Goal: Task Accomplishment & Management: Manage account settings

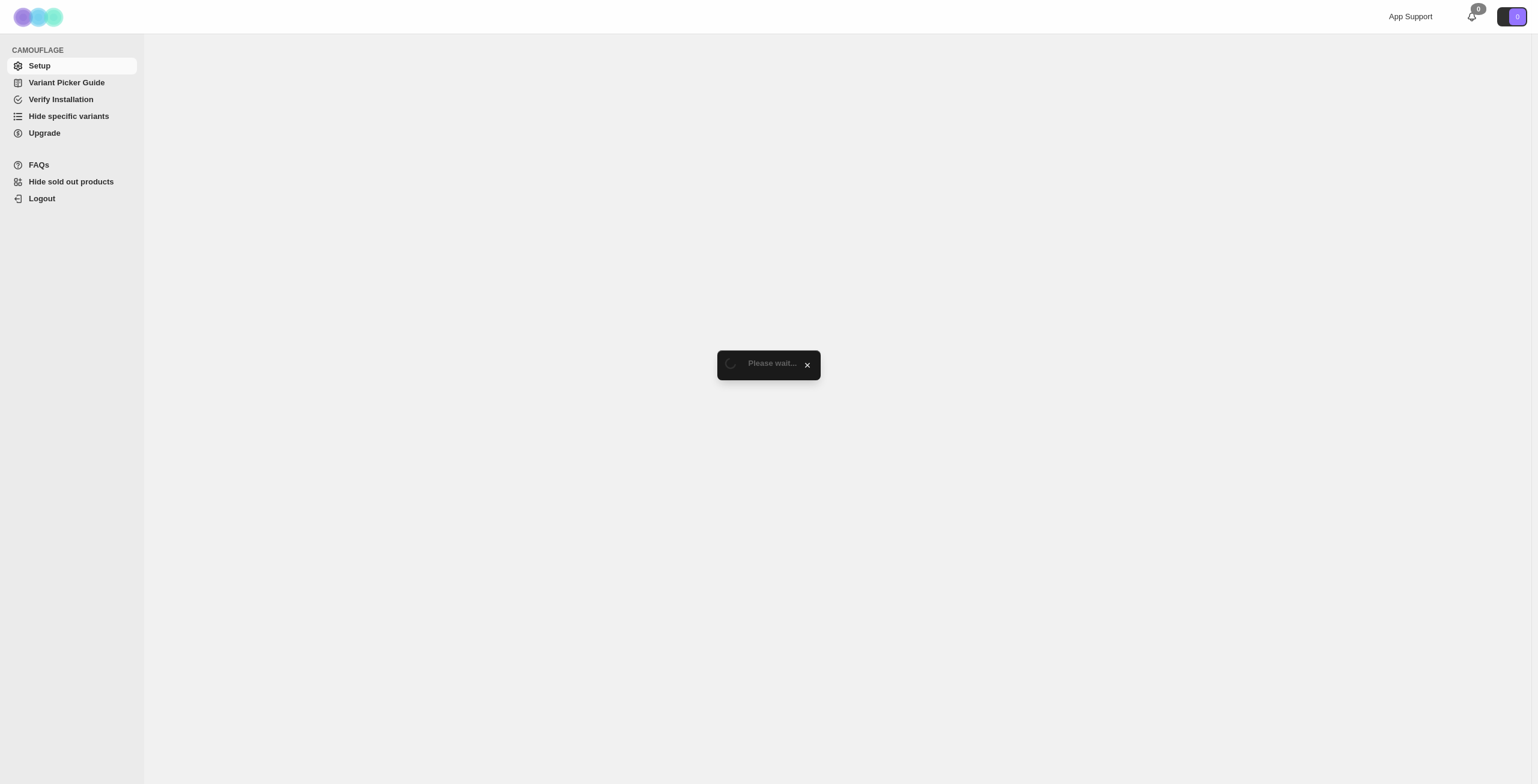
click at [69, 118] on span "Hide specific variants" at bounding box center [69, 117] width 80 height 9
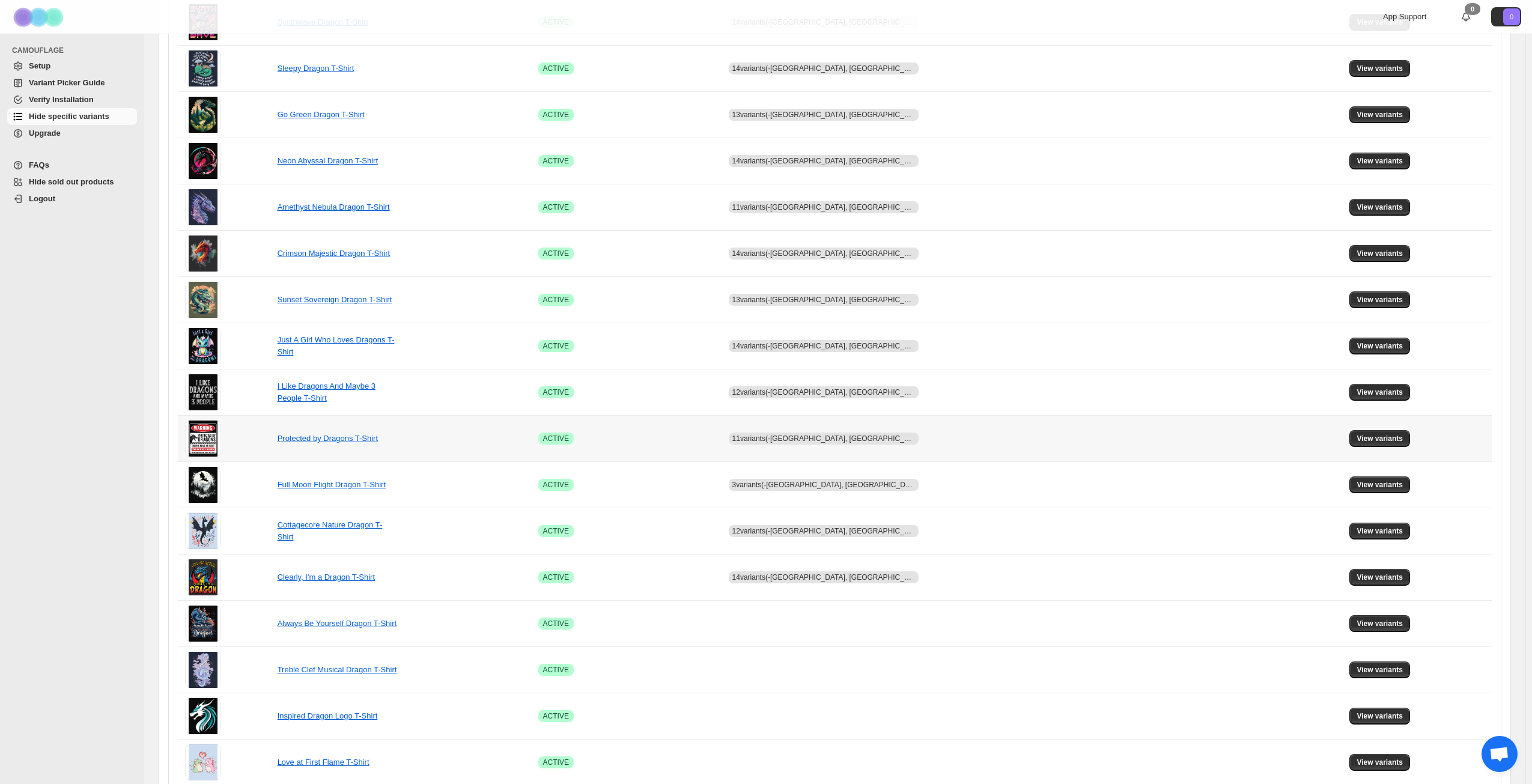
scroll to position [449, 0]
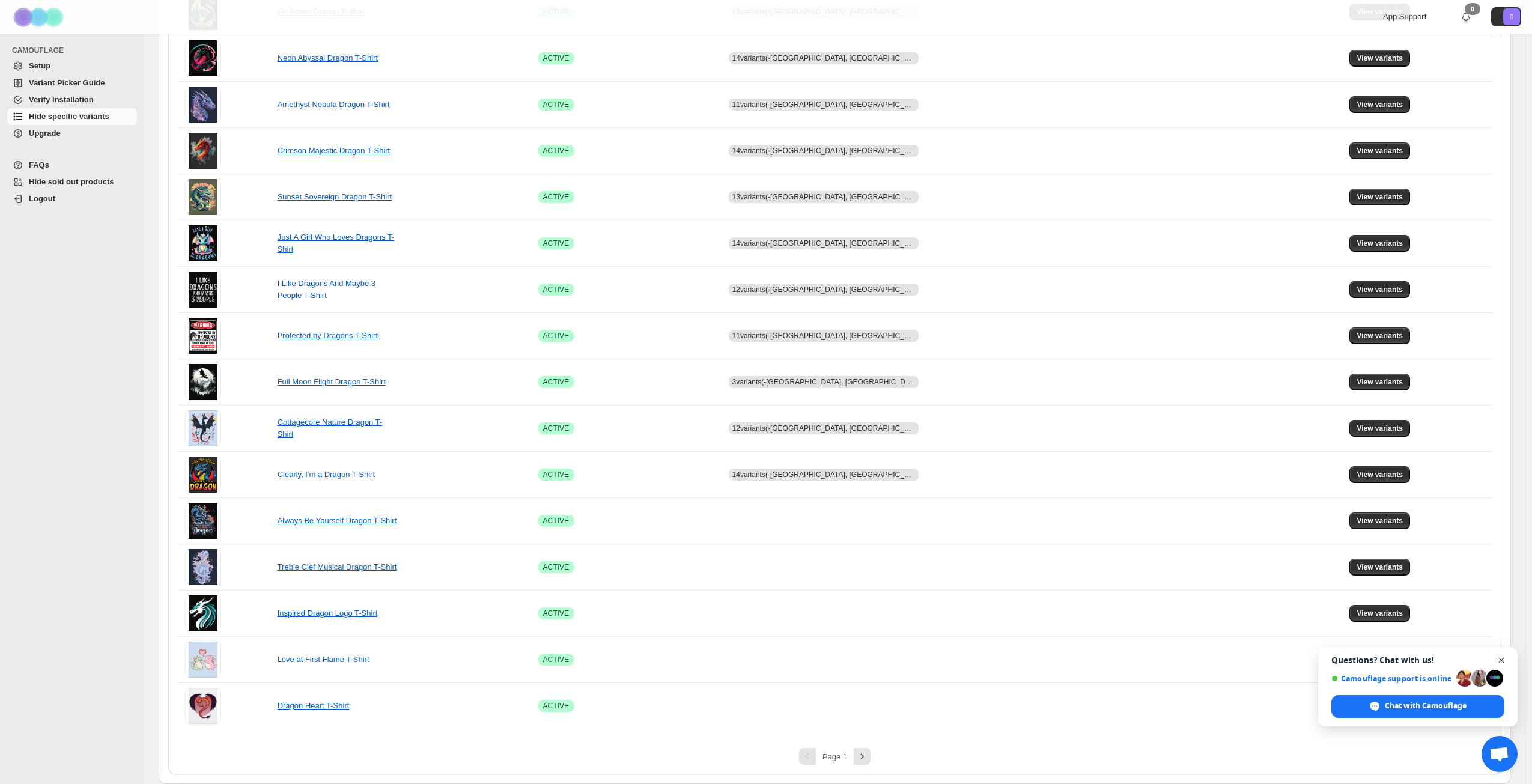
click at [1502, 656] on span "Open chat" at bounding box center [1502, 660] width 15 height 15
click at [1367, 521] on span "View variants" at bounding box center [1379, 521] width 46 height 10
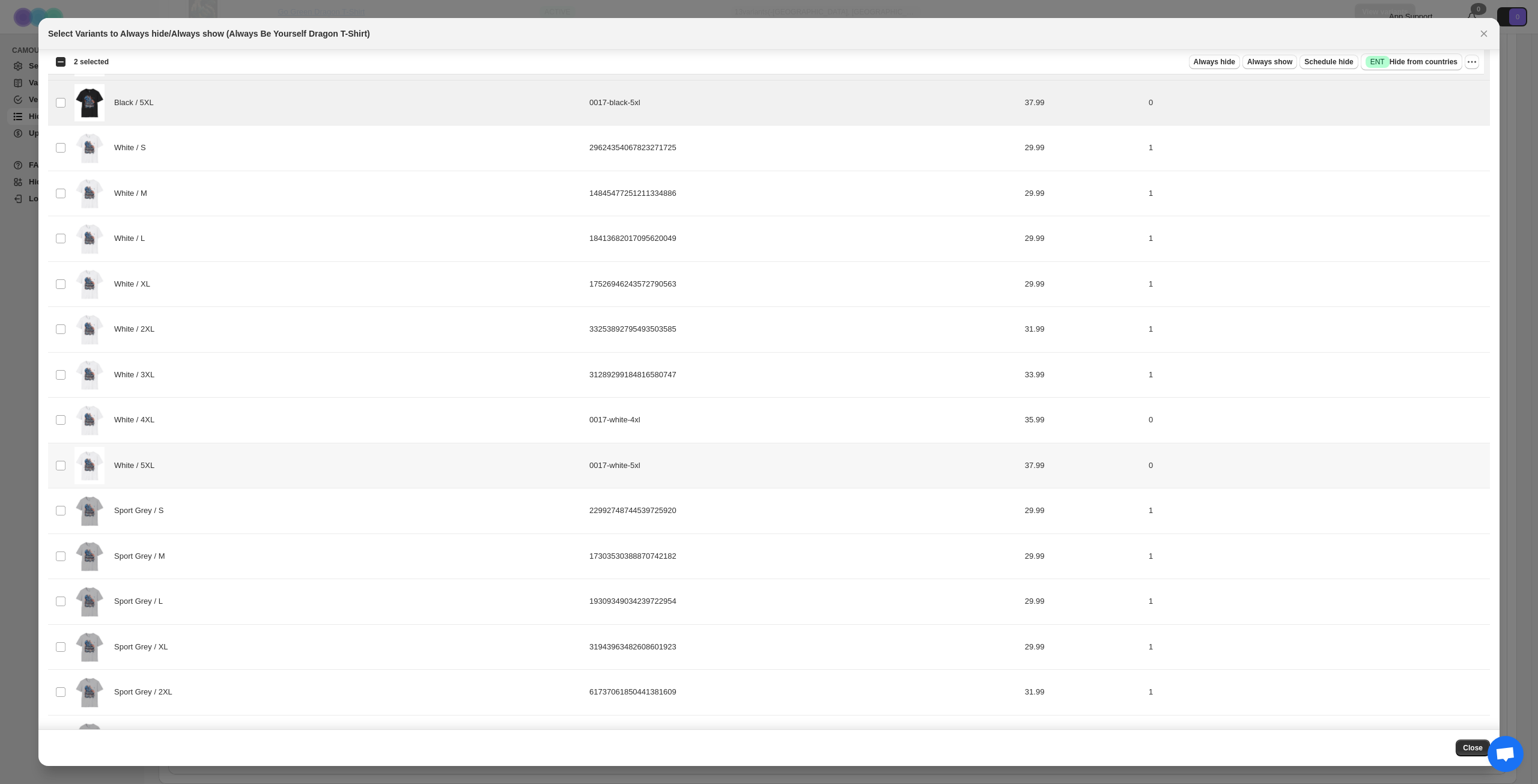
scroll to position [385, 0]
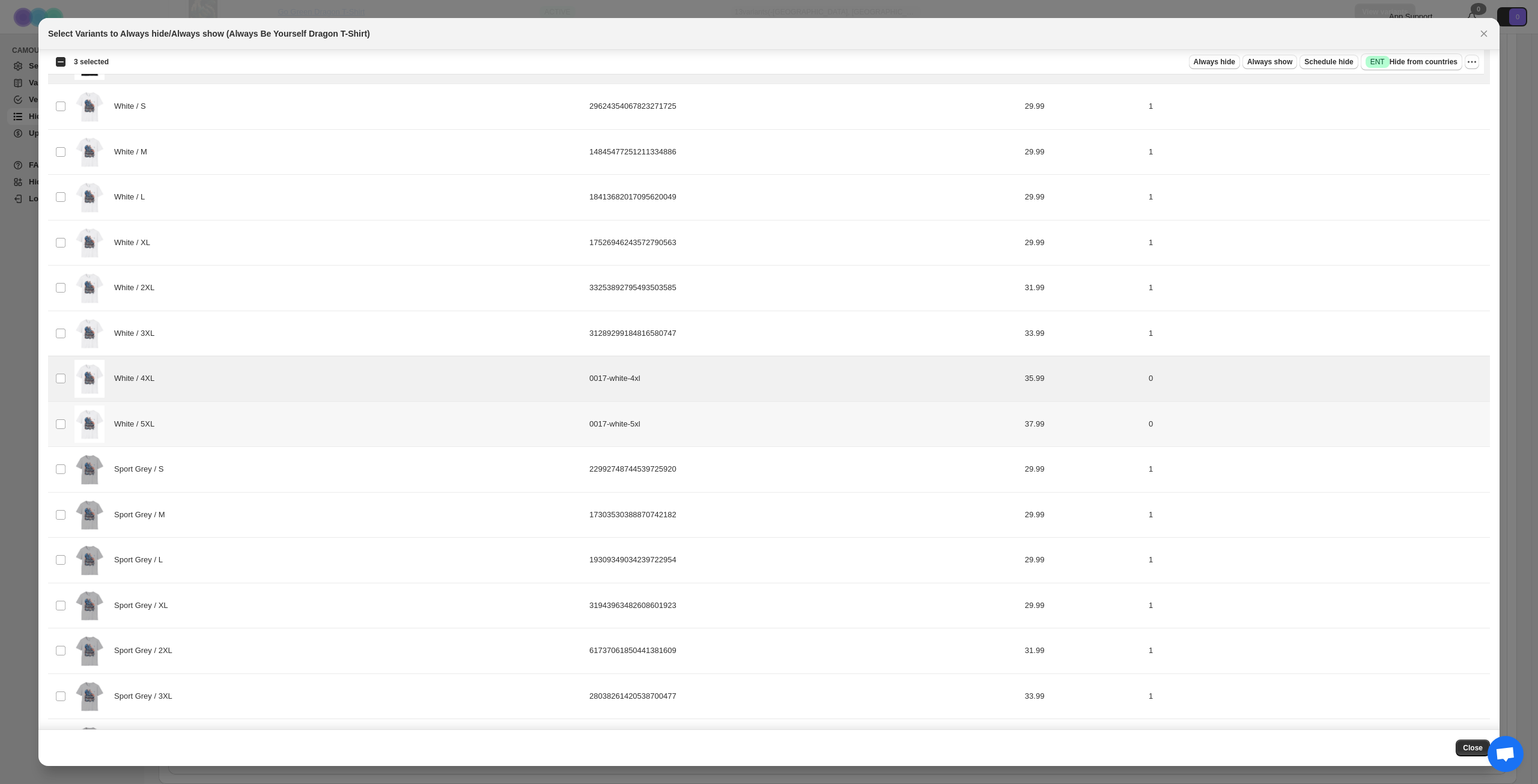
click at [253, 424] on div "White / 5XL" at bounding box center [328, 424] width 508 height 38
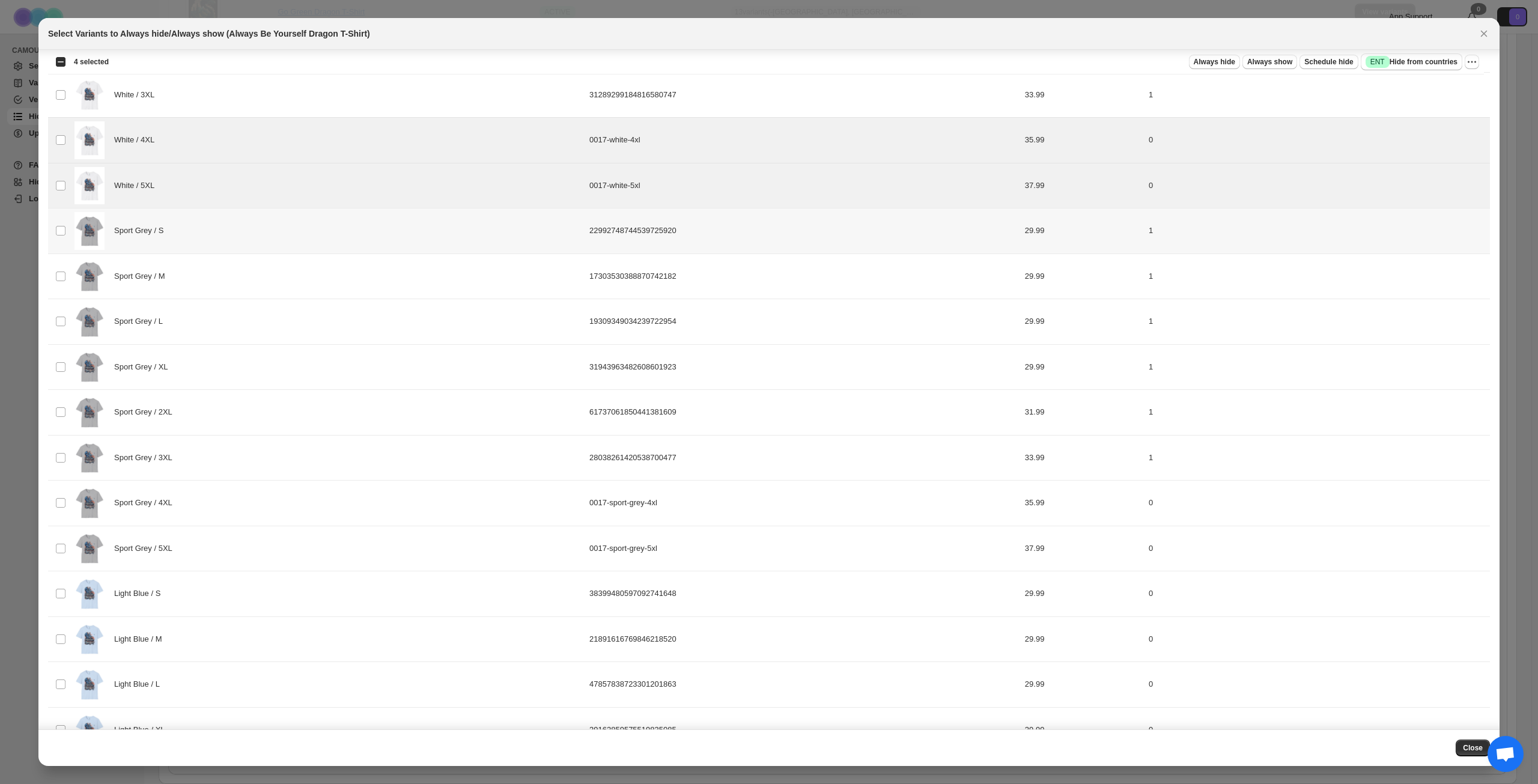
scroll to position [625, 0]
click at [264, 500] on div "Sport Grey / 4XL" at bounding box center [328, 501] width 508 height 38
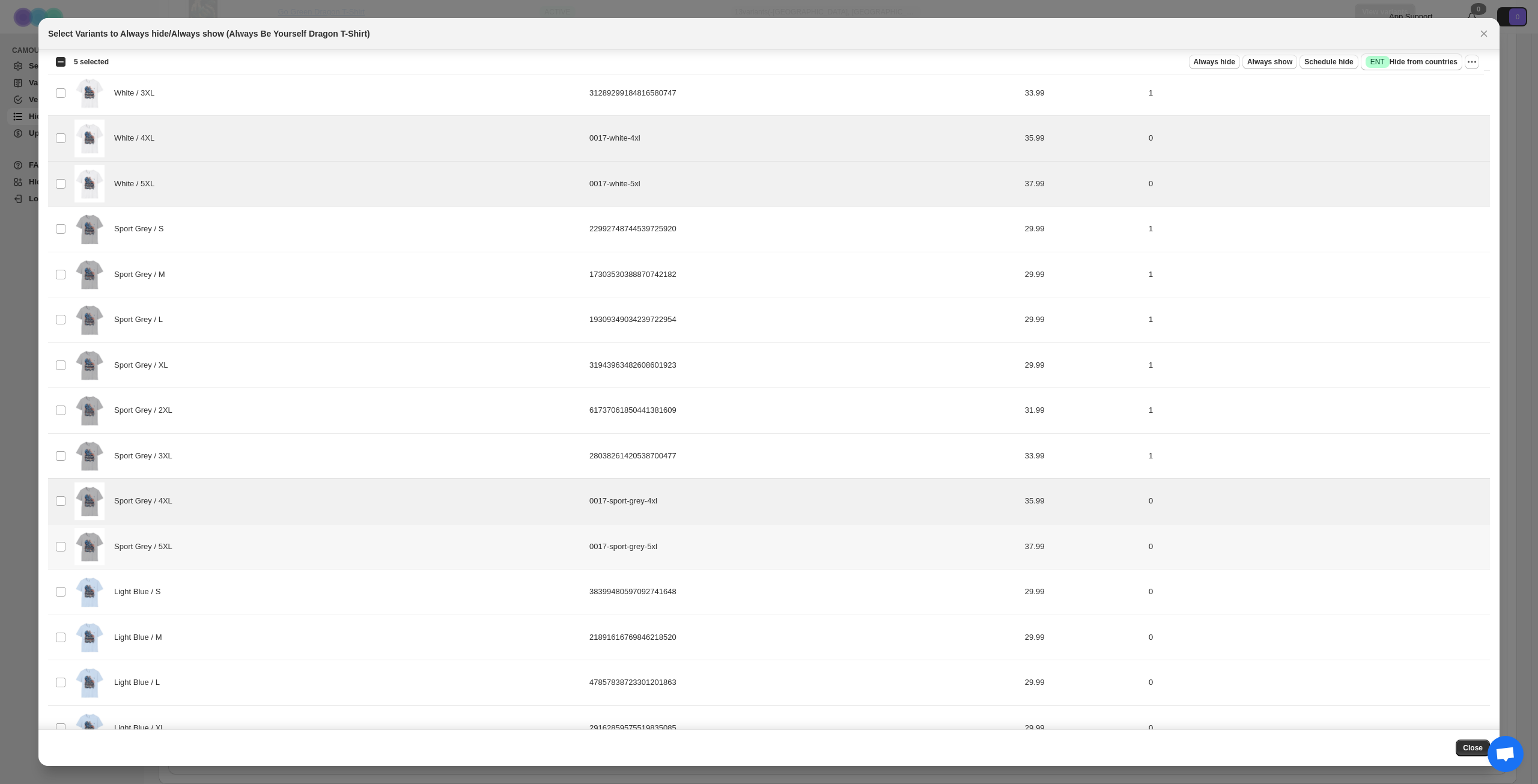
click at [266, 548] on div "Sport Grey / 5XL" at bounding box center [328, 547] width 508 height 38
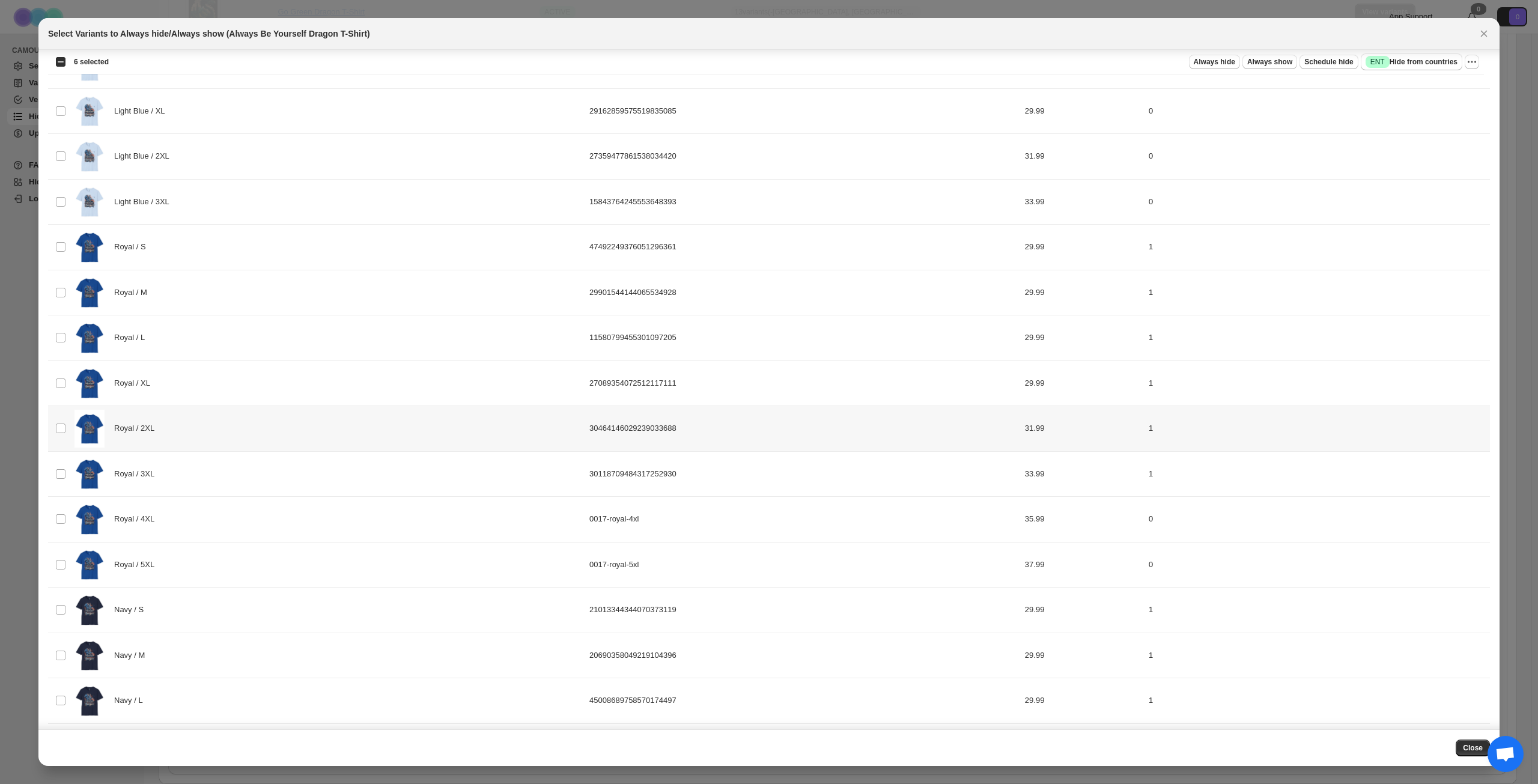
scroll to position [1286, 0]
click at [264, 475] on div "Royal / 4XL" at bounding box center [328, 475] width 508 height 38
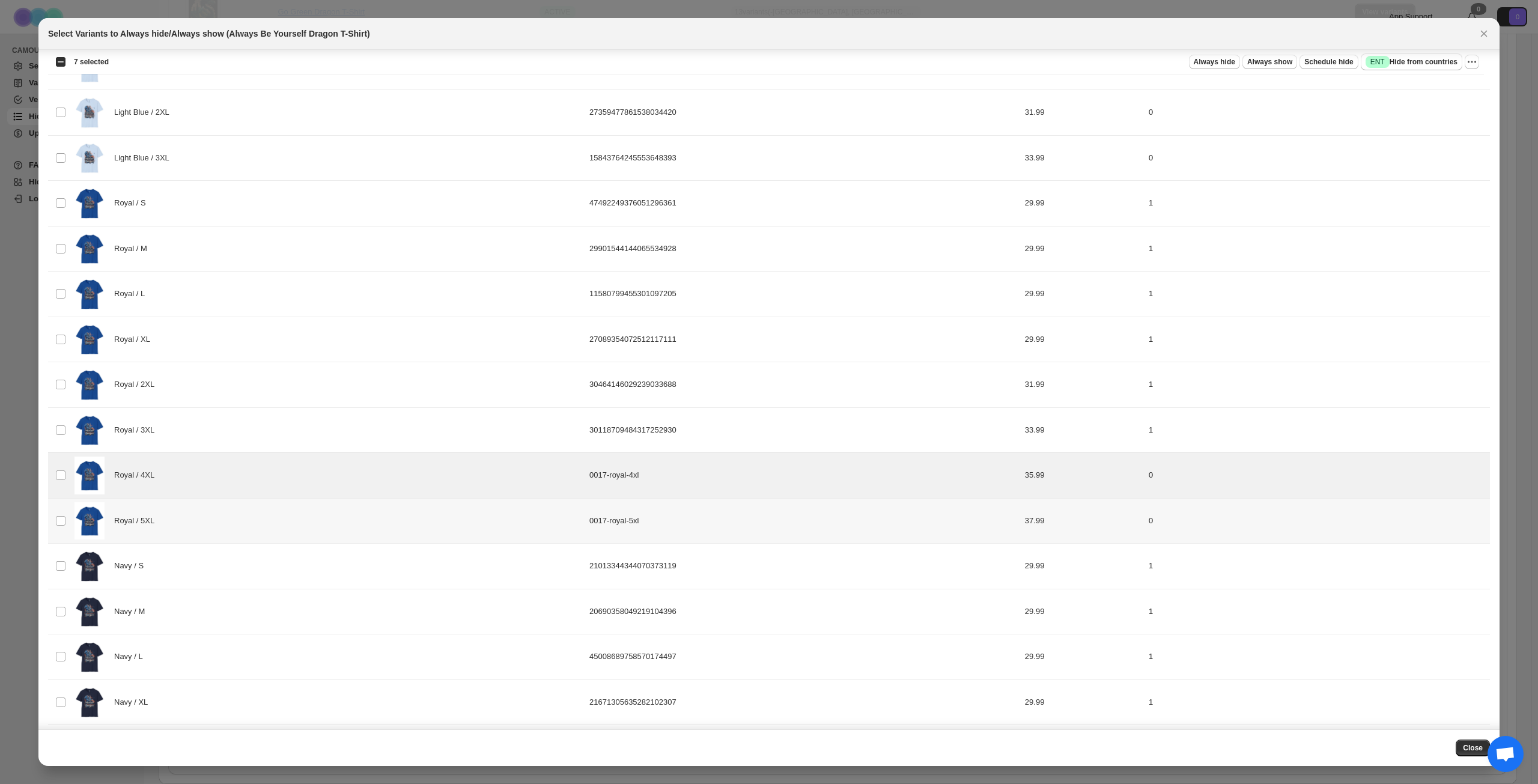
click at [260, 514] on div "Royal / 5XL" at bounding box center [328, 521] width 508 height 38
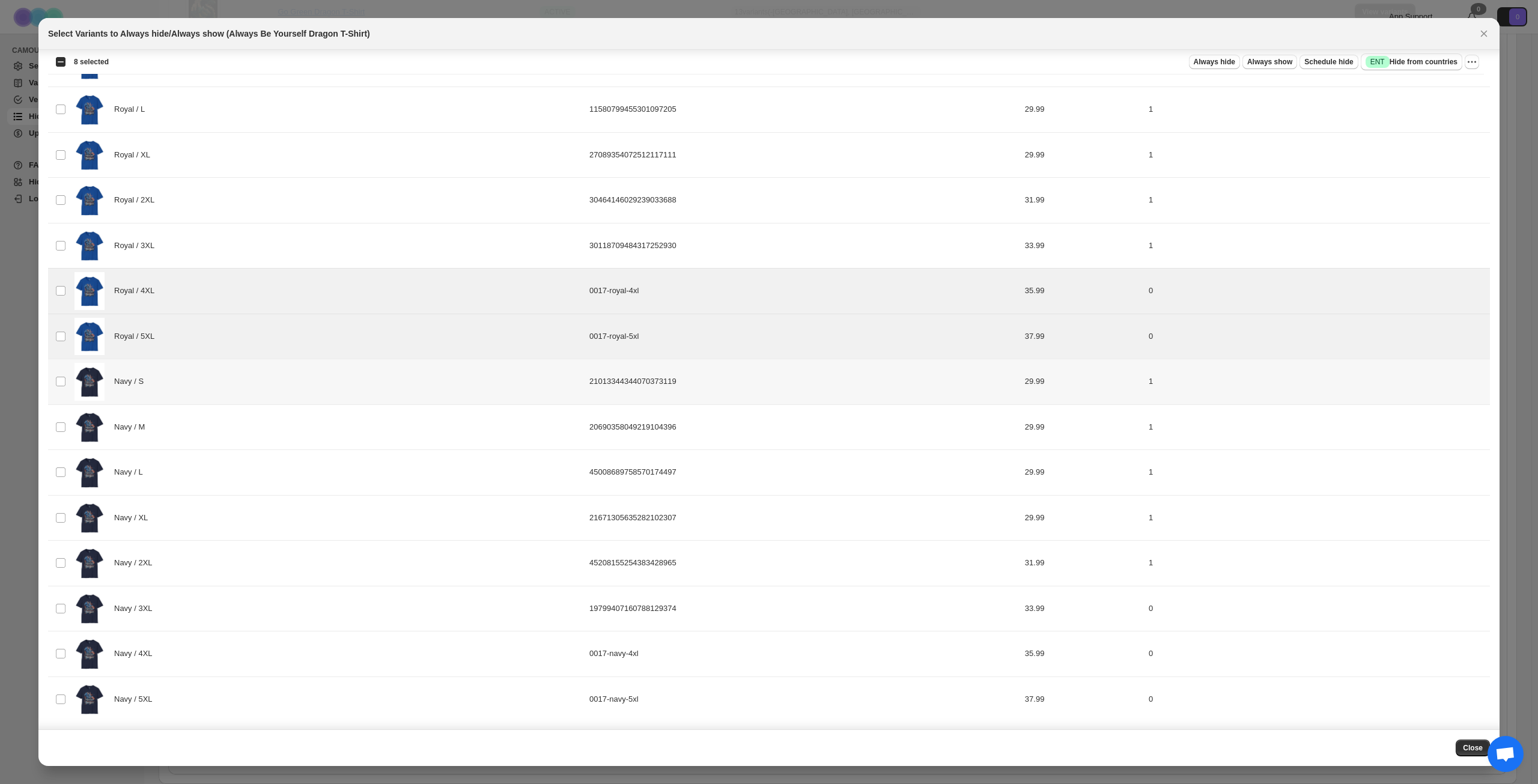
scroll to position [1472, 0]
click at [260, 649] on div "Navy / 4XL" at bounding box center [328, 652] width 508 height 38
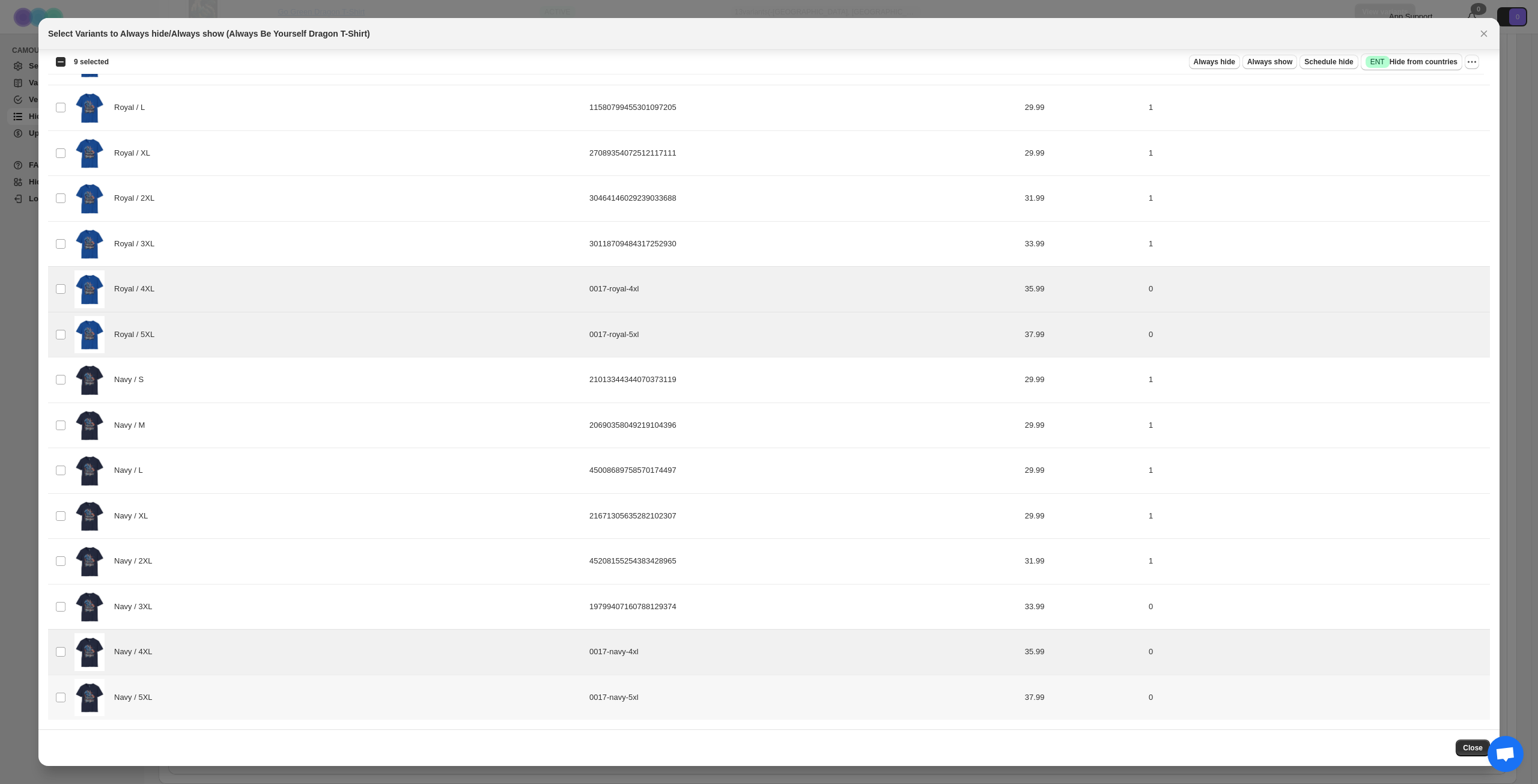
click at [262, 700] on div "Navy / 5XL" at bounding box center [328, 698] width 508 height 38
click at [1429, 60] on span "Success ENT Hide from countries" at bounding box center [1412, 62] width 92 height 12
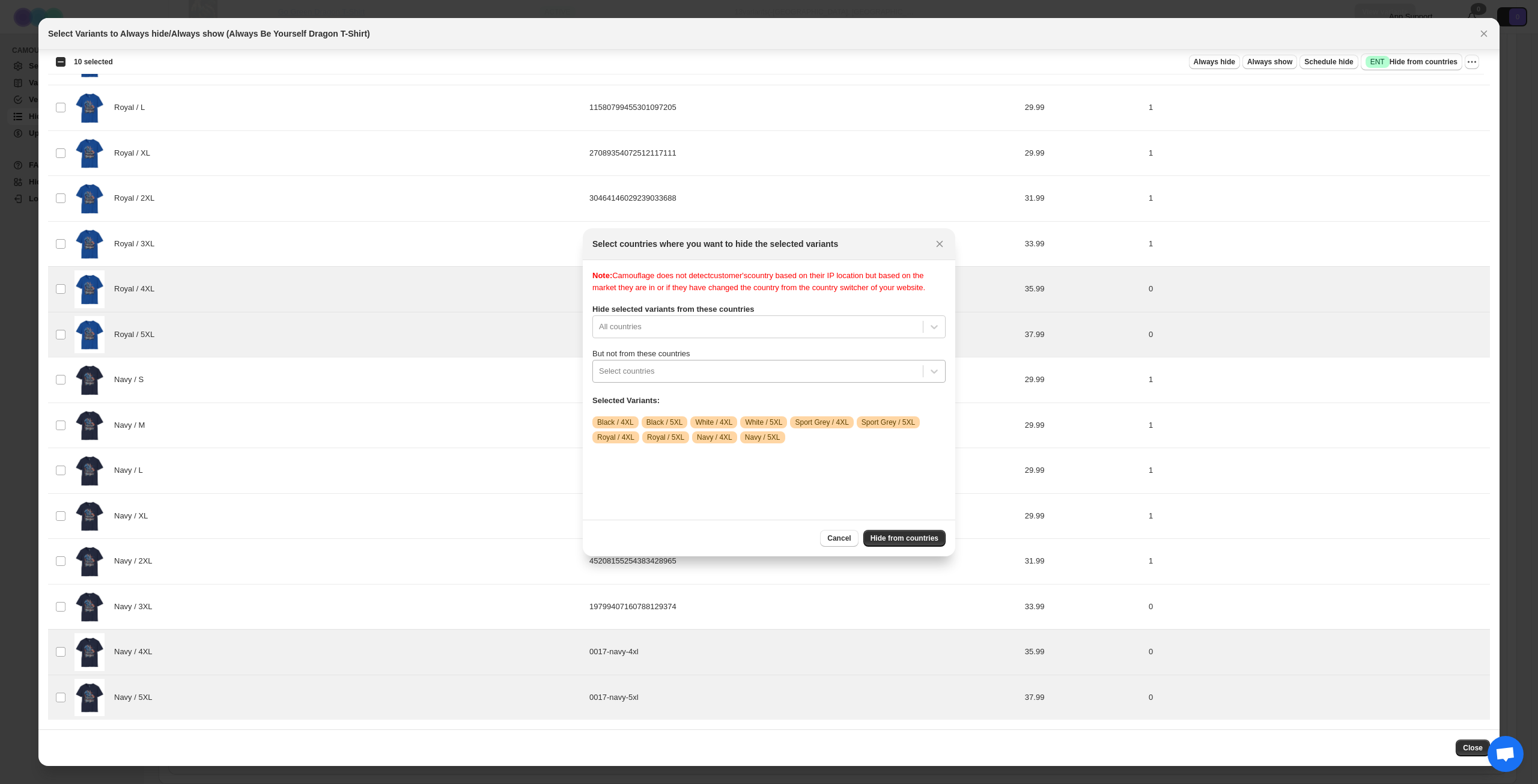
click at [775, 379] on div ":r21:" at bounding box center [758, 371] width 318 height 14
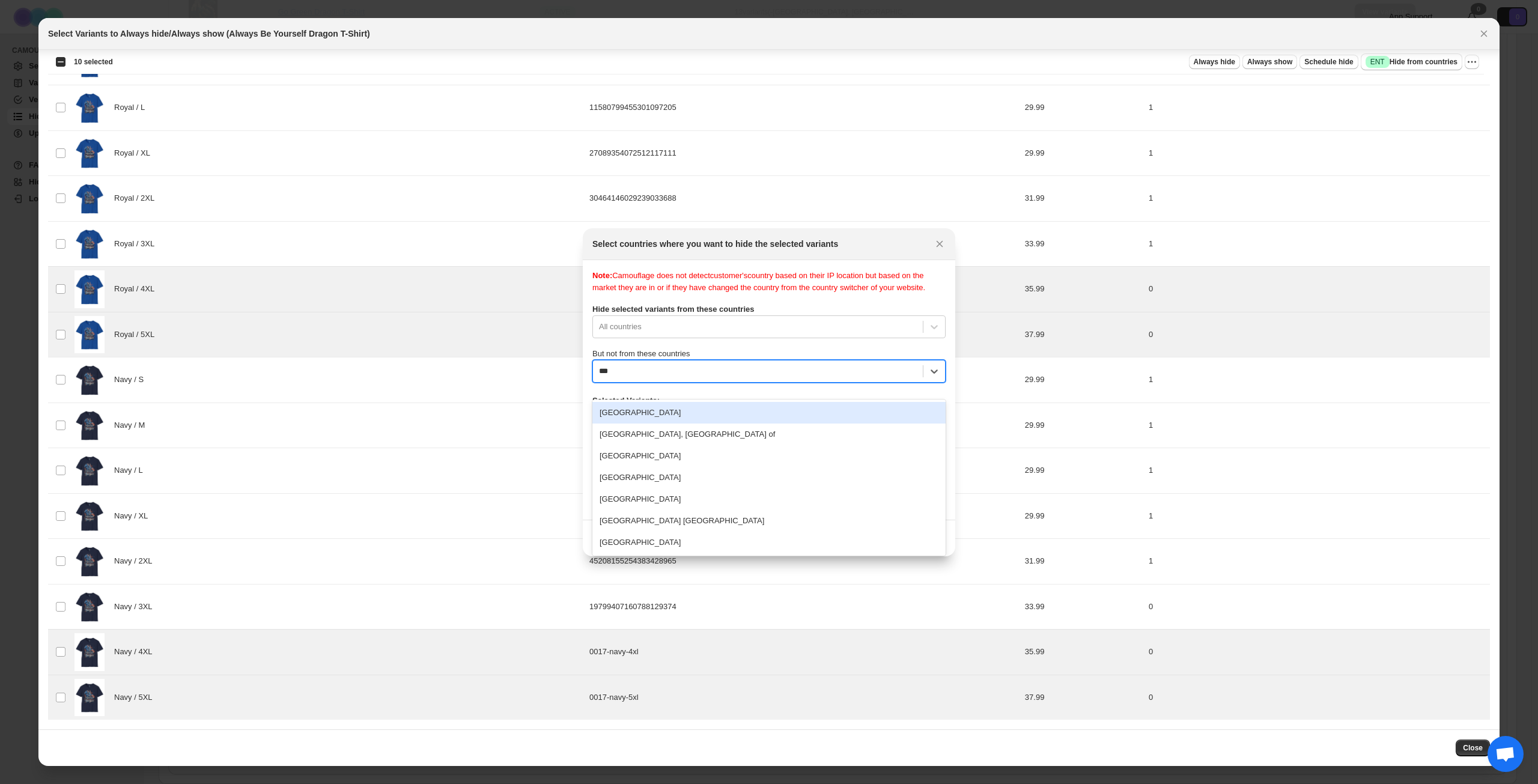
type input "****"
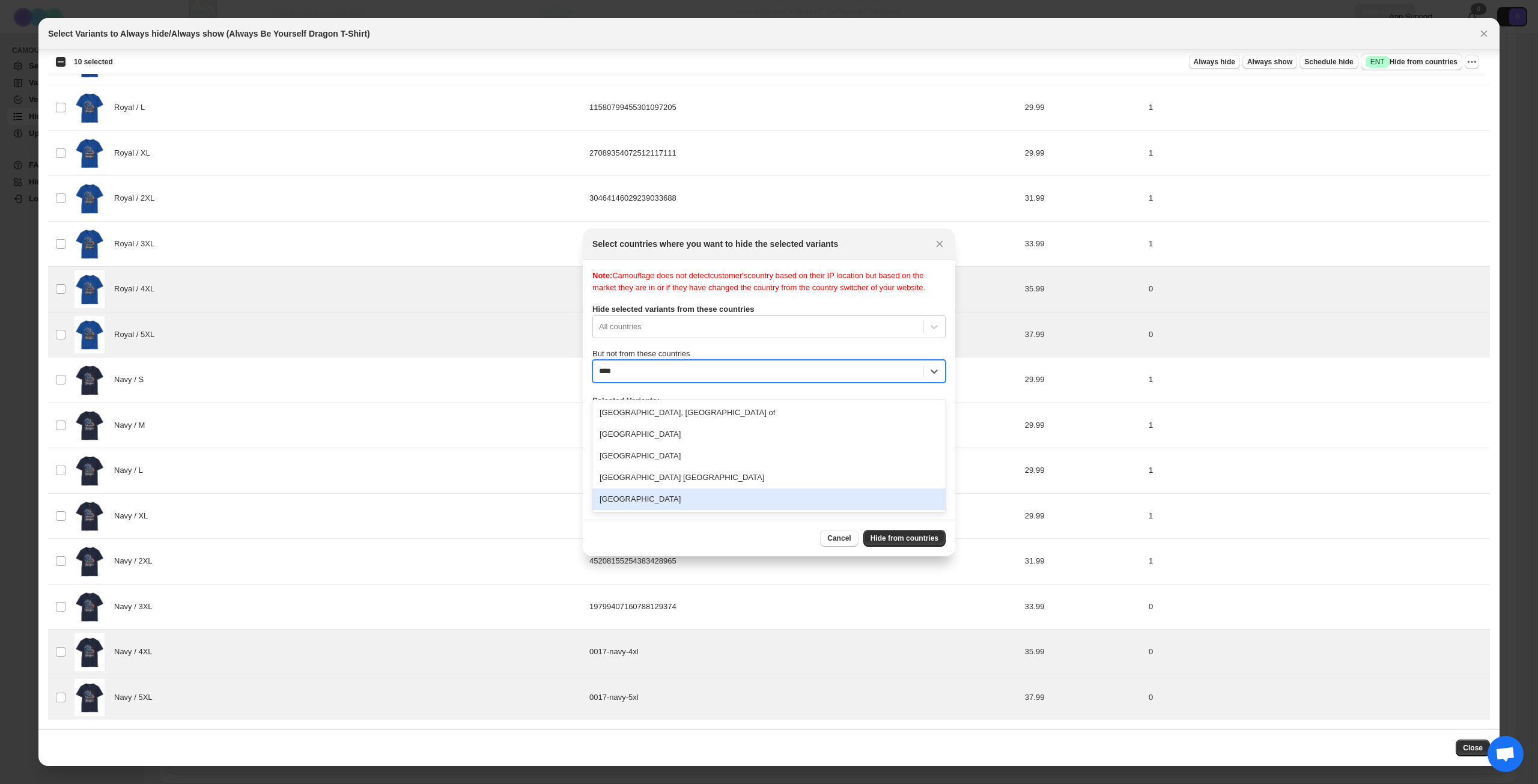
click at [651, 495] on div "[GEOGRAPHIC_DATA]" at bounding box center [769, 498] width 354 height 21
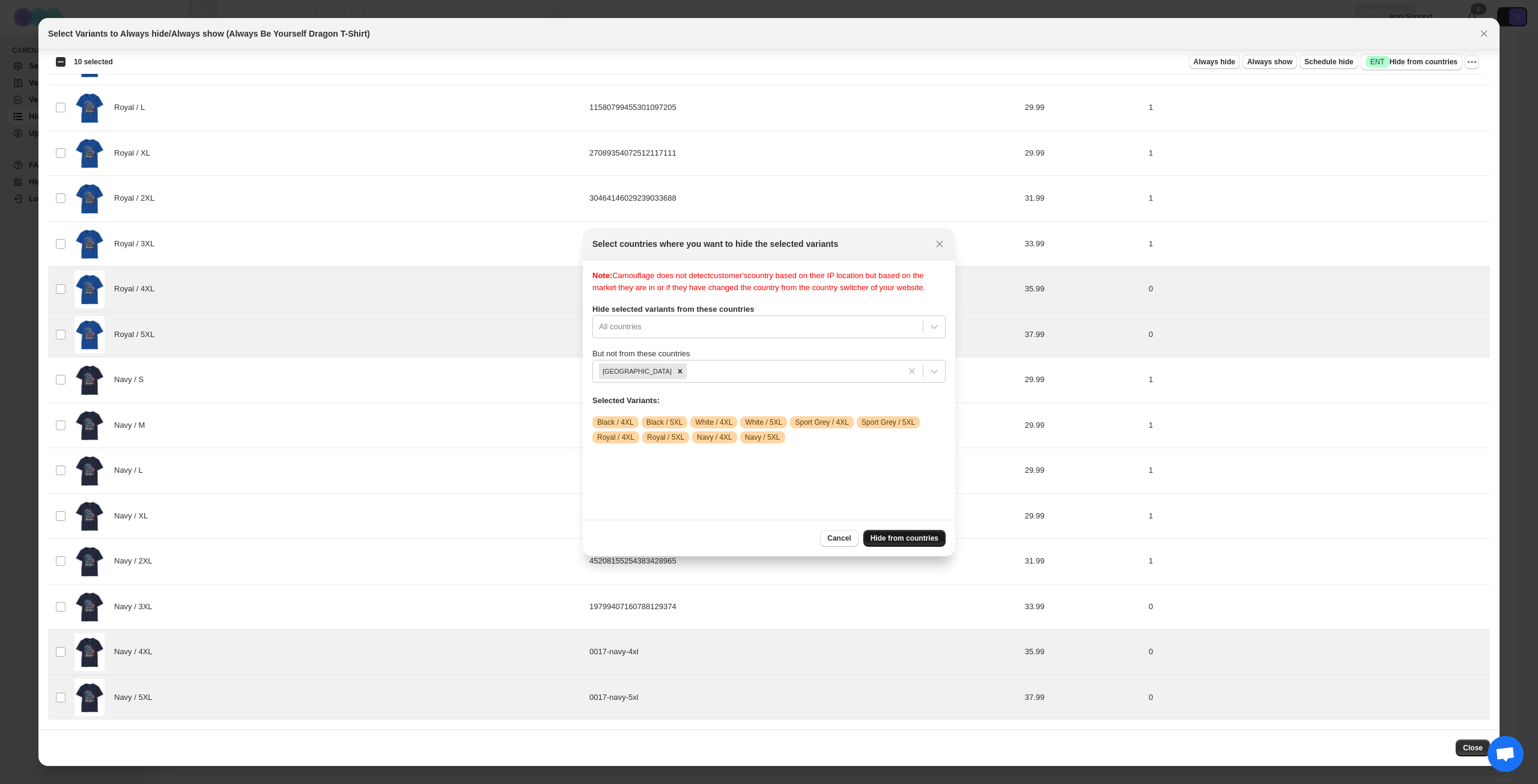
click at [922, 532] on button "Hide from countries" at bounding box center [904, 538] width 82 height 17
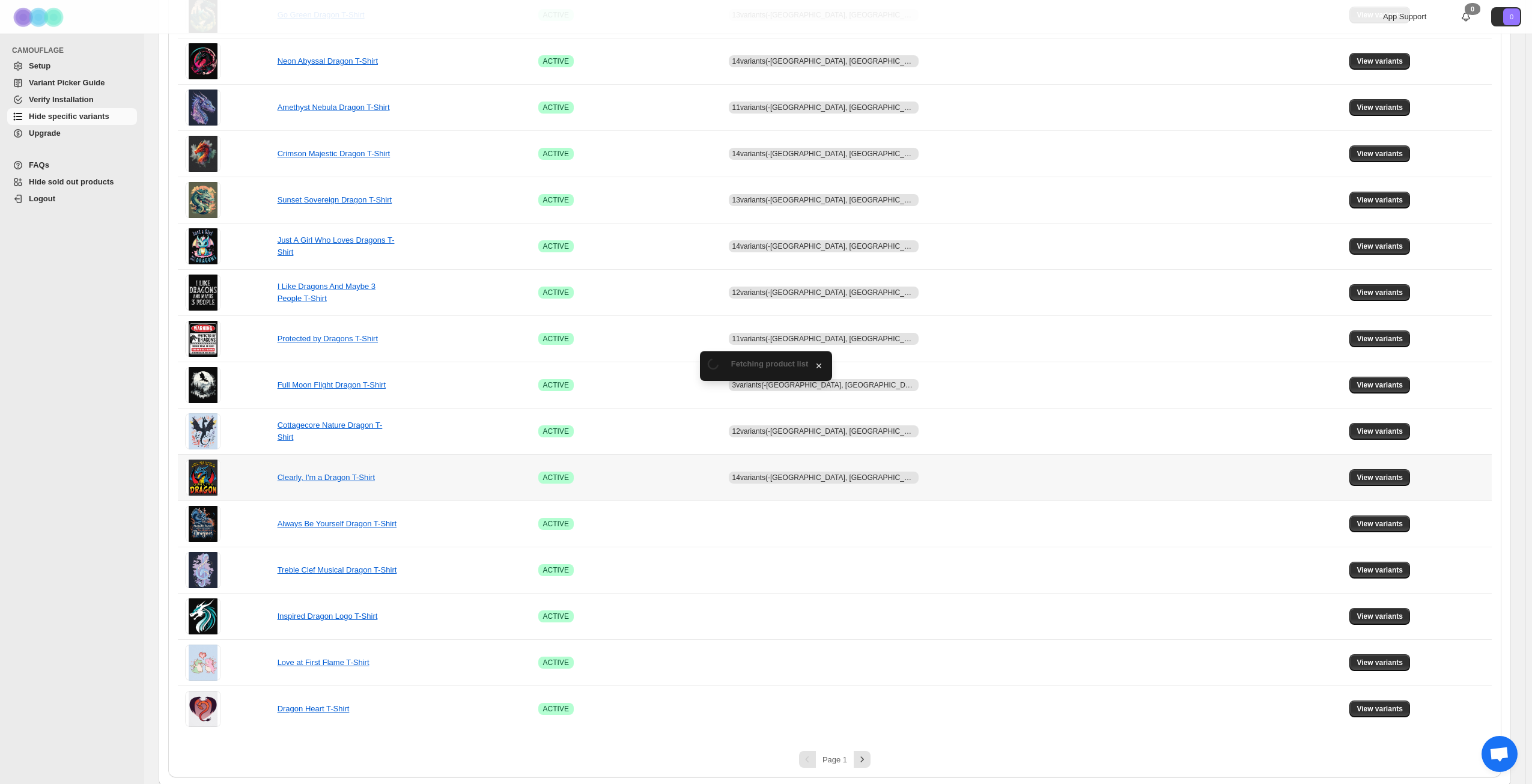
scroll to position [449, 0]
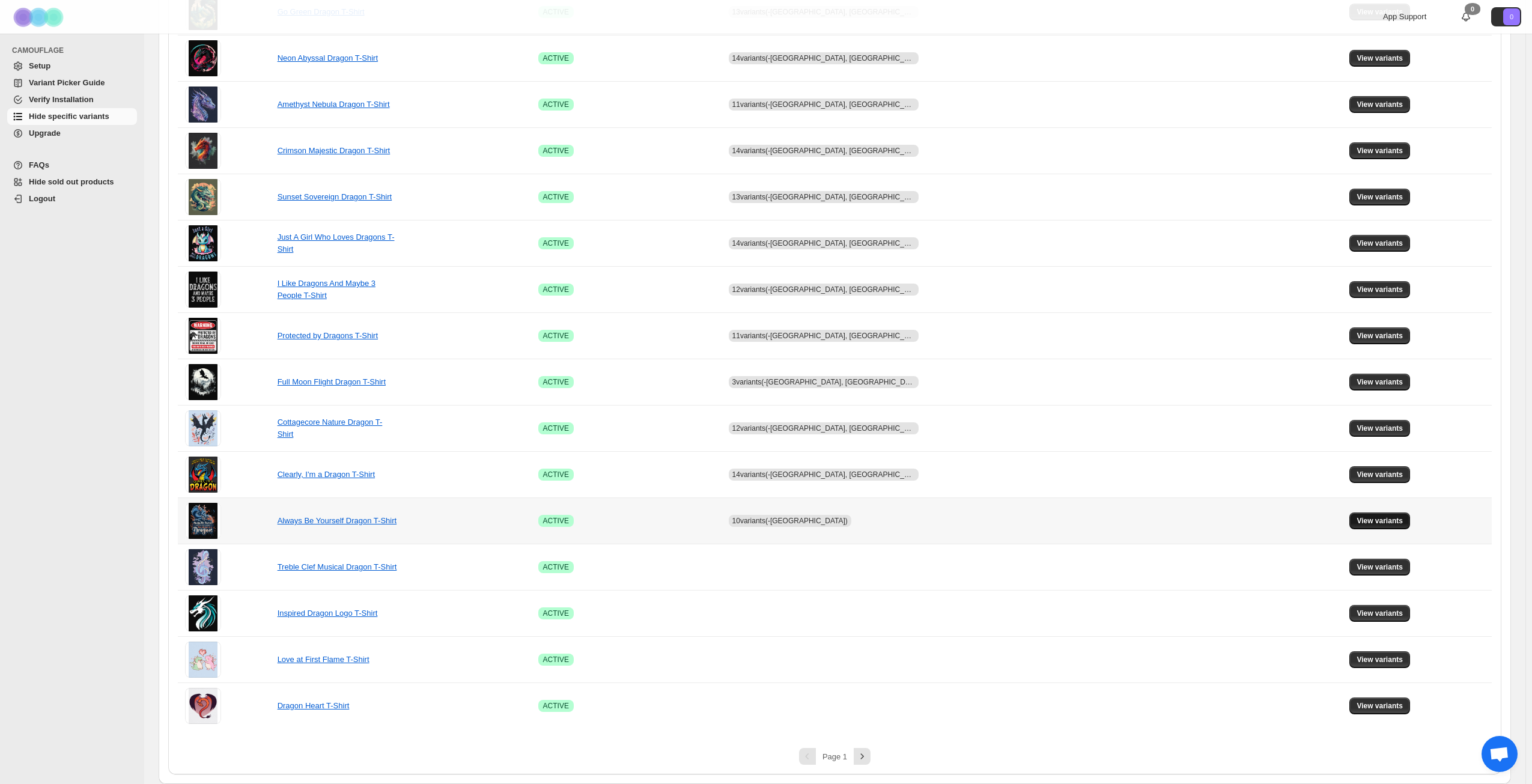
click at [1357, 521] on span "View variants" at bounding box center [1379, 521] width 46 height 10
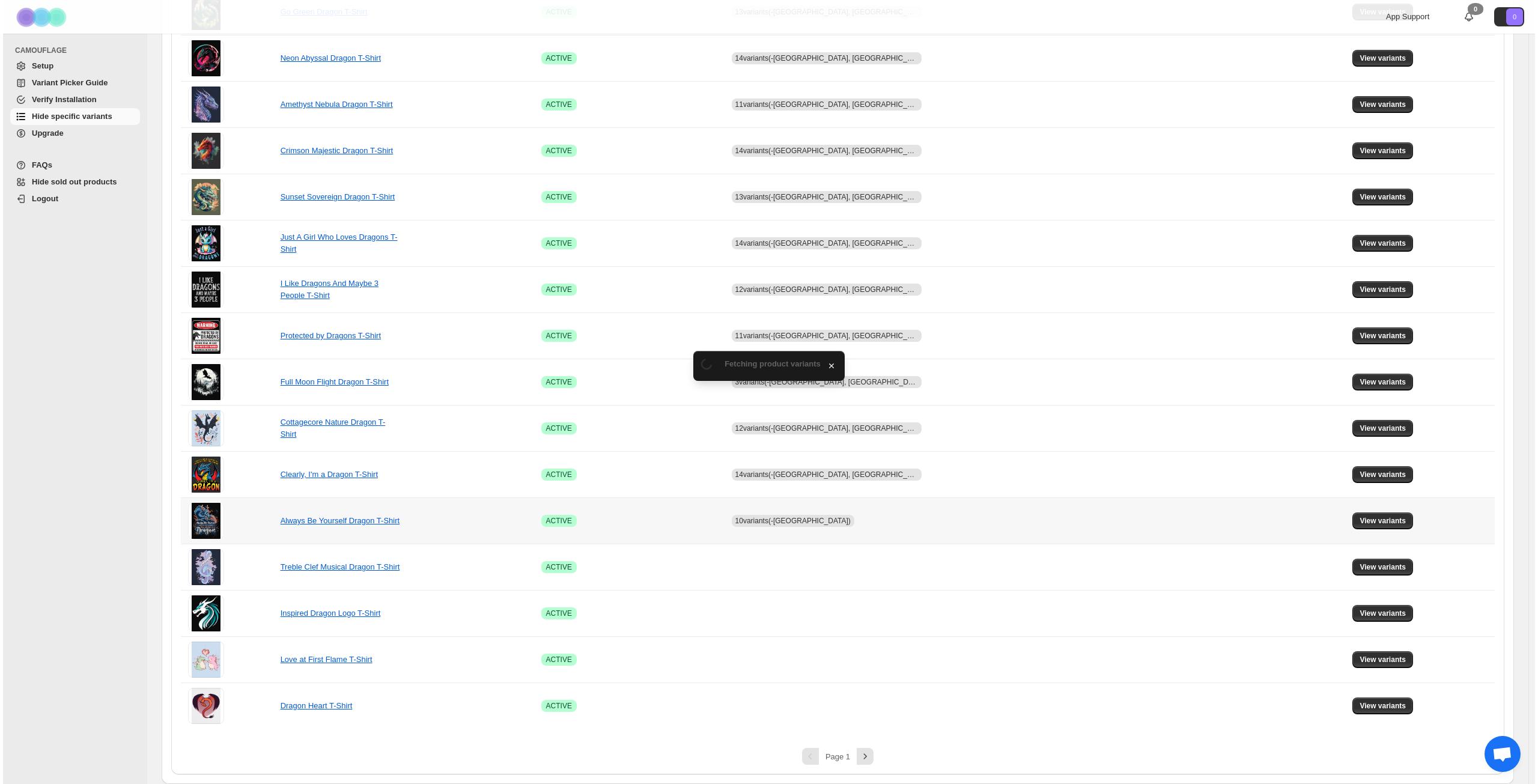
scroll to position [0, 0]
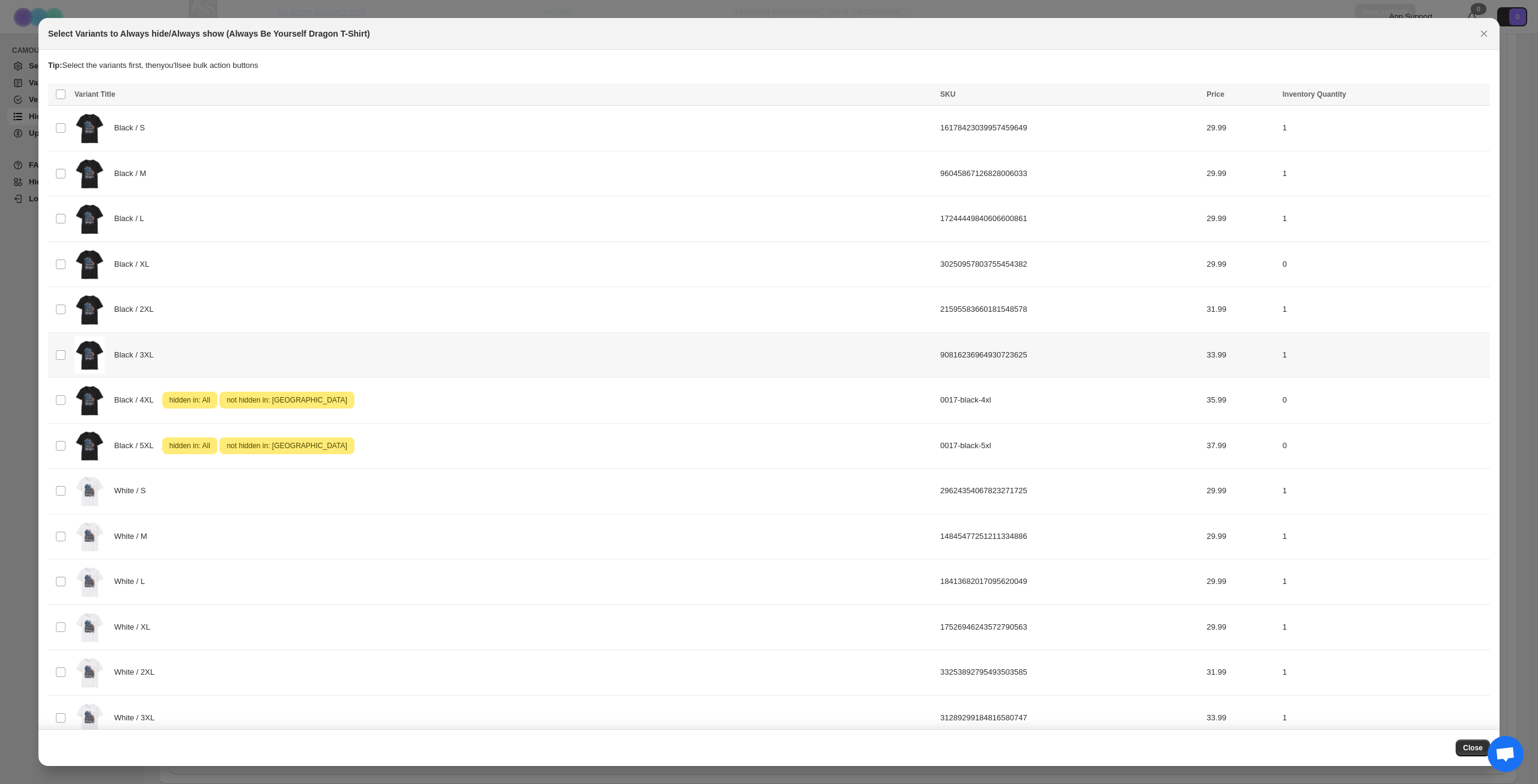
click at [210, 361] on div "Black / 3XL" at bounding box center [504, 355] width 859 height 38
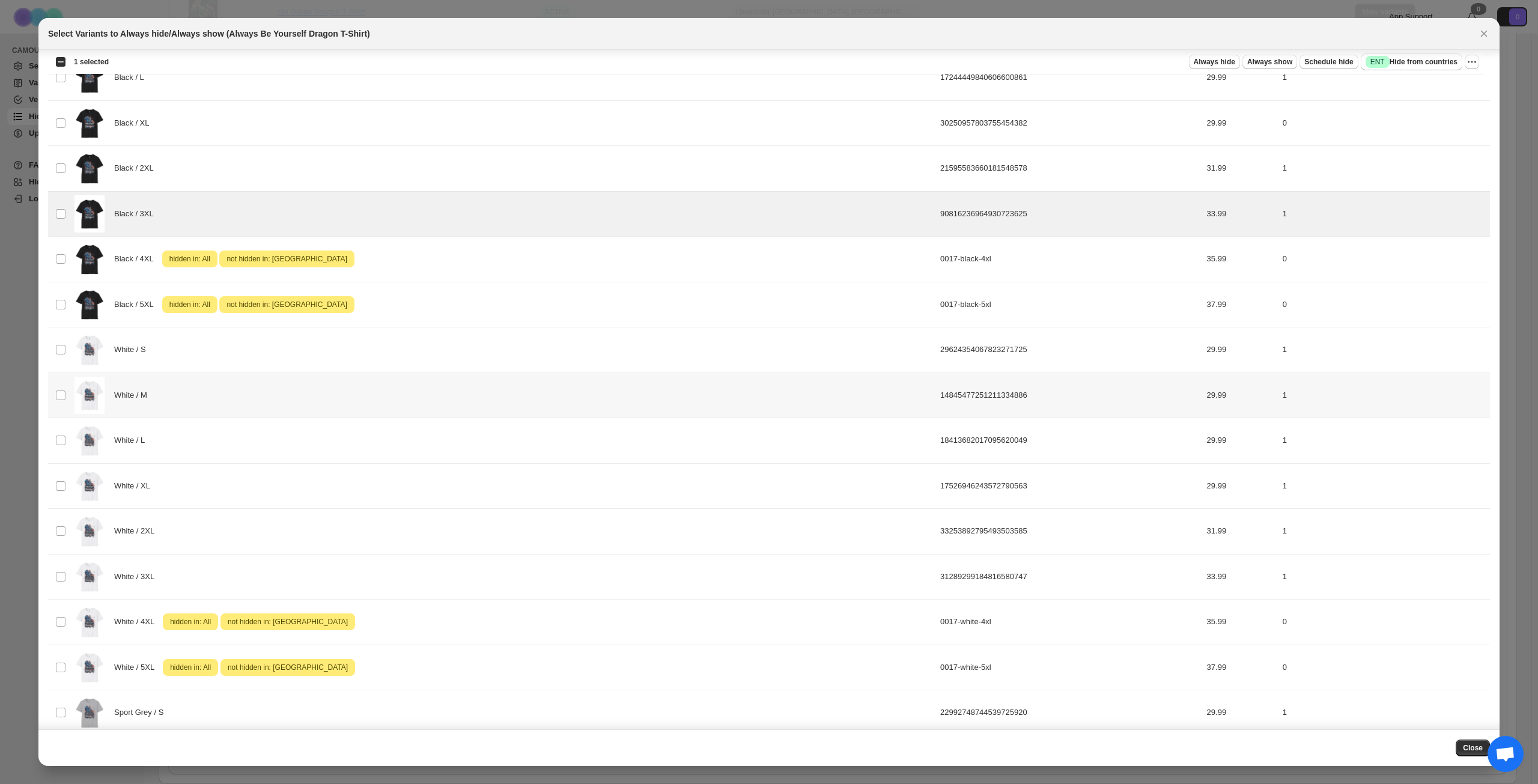
scroll to position [204, 0]
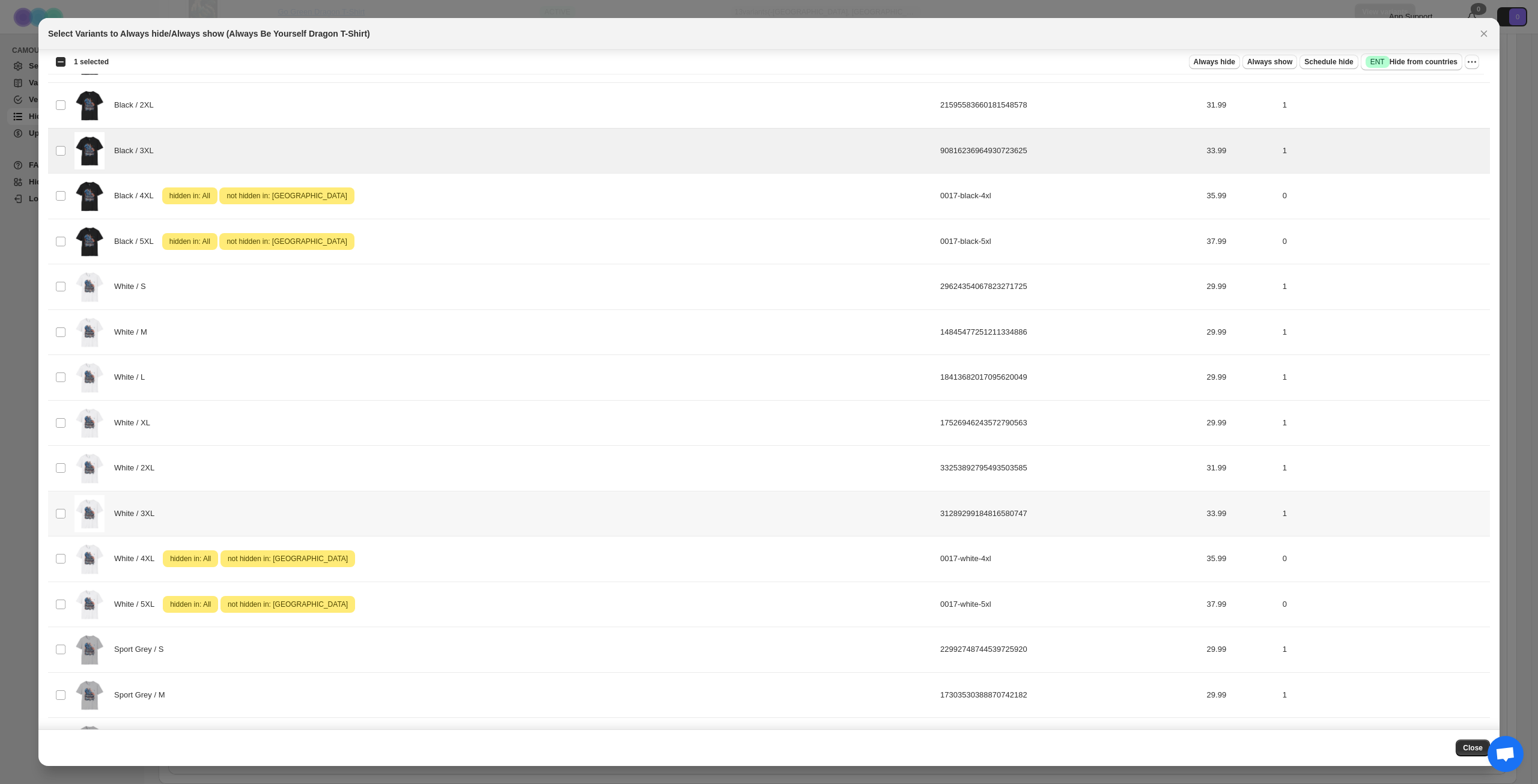
click at [203, 508] on div "White / 3XL" at bounding box center [504, 514] width 859 height 38
click at [1426, 60] on span "Success ENT Hide from countries" at bounding box center [1412, 62] width 92 height 12
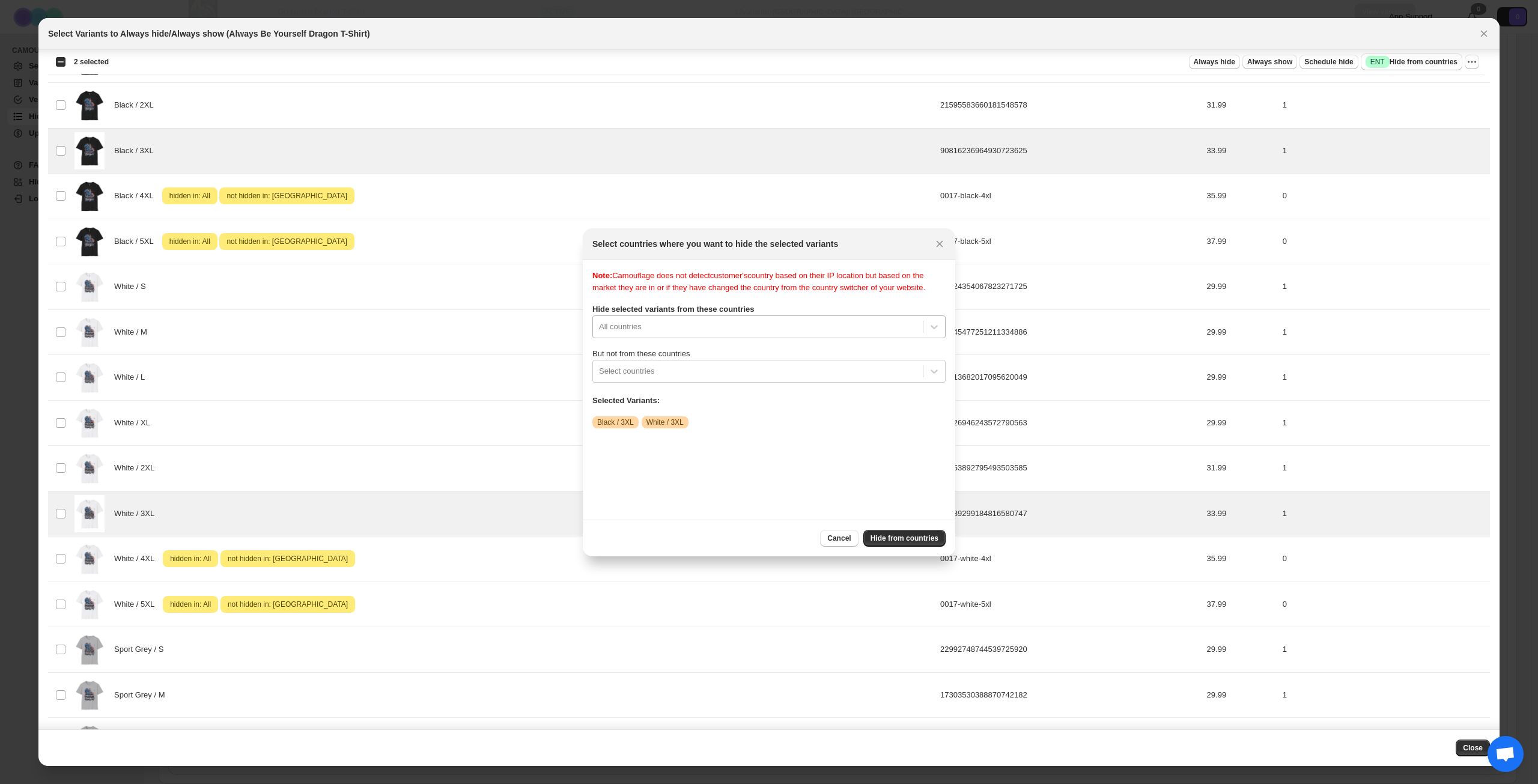
scroll to position [16, 0]
click at [791, 338] on div "All countries" at bounding box center [769, 326] width 354 height 23
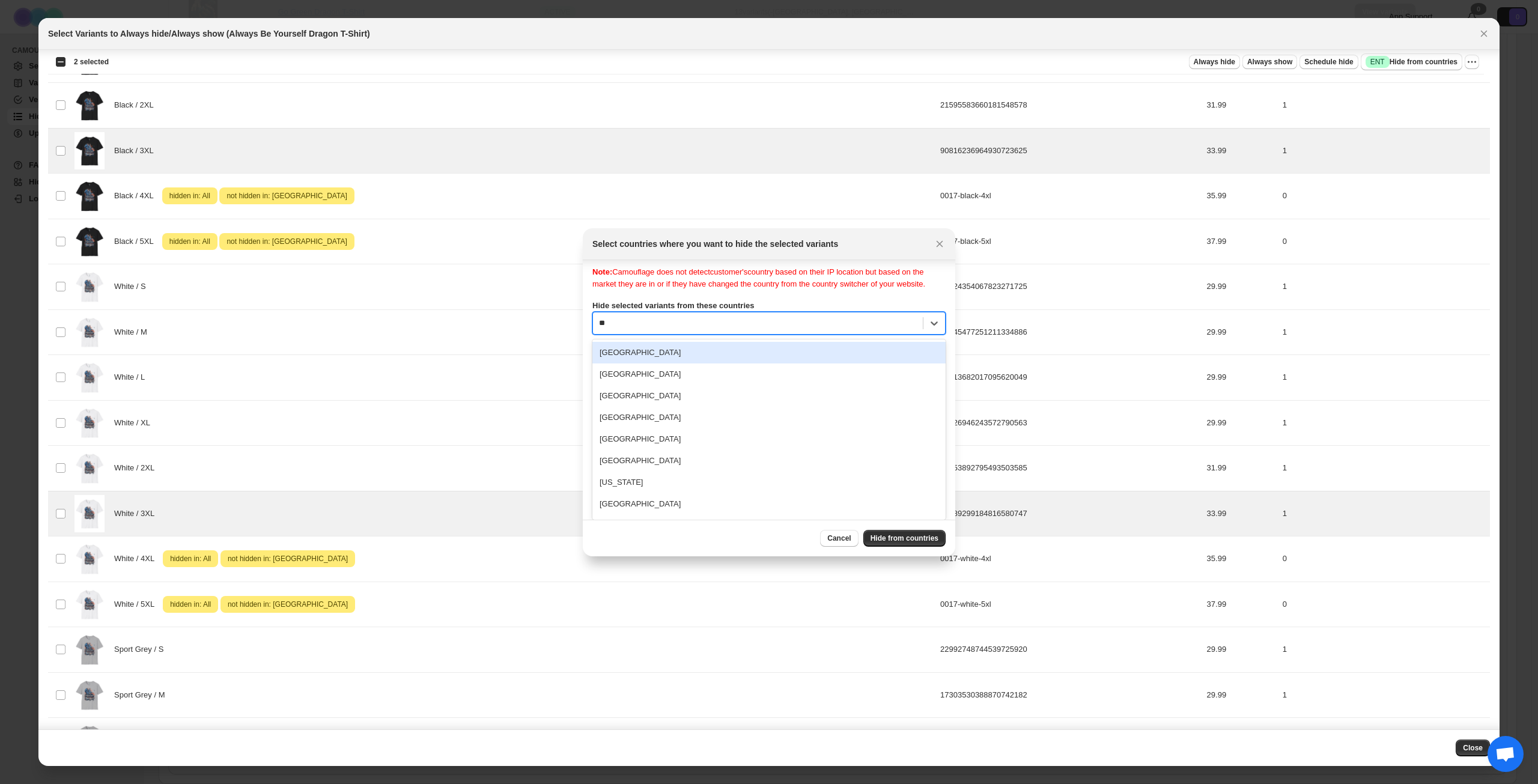
type input "***"
click at [768, 365] on div "[GEOGRAPHIC_DATA]" at bounding box center [769, 356] width 354 height 21
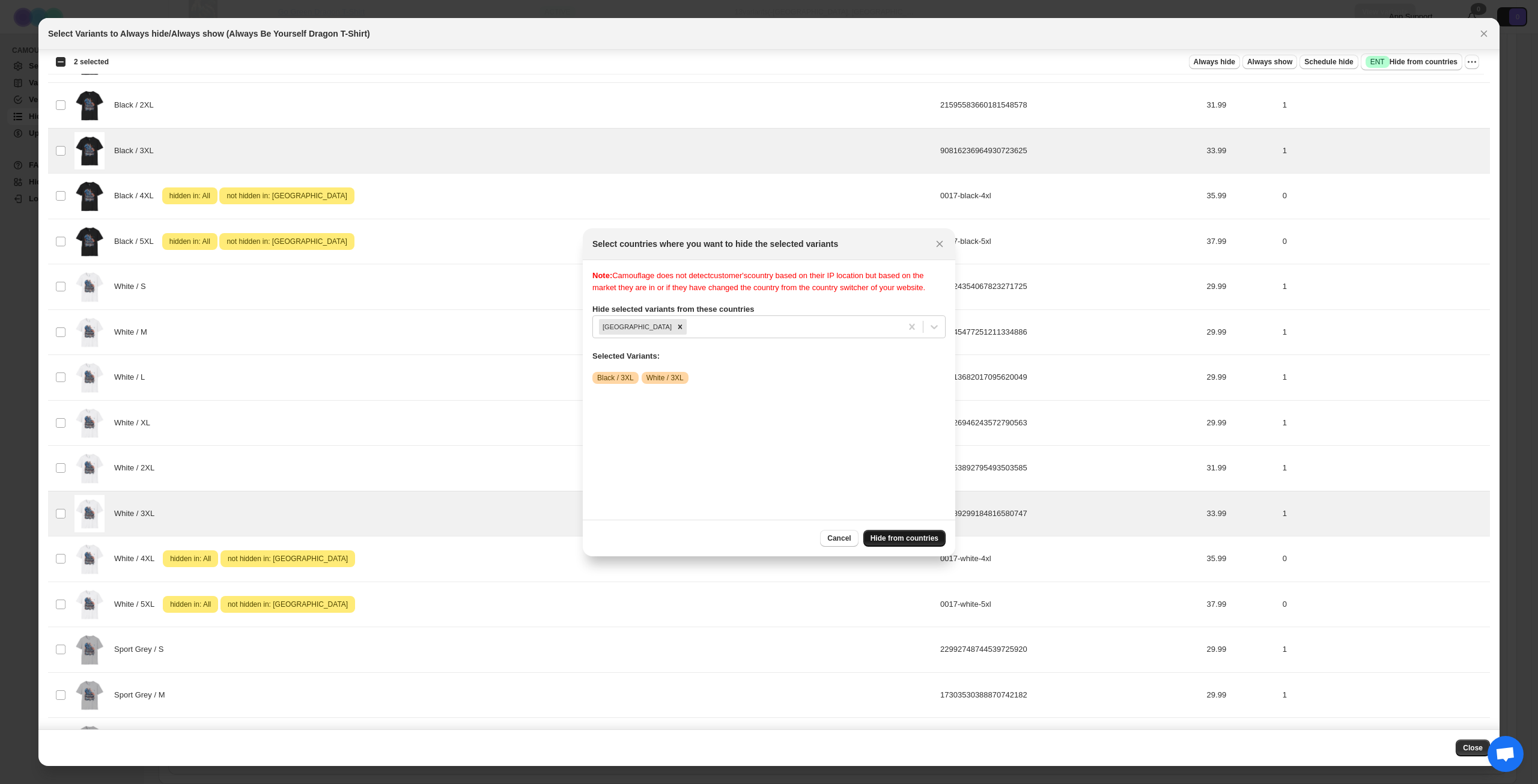
click at [912, 537] on span "Hide from countries" at bounding box center [905, 538] width 68 height 10
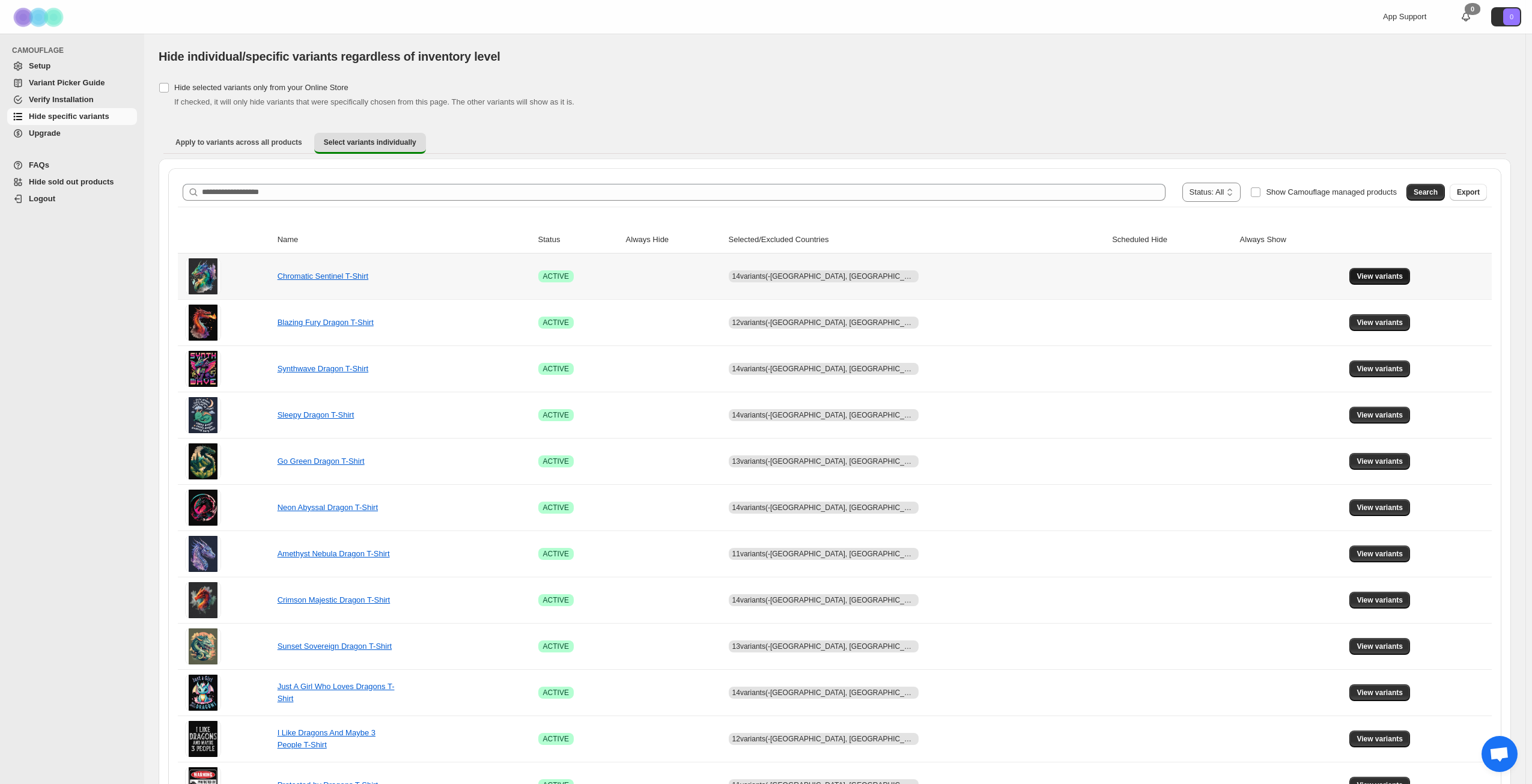
click at [1358, 278] on span "View variants" at bounding box center [1379, 276] width 46 height 10
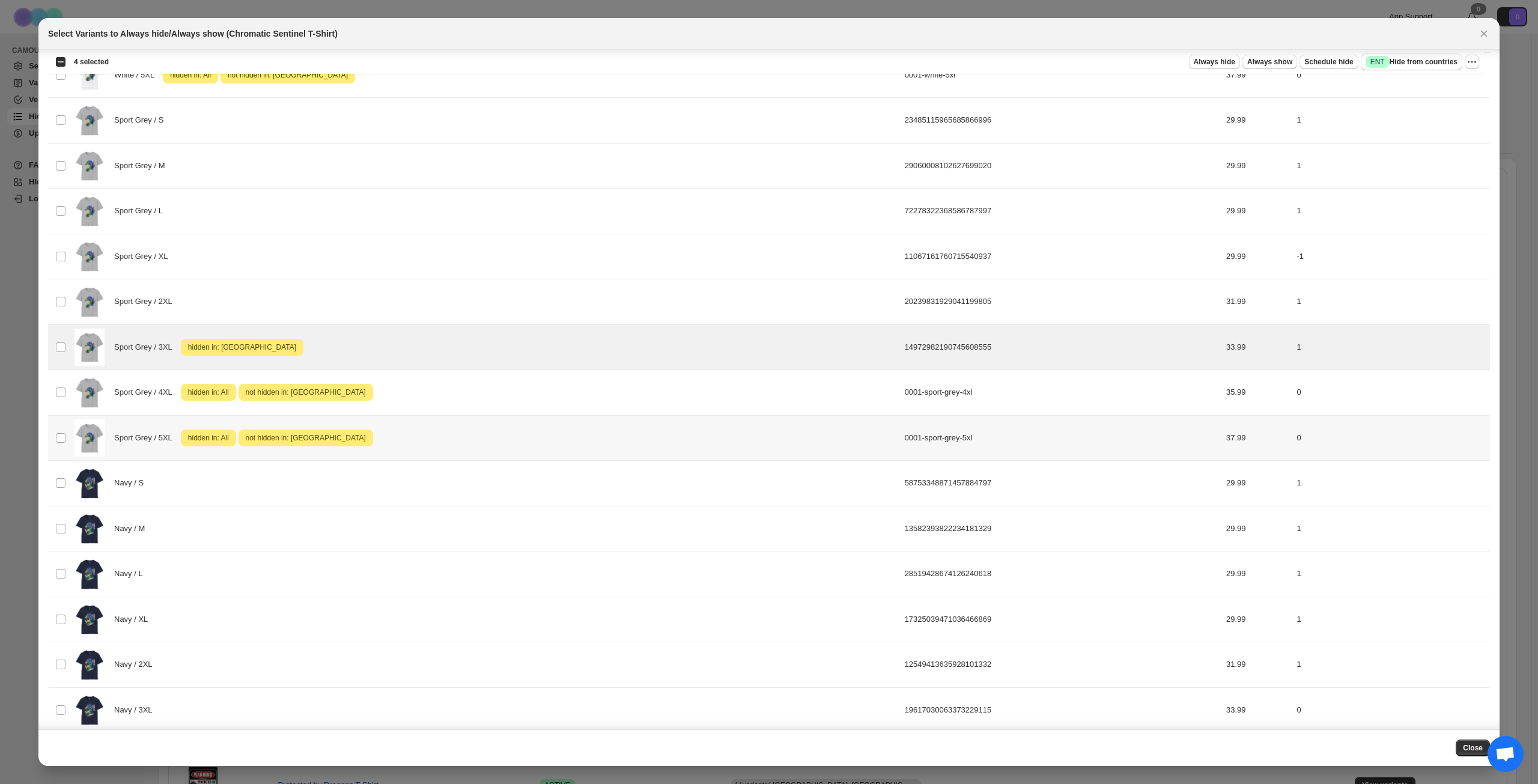
scroll to position [1200, 0]
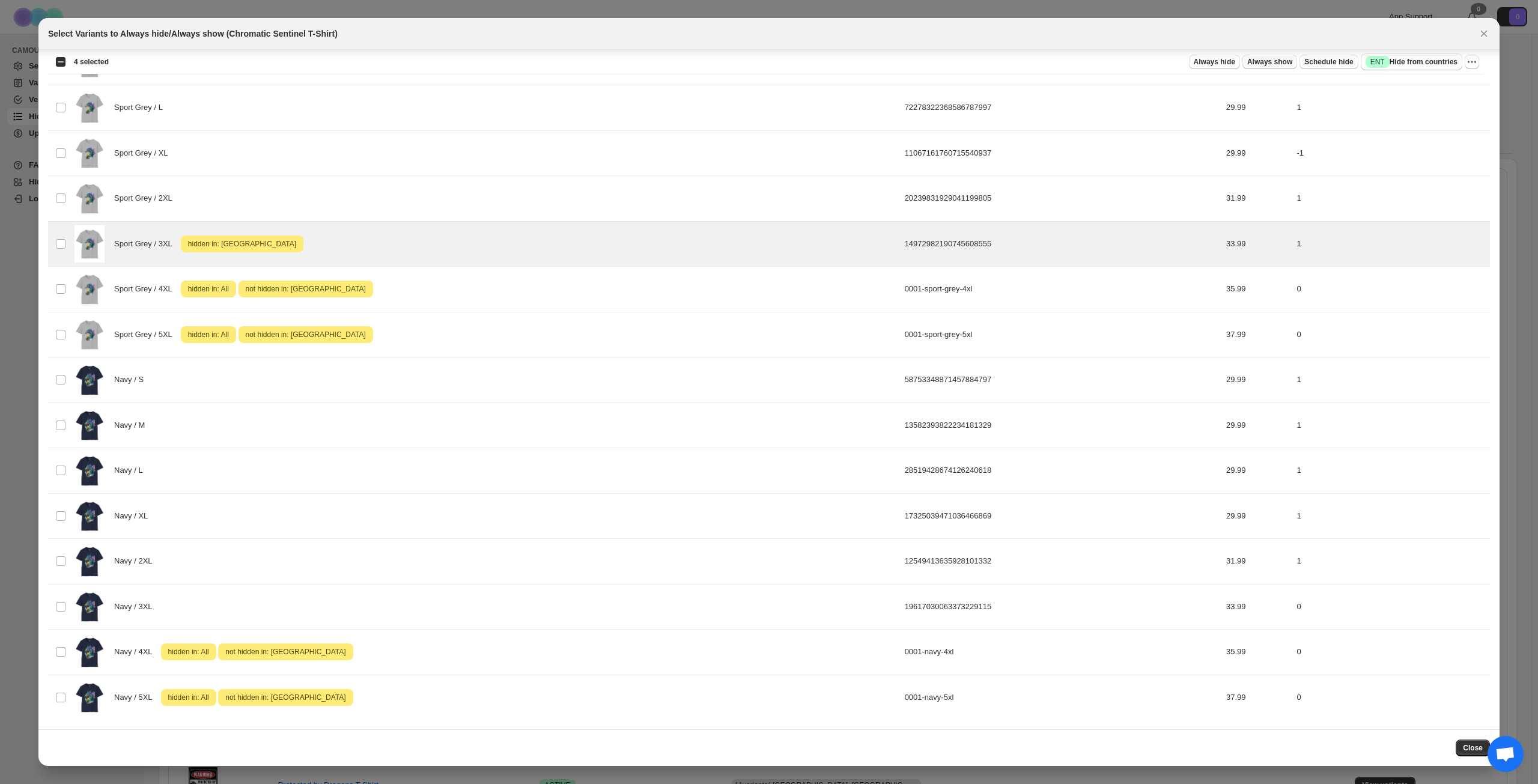
click at [1263, 63] on span "Always show" at bounding box center [1270, 62] width 45 height 10
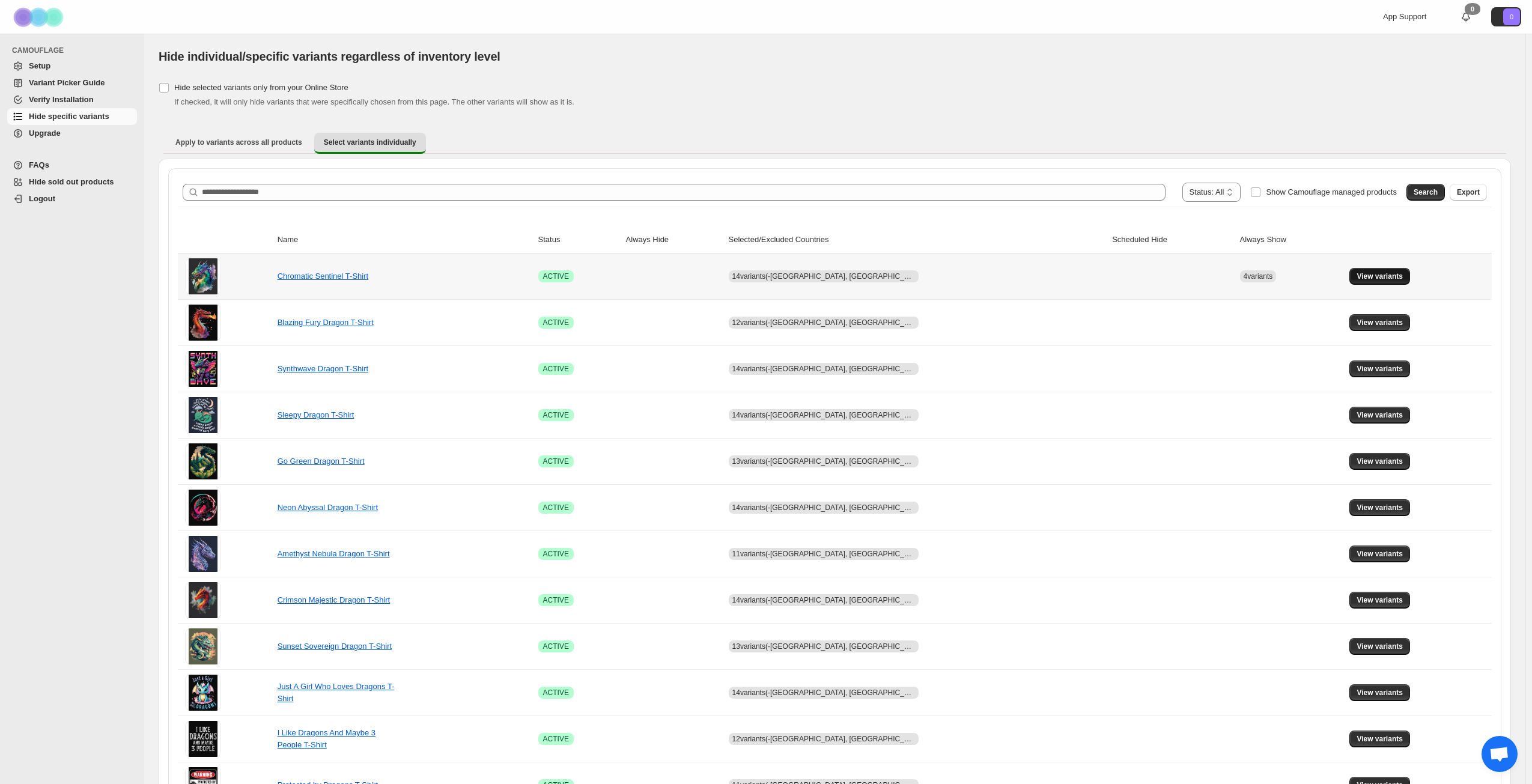
click at [1368, 273] on span "View variants" at bounding box center [1379, 276] width 46 height 10
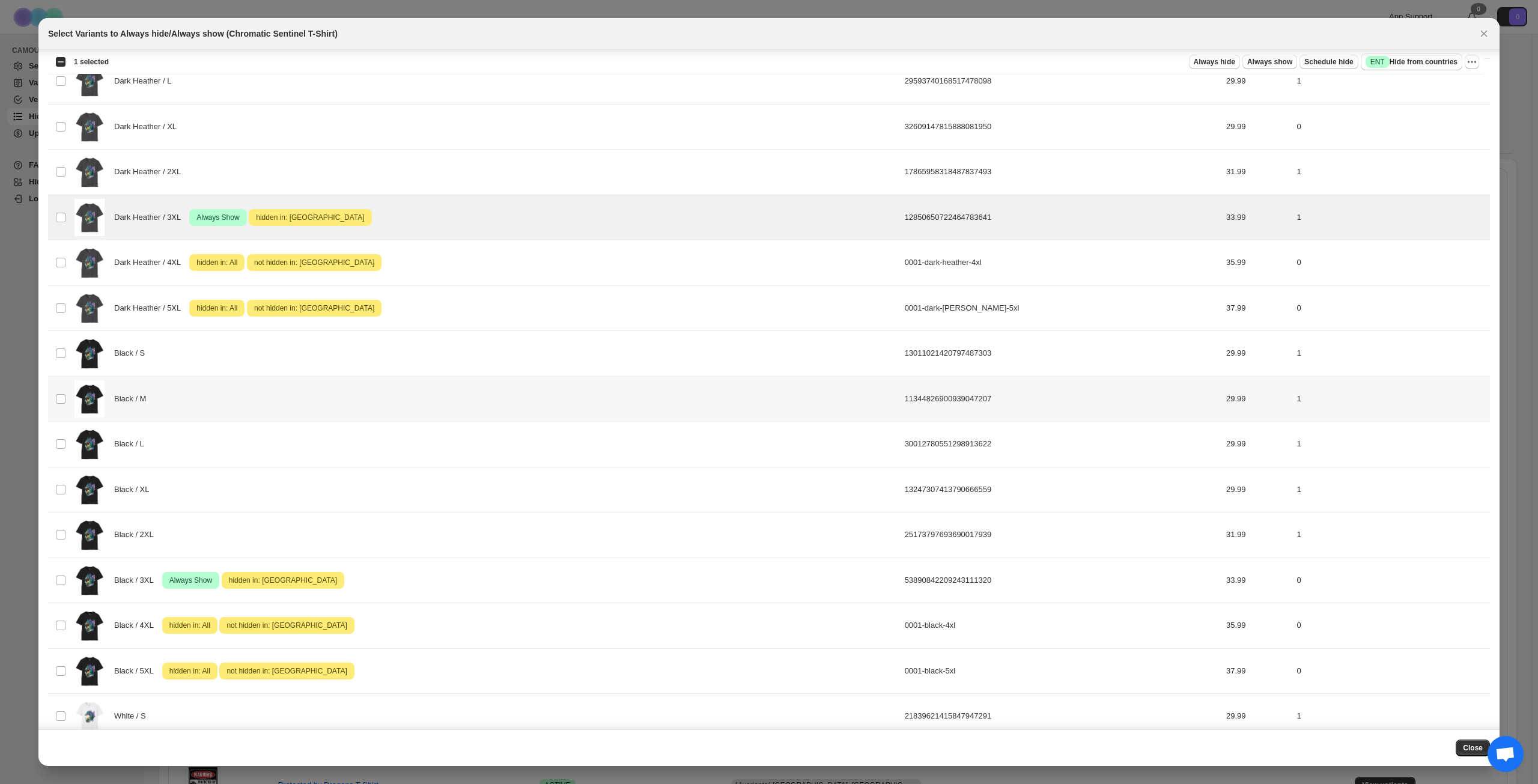
scroll to position [144, 0]
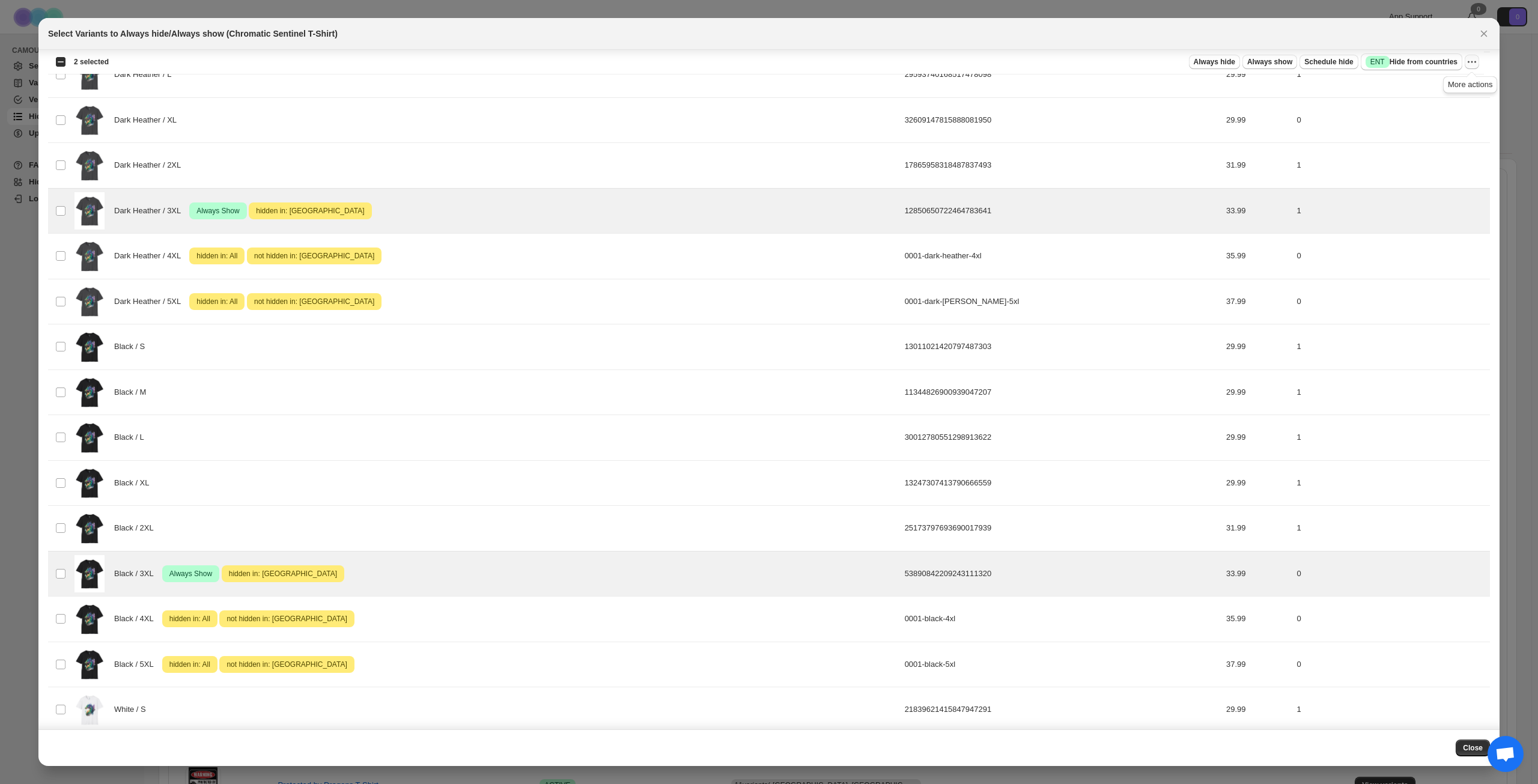
click at [1471, 62] on icon "More actions" at bounding box center [1472, 62] width 12 height 12
click at [1410, 106] on span "Undo always show" at bounding box center [1418, 106] width 65 height 9
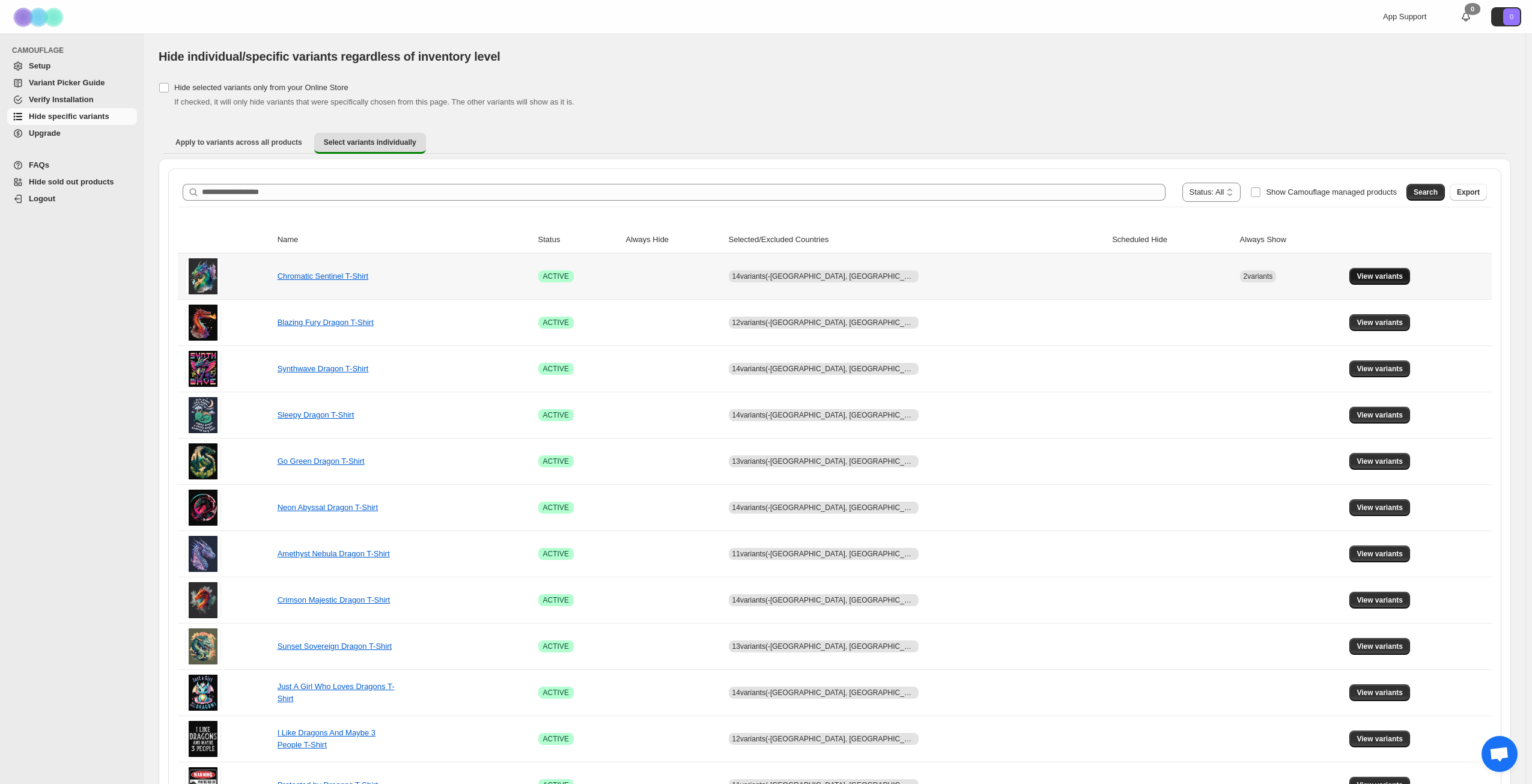
click at [1371, 276] on span "View variants" at bounding box center [1379, 276] width 46 height 10
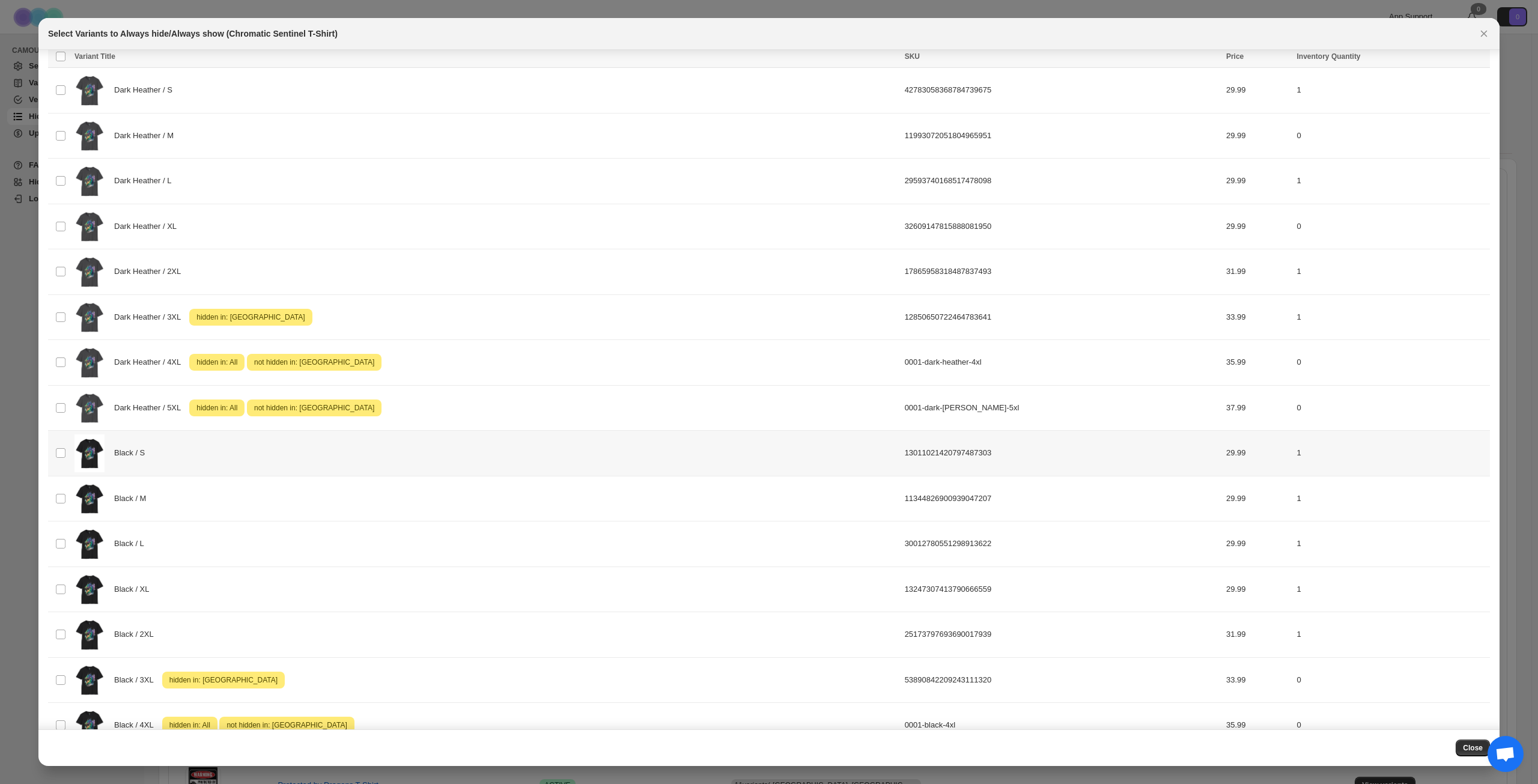
scroll to position [480, 0]
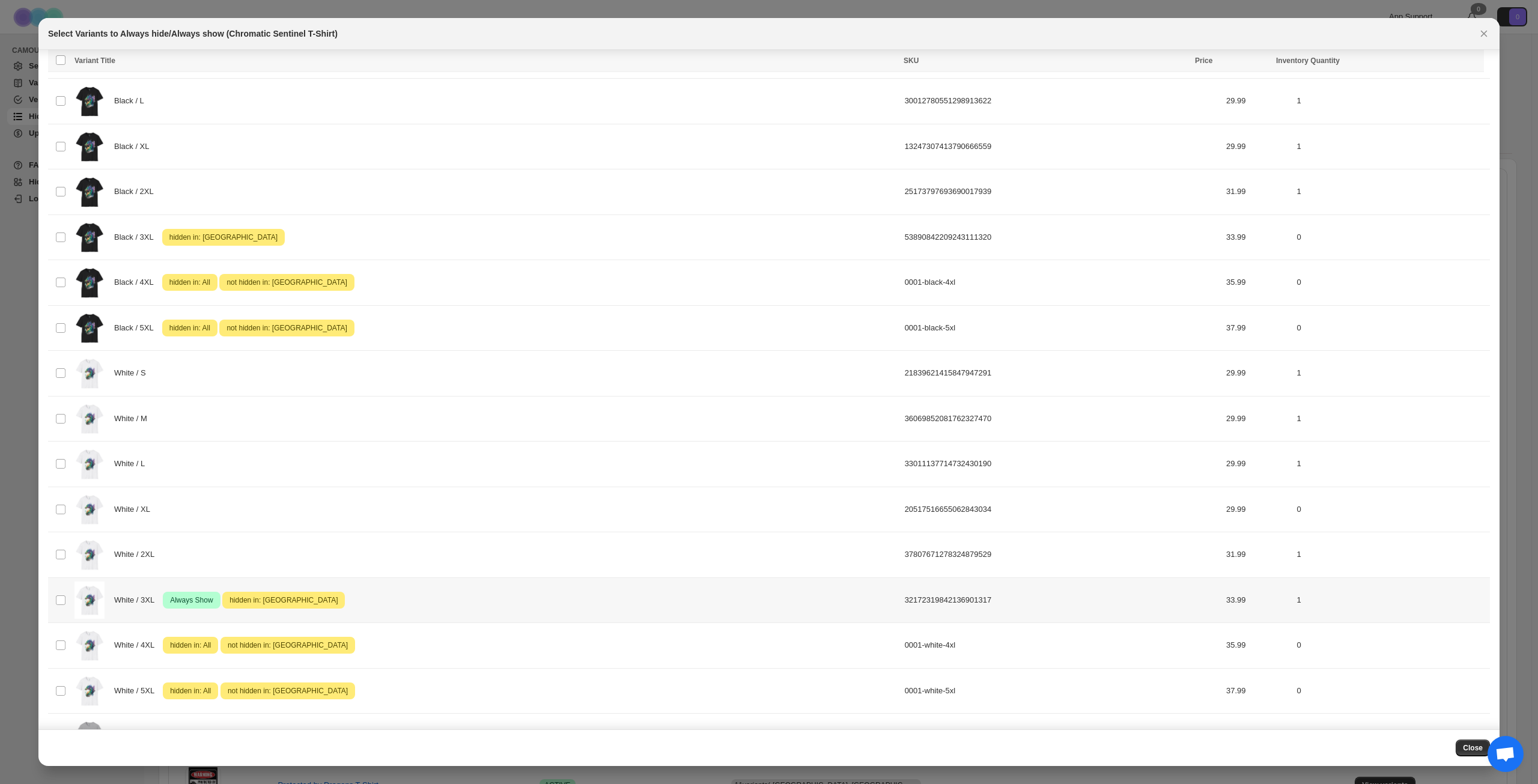
click at [66, 599] on td "Select product variant" at bounding box center [59, 600] width 23 height 46
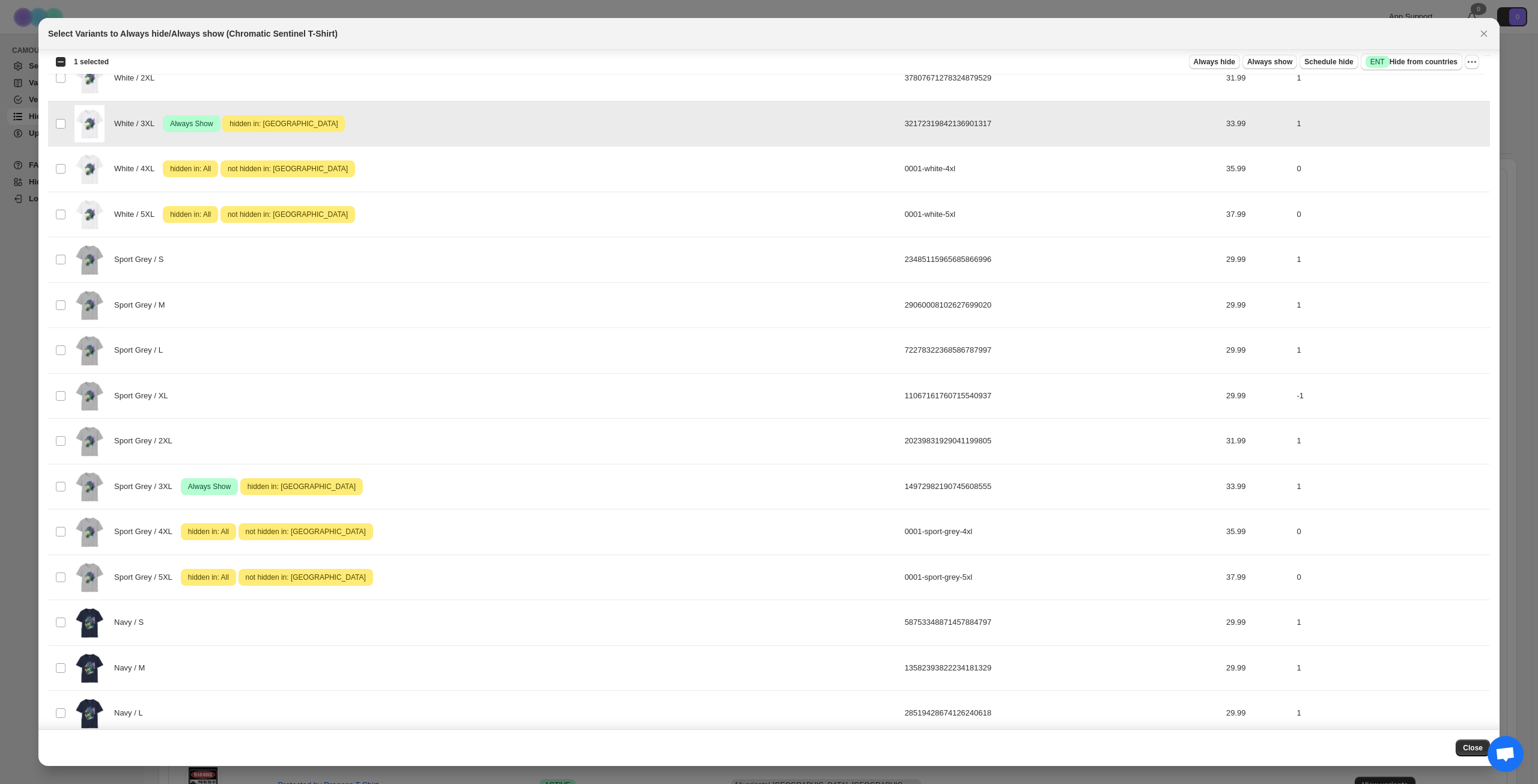
scroll to position [1021, 0]
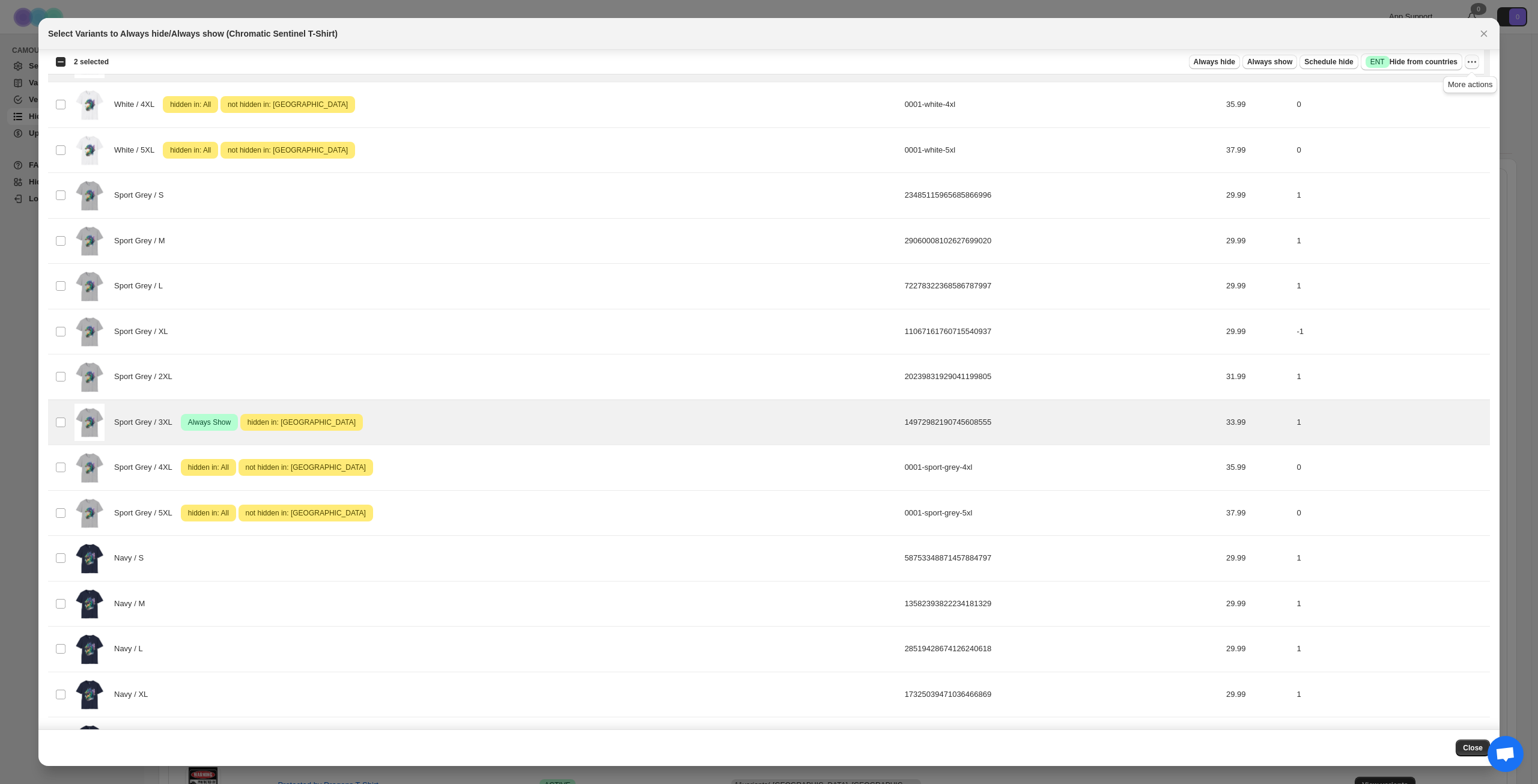
click at [1478, 60] on icon "More actions" at bounding box center [1472, 62] width 12 height 12
click at [1424, 107] on span "Undo always show" at bounding box center [1418, 106] width 65 height 9
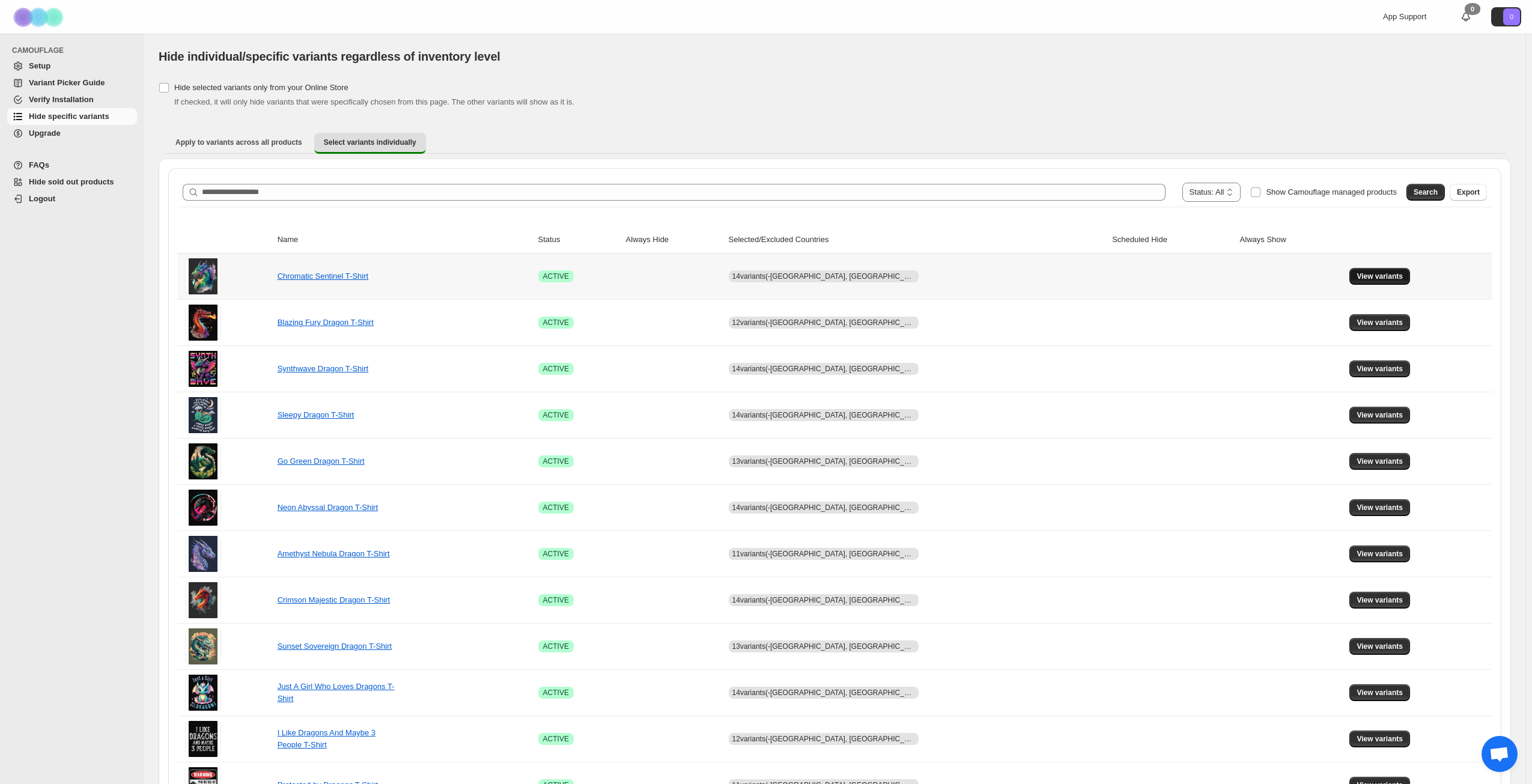
click at [1363, 278] on span "View variants" at bounding box center [1379, 276] width 46 height 10
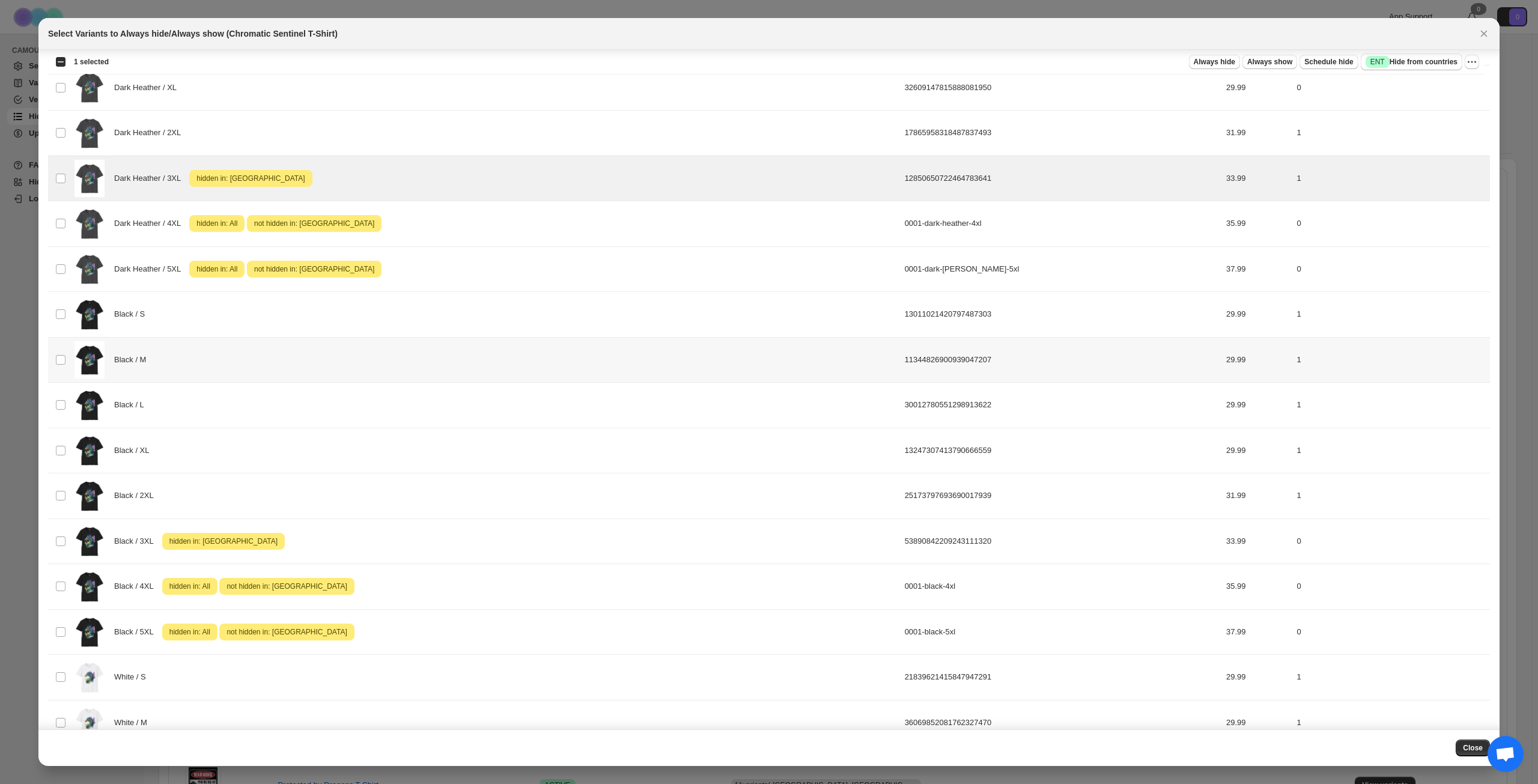
scroll to position [180, 0]
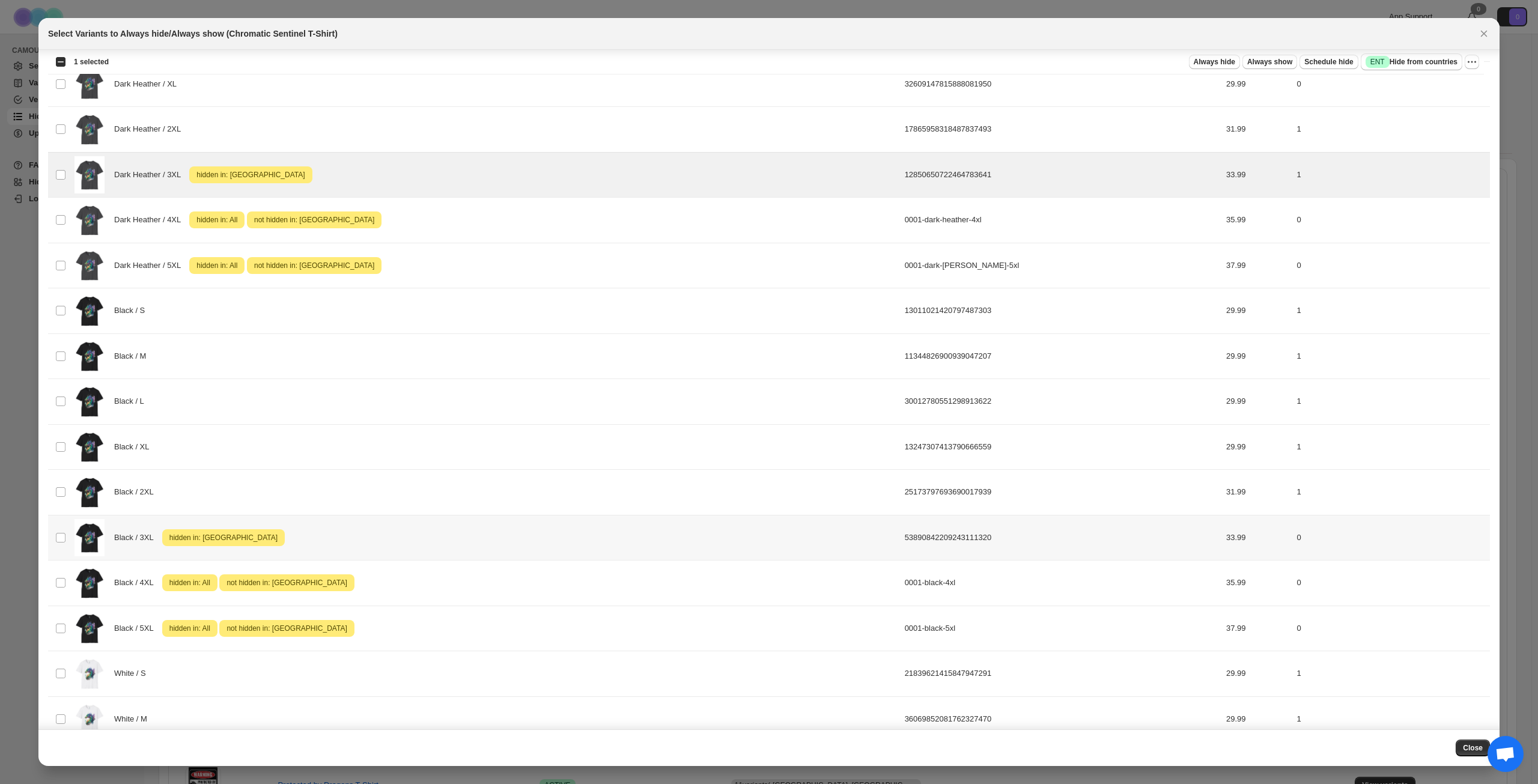
click at [392, 542] on div "Black / 3XL Attention hidden in: [GEOGRAPHIC_DATA]" at bounding box center [486, 538] width 823 height 38
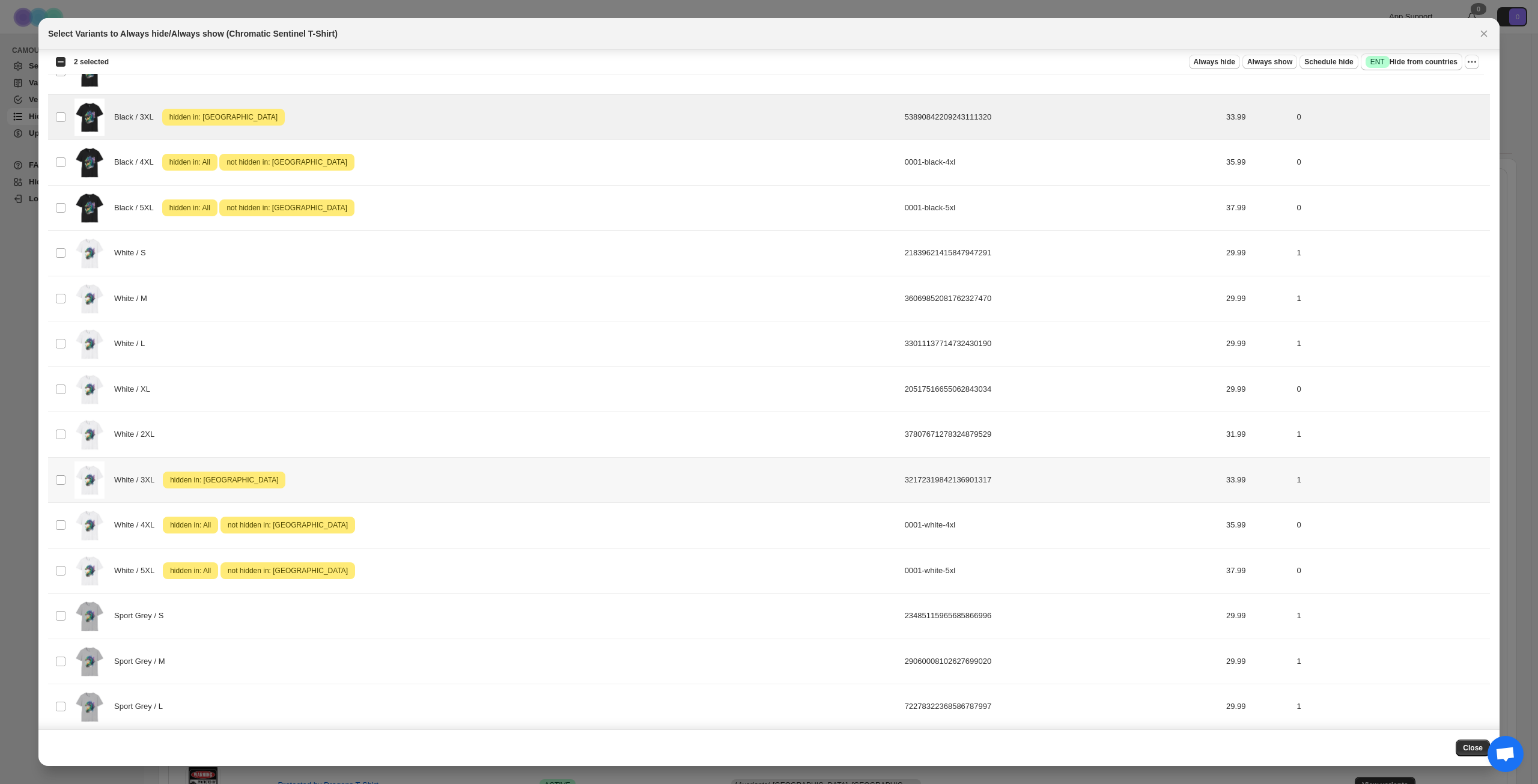
click at [416, 479] on div "White / 3XL Attention hidden in: [GEOGRAPHIC_DATA]" at bounding box center [486, 480] width 823 height 38
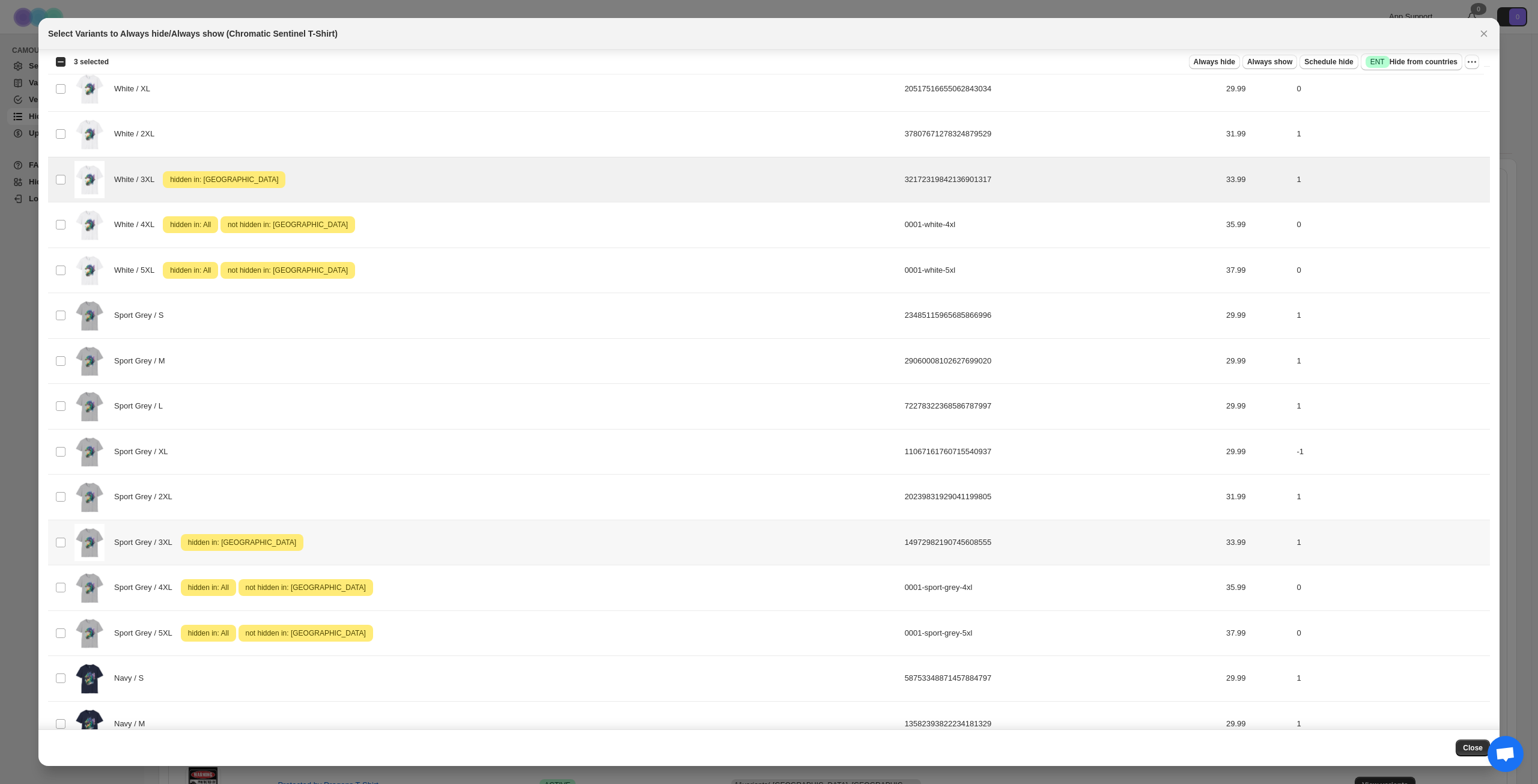
click at [426, 541] on div "Sport Grey / 3XL Attention hidden in: [GEOGRAPHIC_DATA]" at bounding box center [486, 543] width 823 height 38
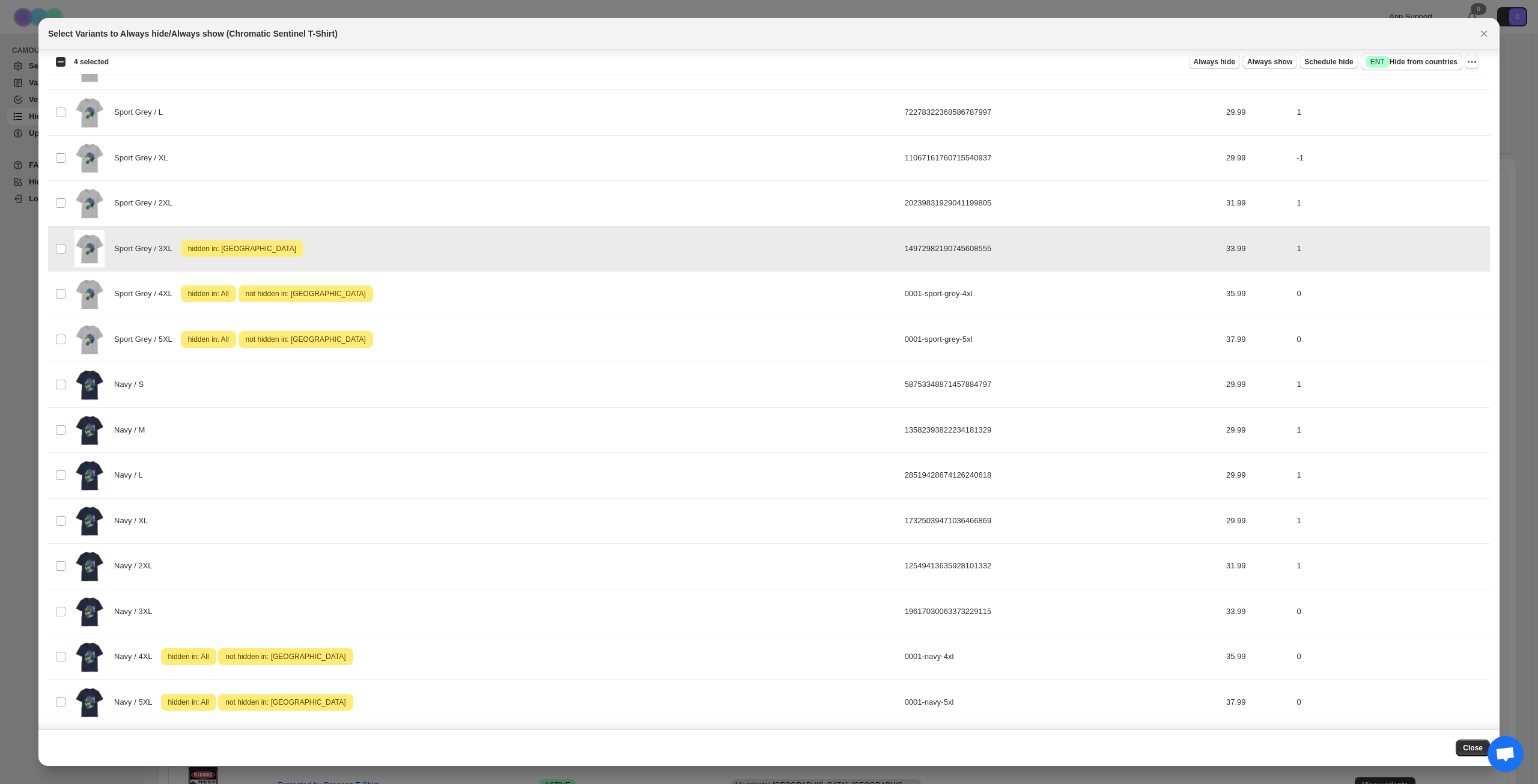
scroll to position [1200, 0]
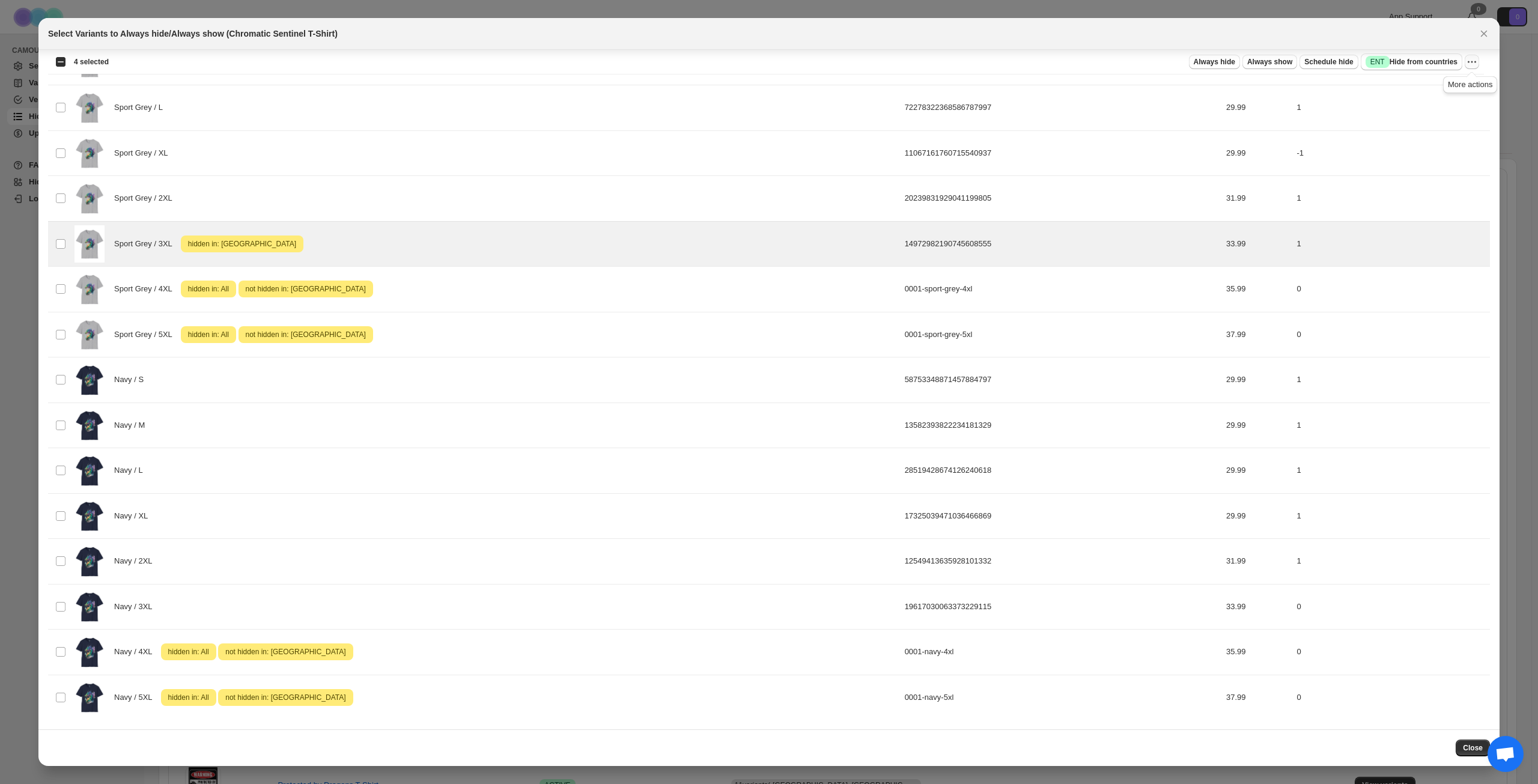
click at [1475, 58] on icon "More actions" at bounding box center [1472, 62] width 12 height 12
click at [1425, 146] on span "Undo hide from countries" at bounding box center [1429, 147] width 87 height 9
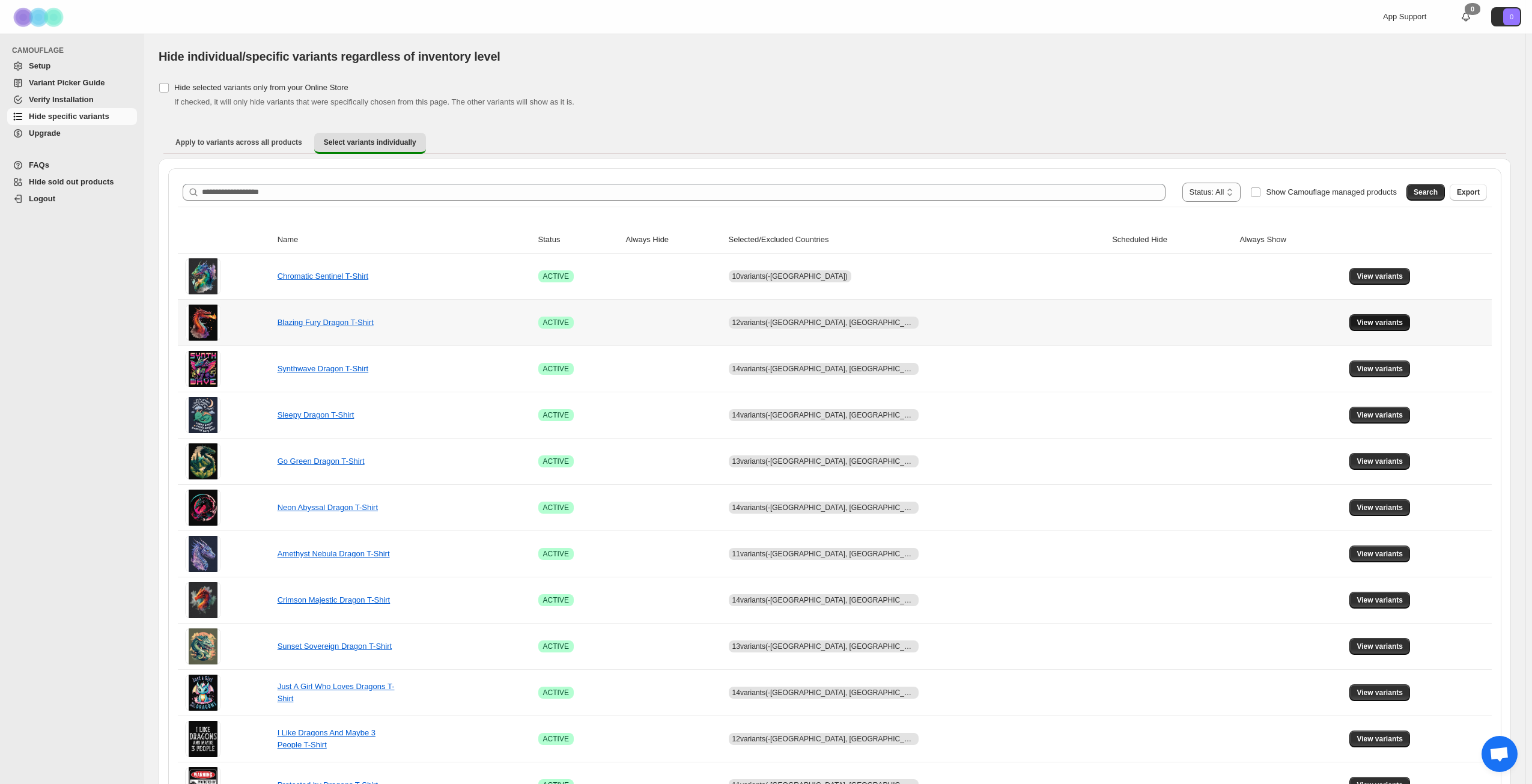
click at [1369, 325] on span "View variants" at bounding box center [1379, 322] width 46 height 10
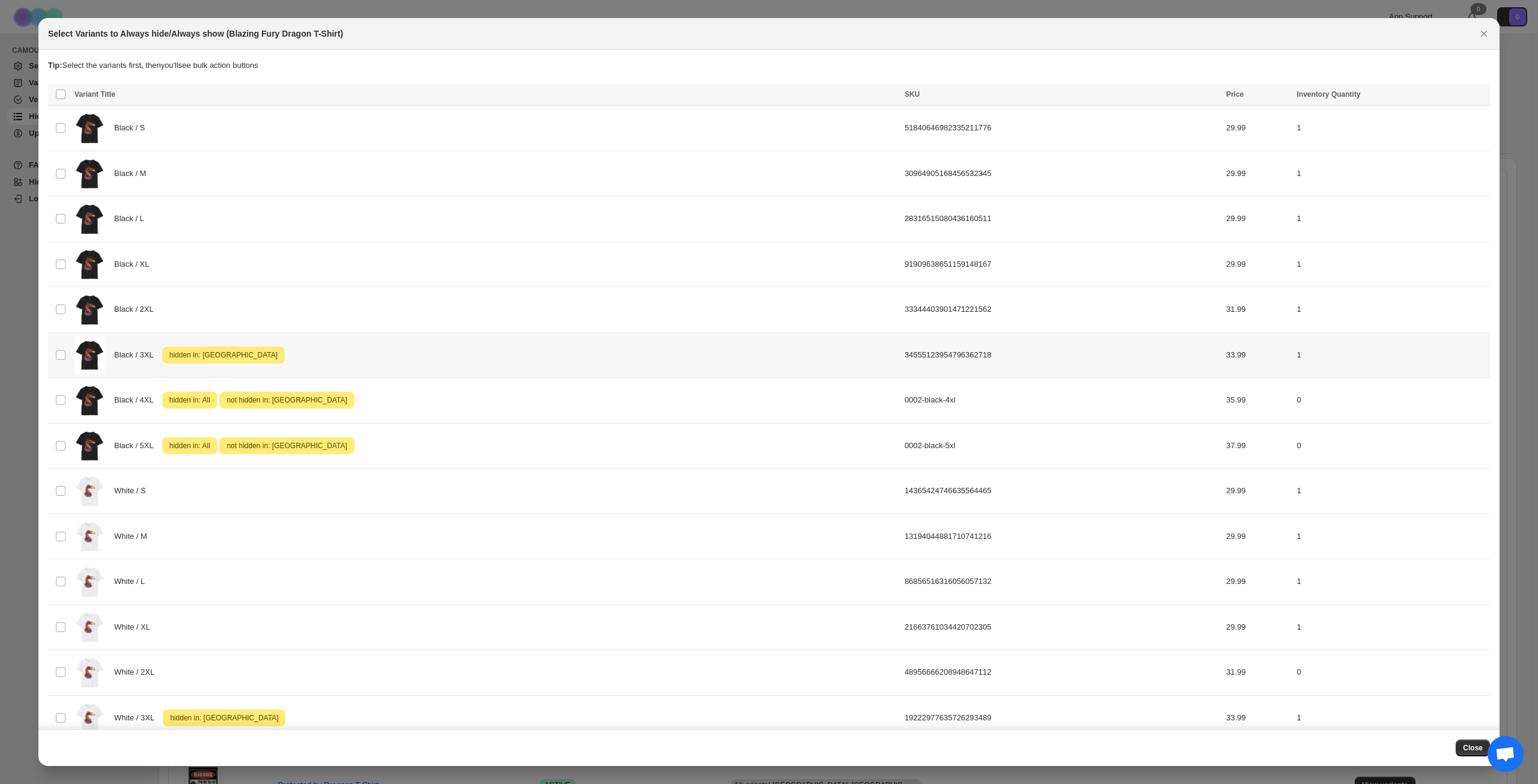
click at [497, 362] on div "Black / 3XL Attention hidden in: [GEOGRAPHIC_DATA]" at bounding box center [486, 355] width 823 height 38
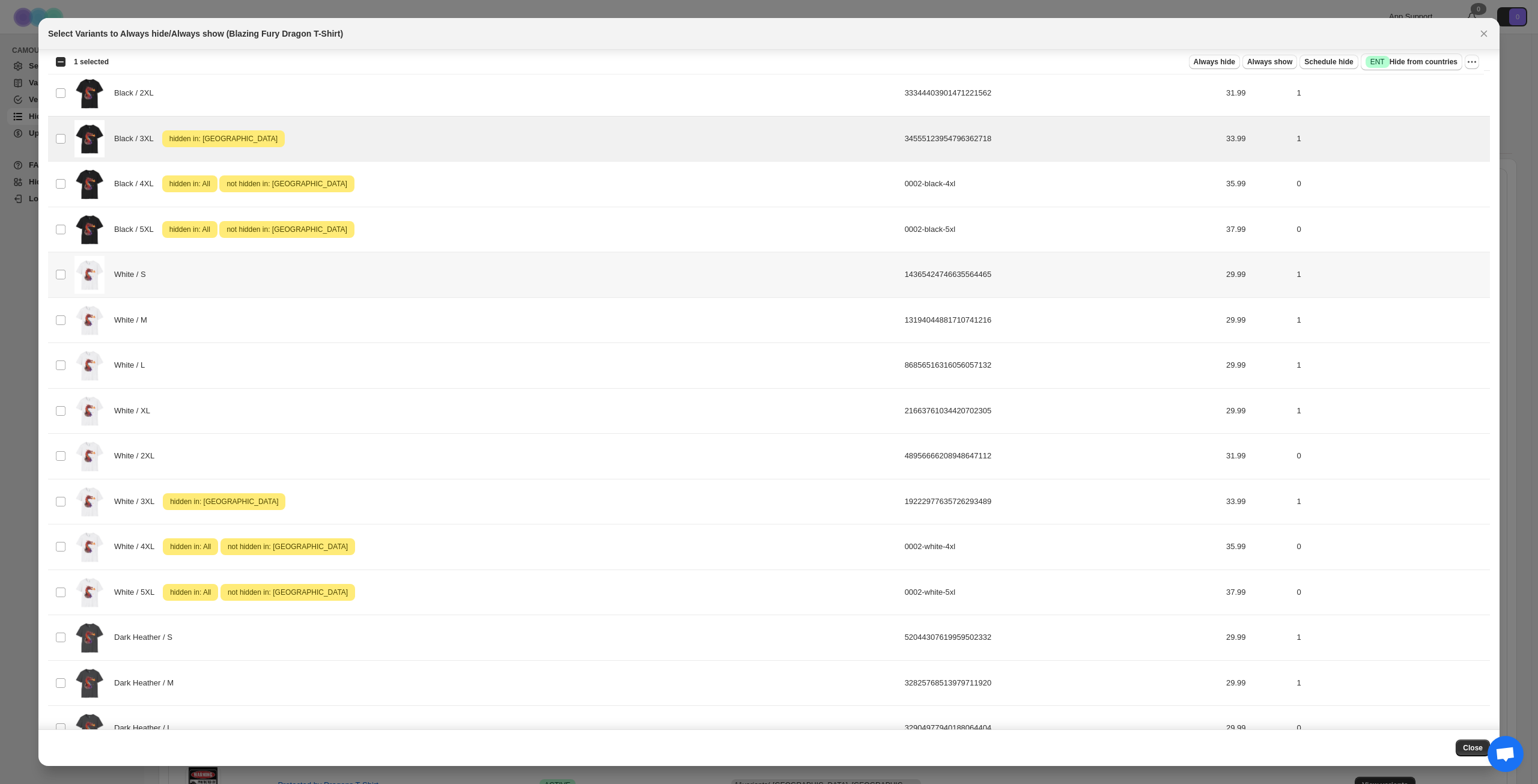
scroll to position [240, 0]
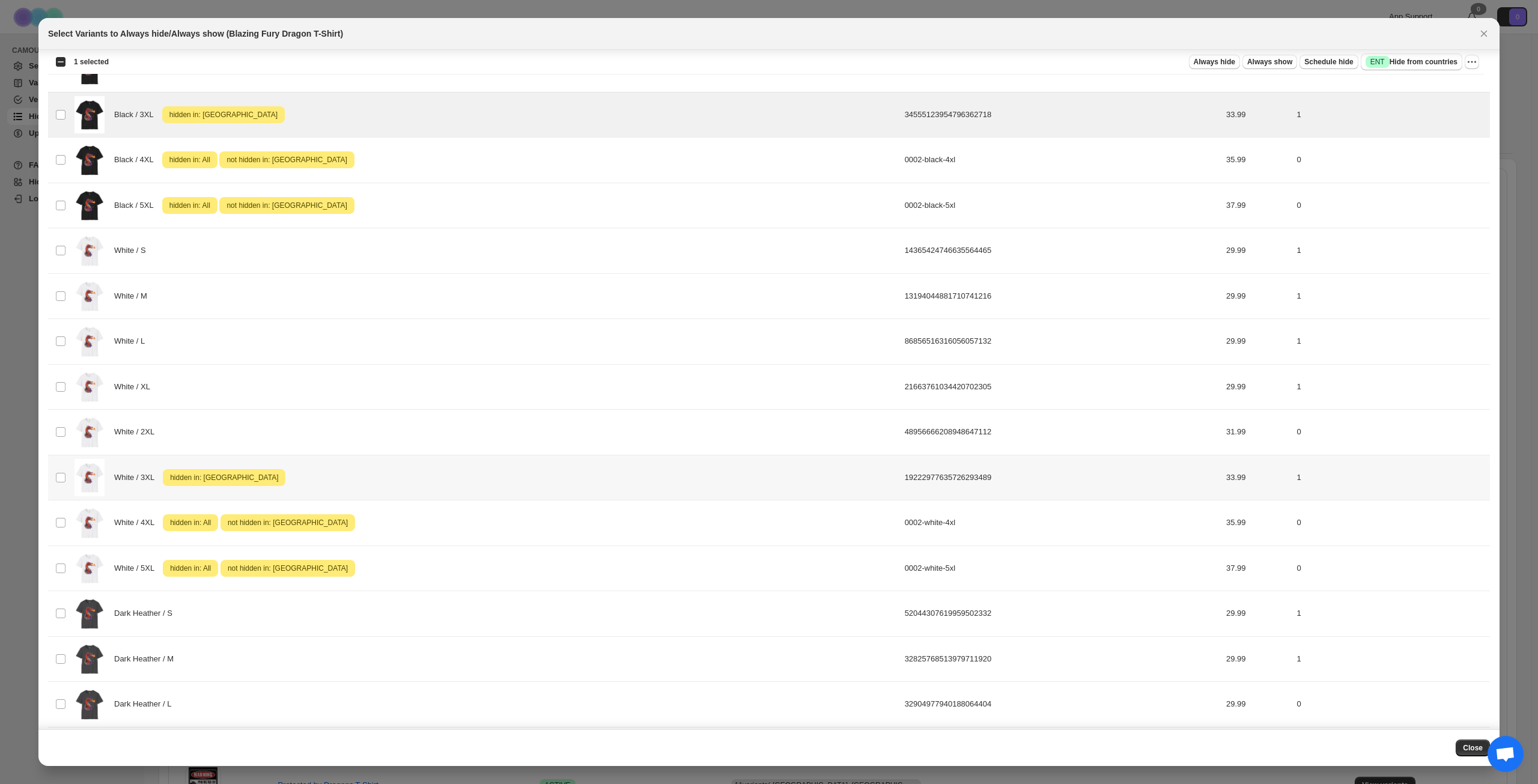
click at [468, 473] on div "White / 3XL Attention hidden in: [GEOGRAPHIC_DATA]" at bounding box center [486, 478] width 823 height 38
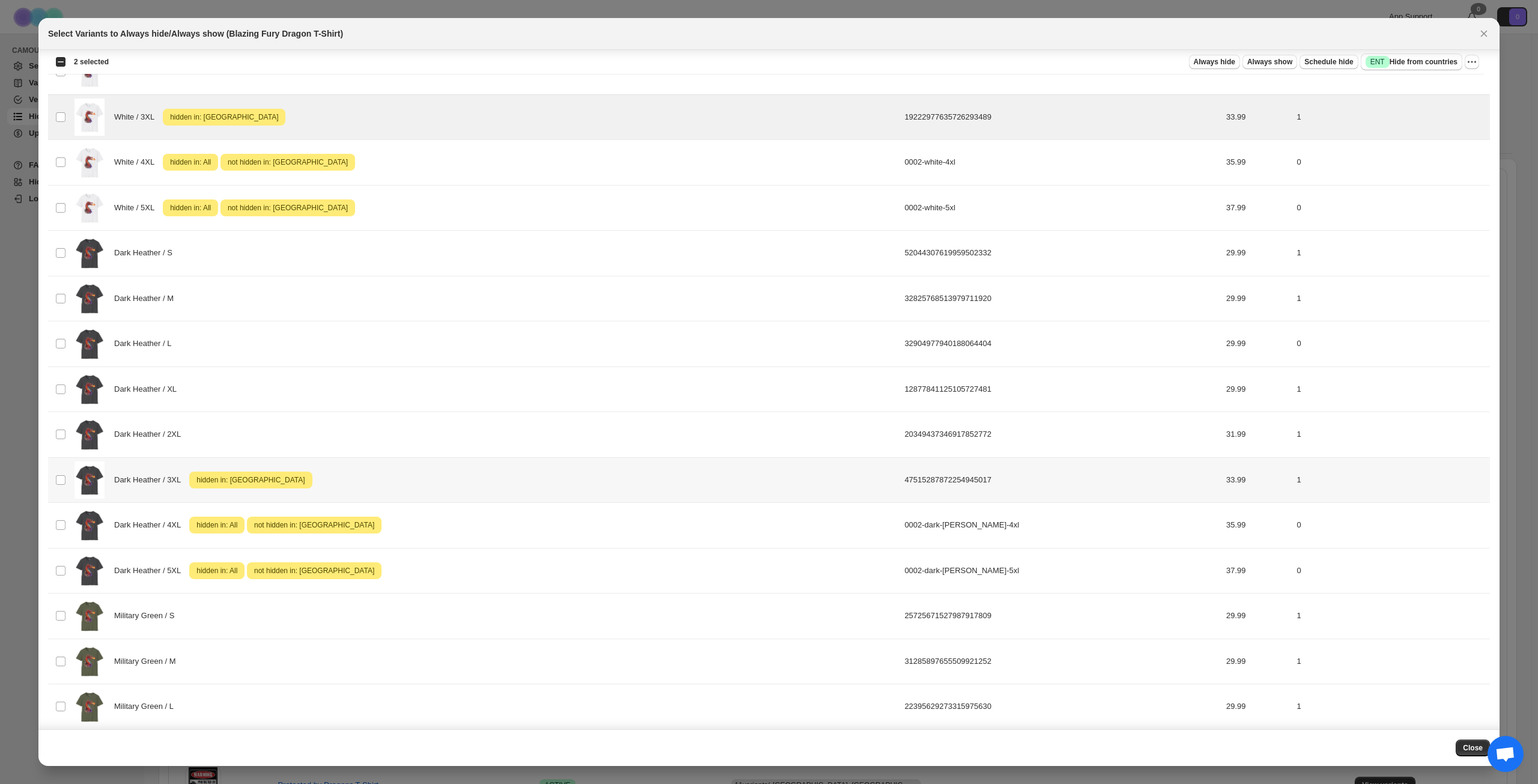
click at [479, 478] on div "Dark Heather / 3XL Attention hidden in: [GEOGRAPHIC_DATA]" at bounding box center [486, 480] width 823 height 38
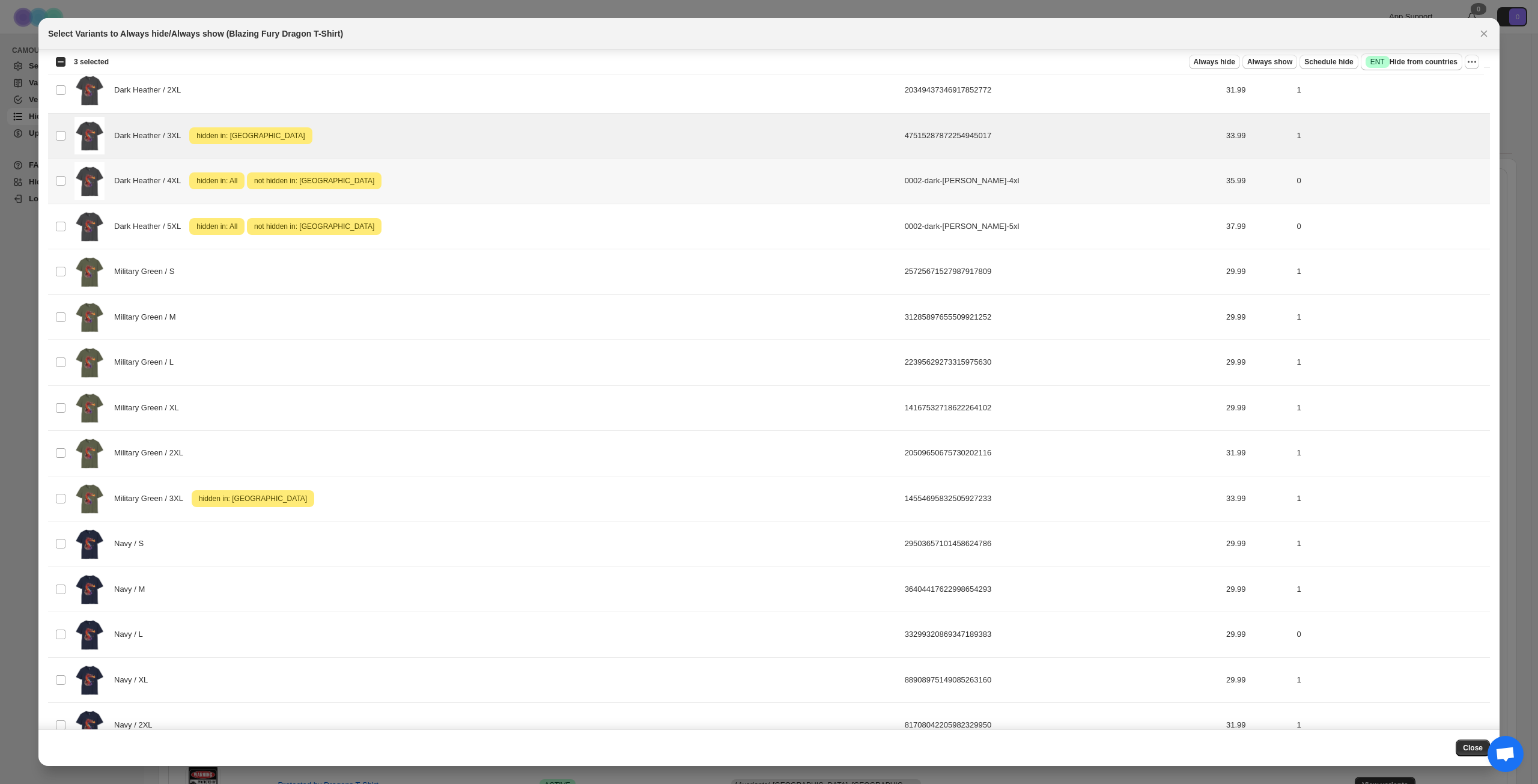
scroll to position [961, 0]
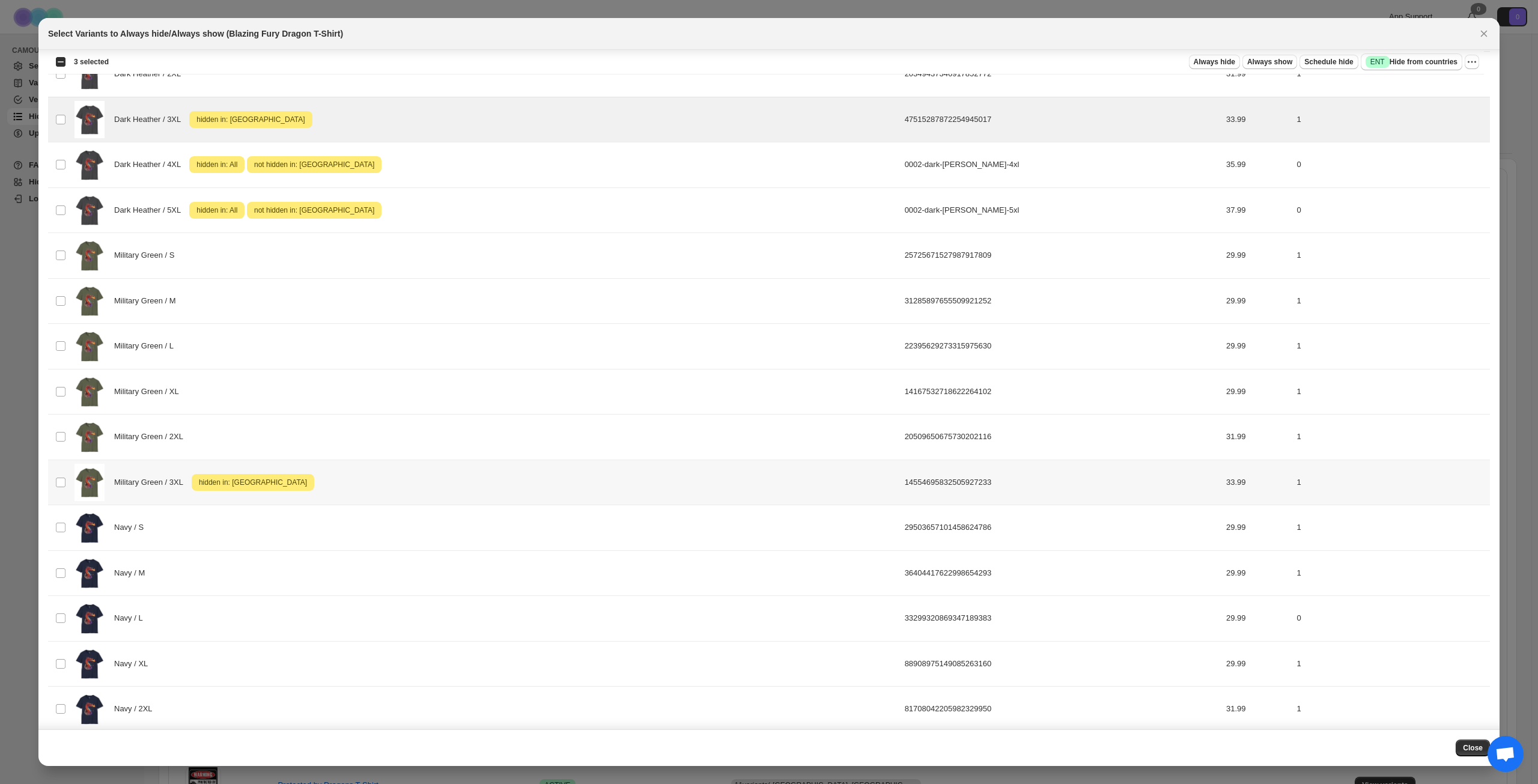
click at [466, 488] on div "Military Green / 3XL Attention hidden in: [GEOGRAPHIC_DATA]" at bounding box center [486, 482] width 823 height 38
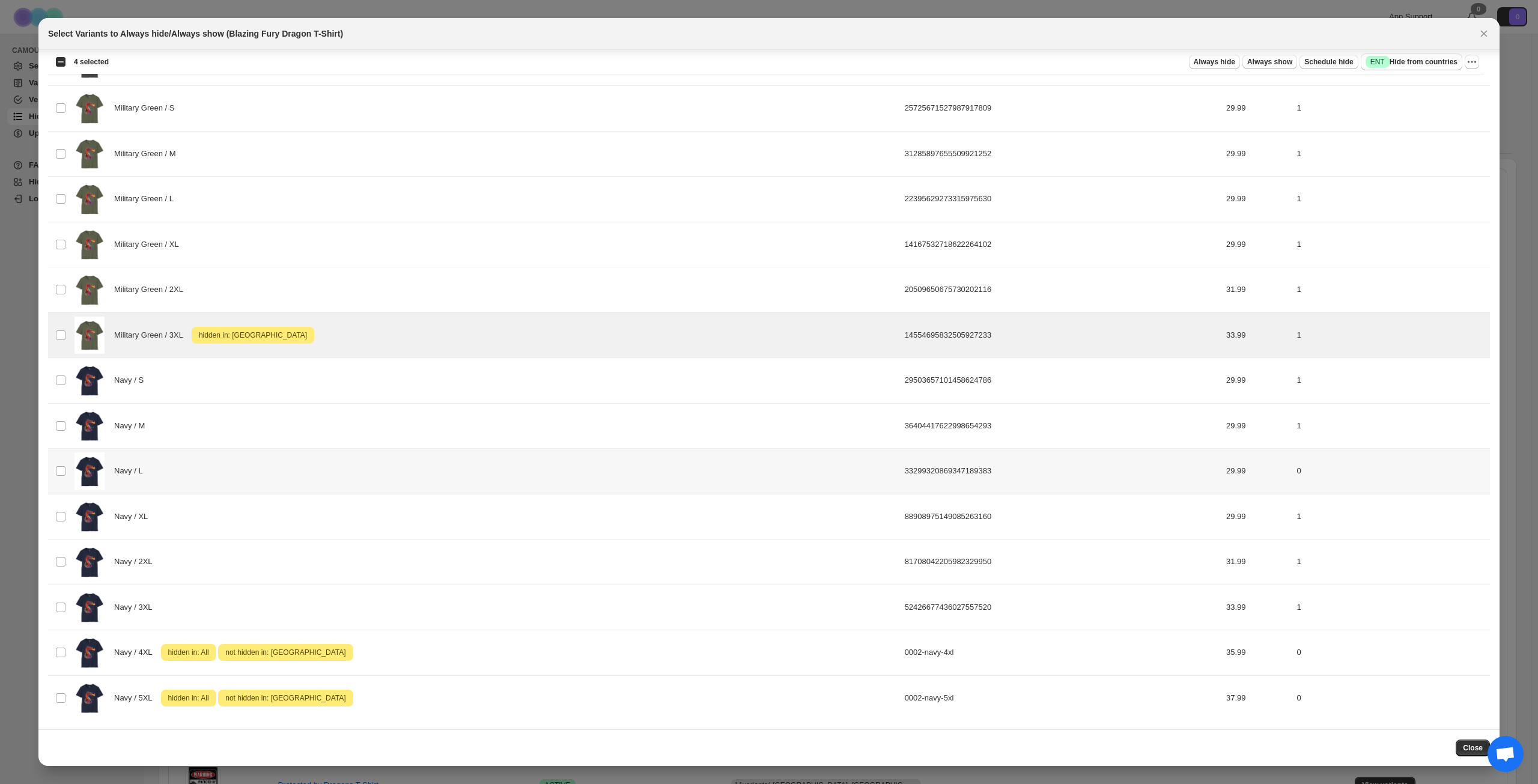
scroll to position [1109, 0]
click at [1476, 55] on button "More actions" at bounding box center [1472, 62] width 14 height 14
click at [1414, 143] on span "Undo hide from countries" at bounding box center [1429, 147] width 87 height 9
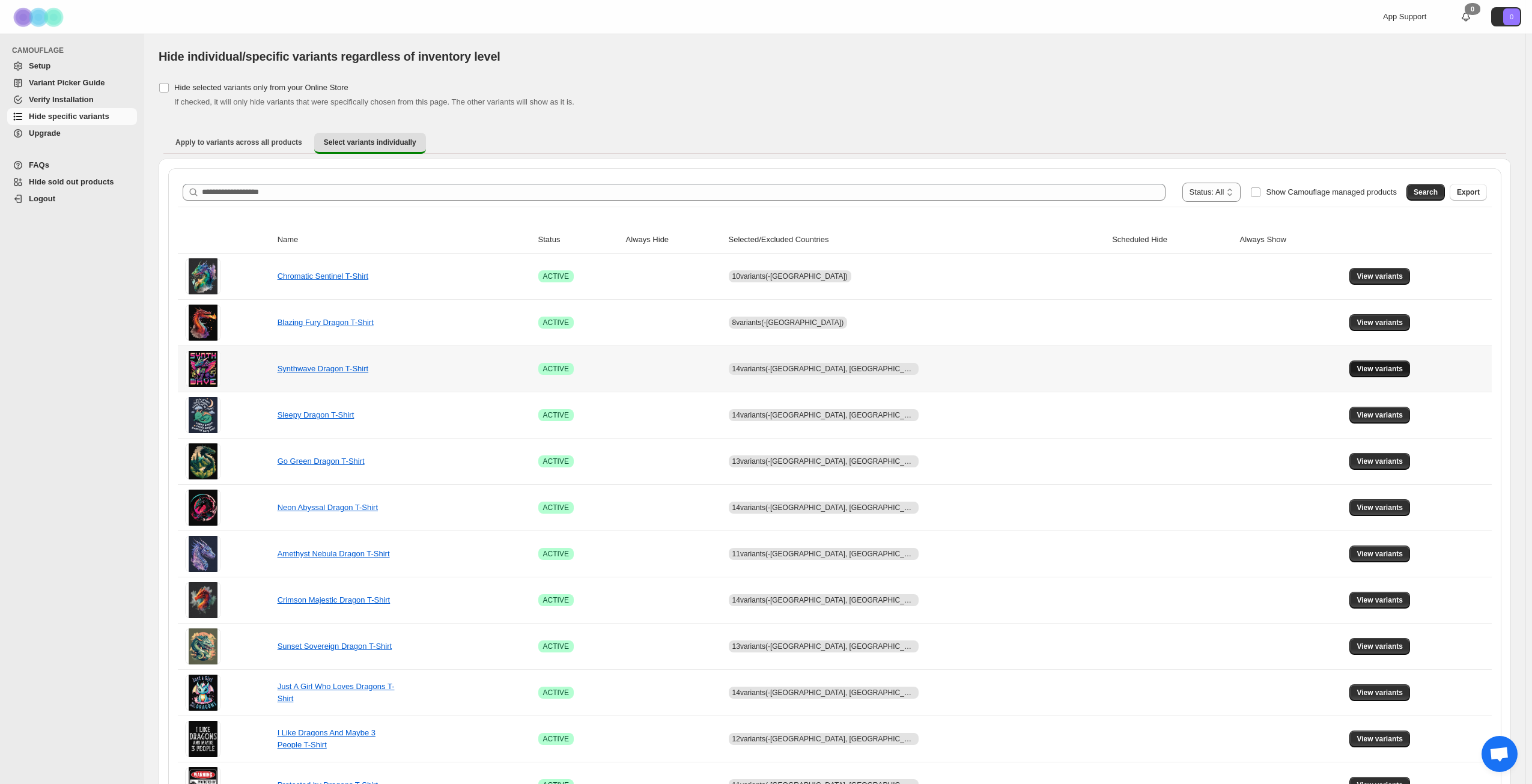
click at [1388, 368] on span "View variants" at bounding box center [1379, 368] width 46 height 10
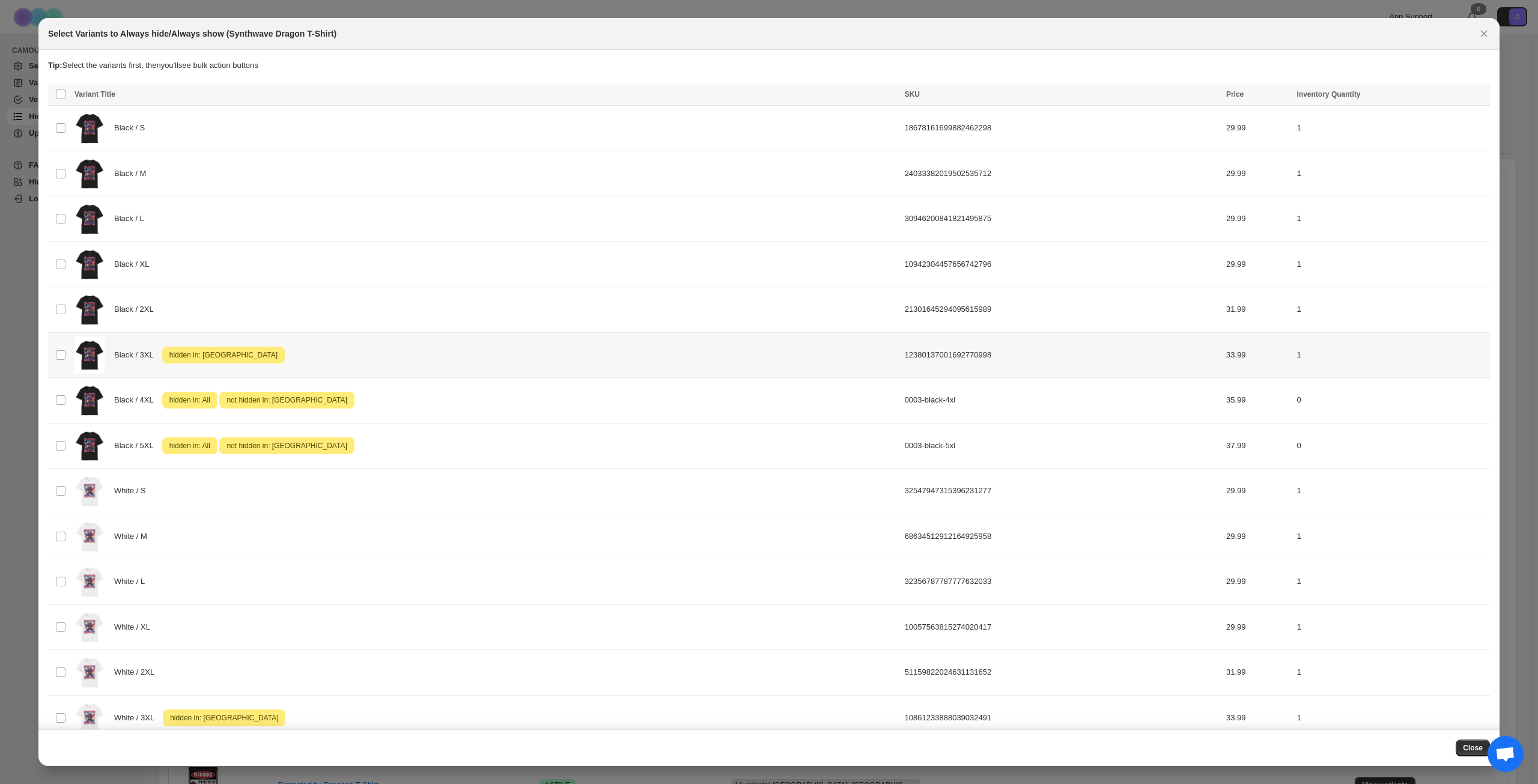
click at [385, 371] on div "Black / 3XL Attention hidden in: [GEOGRAPHIC_DATA]" at bounding box center [486, 355] width 823 height 38
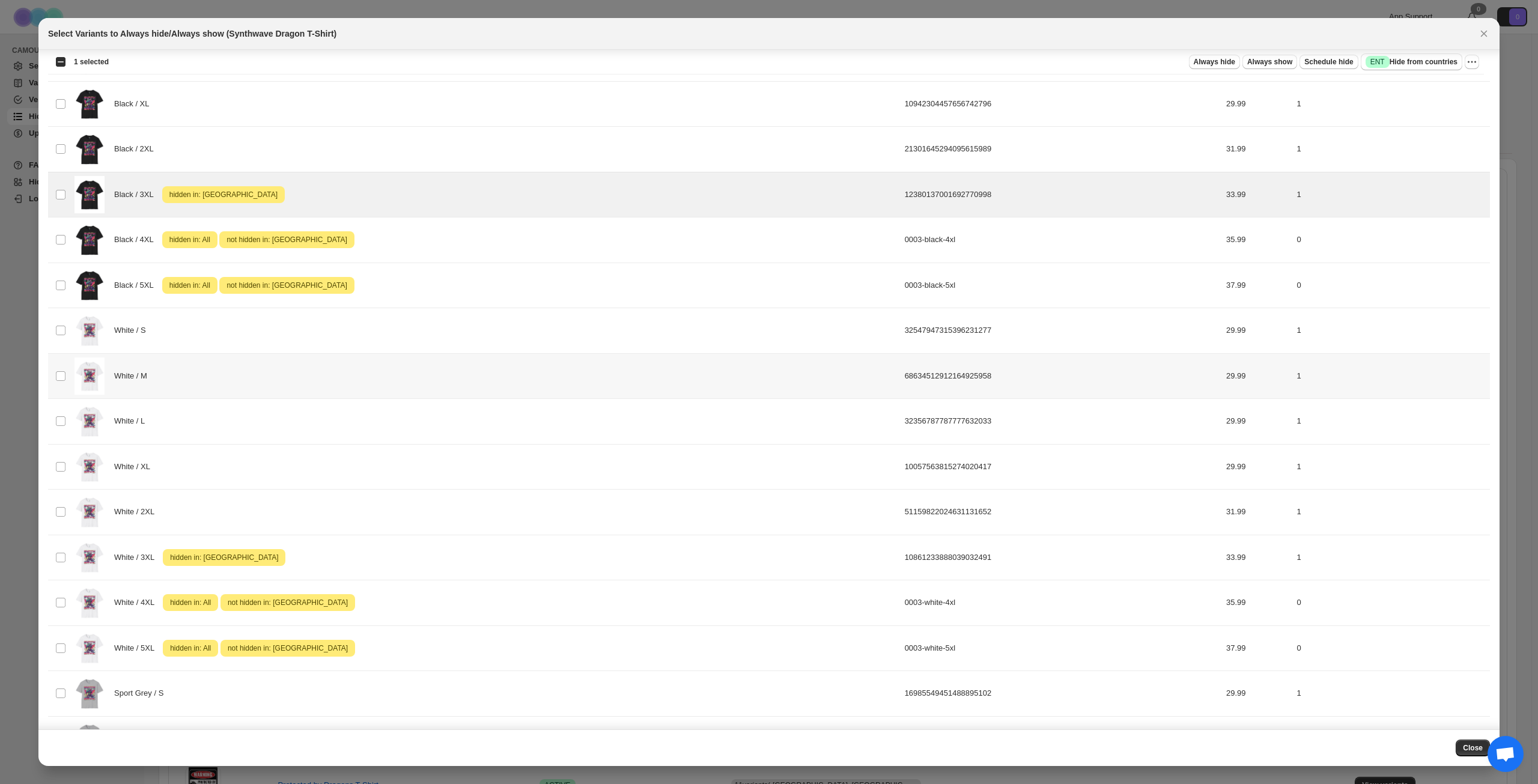
scroll to position [180, 0]
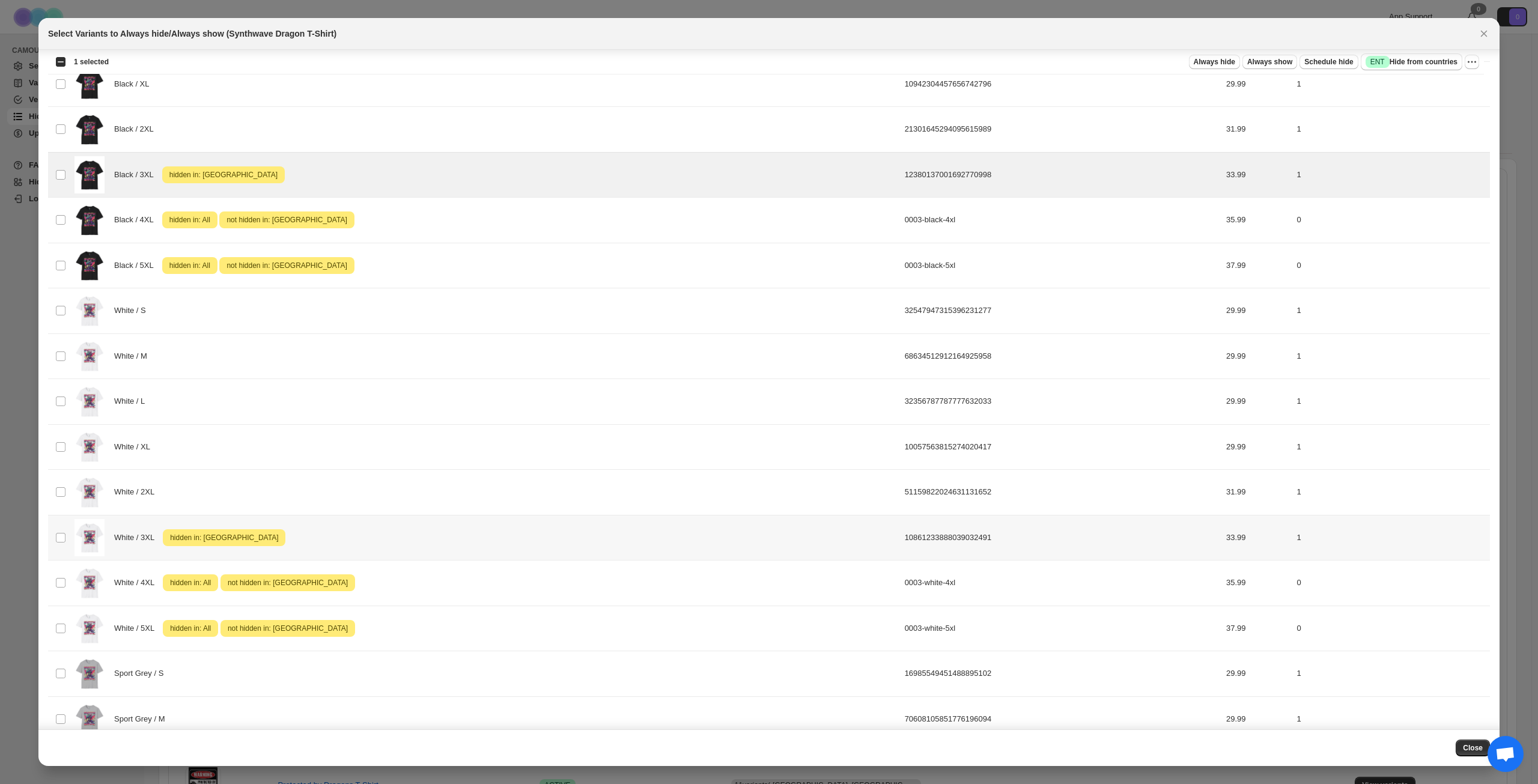
click at [423, 530] on div "White / 3XL Attention hidden in: [GEOGRAPHIC_DATA]" at bounding box center [486, 538] width 823 height 38
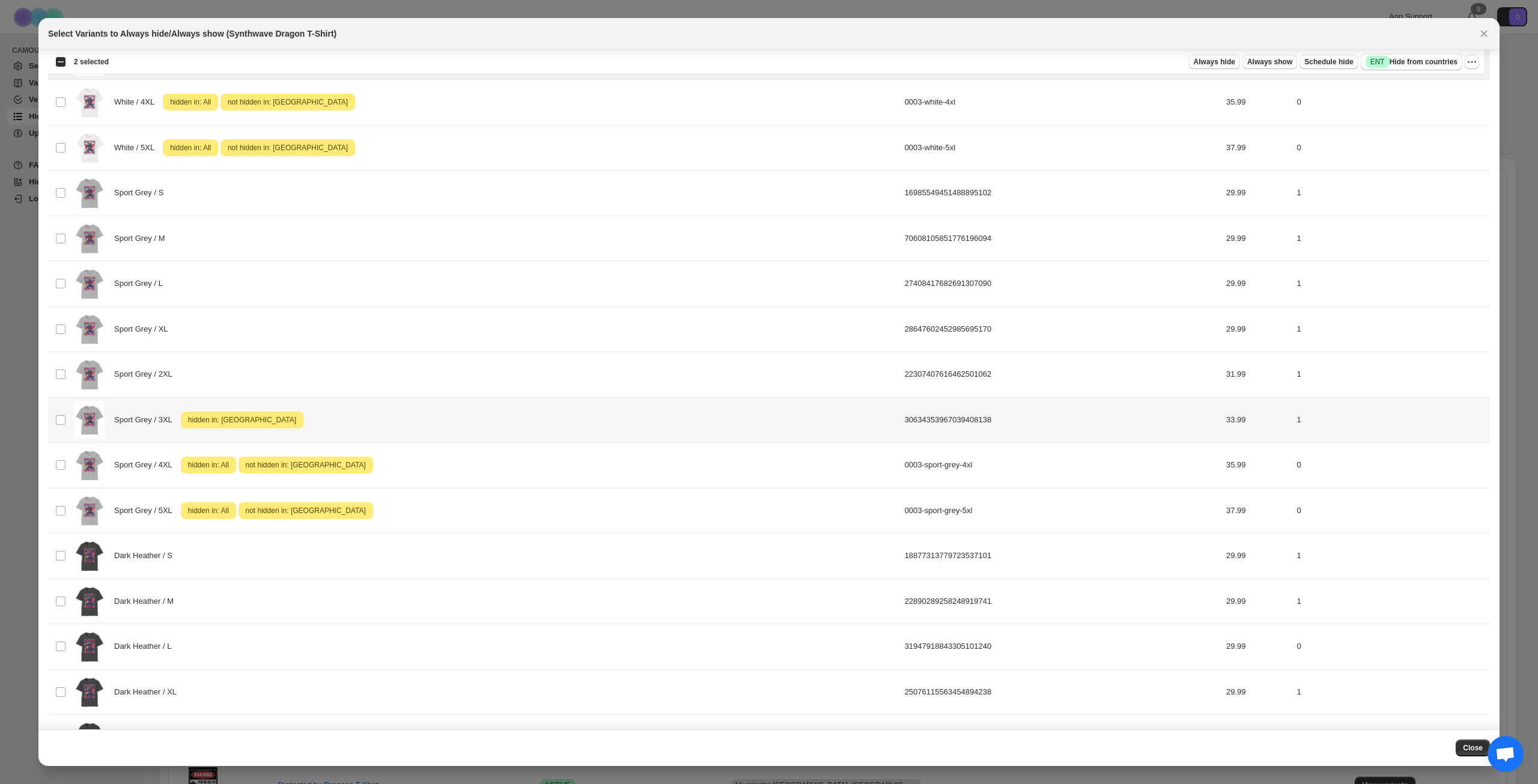
click at [438, 425] on div "Sport Grey / 3XL Attention hidden in: [GEOGRAPHIC_DATA]" at bounding box center [486, 420] width 823 height 38
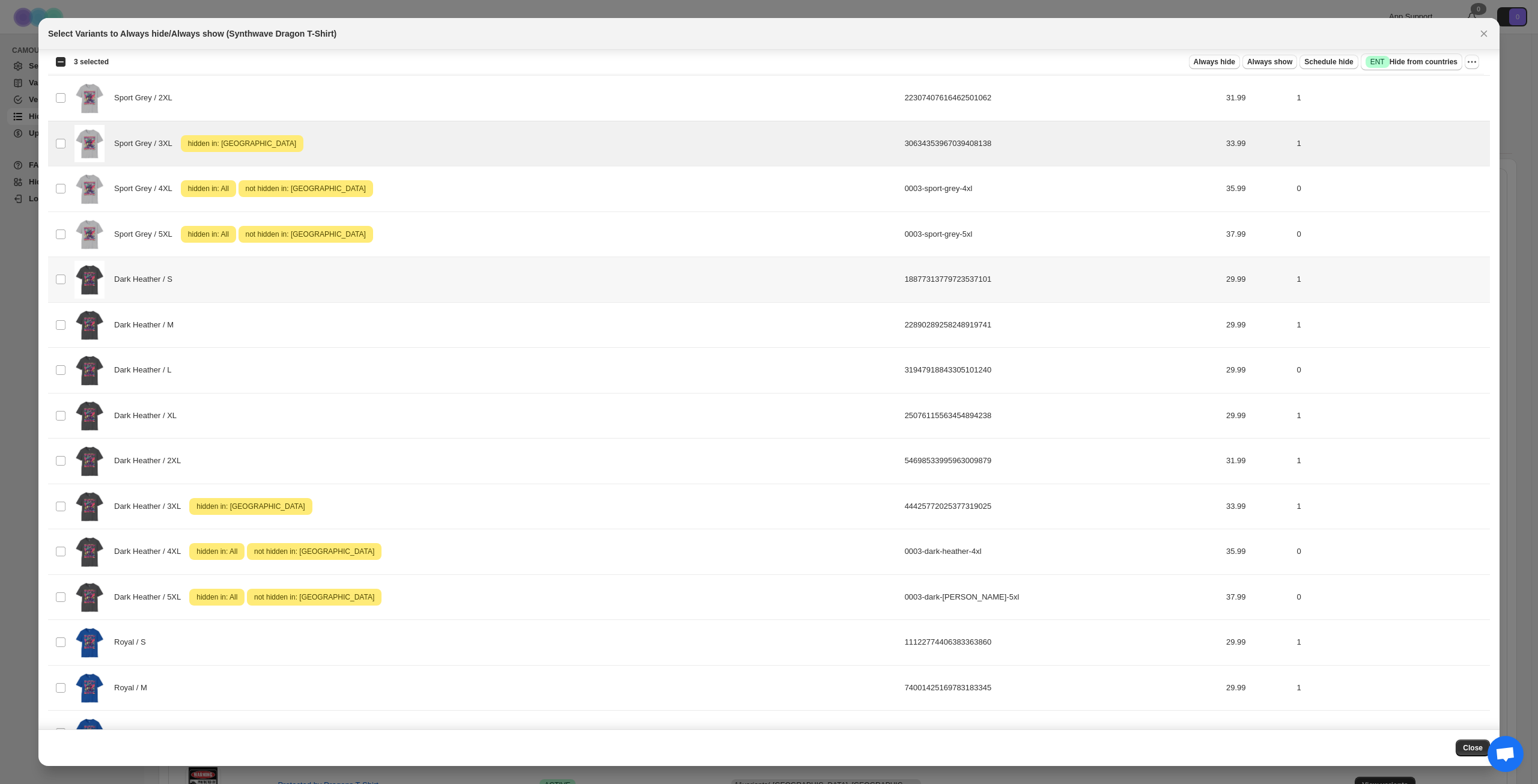
scroll to position [961, 0]
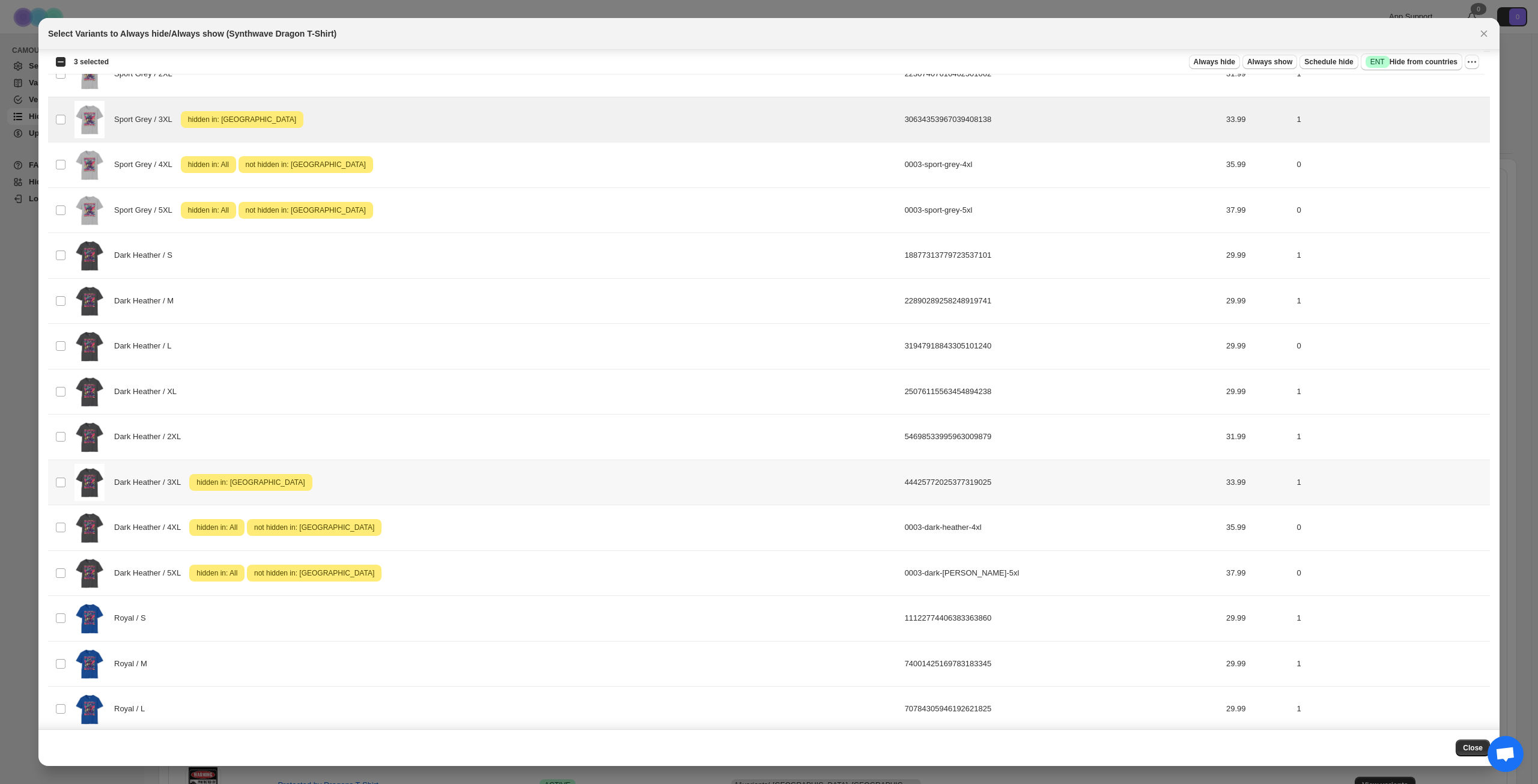
click at [422, 487] on div "Dark Heather / 3XL Attention hidden in: [GEOGRAPHIC_DATA]" at bounding box center [486, 482] width 823 height 38
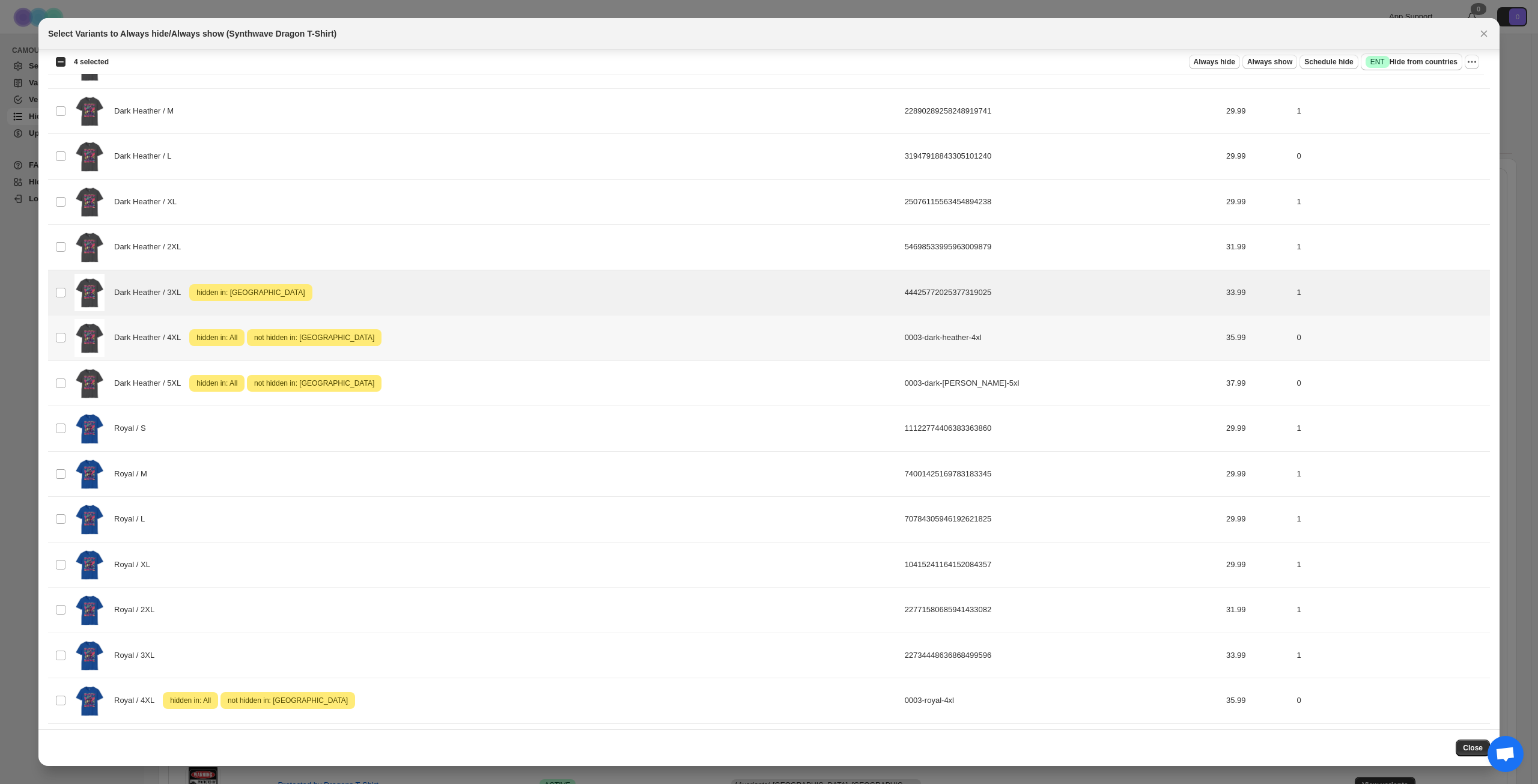
scroll to position [1200, 0]
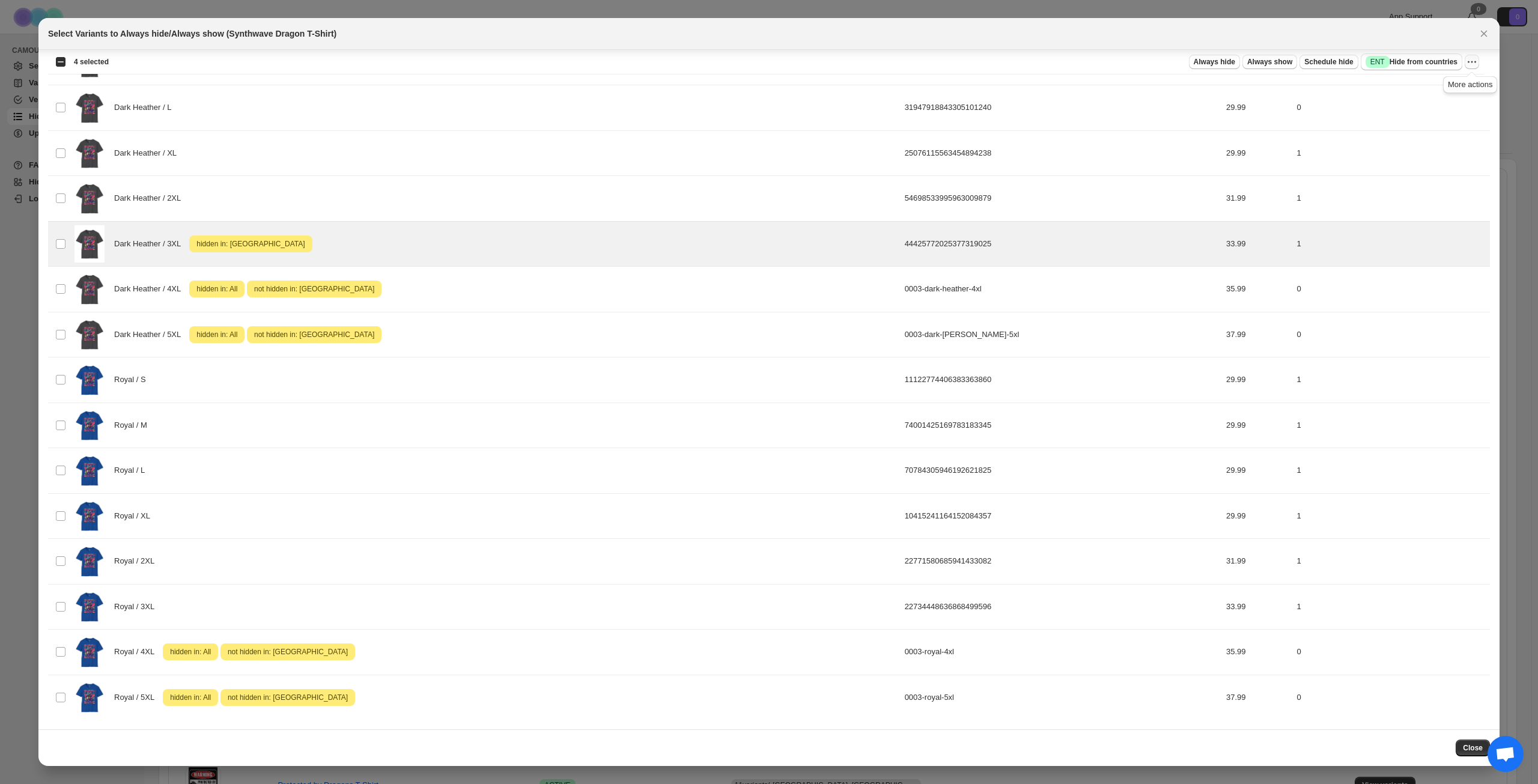
click at [1476, 58] on icon "More actions" at bounding box center [1472, 62] width 12 height 12
click at [1400, 152] on span "Undo hide from countries" at bounding box center [1429, 147] width 87 height 12
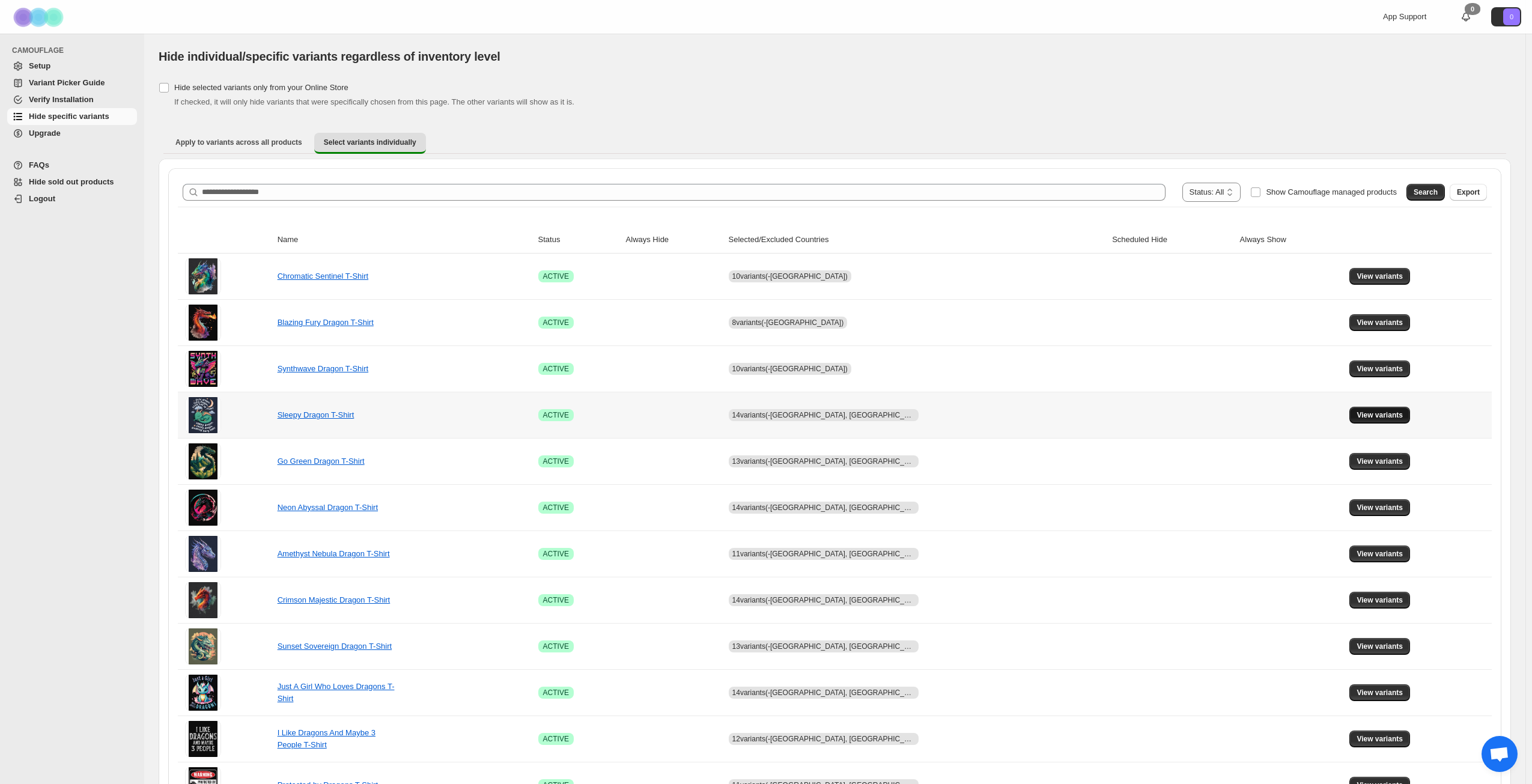
click at [1384, 417] on span "View variants" at bounding box center [1379, 415] width 46 height 10
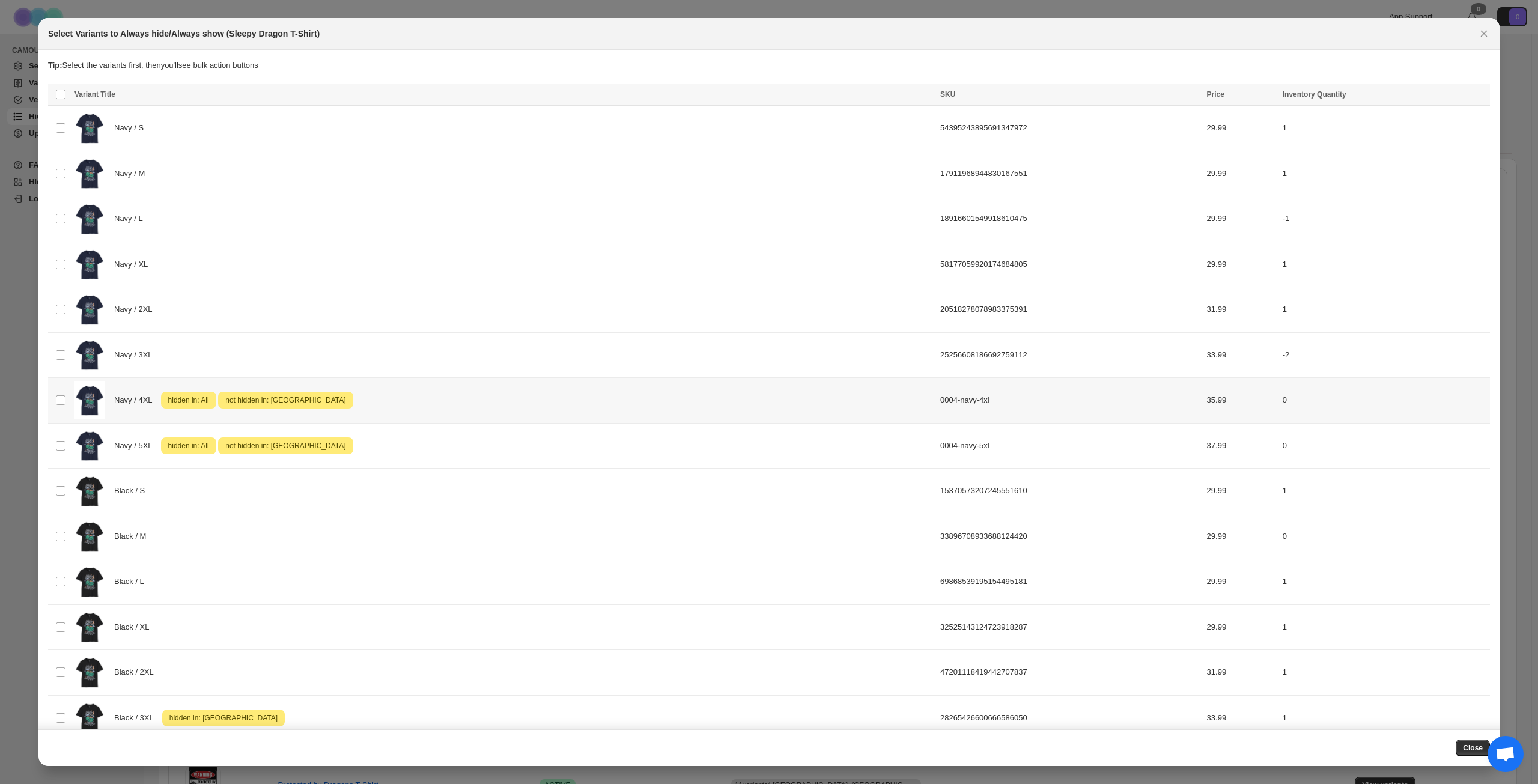
click at [396, 398] on div "Navy / 4XL Attention hidden in: All Attention not hidden in: [GEOGRAPHIC_DATA]" at bounding box center [504, 400] width 859 height 38
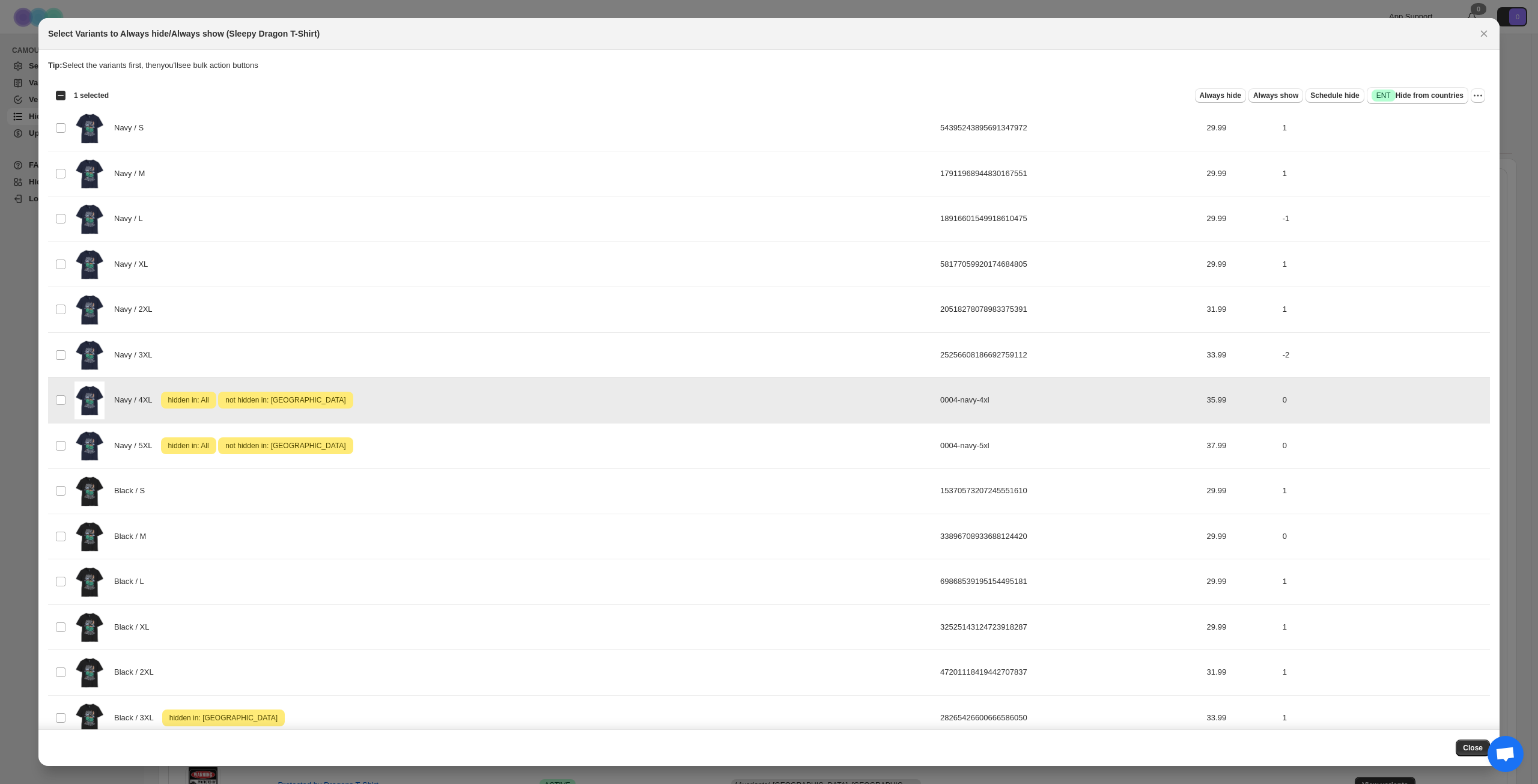
click at [396, 398] on div "Navy / 4XL Attention hidden in: All Attention not hidden in: [GEOGRAPHIC_DATA]" at bounding box center [504, 400] width 859 height 38
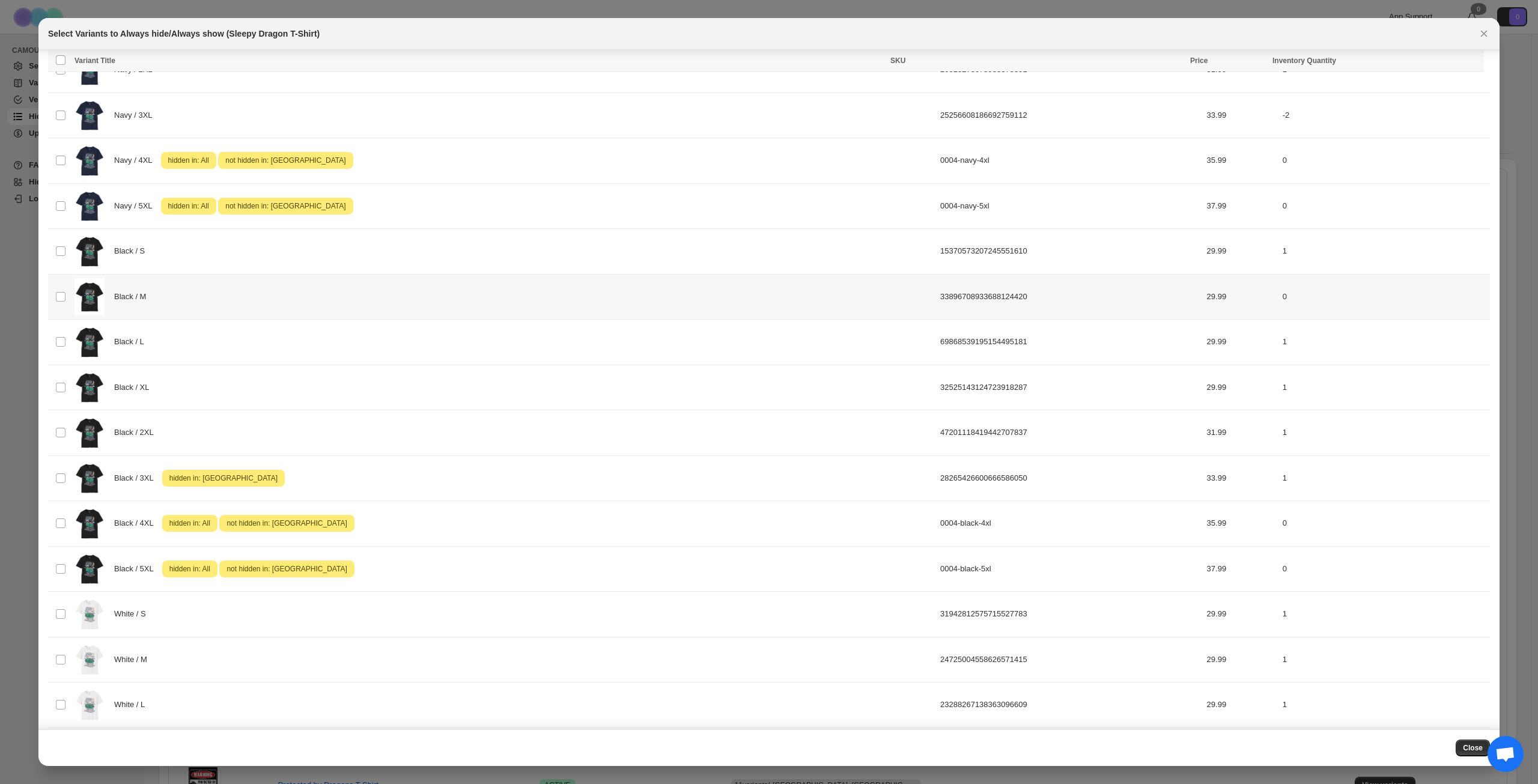
scroll to position [240, 0]
click at [379, 470] on div "Black / 3XL Attention hidden in: [GEOGRAPHIC_DATA]" at bounding box center [504, 478] width 859 height 38
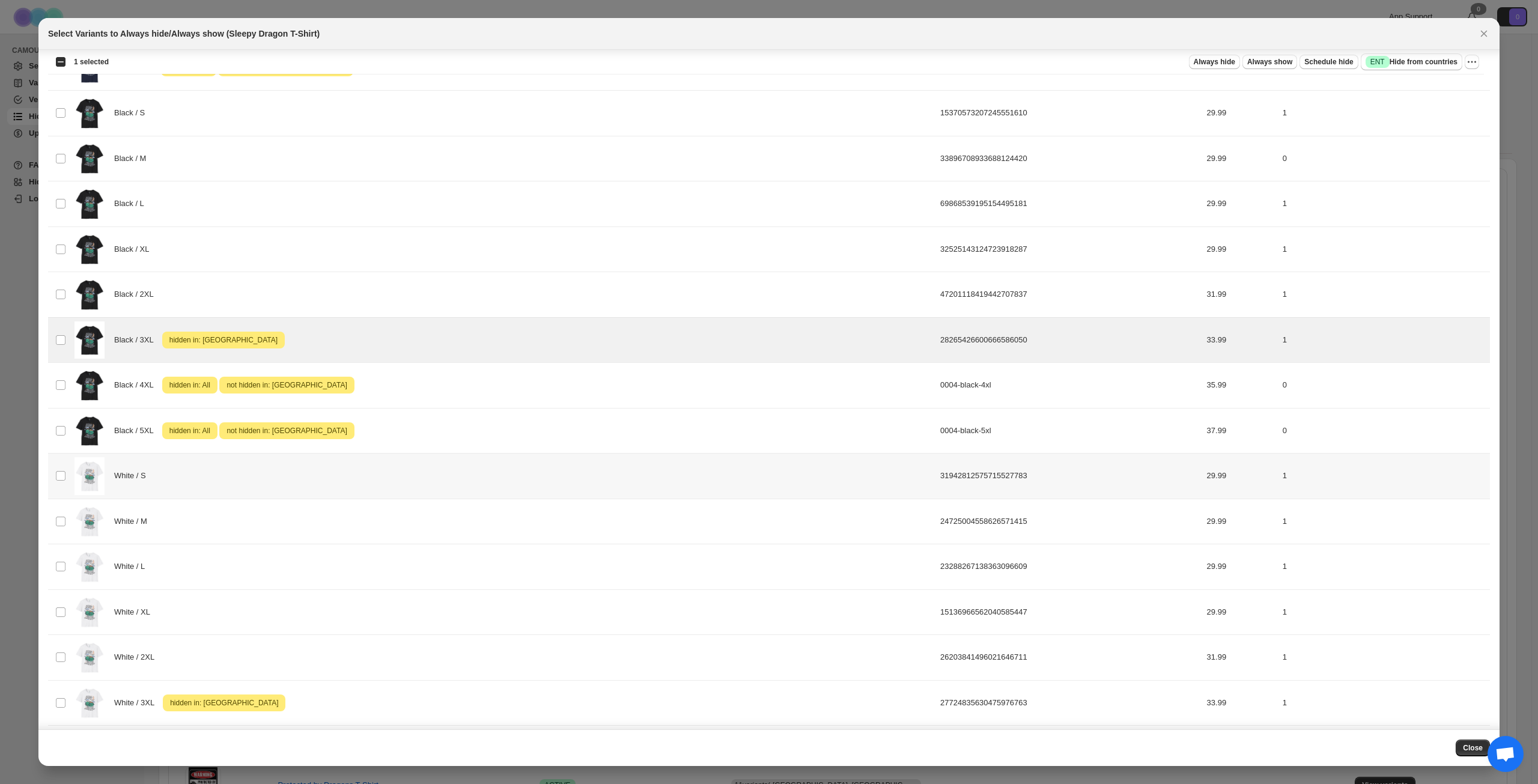
scroll to position [541, 0]
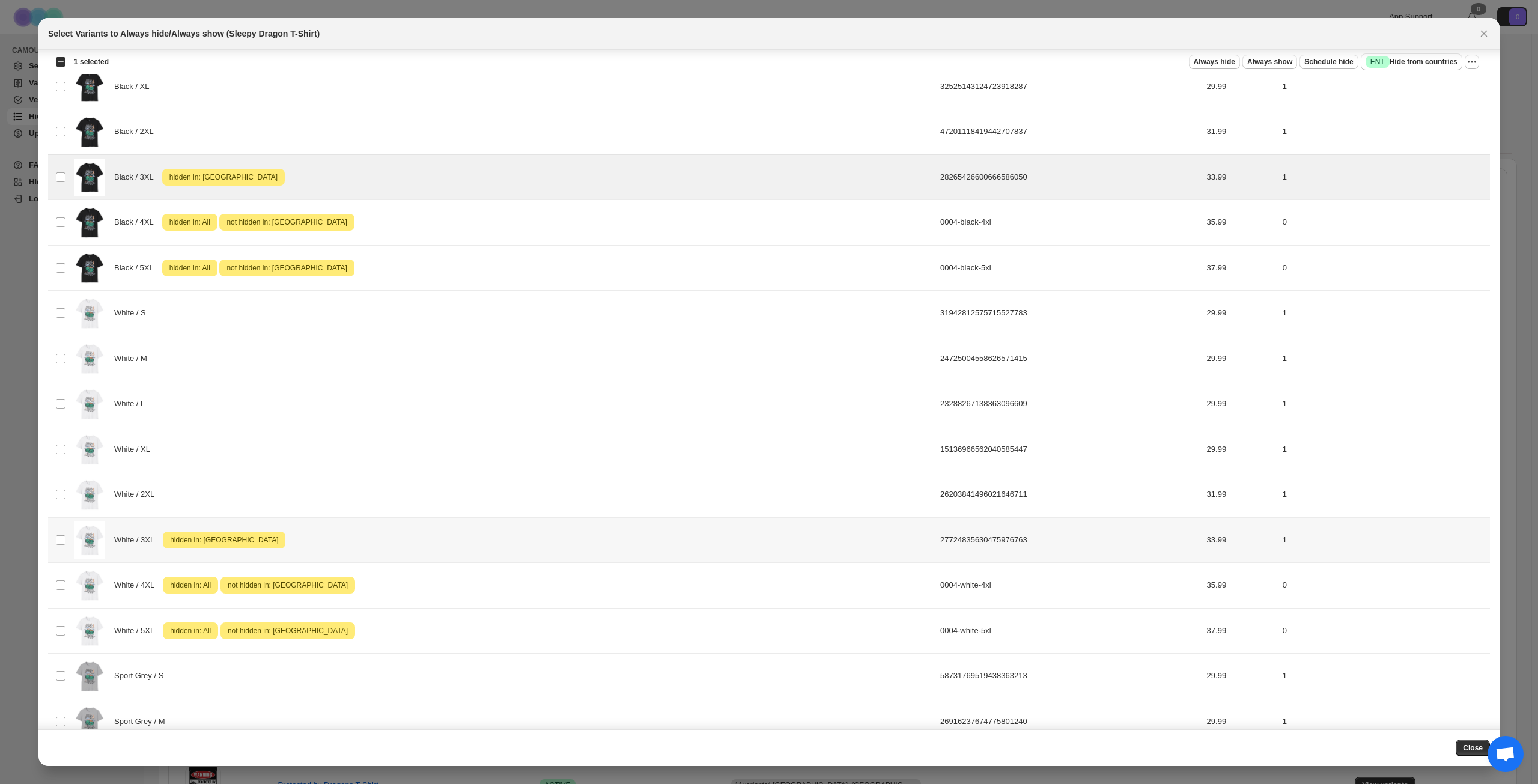
click at [378, 539] on div "White / 3XL Attention hidden in: [GEOGRAPHIC_DATA]" at bounding box center [504, 540] width 859 height 38
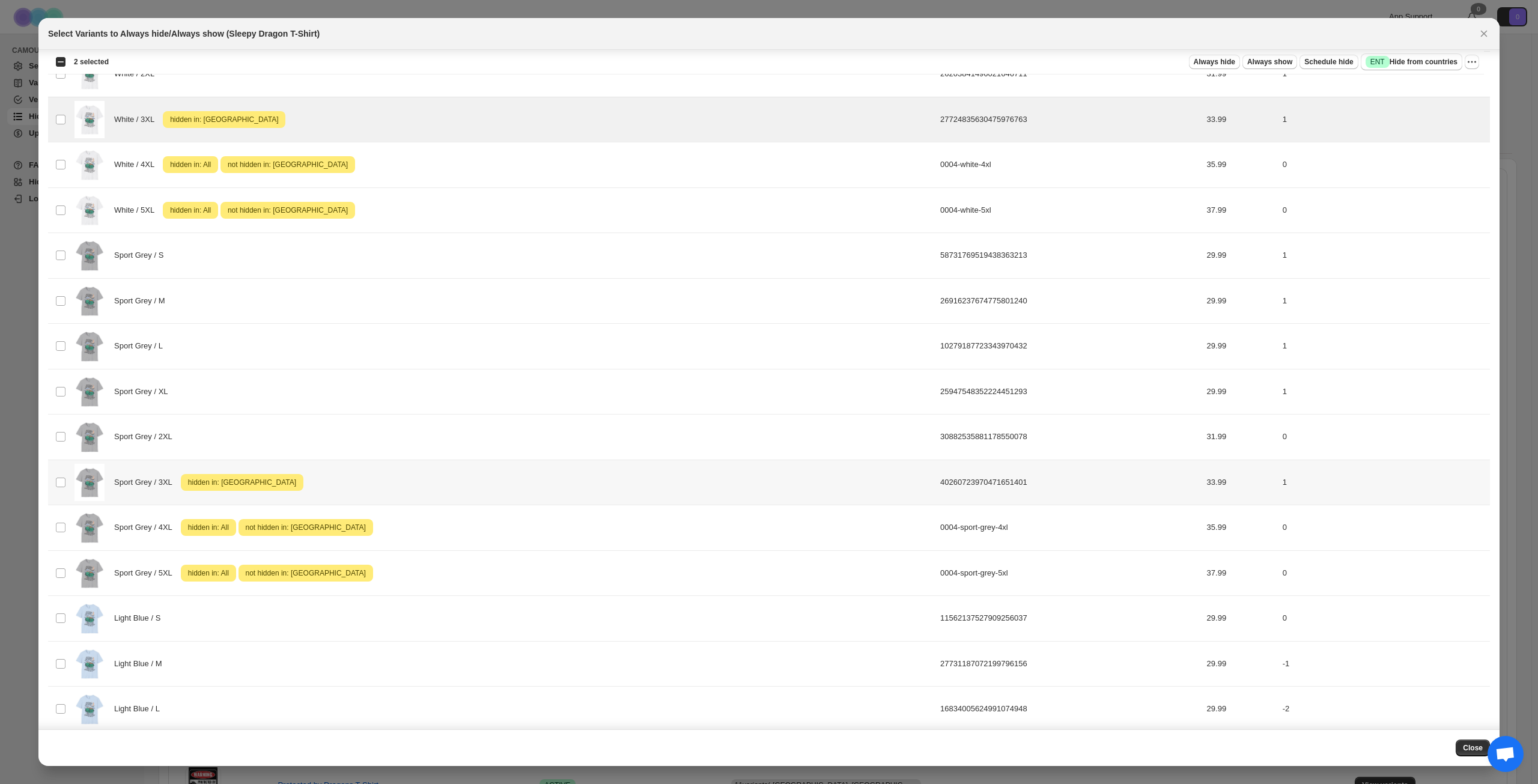
click at [398, 477] on div "Sport Grey / 3XL Attention hidden in: [GEOGRAPHIC_DATA]" at bounding box center [504, 482] width 859 height 38
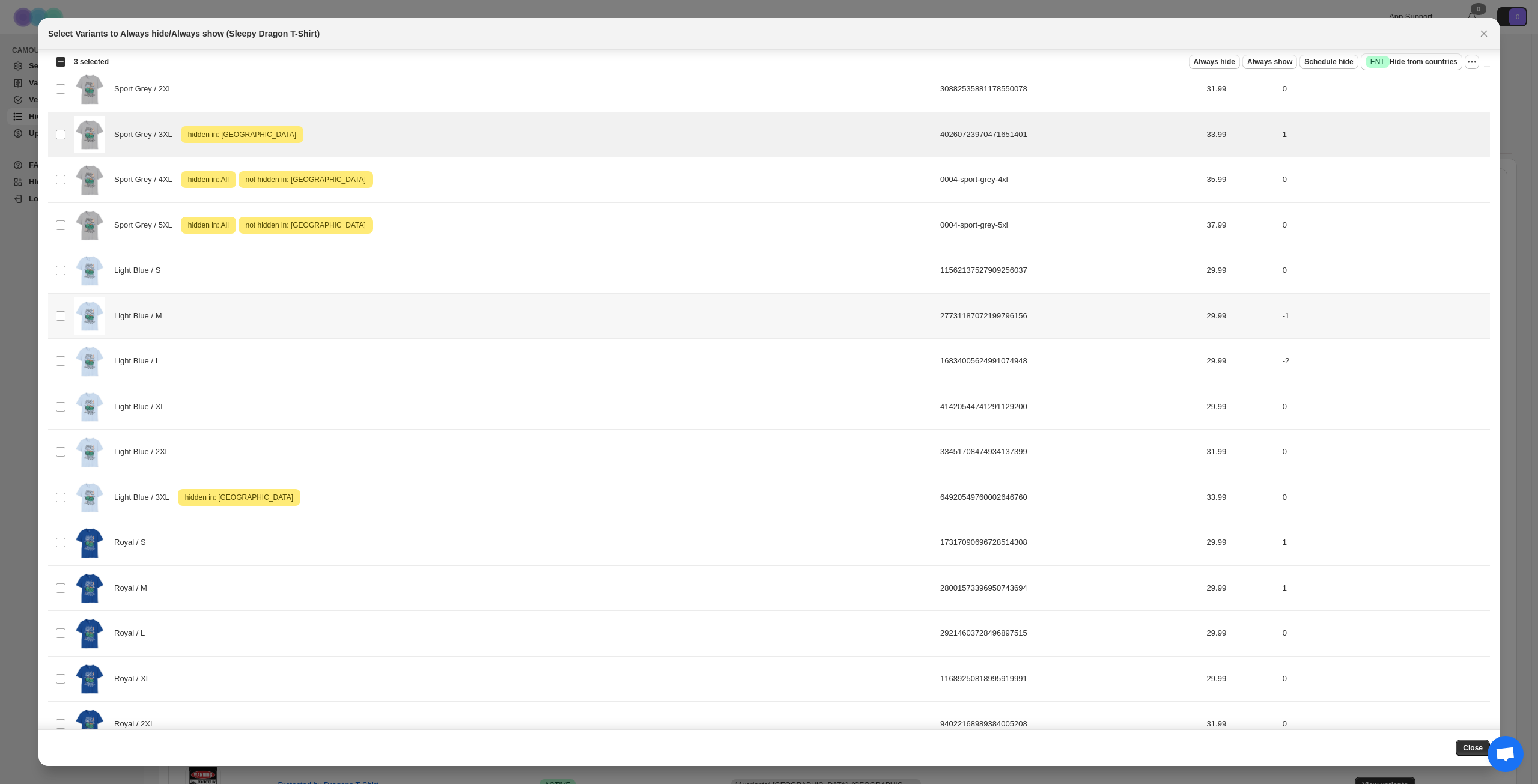
scroll to position [1321, 0]
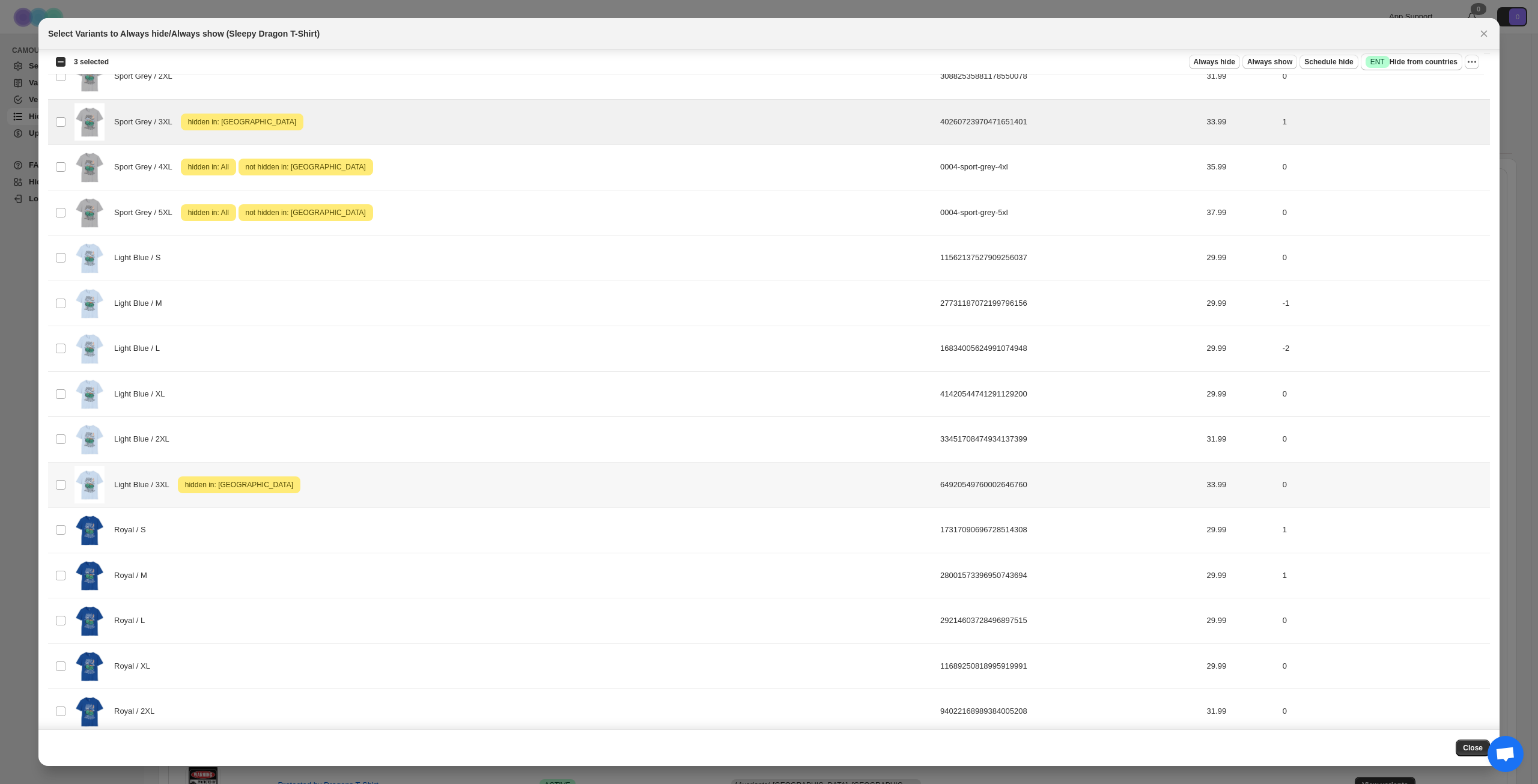
click at [401, 493] on div "Light Blue / 3XL Attention hidden in: [GEOGRAPHIC_DATA]" at bounding box center [504, 485] width 859 height 38
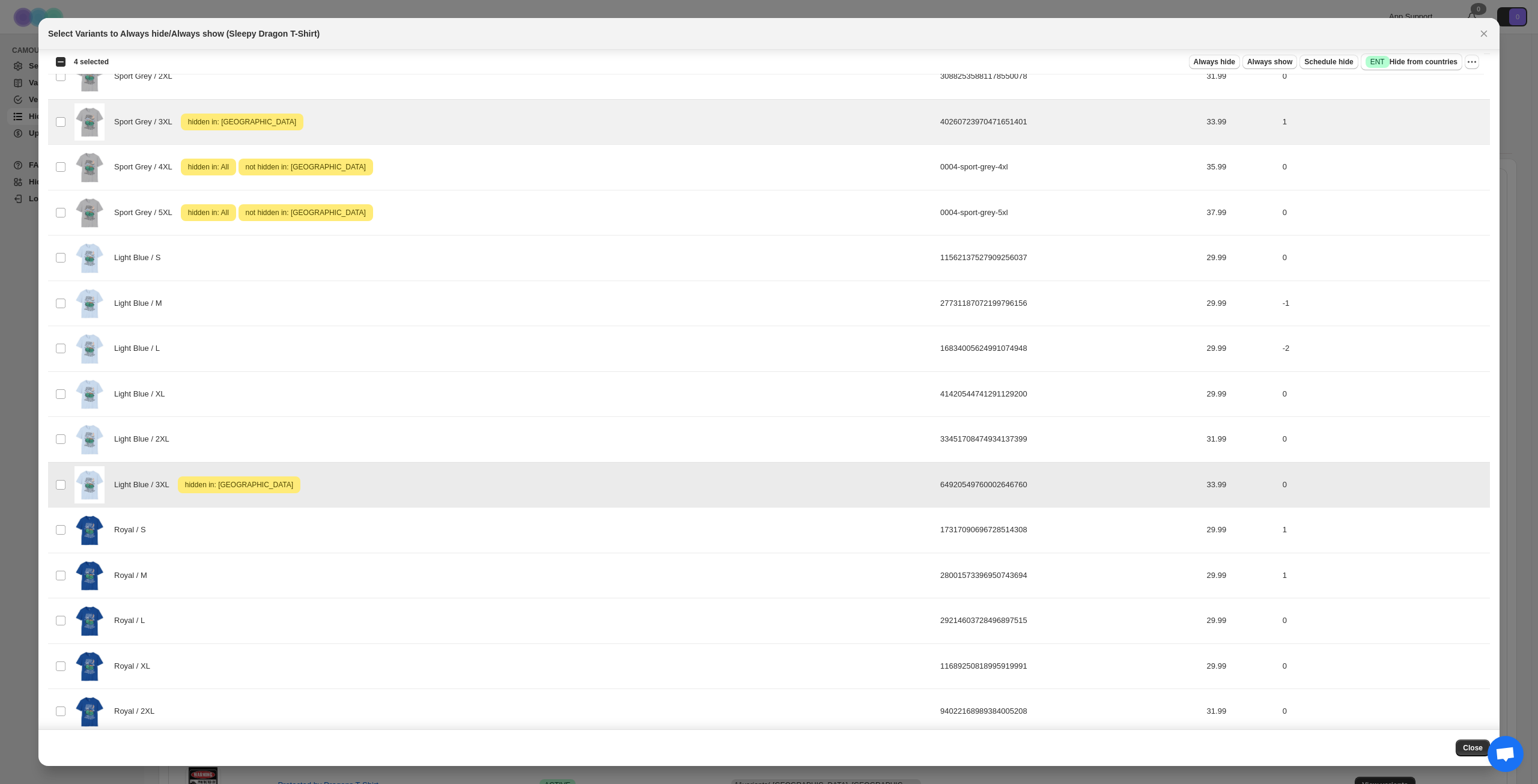
click at [411, 485] on div "Light Blue / 3XL Attention hidden in: [GEOGRAPHIC_DATA]" at bounding box center [504, 485] width 859 height 38
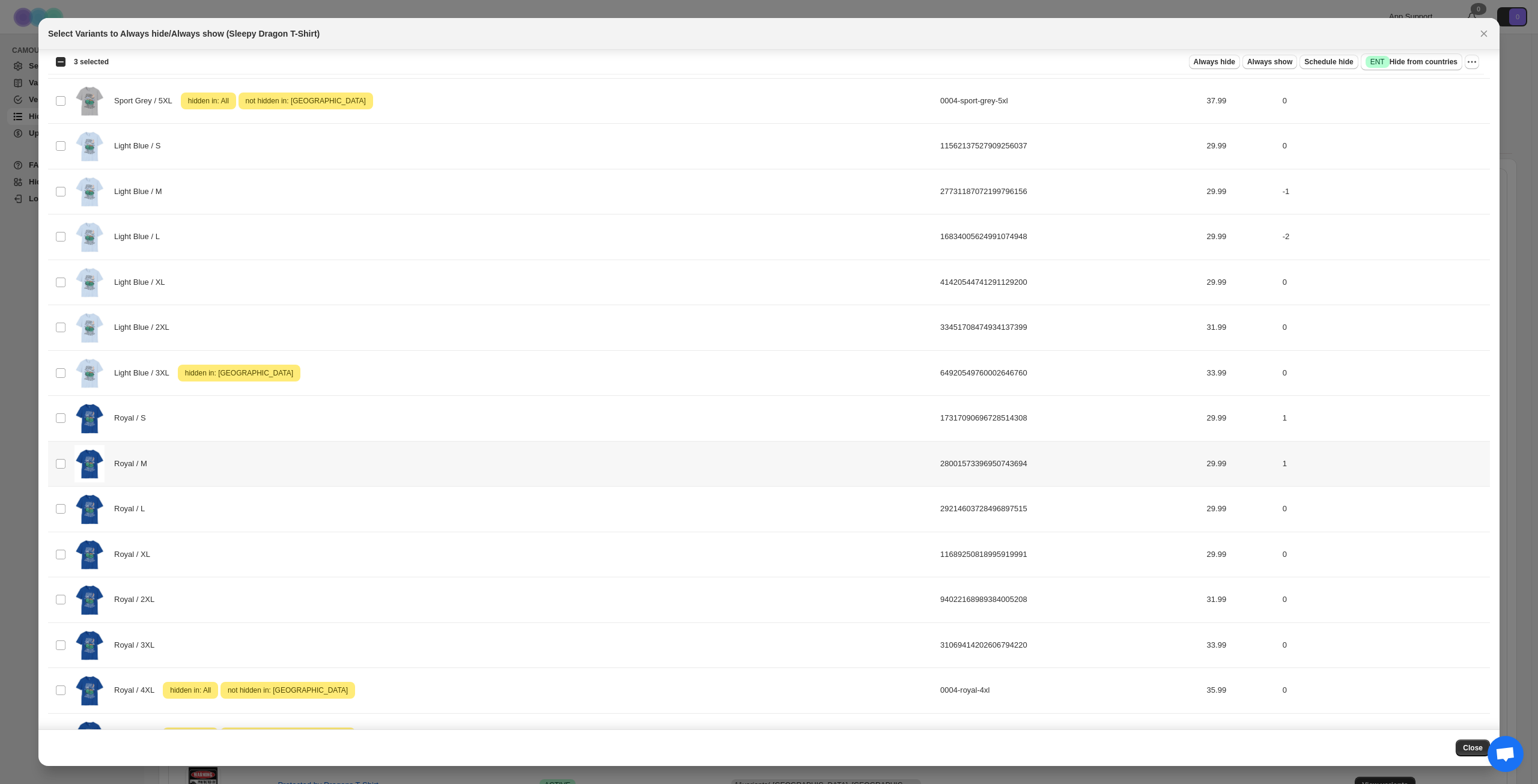
scroll to position [1472, 0]
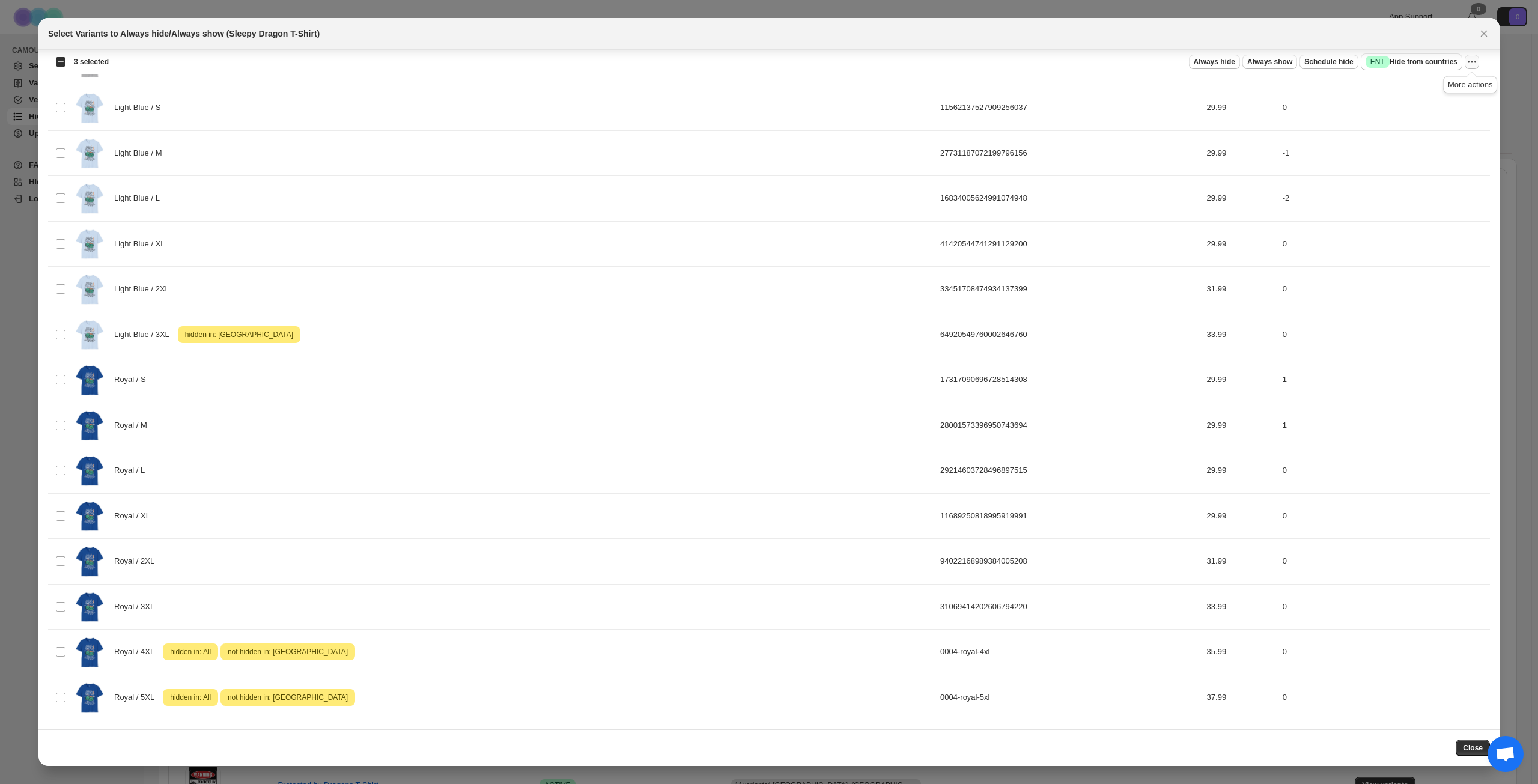
click at [1474, 62] on icon "More actions" at bounding box center [1472, 62] width 12 height 12
click at [1418, 146] on span "Undo hide from countries" at bounding box center [1429, 147] width 87 height 9
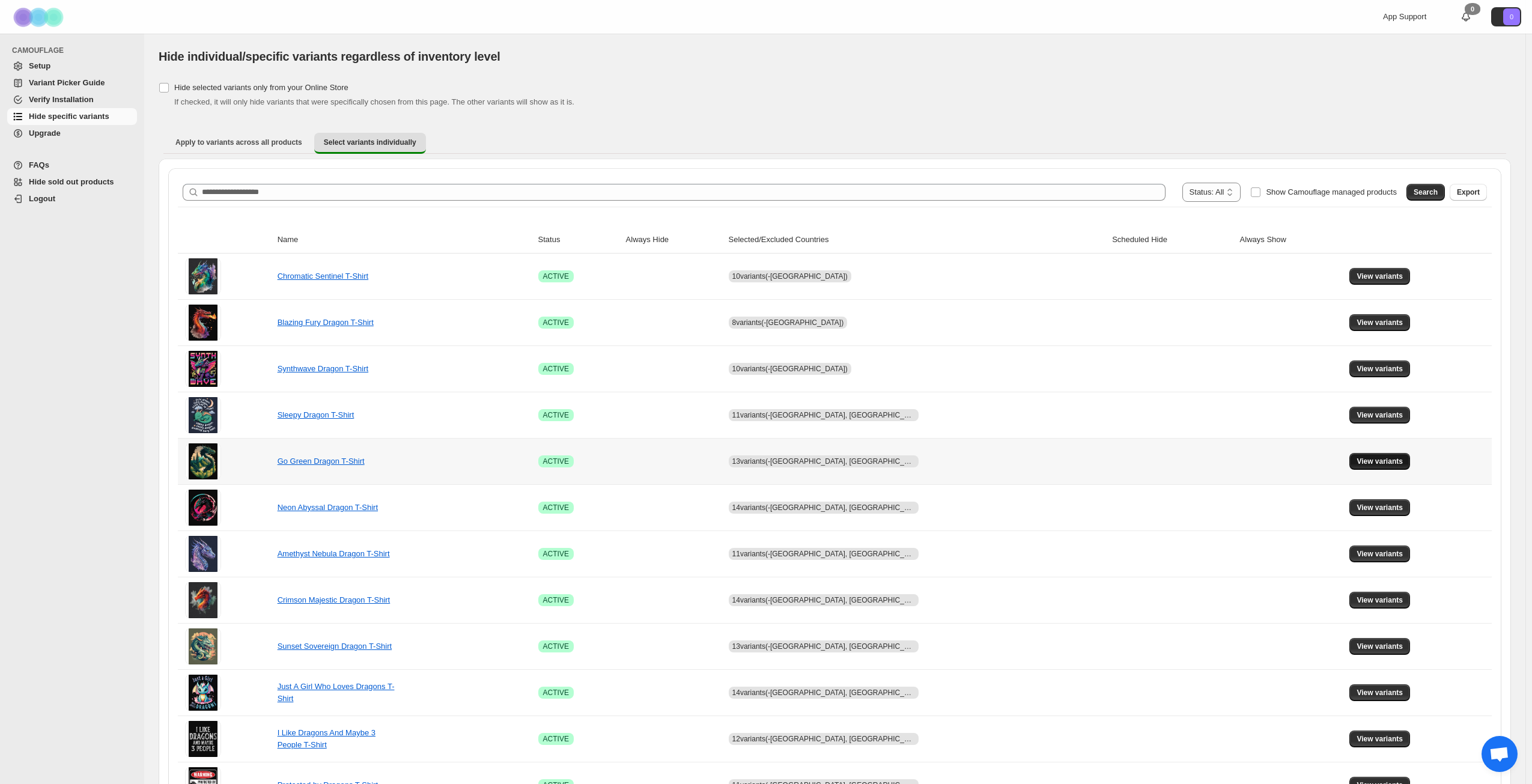
click at [1371, 458] on span "View variants" at bounding box center [1379, 461] width 46 height 10
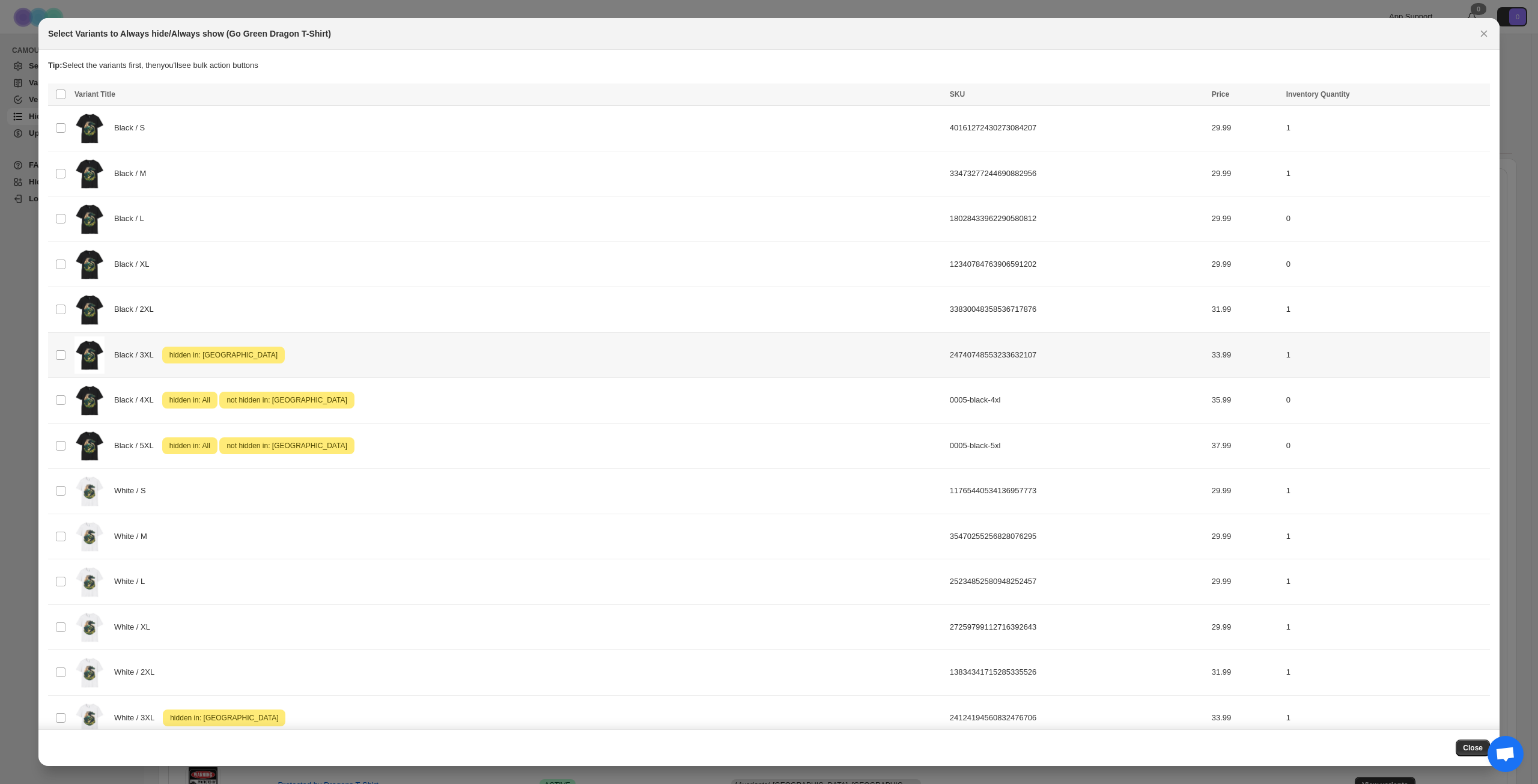
click at [328, 354] on div "Black / 3XL Attention hidden in: [GEOGRAPHIC_DATA]" at bounding box center [508, 355] width 868 height 38
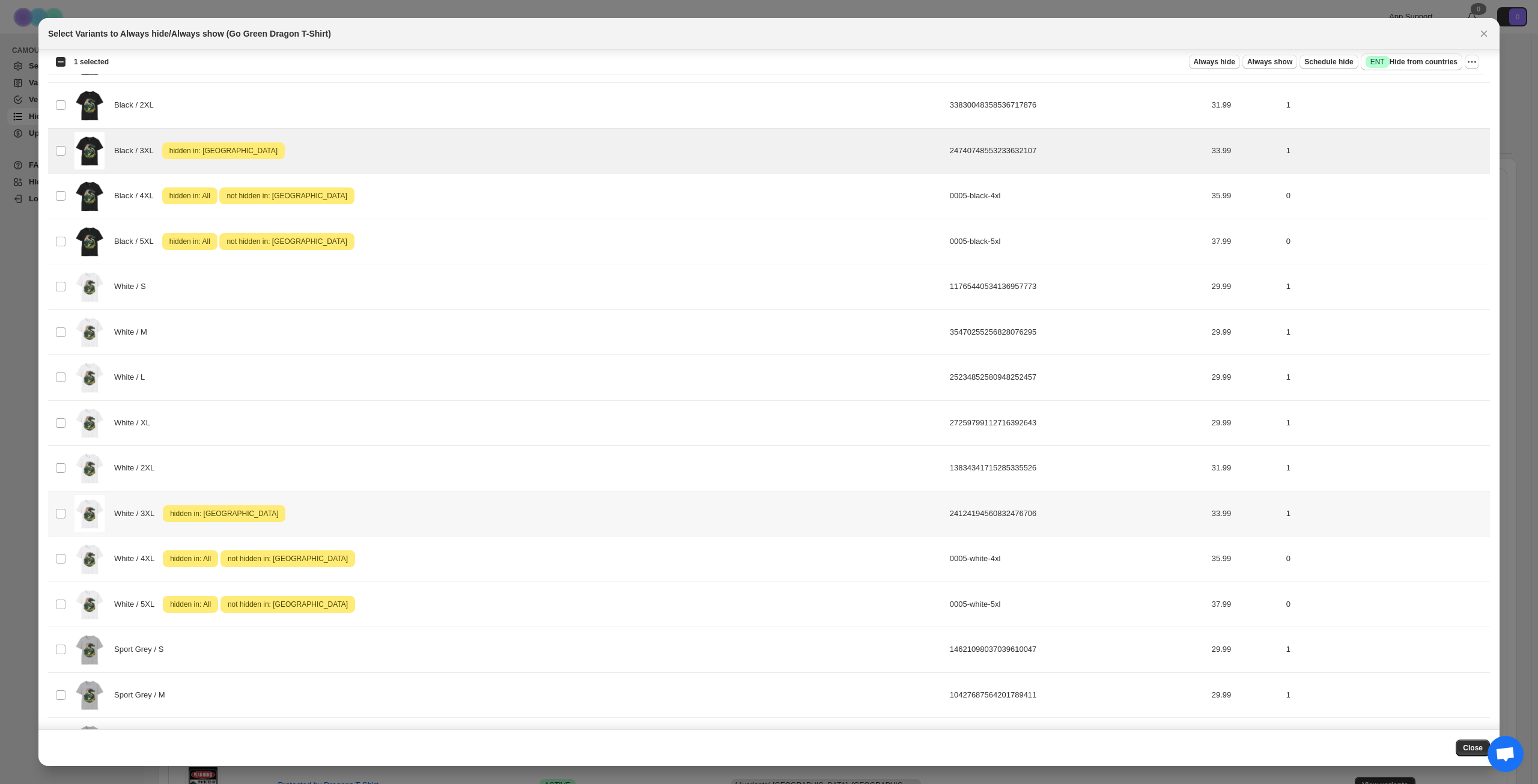
click at [340, 506] on div "White / 3XL Attention hidden in: [GEOGRAPHIC_DATA]" at bounding box center [508, 514] width 868 height 38
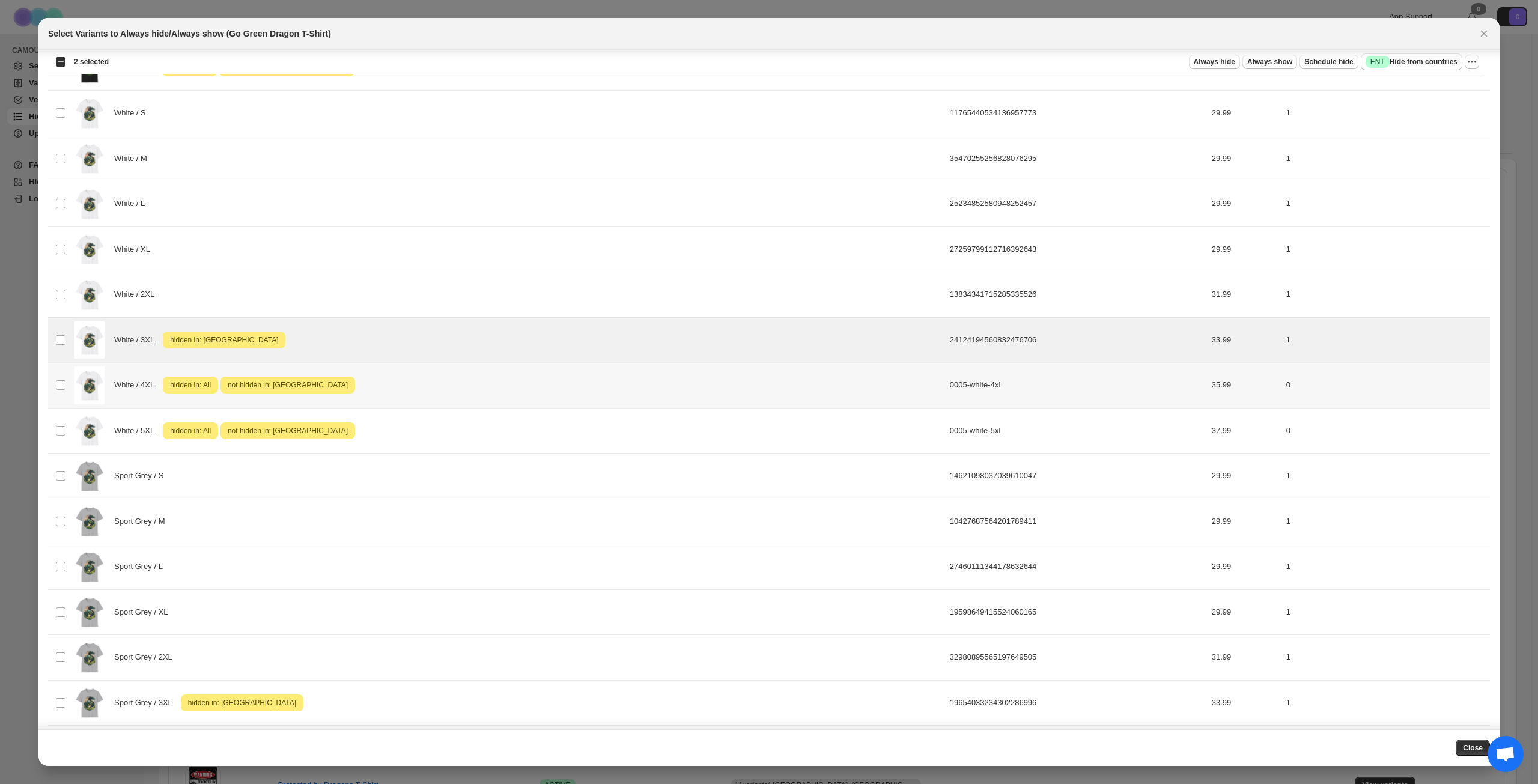
scroll to position [565, 0]
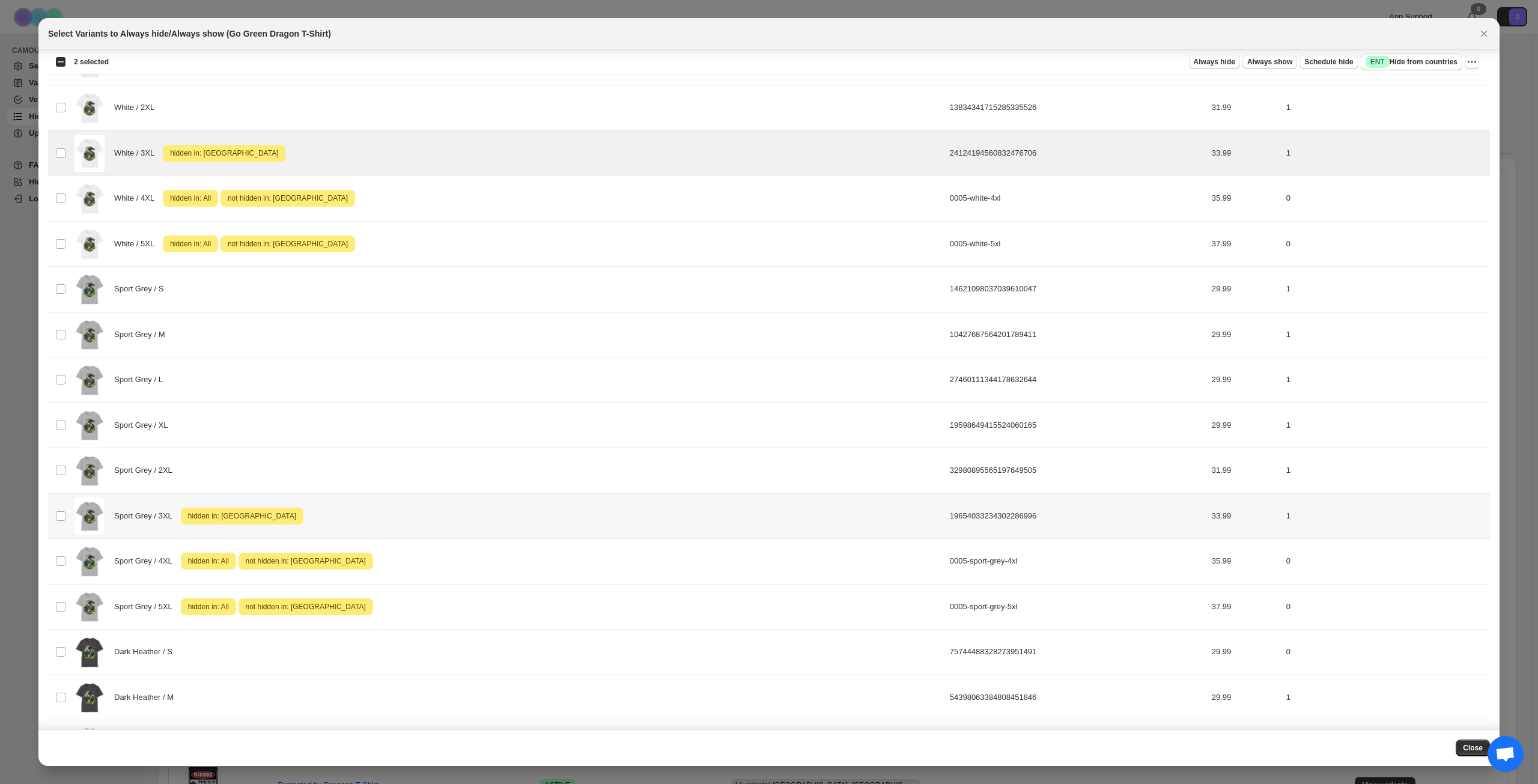
click at [361, 509] on div "Sport Grey / 3XL Attention hidden in: [GEOGRAPHIC_DATA]" at bounding box center [508, 516] width 868 height 38
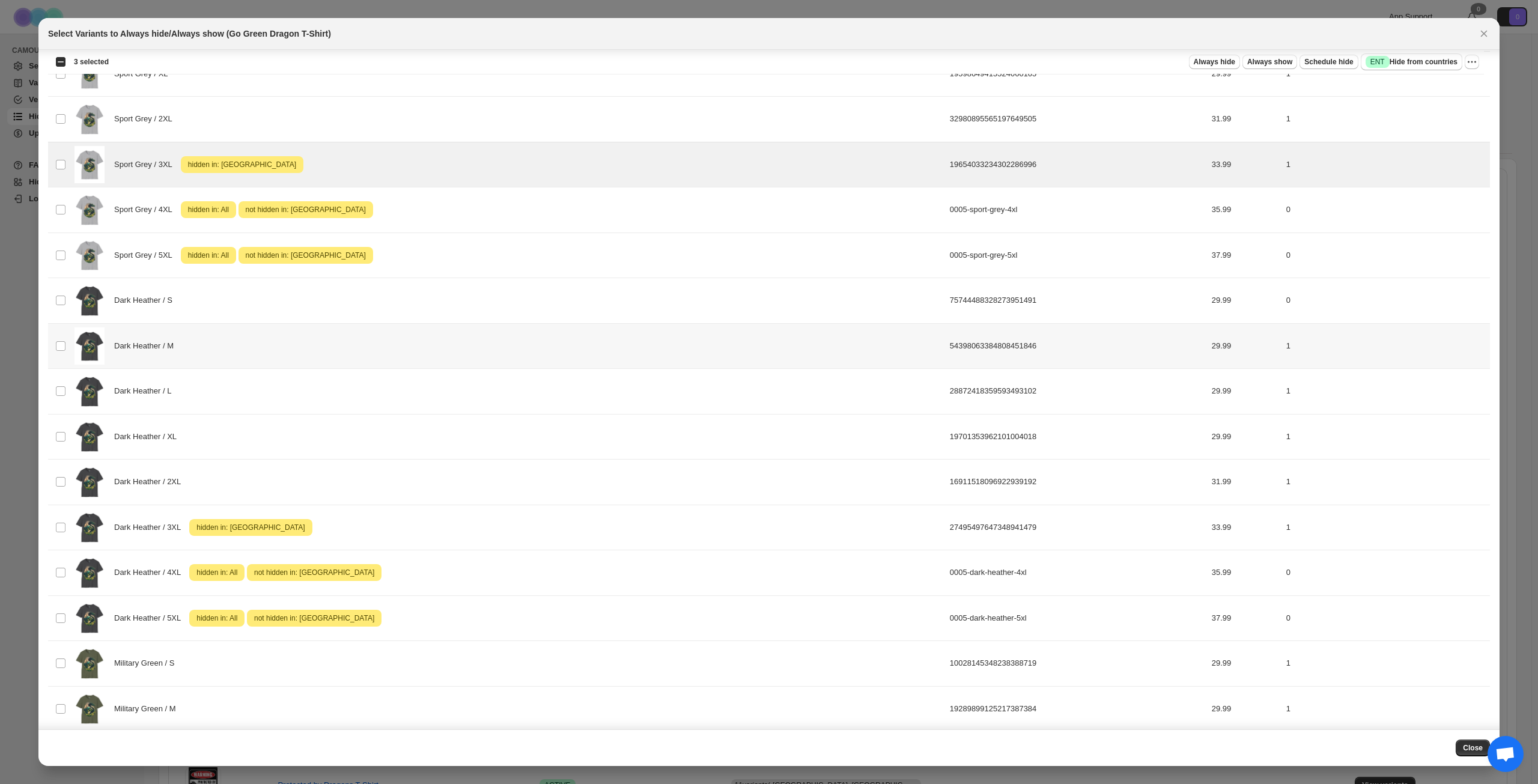
scroll to position [925, 0]
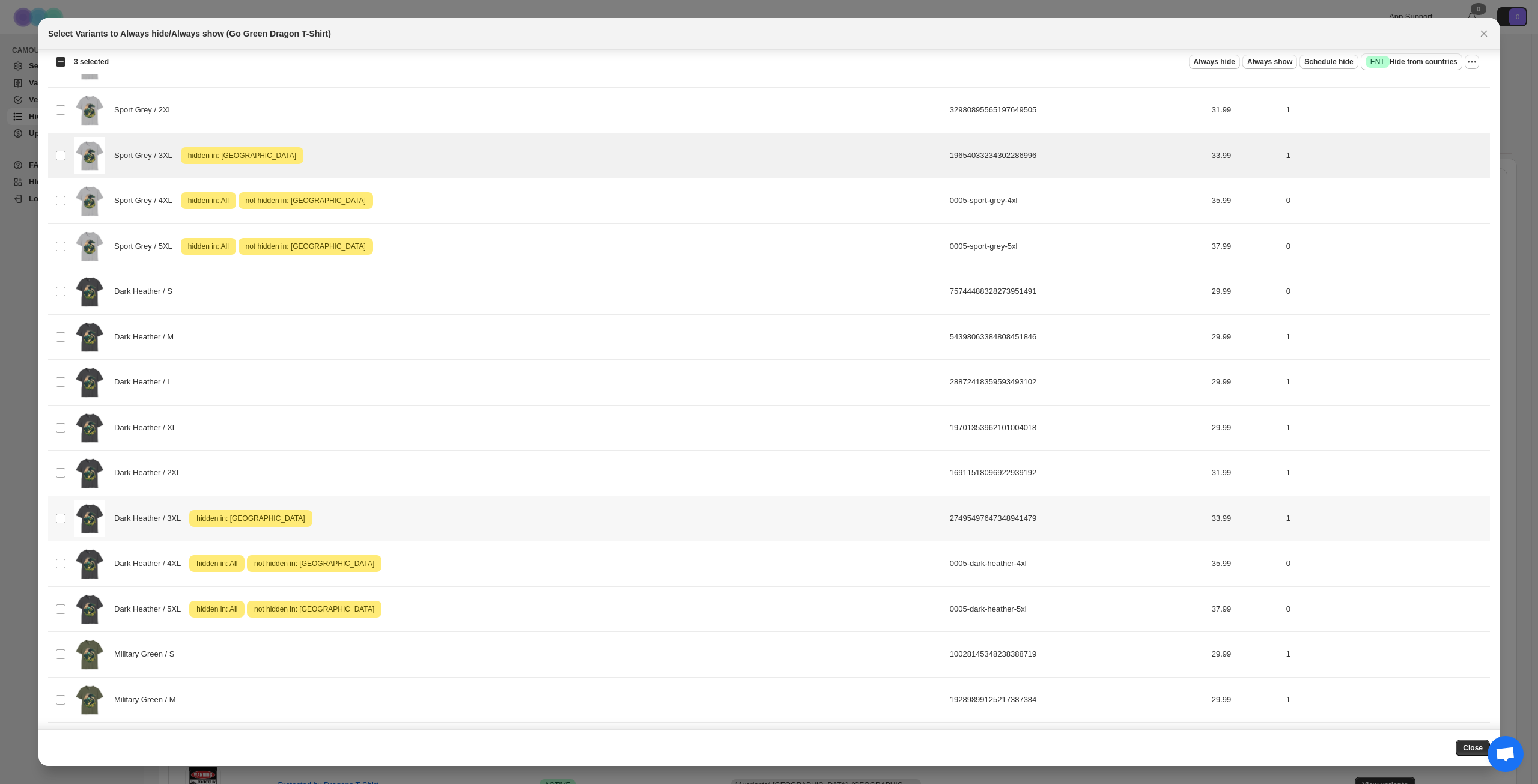
click at [359, 513] on div "Dark Heather / 3XL Attention hidden in: [GEOGRAPHIC_DATA]" at bounding box center [508, 519] width 868 height 38
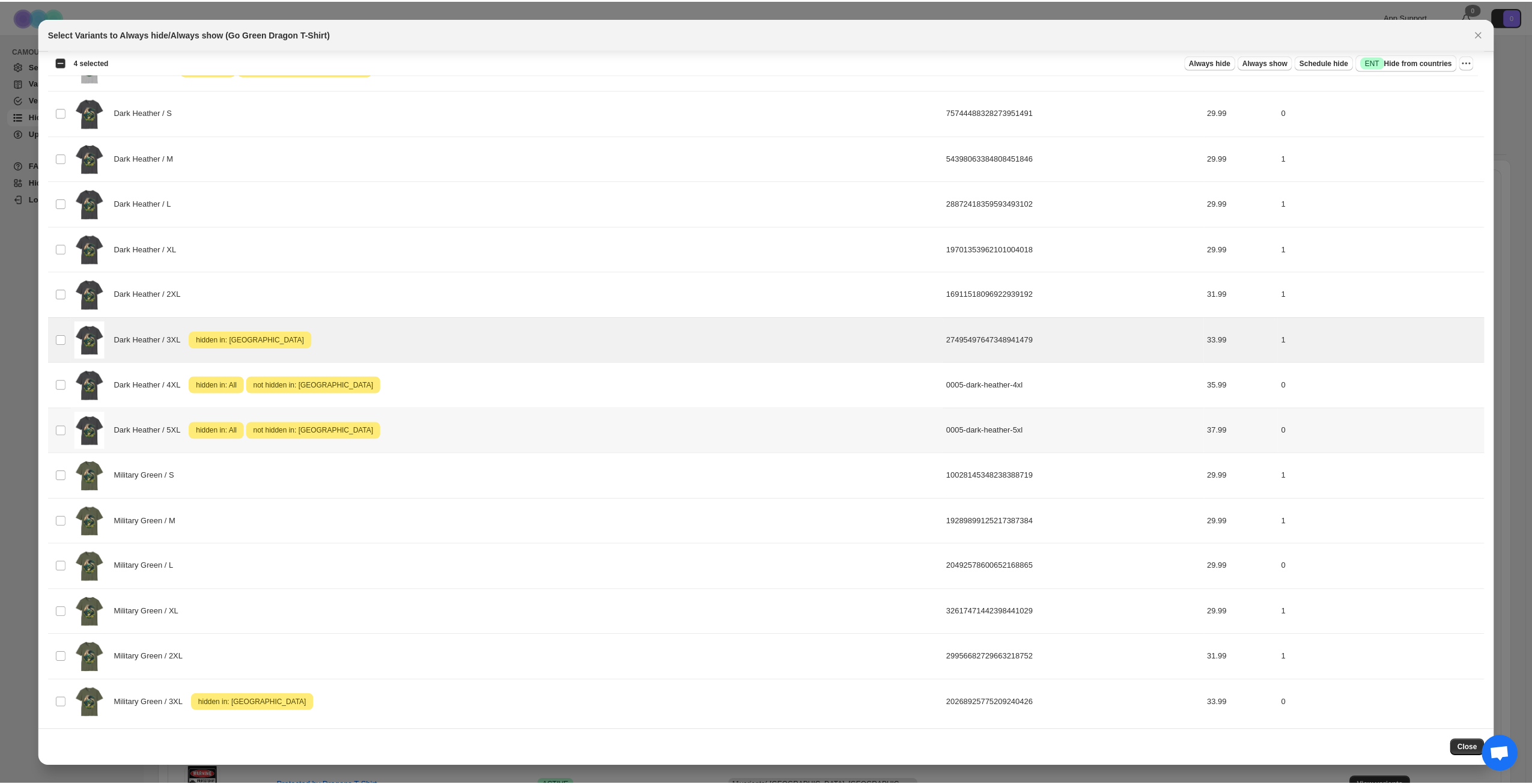
scroll to position [1109, 0]
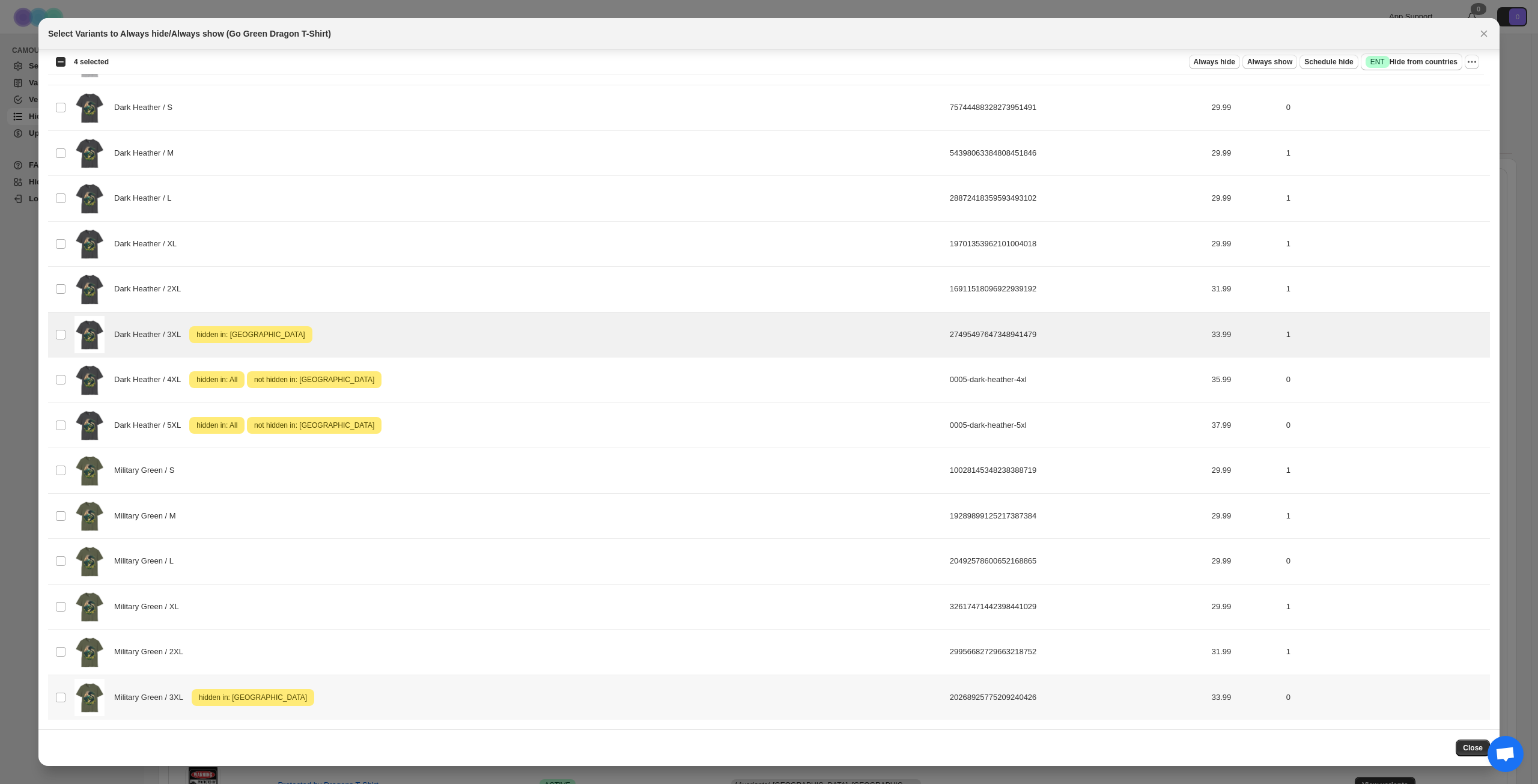
click at [364, 696] on div "Military Green / 3XL Attention hidden in: [GEOGRAPHIC_DATA]" at bounding box center [508, 698] width 868 height 38
click at [1470, 58] on icon "More actions" at bounding box center [1472, 62] width 12 height 12
click at [1423, 148] on span "Undo hide from countries" at bounding box center [1429, 147] width 87 height 9
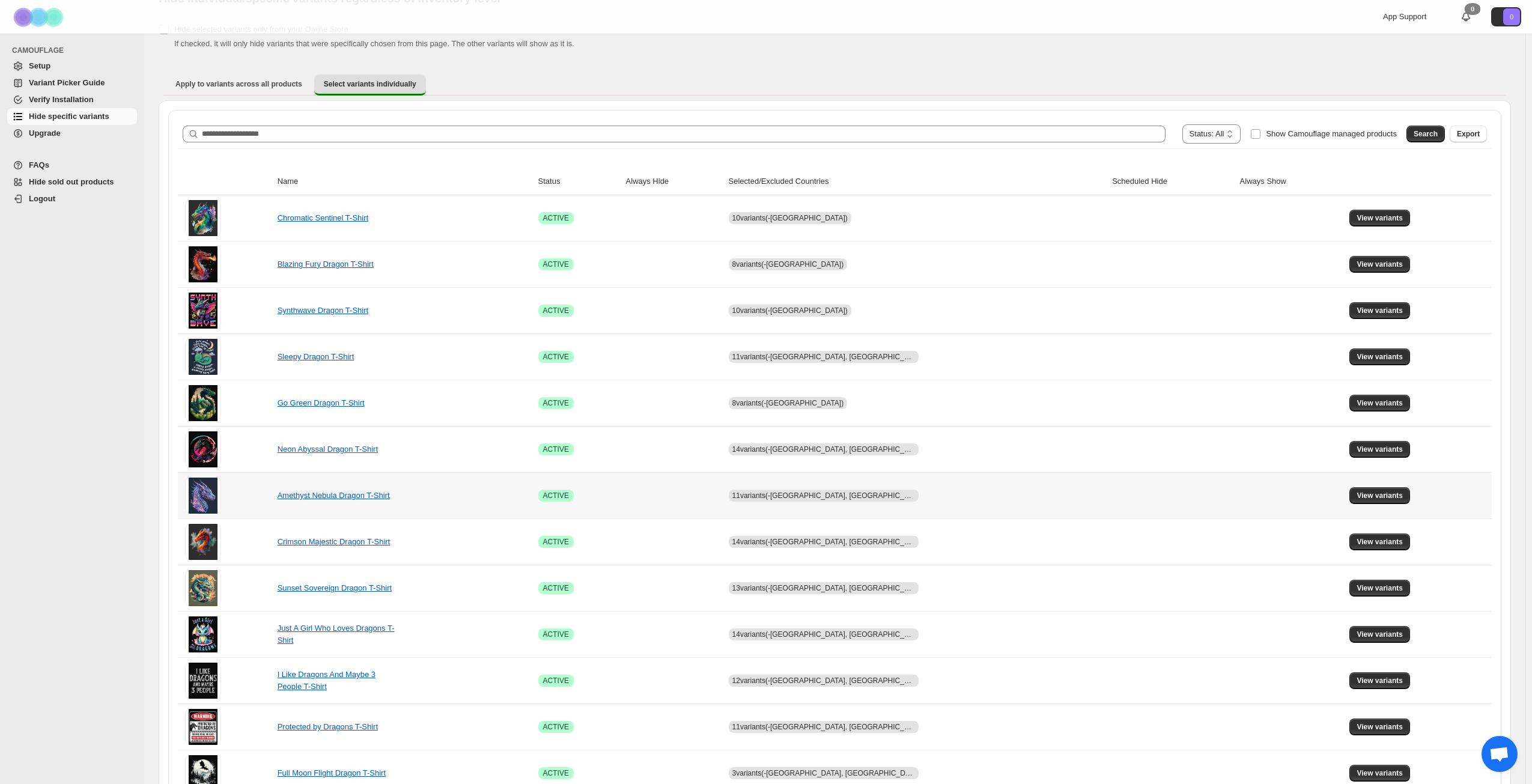
scroll to position [60, 0]
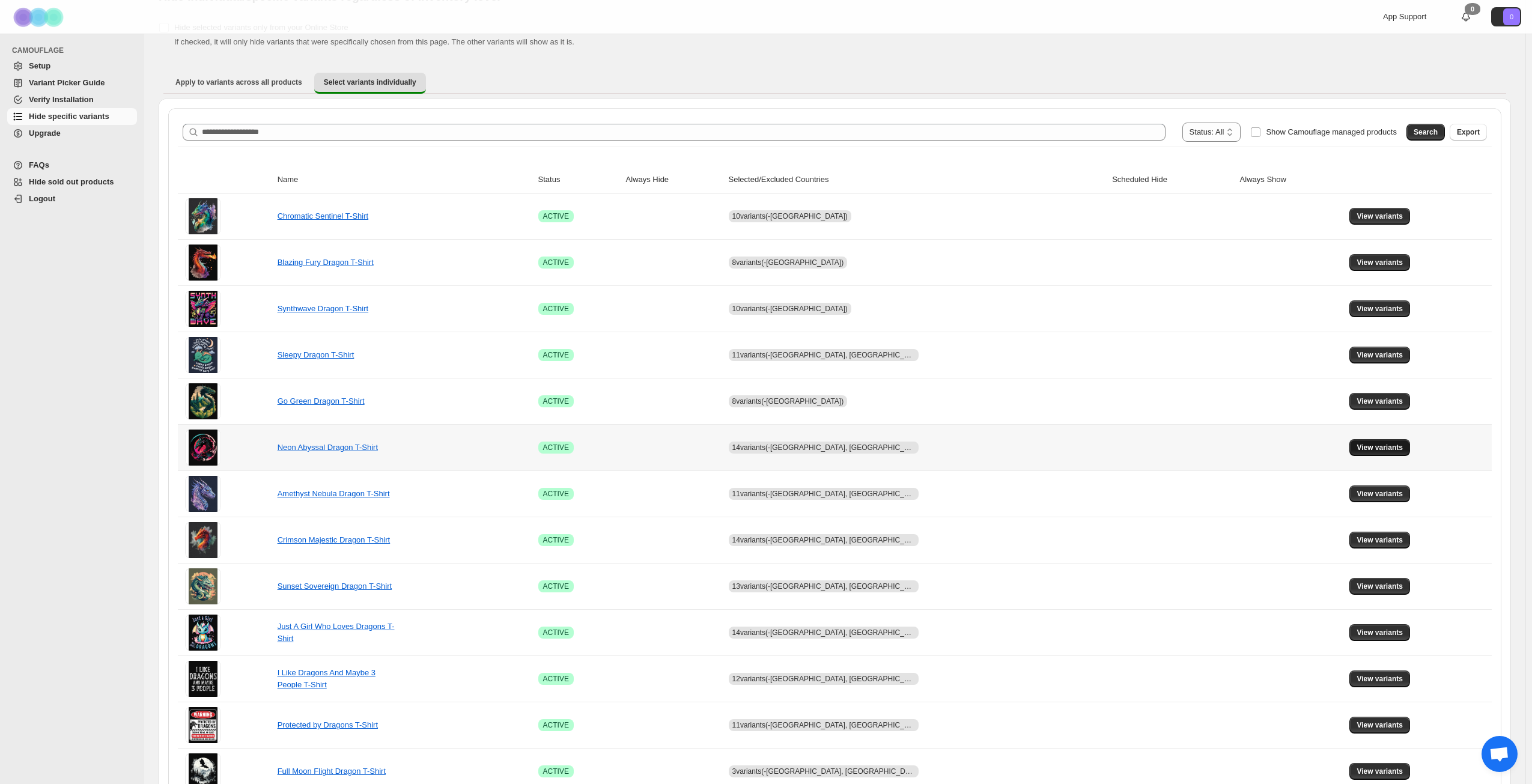
click at [1383, 444] on span "View variants" at bounding box center [1379, 447] width 46 height 10
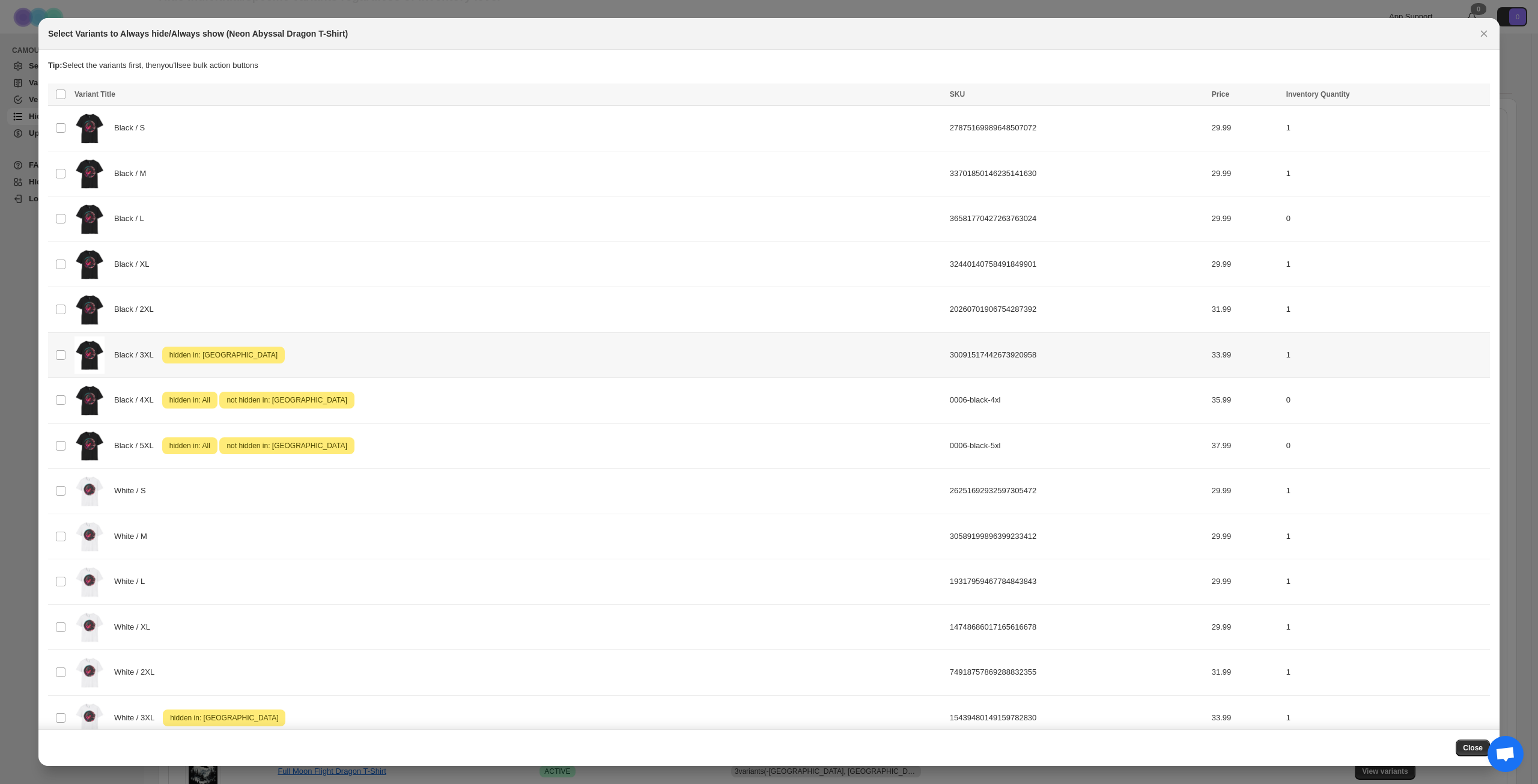
click at [520, 352] on div "Black / 3XL Attention hidden in: [GEOGRAPHIC_DATA]" at bounding box center [508, 355] width 868 height 38
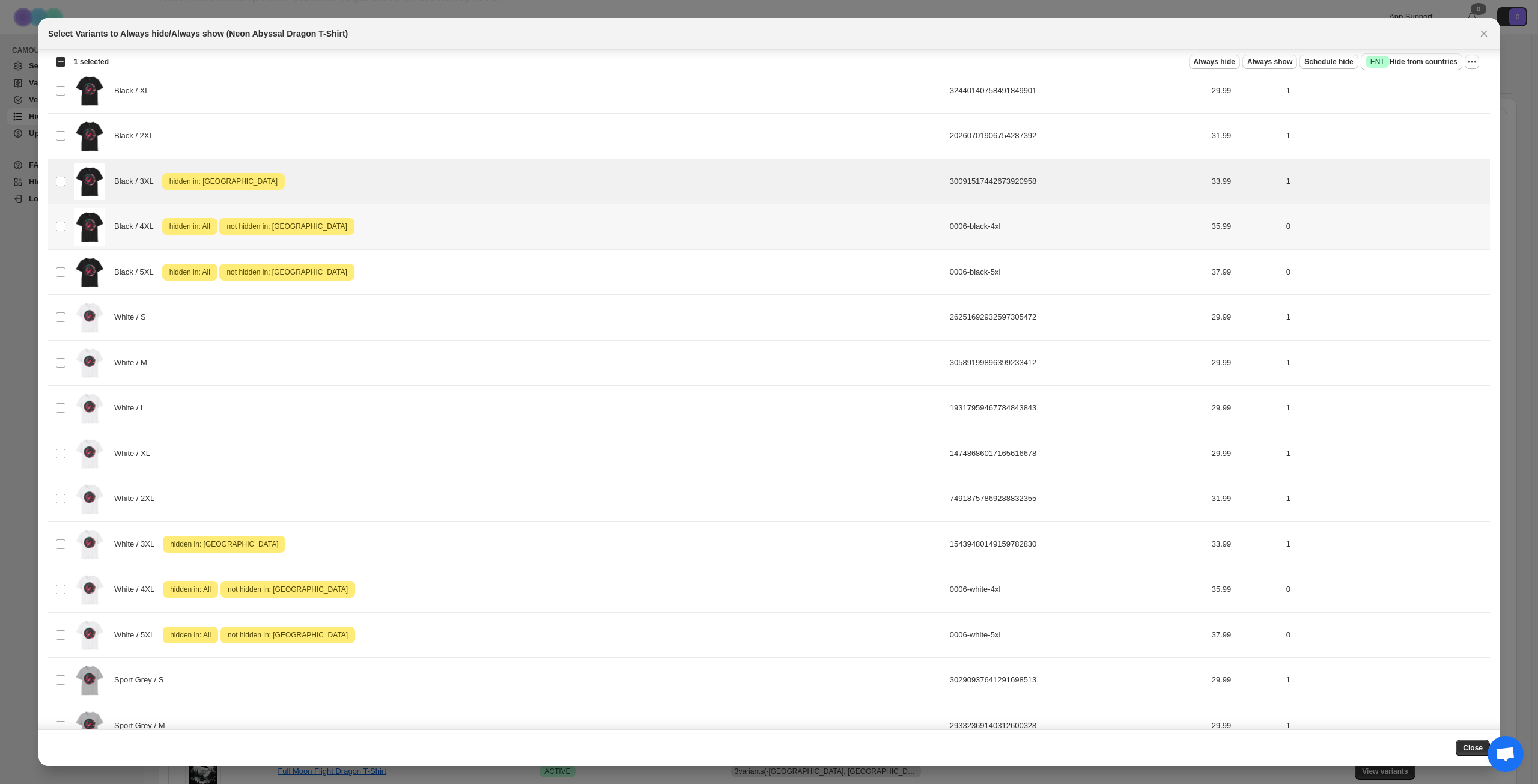
scroll to position [240, 0]
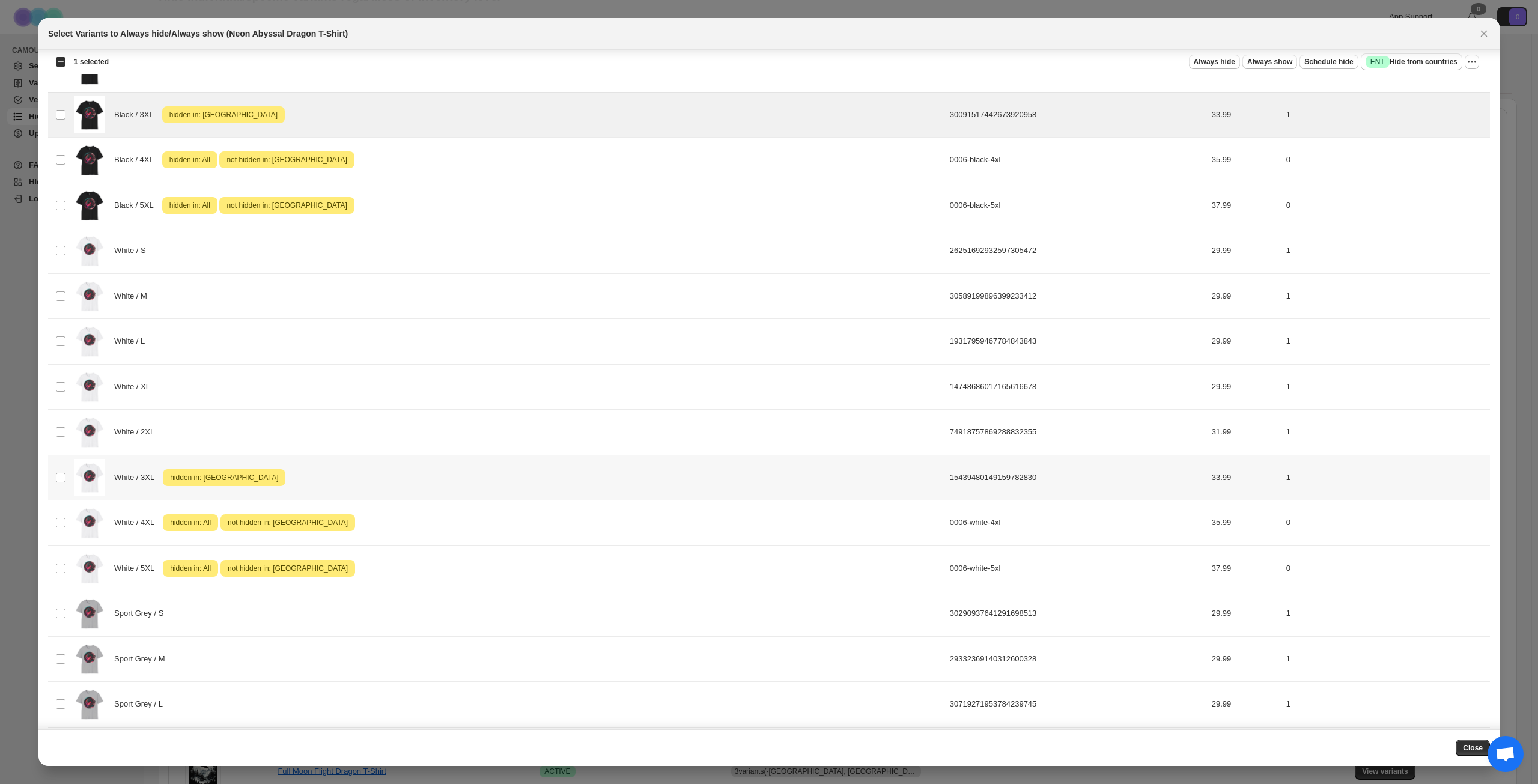
click at [504, 478] on div "White / 3XL Attention hidden in: [GEOGRAPHIC_DATA]" at bounding box center [508, 478] width 868 height 38
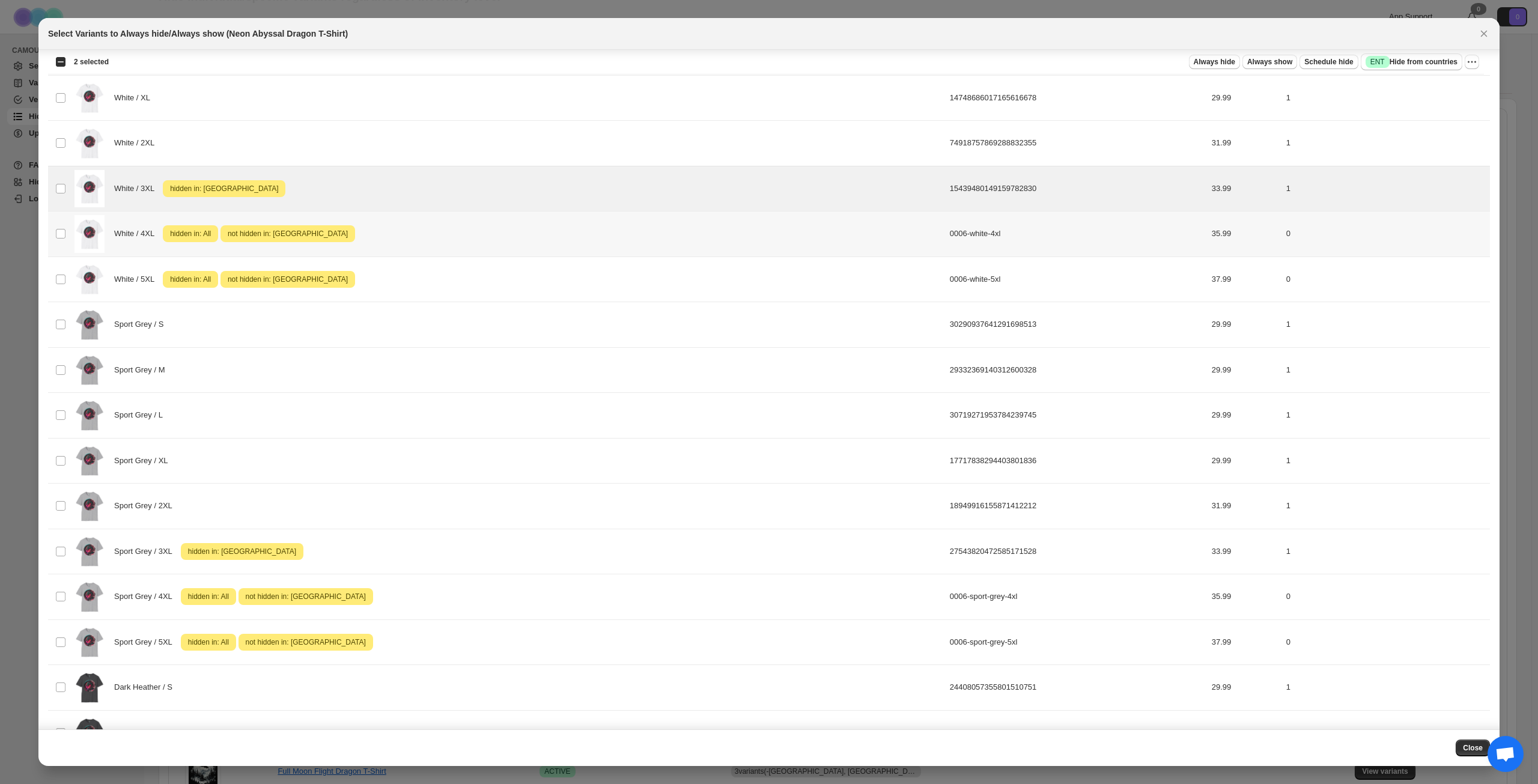
scroll to position [541, 0]
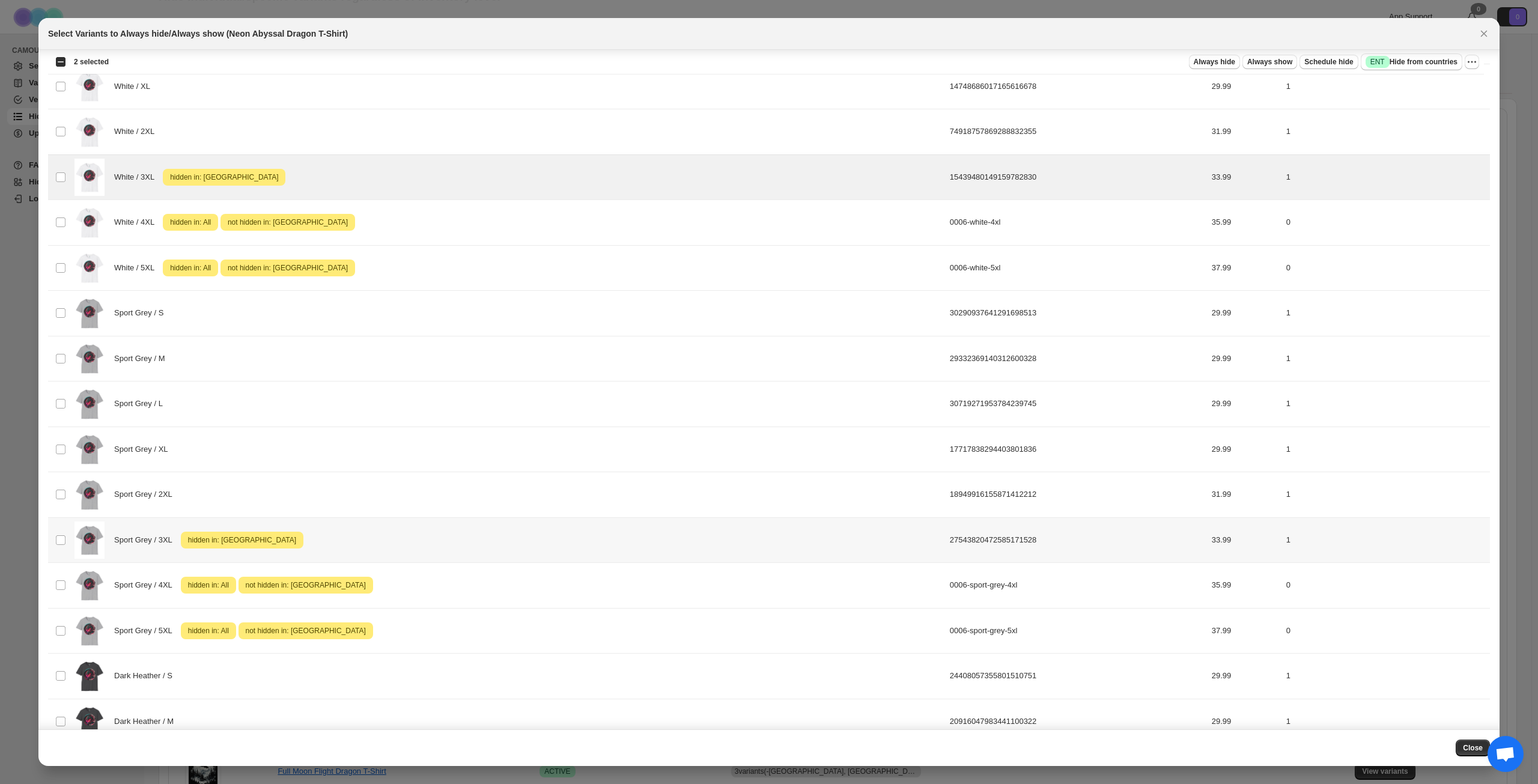
click at [492, 544] on div "Sport Grey / 3XL Attention hidden in: [GEOGRAPHIC_DATA]" at bounding box center [508, 540] width 868 height 38
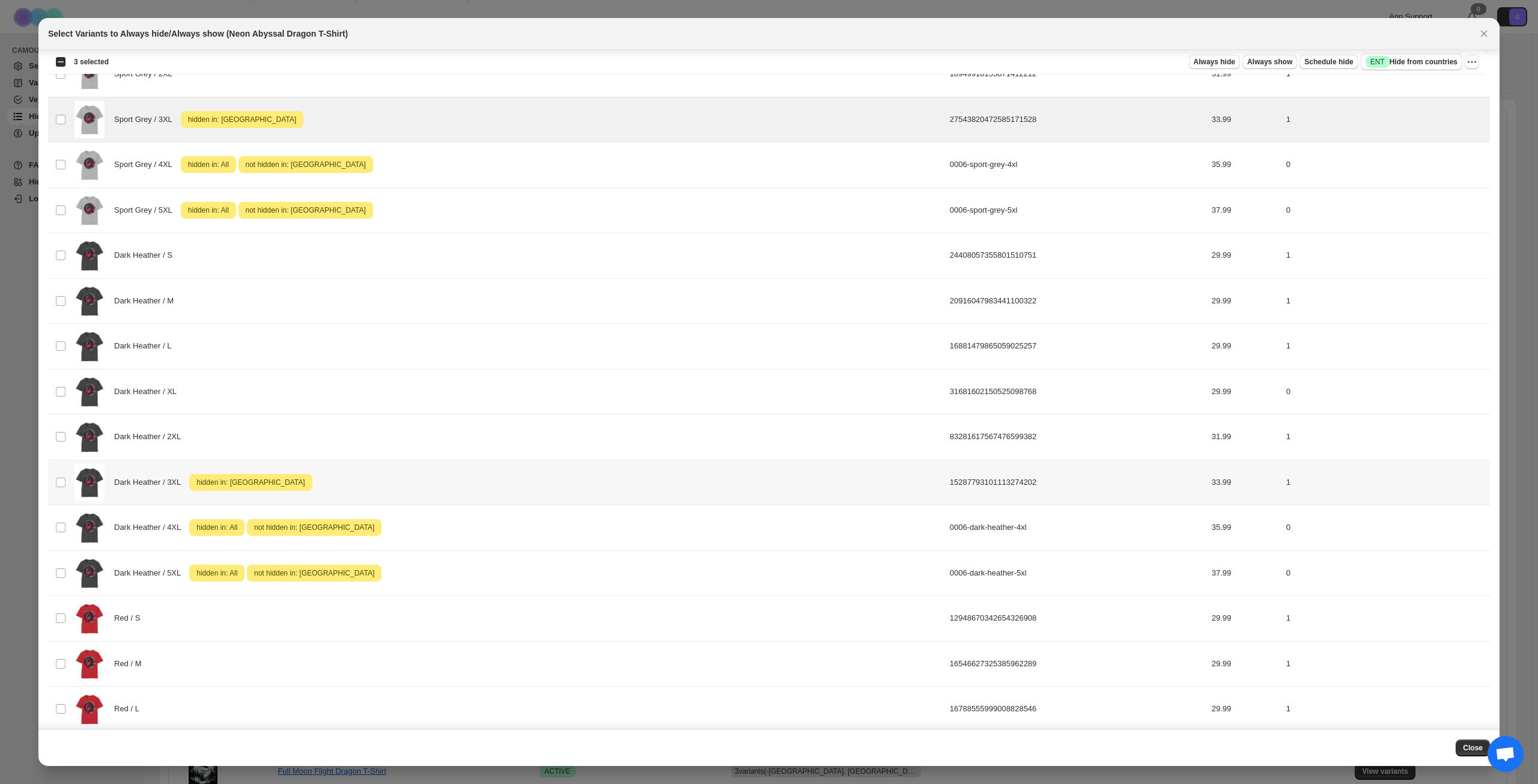
click at [484, 483] on div "Dark Heather / 3XL Attention hidden in: [GEOGRAPHIC_DATA]" at bounding box center [508, 482] width 868 height 38
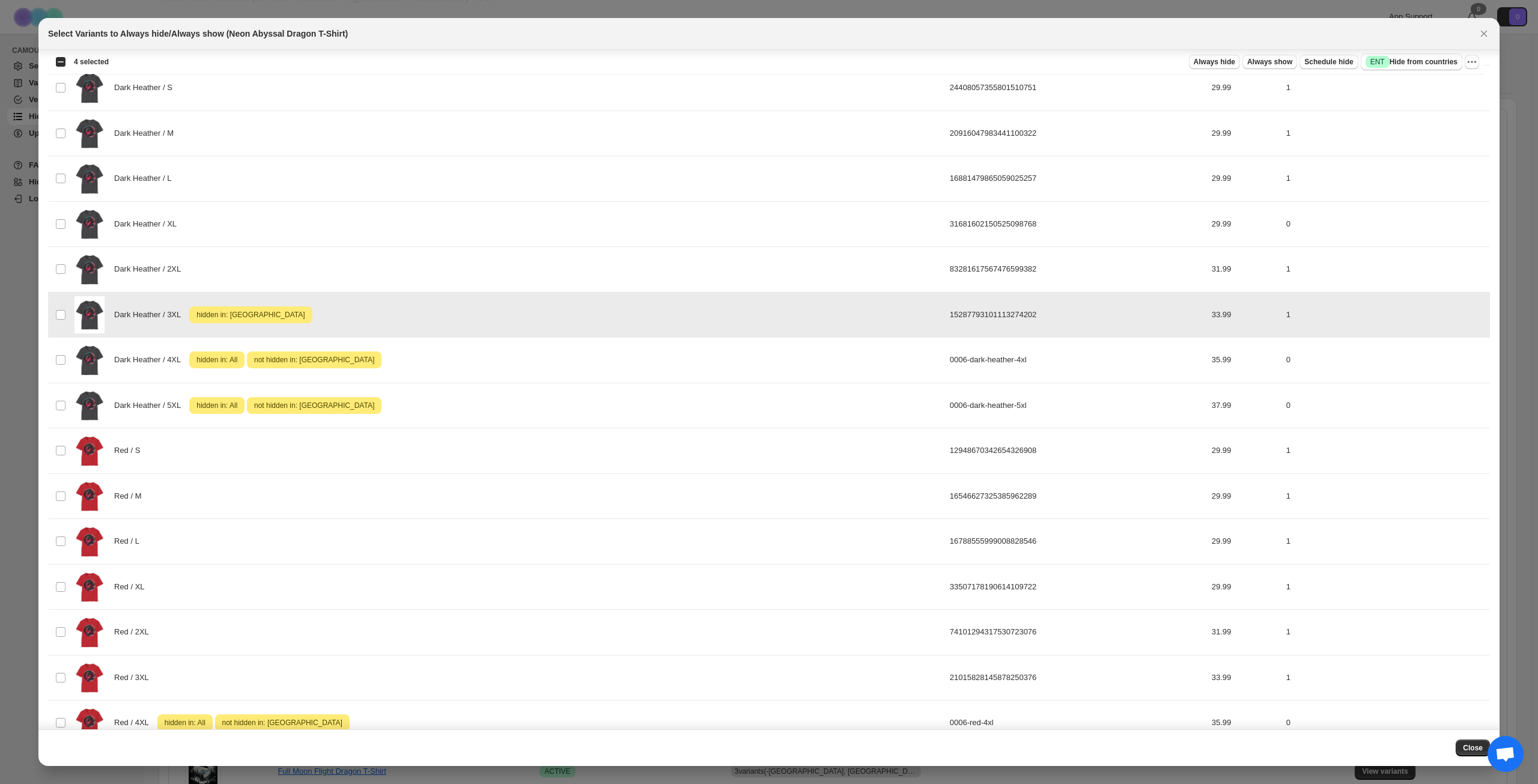
scroll to position [1200, 0]
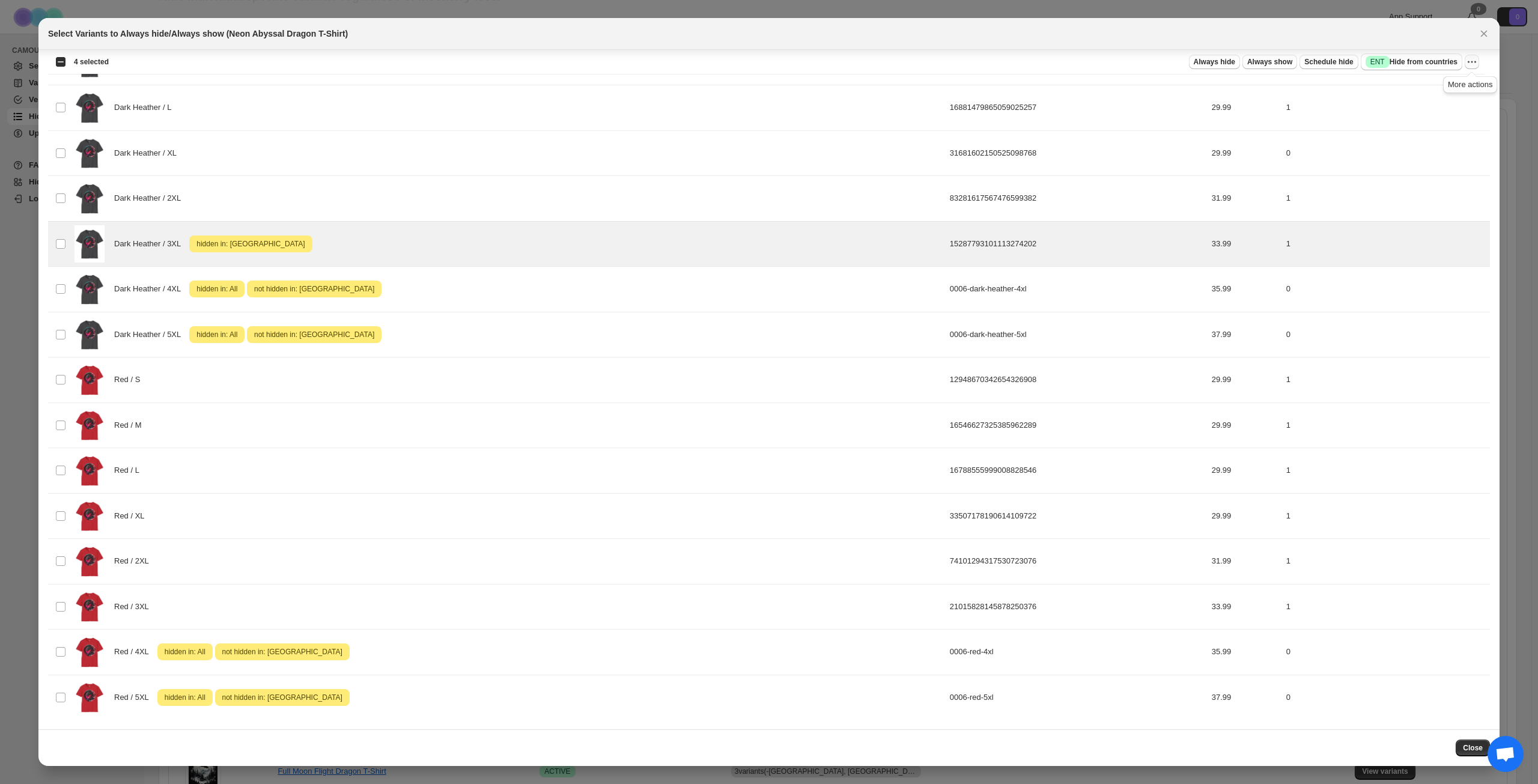
click at [1471, 61] on icon "More actions" at bounding box center [1472, 62] width 12 height 12
click at [1418, 151] on span "Undo hide from countries" at bounding box center [1429, 147] width 87 height 9
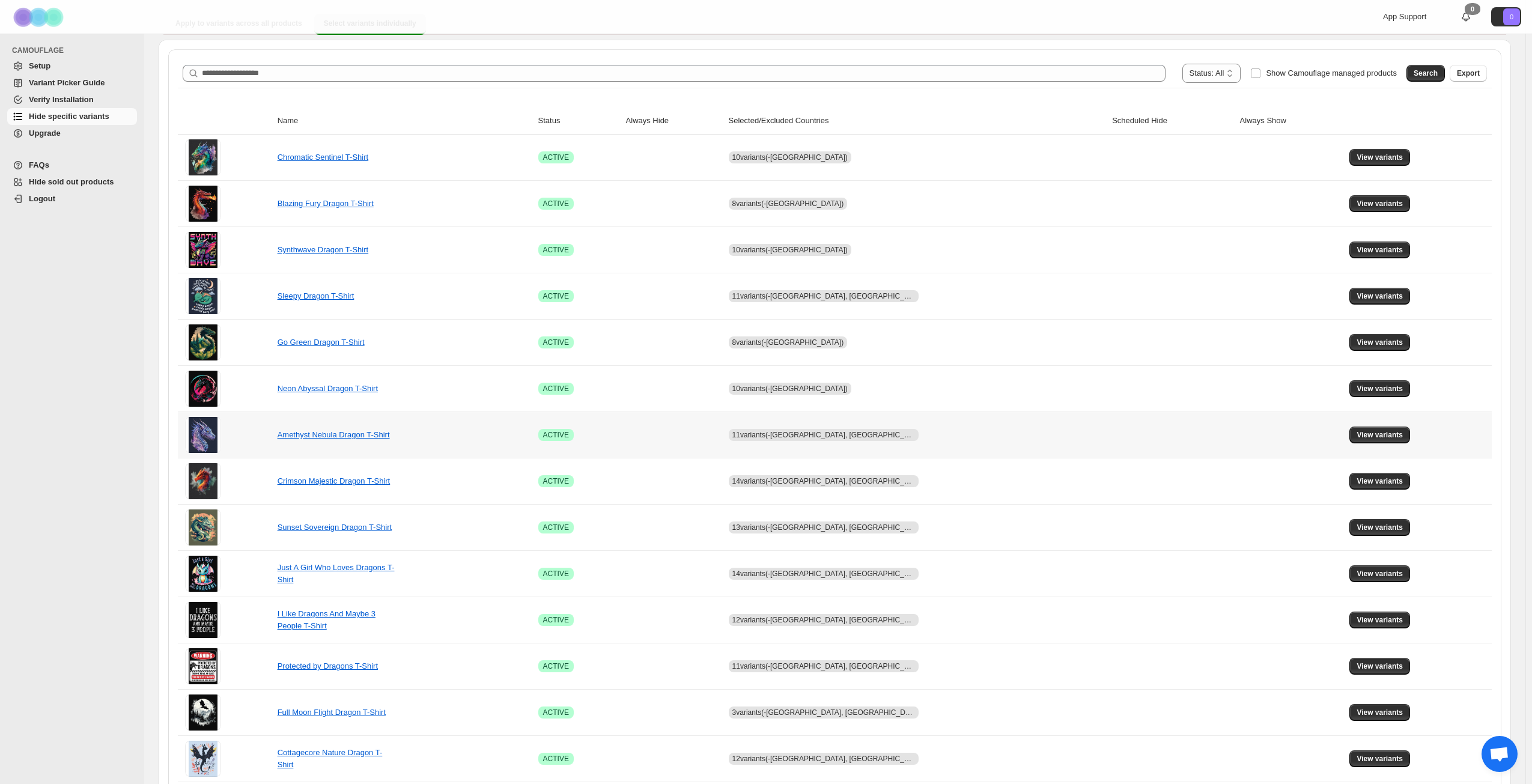
scroll to position [120, 0]
click at [1373, 431] on span "View variants" at bounding box center [1379, 434] width 46 height 10
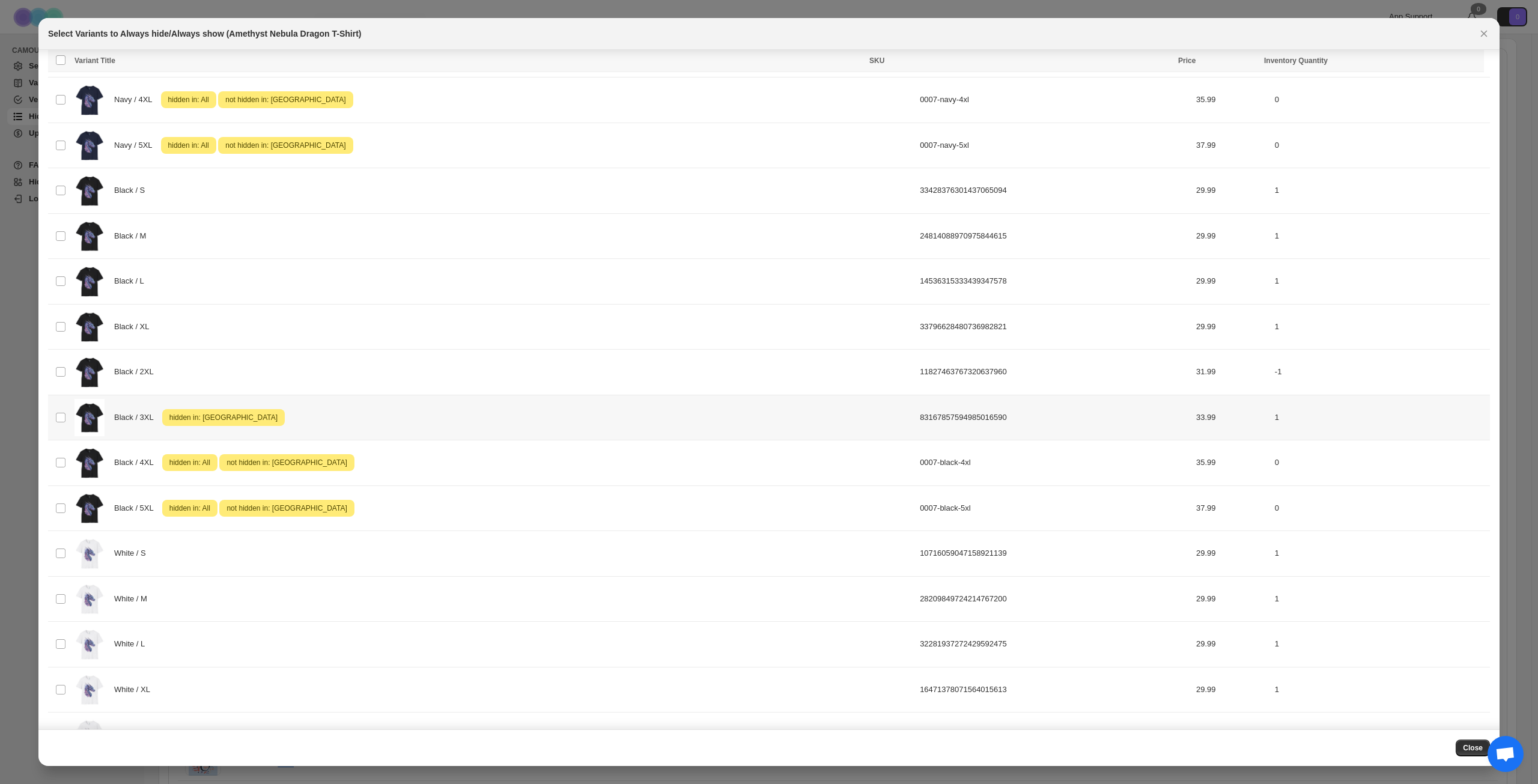
click at [442, 421] on div "Black / 3XL Attention hidden in: [GEOGRAPHIC_DATA]" at bounding box center [493, 418] width 838 height 38
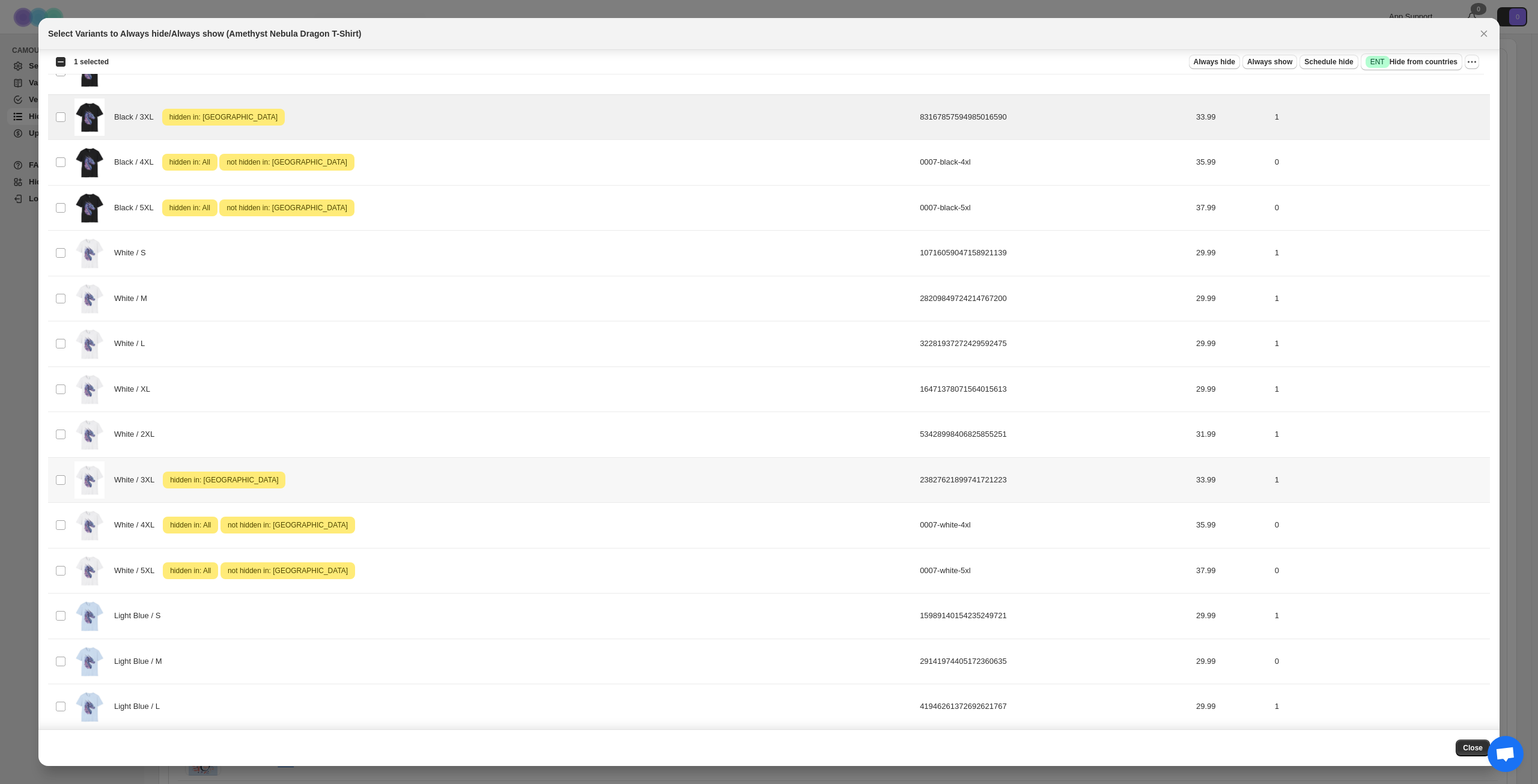
click at [418, 480] on div "White / 3XL Attention hidden in: [GEOGRAPHIC_DATA]" at bounding box center [493, 480] width 838 height 38
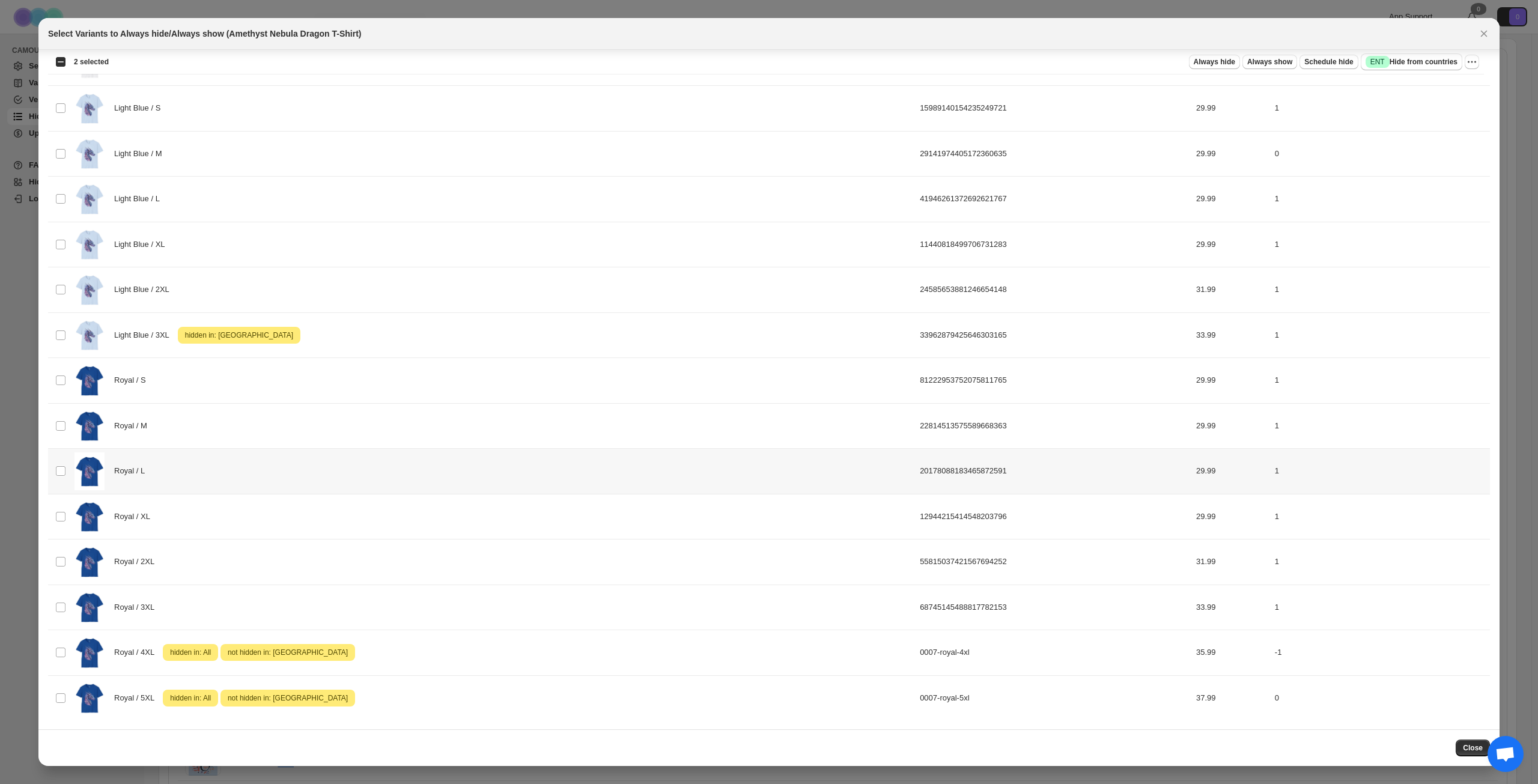
scroll to position [1109, 0]
click at [1473, 59] on icon "More actions" at bounding box center [1472, 62] width 12 height 12
click at [1431, 146] on span "Undo hide from countries" at bounding box center [1429, 147] width 87 height 9
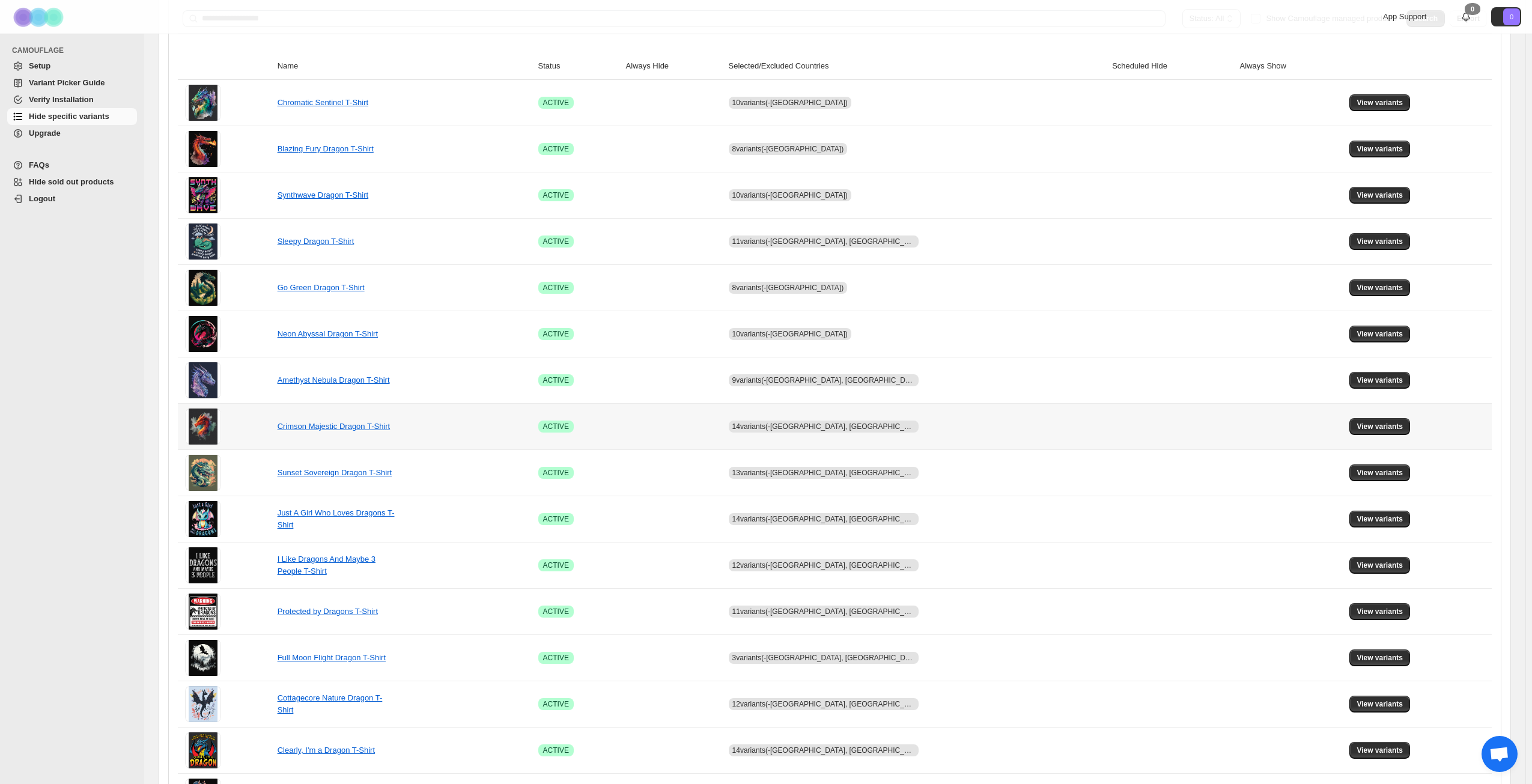
scroll to position [180, 0]
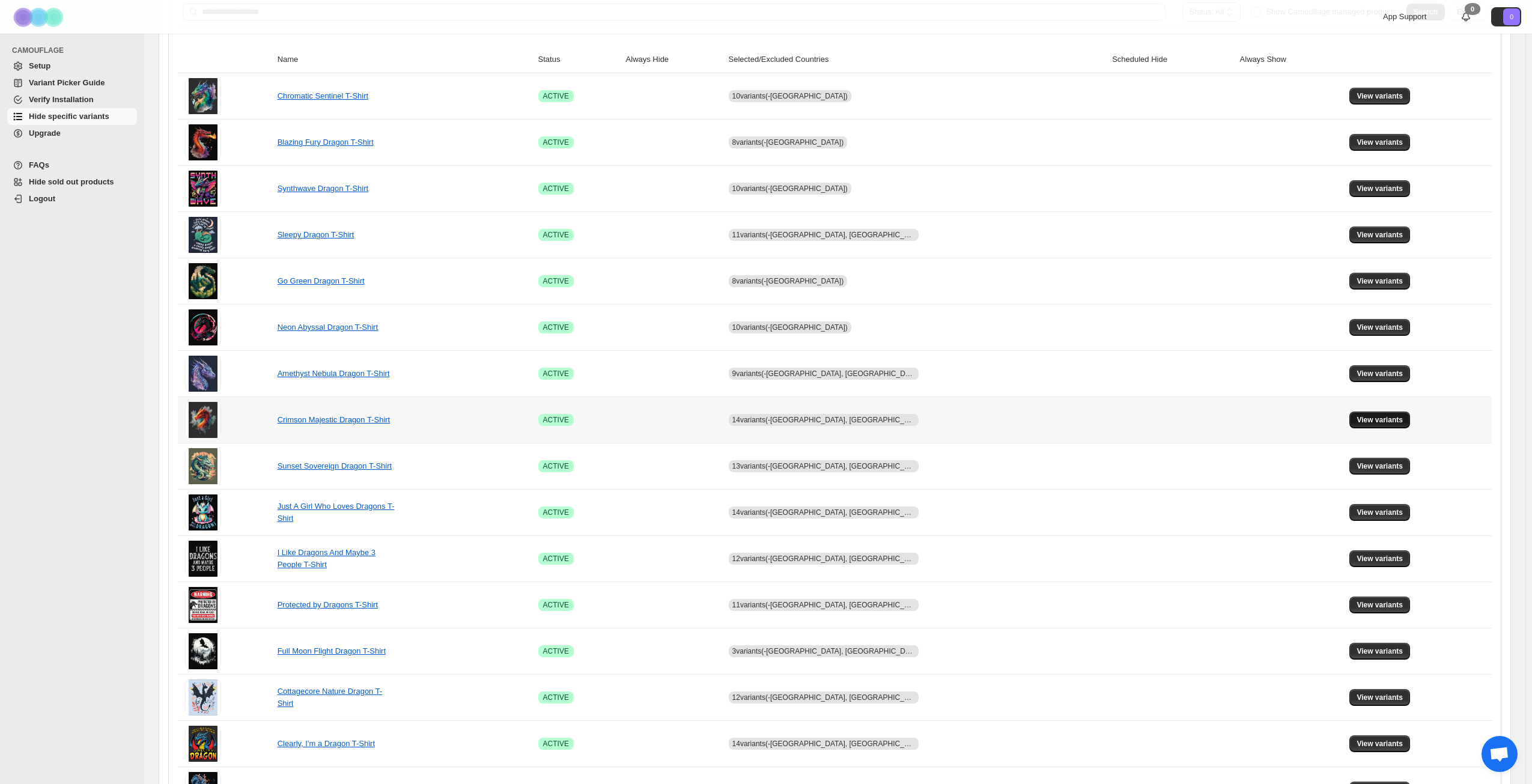
click at [1369, 418] on span "View variants" at bounding box center [1379, 420] width 46 height 10
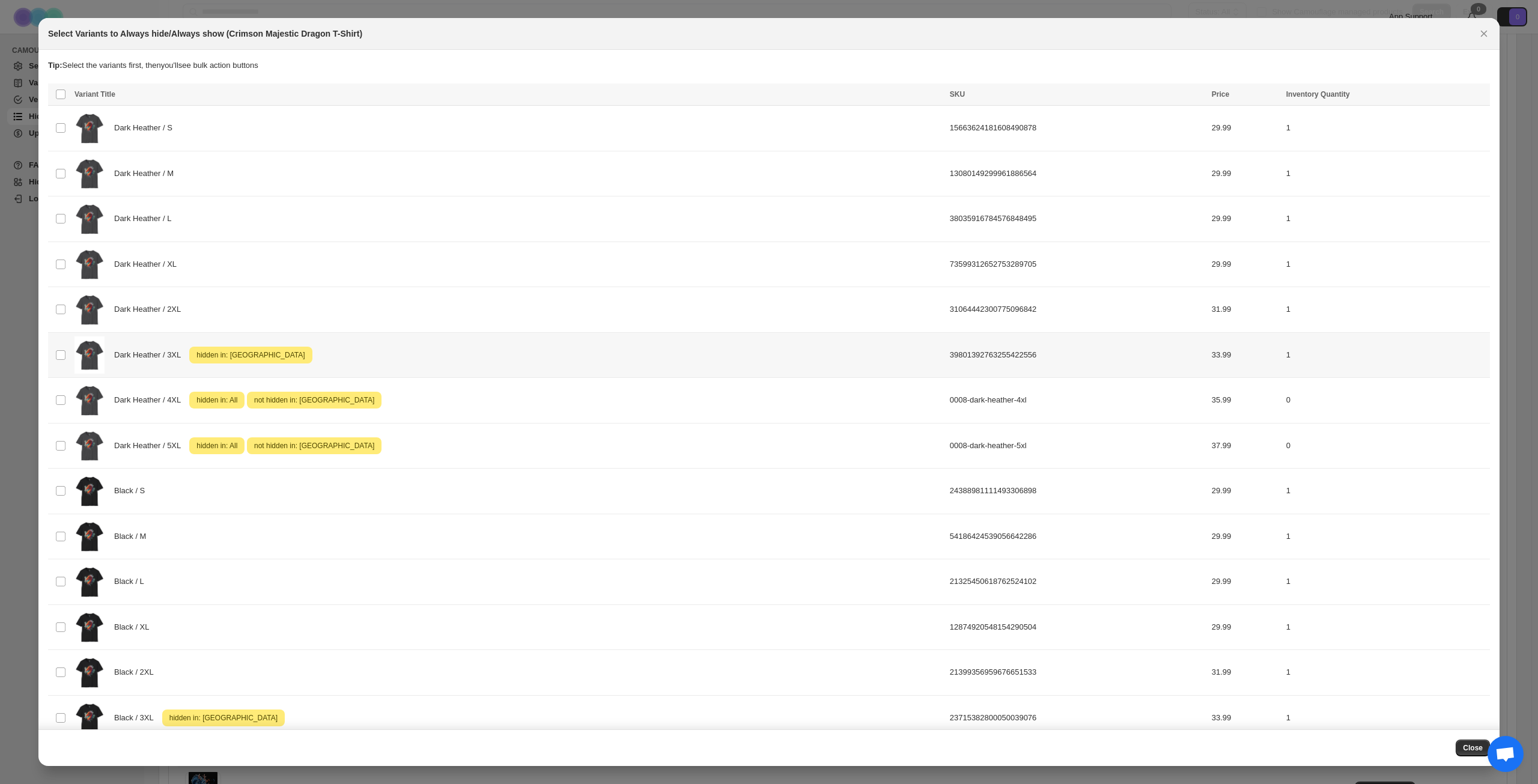
click at [409, 366] on div "Dark Heather / 3XL Attention hidden in: [GEOGRAPHIC_DATA]" at bounding box center [508, 355] width 868 height 38
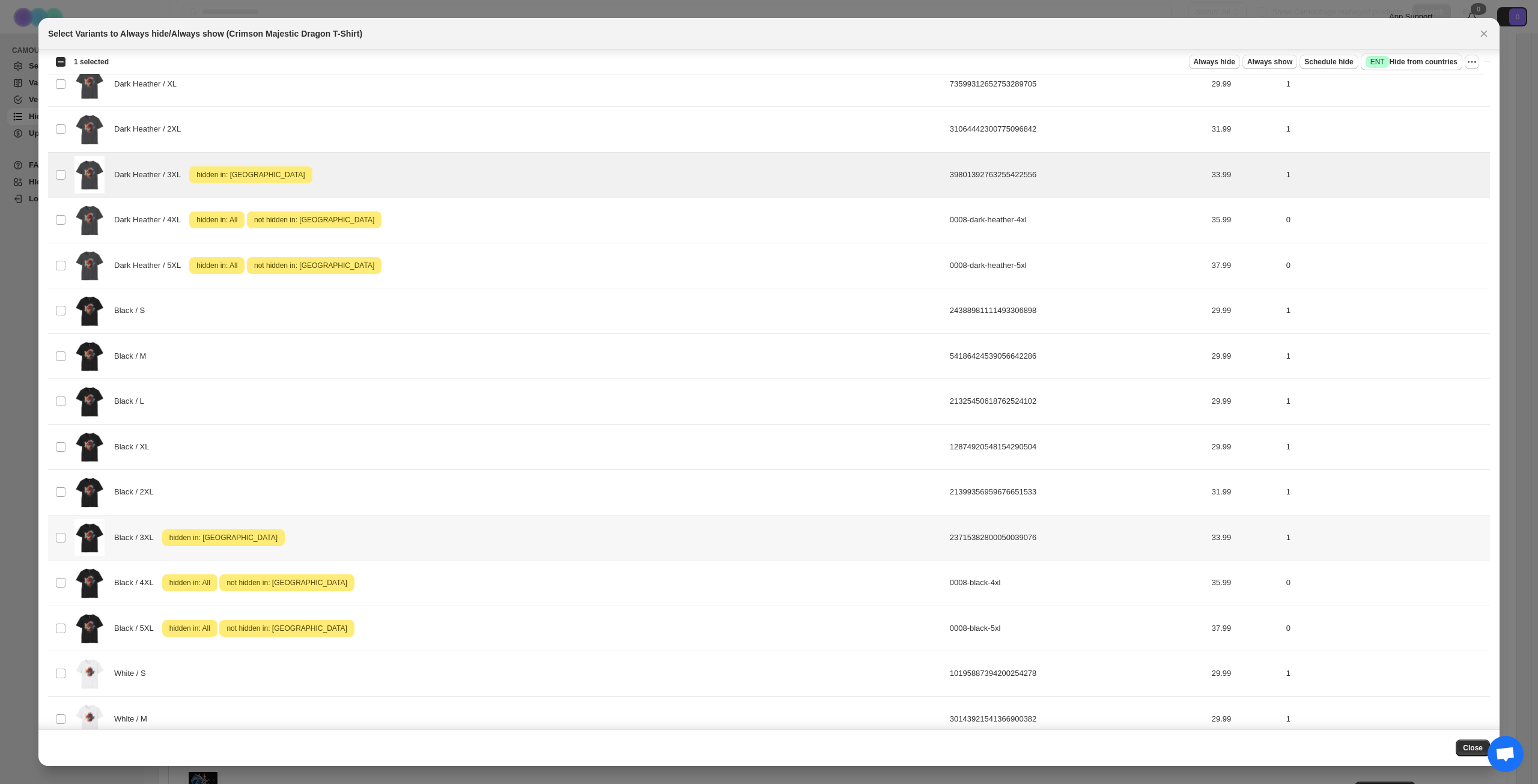
click at [378, 528] on div "Black / 3XL Attention hidden in: [GEOGRAPHIC_DATA]" at bounding box center [508, 538] width 868 height 38
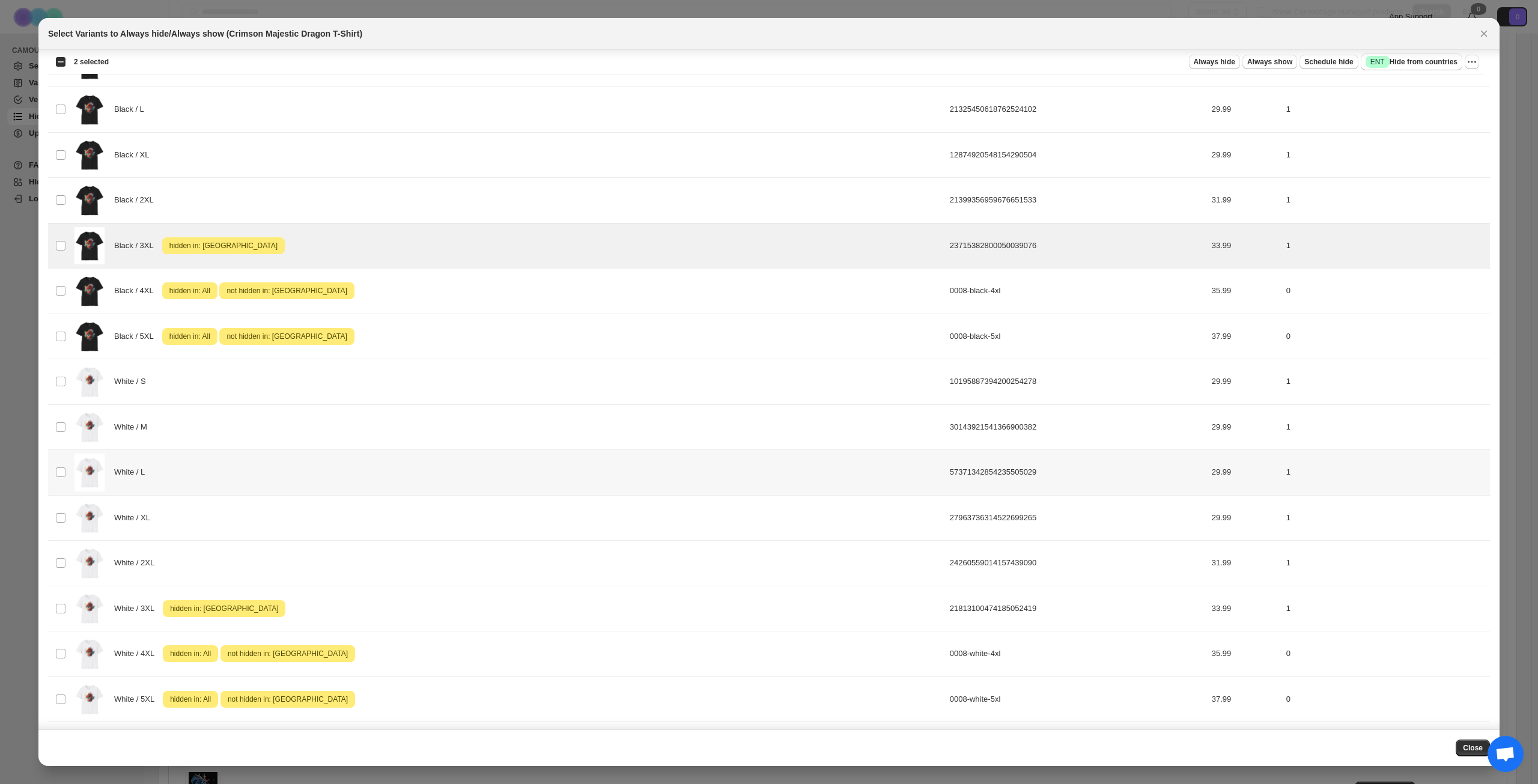
scroll to position [480, 0]
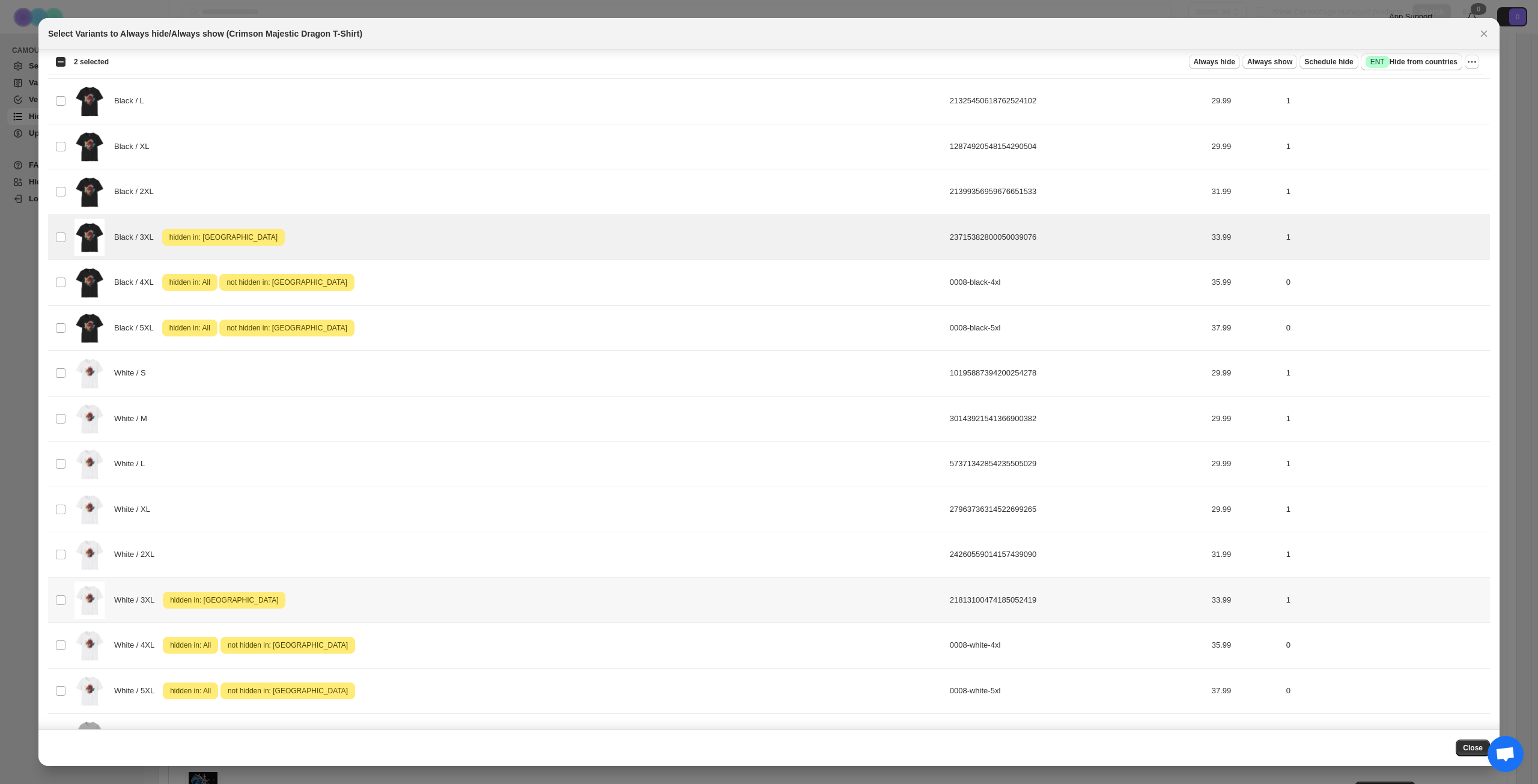
click at [382, 598] on div "White / 3XL Attention hidden in: [GEOGRAPHIC_DATA]" at bounding box center [508, 600] width 868 height 38
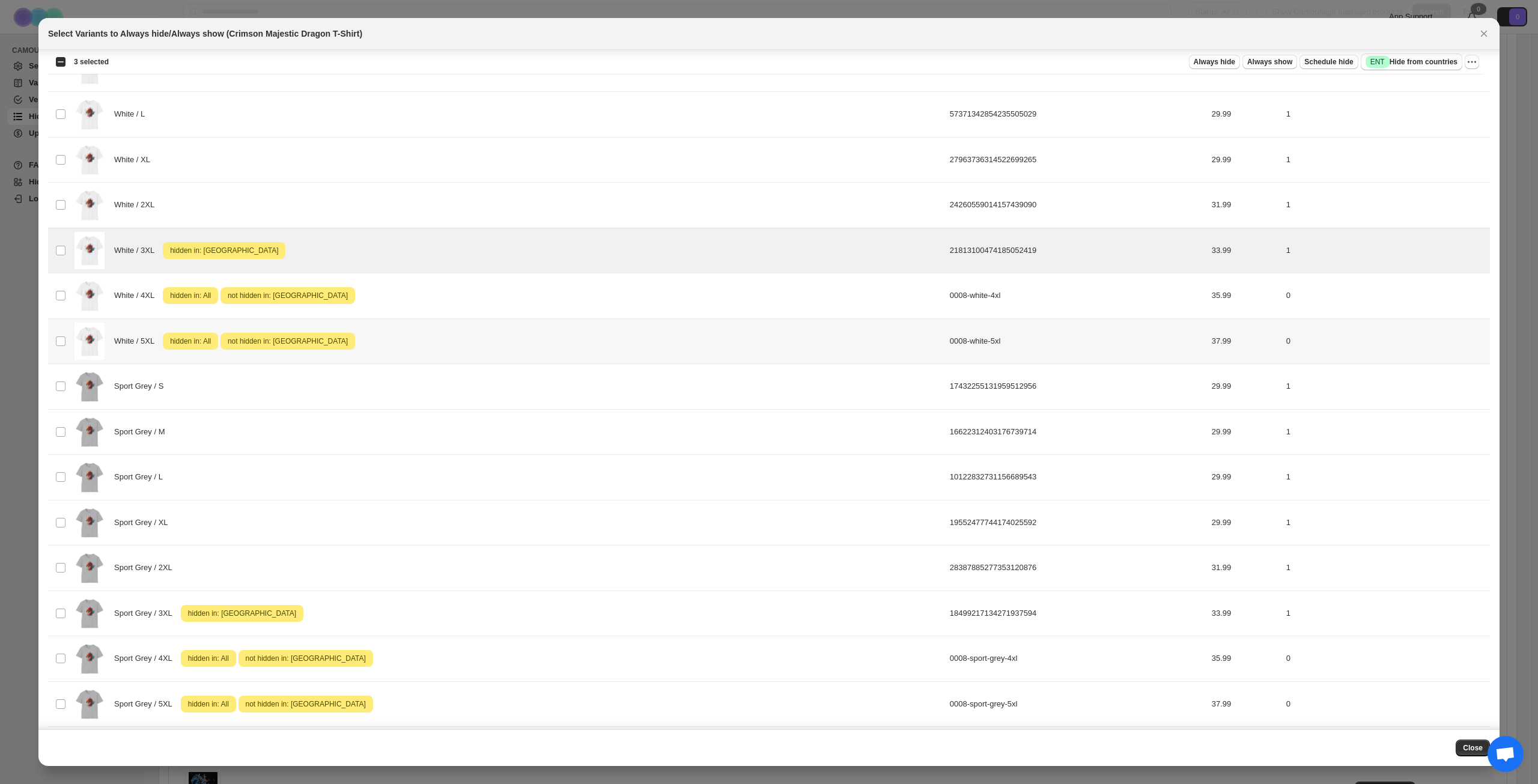
scroll to position [841, 0]
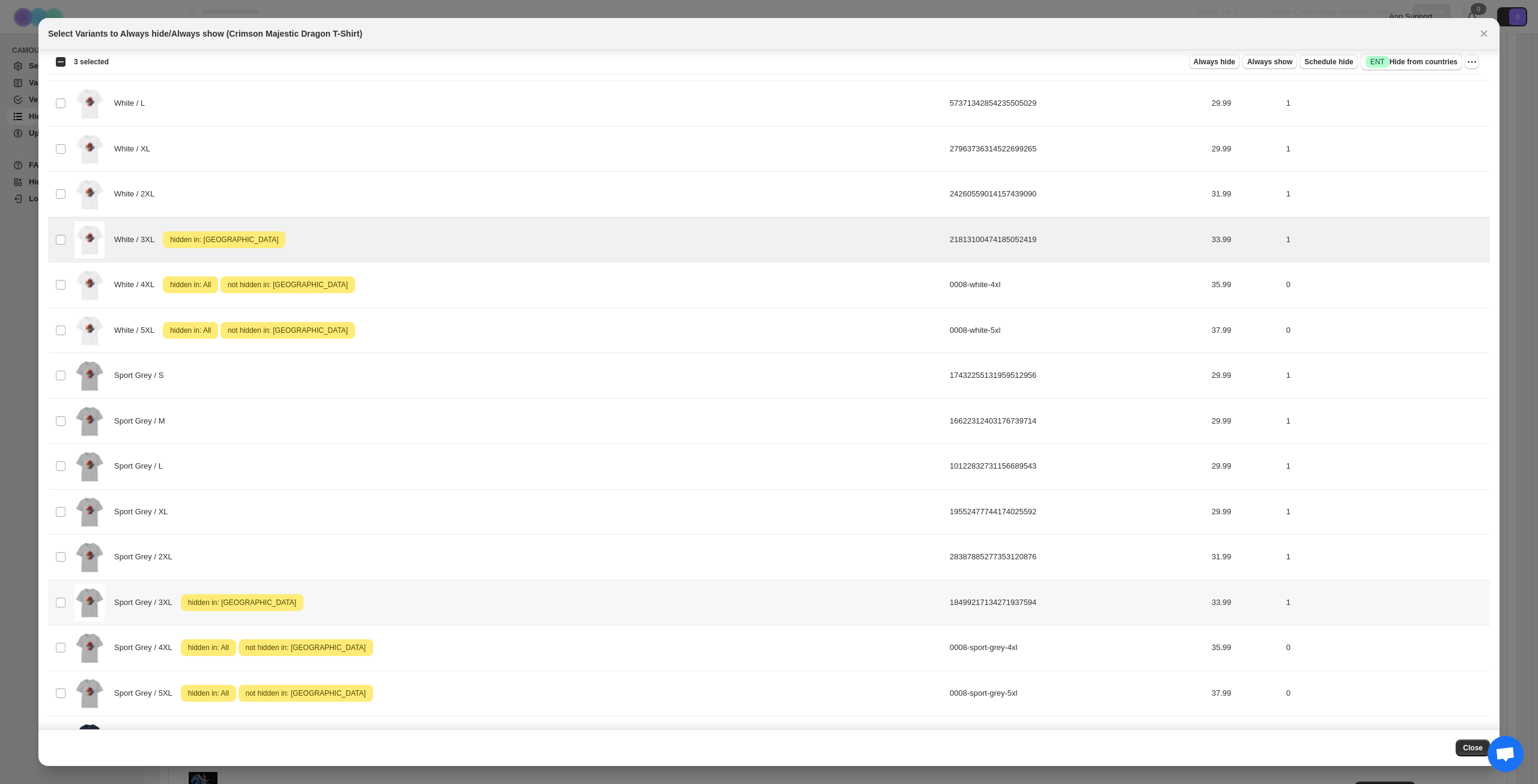
click at [396, 589] on div "Sport Grey / 3XL Attention hidden in: [GEOGRAPHIC_DATA]" at bounding box center [508, 603] width 868 height 38
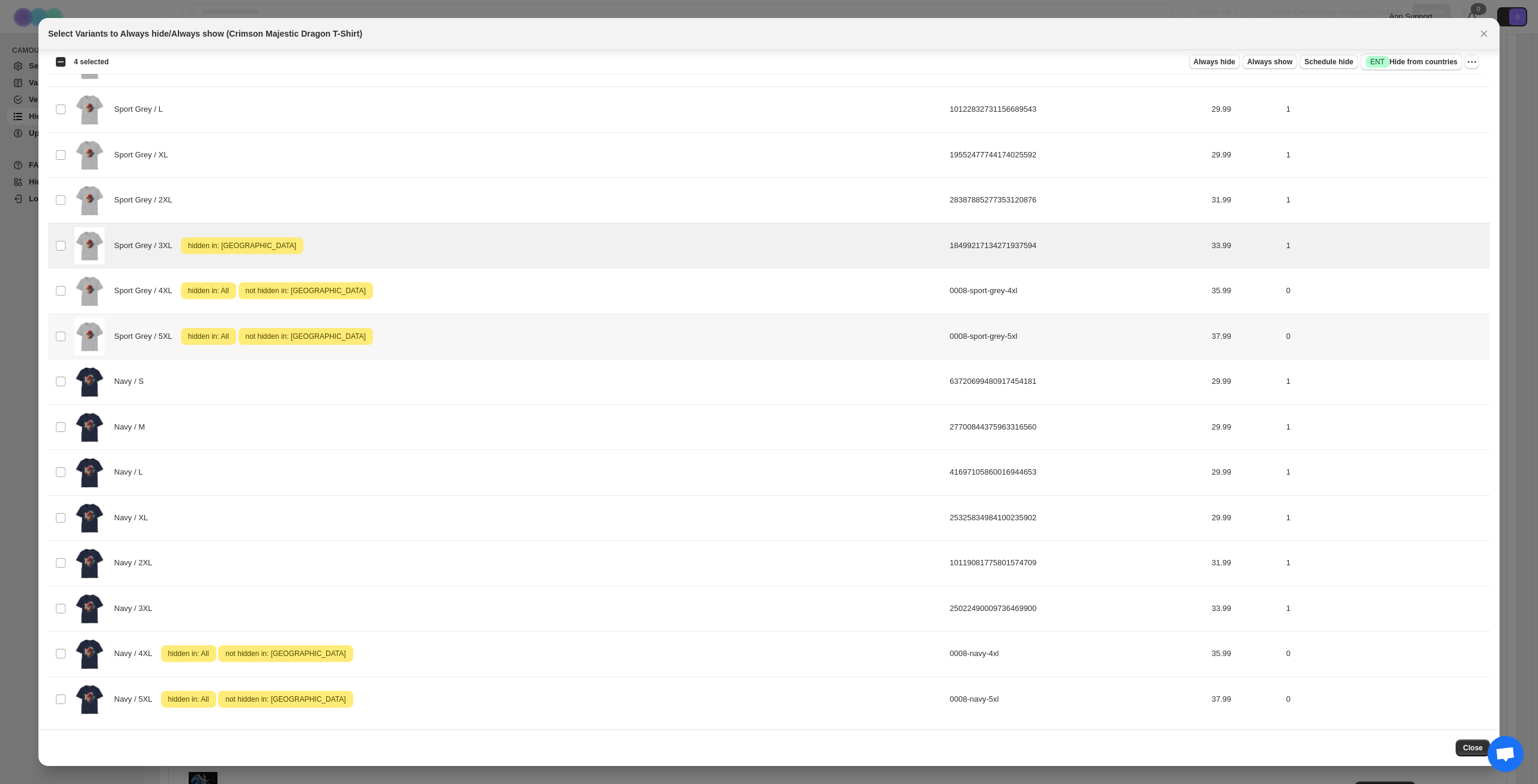
scroll to position [1200, 0]
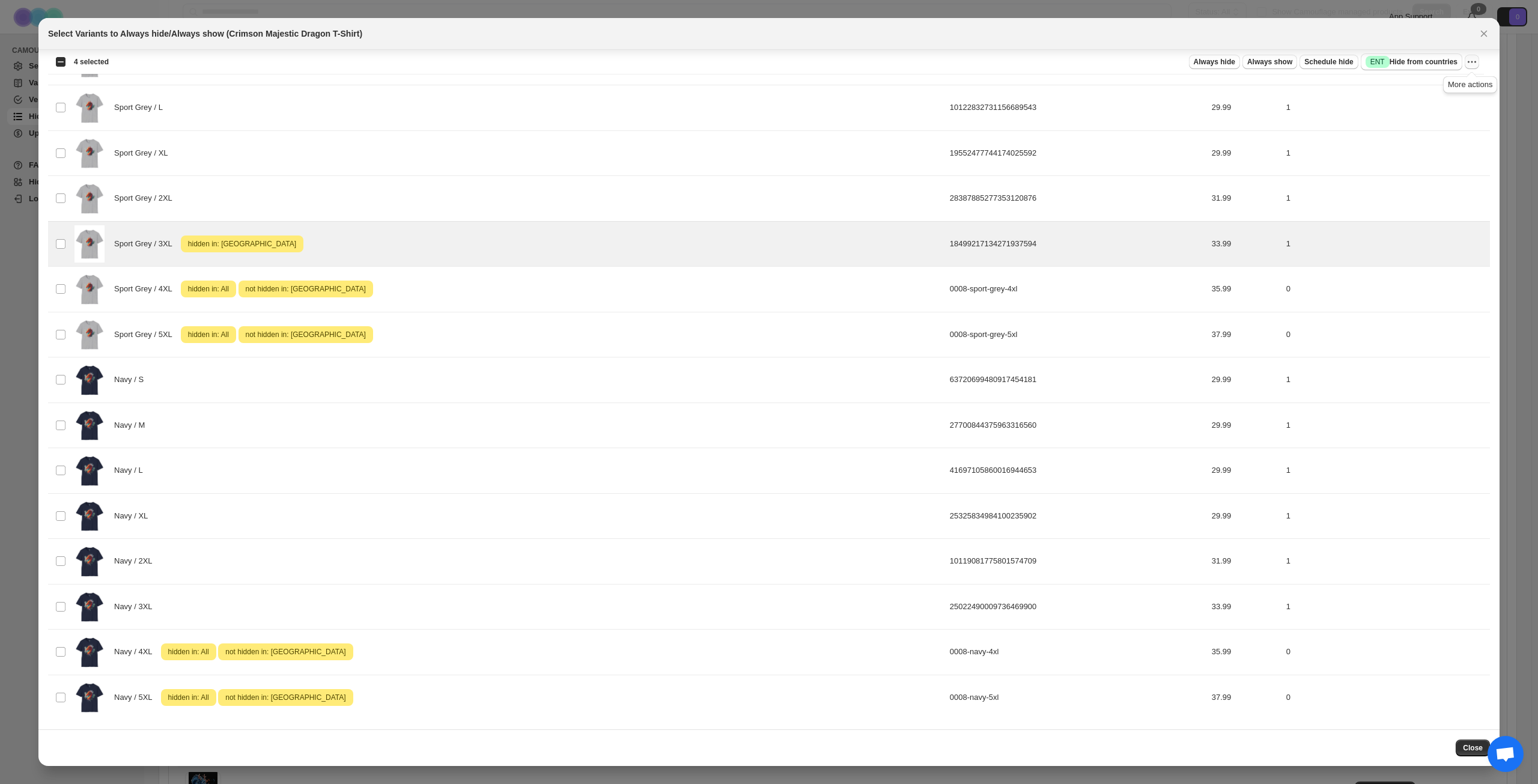
click at [1475, 58] on icon "More actions" at bounding box center [1472, 62] width 12 height 12
click at [1408, 146] on span "Undo hide from countries" at bounding box center [1429, 147] width 87 height 9
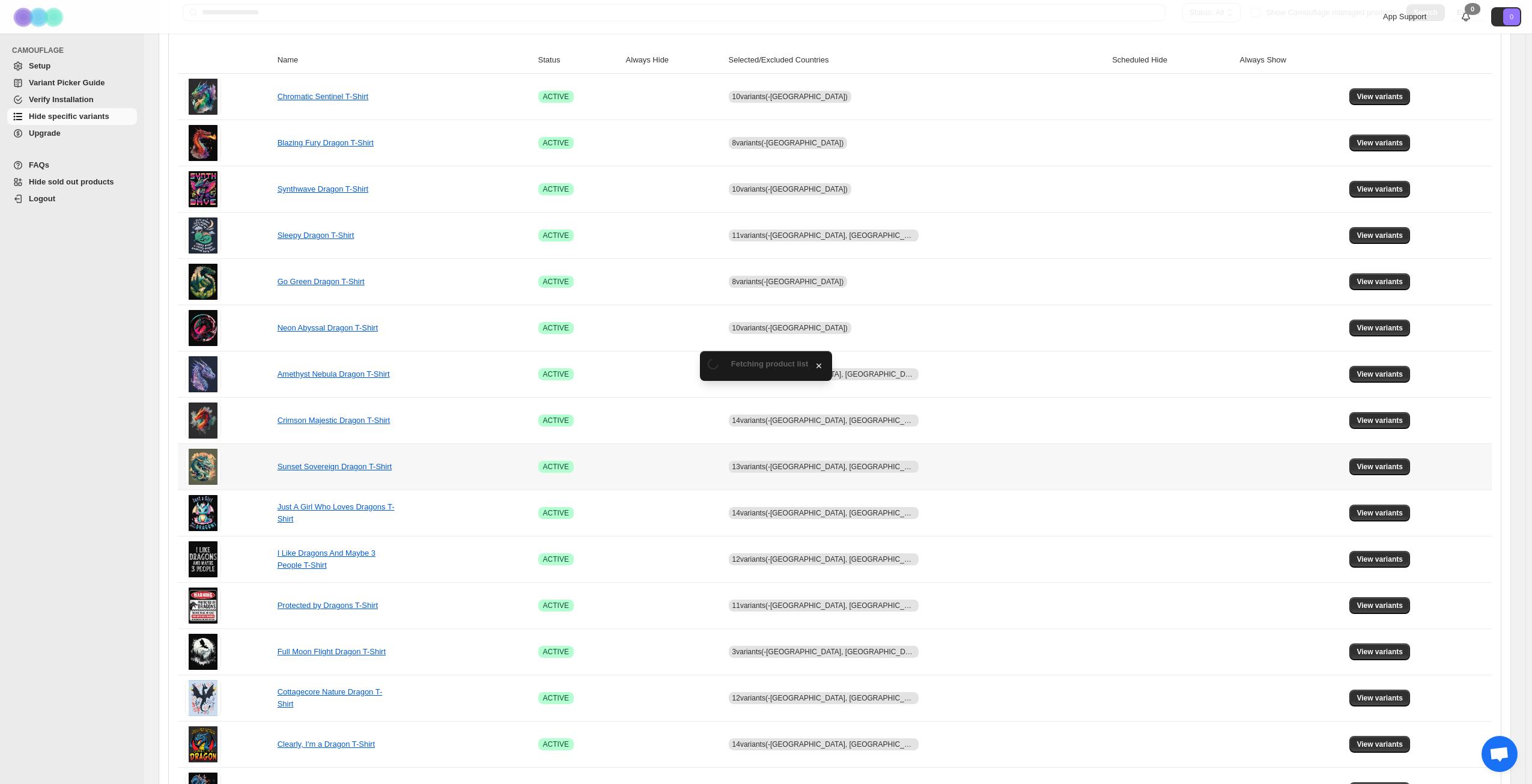
scroll to position [180, 0]
click at [1351, 462] on button "View variants" at bounding box center [1380, 466] width 61 height 17
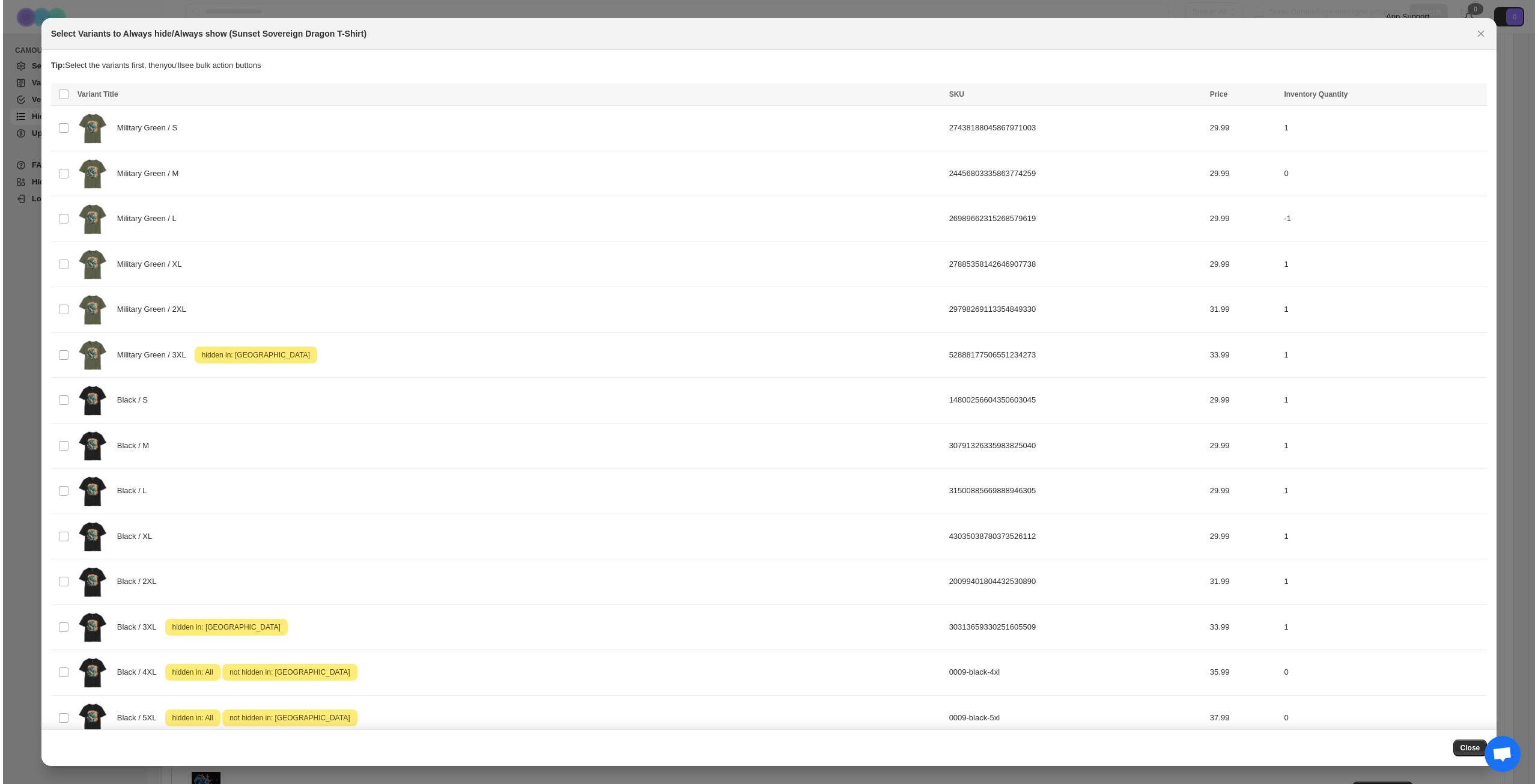
scroll to position [0, 0]
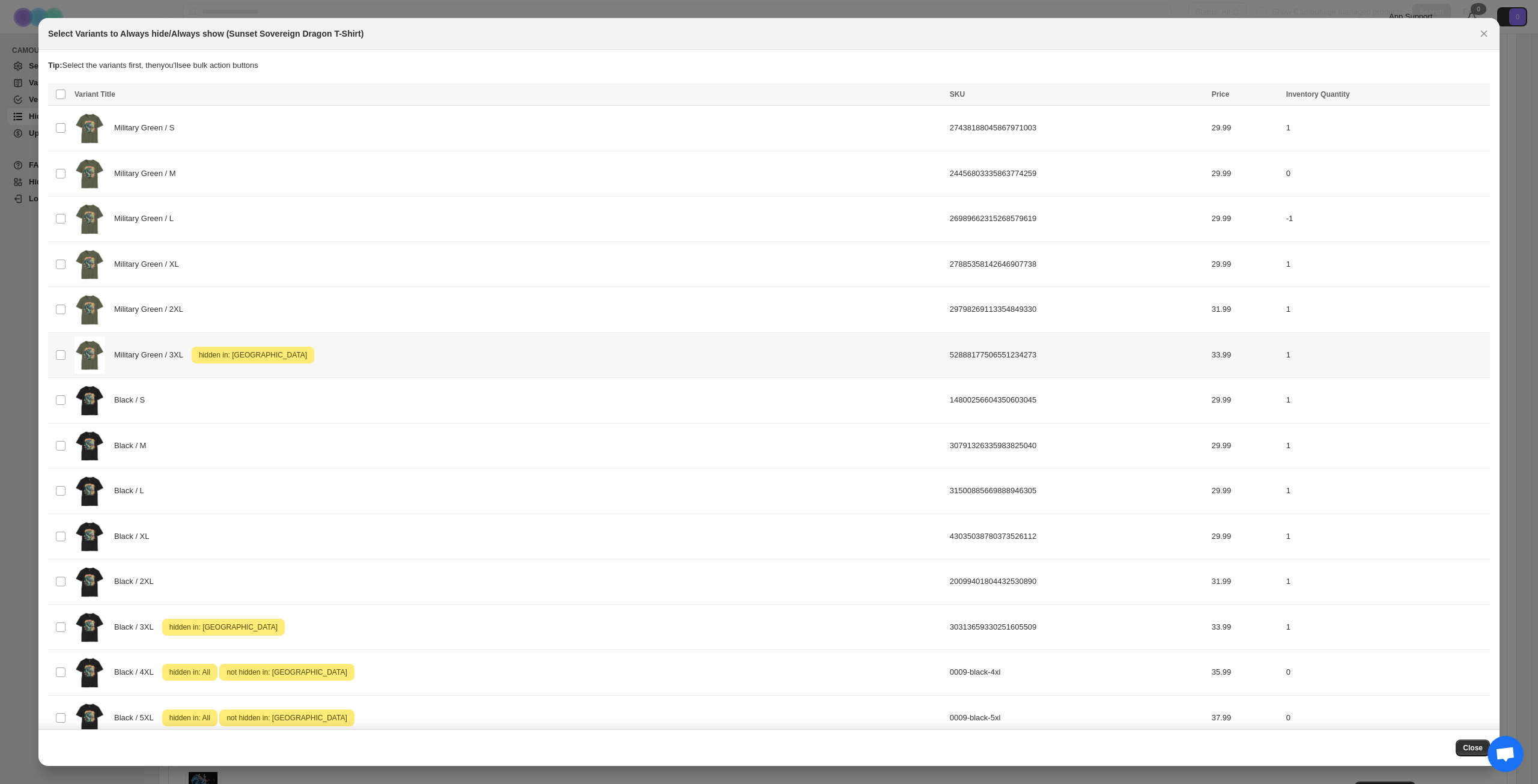
click at [446, 352] on div "Military Green / 3XL Attention hidden in: [GEOGRAPHIC_DATA]" at bounding box center [508, 355] width 868 height 38
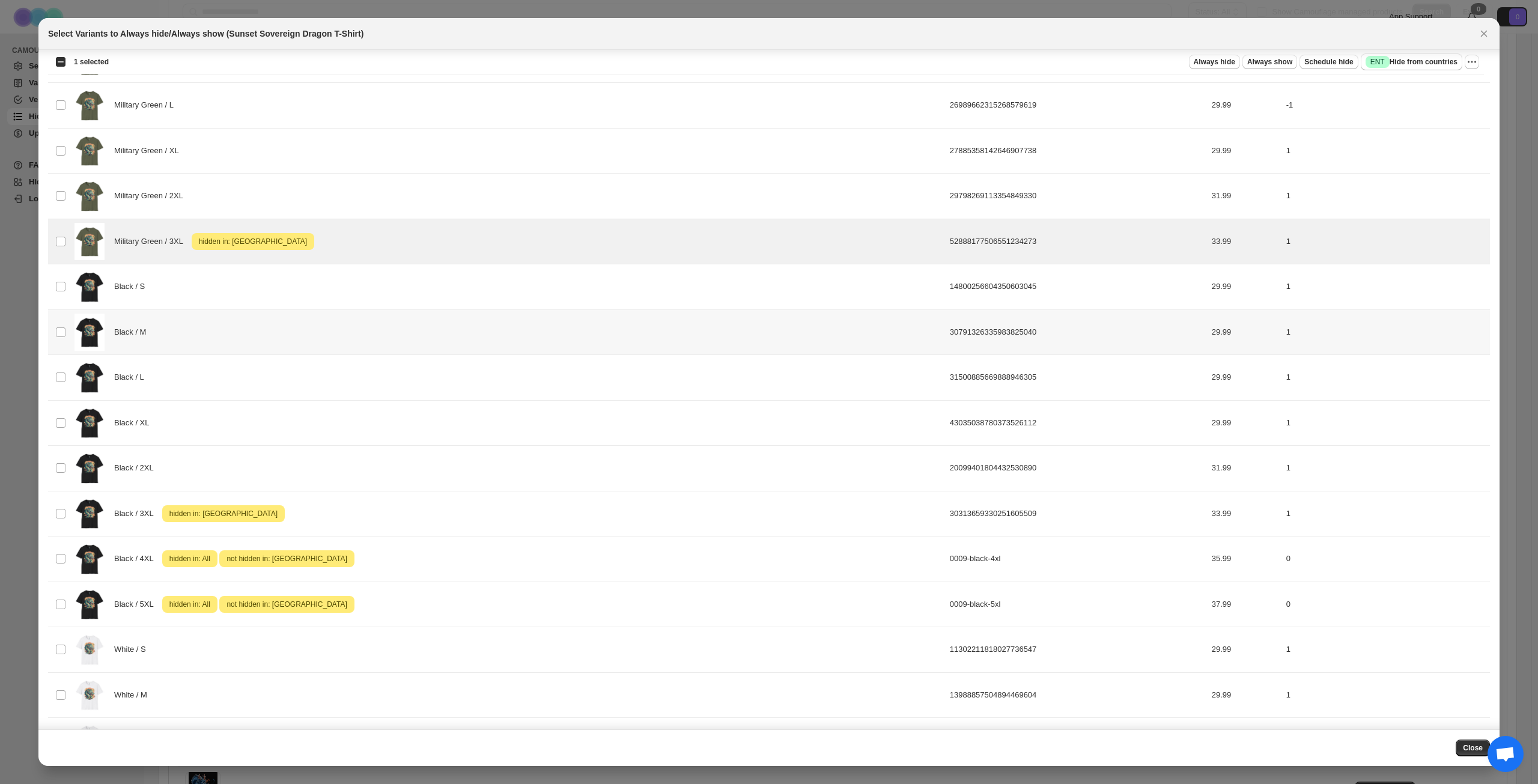
scroll to position [180, 0]
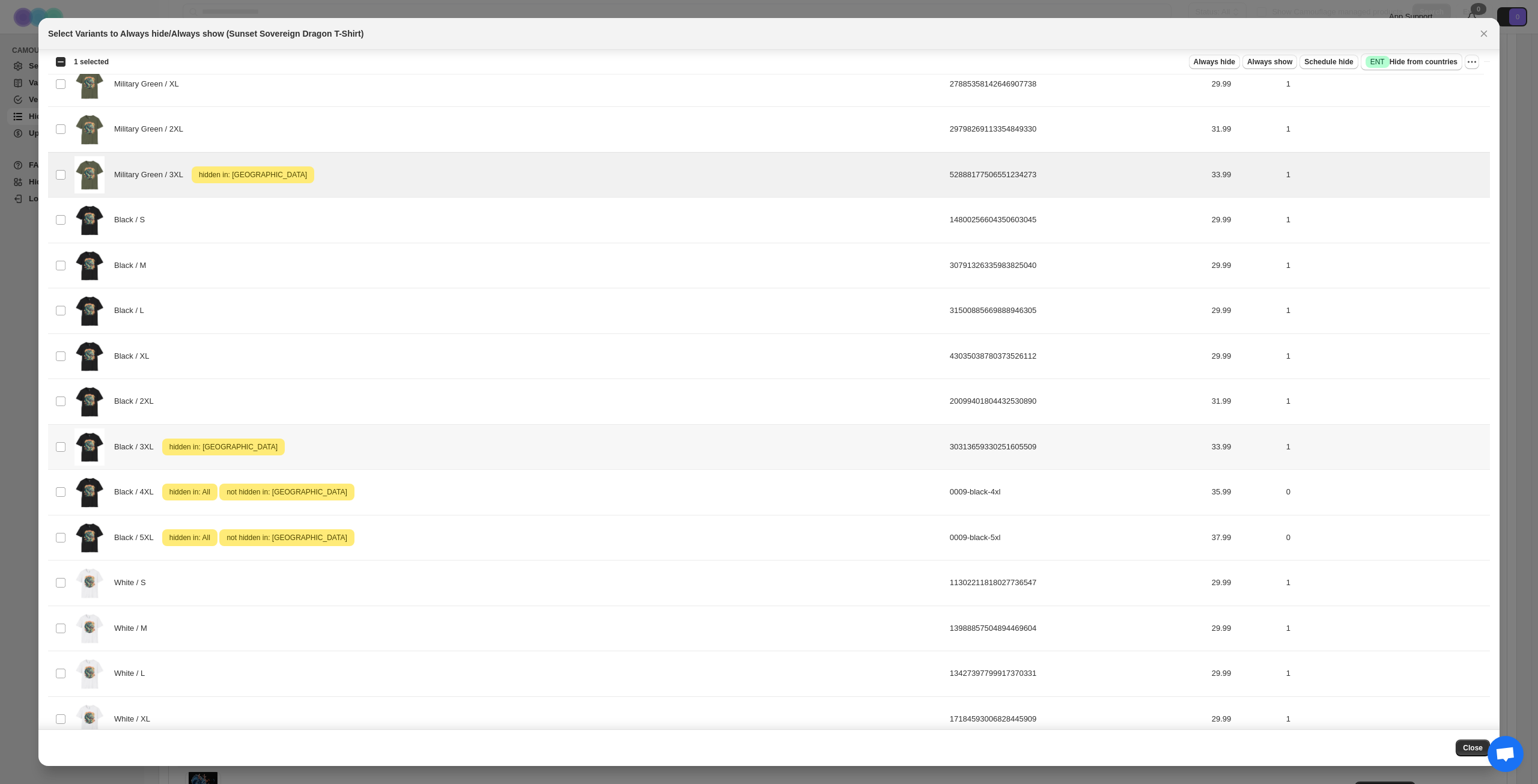
click at [424, 457] on div "Black / 3XL Attention hidden in: [GEOGRAPHIC_DATA]" at bounding box center [508, 447] width 868 height 38
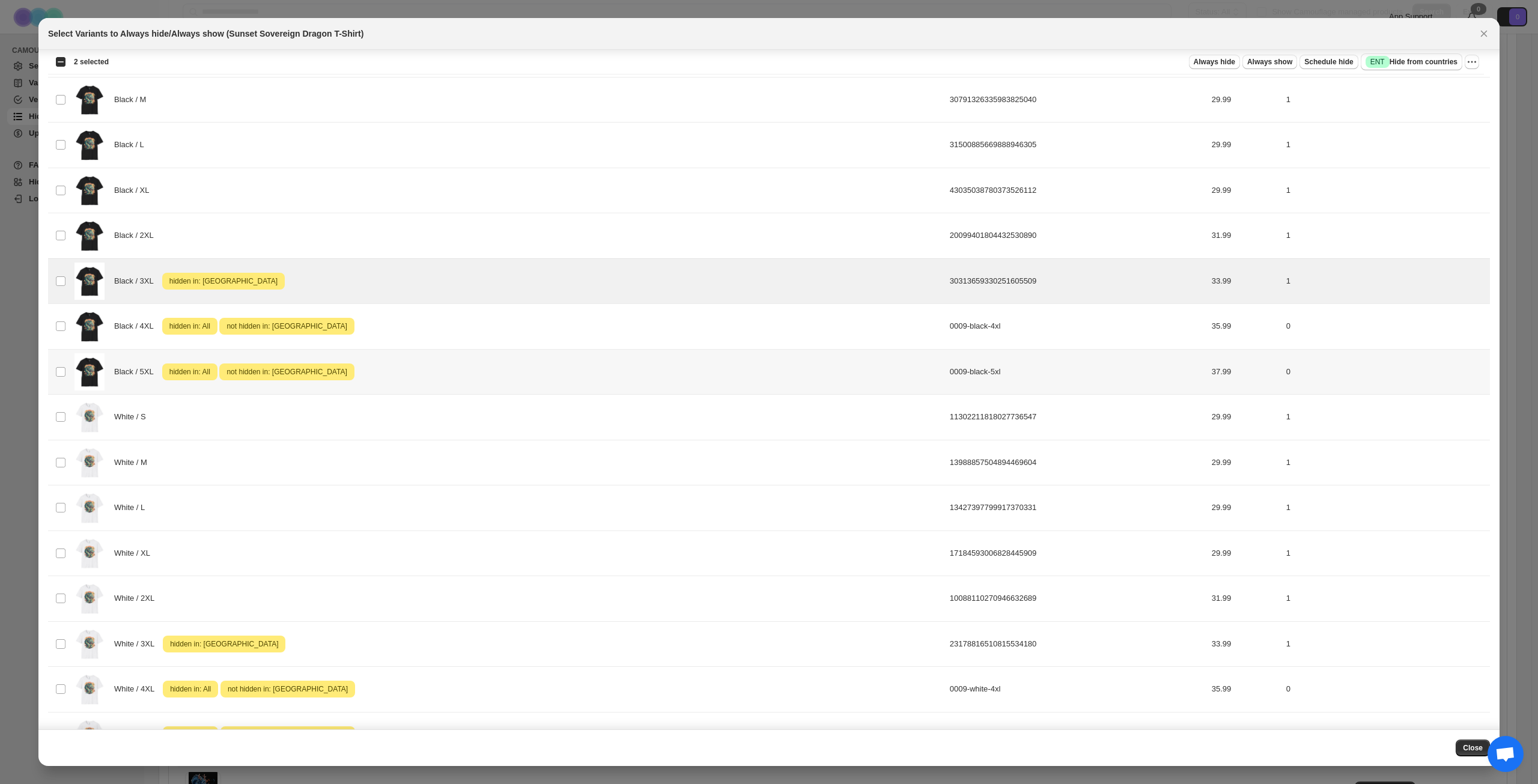
scroll to position [541, 0]
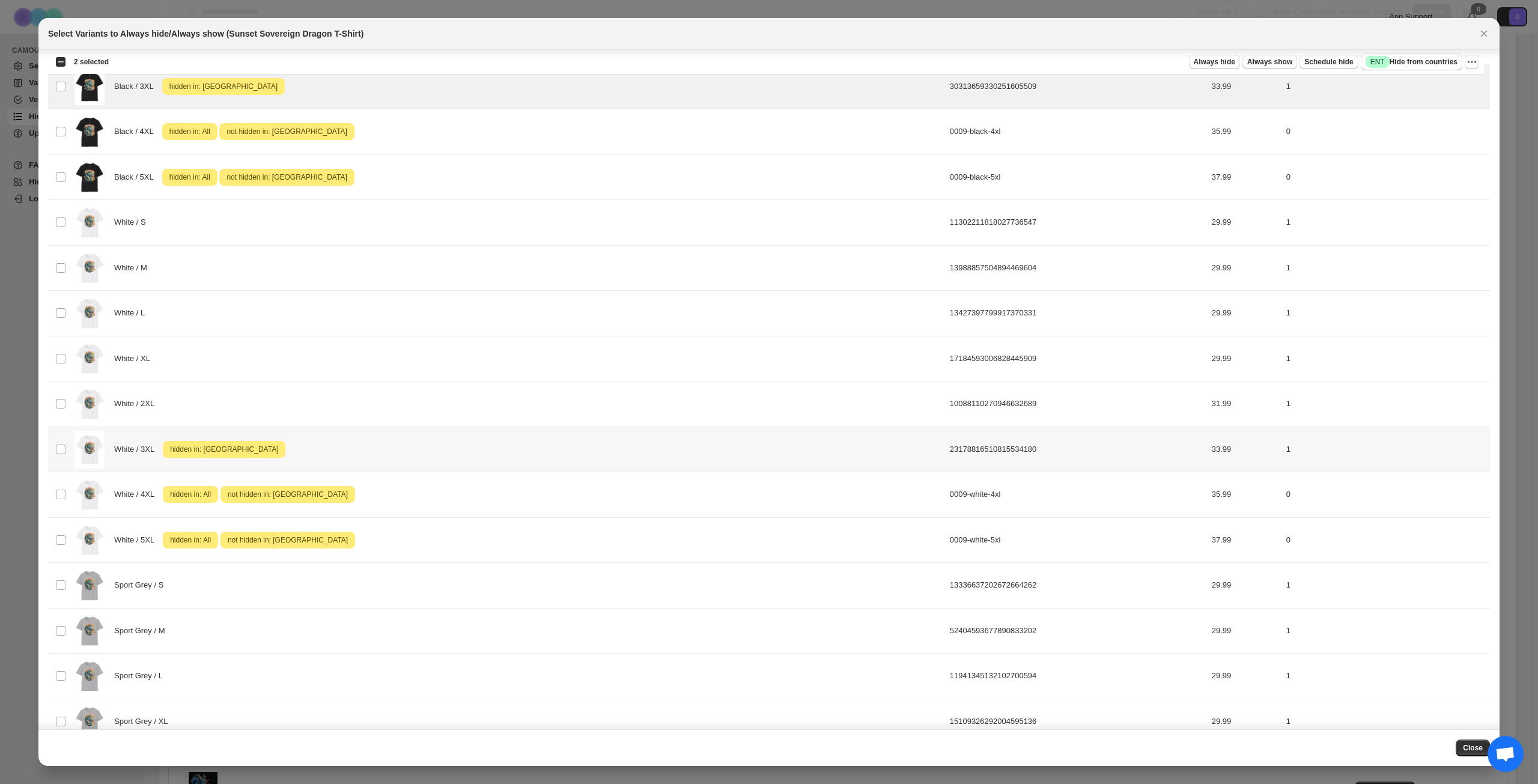
click at [429, 447] on div "White / 3XL Attention hidden in: [GEOGRAPHIC_DATA]" at bounding box center [508, 449] width 868 height 38
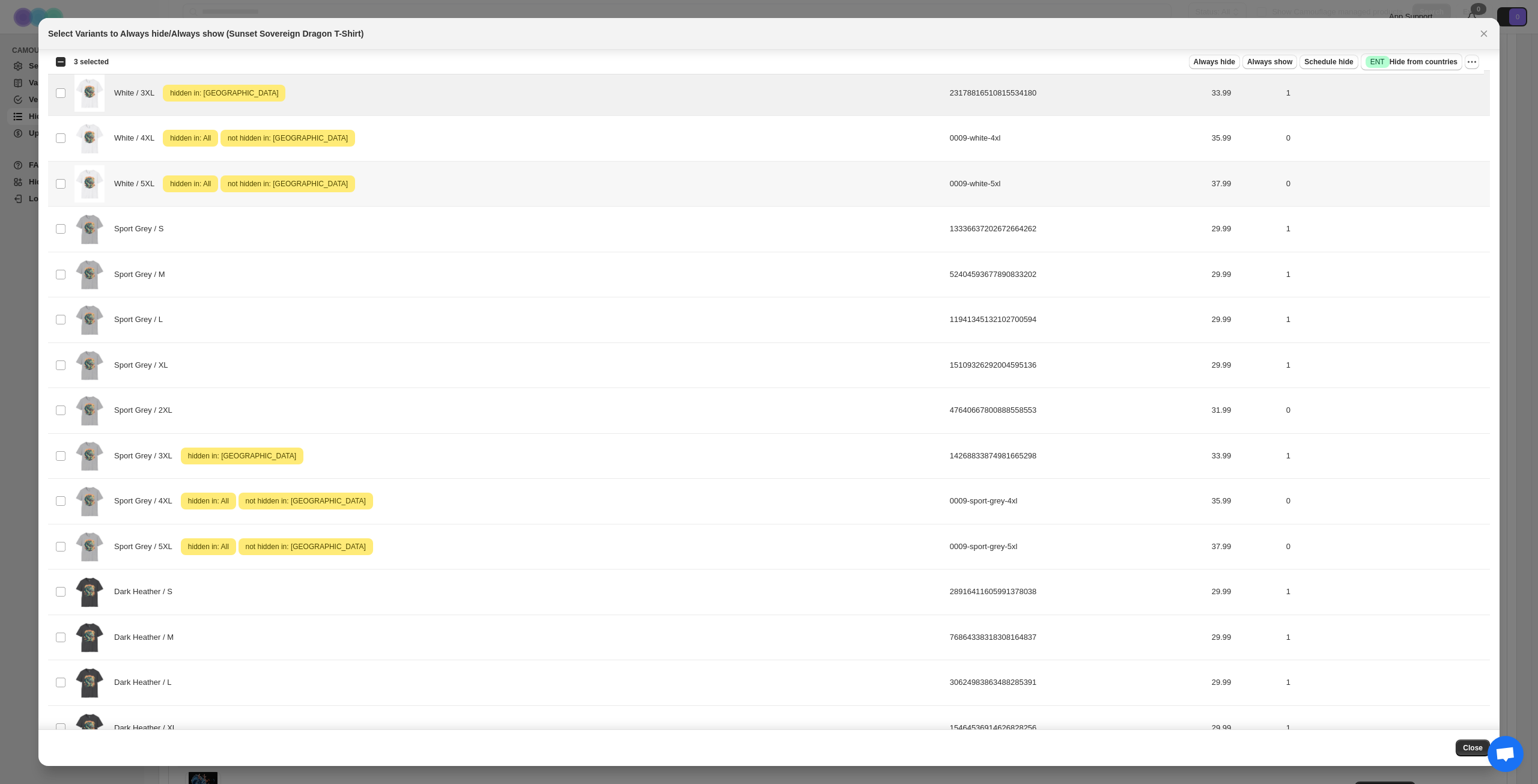
scroll to position [961, 0]
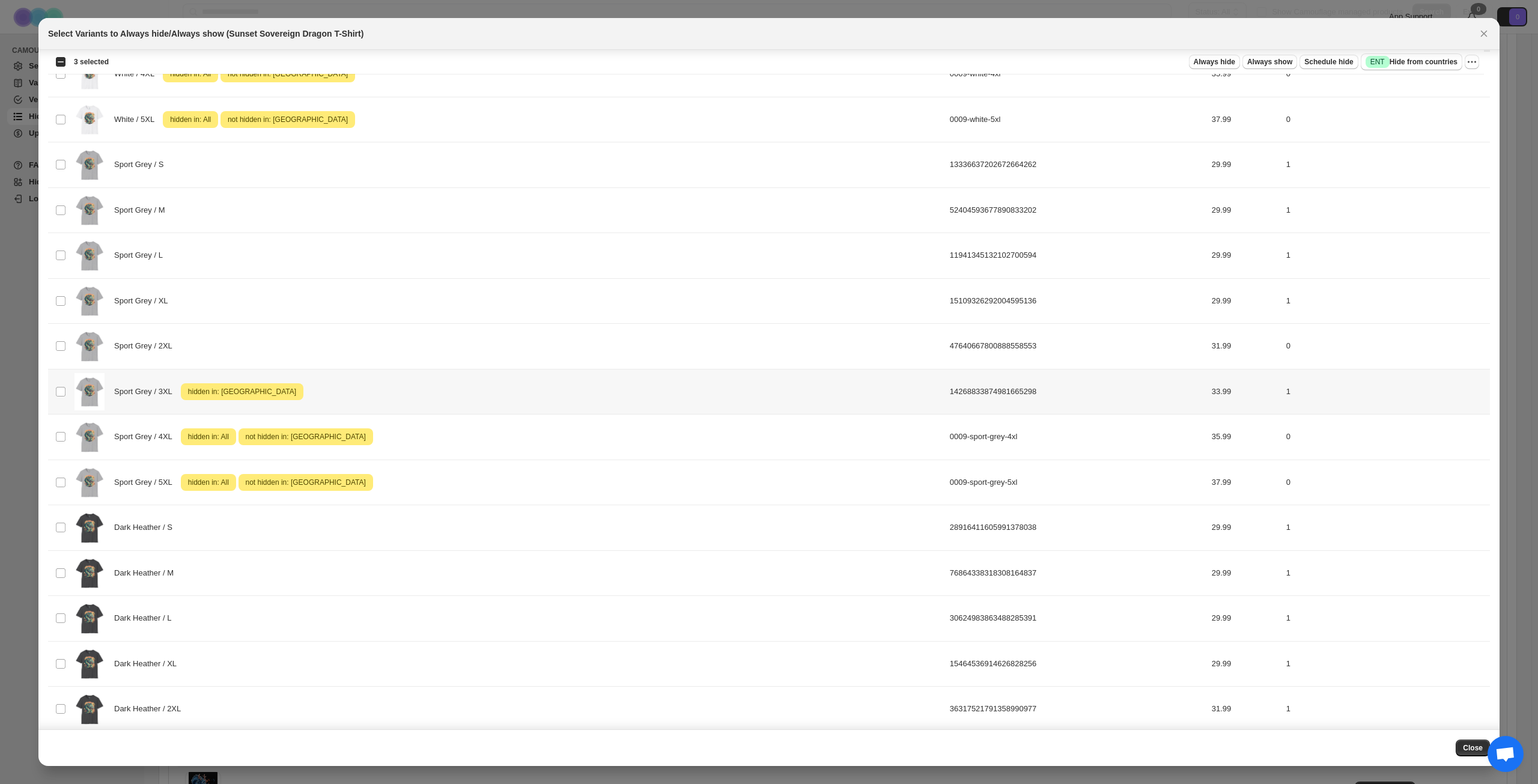
click at [418, 399] on div "Sport Grey / 3XL Attention hidden in: [GEOGRAPHIC_DATA]" at bounding box center [508, 392] width 868 height 38
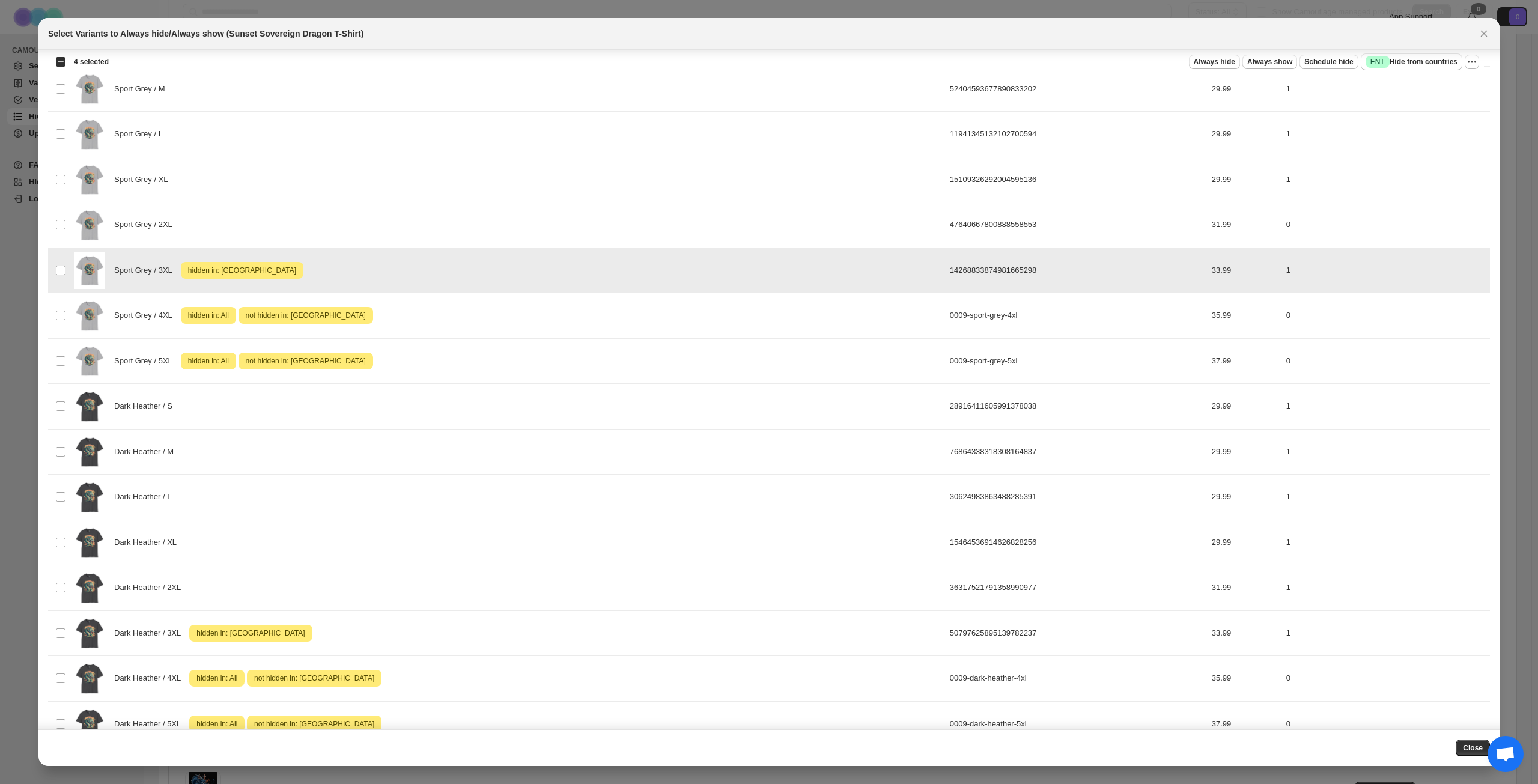
scroll to position [1109, 0]
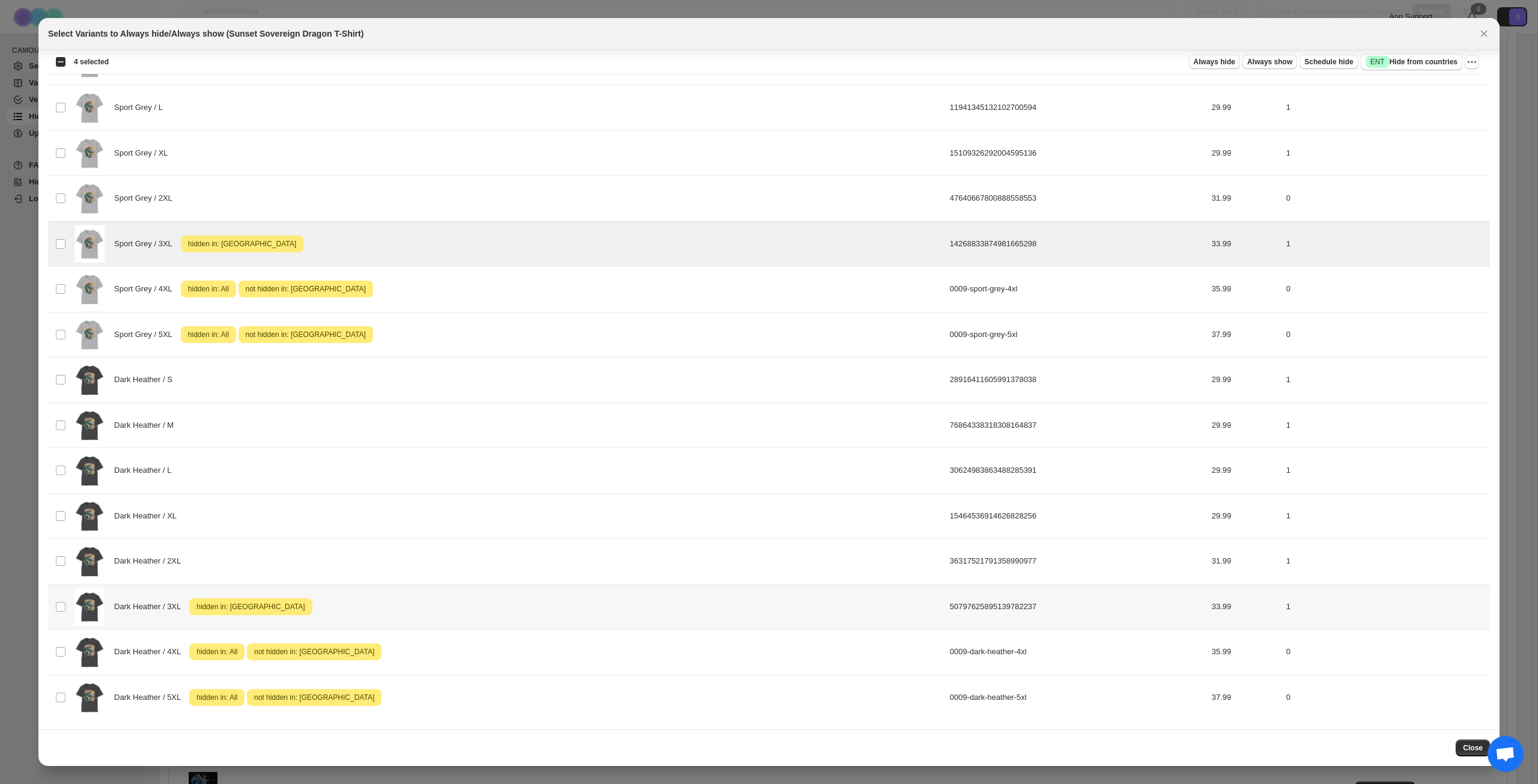
click at [399, 607] on div "Dark Heather / 3XL Attention hidden in: [GEOGRAPHIC_DATA]" at bounding box center [508, 607] width 868 height 38
click at [1467, 63] on icon "More actions" at bounding box center [1472, 62] width 12 height 12
click at [1424, 148] on span "Undo hide from countries" at bounding box center [1429, 147] width 87 height 9
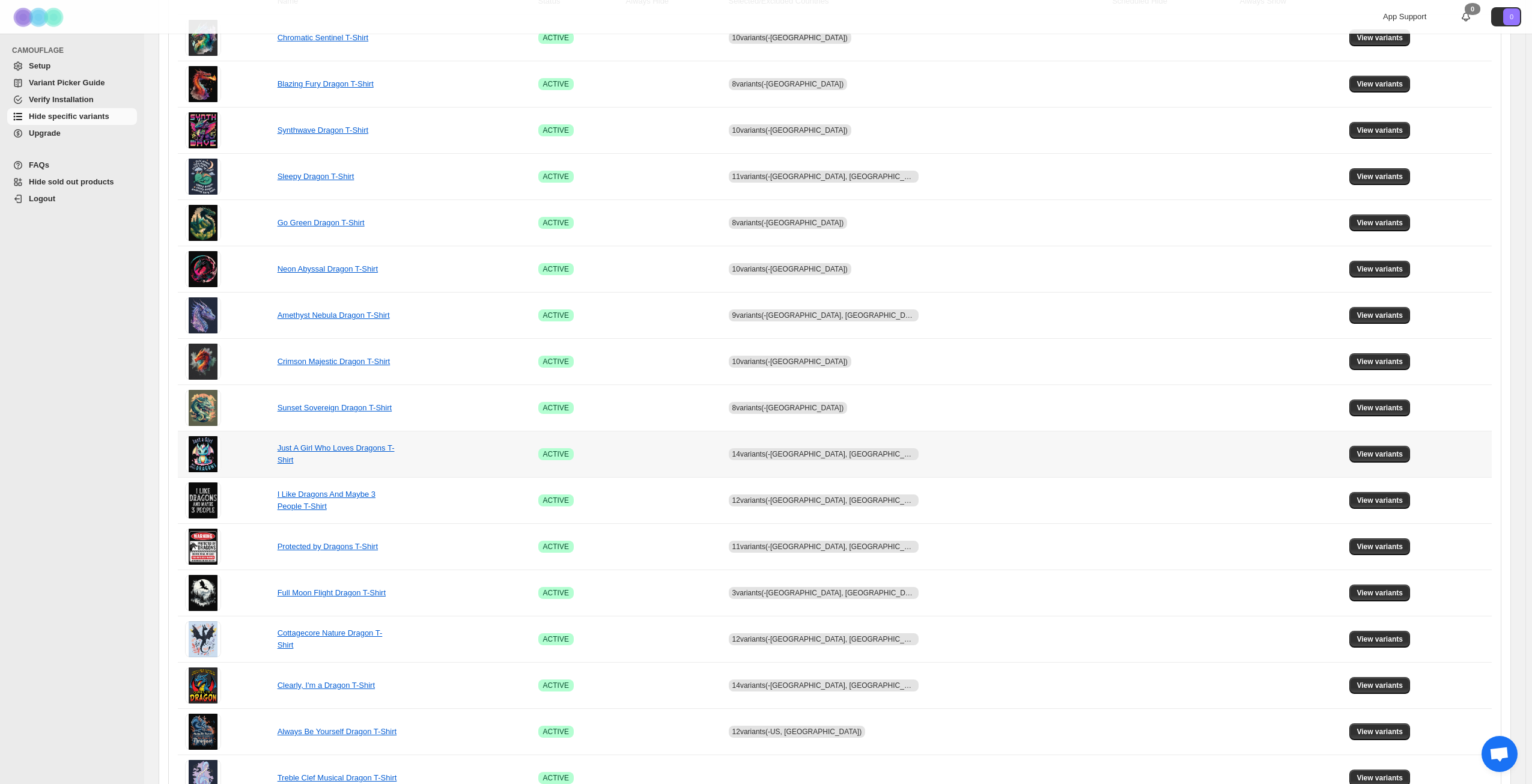
scroll to position [240, 0]
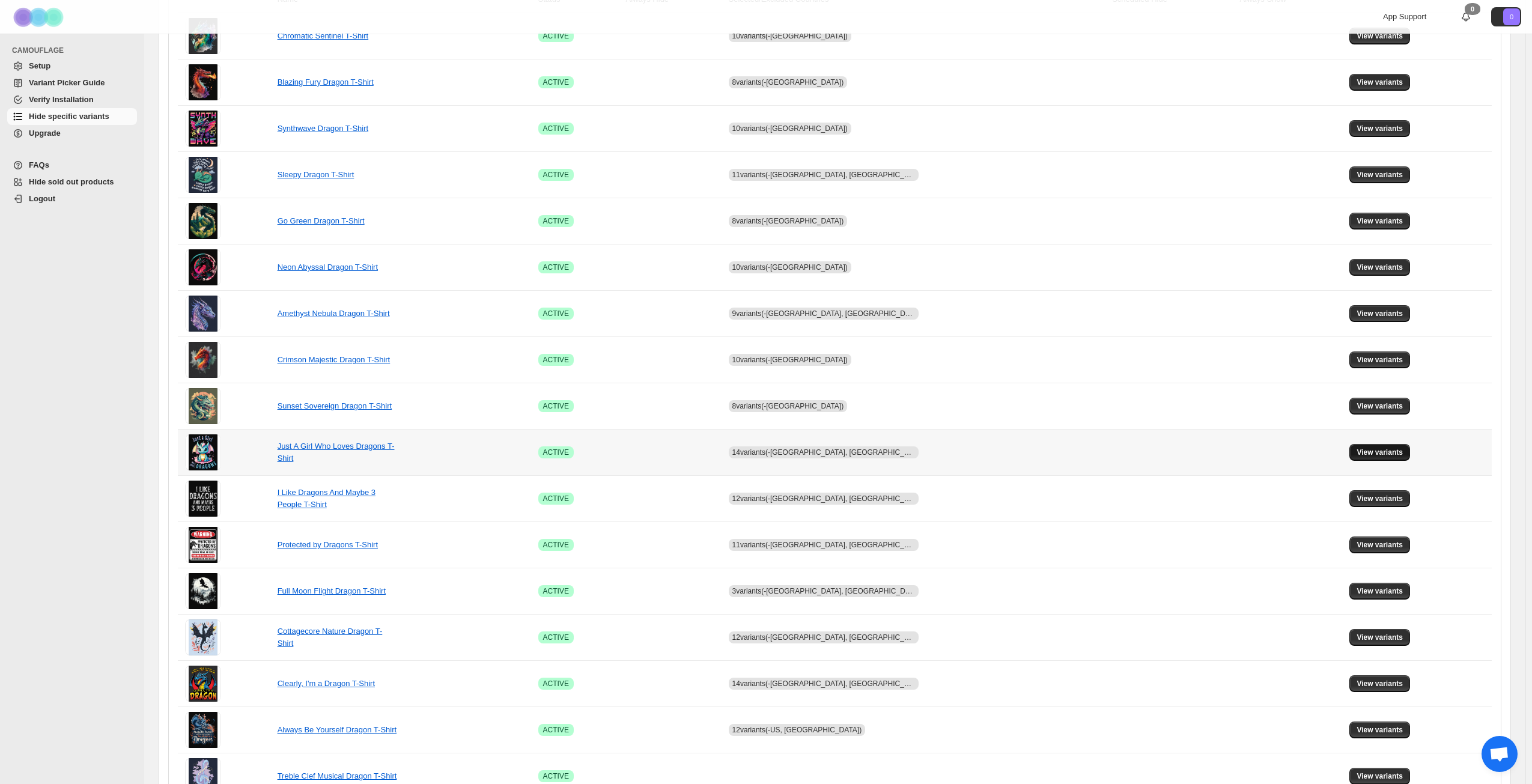
click at [1369, 453] on span "View variants" at bounding box center [1379, 452] width 46 height 10
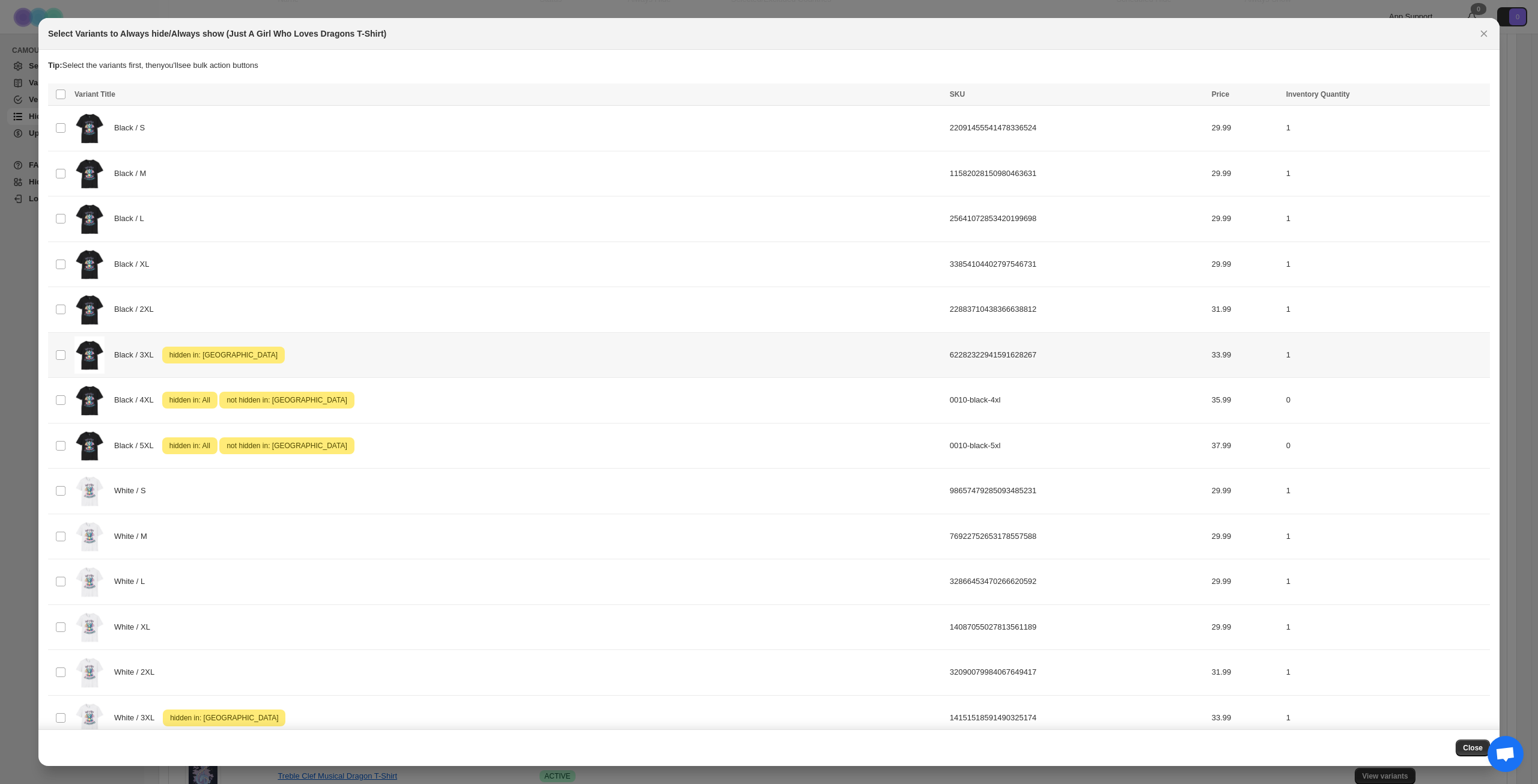
click at [382, 348] on div "Black / 3XL Attention hidden in: [GEOGRAPHIC_DATA]" at bounding box center [508, 355] width 868 height 38
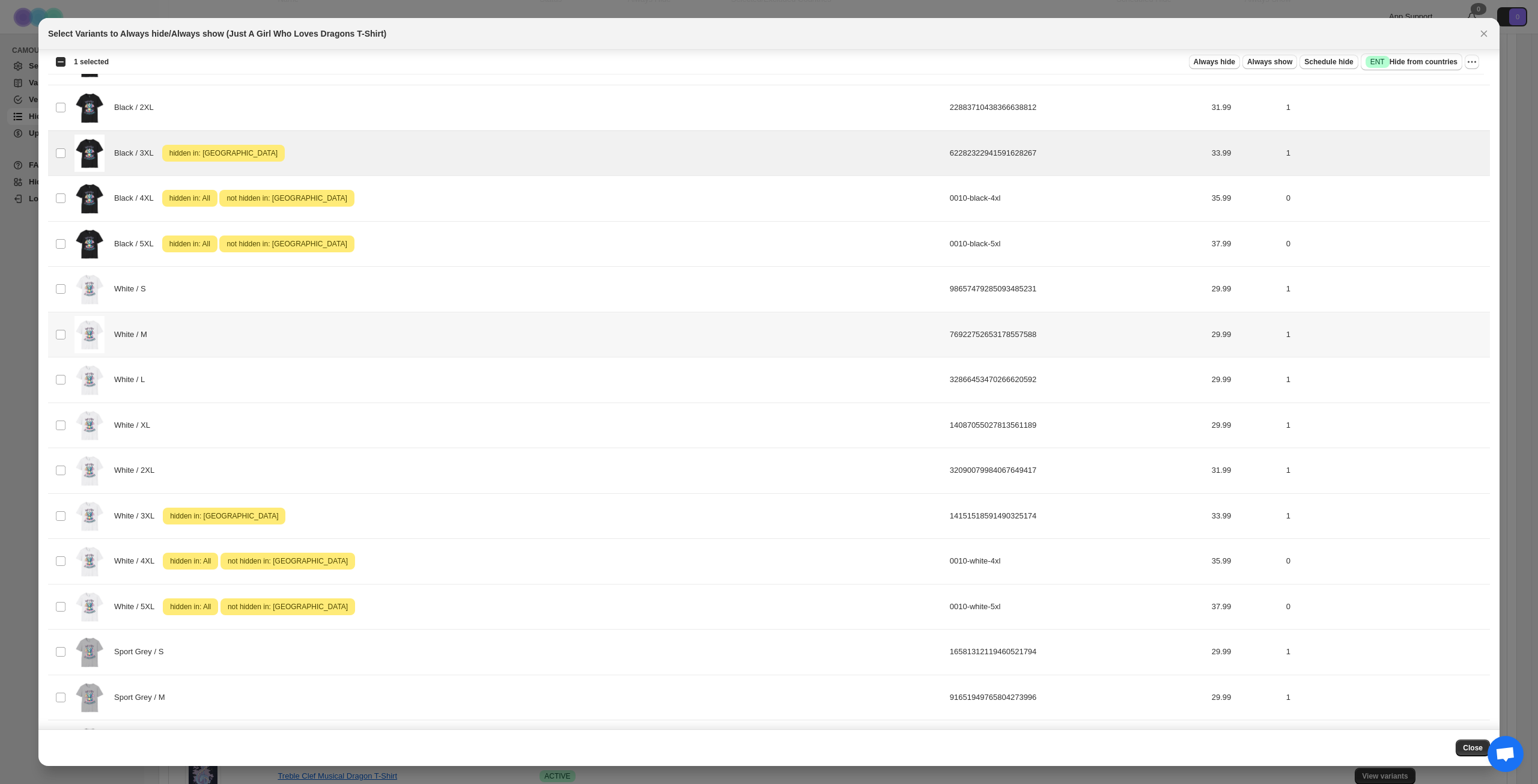
scroll to position [204, 0]
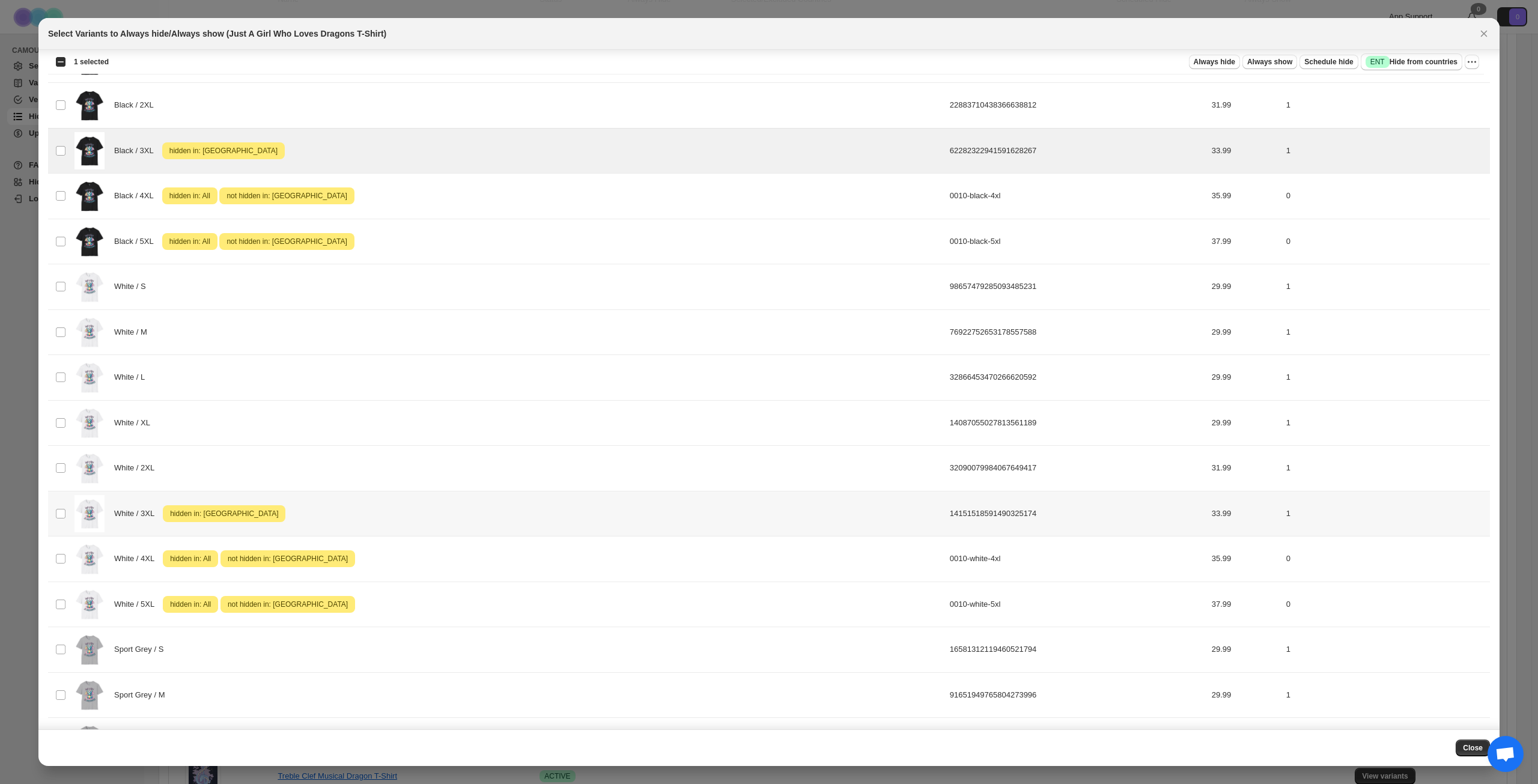
click at [367, 504] on div "White / 3XL Attention hidden in: [GEOGRAPHIC_DATA]" at bounding box center [508, 514] width 868 height 38
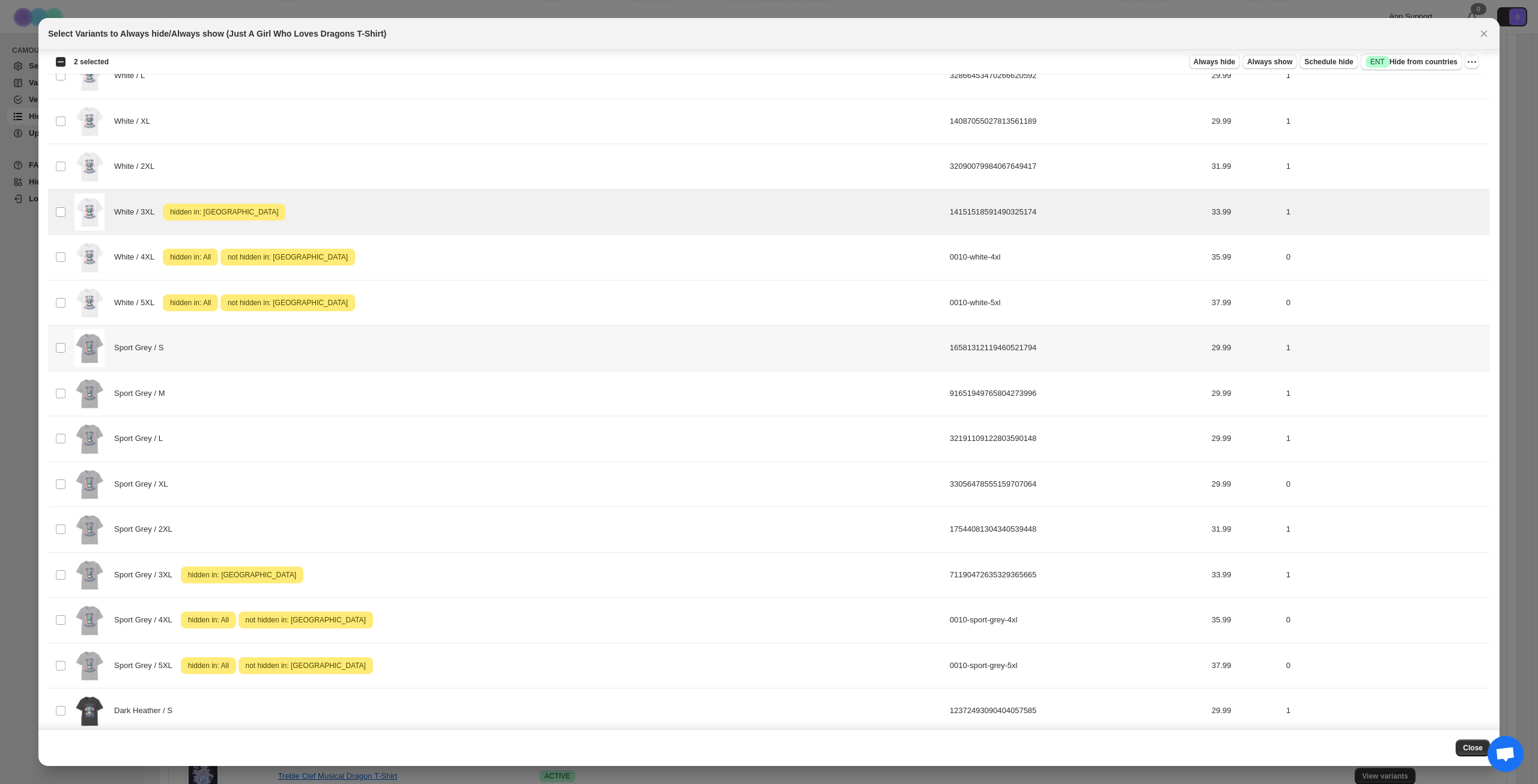
scroll to position [565, 0]
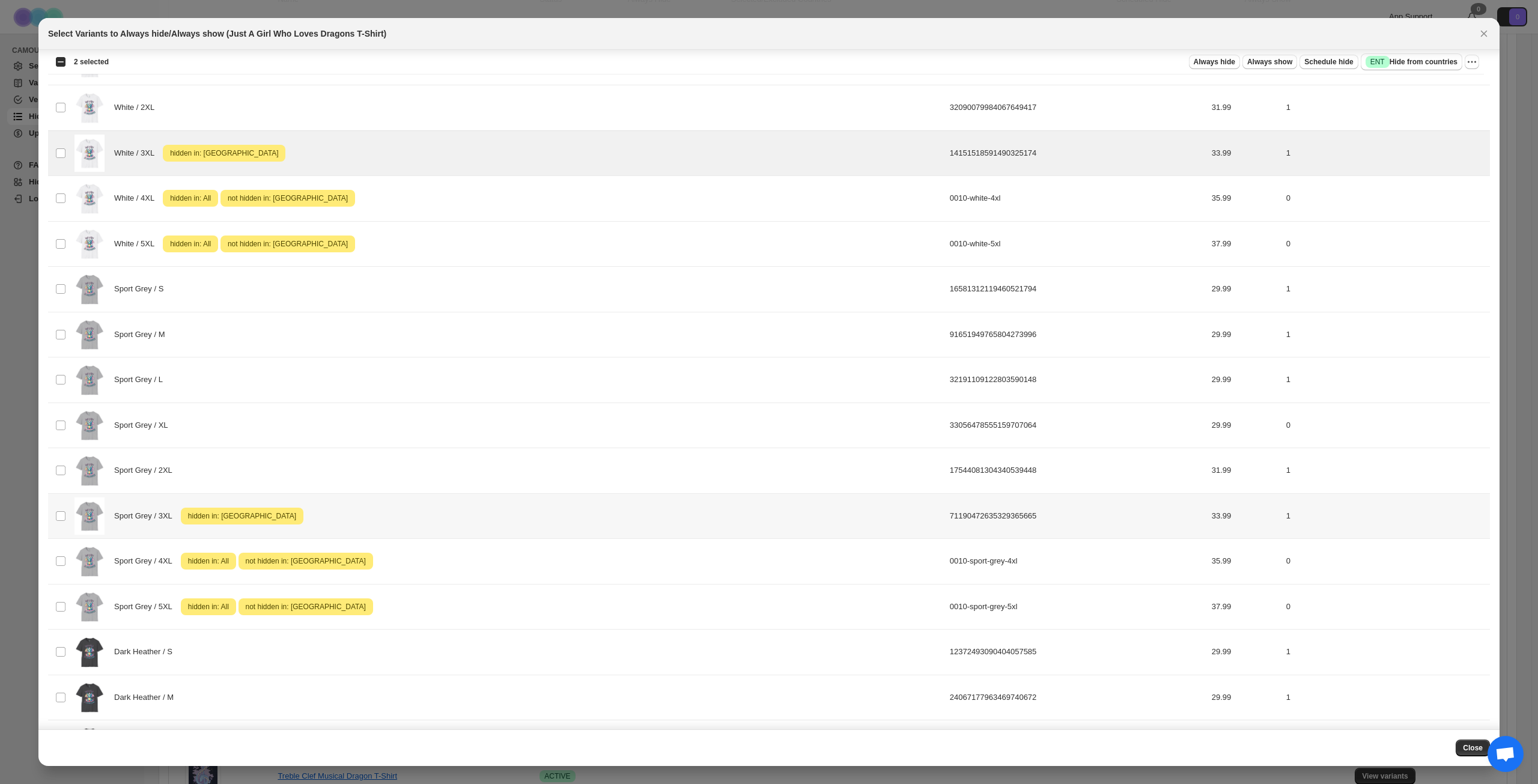
click at [406, 513] on div "Sport Grey / 3XL Attention hidden in: [GEOGRAPHIC_DATA]" at bounding box center [508, 516] width 868 height 38
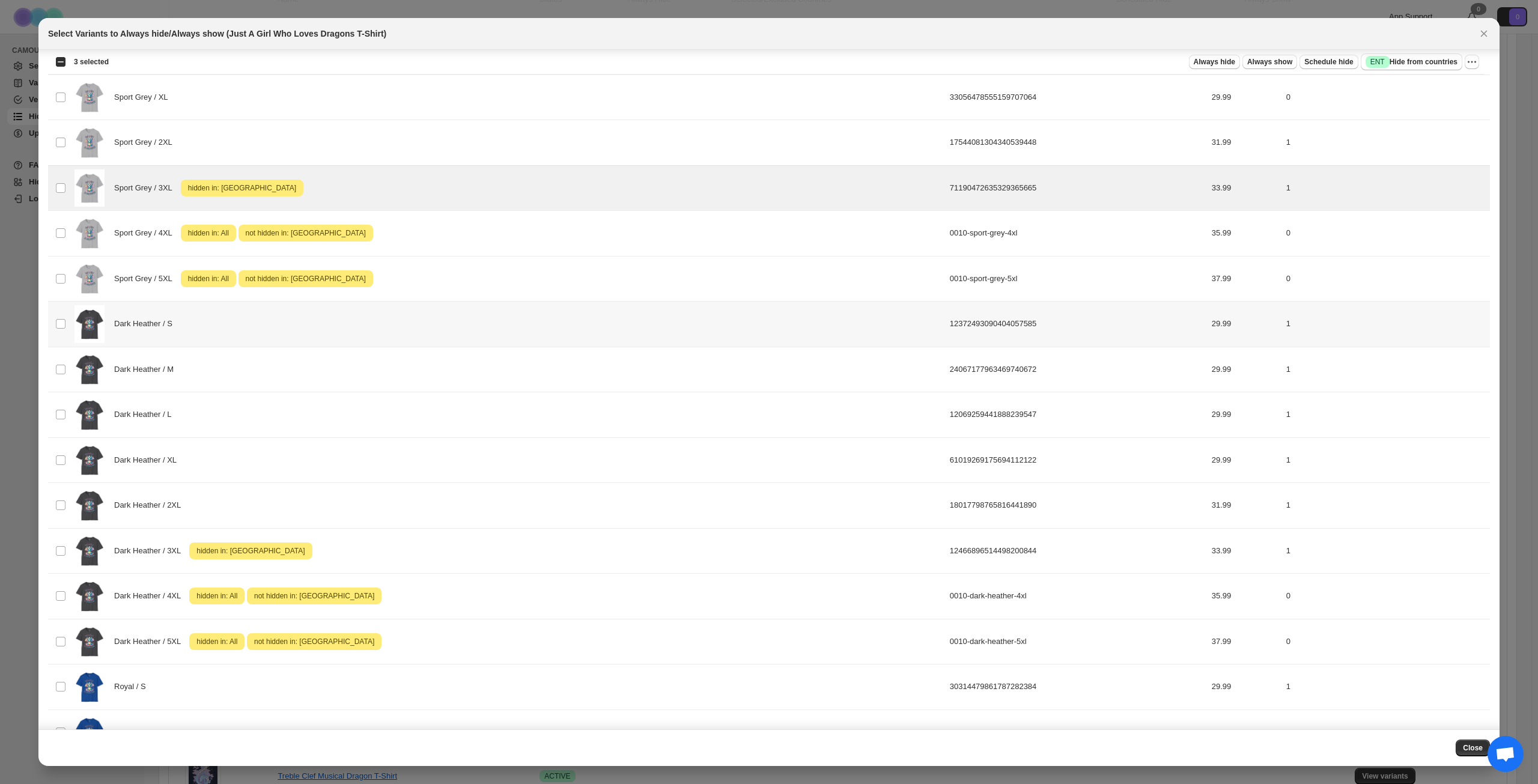
scroll to position [925, 0]
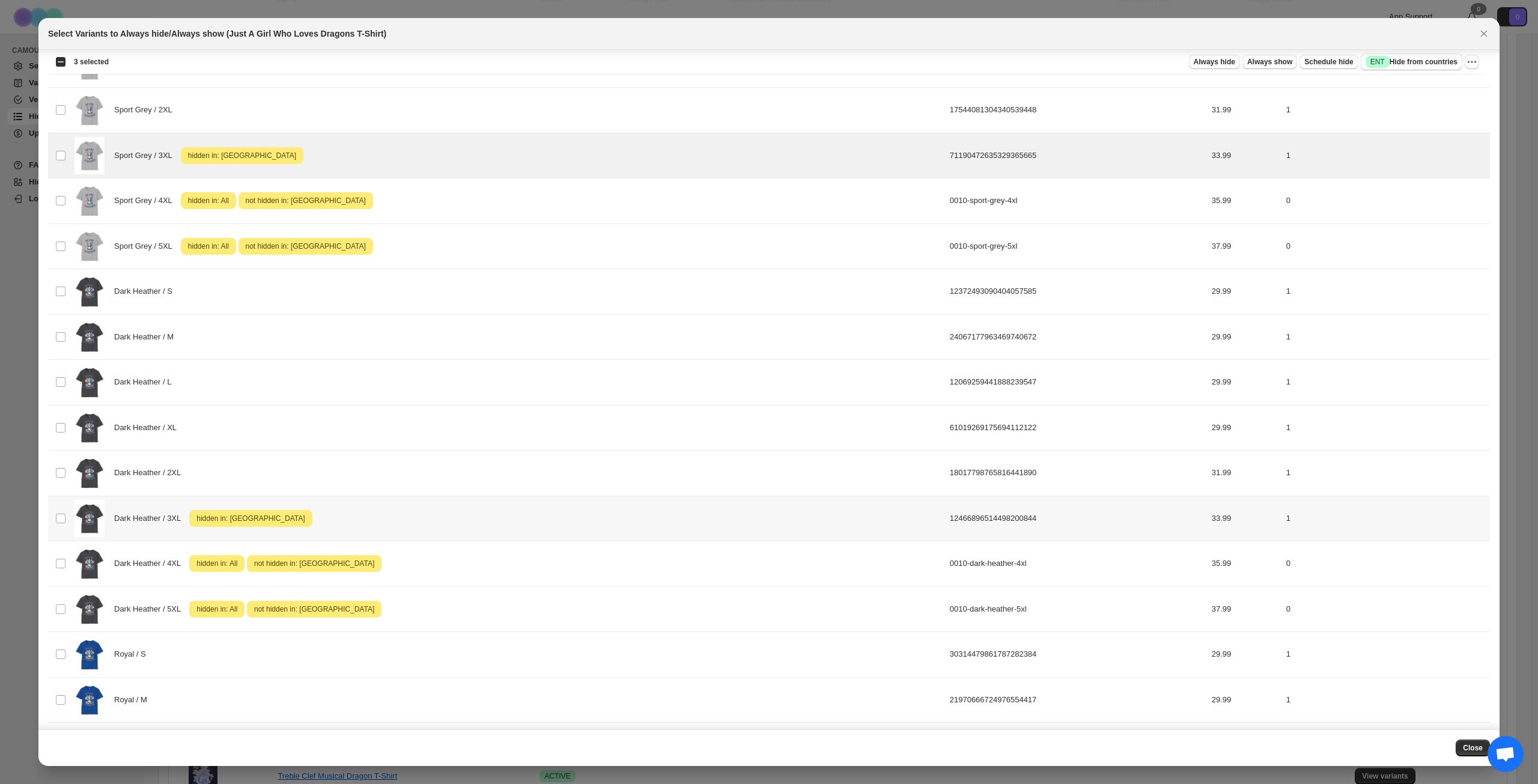
click at [385, 518] on div "Dark Heather / 3XL Attention hidden in: [GEOGRAPHIC_DATA]" at bounding box center [508, 519] width 868 height 38
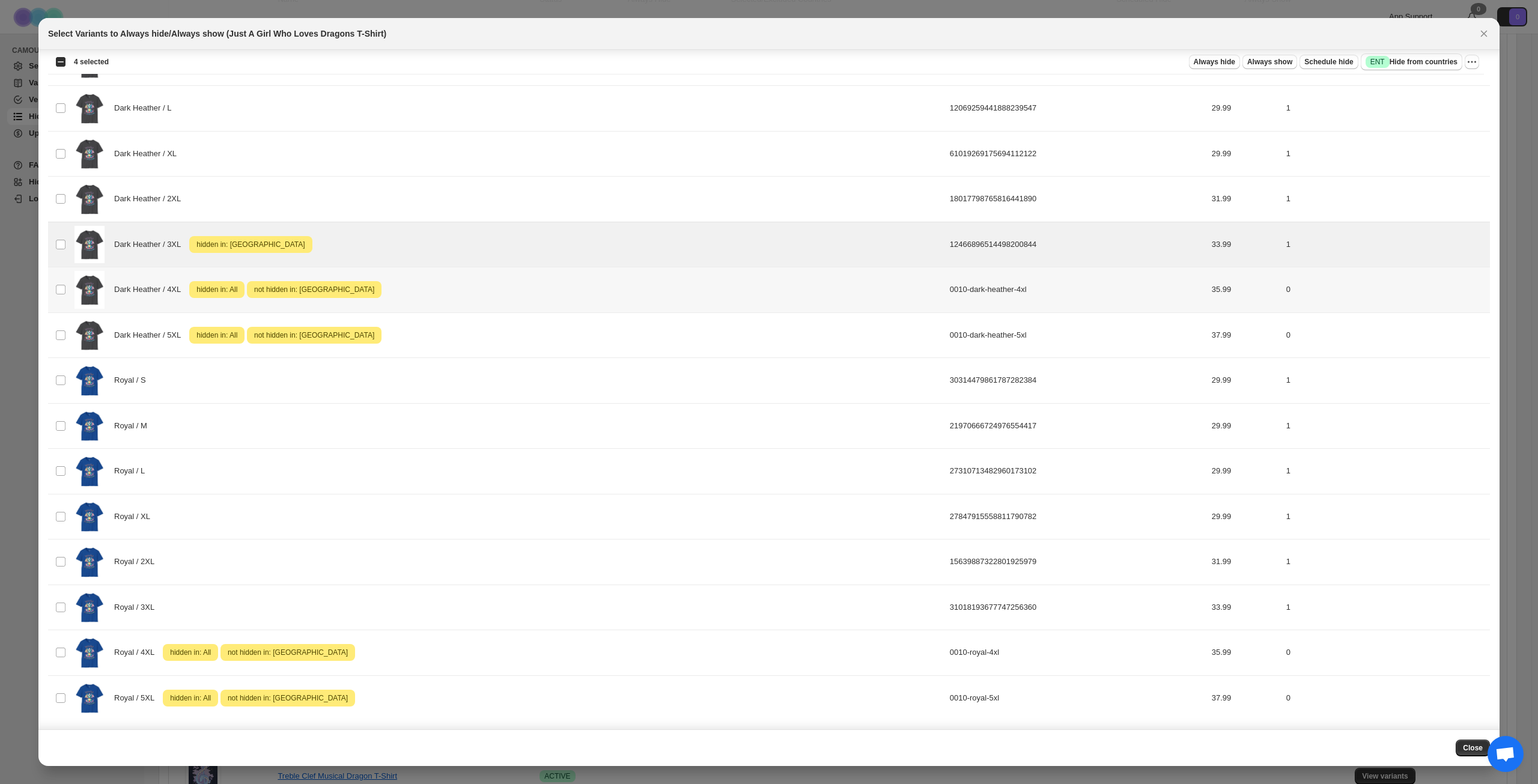
scroll to position [1200, 0]
click at [1475, 63] on icon "More actions" at bounding box center [1472, 62] width 12 height 12
click at [1421, 148] on span "Undo hide from countries" at bounding box center [1429, 147] width 87 height 9
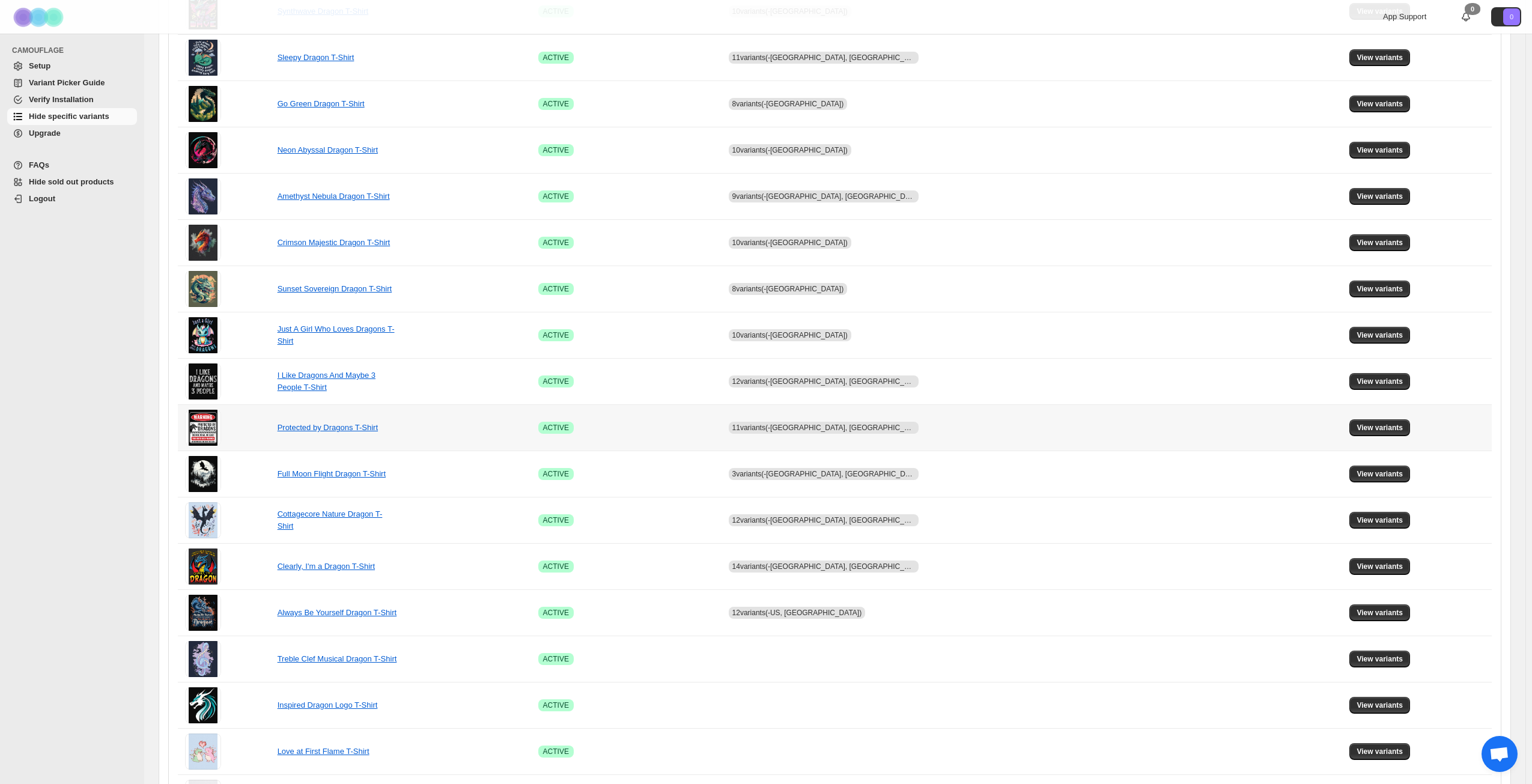
scroll to position [361, 0]
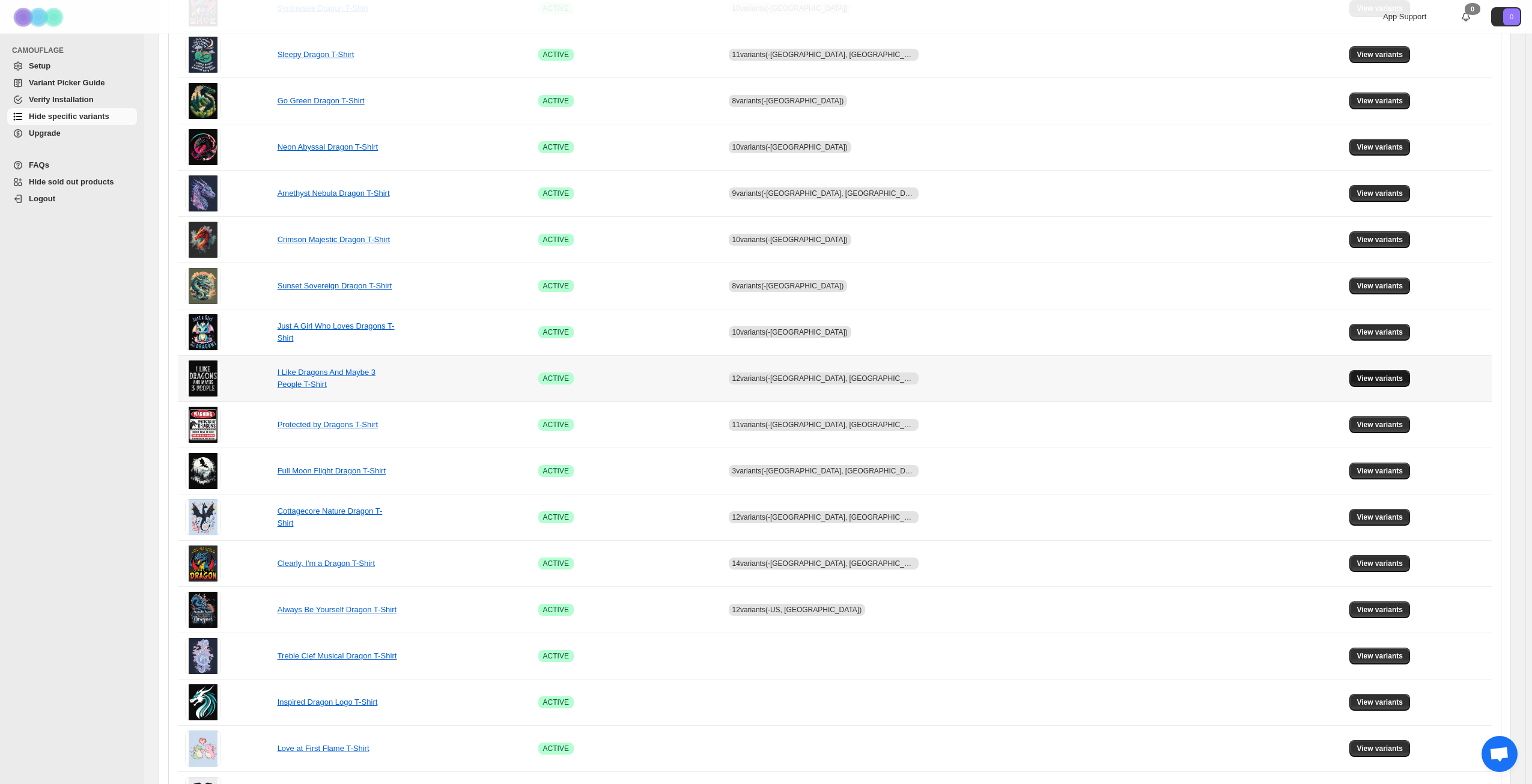
click at [1359, 378] on span "View variants" at bounding box center [1379, 378] width 46 height 10
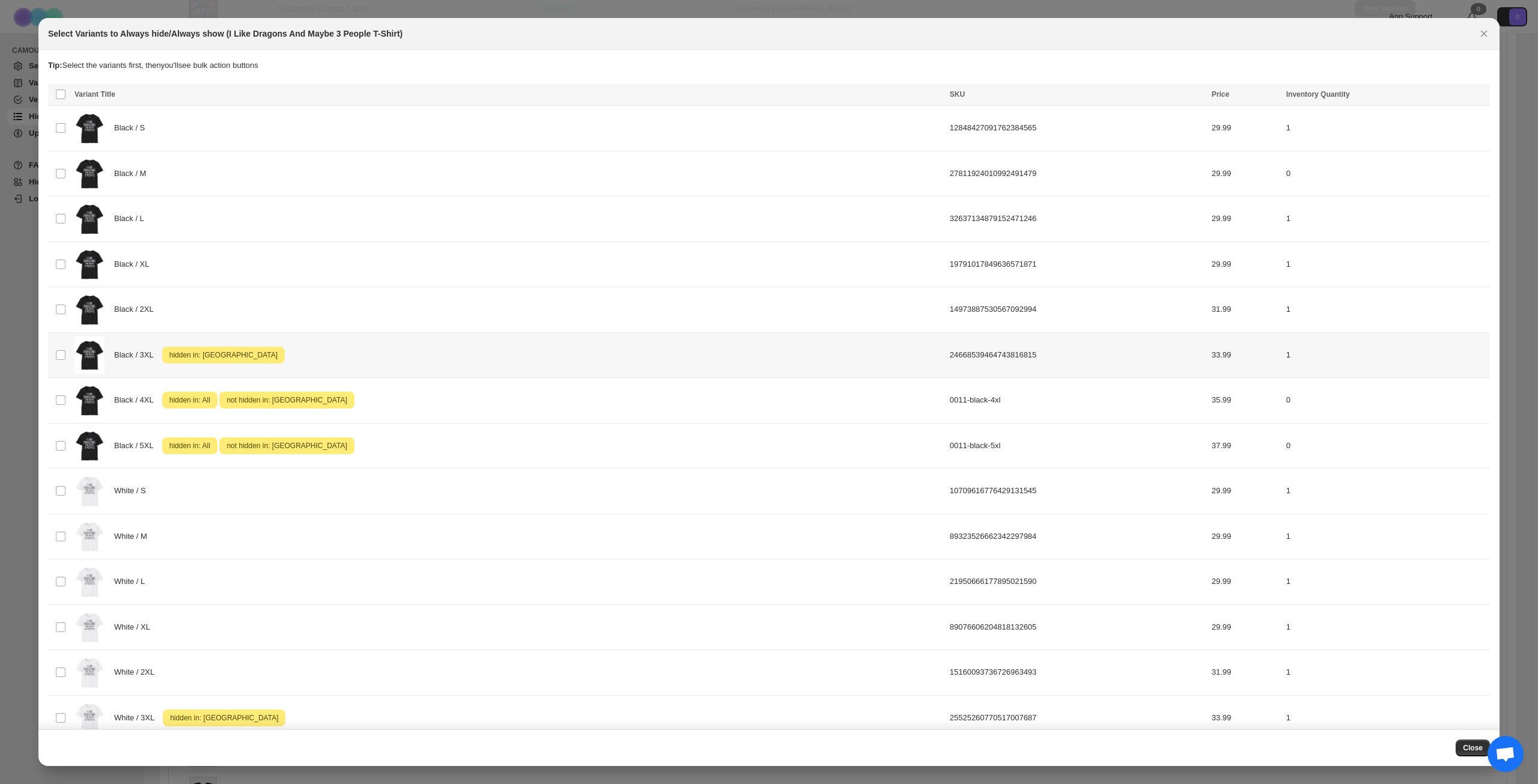
click at [404, 355] on div "Black / 3XL Attention hidden in: [GEOGRAPHIC_DATA]" at bounding box center [508, 355] width 868 height 38
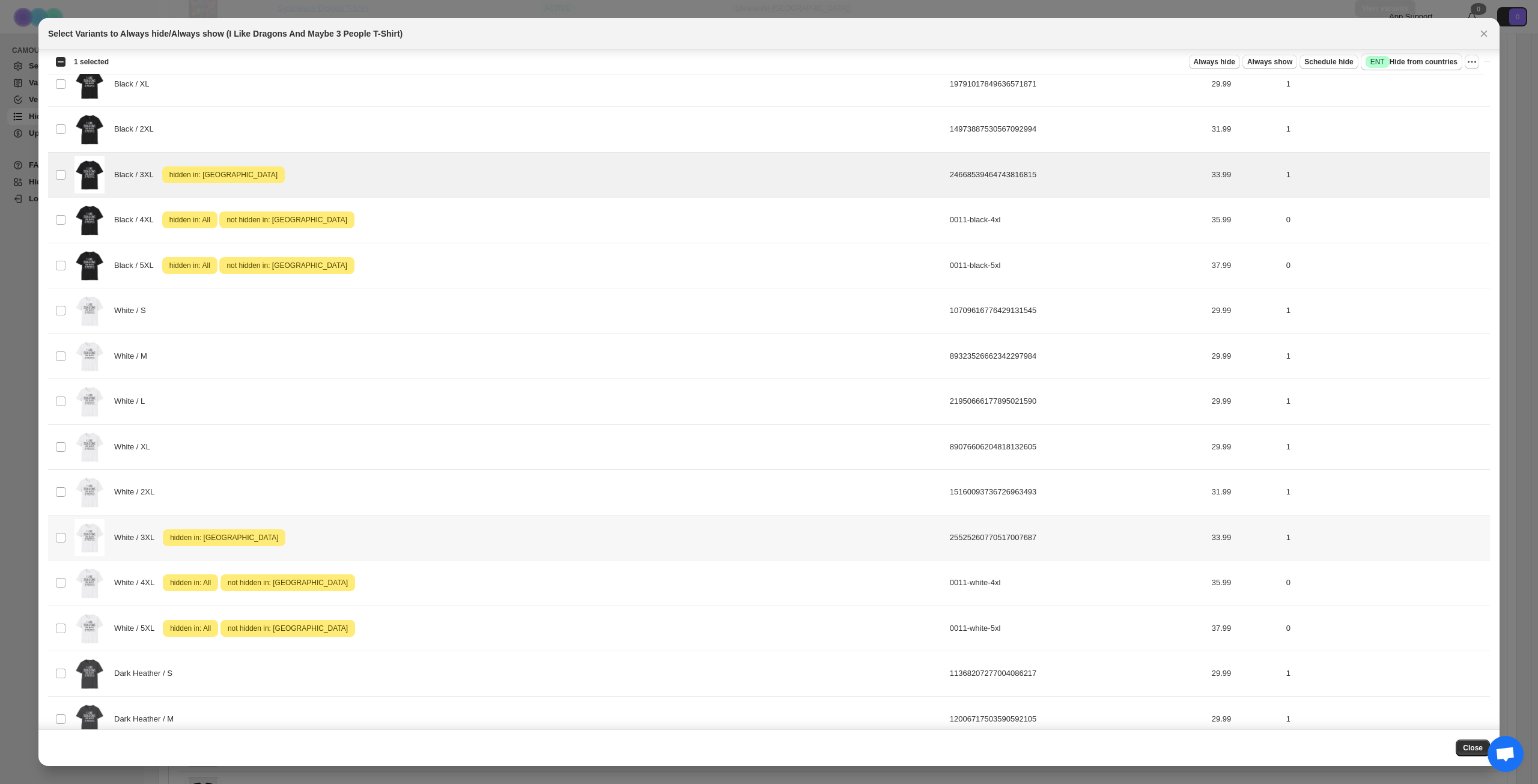
click at [436, 530] on div "White / 3XL Attention hidden in: [GEOGRAPHIC_DATA]" at bounding box center [508, 538] width 868 height 38
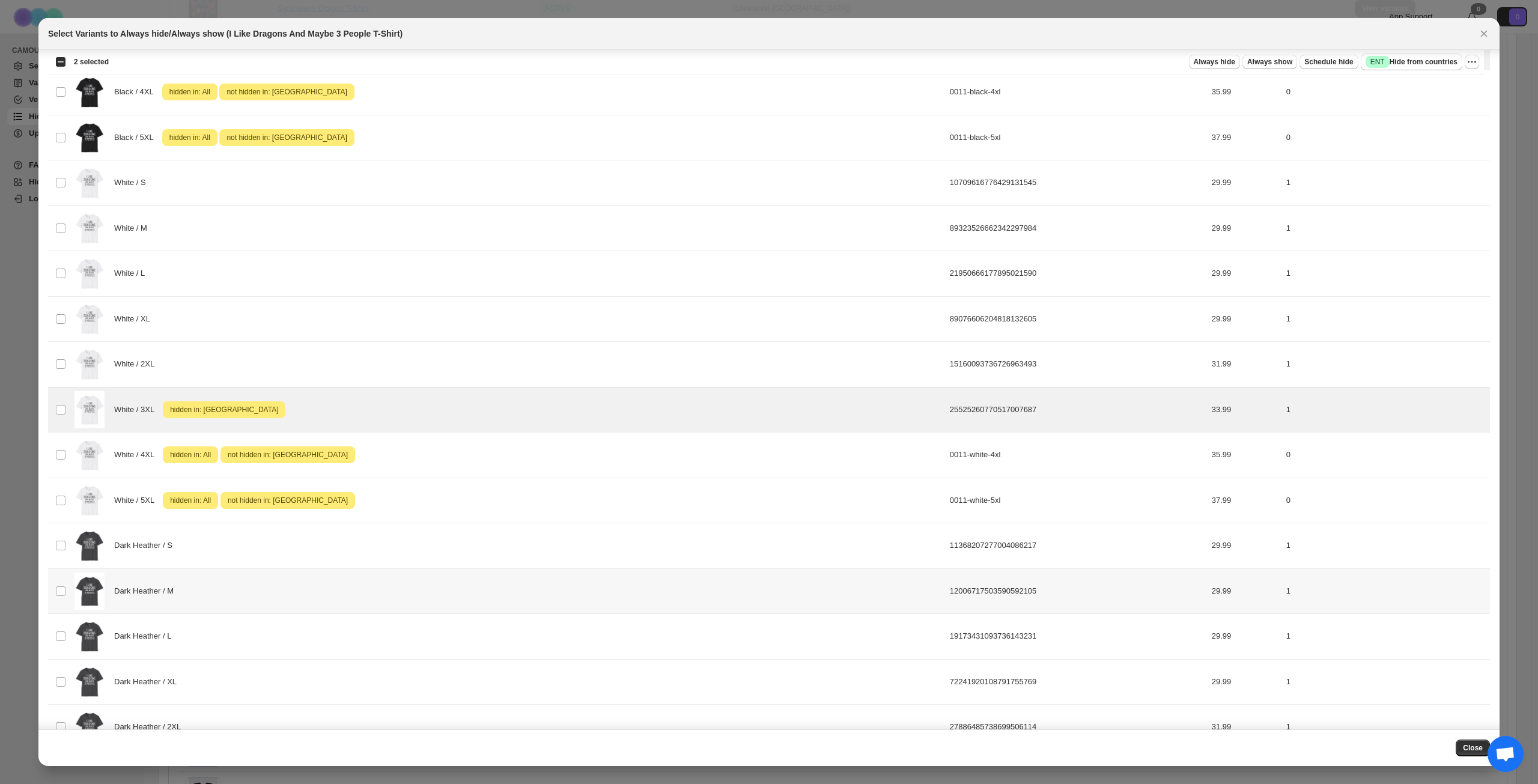
scroll to position [541, 0]
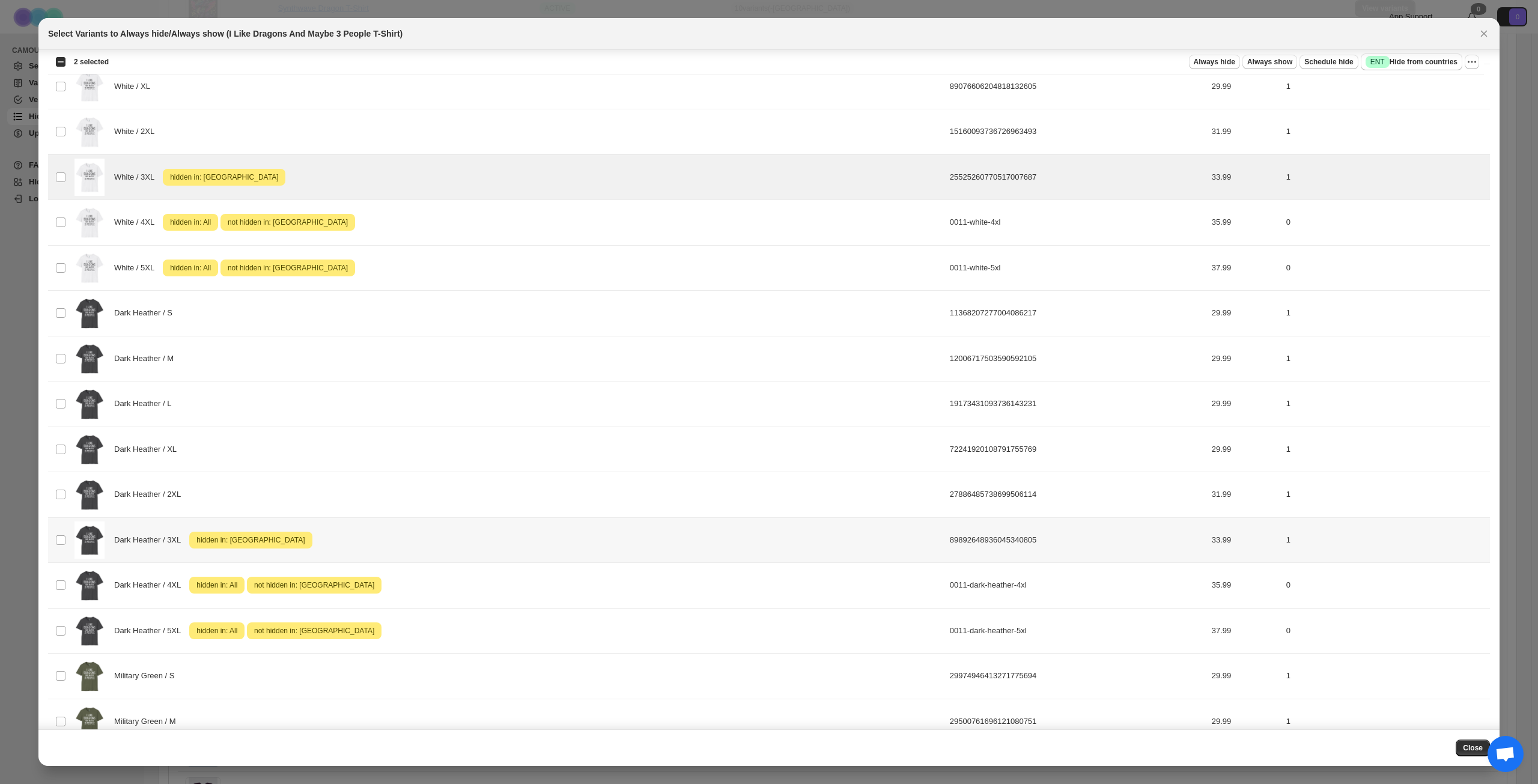
click at [450, 531] on div "Dark Heather / 3XL Attention hidden in: [GEOGRAPHIC_DATA]" at bounding box center [508, 540] width 868 height 38
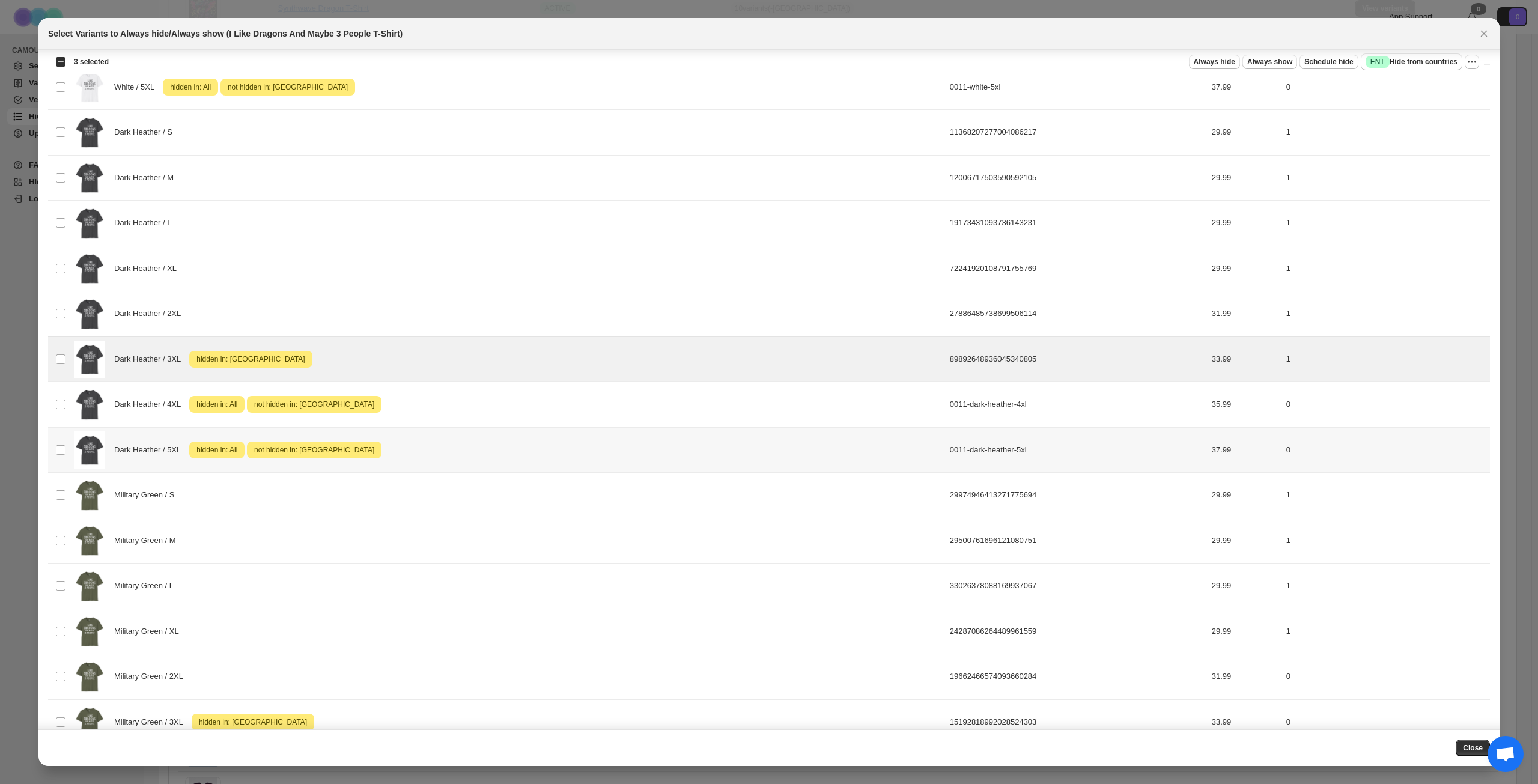
scroll to position [841, 0]
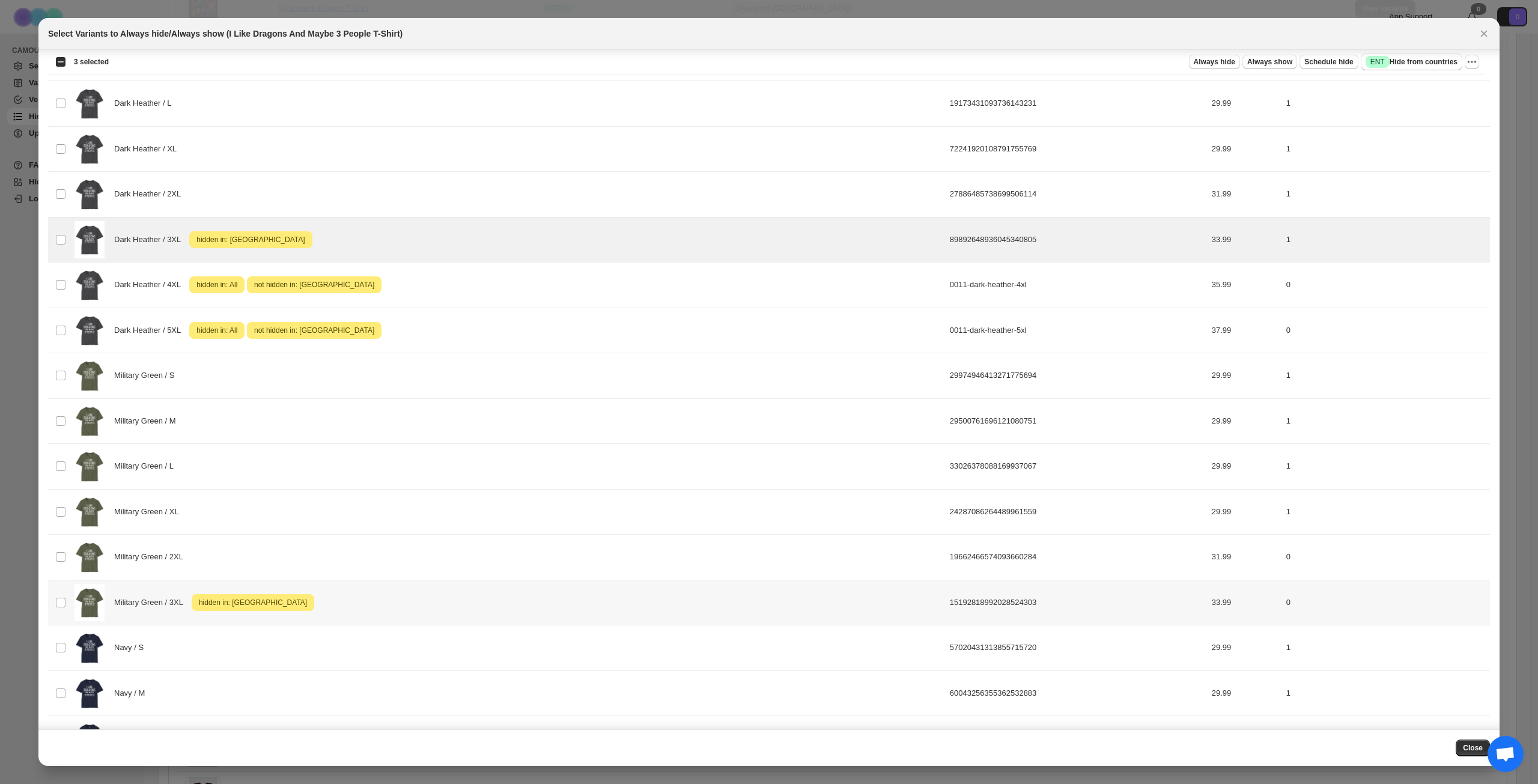
click at [435, 597] on div "Military Green / 3XL Attention hidden in: [GEOGRAPHIC_DATA]" at bounding box center [508, 603] width 868 height 38
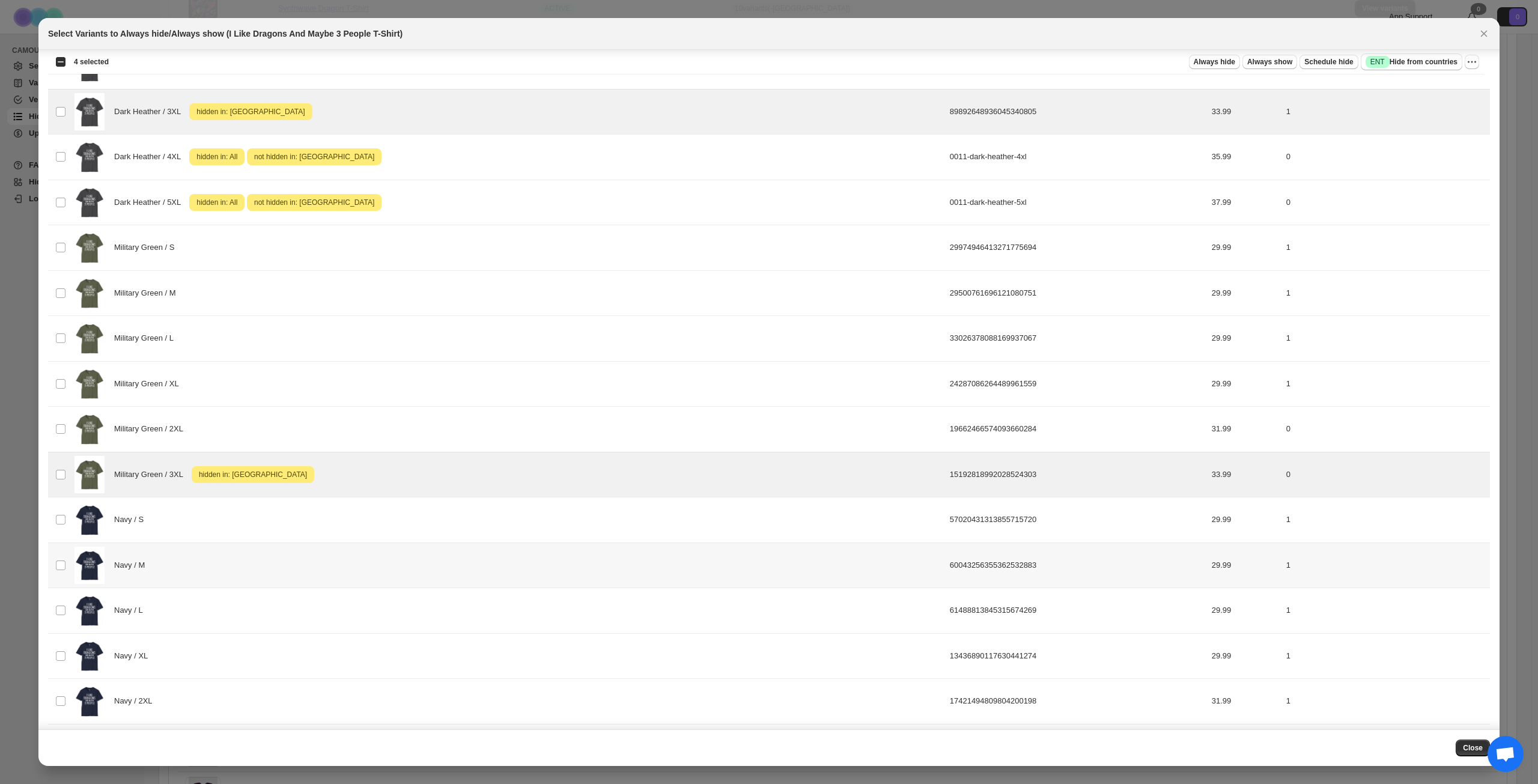
scroll to position [1109, 0]
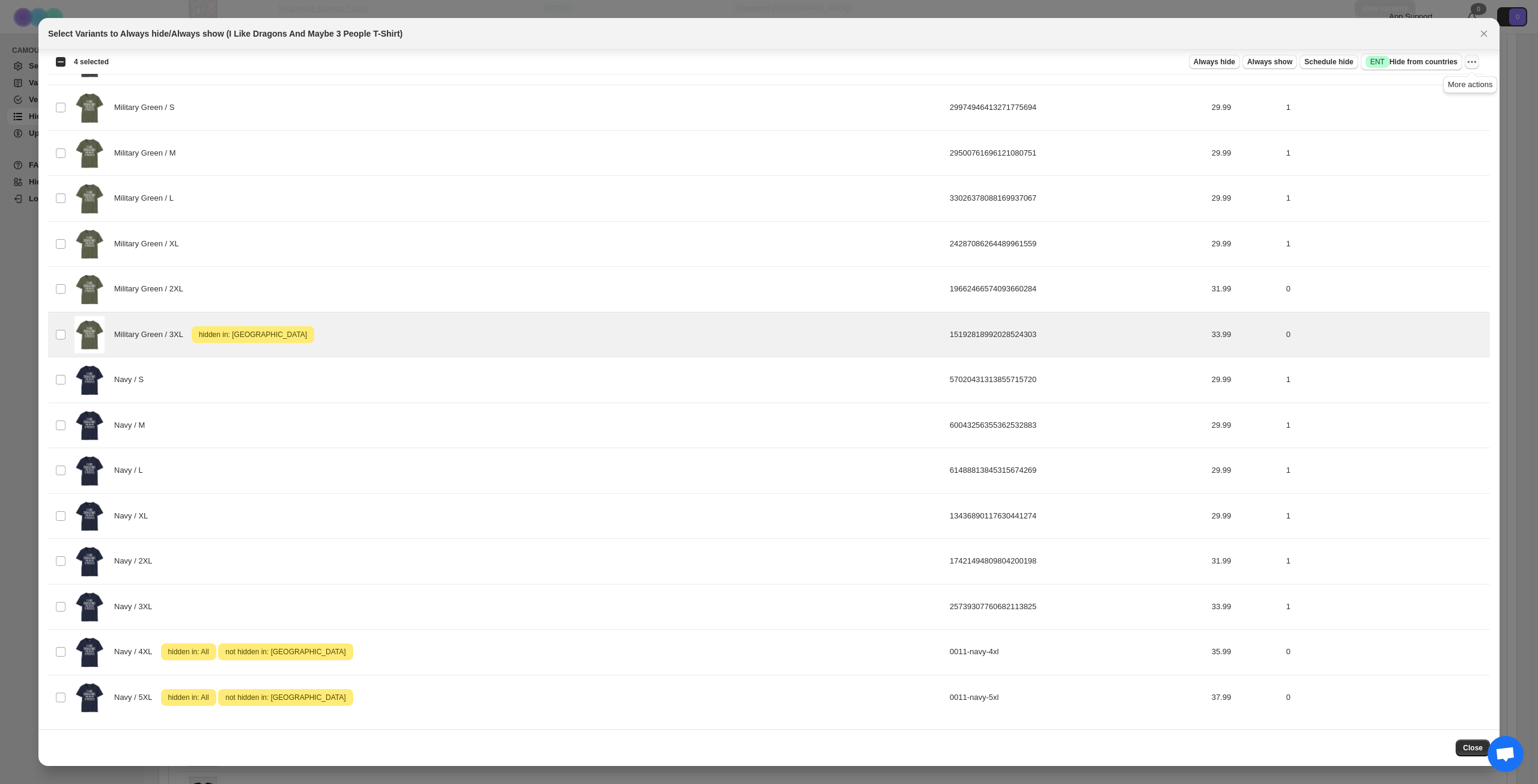
click at [1475, 56] on icon "More actions" at bounding box center [1472, 62] width 12 height 12
click at [1405, 149] on span "Undo hide from countries" at bounding box center [1429, 147] width 87 height 9
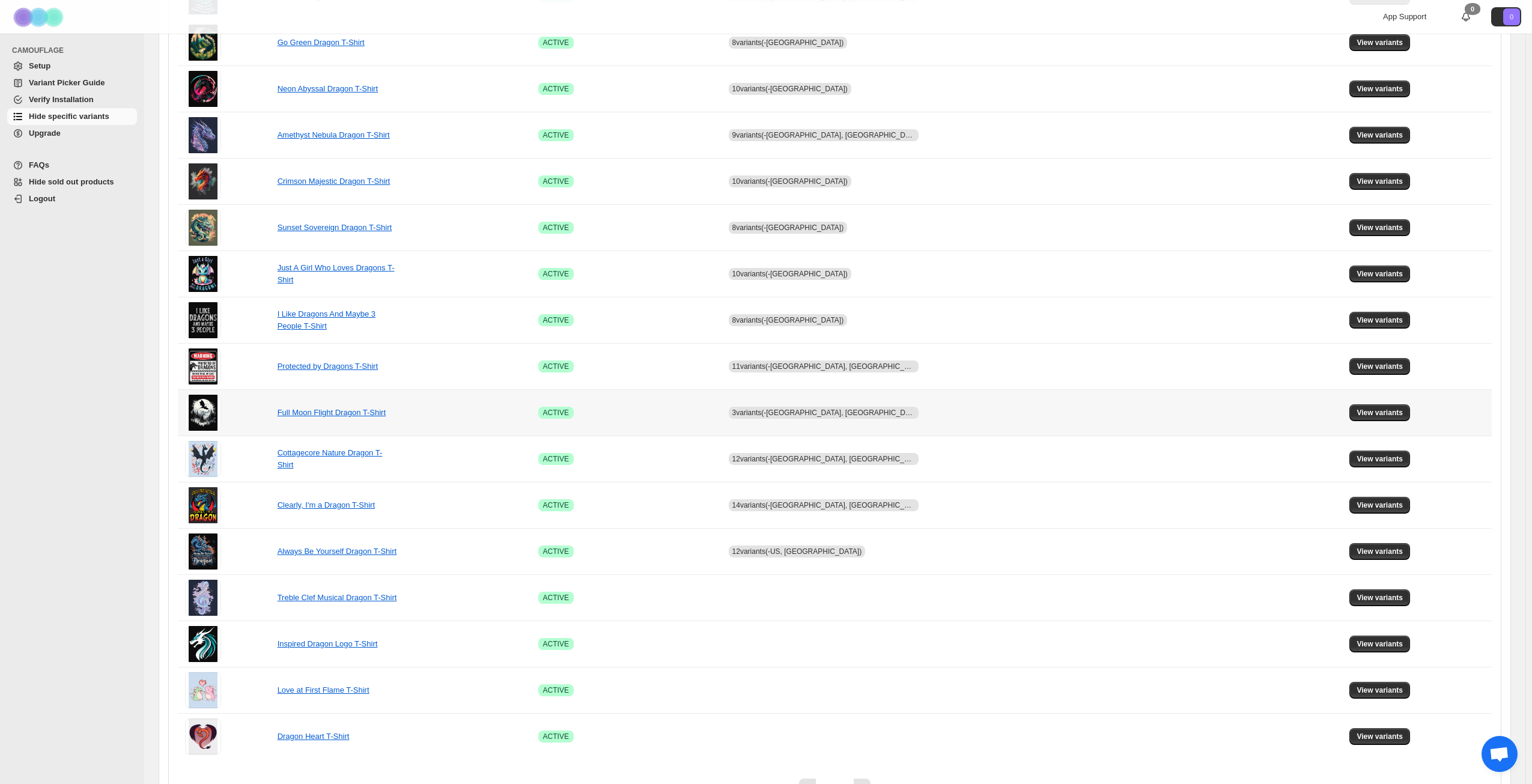
scroll to position [421, 0]
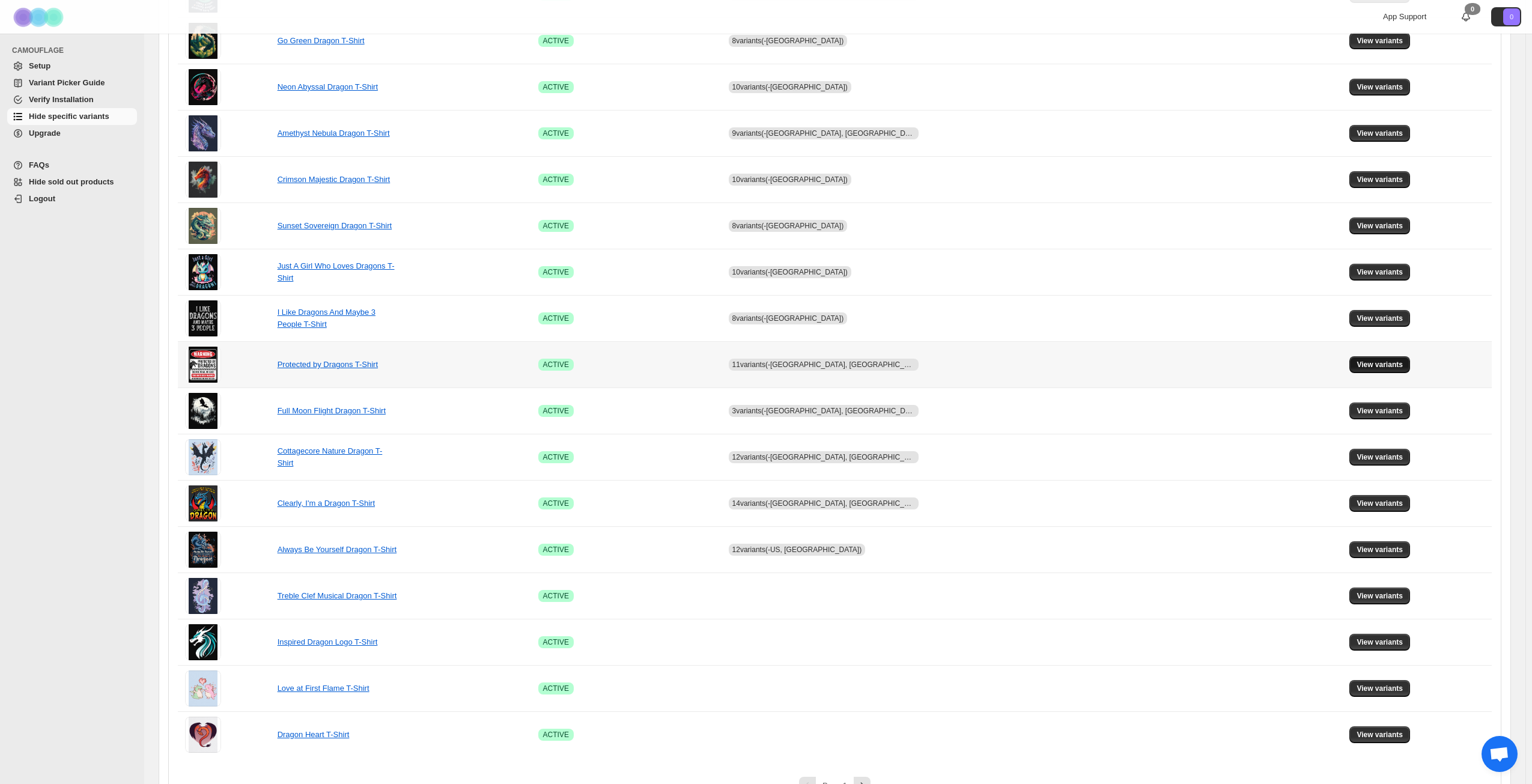
click at [1375, 361] on span "View variants" at bounding box center [1379, 364] width 46 height 10
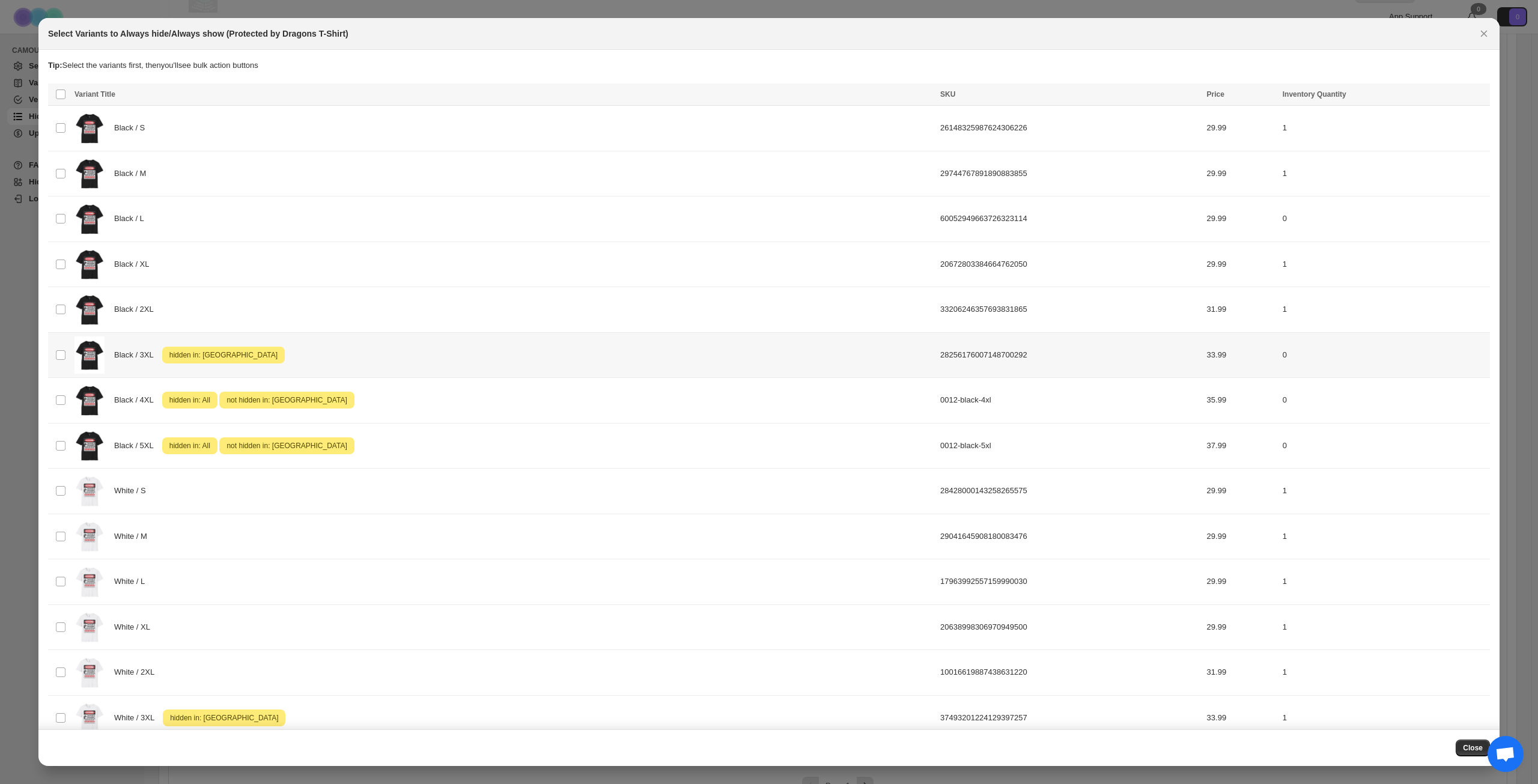
click at [372, 367] on div "Black / 3XL Attention hidden in: [GEOGRAPHIC_DATA]" at bounding box center [504, 355] width 859 height 38
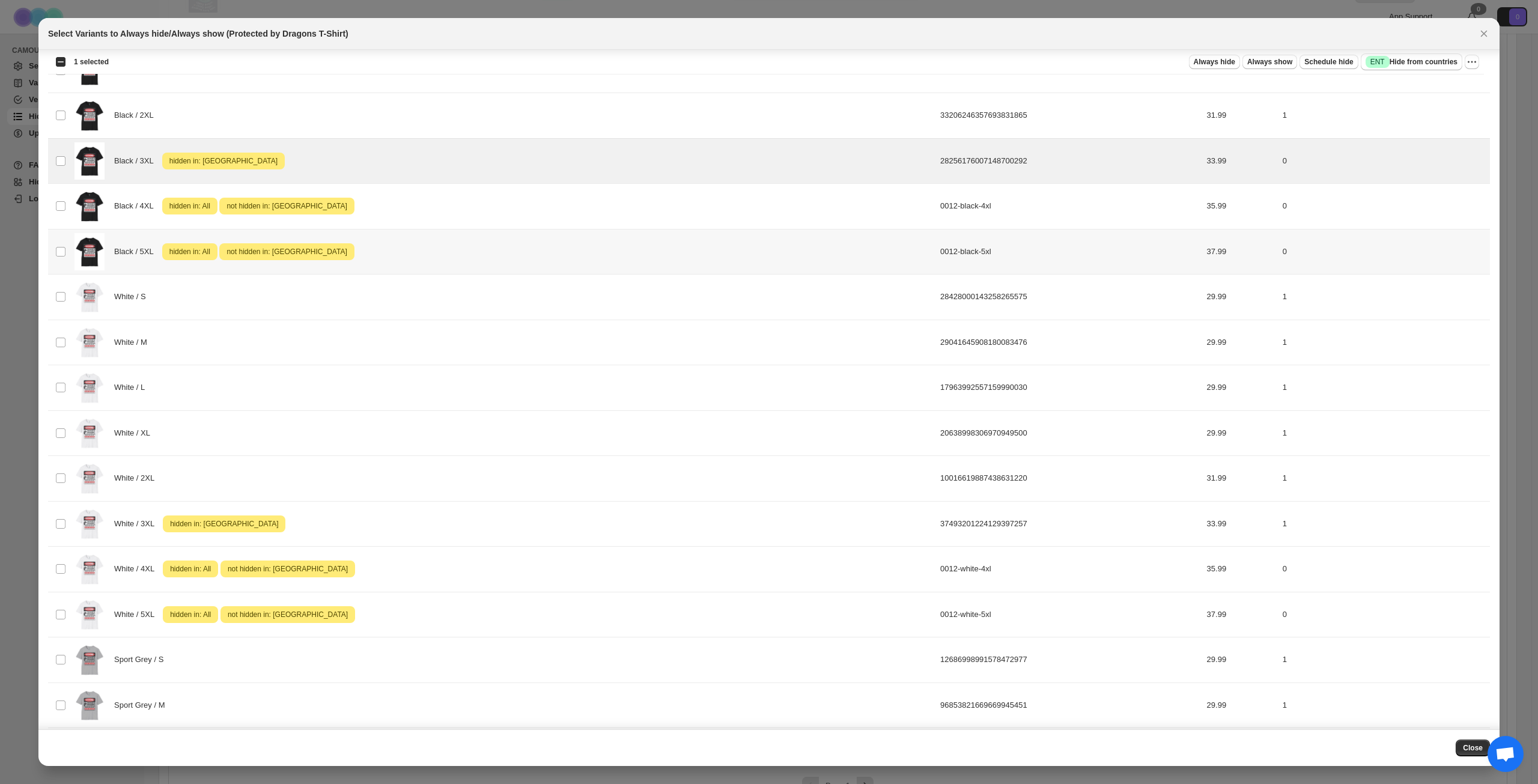
scroll to position [240, 0]
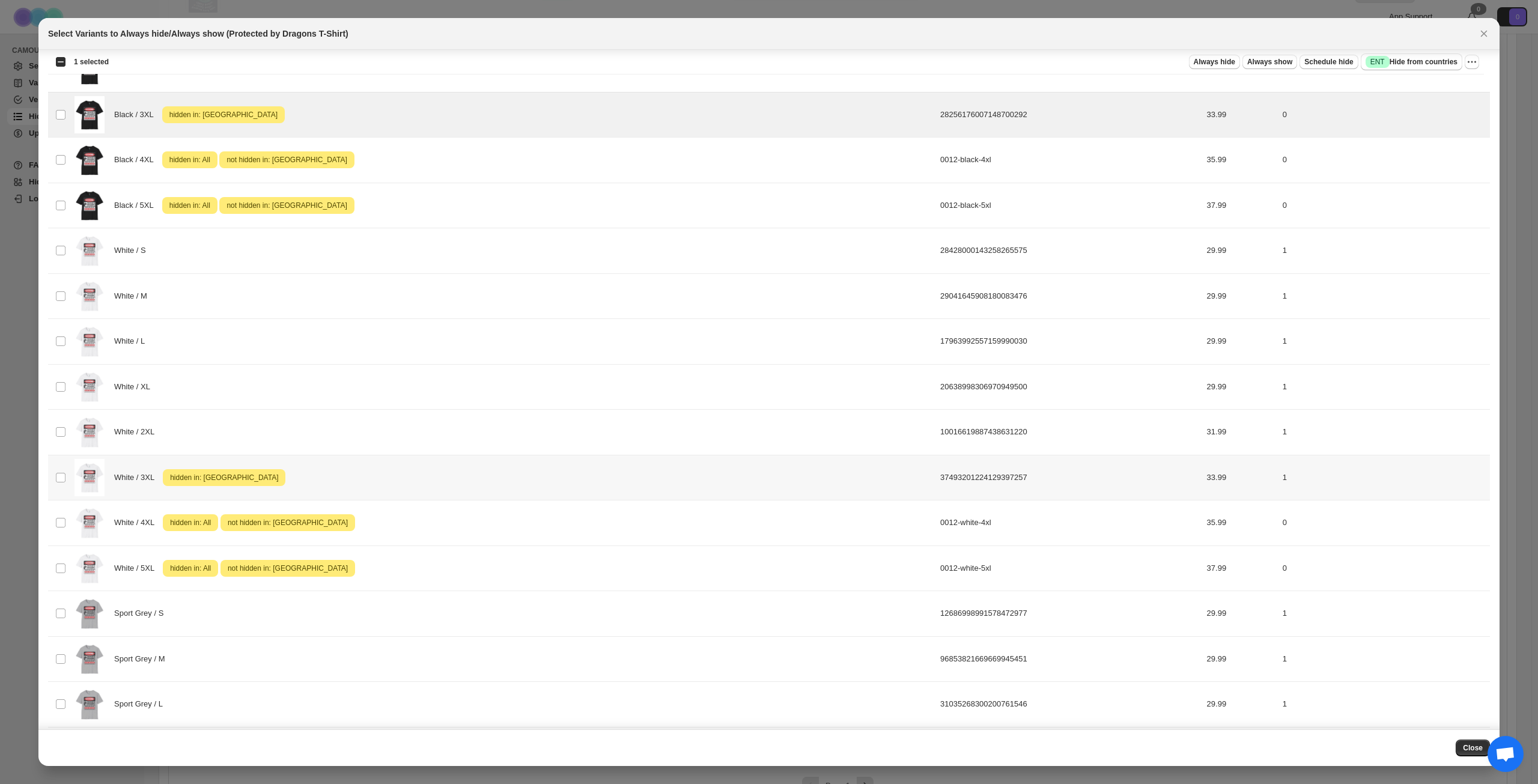
click at [406, 478] on div "White / 3XL Attention hidden in: [GEOGRAPHIC_DATA]" at bounding box center [504, 478] width 859 height 38
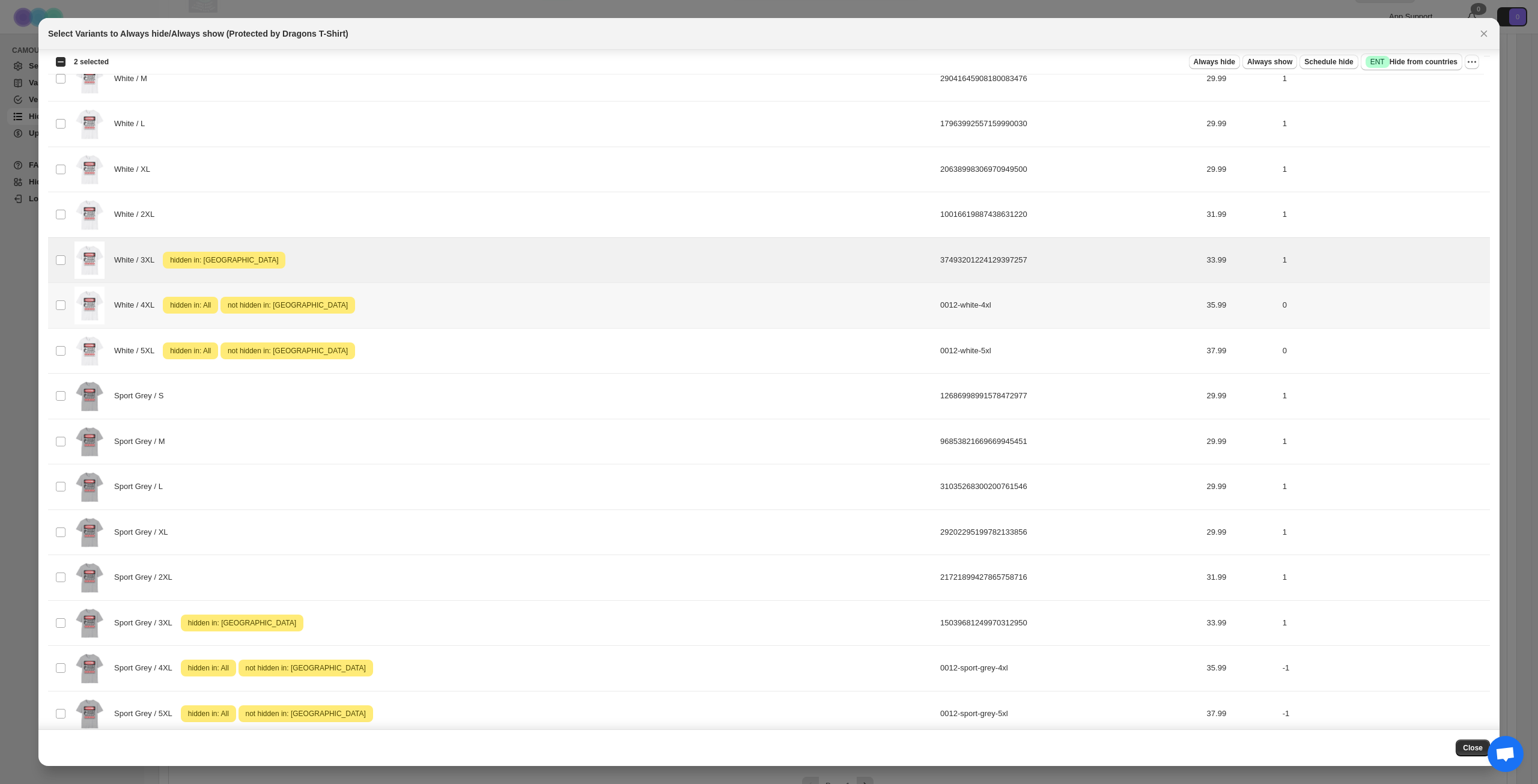
scroll to position [601, 0]
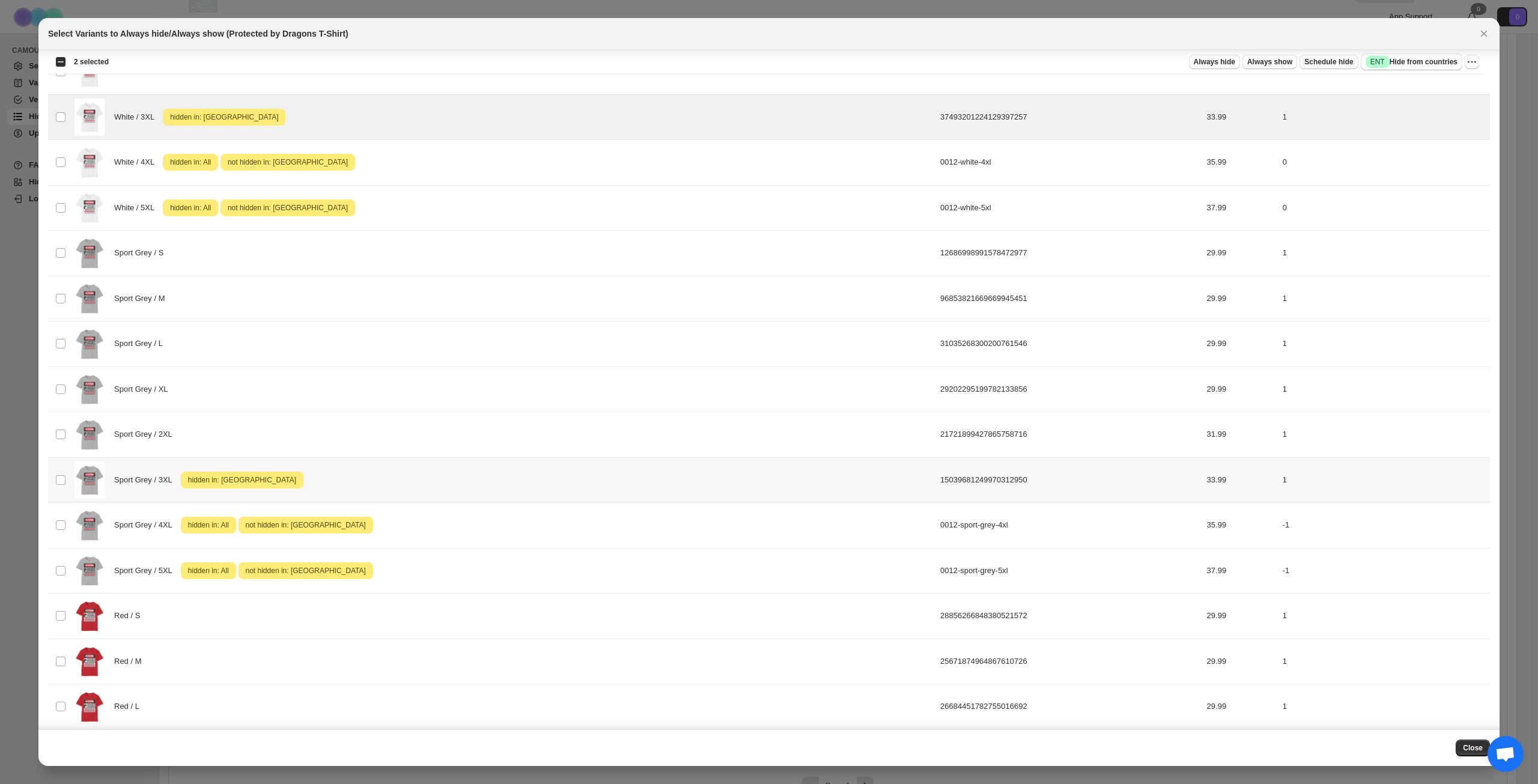
click at [429, 473] on div "Sport Grey / 3XL Attention hidden in: [GEOGRAPHIC_DATA]" at bounding box center [504, 480] width 859 height 38
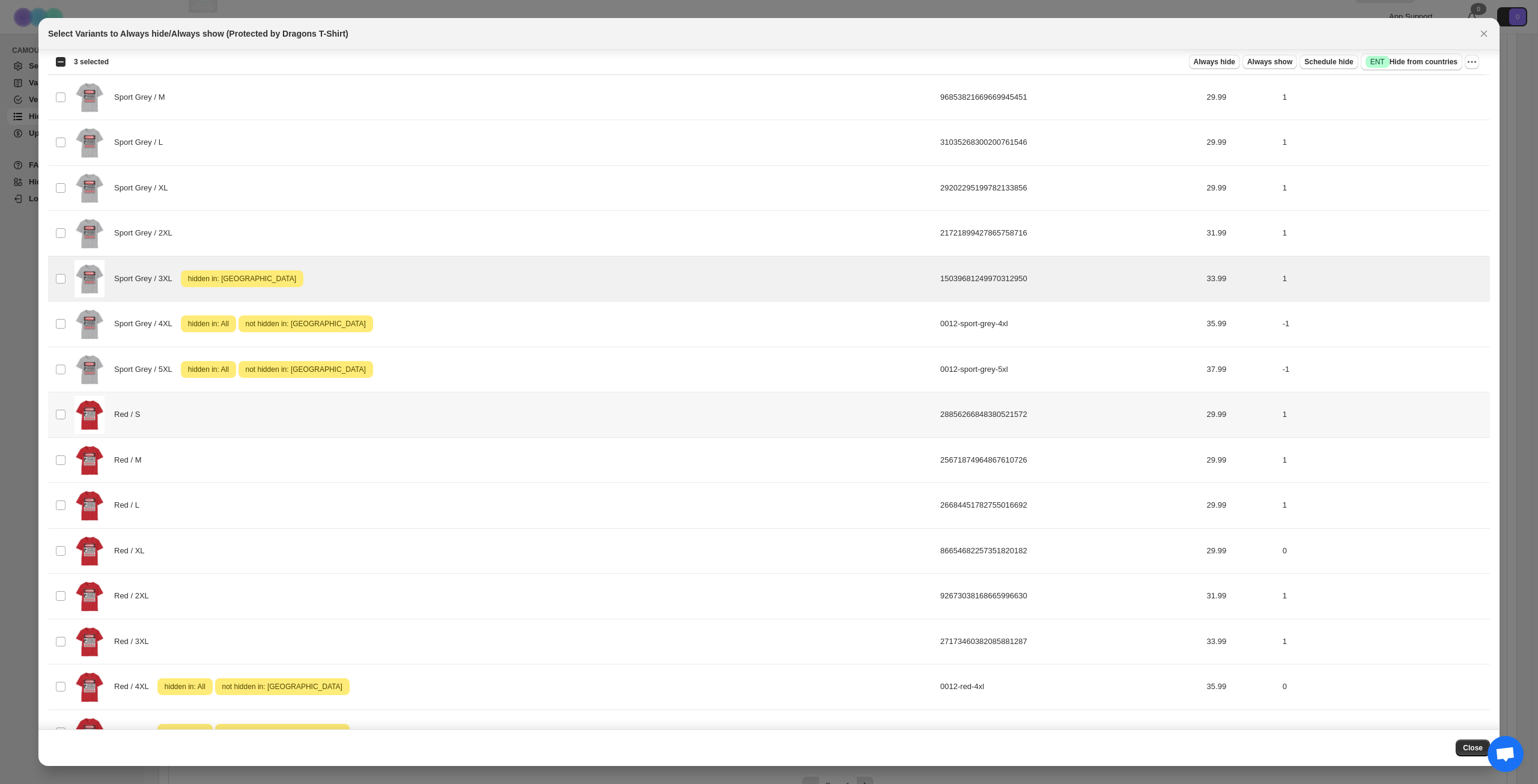
scroll to position [837, 0]
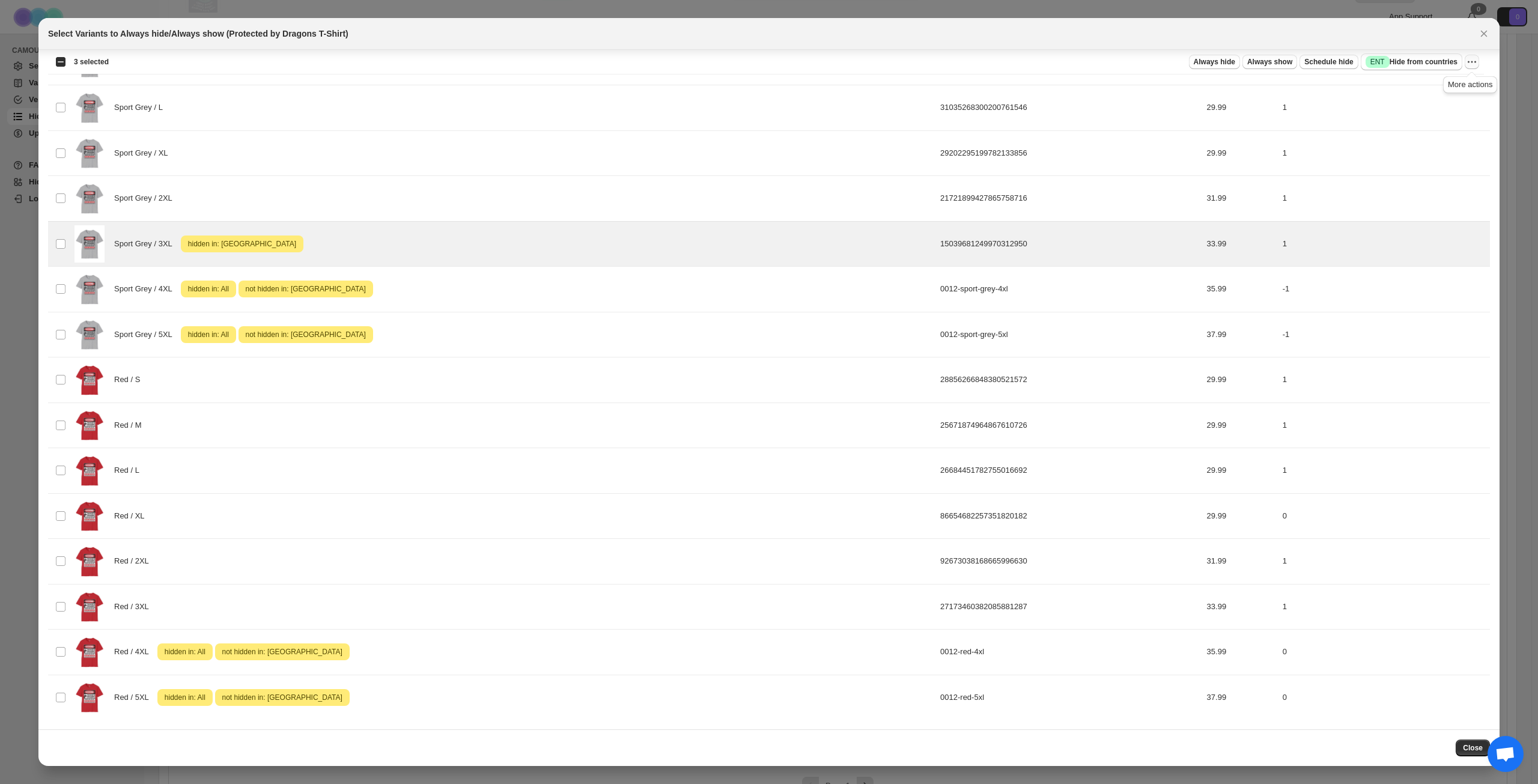
click at [1474, 65] on icon "More actions" at bounding box center [1472, 62] width 12 height 12
click at [1421, 149] on span "Undo hide from countries" at bounding box center [1429, 147] width 87 height 9
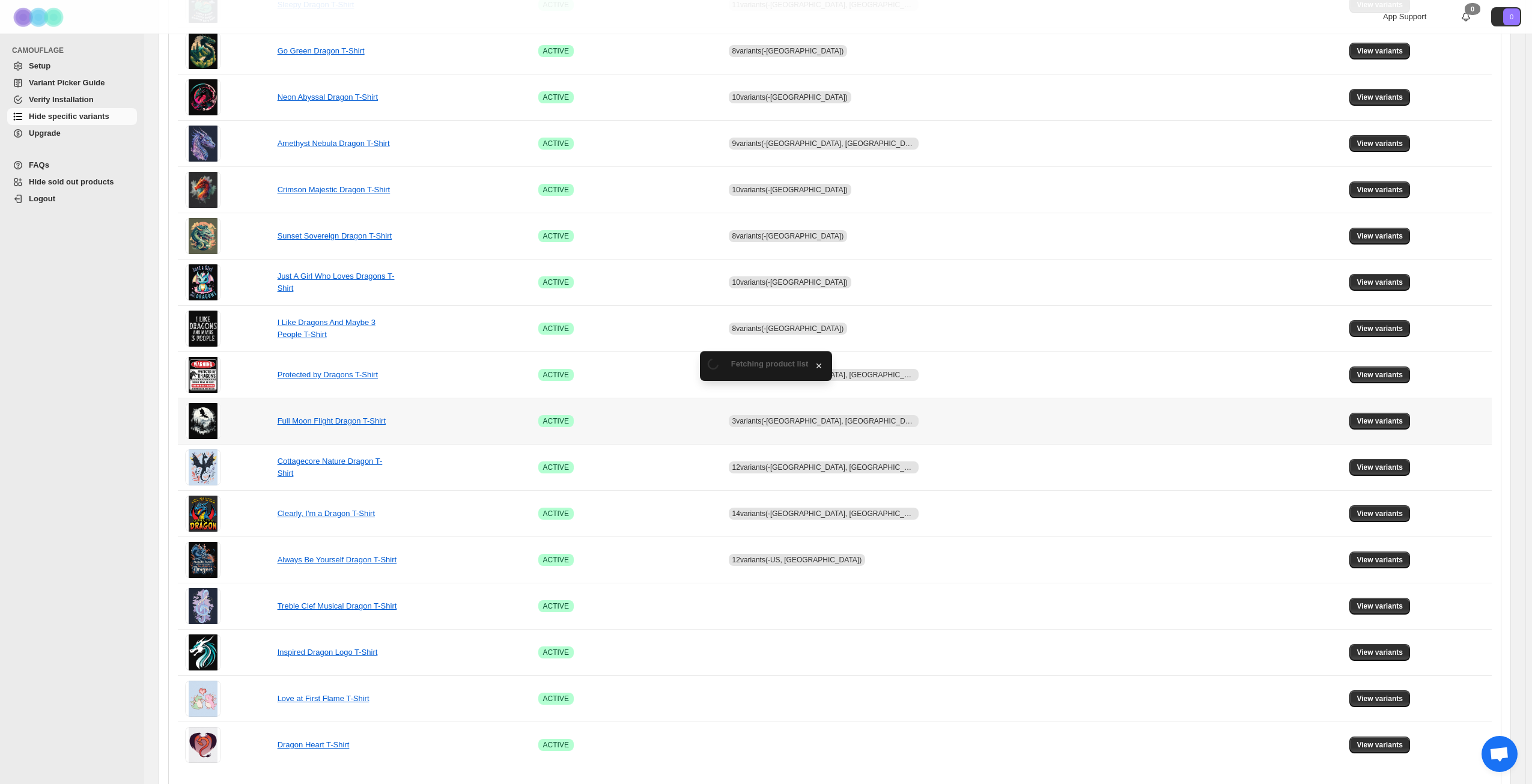
scroll to position [421, 0]
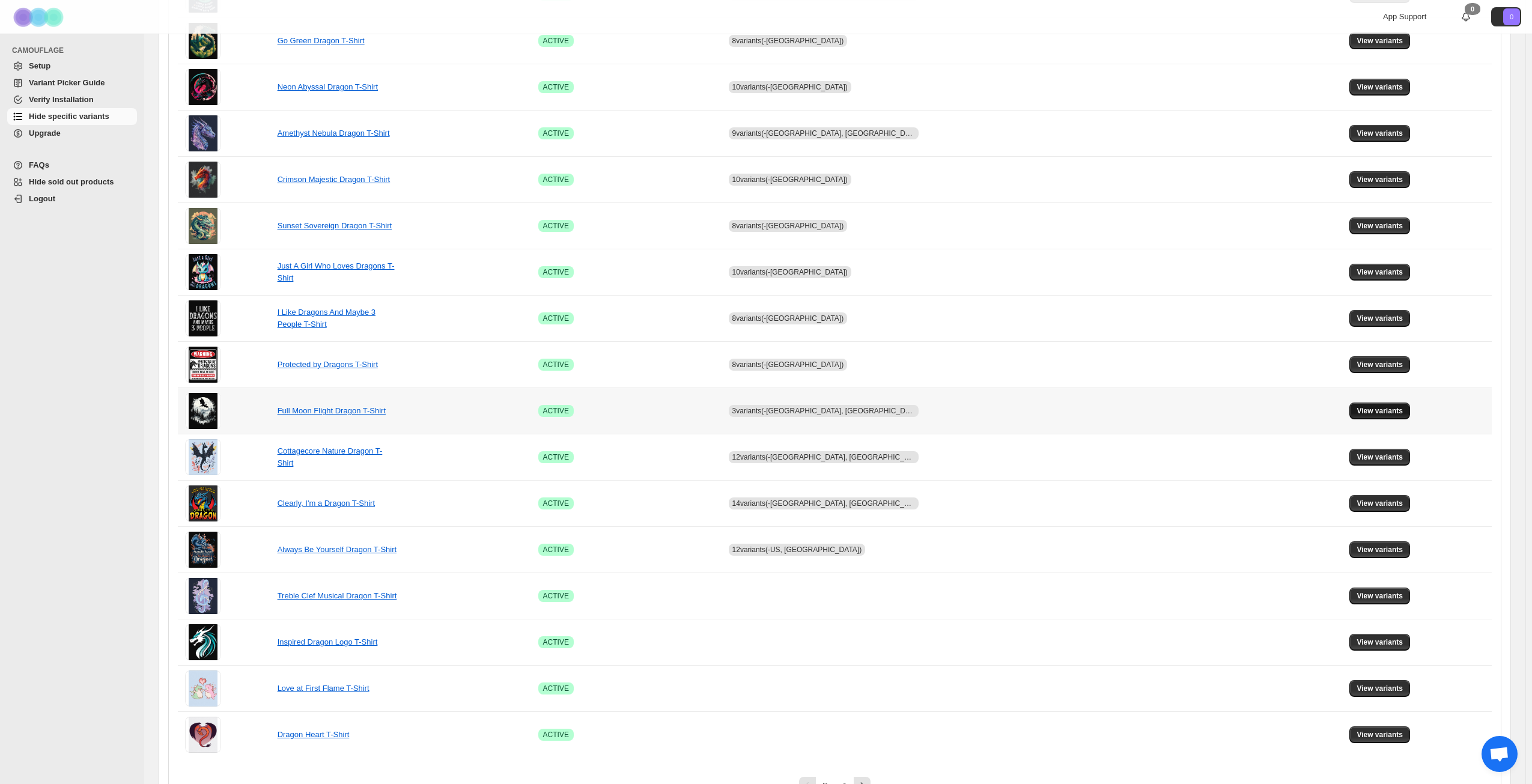
click at [1364, 407] on span "View variants" at bounding box center [1379, 410] width 46 height 10
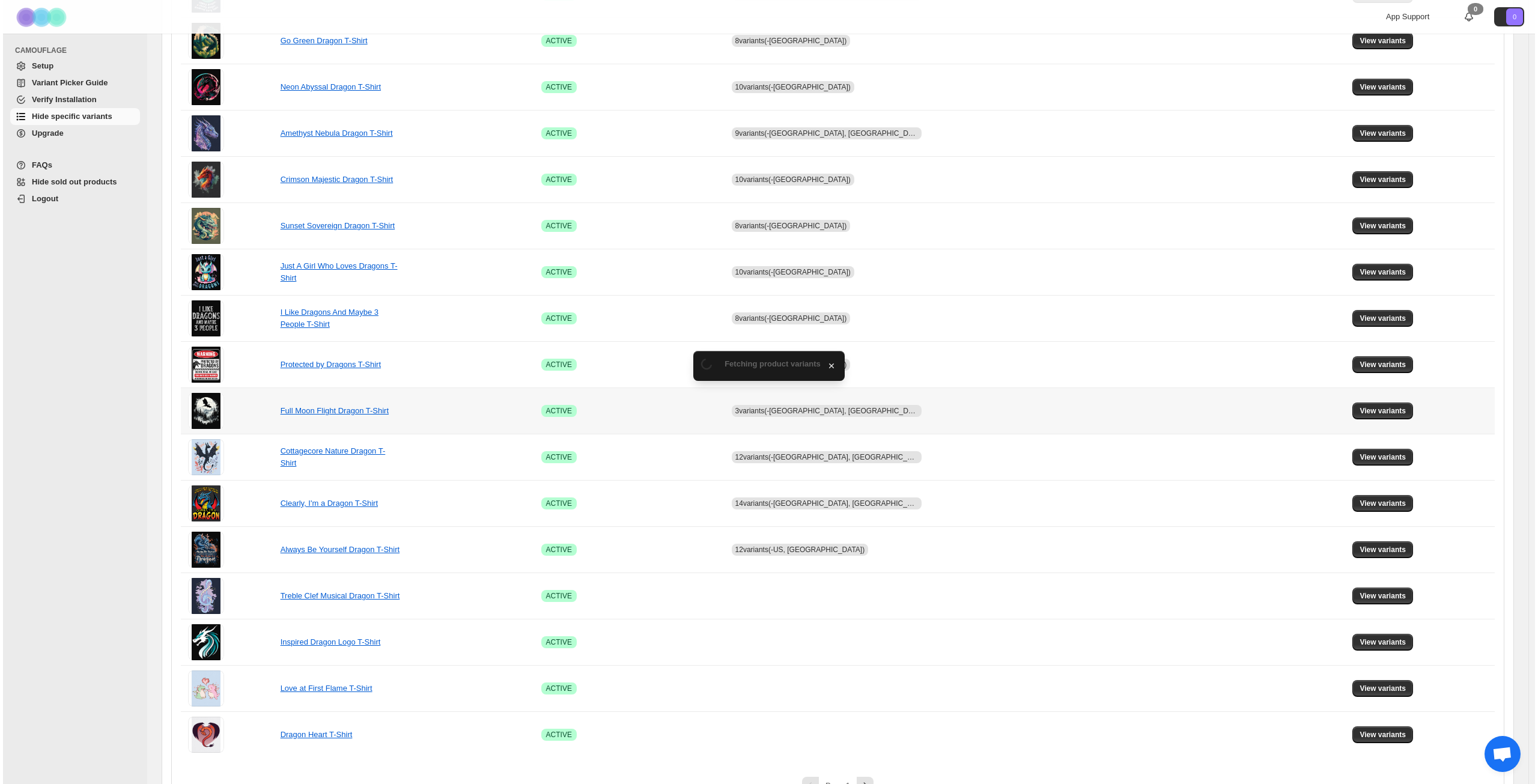
scroll to position [0, 0]
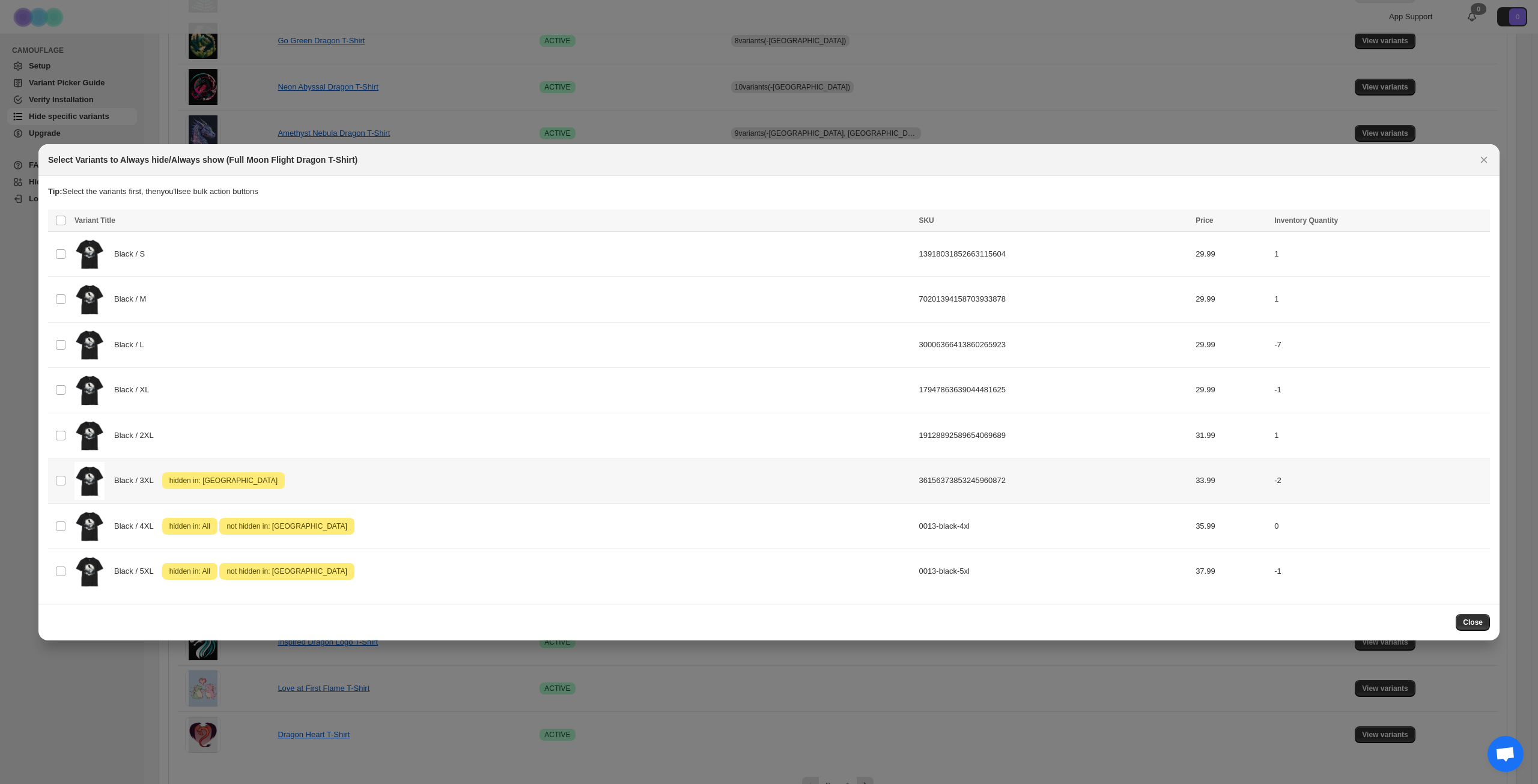
click at [505, 481] on div "Black / 3XL Attention hidden in: [GEOGRAPHIC_DATA]" at bounding box center [493, 481] width 837 height 38
click at [1471, 223] on button "More actions" at bounding box center [1478, 221] width 14 height 14
click at [1414, 307] on span "Undo hide from countries" at bounding box center [1434, 306] width 87 height 9
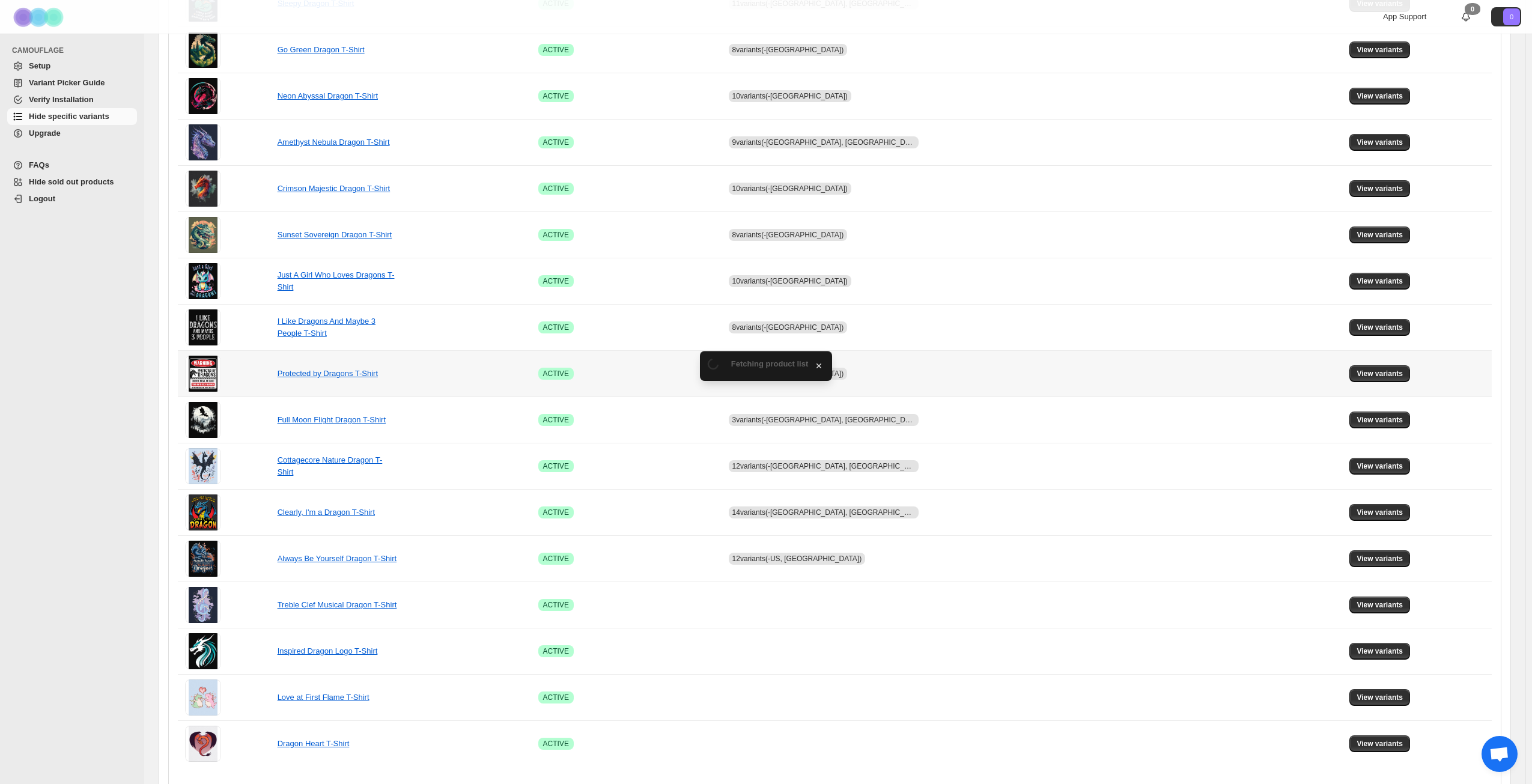
scroll to position [421, 0]
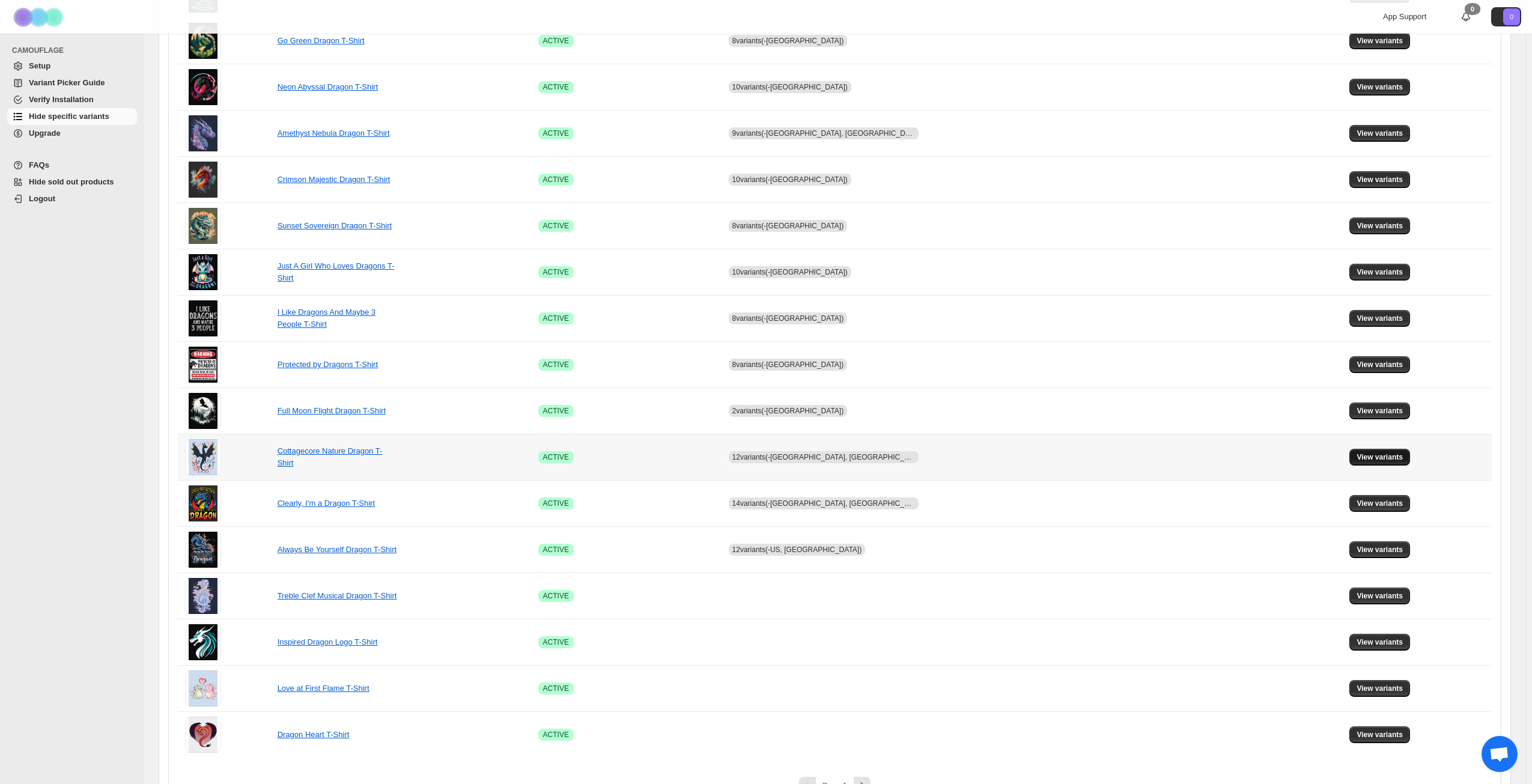
click at [1365, 460] on span "View variants" at bounding box center [1379, 457] width 46 height 10
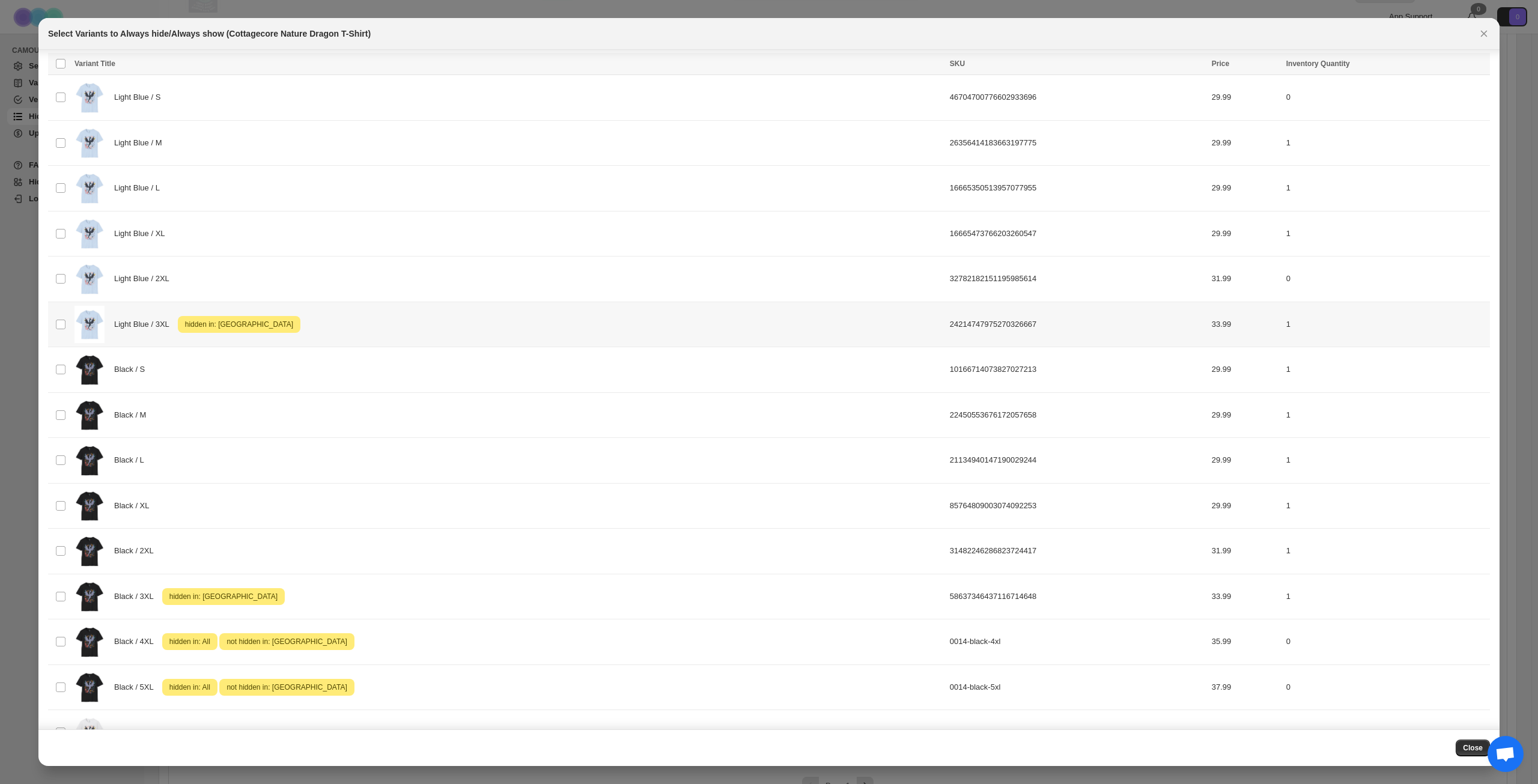
scroll to position [202, 0]
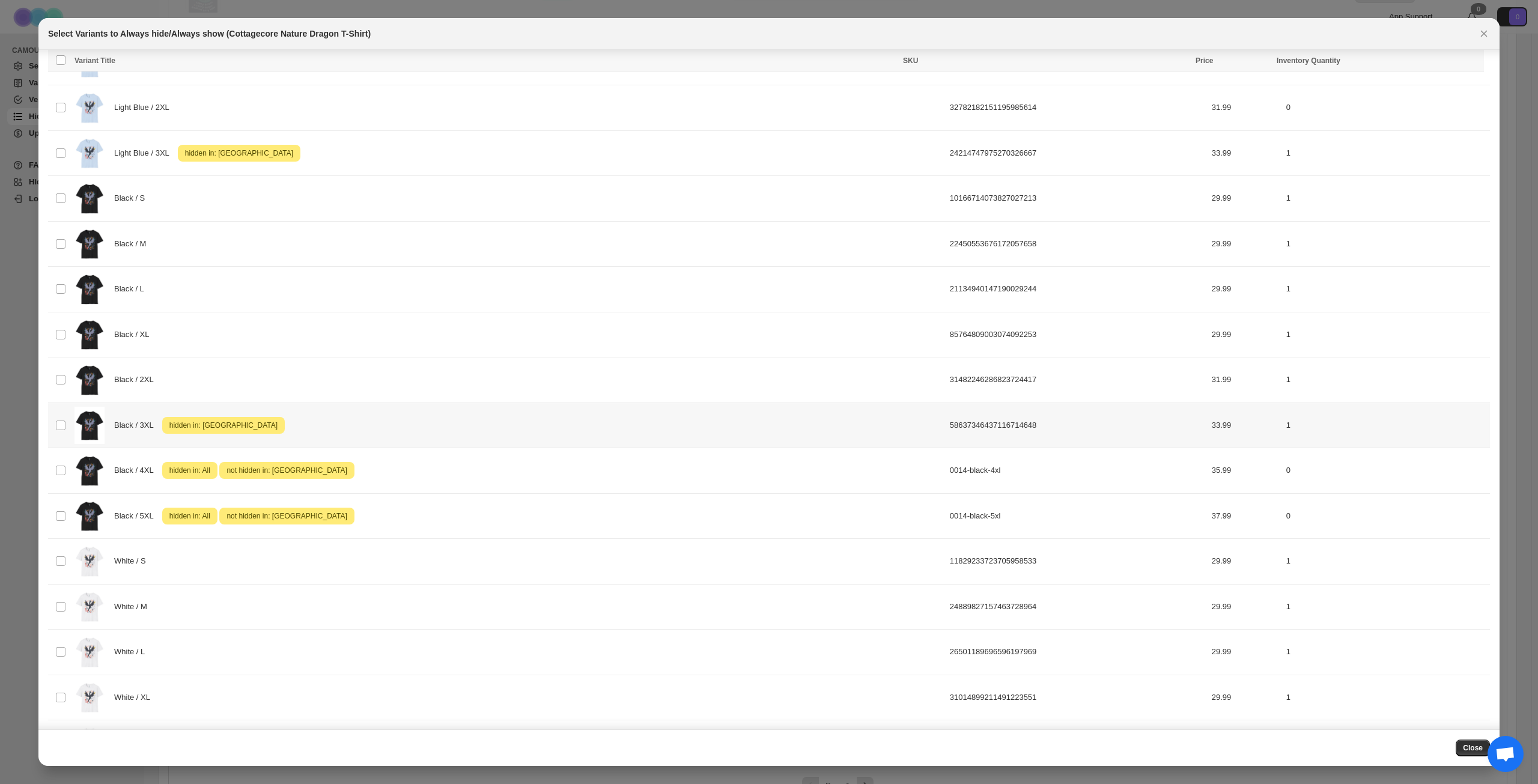
click at [390, 429] on div "Black / 3XL Attention hidden in: [GEOGRAPHIC_DATA]" at bounding box center [508, 425] width 868 height 38
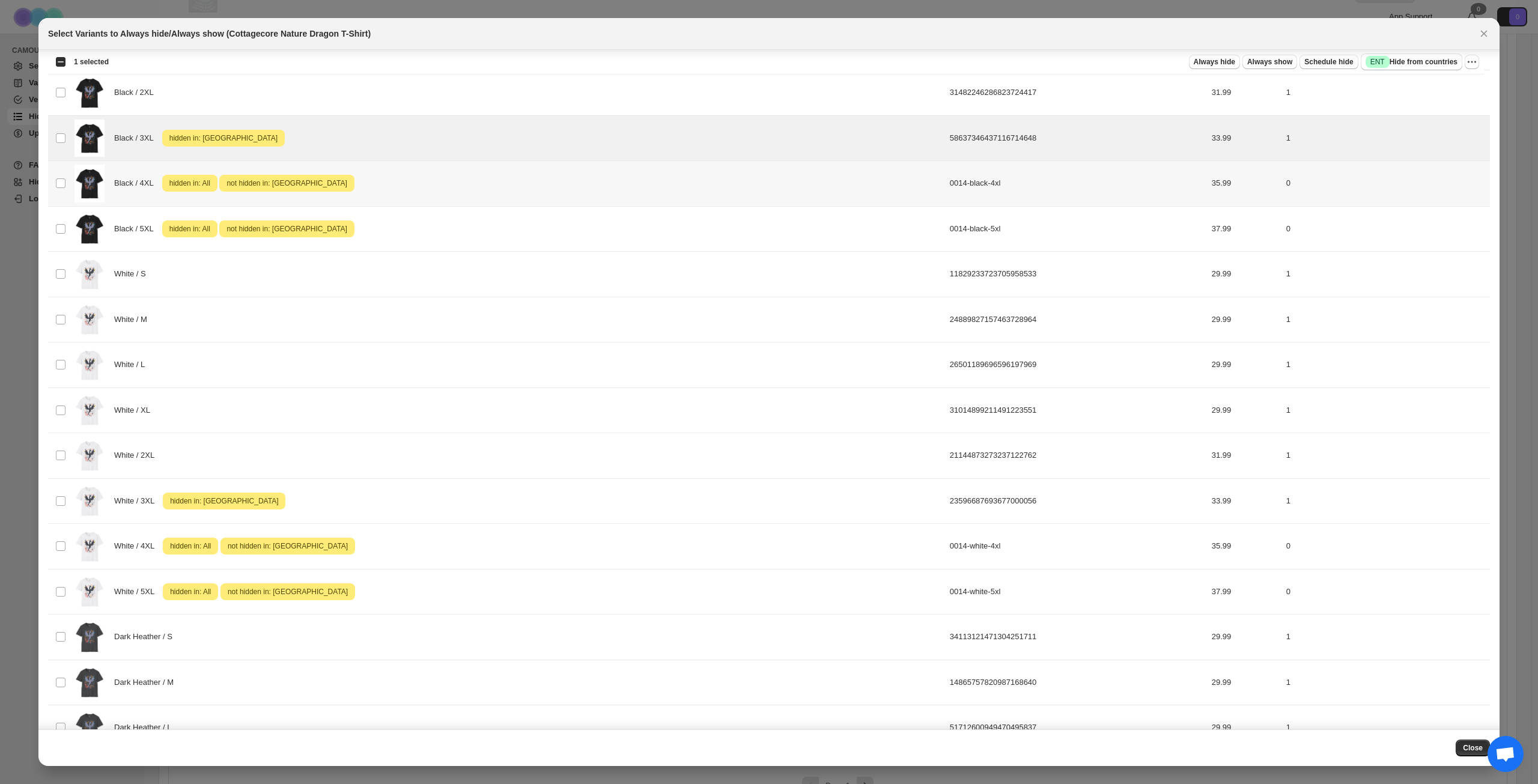
scroll to position [622, 0]
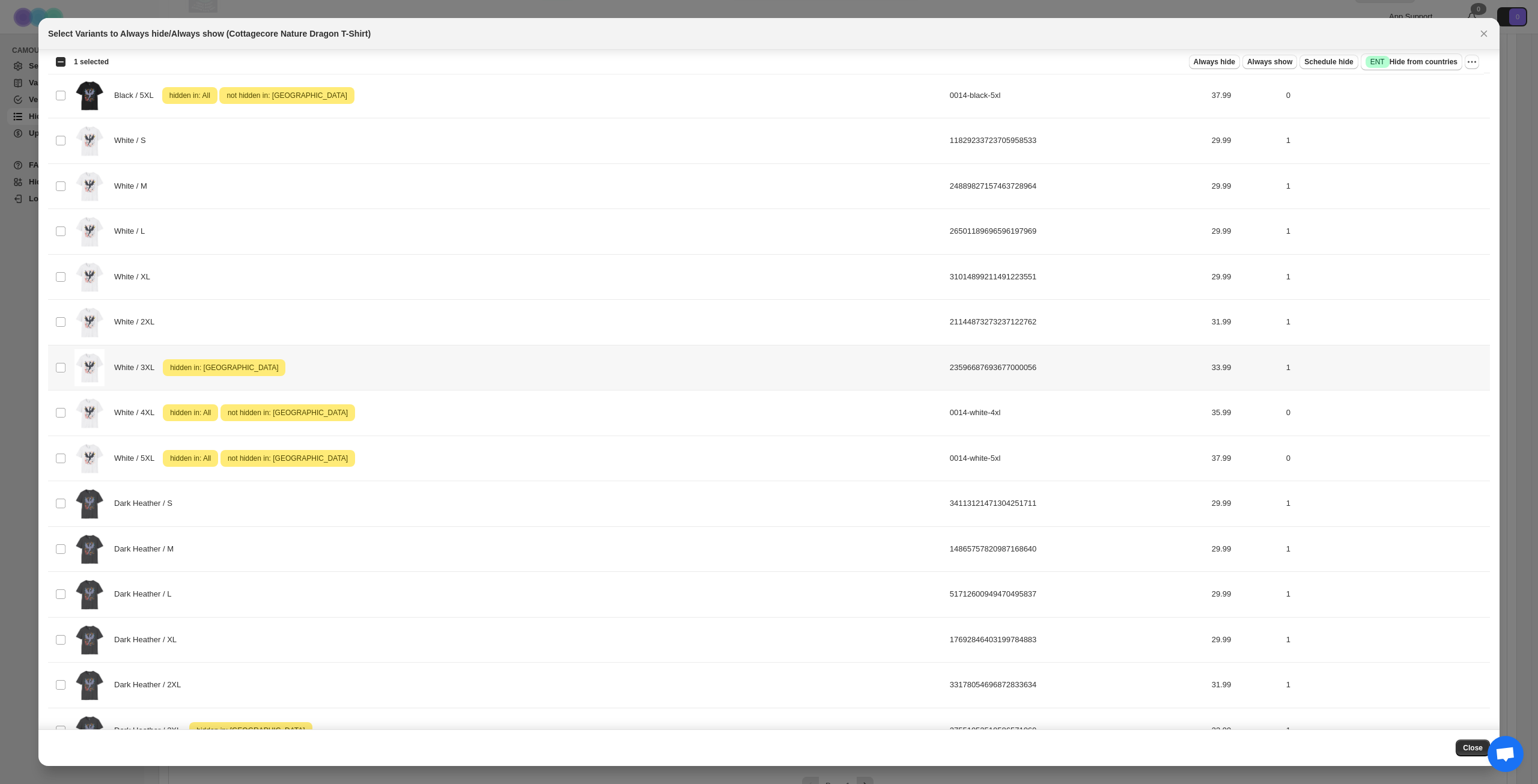
click at [406, 366] on div "White / 3XL Attention hidden in: [GEOGRAPHIC_DATA]" at bounding box center [508, 368] width 868 height 38
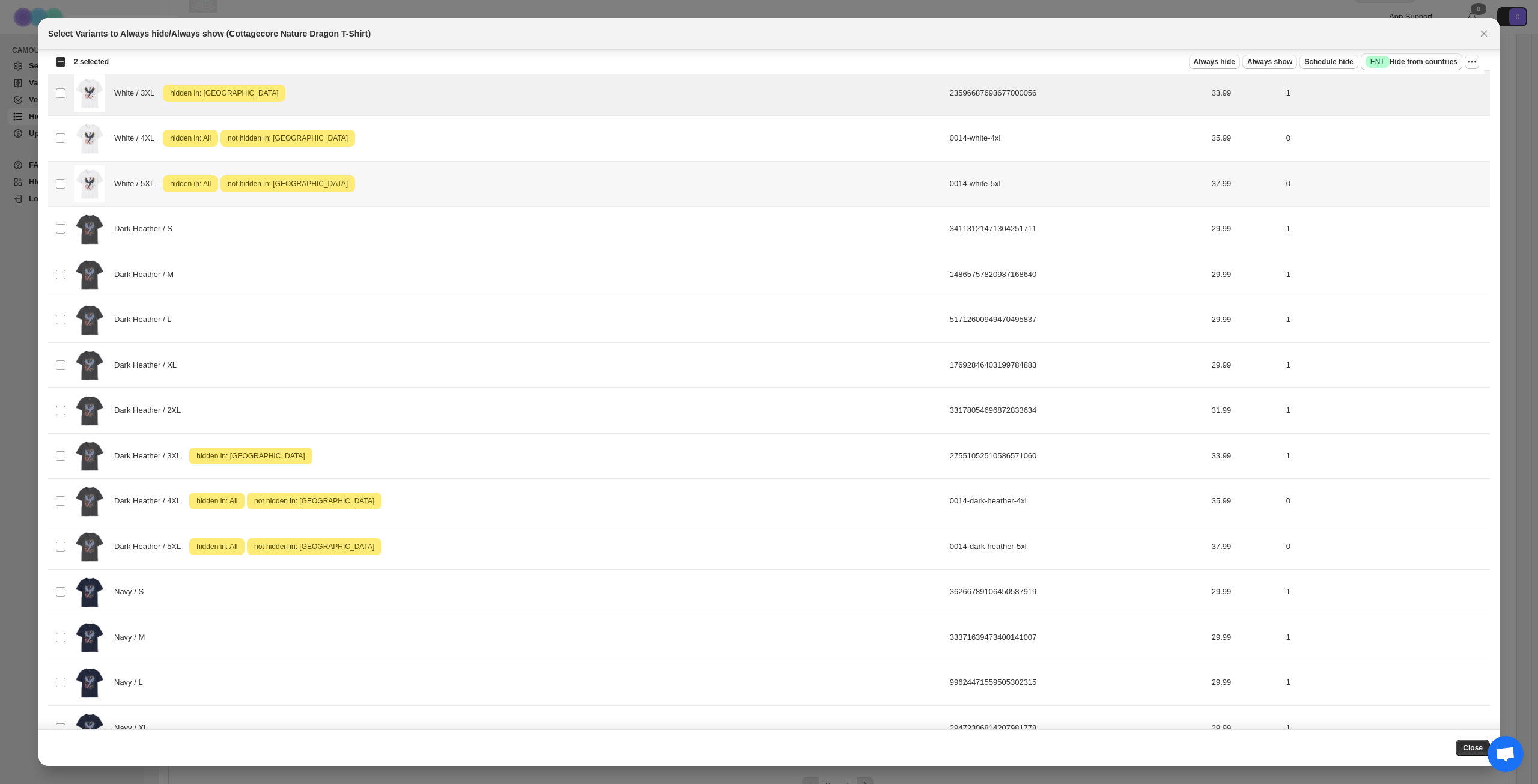
scroll to position [923, 0]
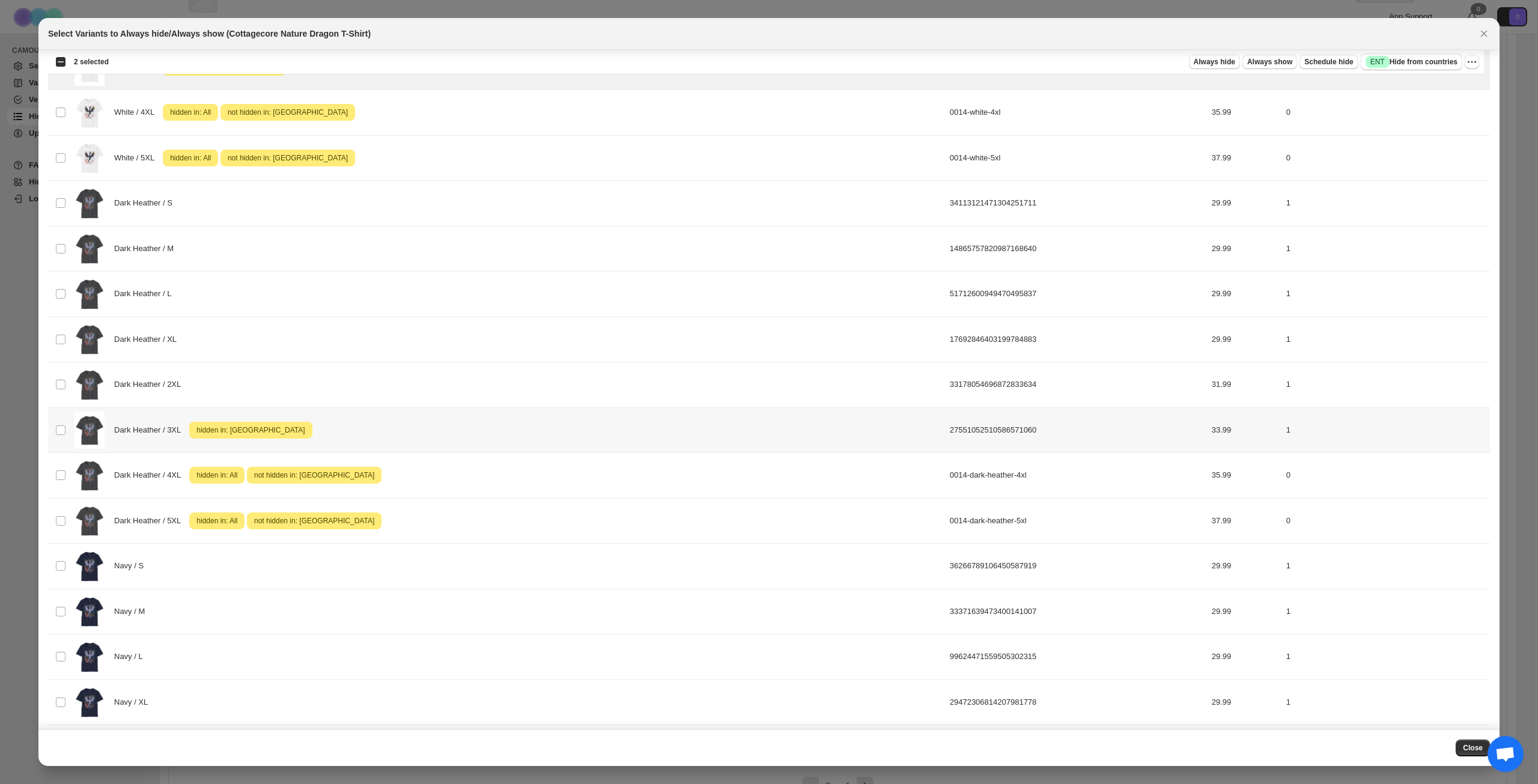
click at [409, 424] on div "Dark Heather / 3XL Attention hidden in: [GEOGRAPHIC_DATA]" at bounding box center [508, 431] width 868 height 38
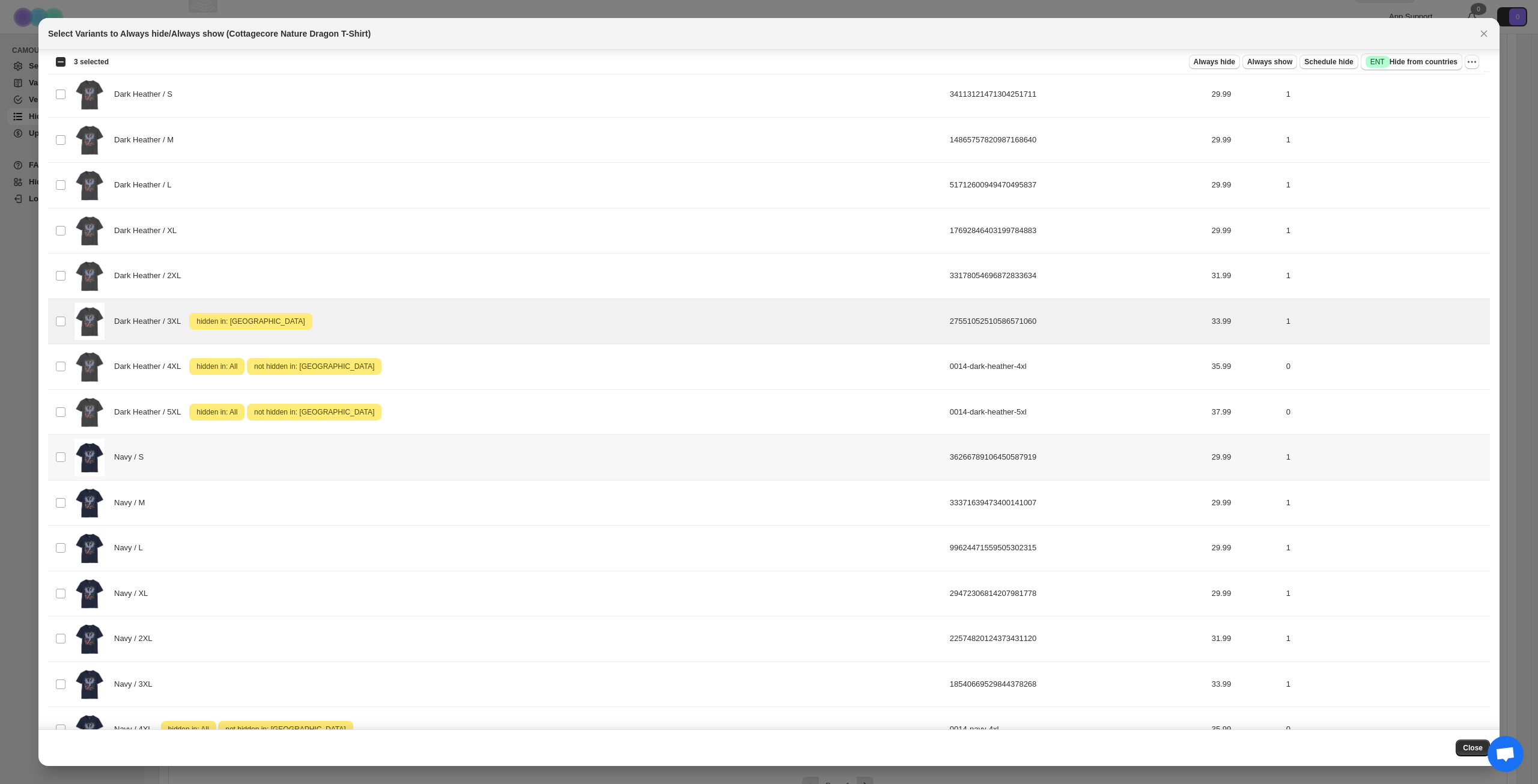
scroll to position [1109, 0]
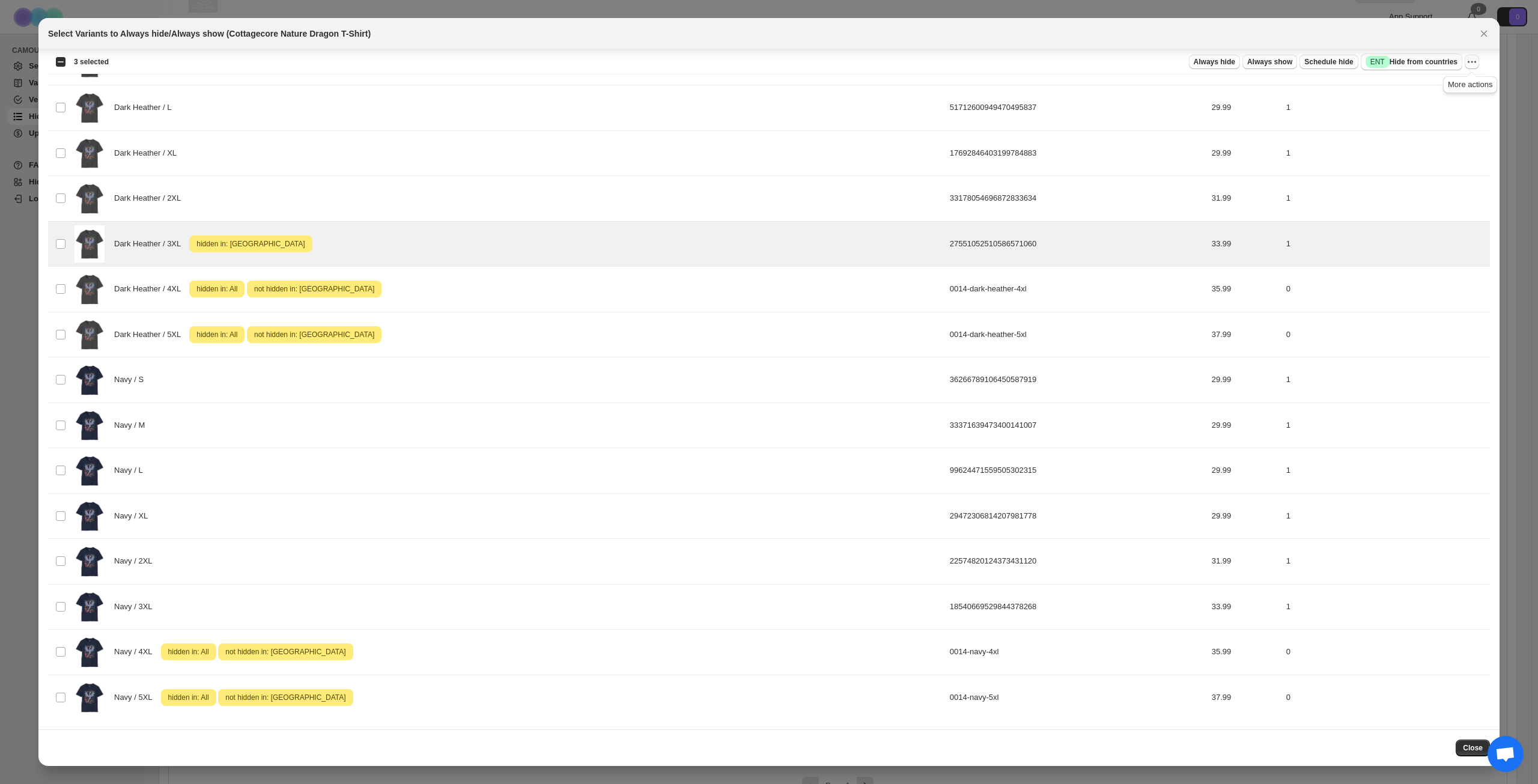
click at [1469, 64] on icon "More actions" at bounding box center [1472, 62] width 12 height 12
click at [1429, 146] on span "Undo hide from countries" at bounding box center [1429, 147] width 87 height 9
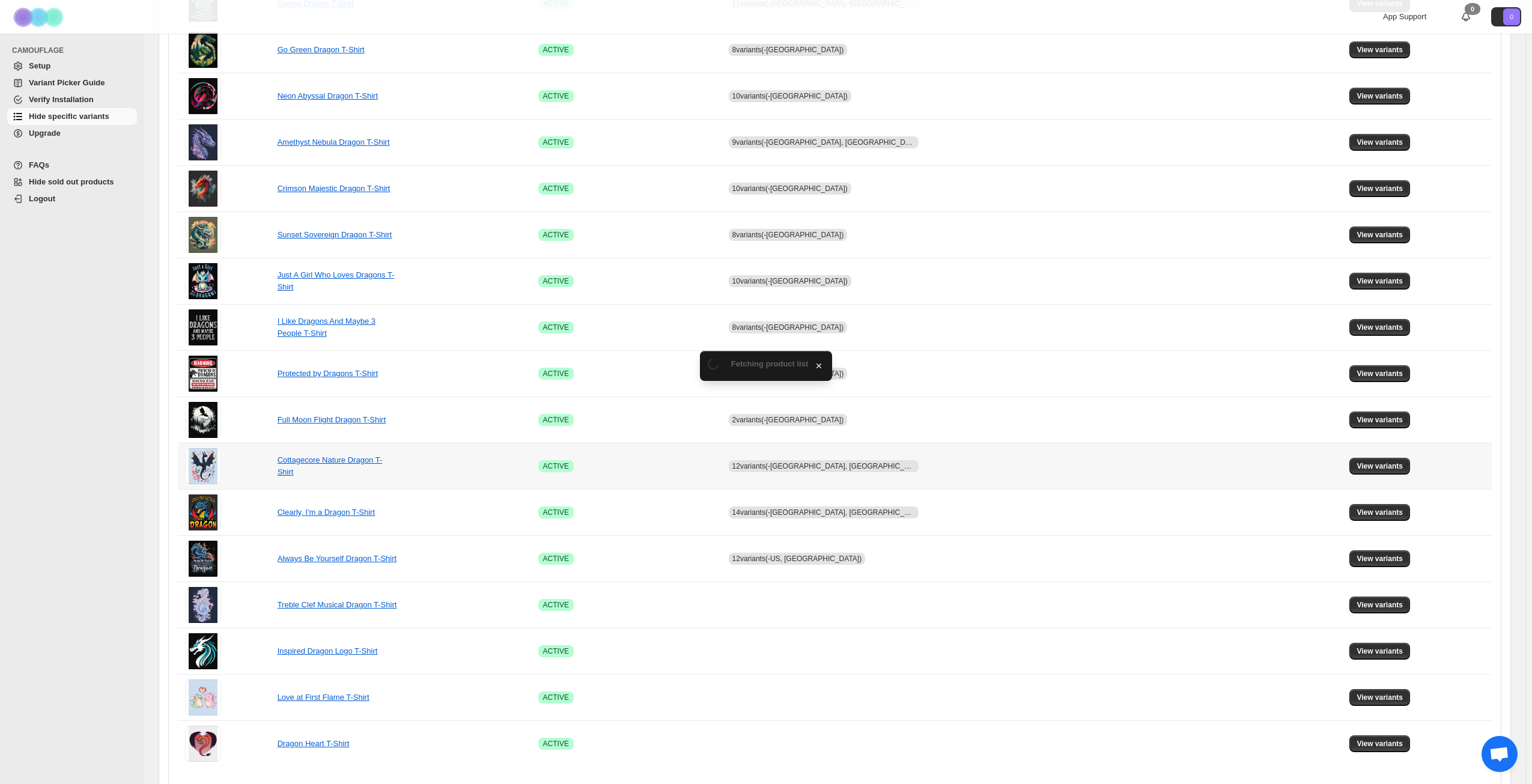
scroll to position [421, 0]
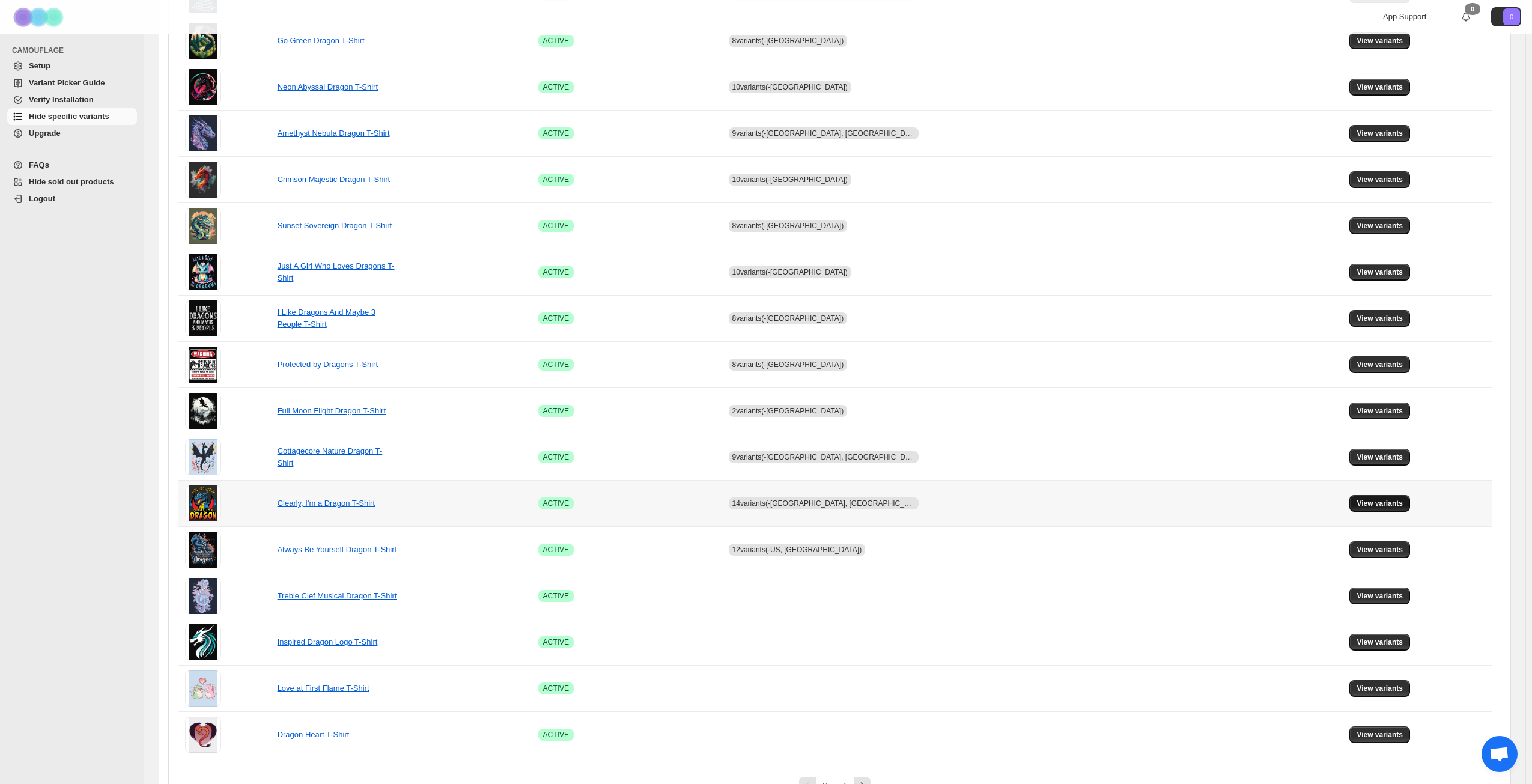
click at [1357, 507] on span "View variants" at bounding box center [1379, 503] width 46 height 10
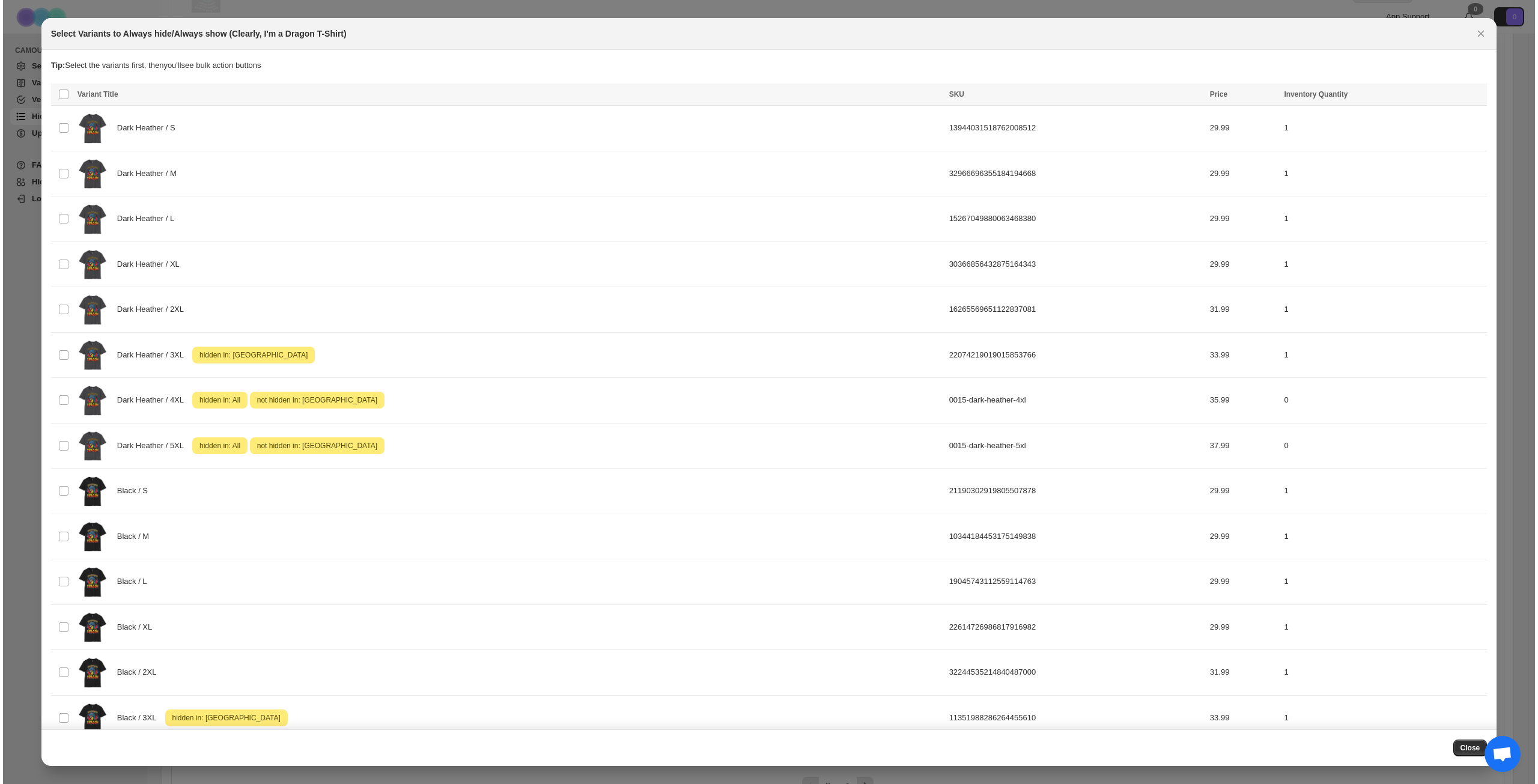
scroll to position [0, 0]
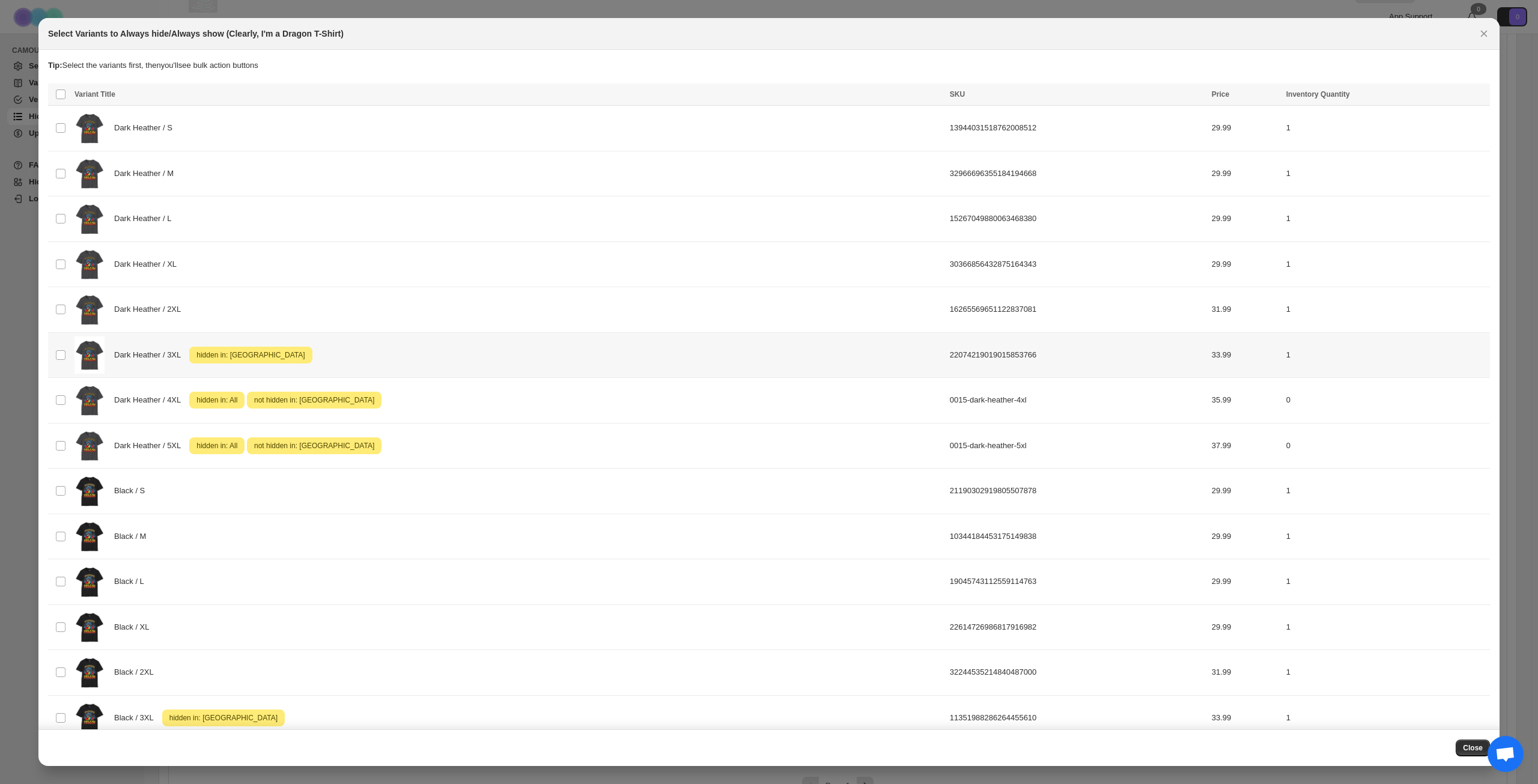
click at [572, 356] on div "Dark Heather / 3XL Attention hidden in: [GEOGRAPHIC_DATA]" at bounding box center [508, 355] width 868 height 38
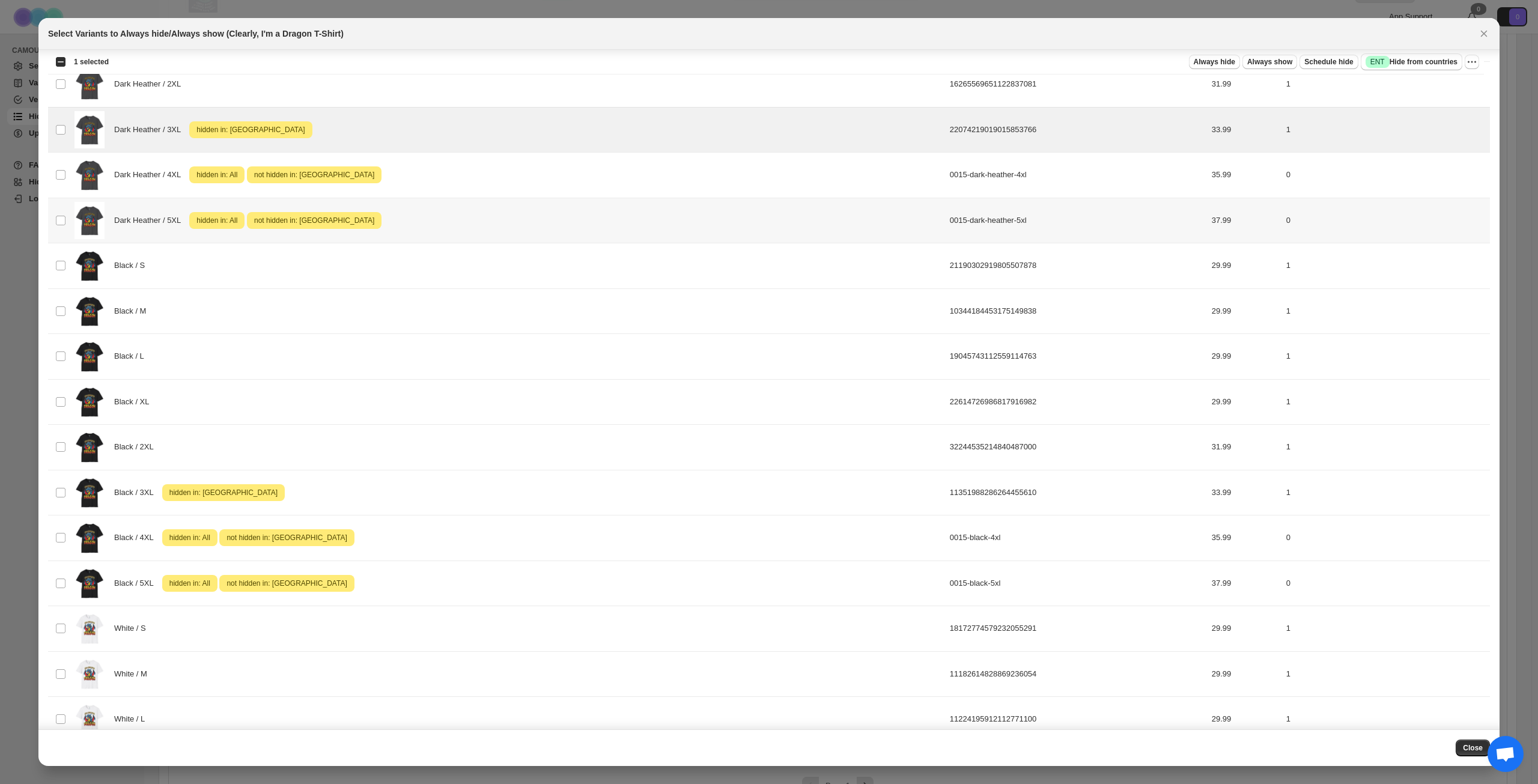
scroll to position [240, 0]
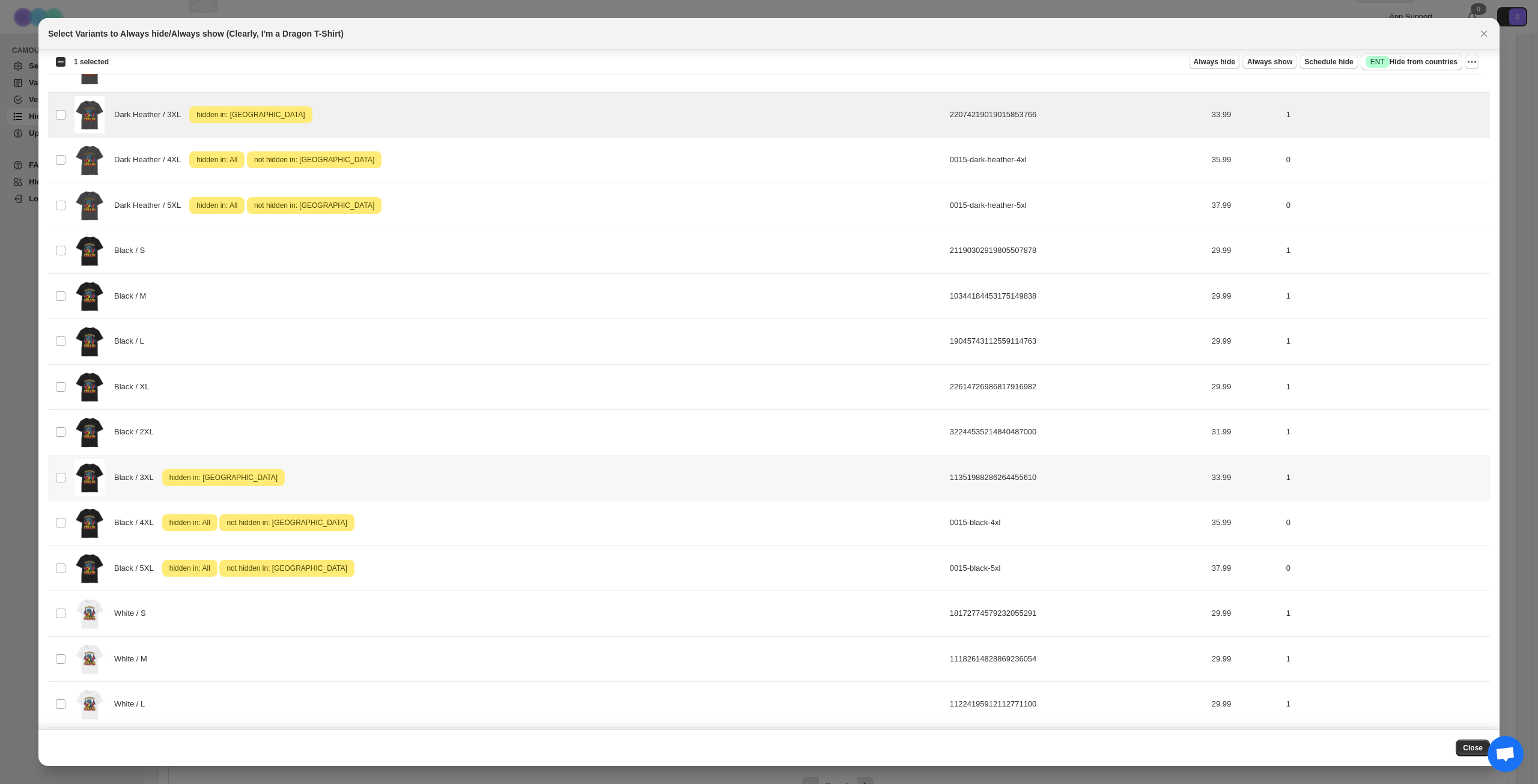
click at [455, 462] on div "Black / 3XL Attention hidden in: [GEOGRAPHIC_DATA]" at bounding box center [508, 478] width 868 height 38
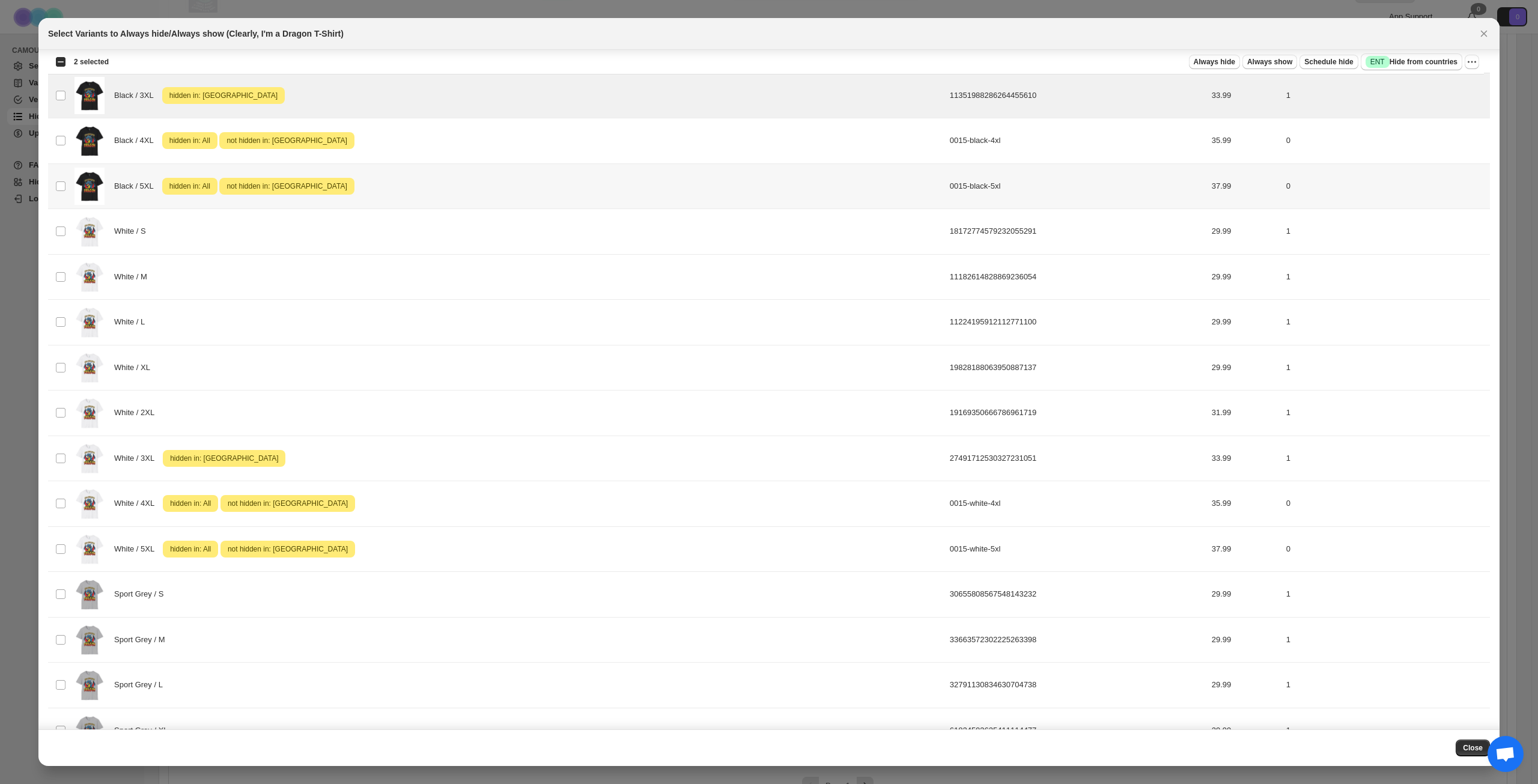
scroll to position [661, 0]
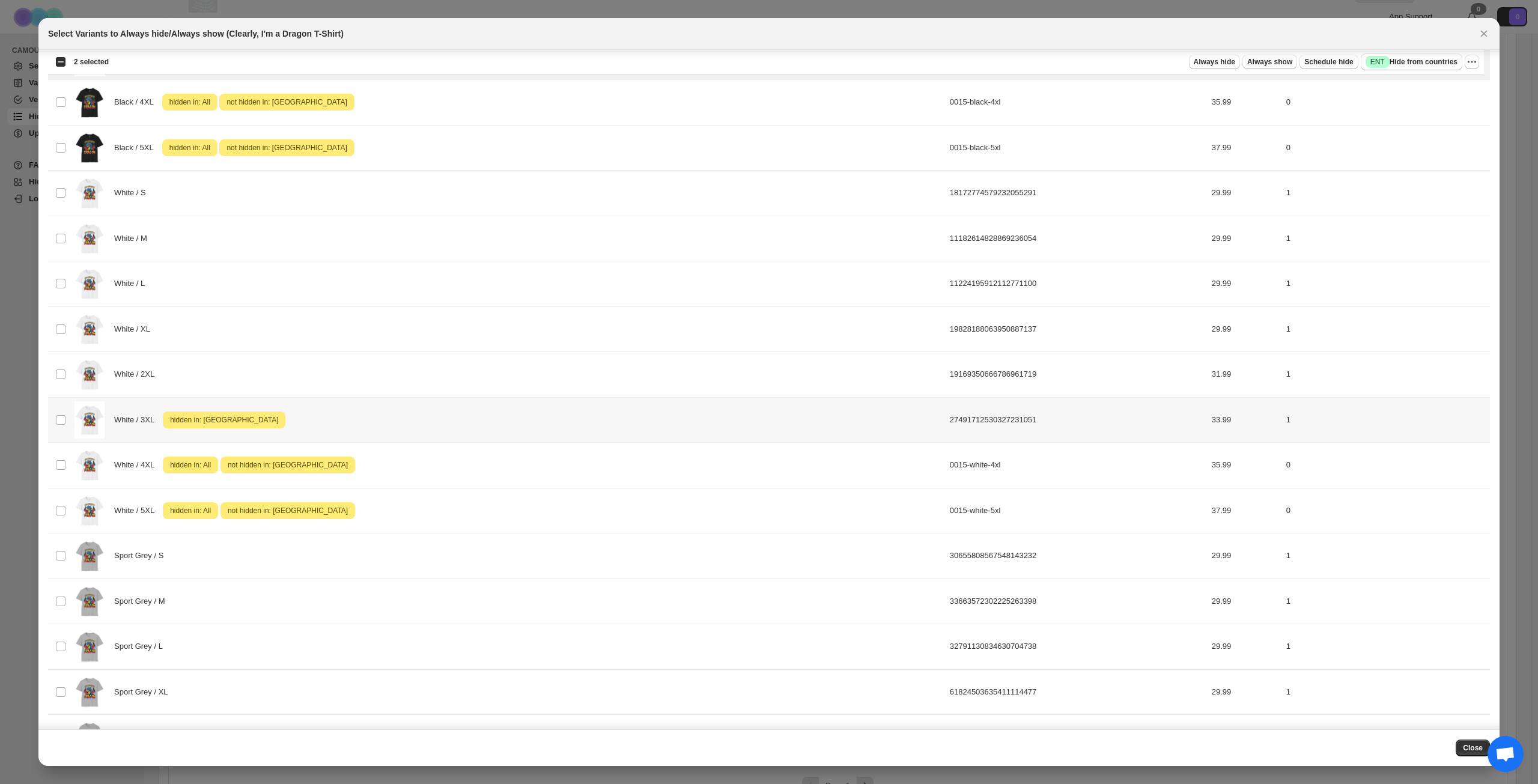
click at [412, 421] on div "White / 3XL Attention hidden in: [GEOGRAPHIC_DATA]" at bounding box center [508, 420] width 868 height 38
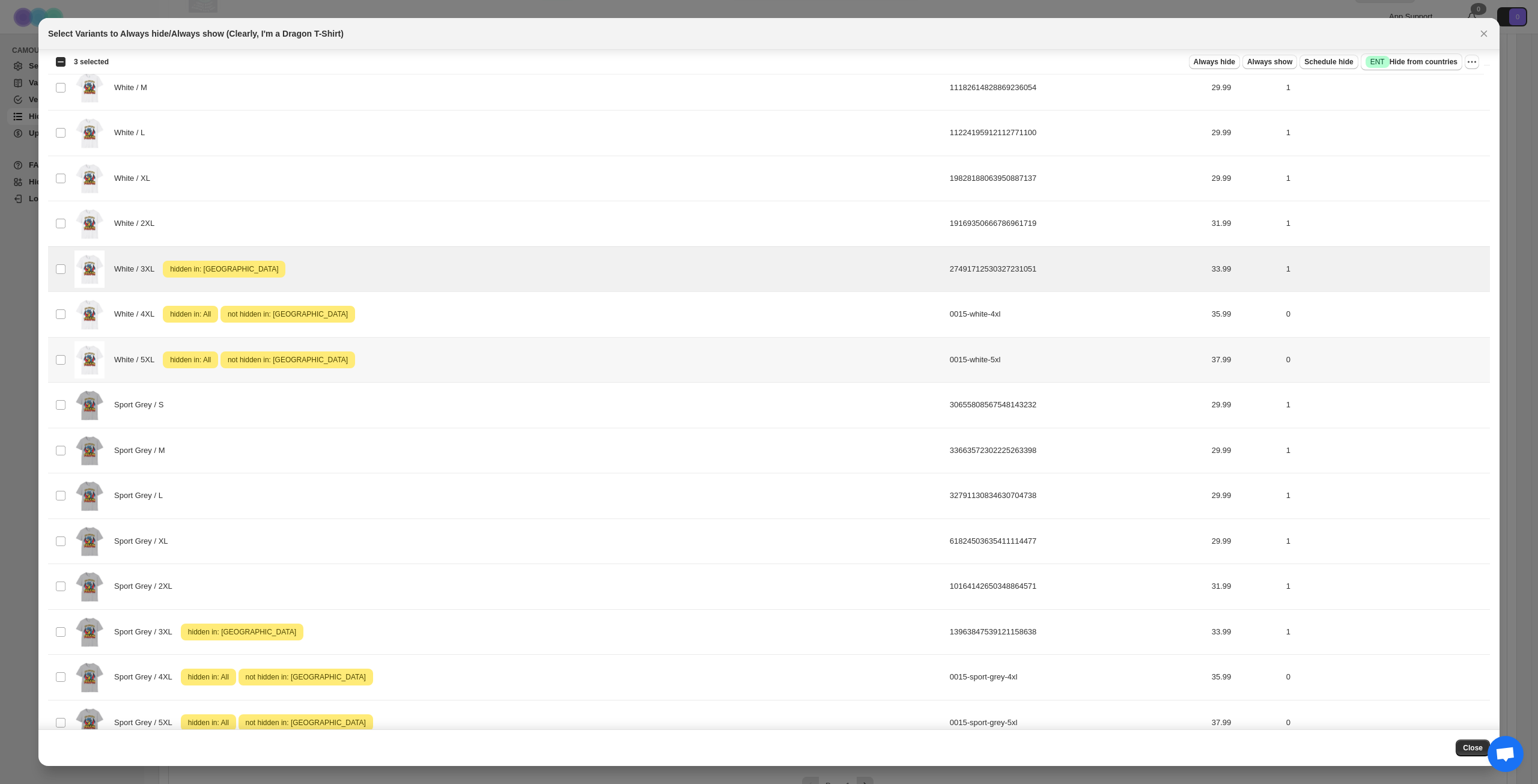
scroll to position [1021, 0]
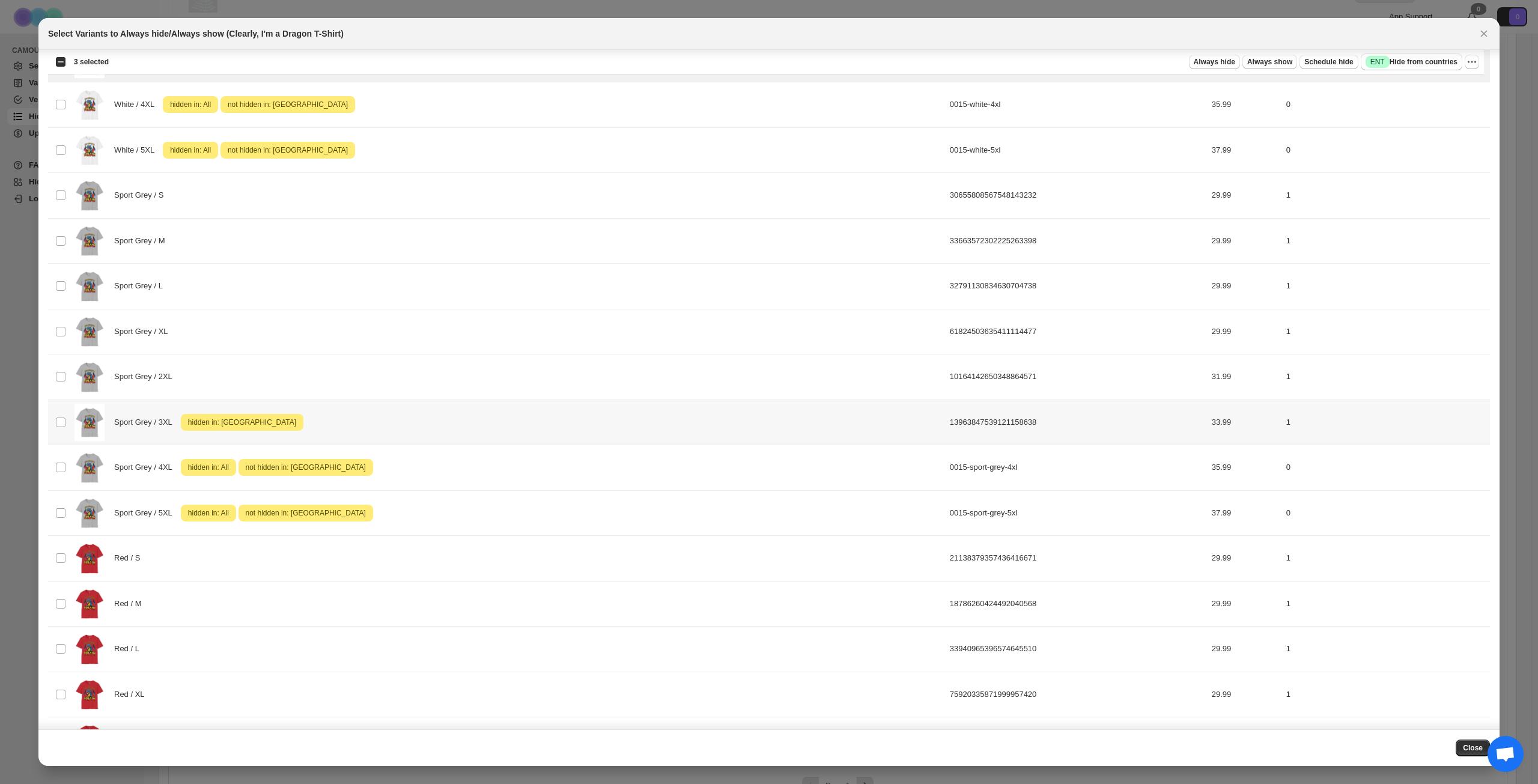
click at [433, 429] on div "Sport Grey / 3XL Attention hidden in: [GEOGRAPHIC_DATA]" at bounding box center [508, 423] width 868 height 38
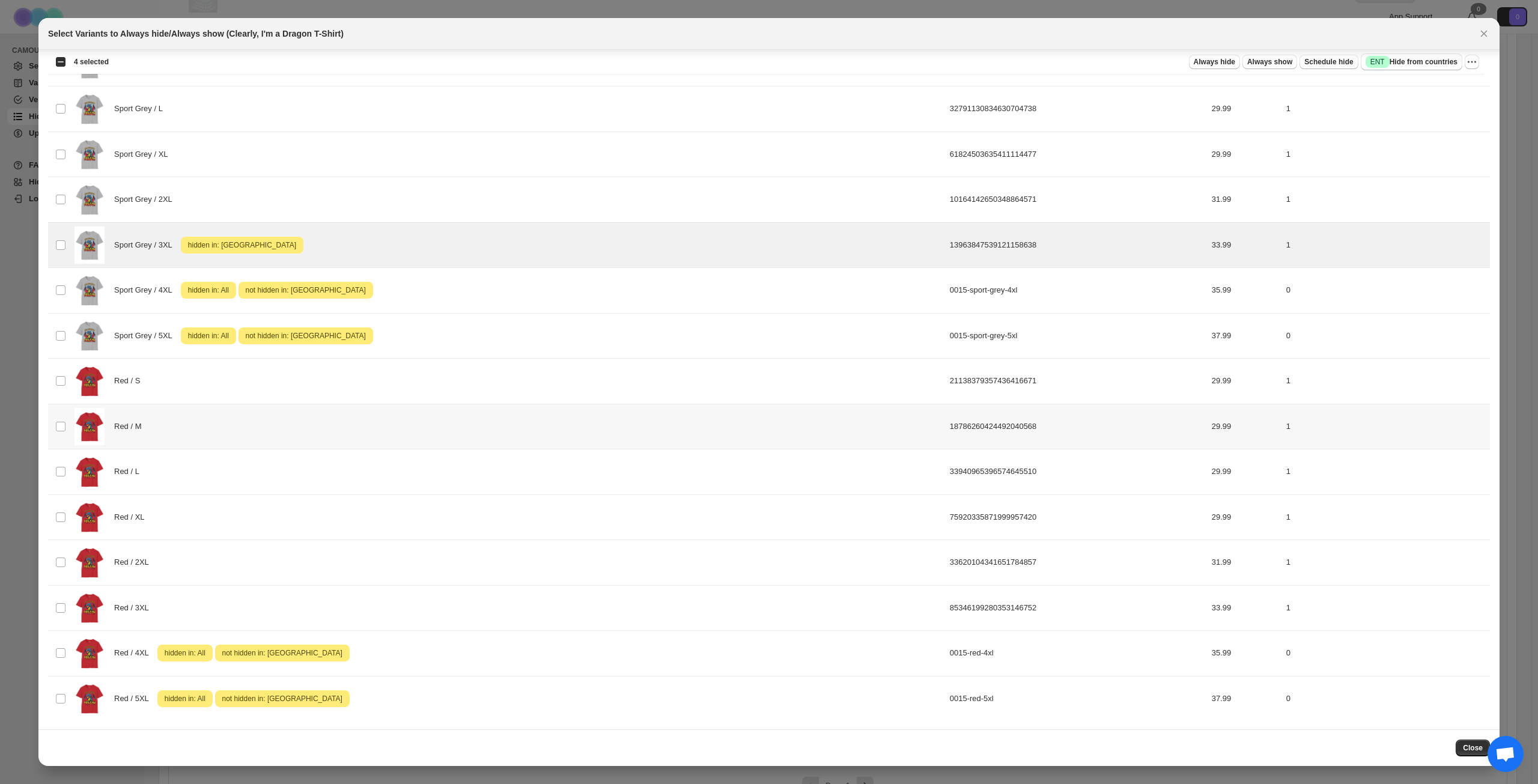
scroll to position [1200, 0]
click at [1476, 63] on icon "More actions" at bounding box center [1472, 62] width 12 height 12
click at [1419, 150] on span "Undo hide from countries" at bounding box center [1429, 147] width 87 height 9
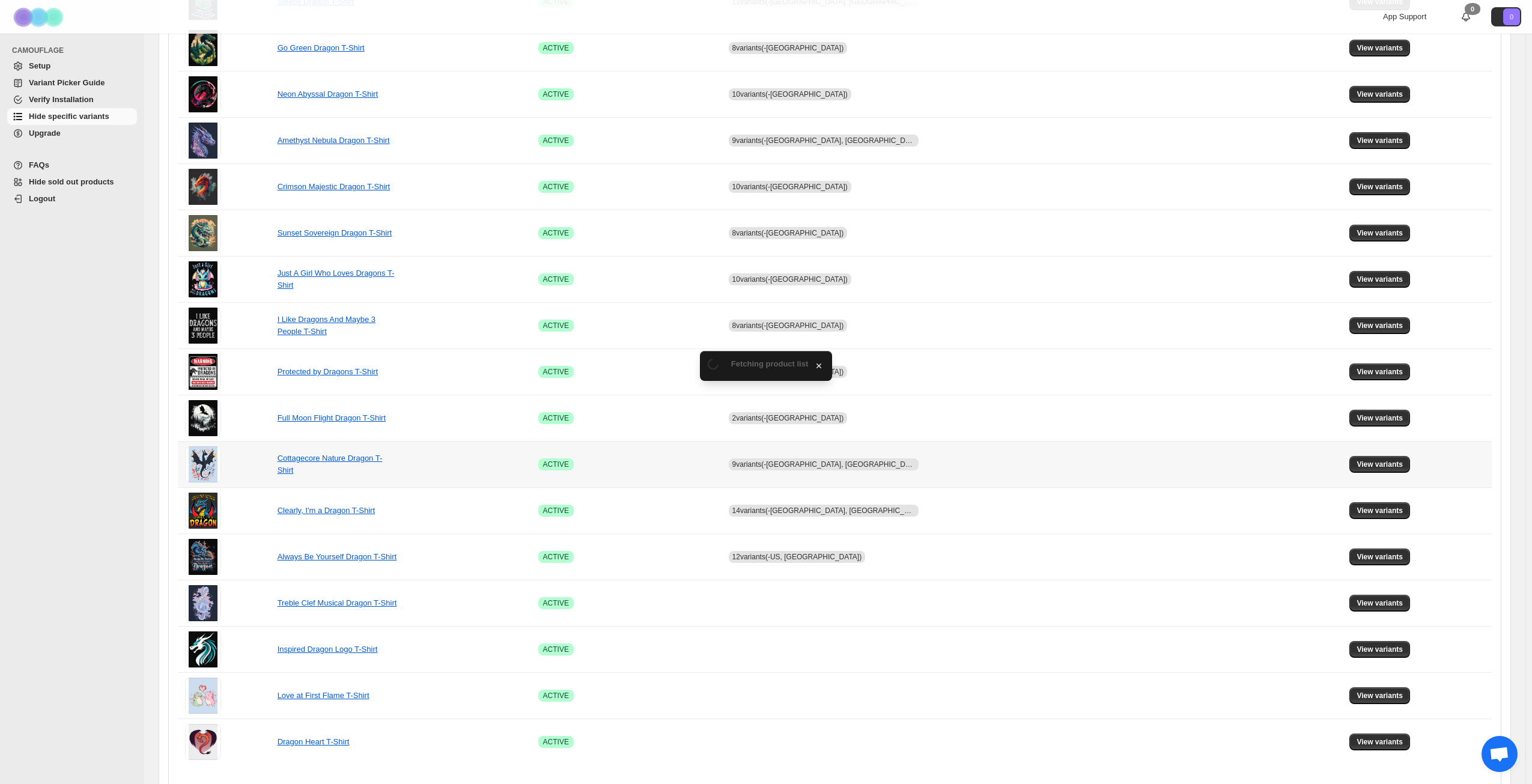
scroll to position [421, 0]
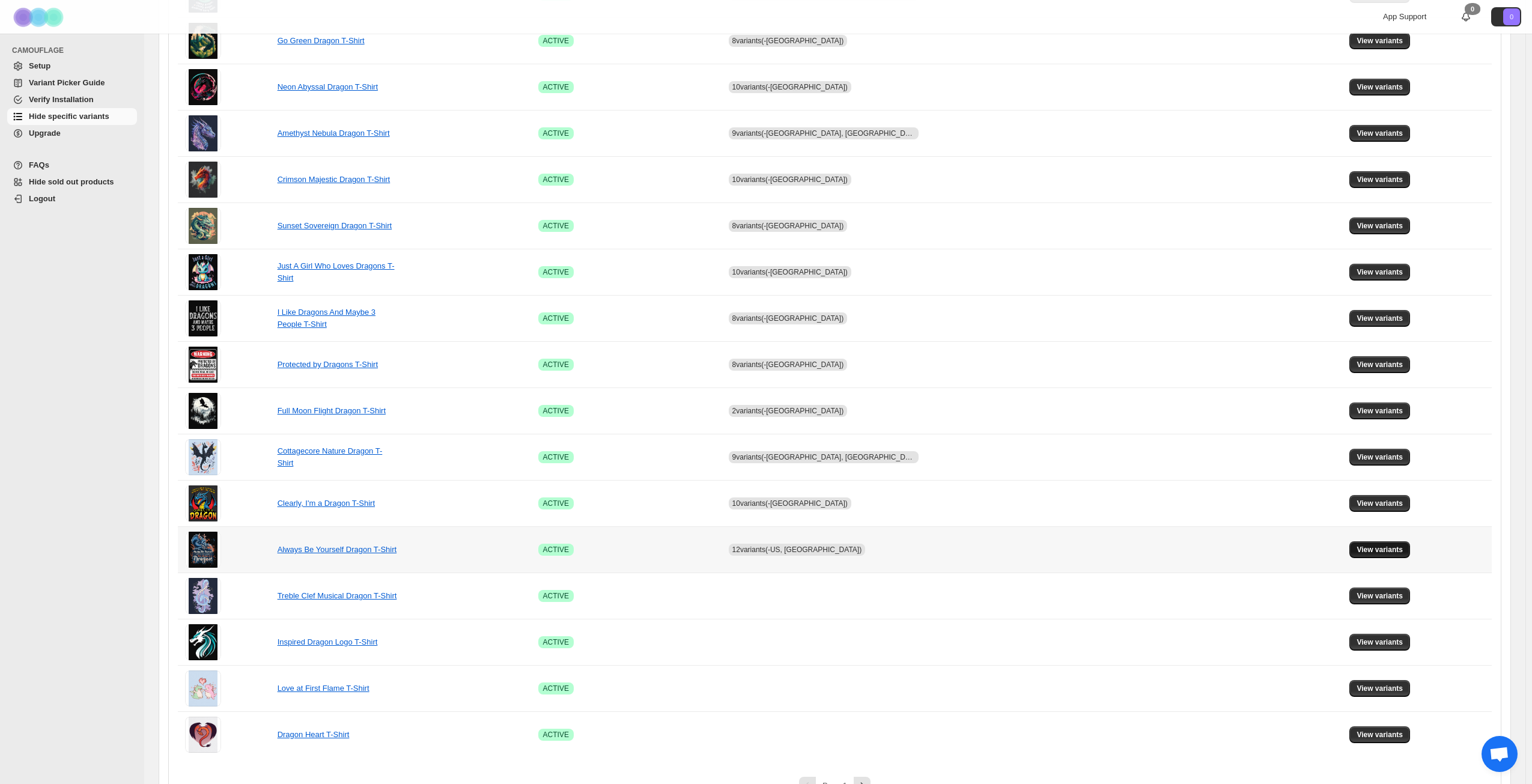
click at [1371, 546] on span "View variants" at bounding box center [1379, 550] width 46 height 10
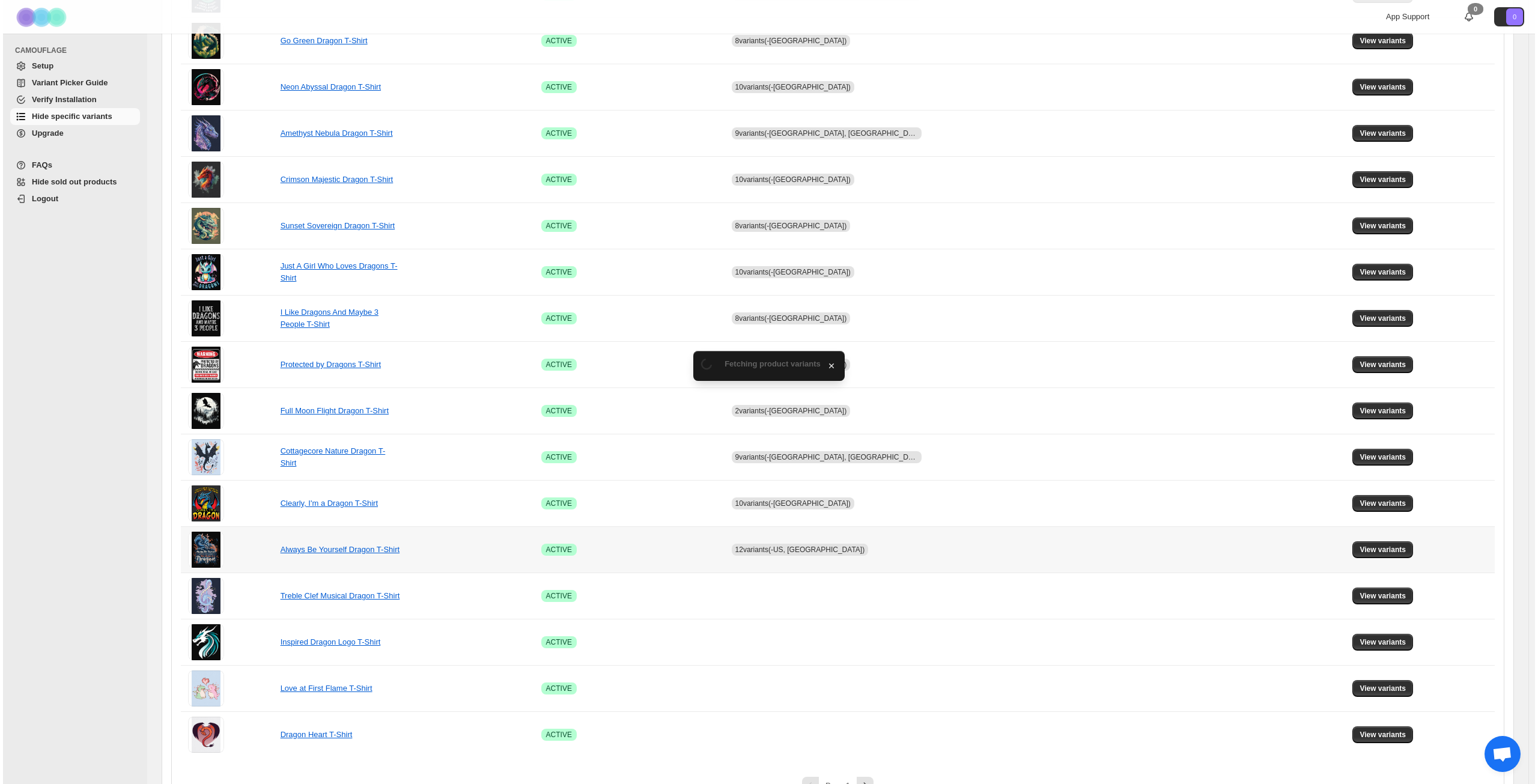
scroll to position [0, 0]
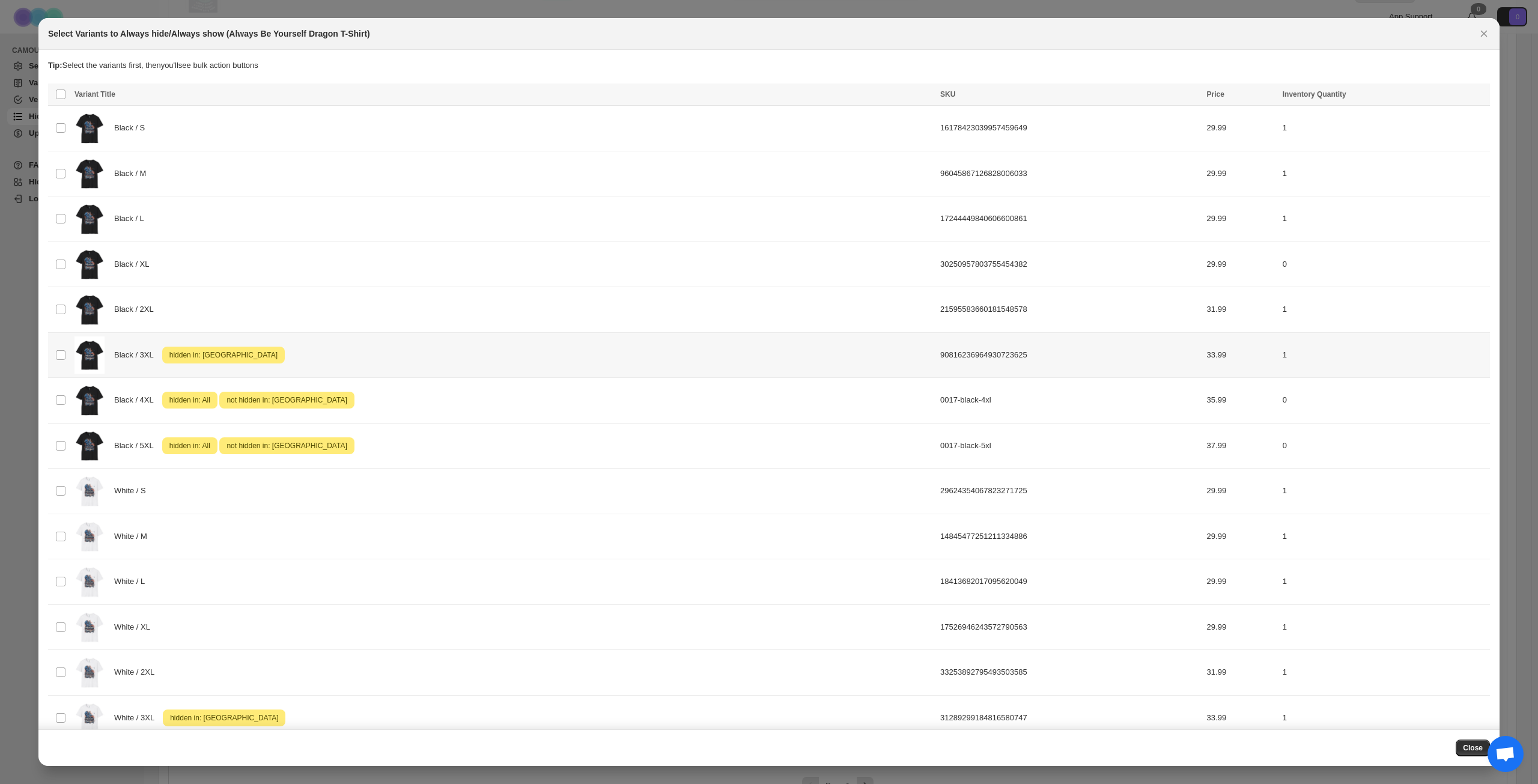
click at [392, 340] on div "Black / 3XL Attention hidden in: [GEOGRAPHIC_DATA]" at bounding box center [504, 355] width 859 height 38
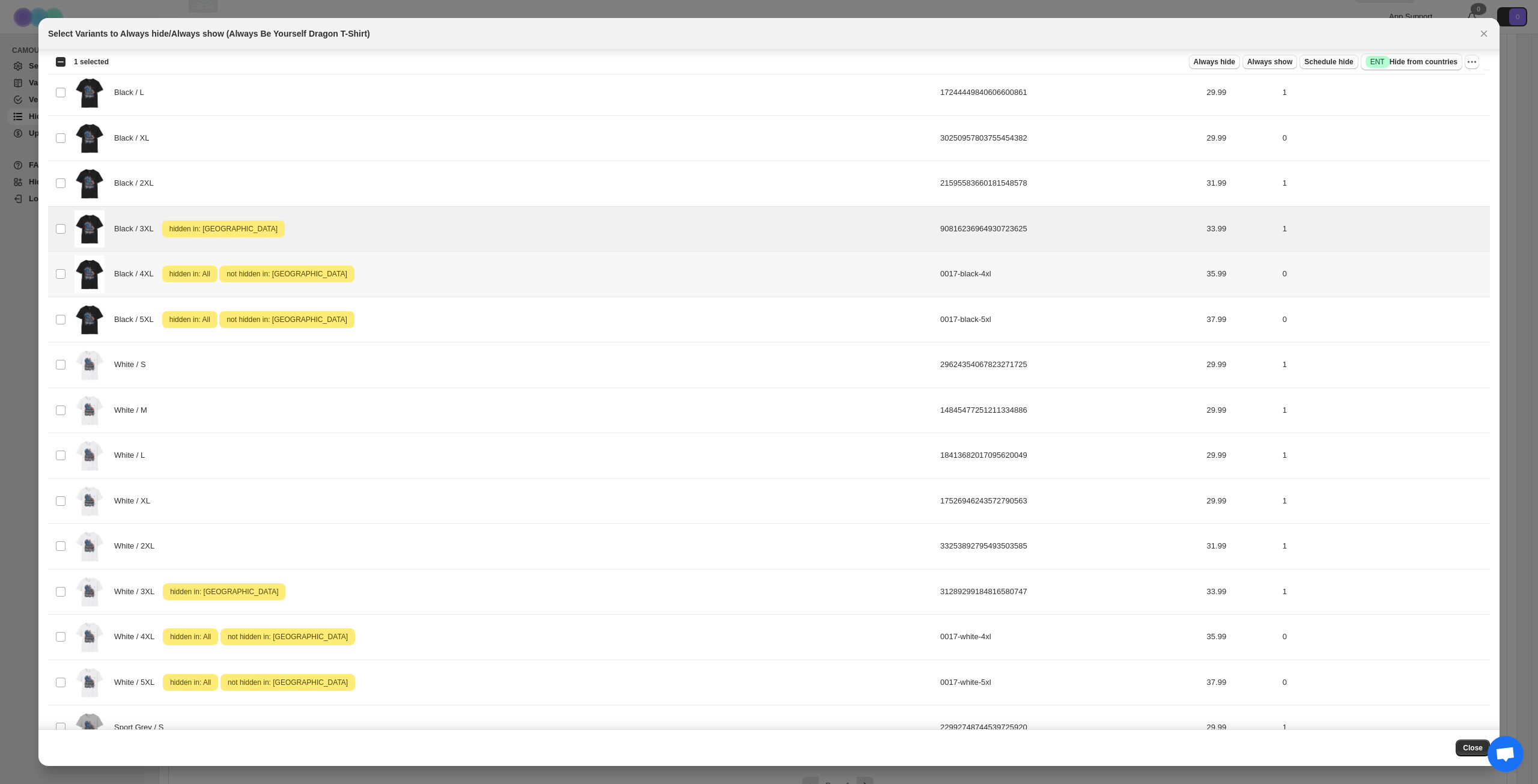
scroll to position [264, 0]
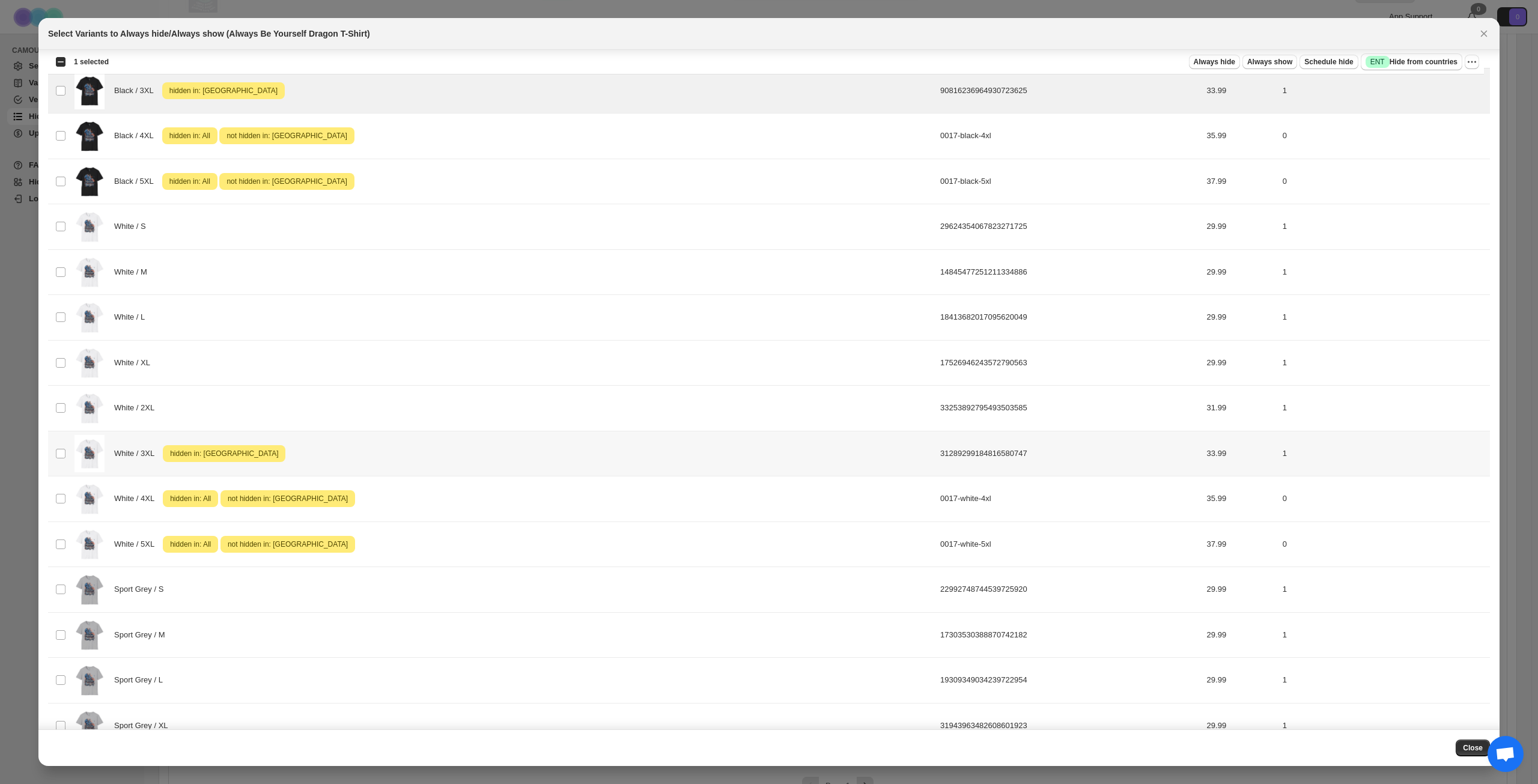
click at [390, 448] on div "White / 3XL Attention hidden in: [GEOGRAPHIC_DATA]" at bounding box center [504, 454] width 859 height 38
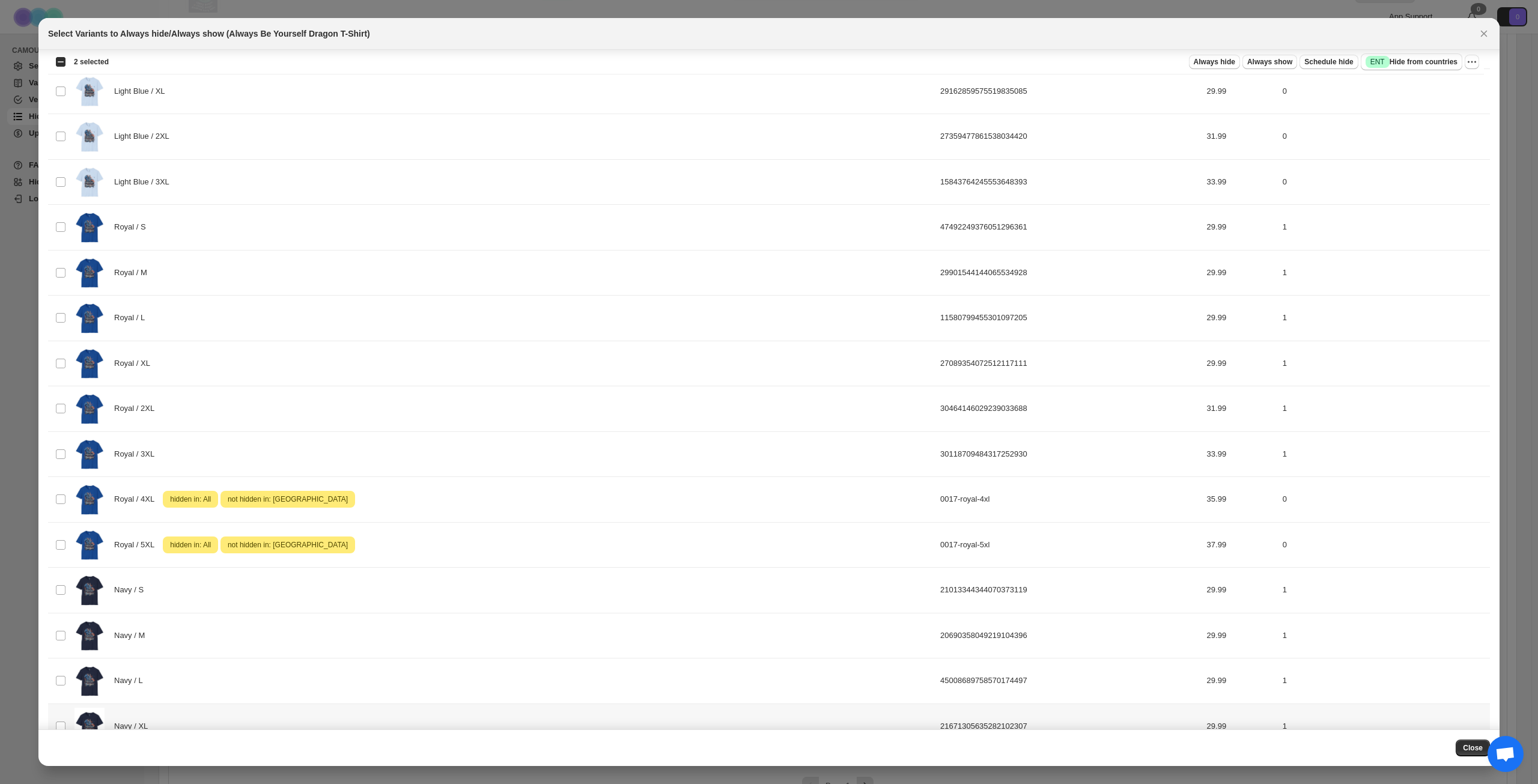
scroll to position [1112, 0]
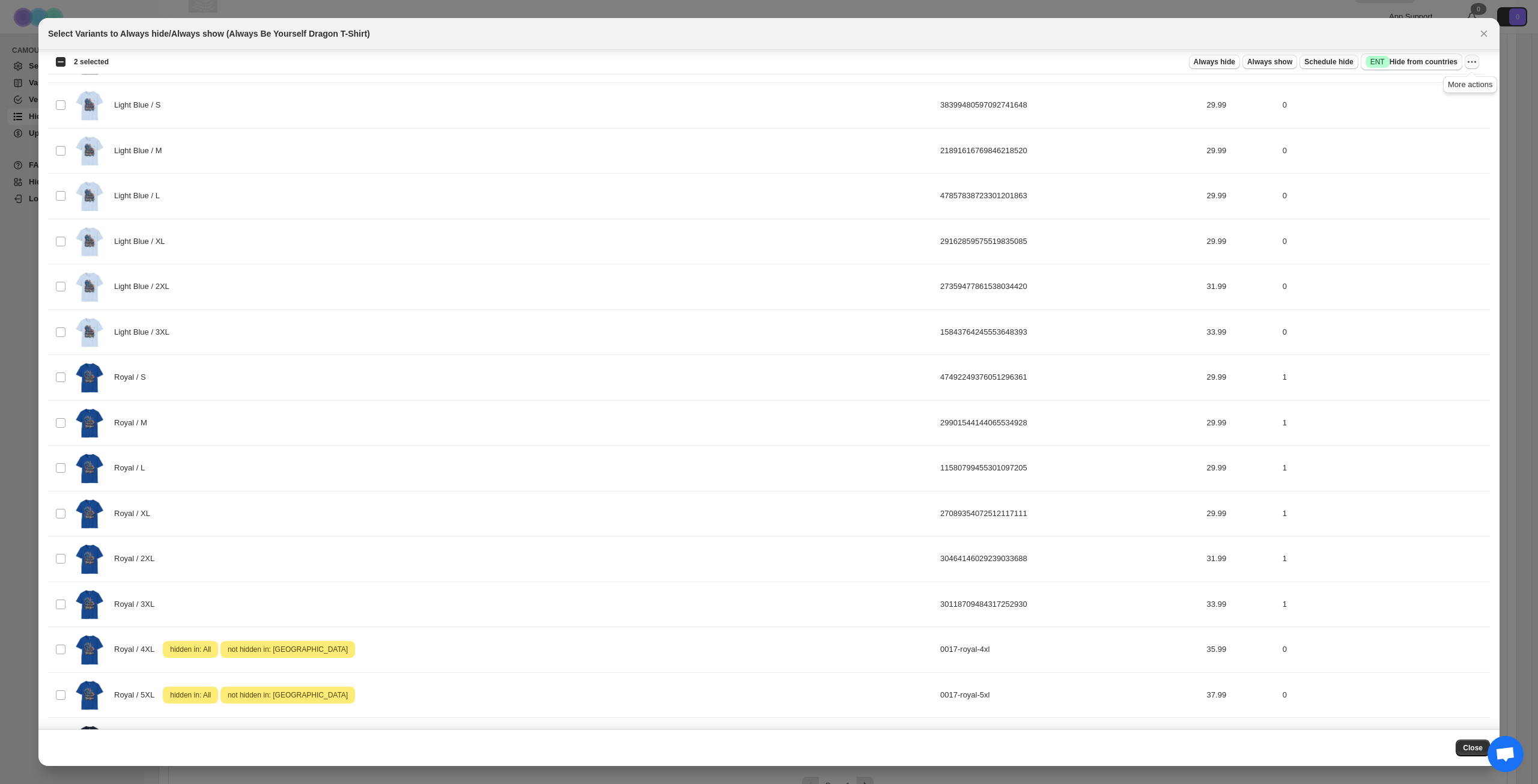
click at [1475, 58] on icon "More actions" at bounding box center [1472, 62] width 12 height 12
click at [1421, 145] on span "Undo hide from countries" at bounding box center [1429, 147] width 87 height 9
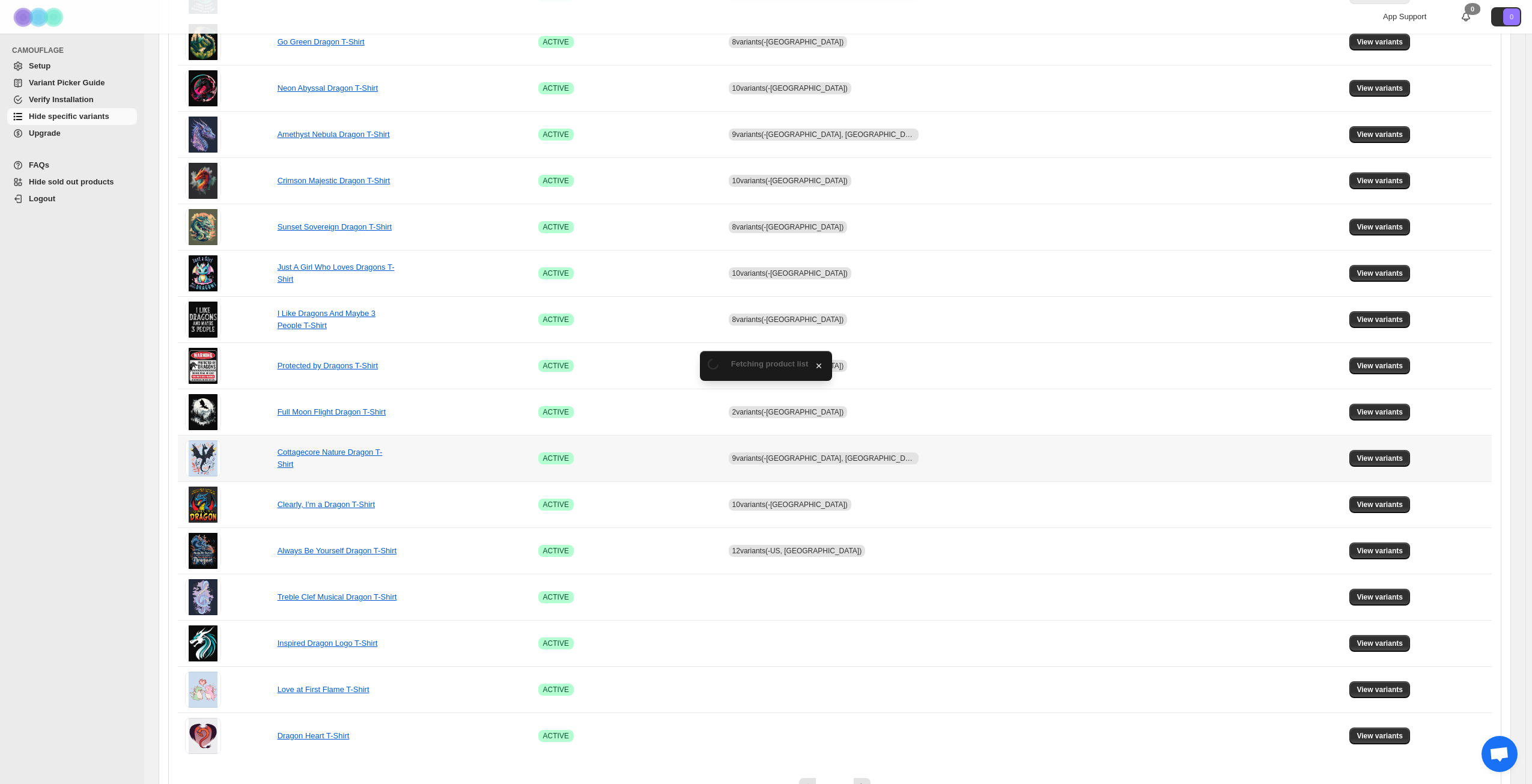
scroll to position [421, 0]
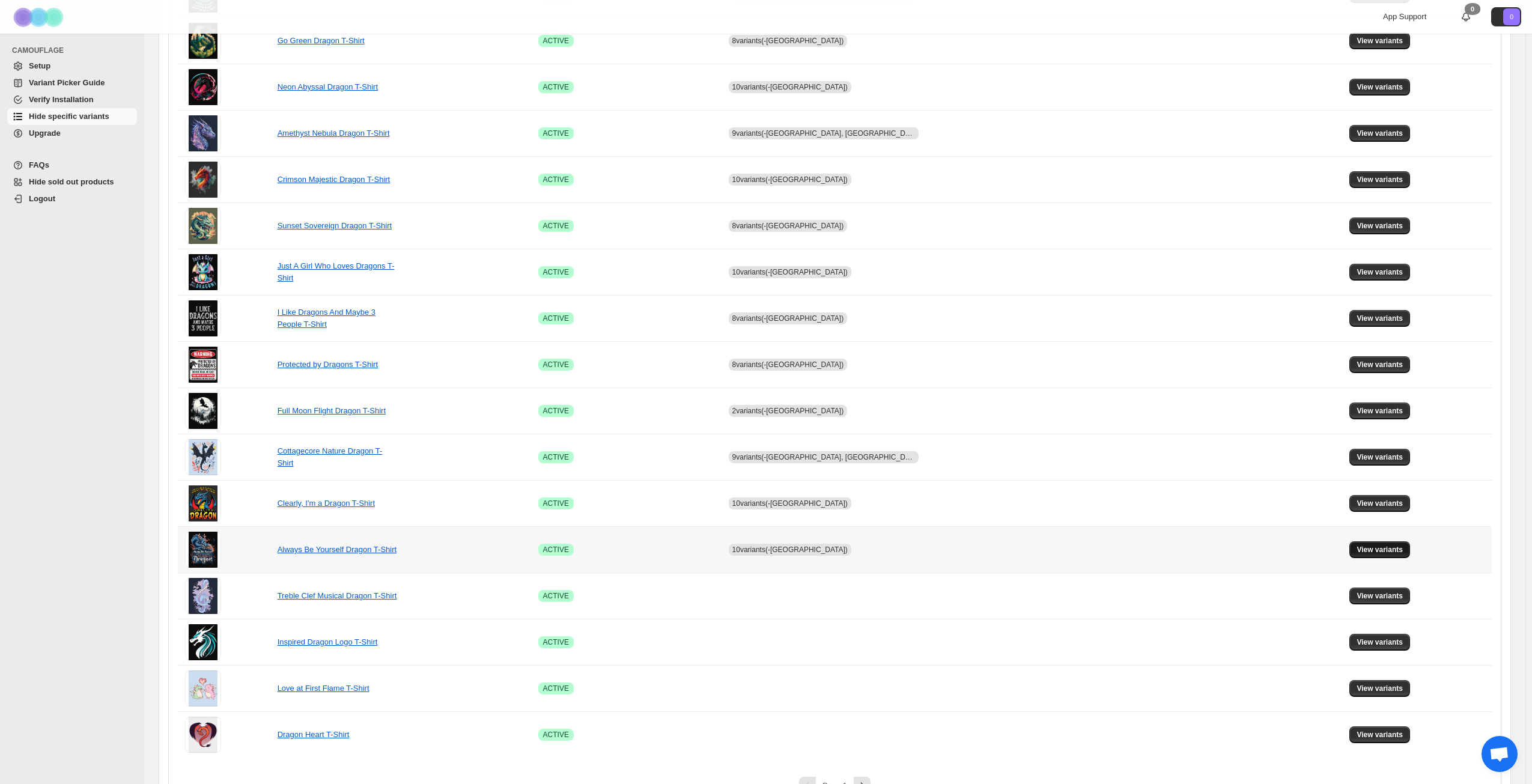
click at [1365, 553] on span "View variants" at bounding box center [1379, 550] width 46 height 10
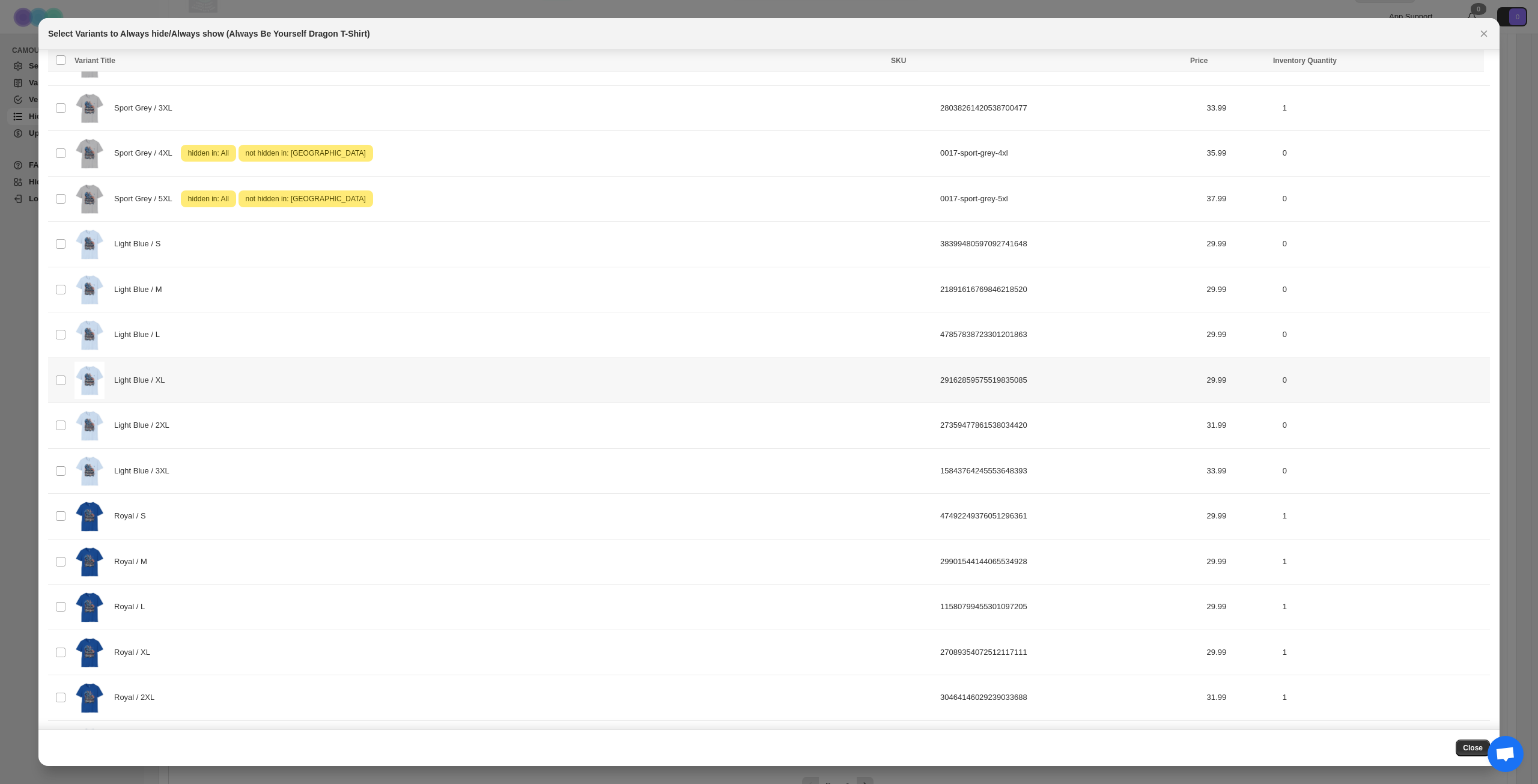
scroll to position [983, 0]
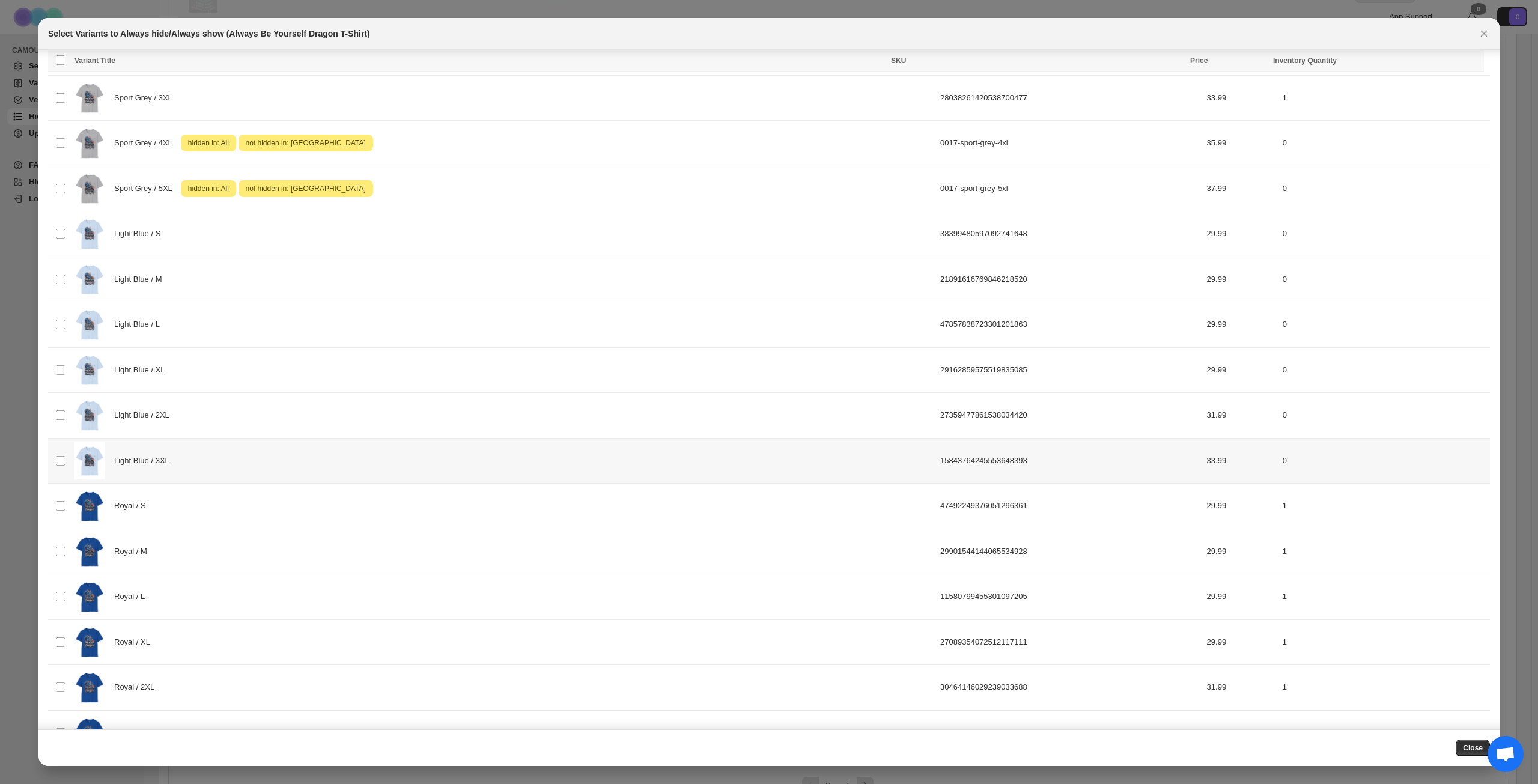
click at [288, 462] on div "Light Blue / 3XL" at bounding box center [504, 461] width 859 height 38
click at [1418, 62] on span "Success ENT Hide from countries" at bounding box center [1412, 62] width 92 height 12
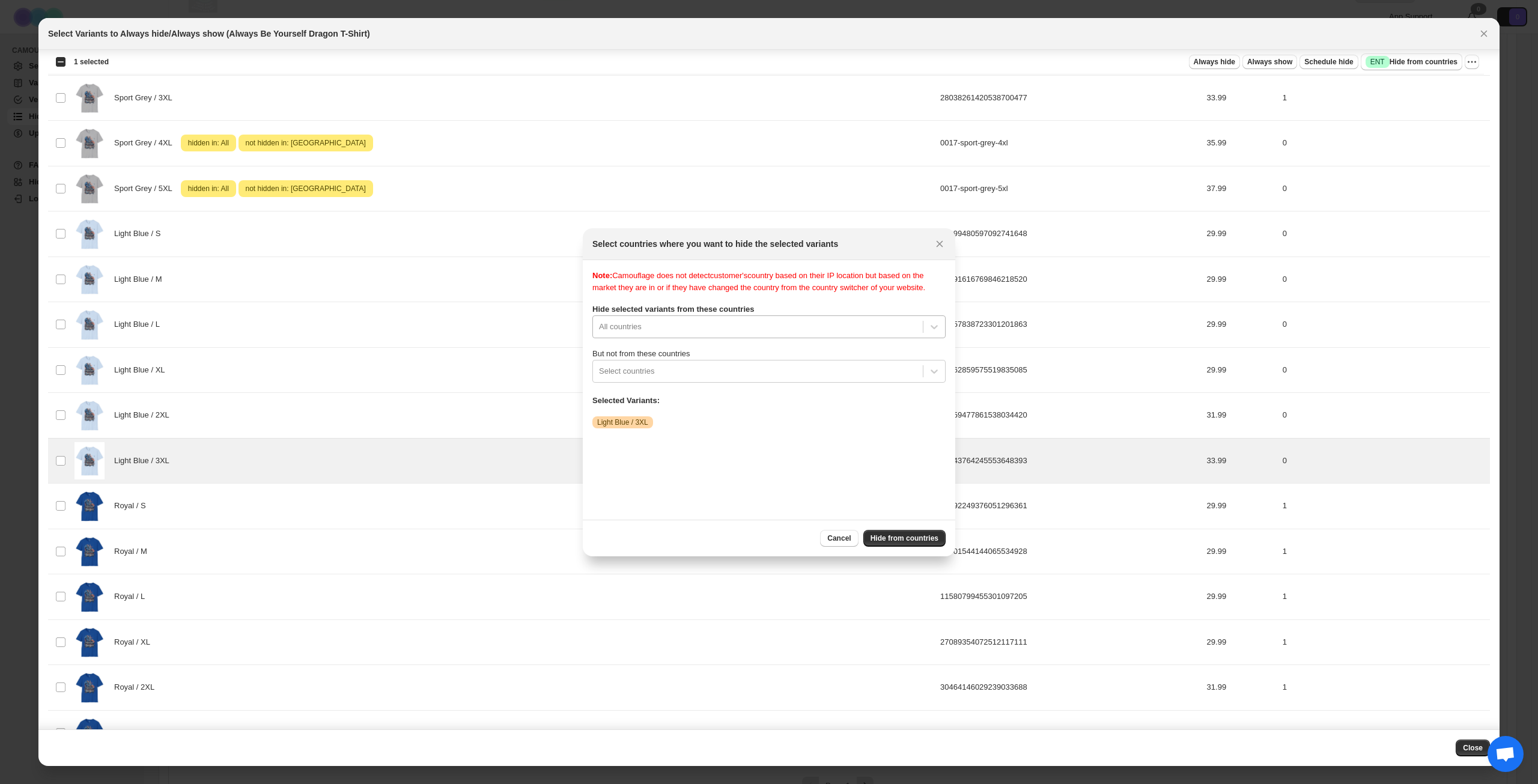
scroll to position [16, 0]
click at [751, 335] on div "Note: Camouflage does not detect customer's country based on their IP location …" at bounding box center [769, 390] width 354 height 240
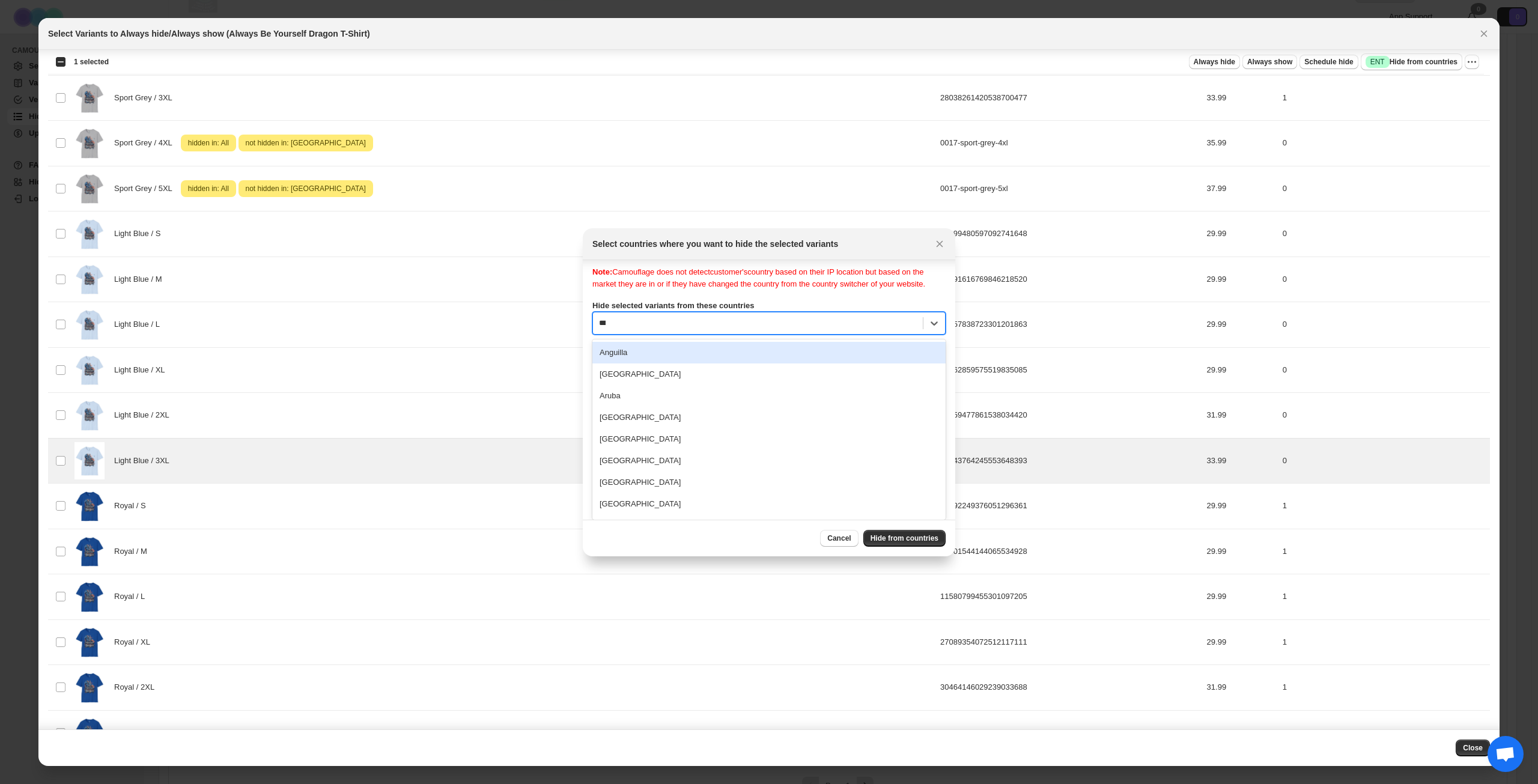
scroll to position [0, 0]
type input "****"
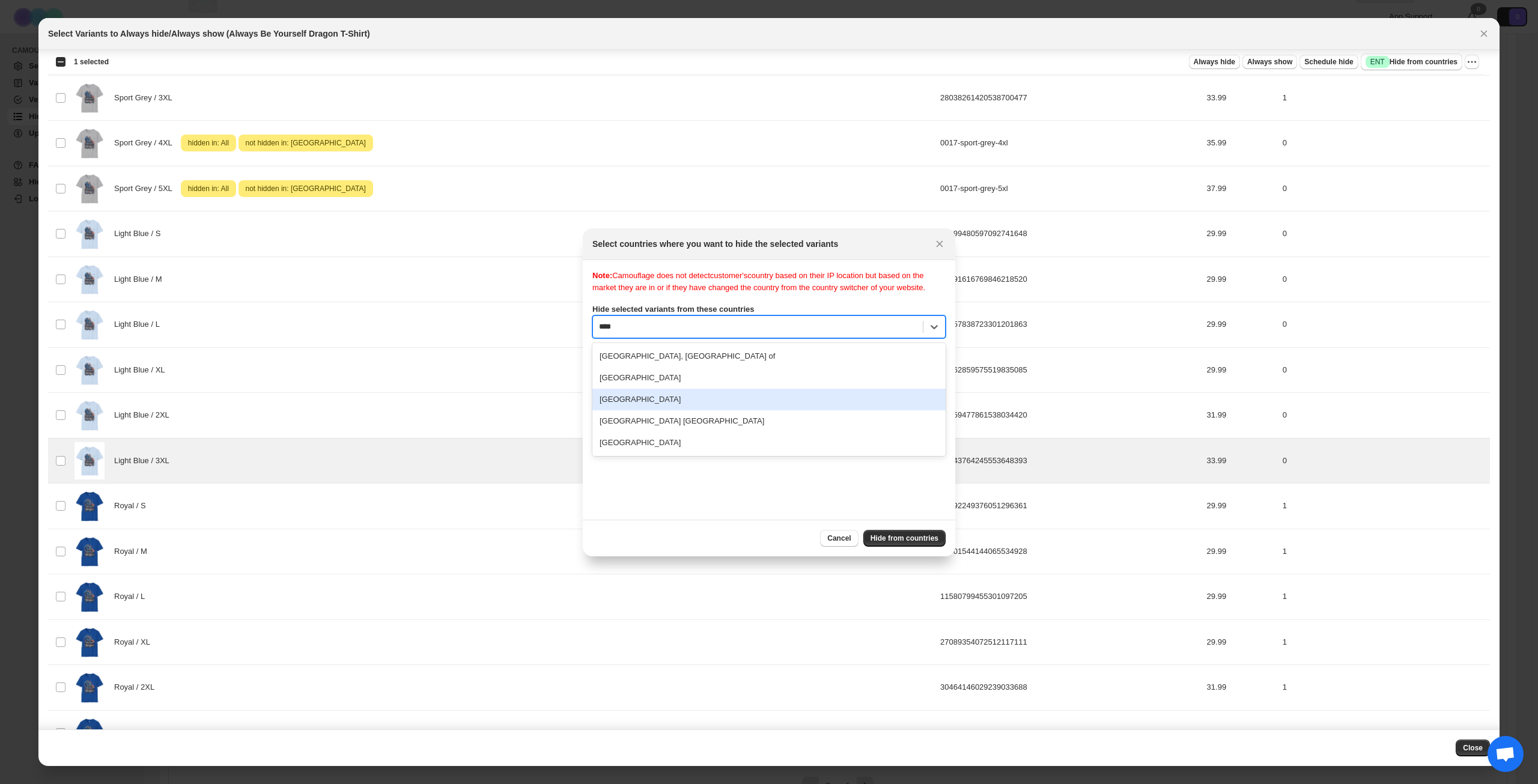
click at [663, 410] on div "[GEOGRAPHIC_DATA]" at bounding box center [769, 399] width 354 height 21
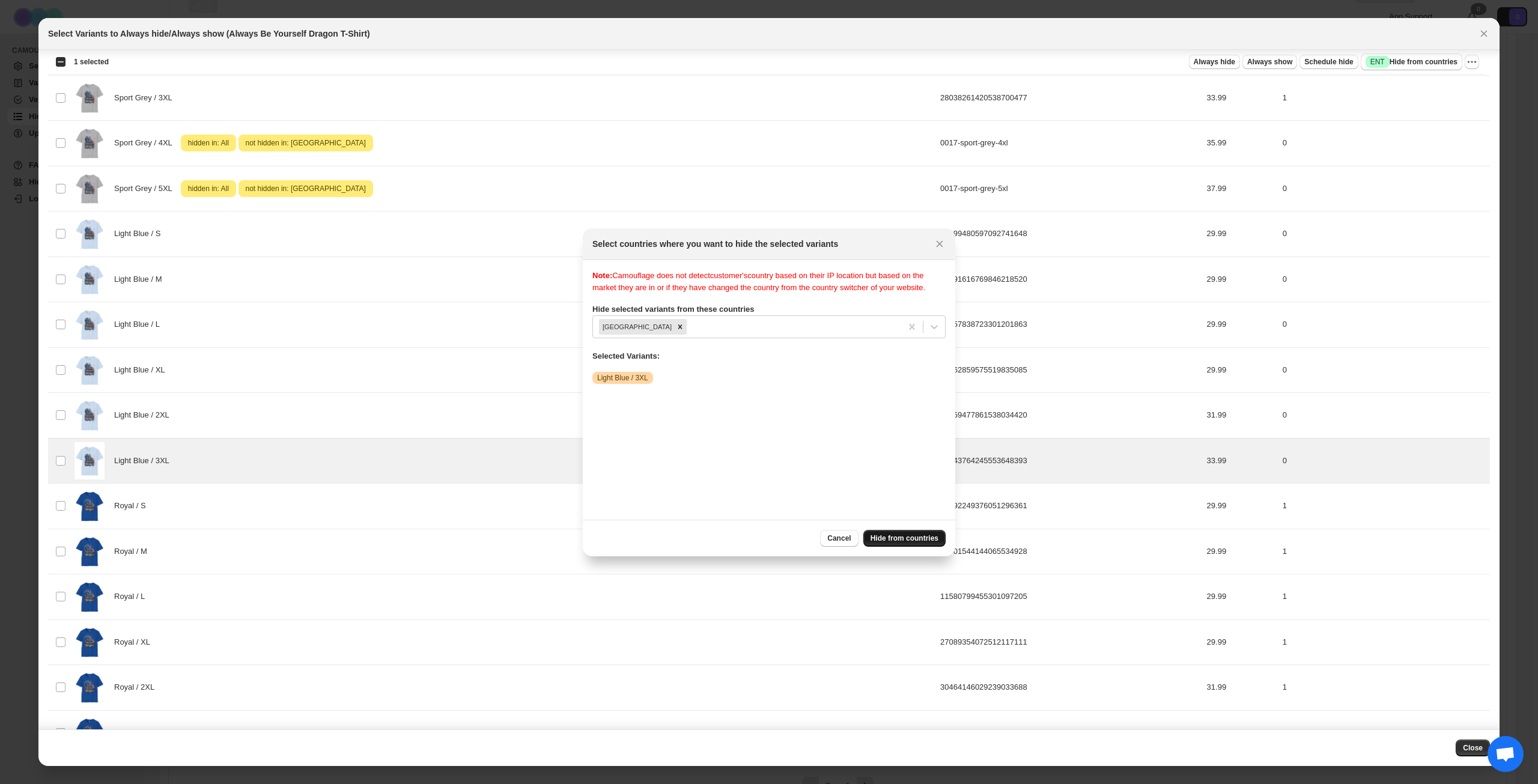
click at [914, 536] on span "Hide from countries" at bounding box center [905, 538] width 68 height 10
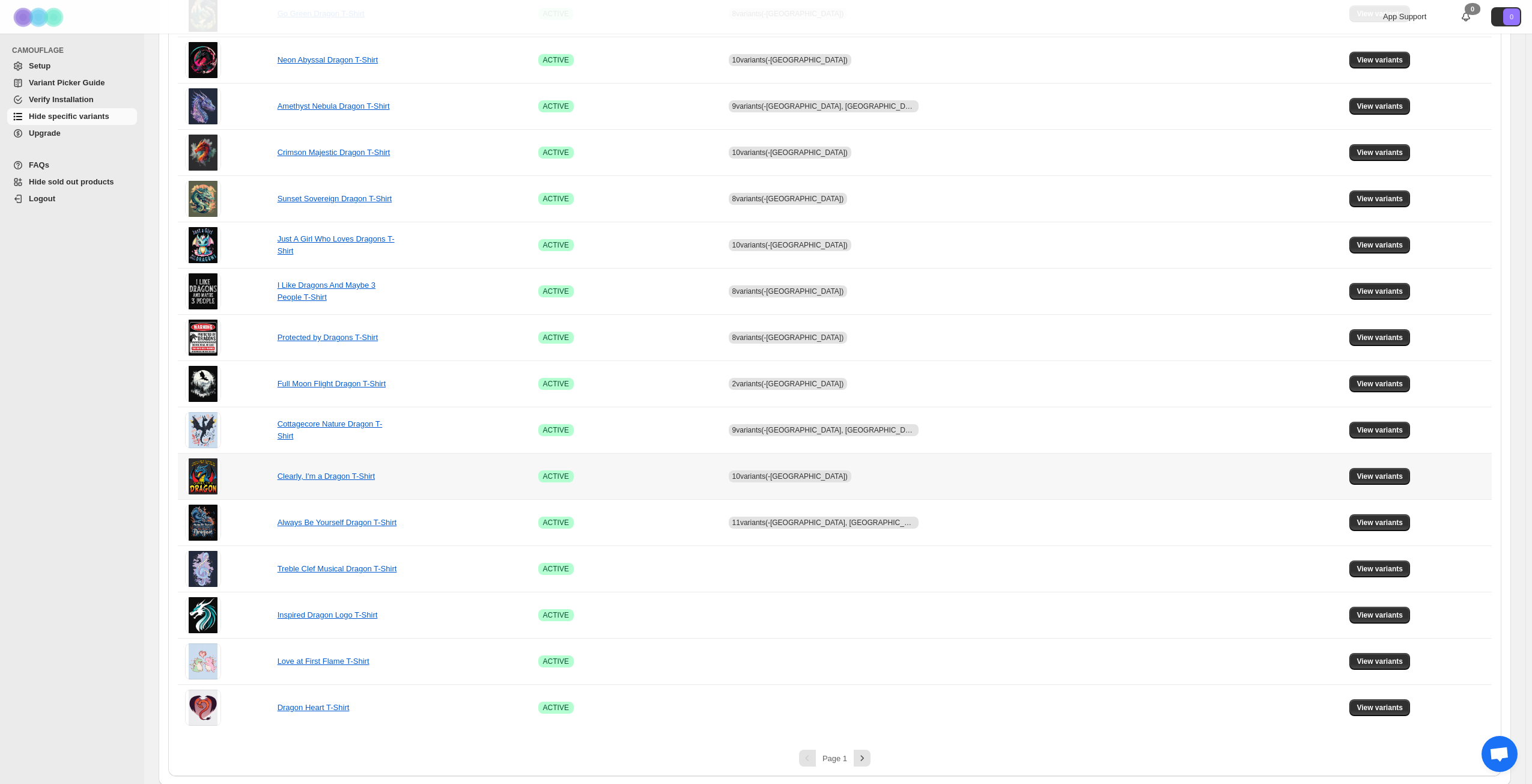
scroll to position [449, 0]
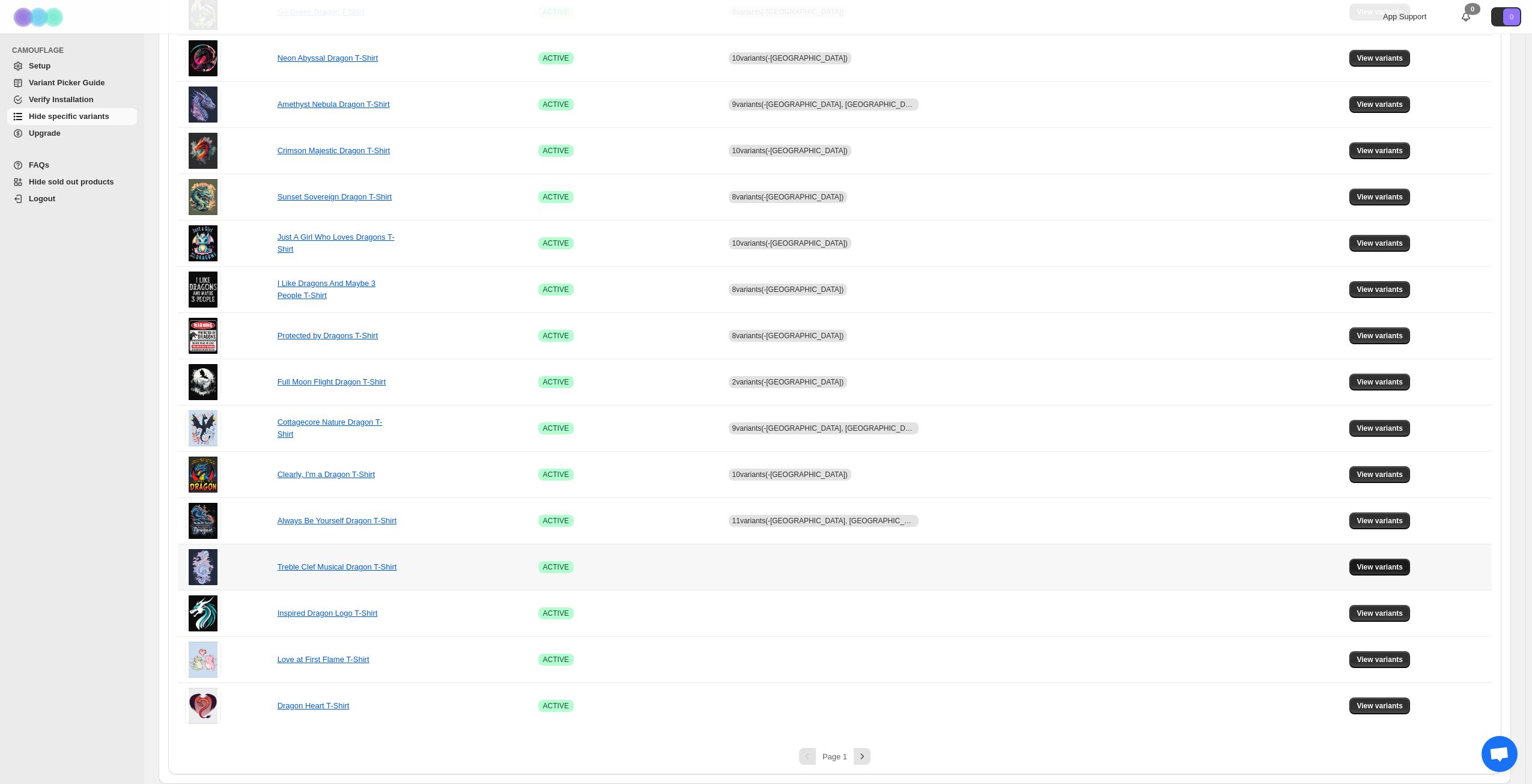
click at [1357, 566] on span "View variants" at bounding box center [1379, 567] width 46 height 10
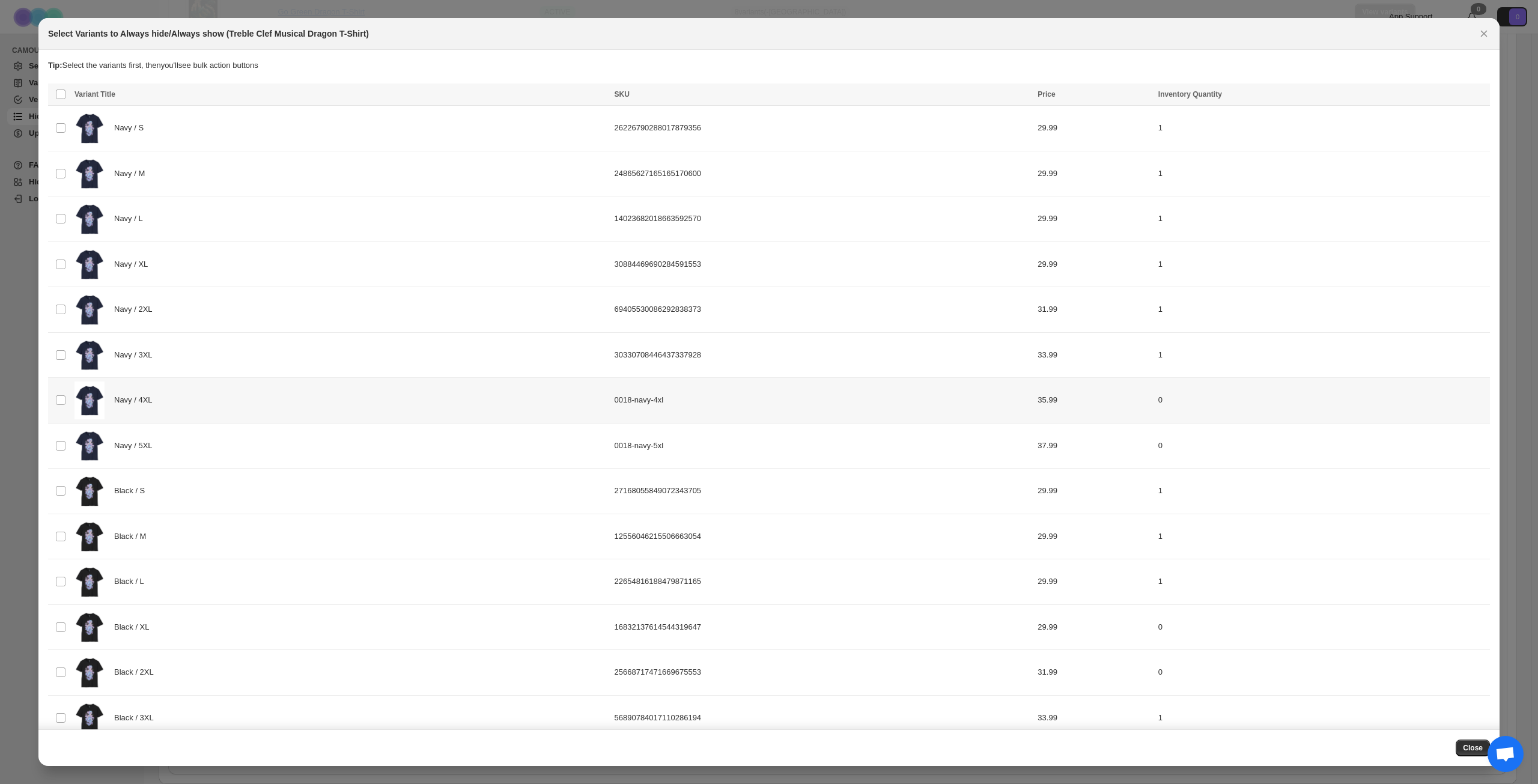
click at [247, 403] on div "Navy / 4XL" at bounding box center [341, 400] width 533 height 38
click at [231, 451] on div "Navy / 5XL" at bounding box center [341, 446] width 533 height 38
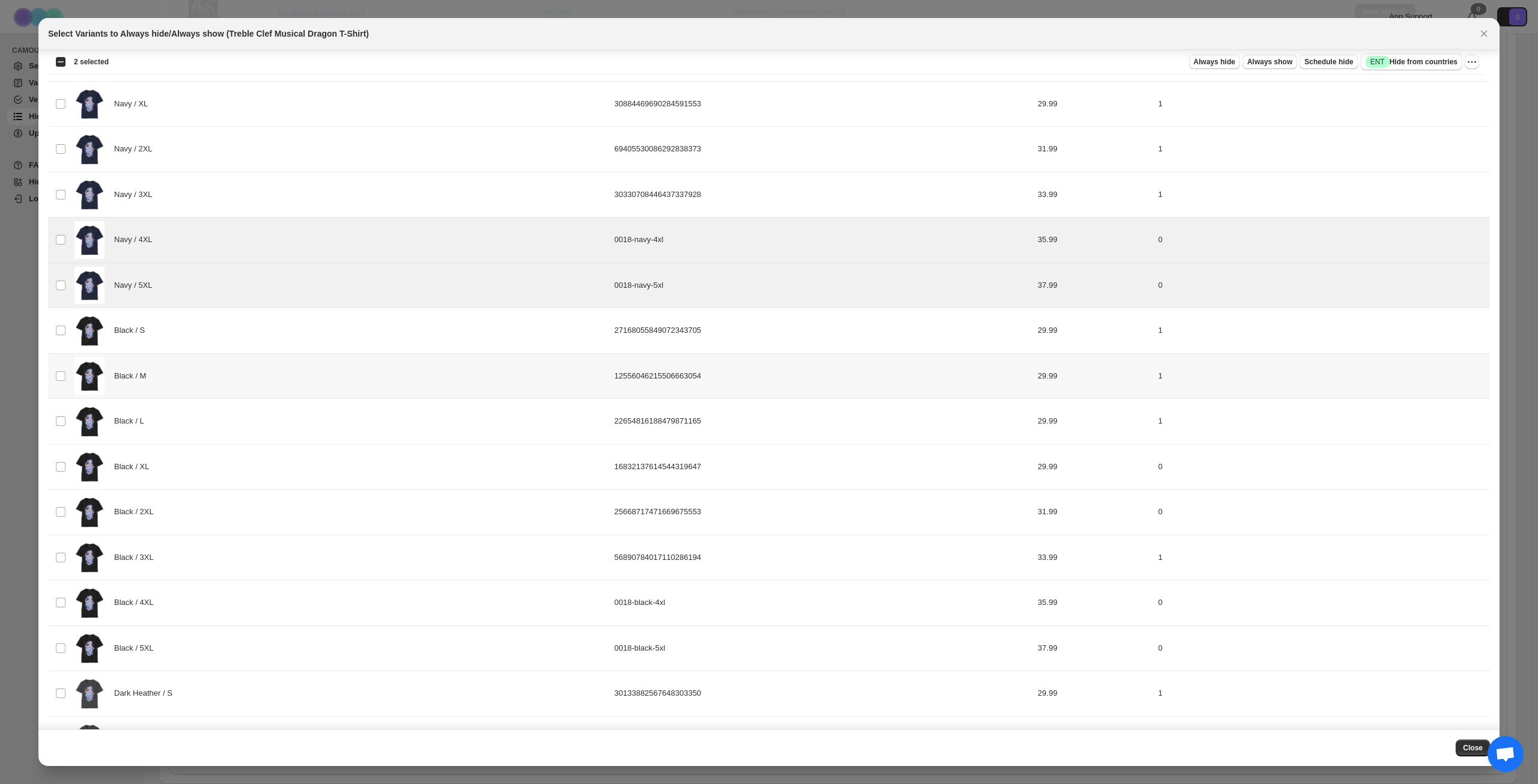
scroll to position [324, 0]
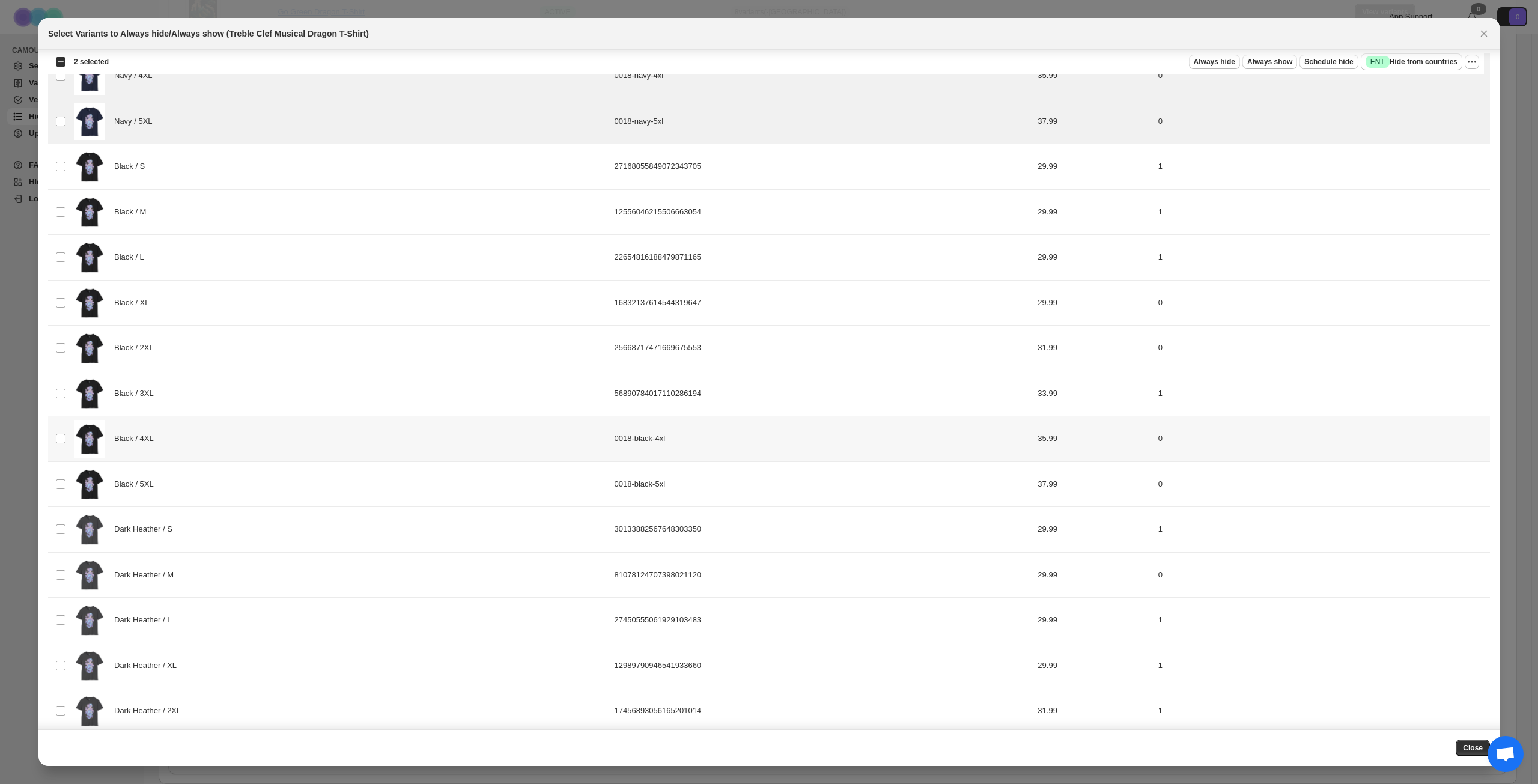
click at [240, 441] on div "Black / 4XL" at bounding box center [341, 439] width 533 height 38
click at [234, 474] on div "Black / 5XL" at bounding box center [341, 484] width 533 height 38
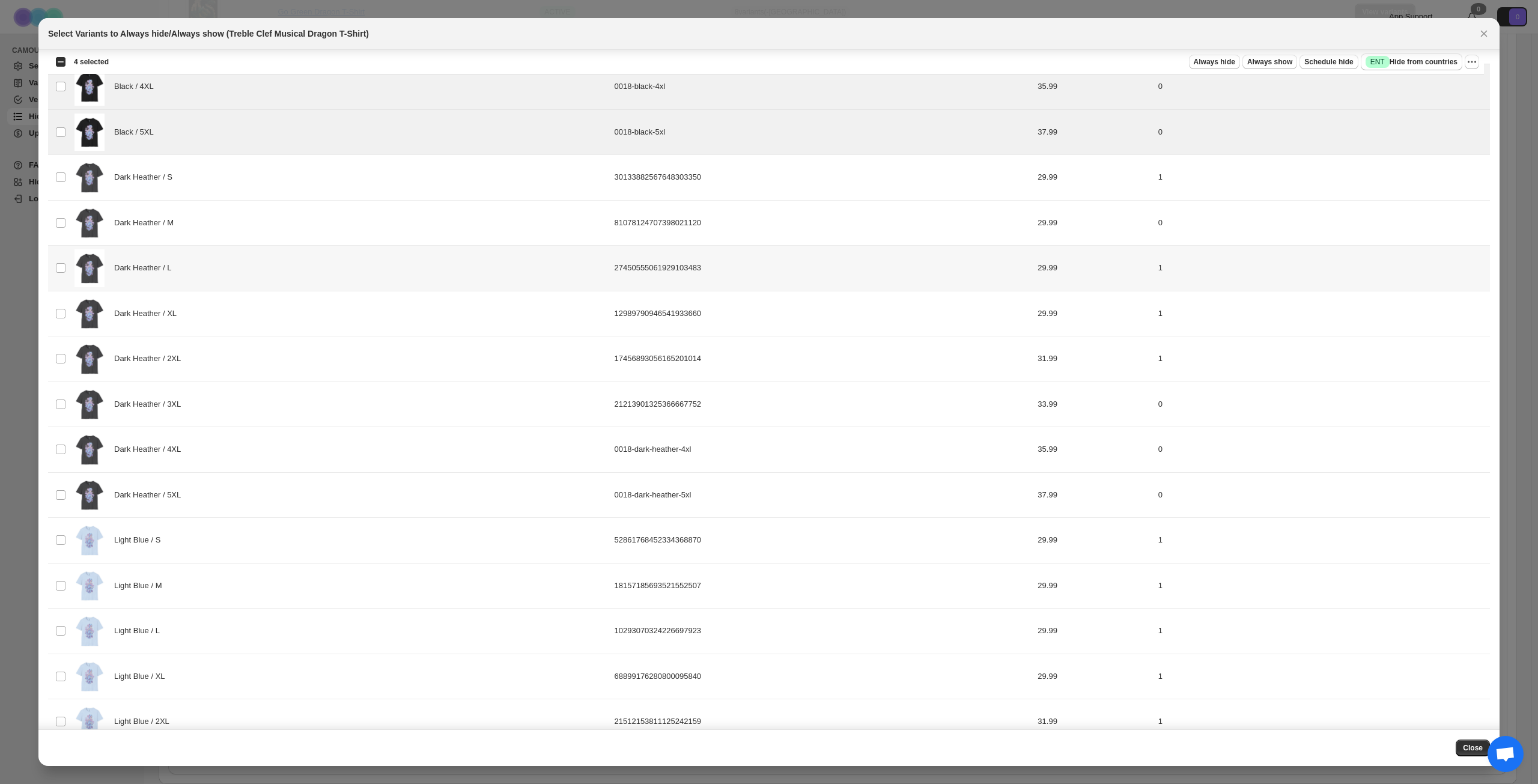
scroll to position [685, 0]
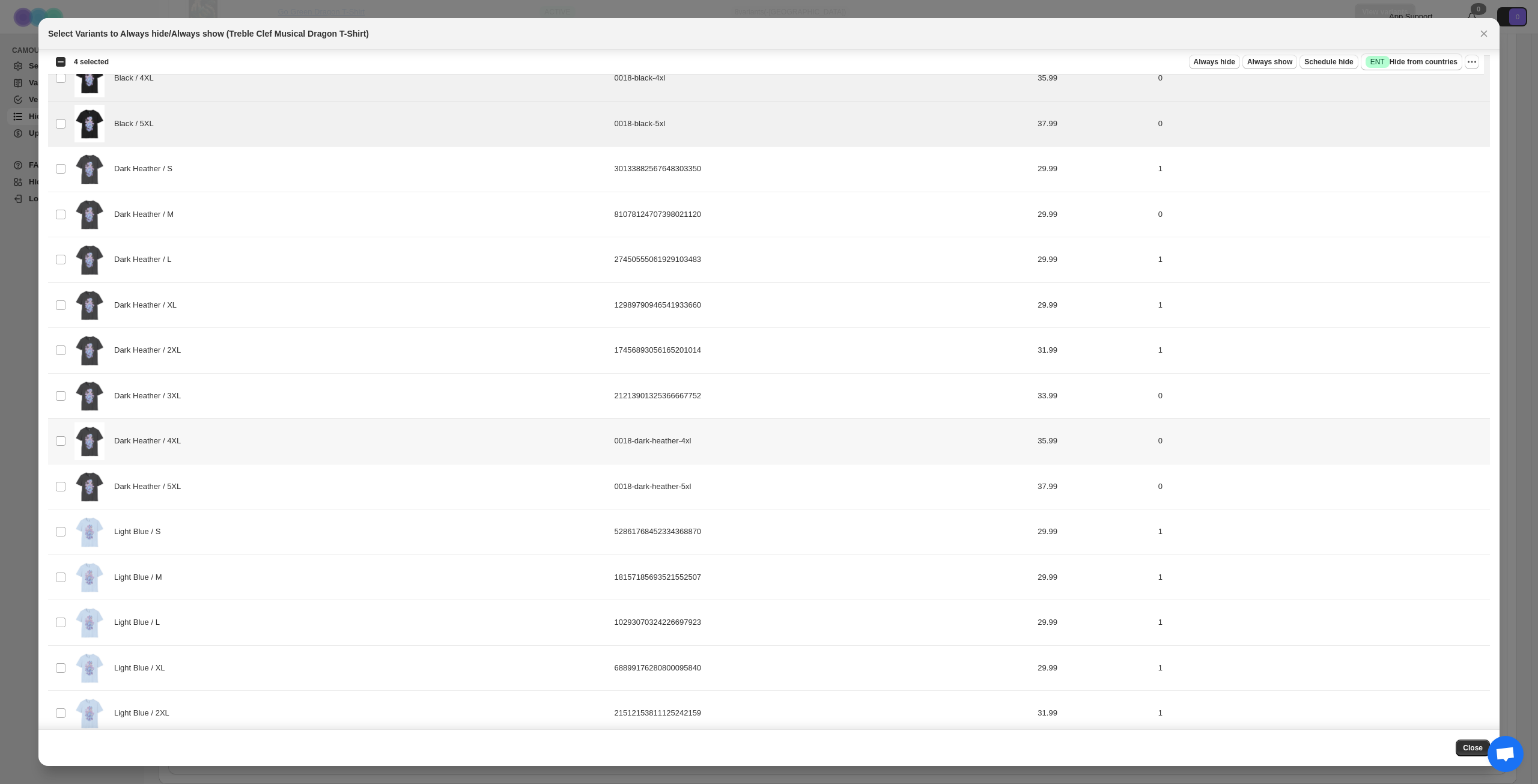
click at [259, 446] on div "Dark Heather / 4XL" at bounding box center [341, 441] width 533 height 38
click at [247, 482] on div "Dark Heather / 5XL" at bounding box center [341, 487] width 533 height 38
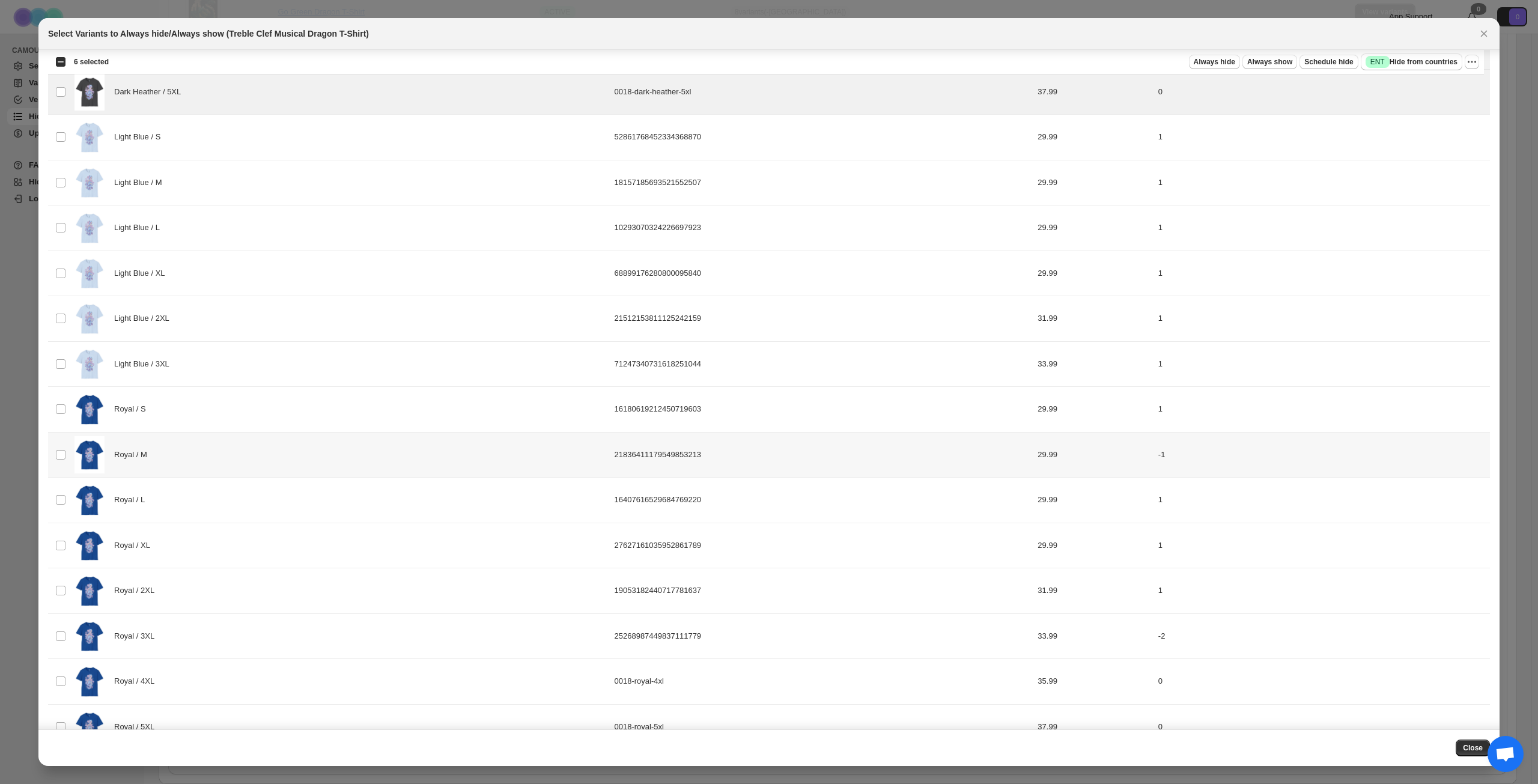
scroll to position [1109, 0]
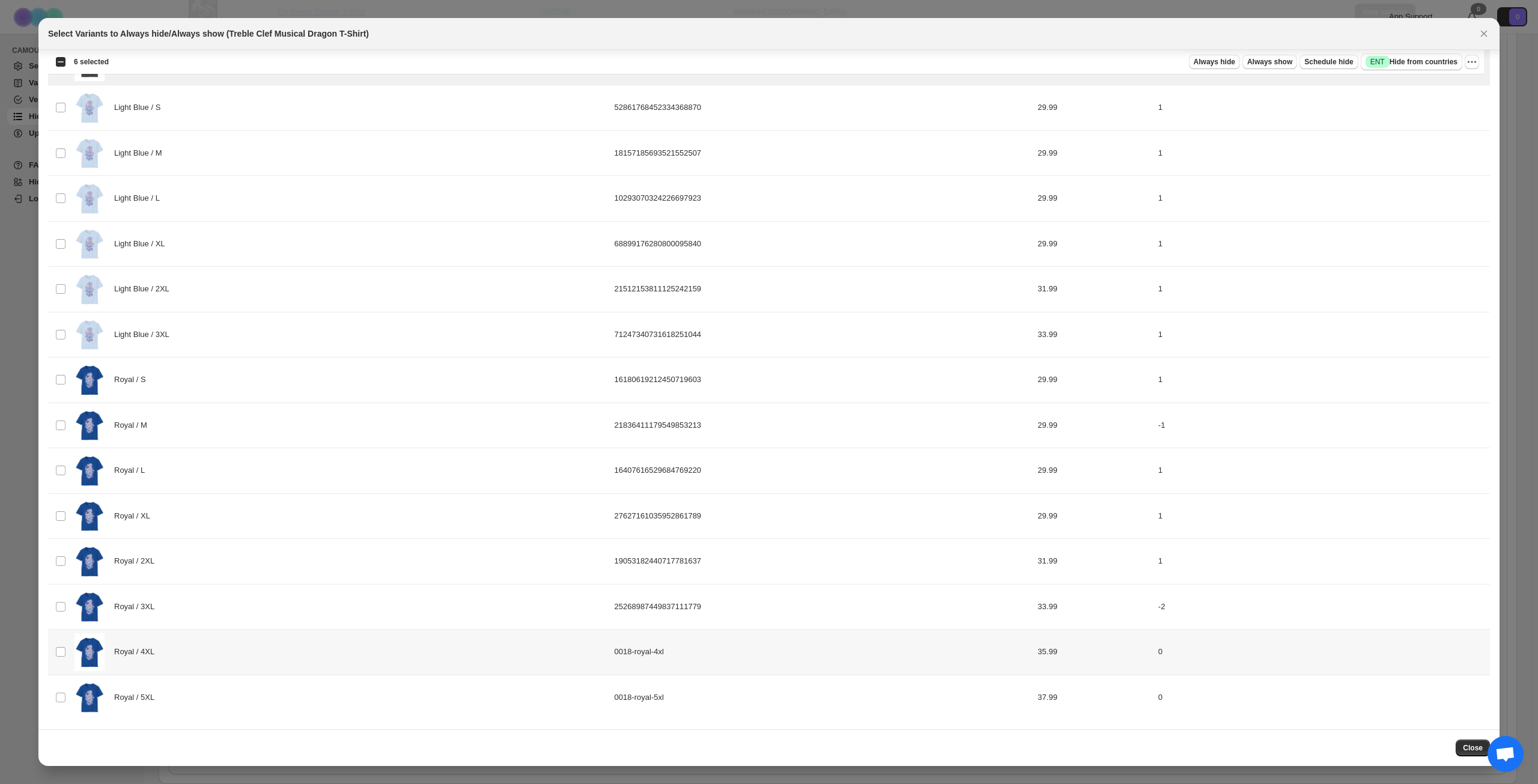
click at [234, 644] on div "Royal / 4XL" at bounding box center [341, 652] width 533 height 38
click at [233, 699] on div "Royal / 5XL" at bounding box center [341, 698] width 533 height 38
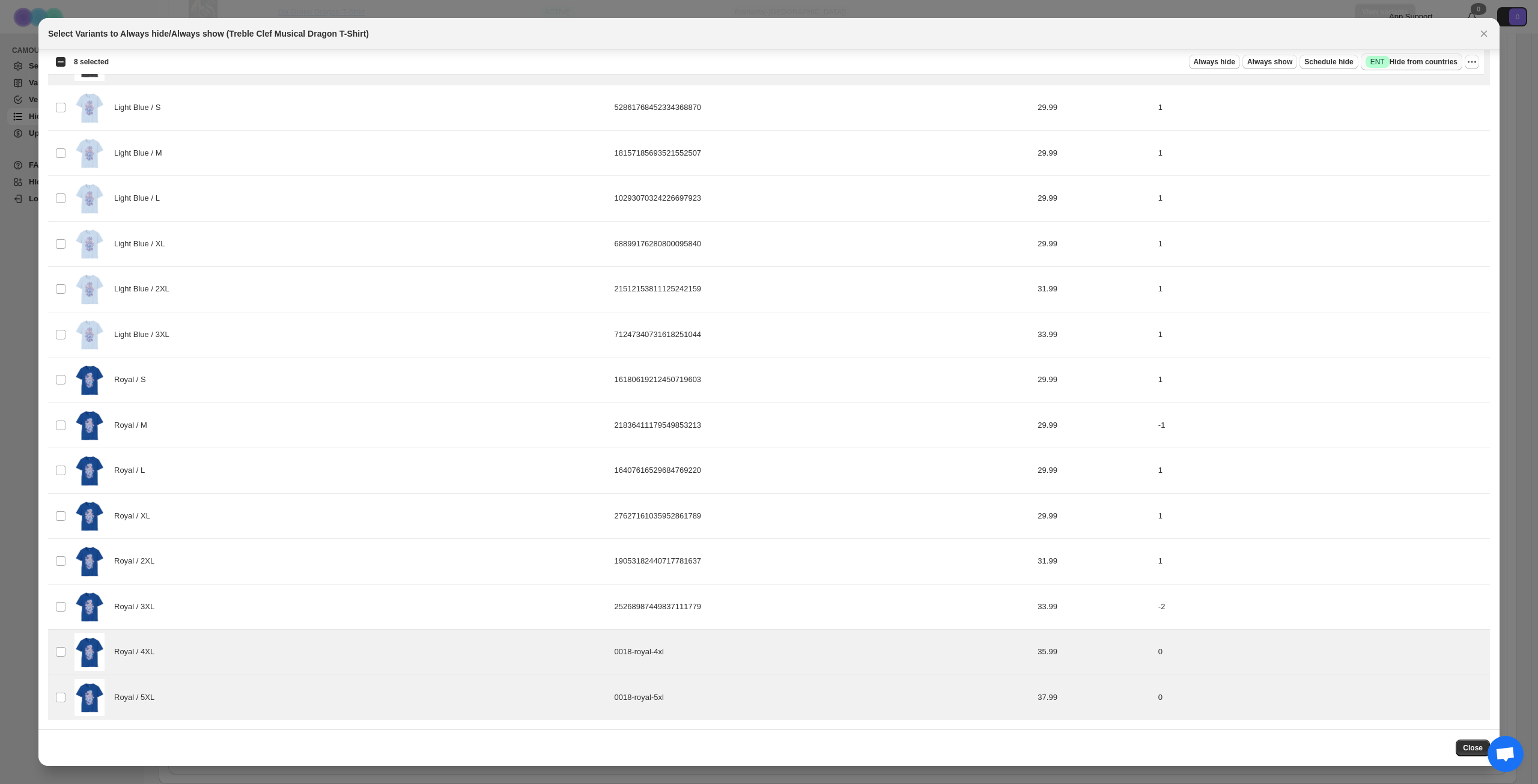
click at [1436, 62] on span "Success ENT Hide from countries" at bounding box center [1412, 62] width 92 height 12
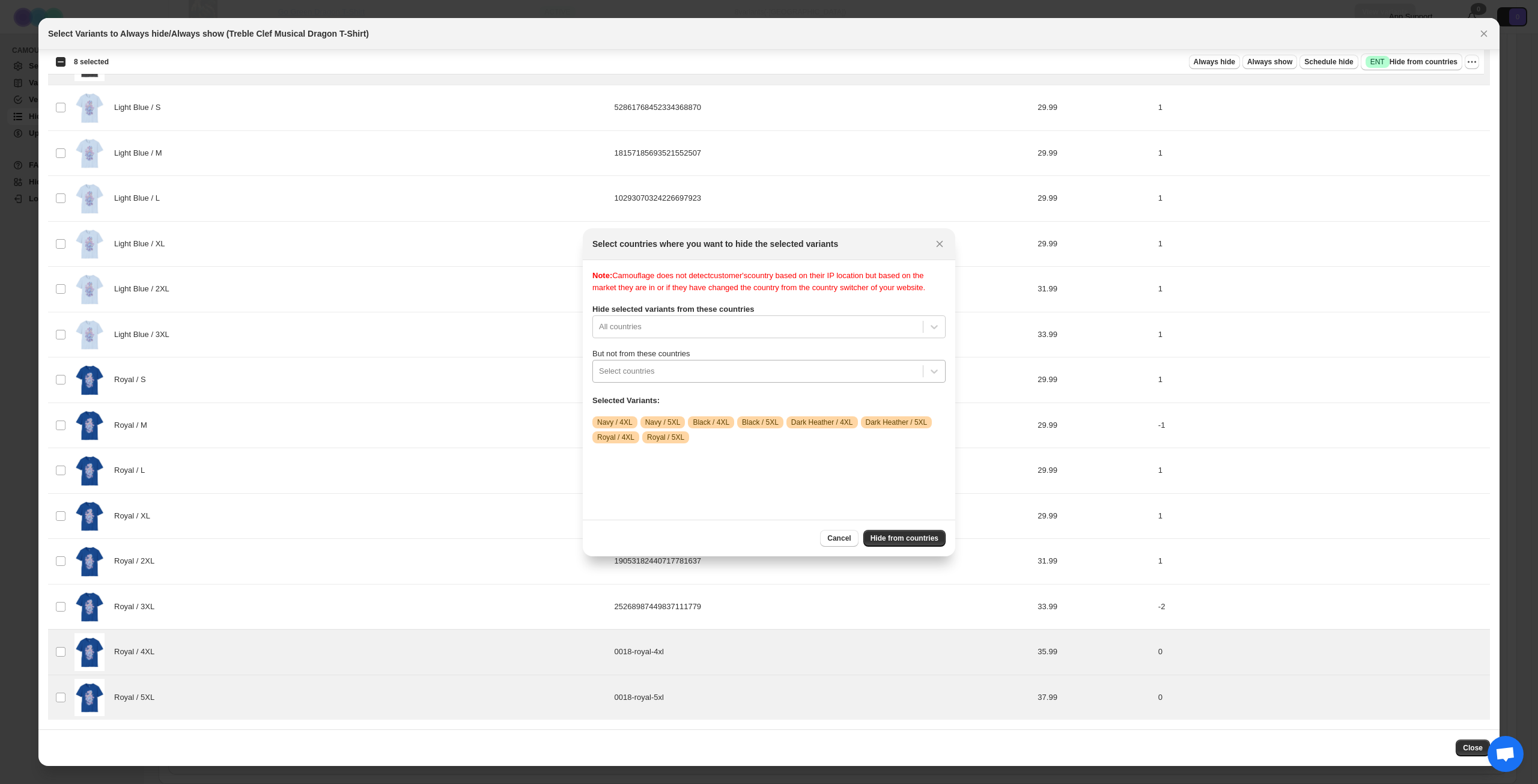
click at [759, 379] on div ":r18o:" at bounding box center [758, 371] width 318 height 14
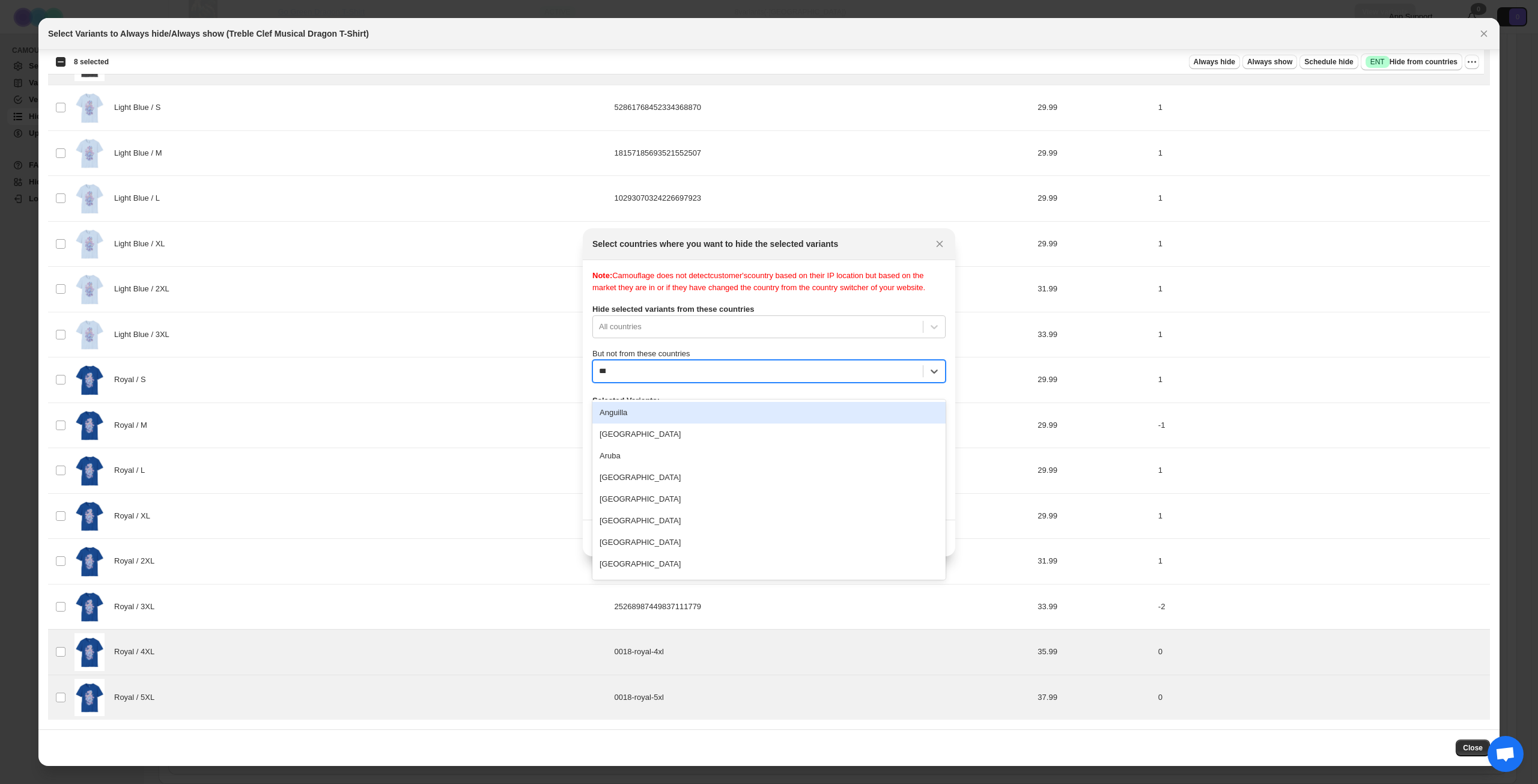
type input "****"
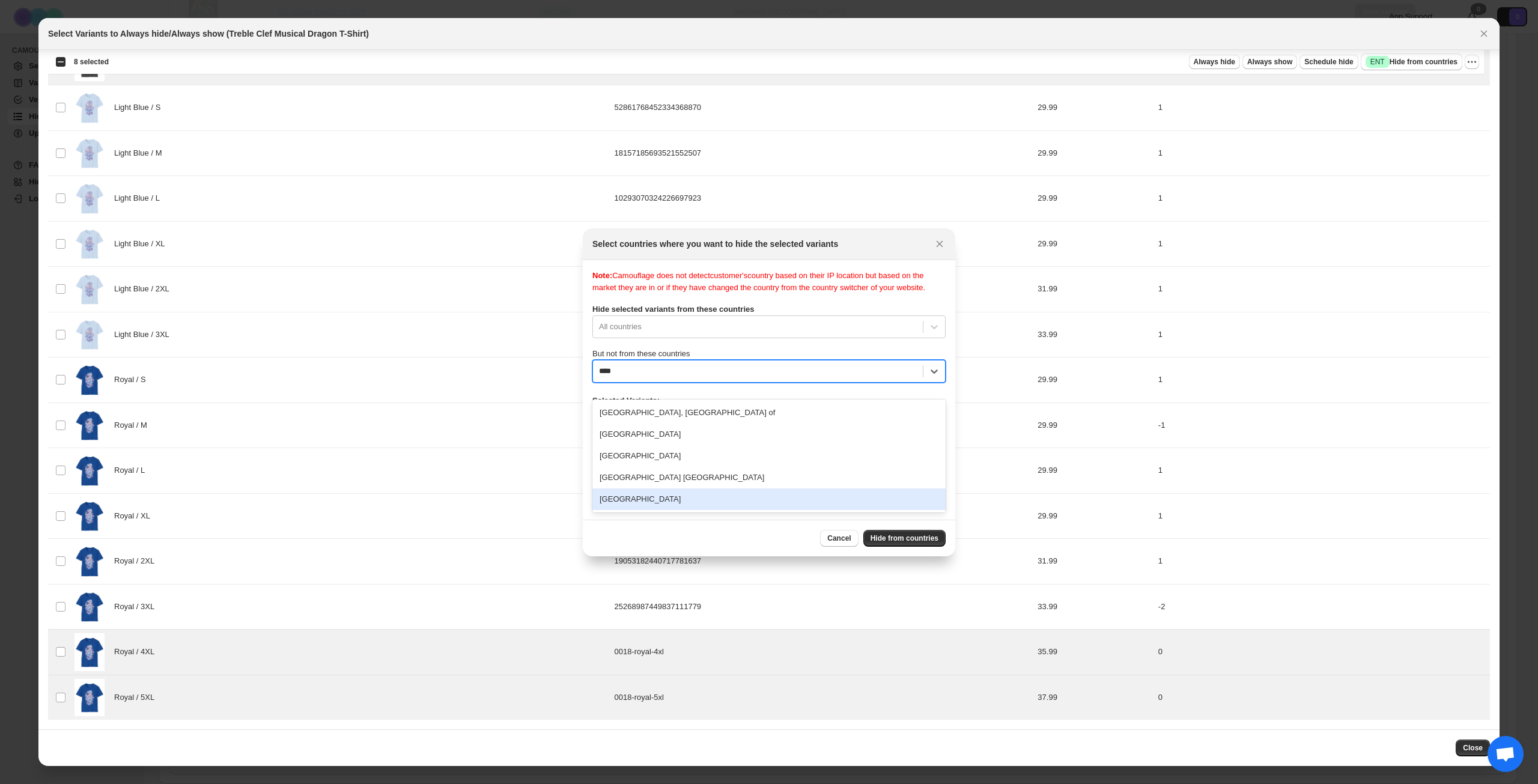
click at [706, 498] on div "[GEOGRAPHIC_DATA]" at bounding box center [769, 498] width 354 height 21
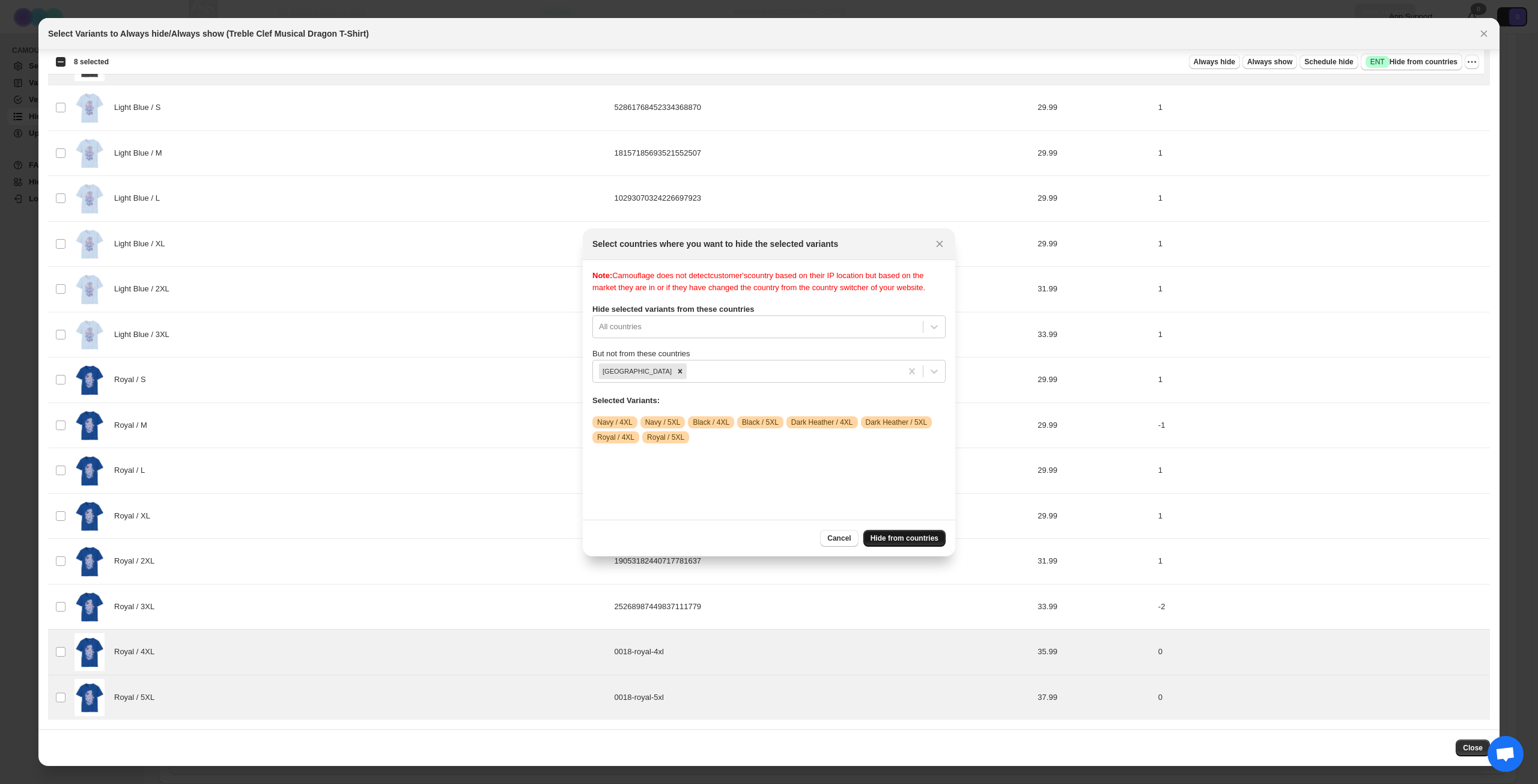
click at [901, 530] on button "Hide from countries" at bounding box center [904, 538] width 82 height 17
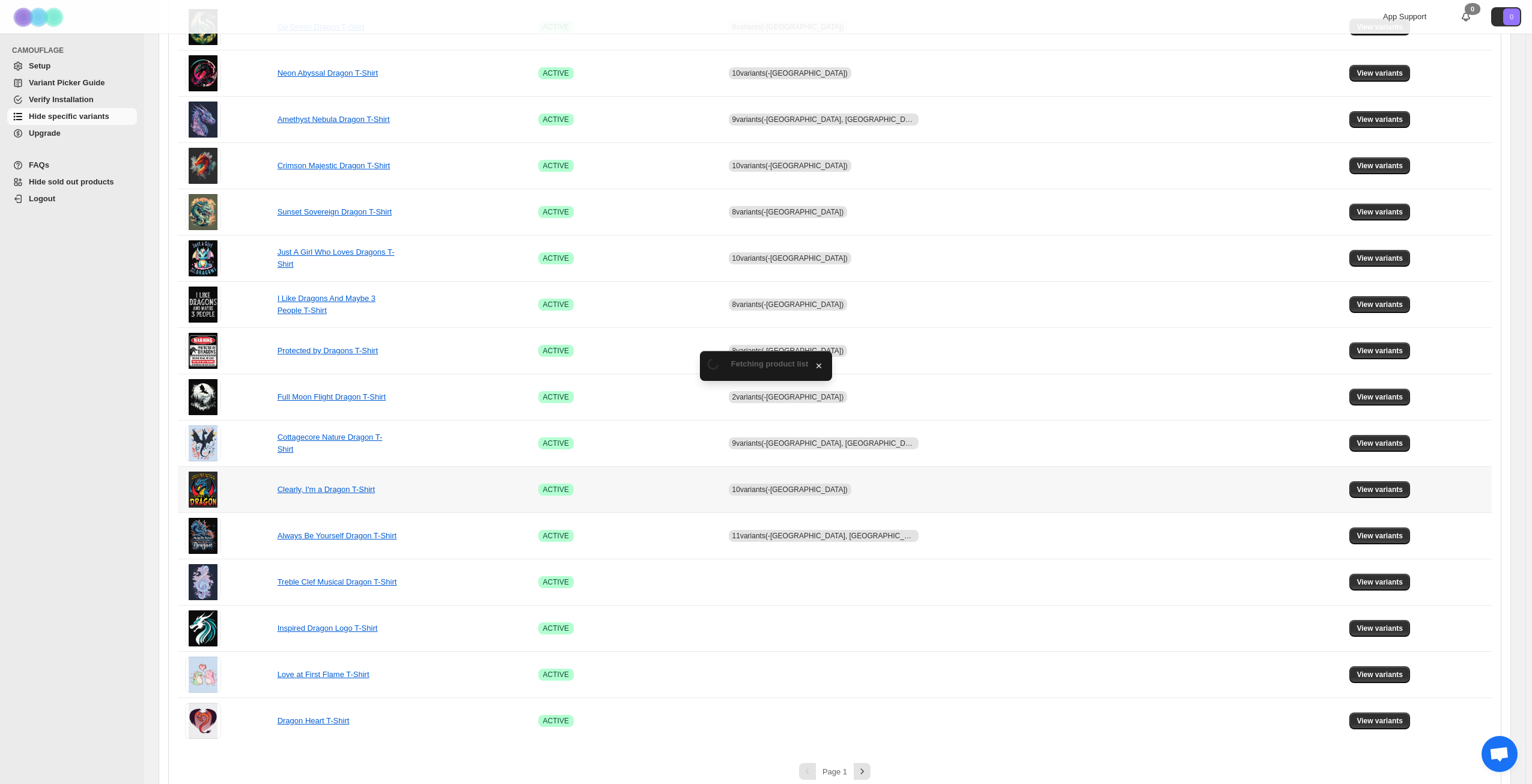
scroll to position [449, 0]
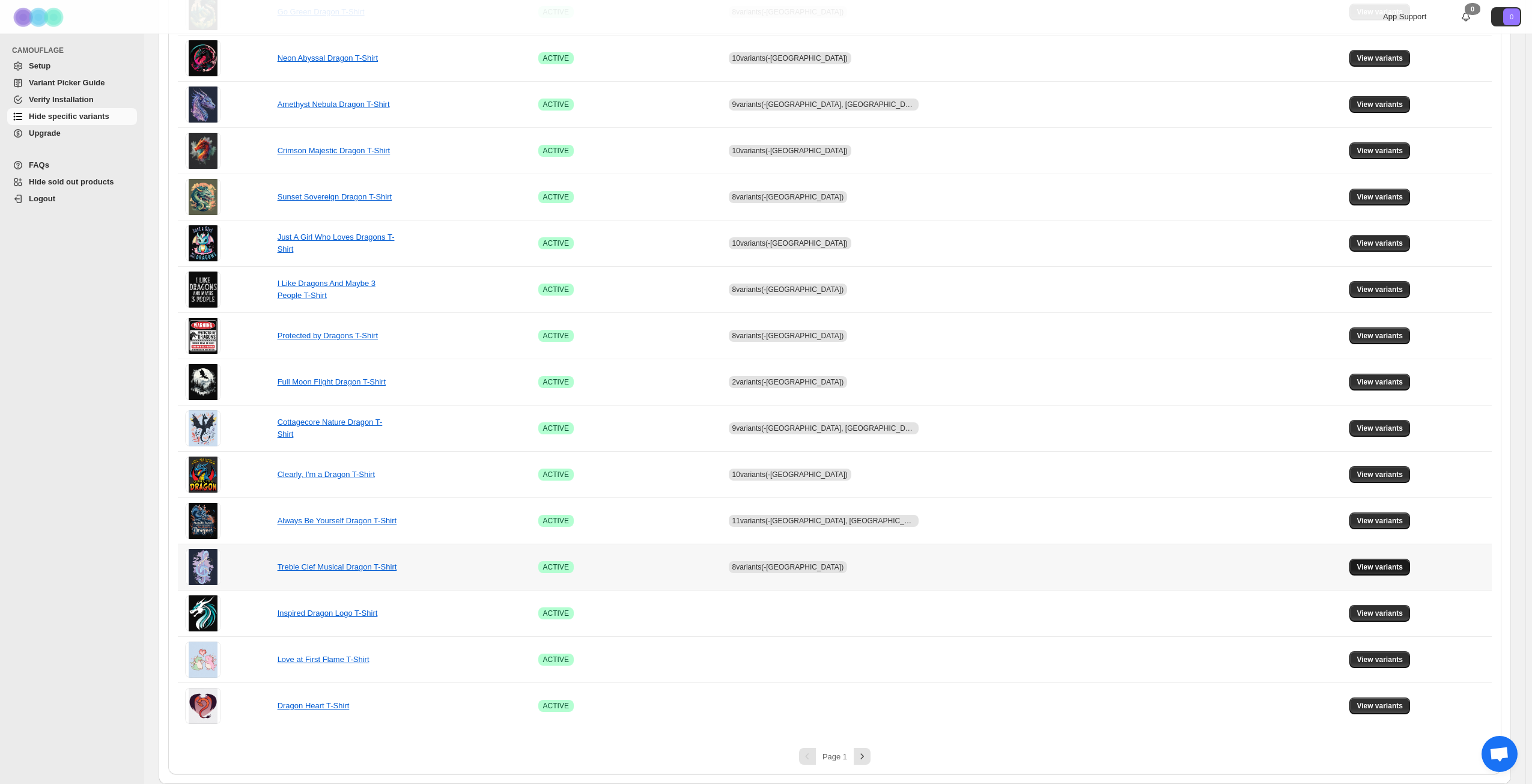
click at [1357, 566] on span "View variants" at bounding box center [1379, 567] width 46 height 10
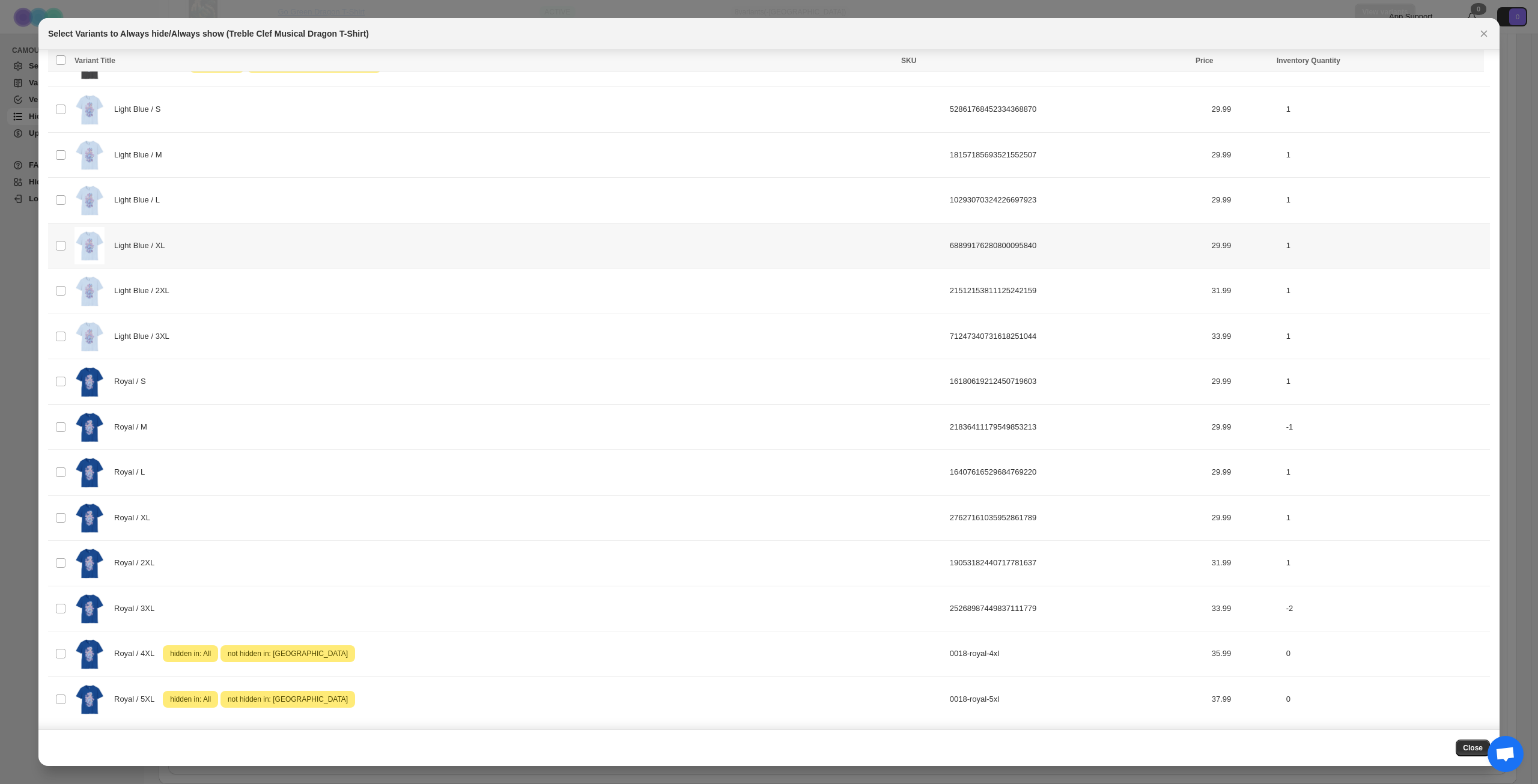
scroll to position [1109, 0]
click at [334, 339] on div "Light Blue / 3XL" at bounding box center [508, 335] width 868 height 38
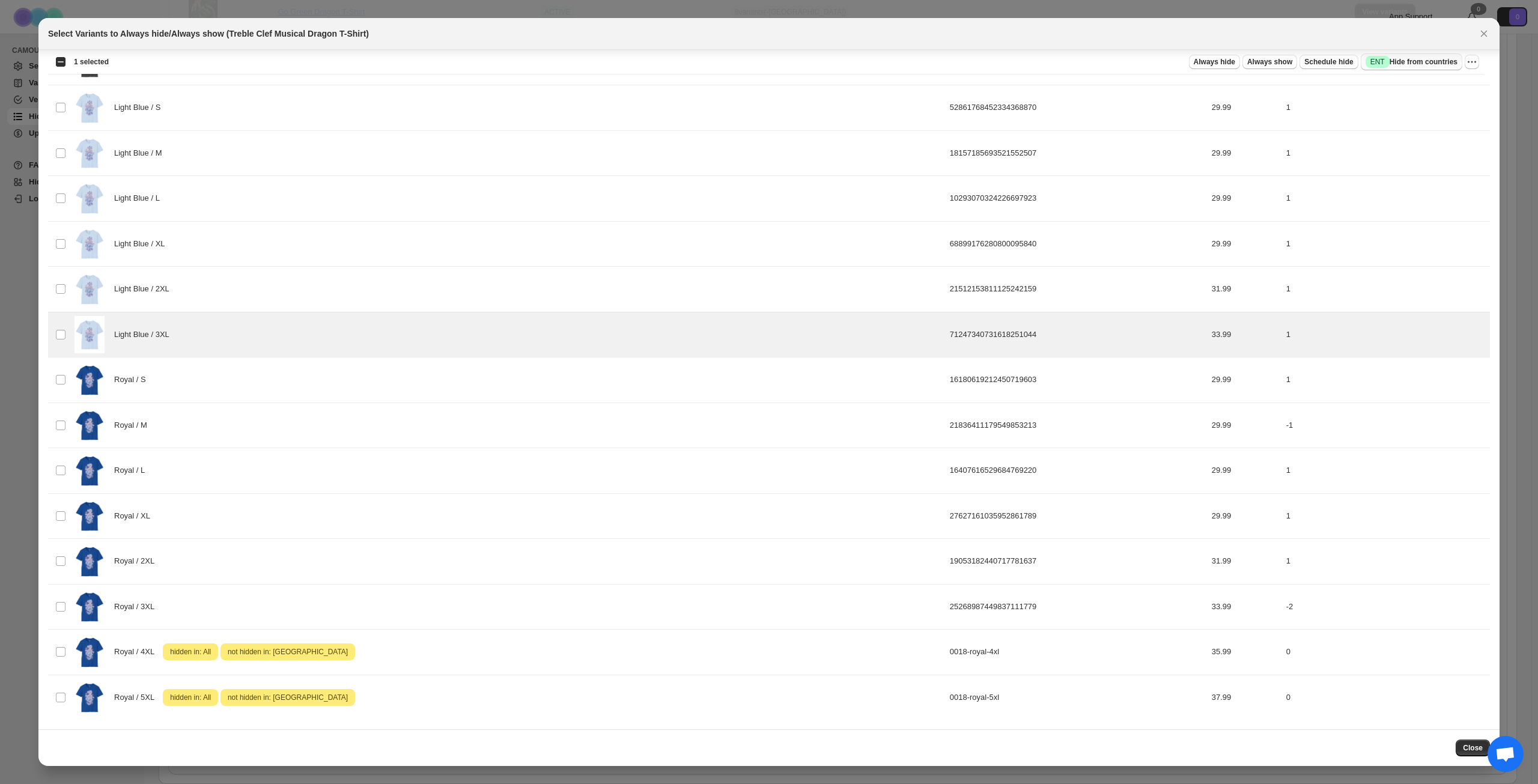
click at [1438, 57] on span "Success ENT Hide from countries" at bounding box center [1412, 62] width 92 height 12
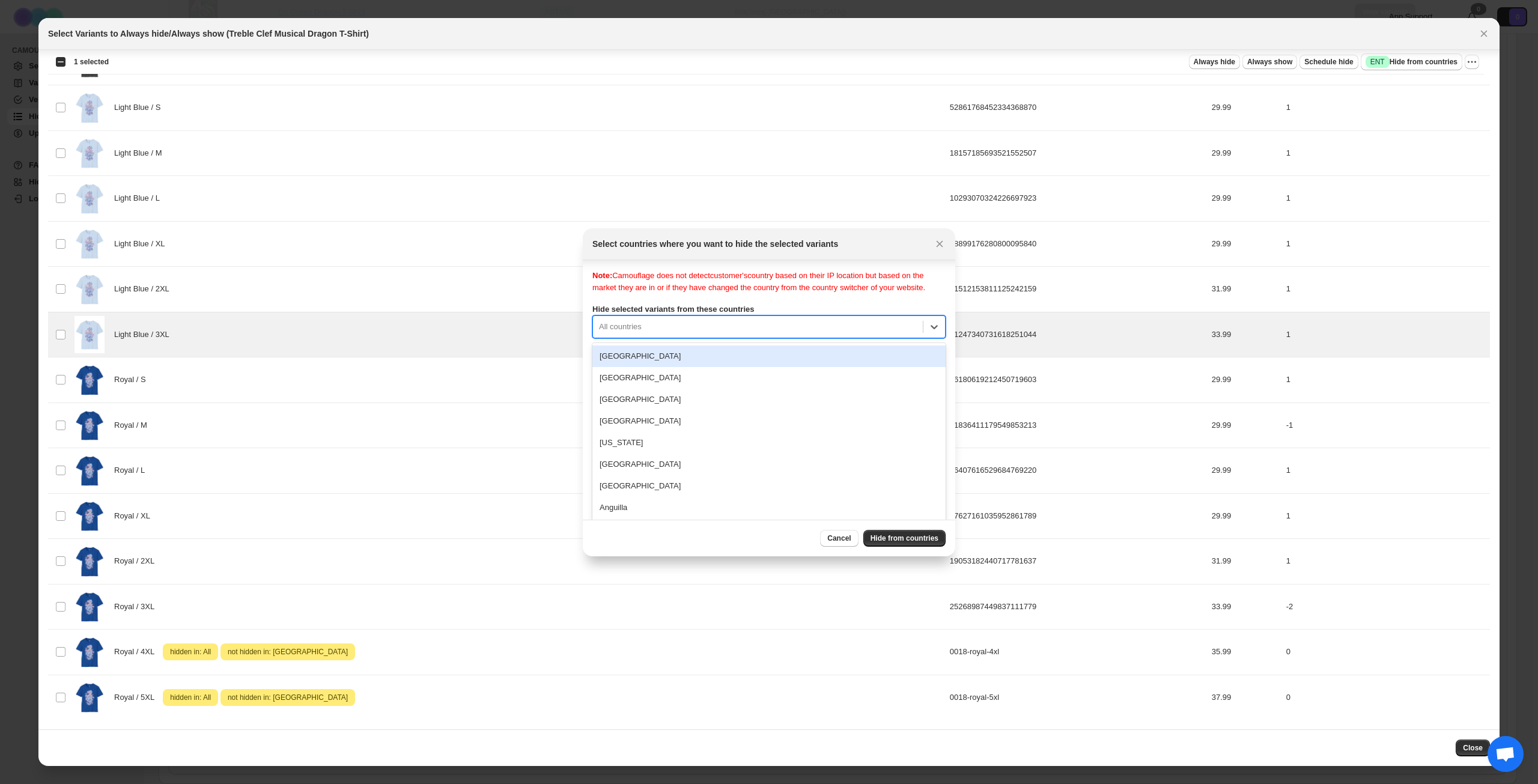
scroll to position [16, 0]
click at [756, 335] on div "250 results available. Use Up and Down to choose options, press Enter to select…" at bounding box center [769, 323] width 354 height 23
type input "****"
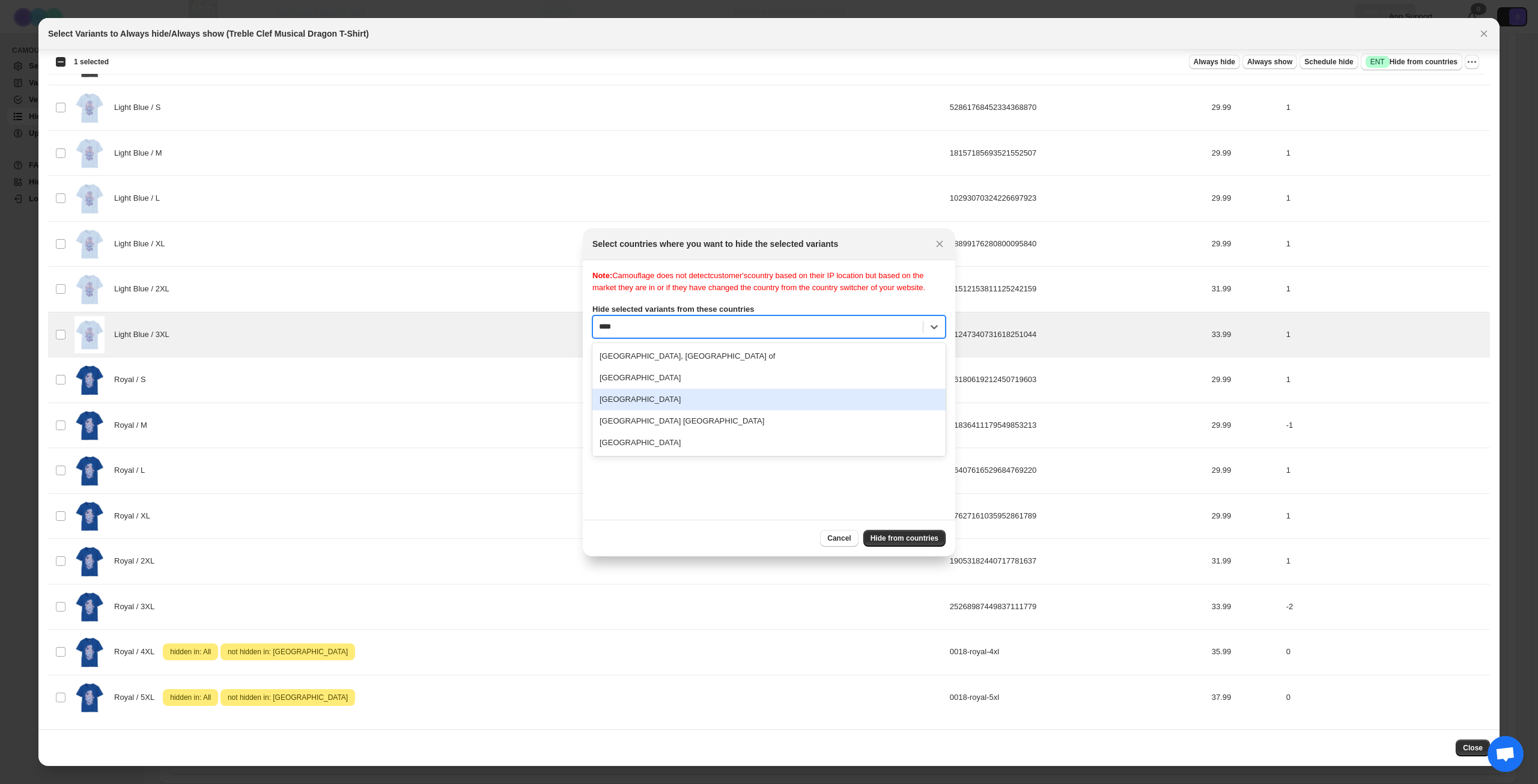
click at [659, 405] on div "[GEOGRAPHIC_DATA]" at bounding box center [769, 399] width 354 height 21
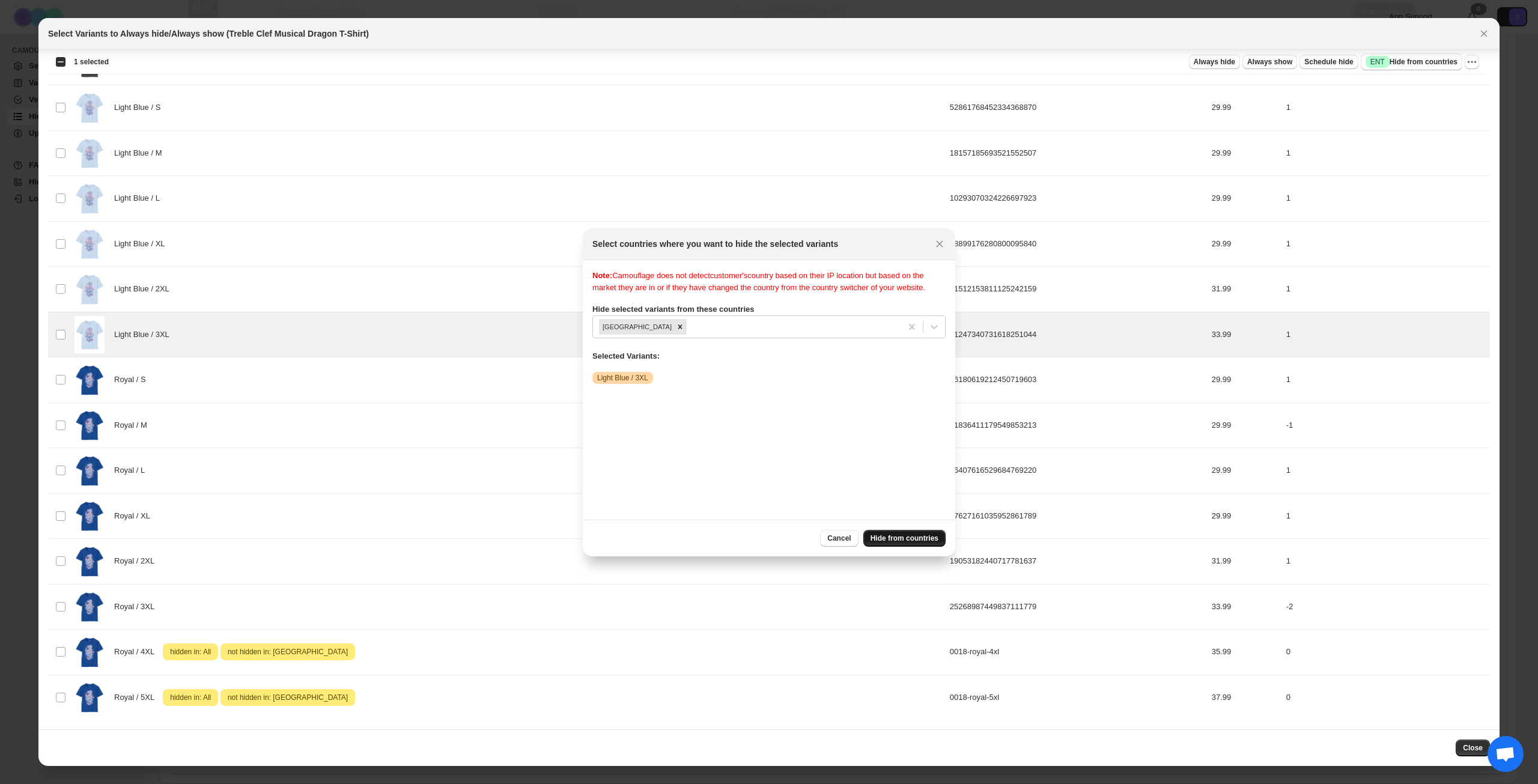
click at [890, 539] on span "Hide from countries" at bounding box center [905, 538] width 68 height 10
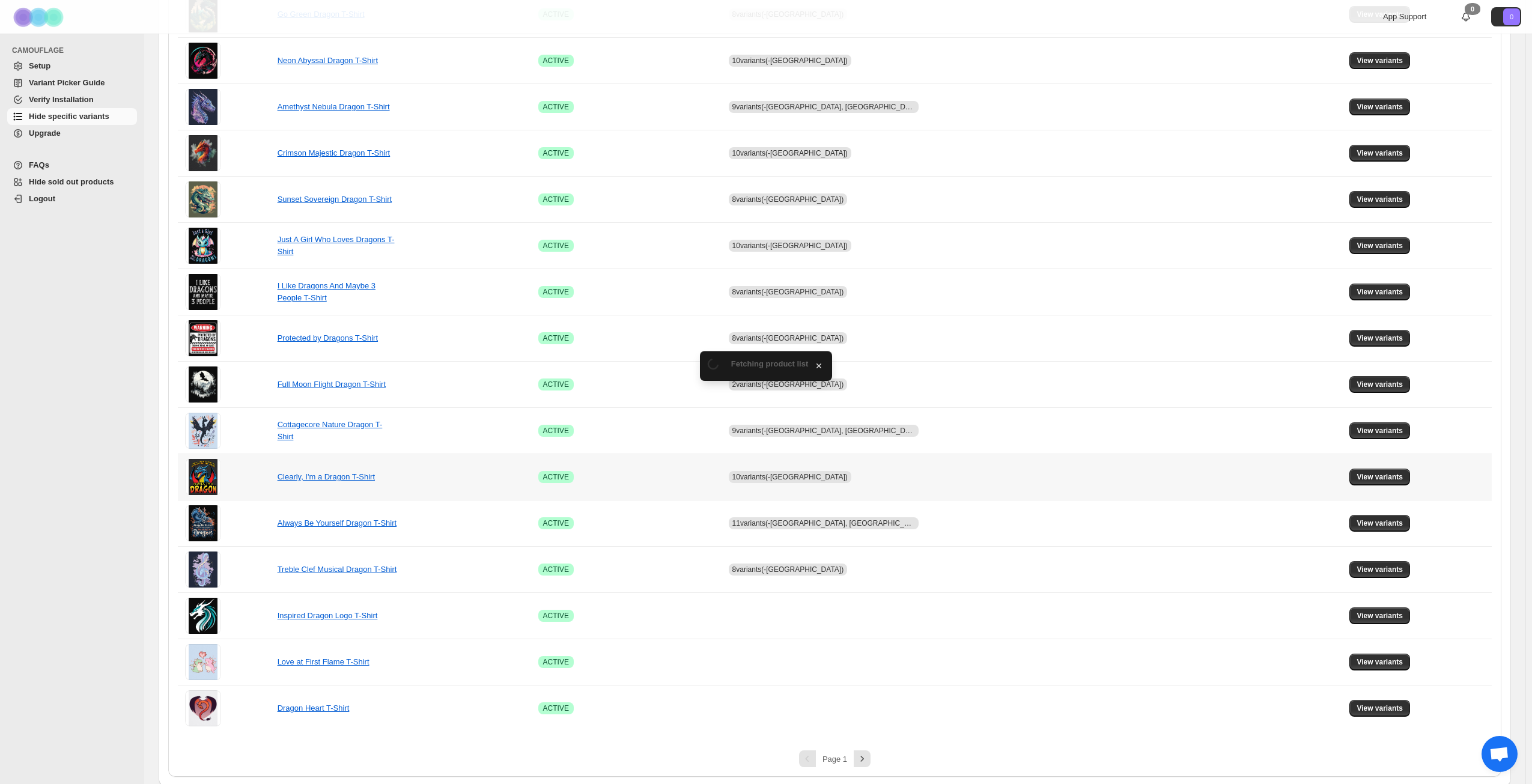
scroll to position [449, 0]
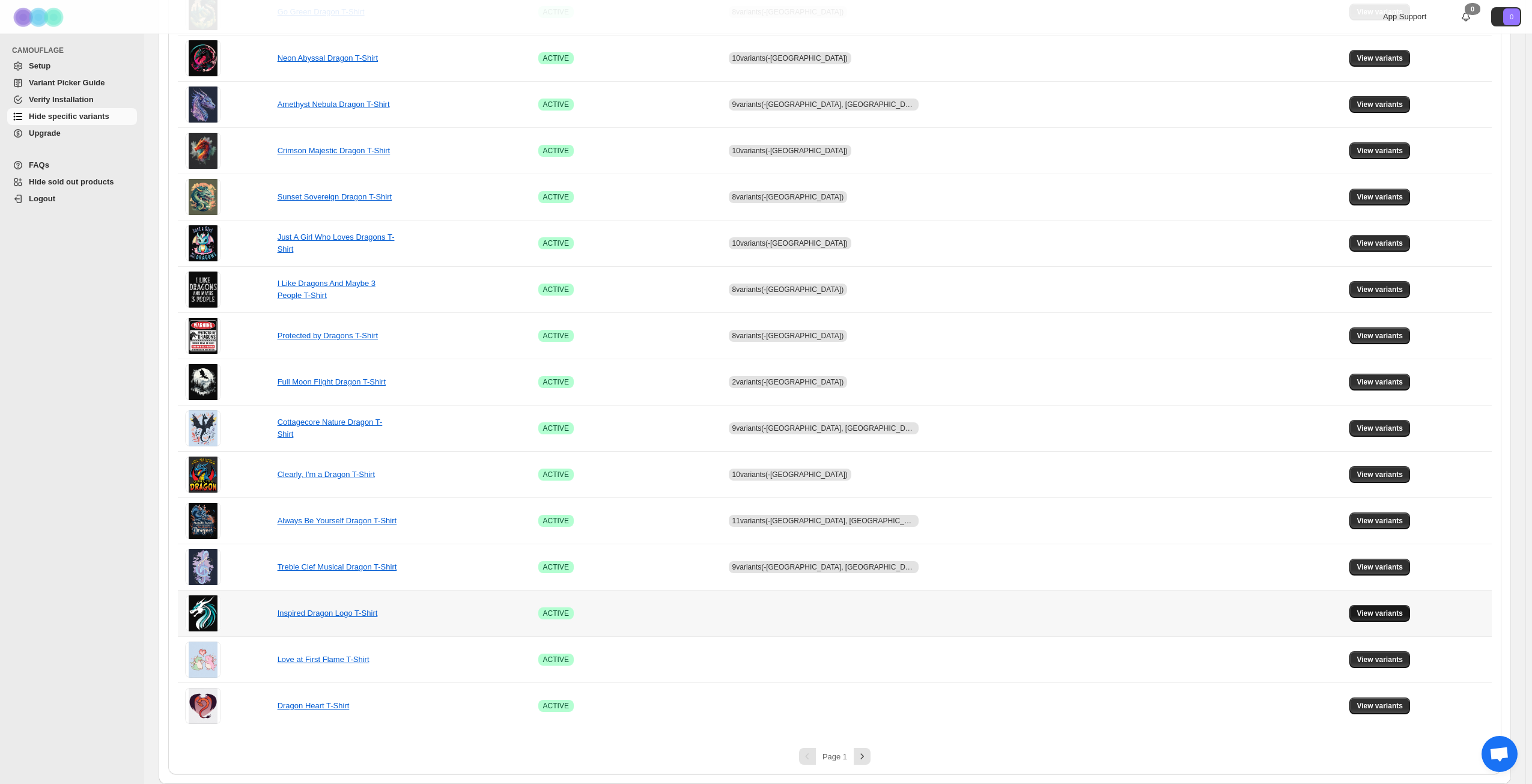
click at [1371, 612] on span "View variants" at bounding box center [1379, 613] width 46 height 10
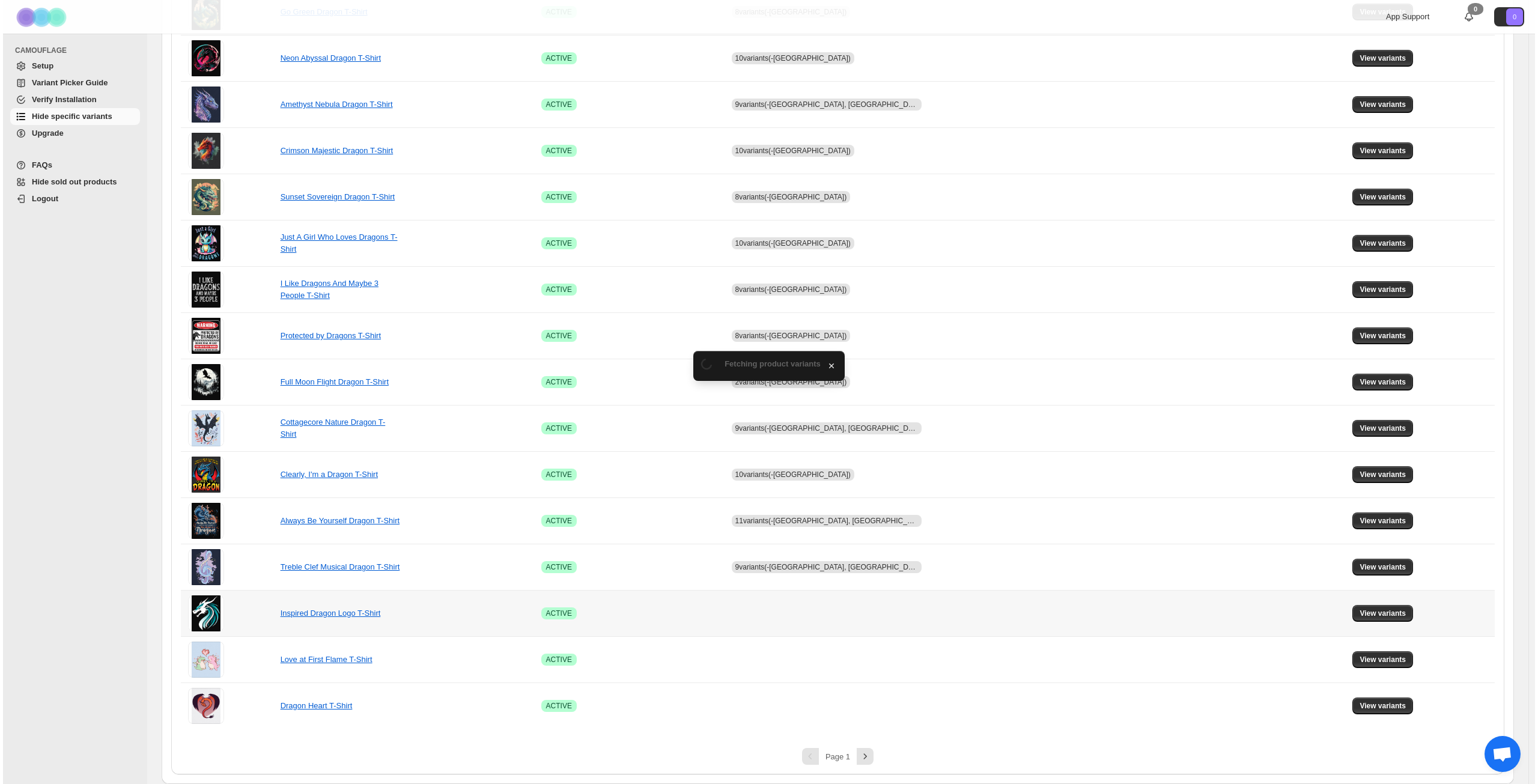
scroll to position [0, 0]
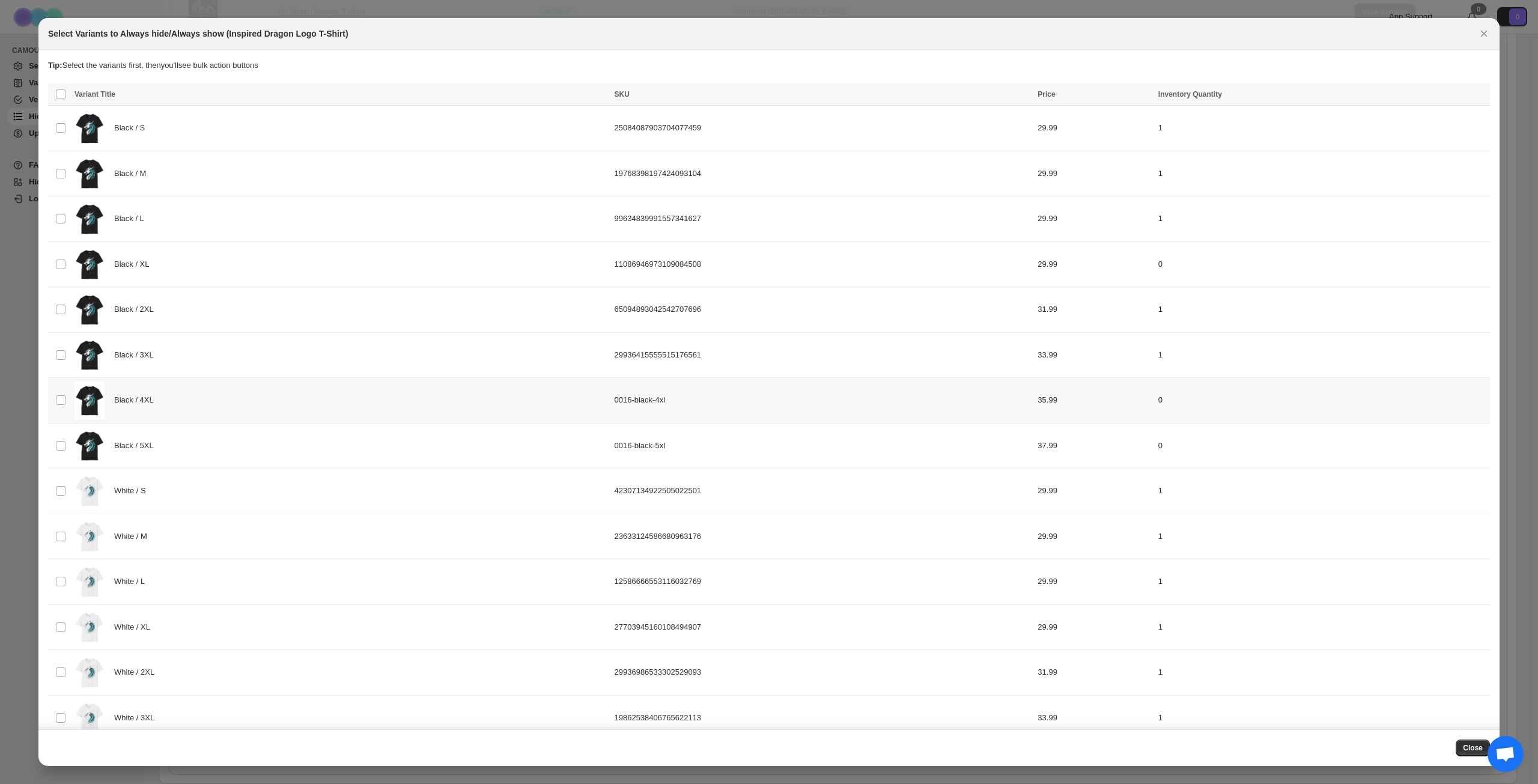
click at [202, 403] on div "Black / 4XL" at bounding box center [341, 400] width 533 height 38
click at [201, 438] on div "Black / 5XL" at bounding box center [341, 446] width 533 height 38
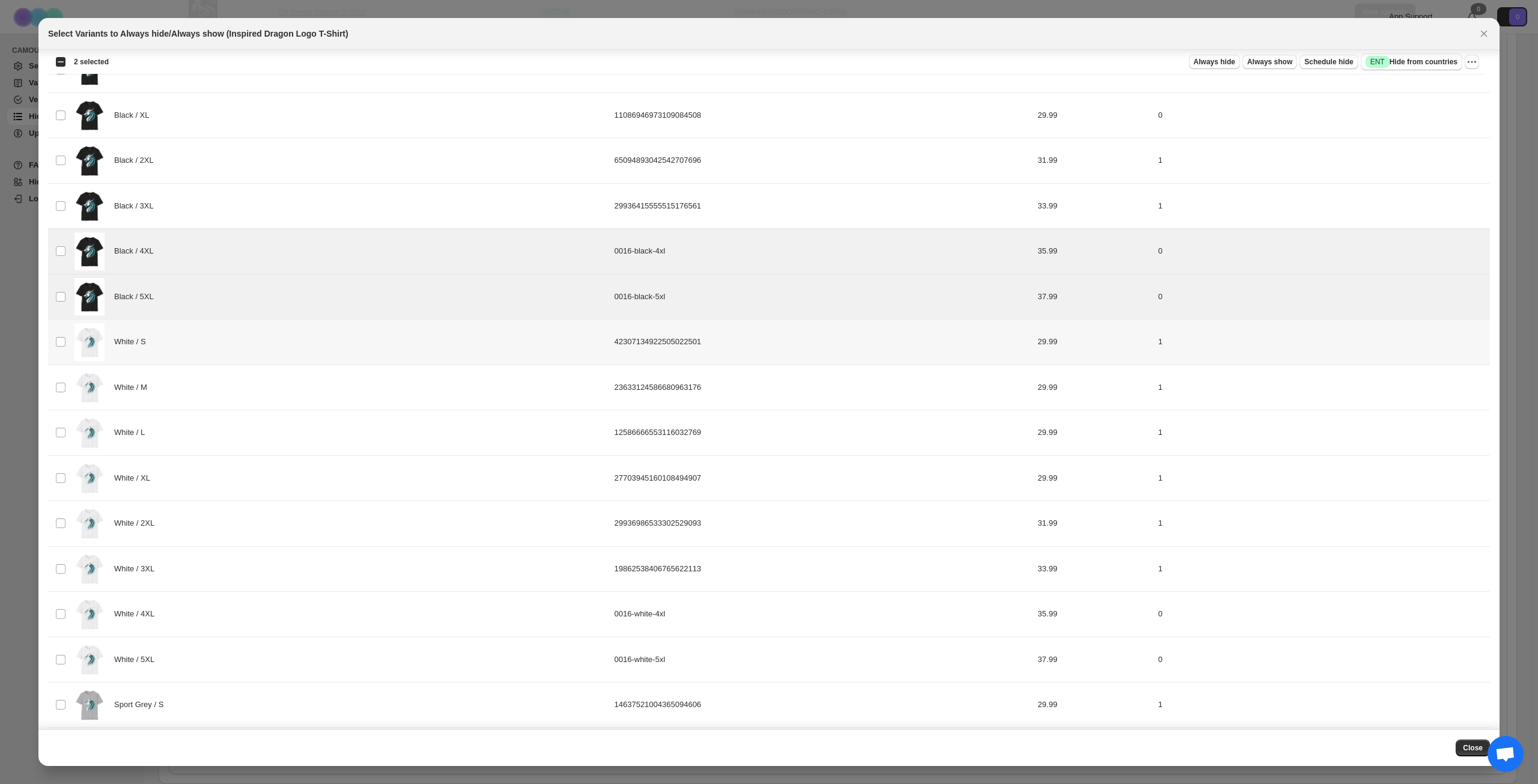
scroll to position [300, 0]
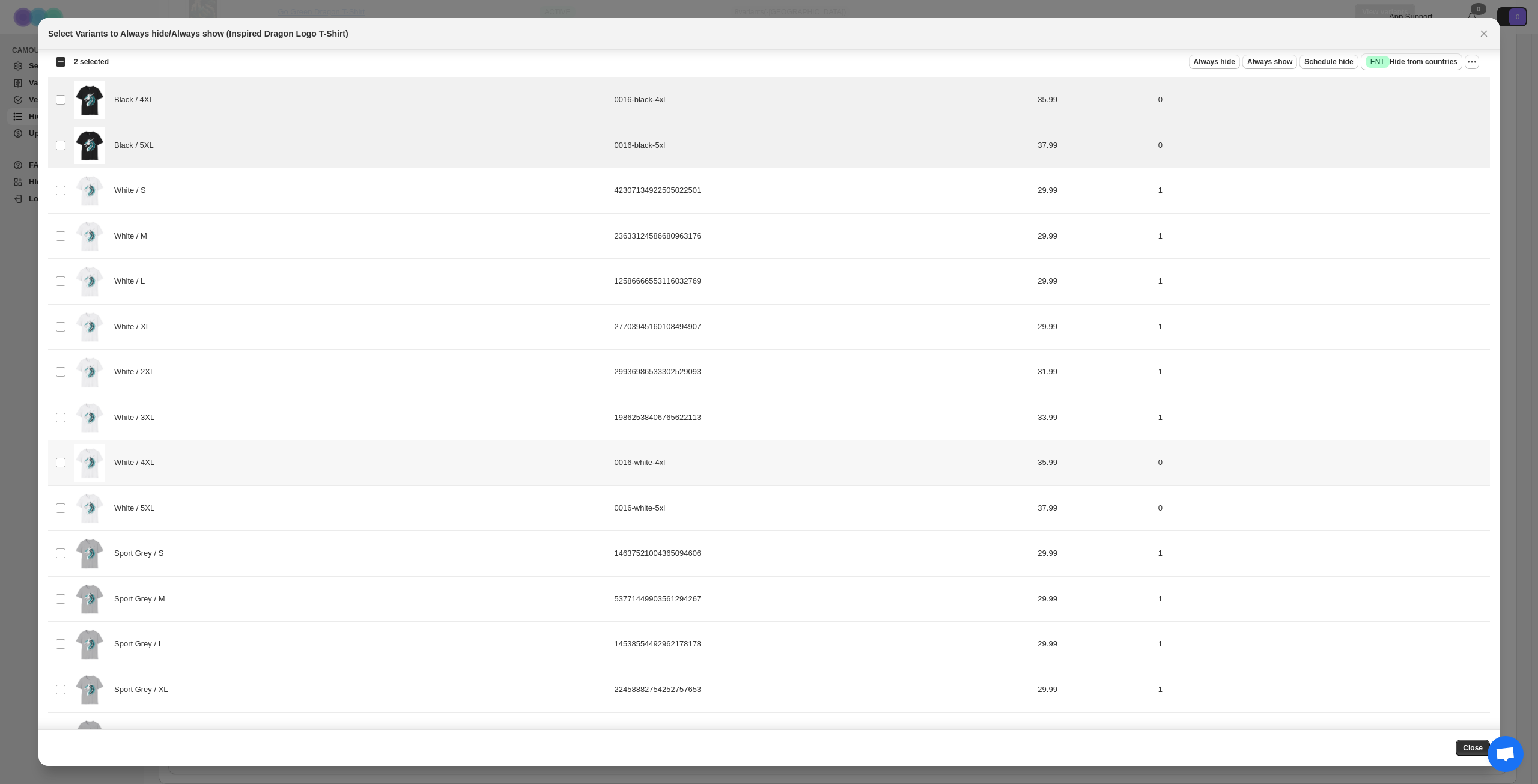
click at [212, 468] on div "White / 4XL" at bounding box center [341, 463] width 533 height 38
click at [216, 507] on div "White / 5XL" at bounding box center [341, 508] width 533 height 38
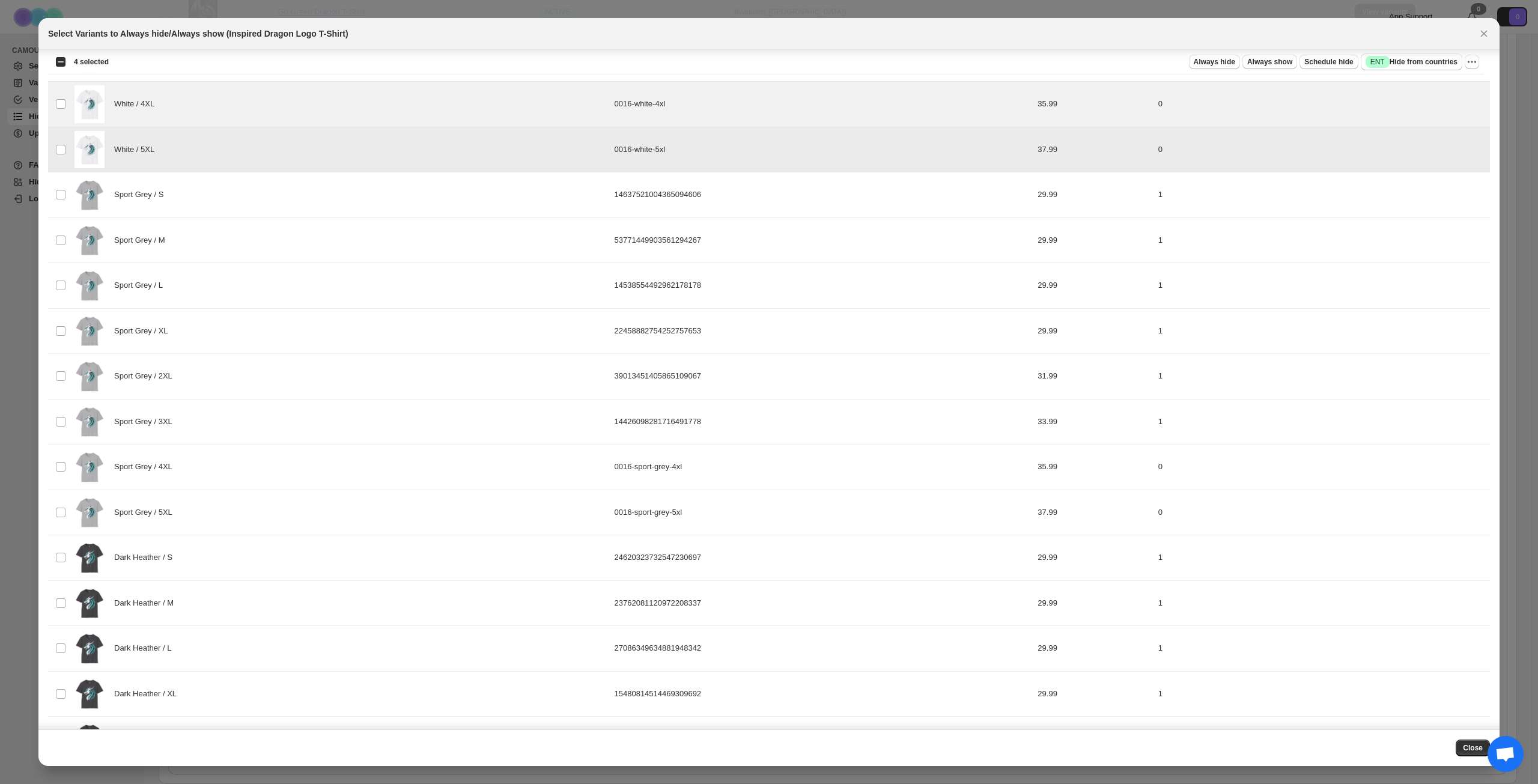
scroll to position [661, 0]
click at [244, 466] on div "Sport Grey / 4XL" at bounding box center [341, 465] width 533 height 38
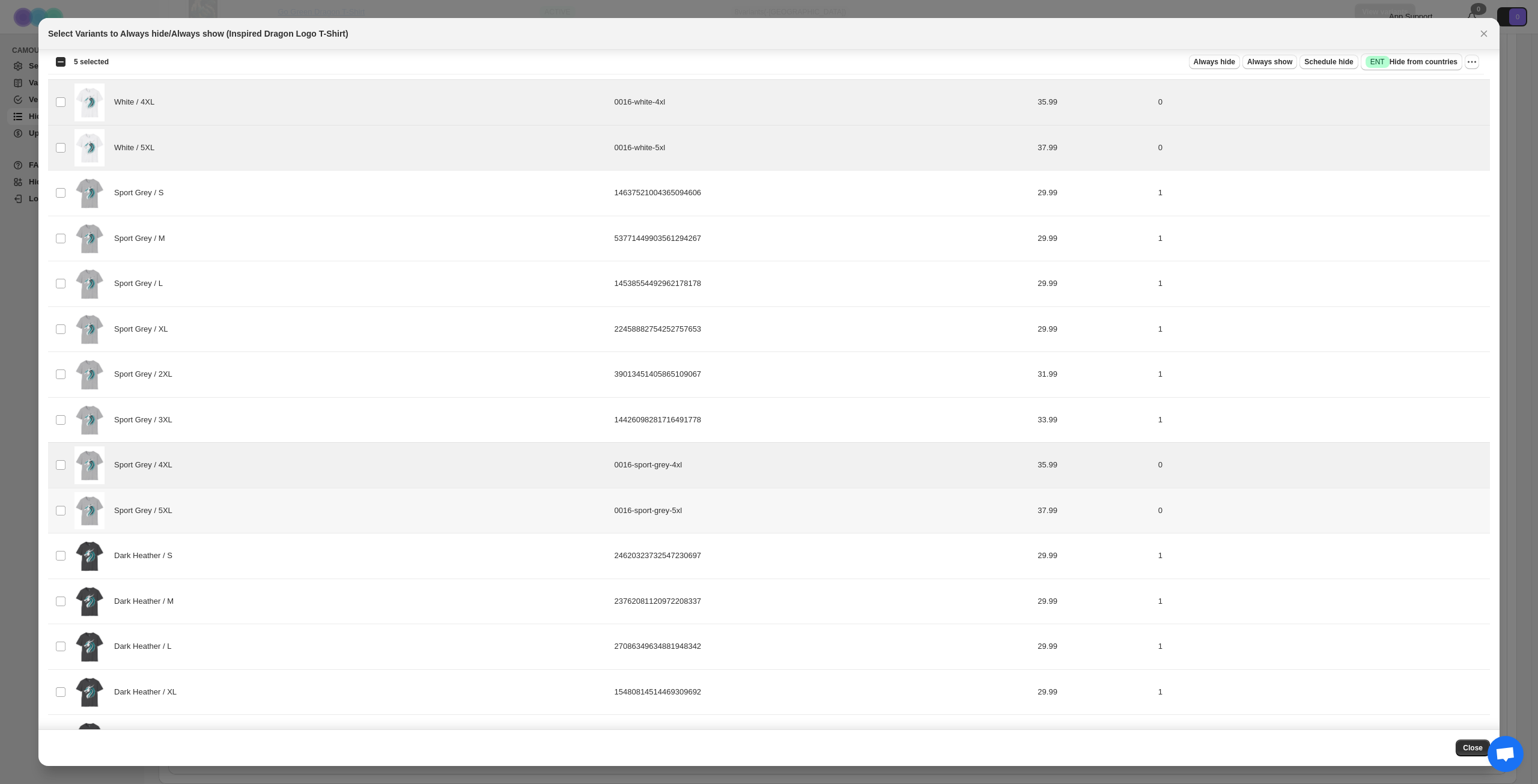
click at [234, 496] on div "Sport Grey / 5XL" at bounding box center [341, 511] width 533 height 38
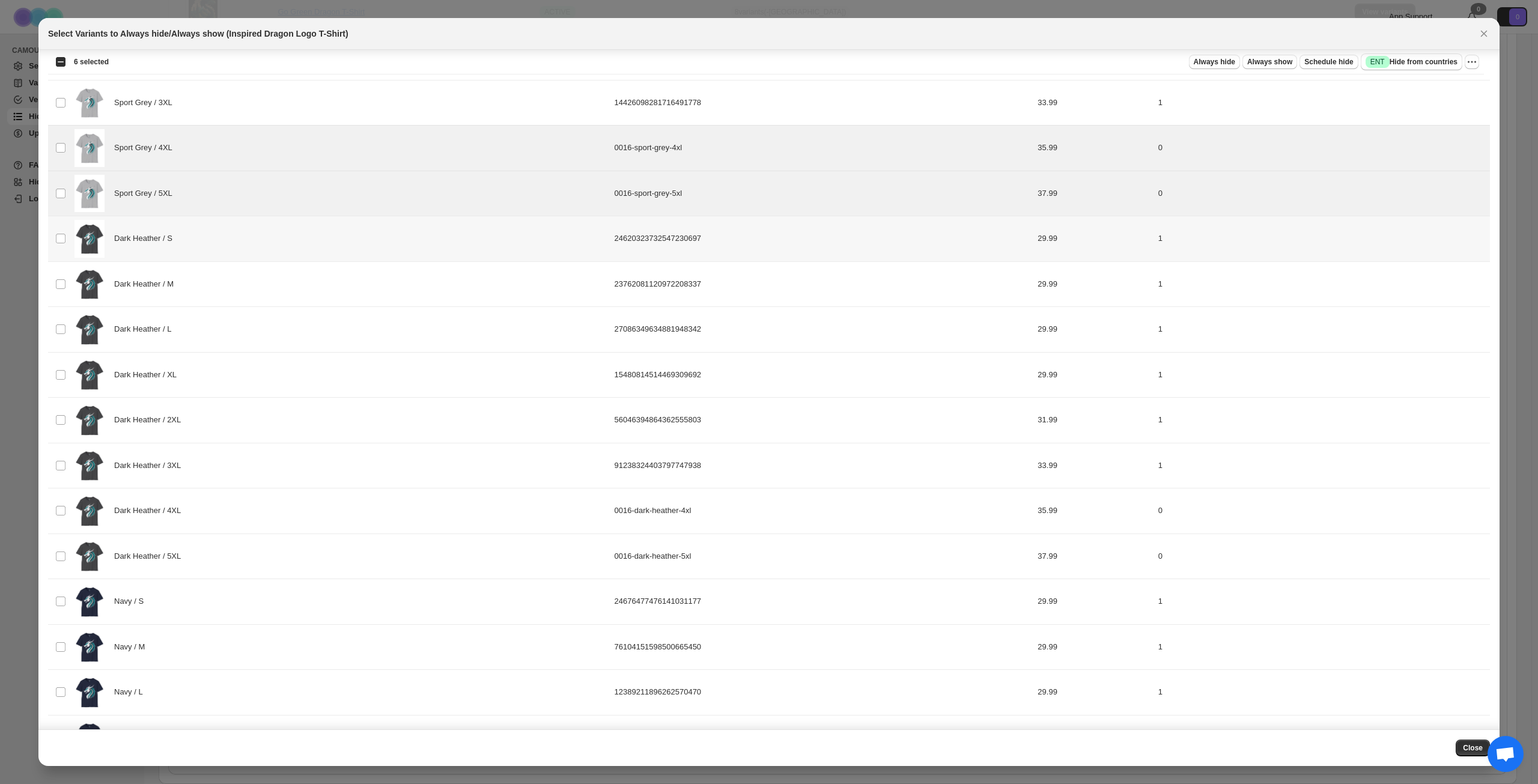
scroll to position [1021, 0]
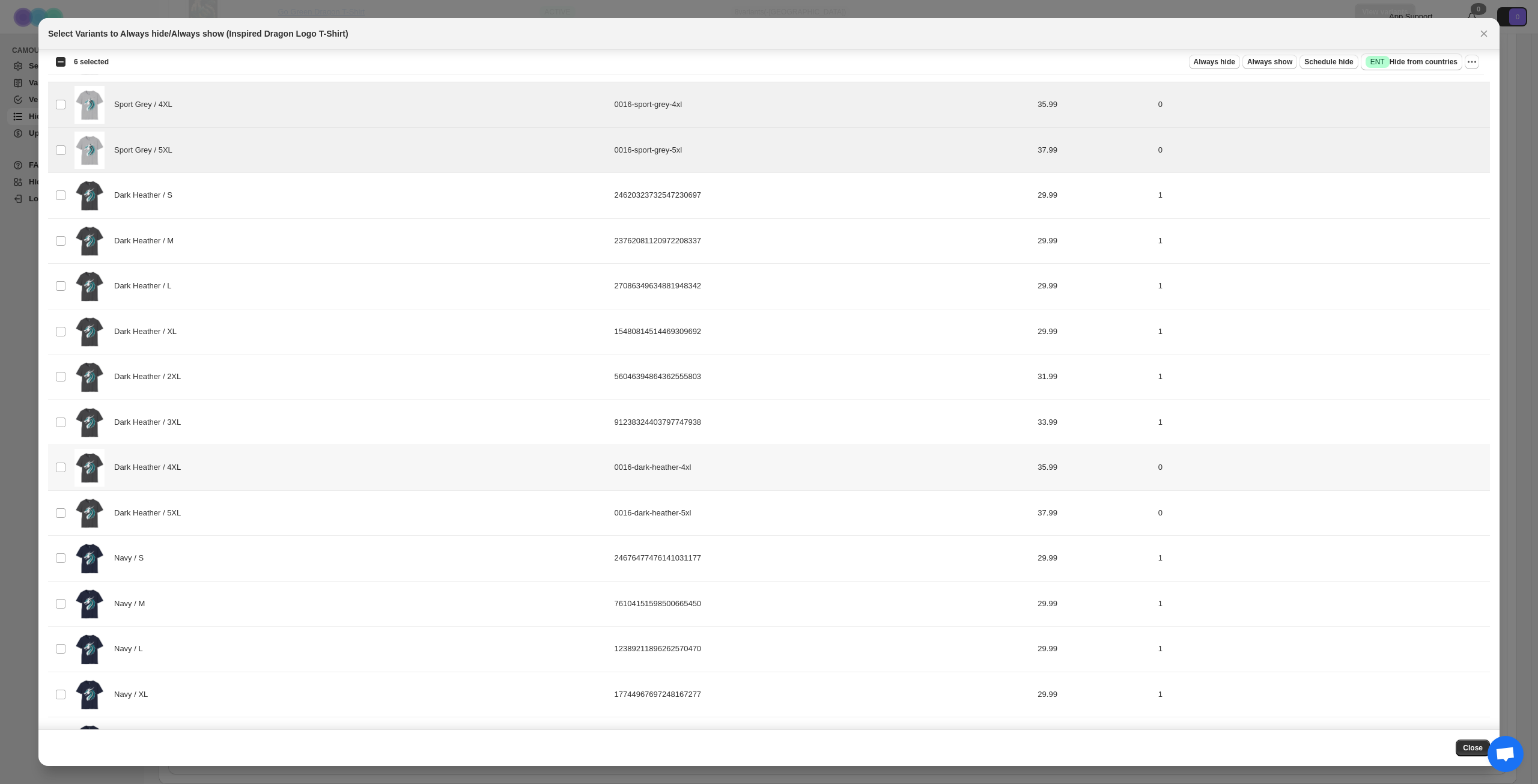
click at [242, 470] on div "Dark Heather / 4XL" at bounding box center [341, 467] width 533 height 38
click at [237, 509] on div "Dark Heather / 5XL" at bounding box center [341, 513] width 533 height 38
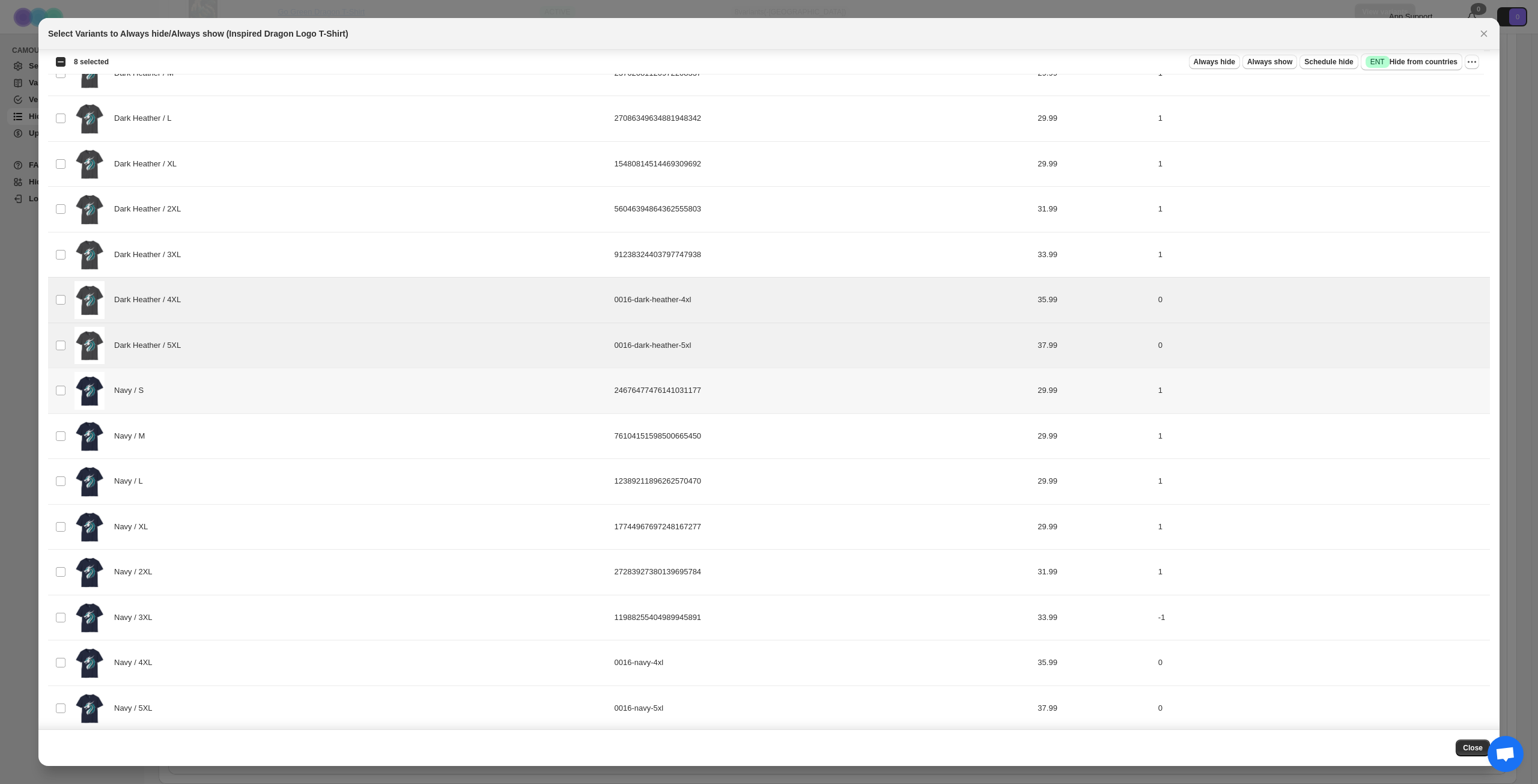
scroll to position [1200, 0]
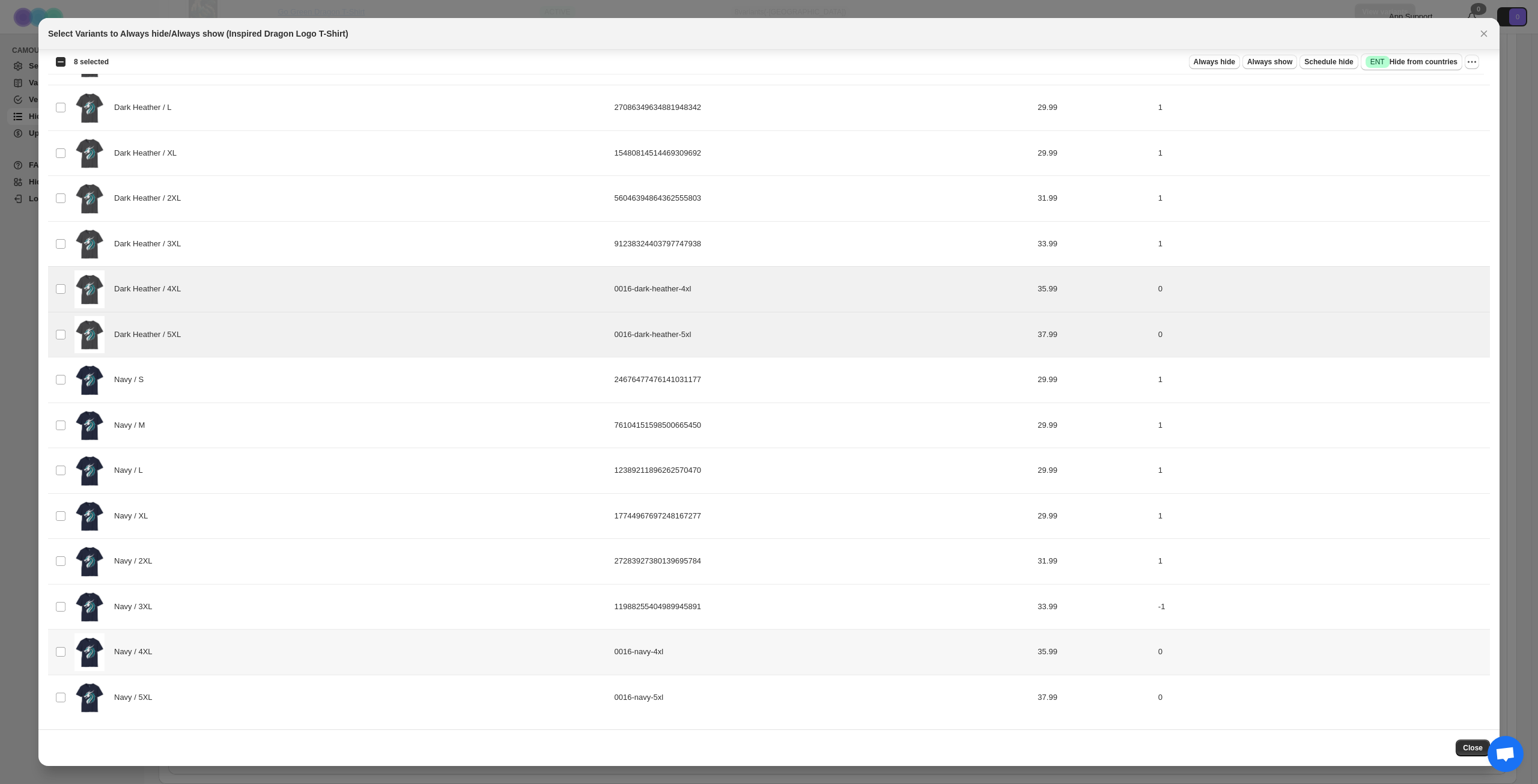
click at [238, 658] on div "Navy / 4XL" at bounding box center [341, 652] width 533 height 38
click at [243, 702] on div "Navy / 5XL" at bounding box center [341, 698] width 533 height 38
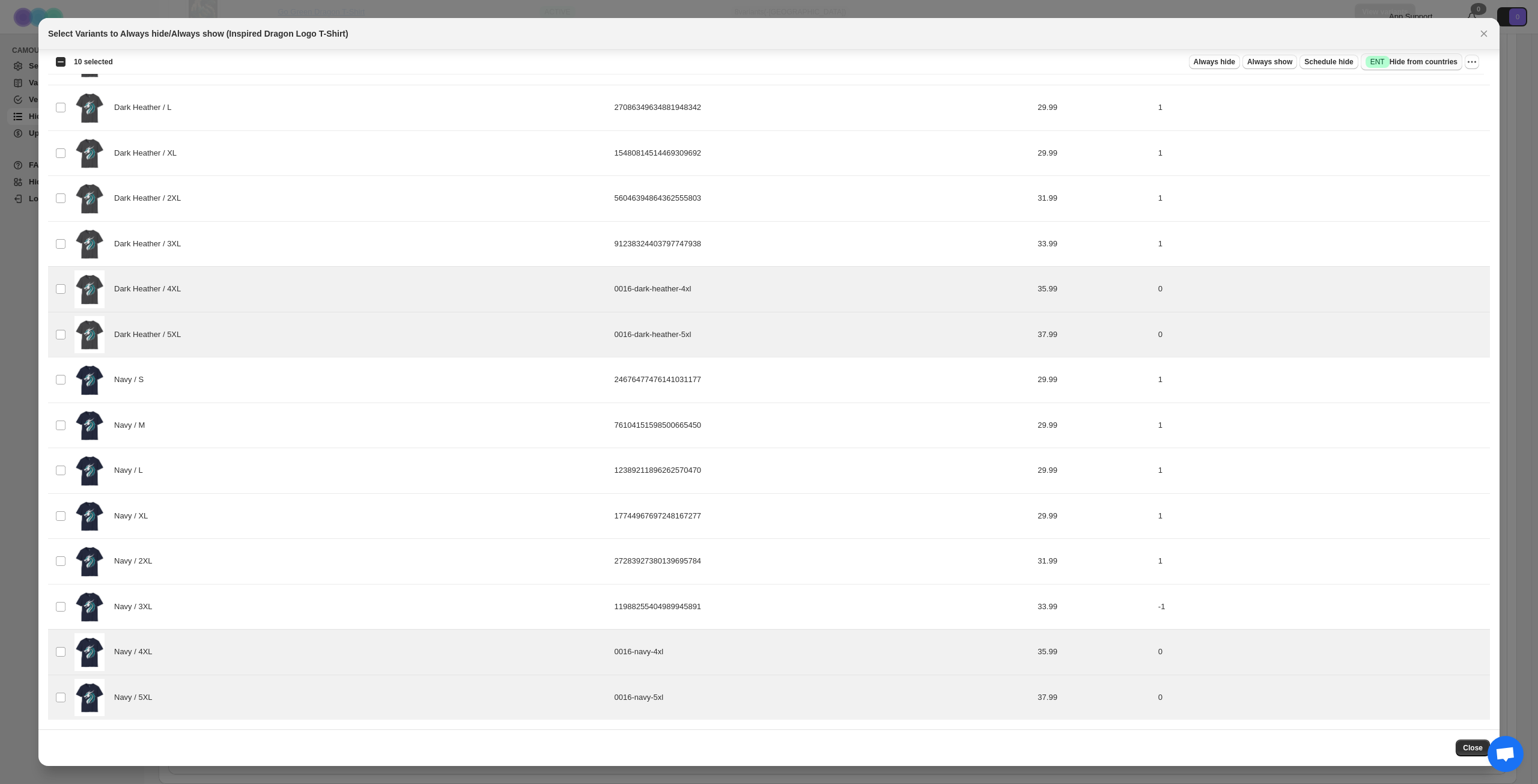
click at [1430, 62] on span "Success ENT Hide from countries" at bounding box center [1412, 62] width 92 height 12
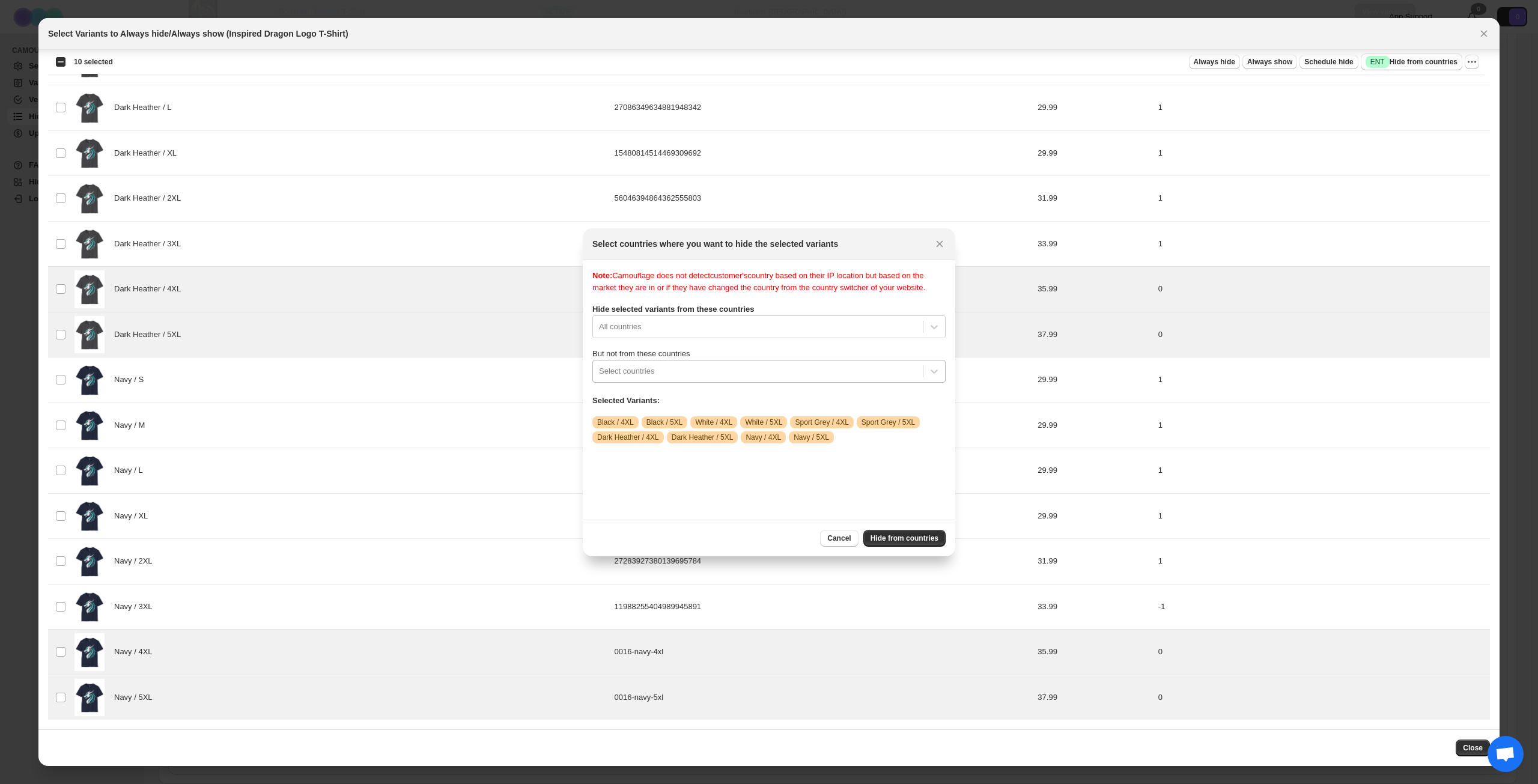
click at [776, 379] on div ":r1ce:" at bounding box center [758, 371] width 318 height 14
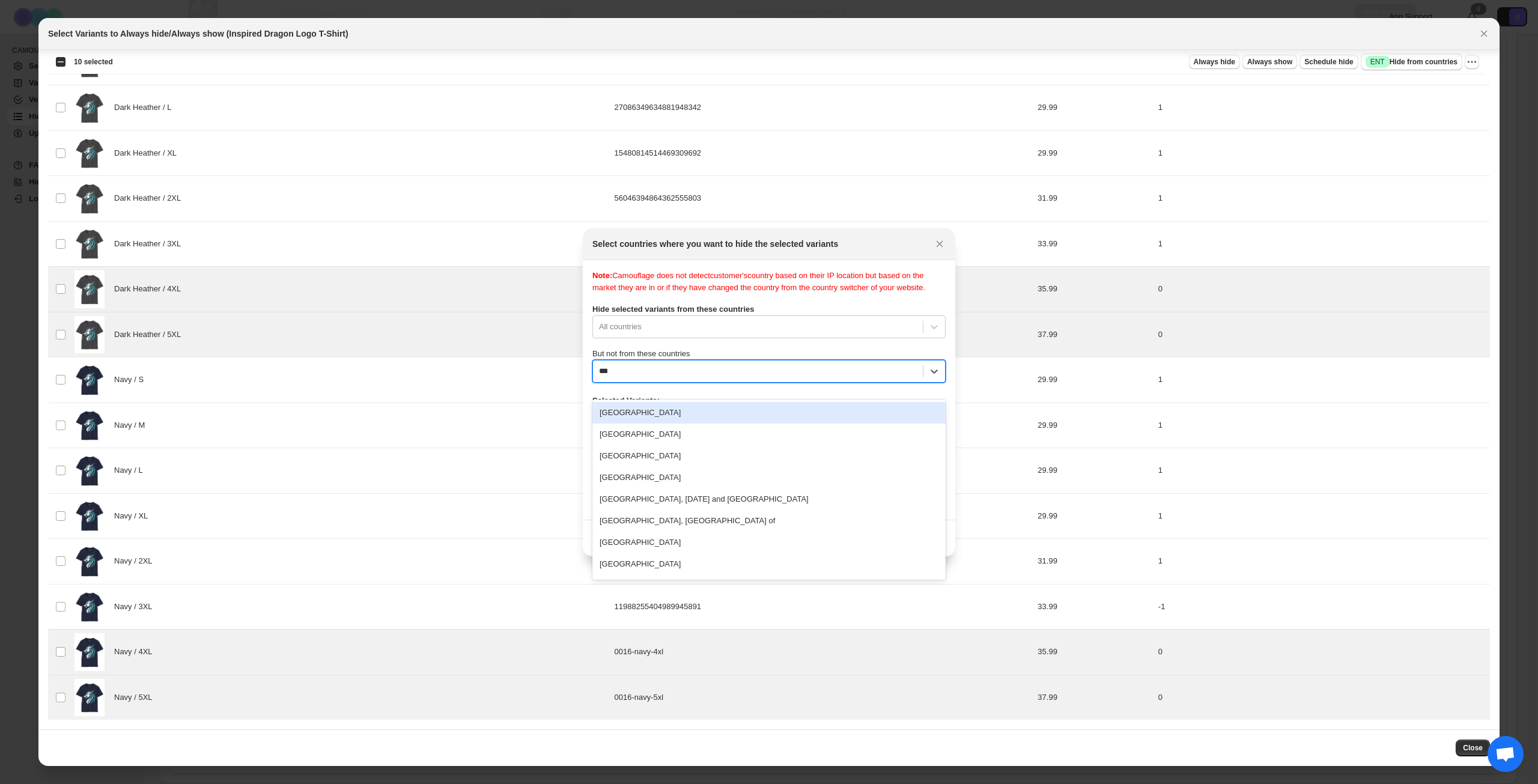
type input "****"
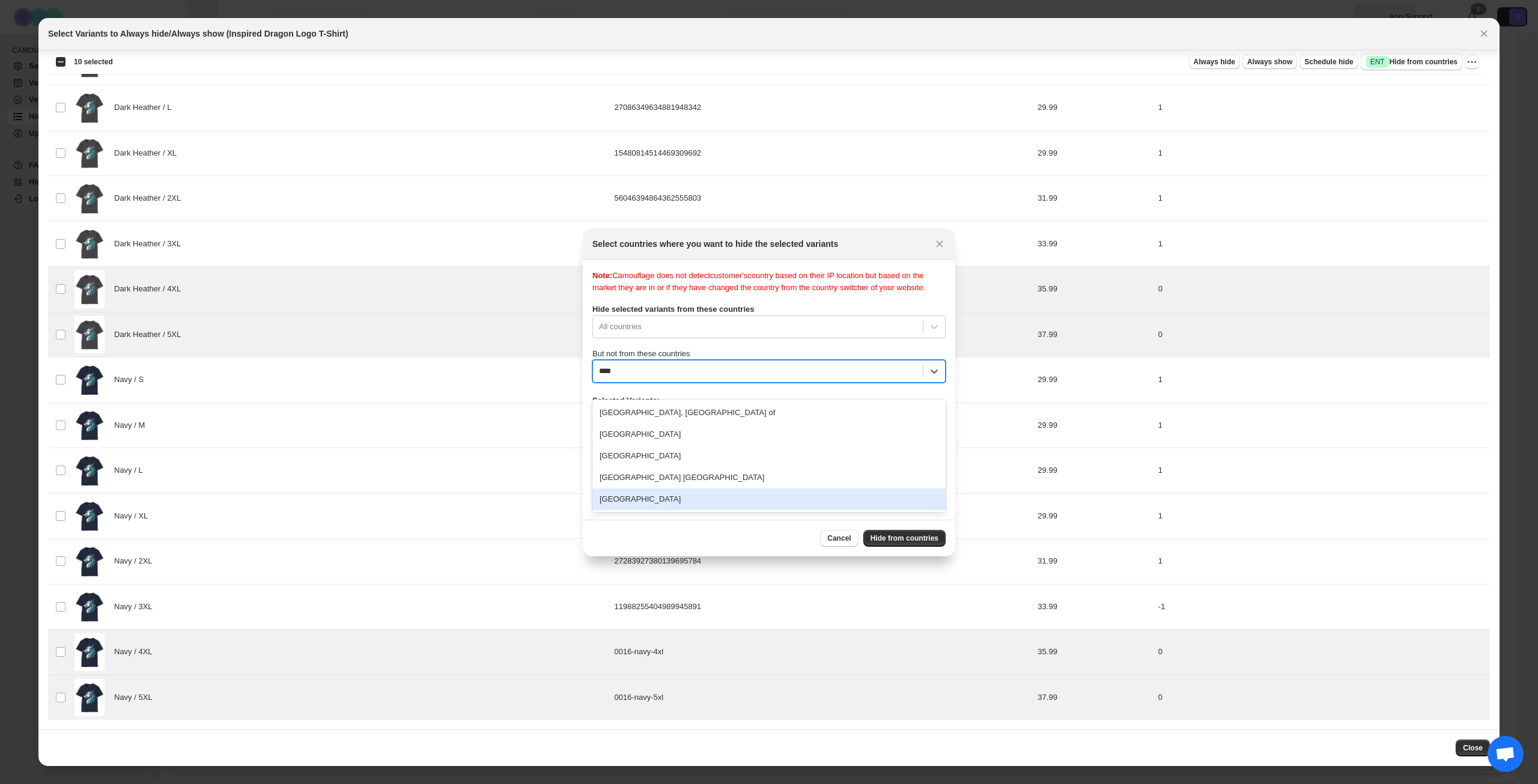
click at [684, 489] on div "[GEOGRAPHIC_DATA]" at bounding box center [769, 498] width 354 height 21
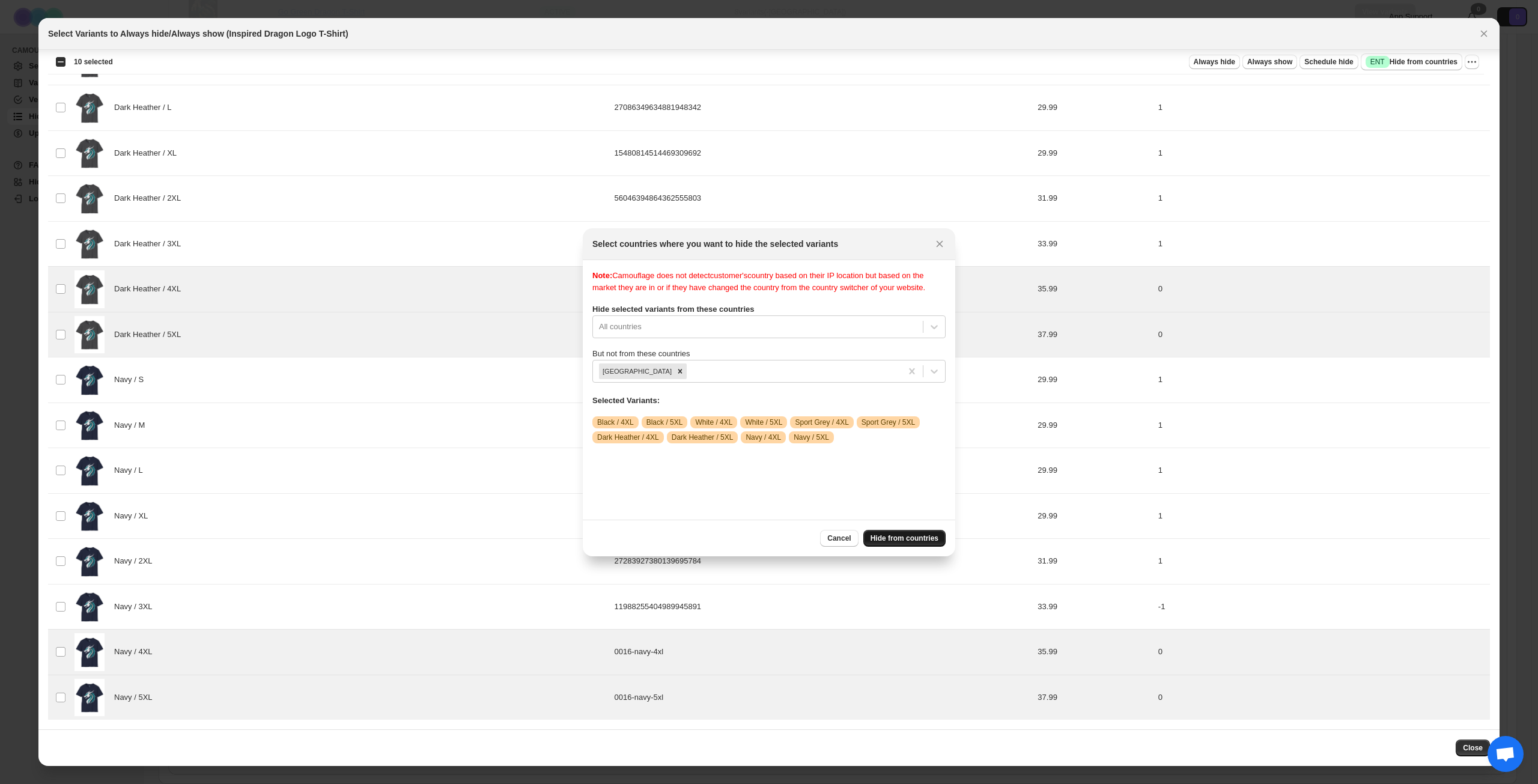
click at [905, 540] on span "Hide from countries" at bounding box center [905, 538] width 68 height 10
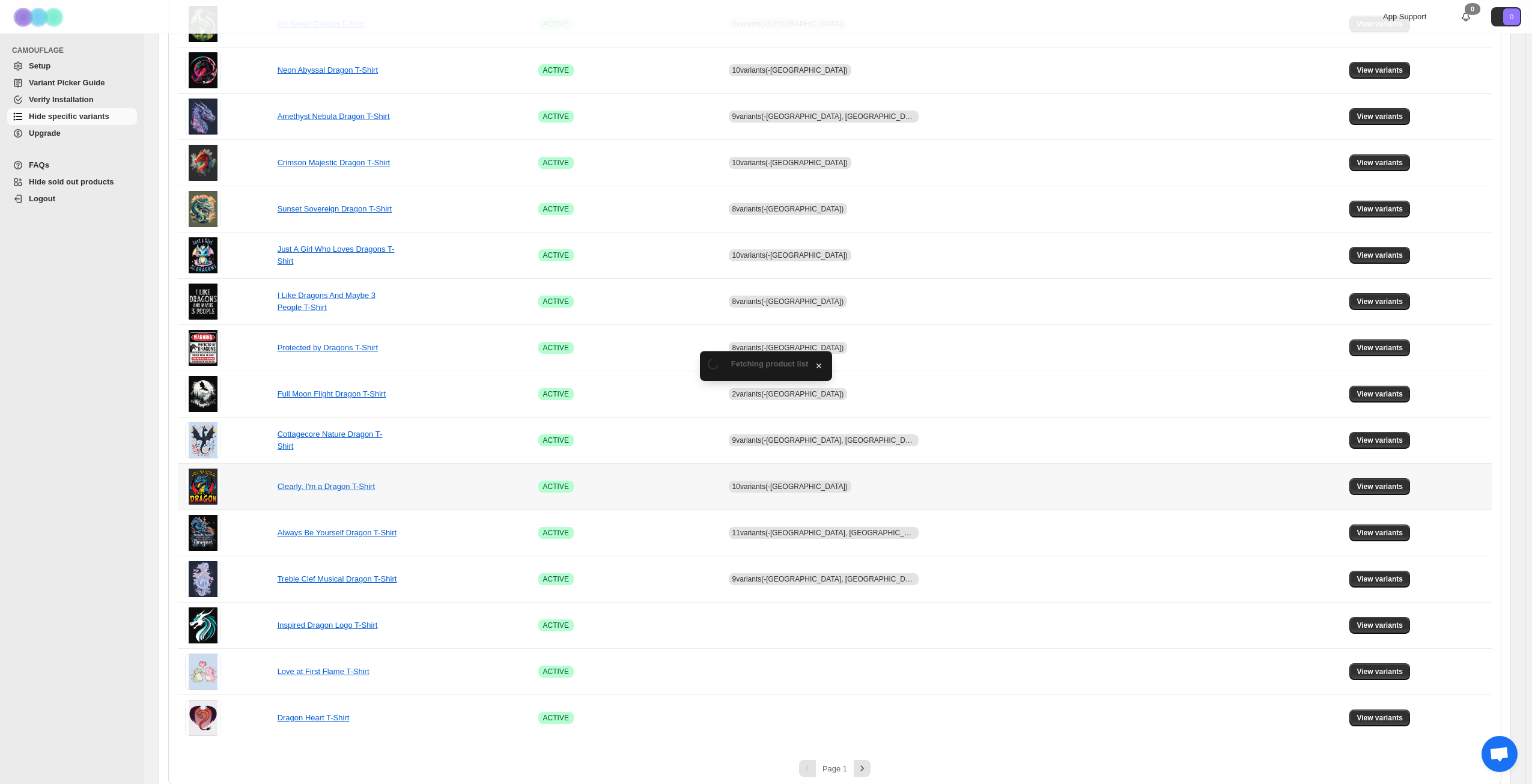
scroll to position [449, 0]
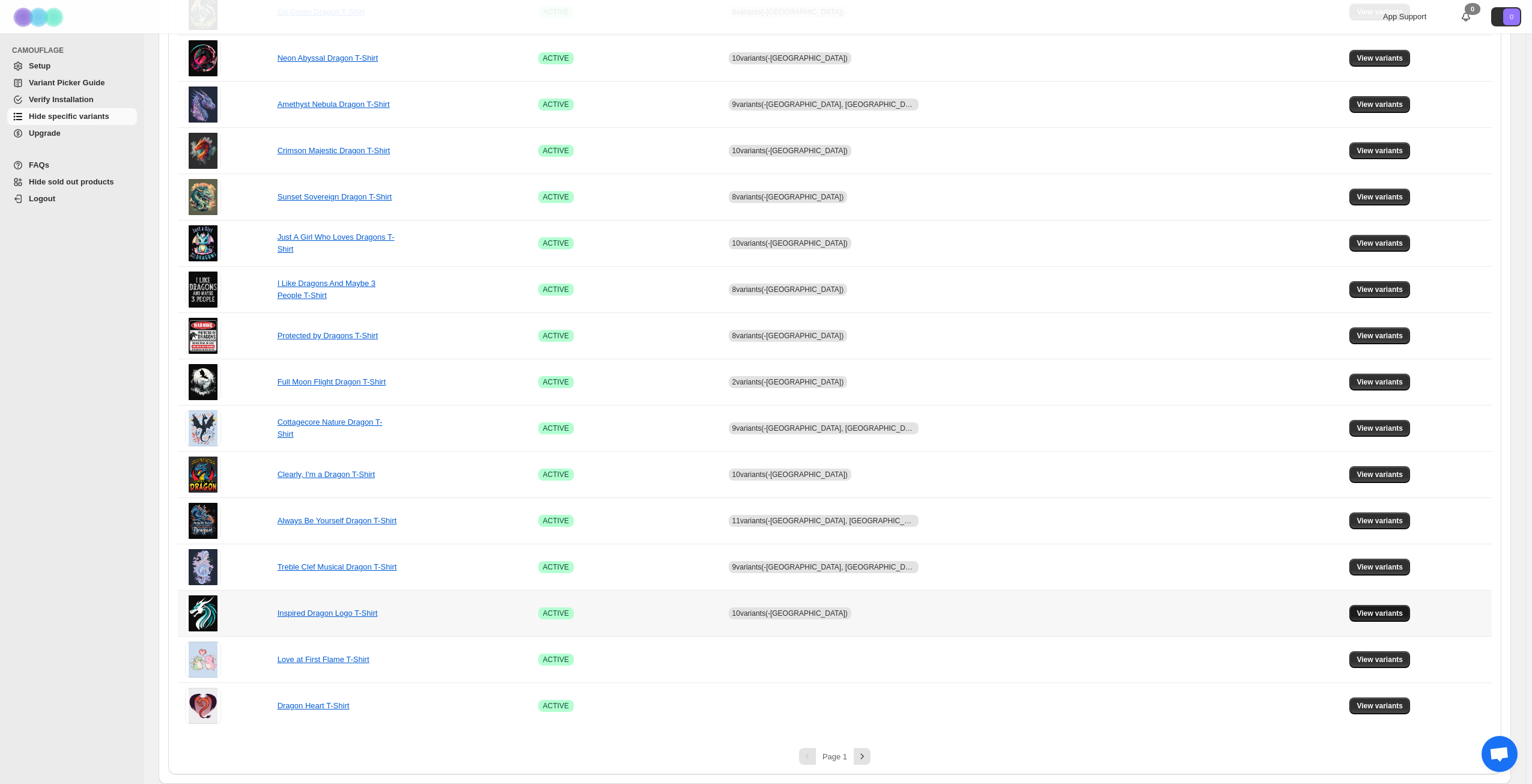
click at [1358, 618] on span "View variants" at bounding box center [1379, 613] width 46 height 10
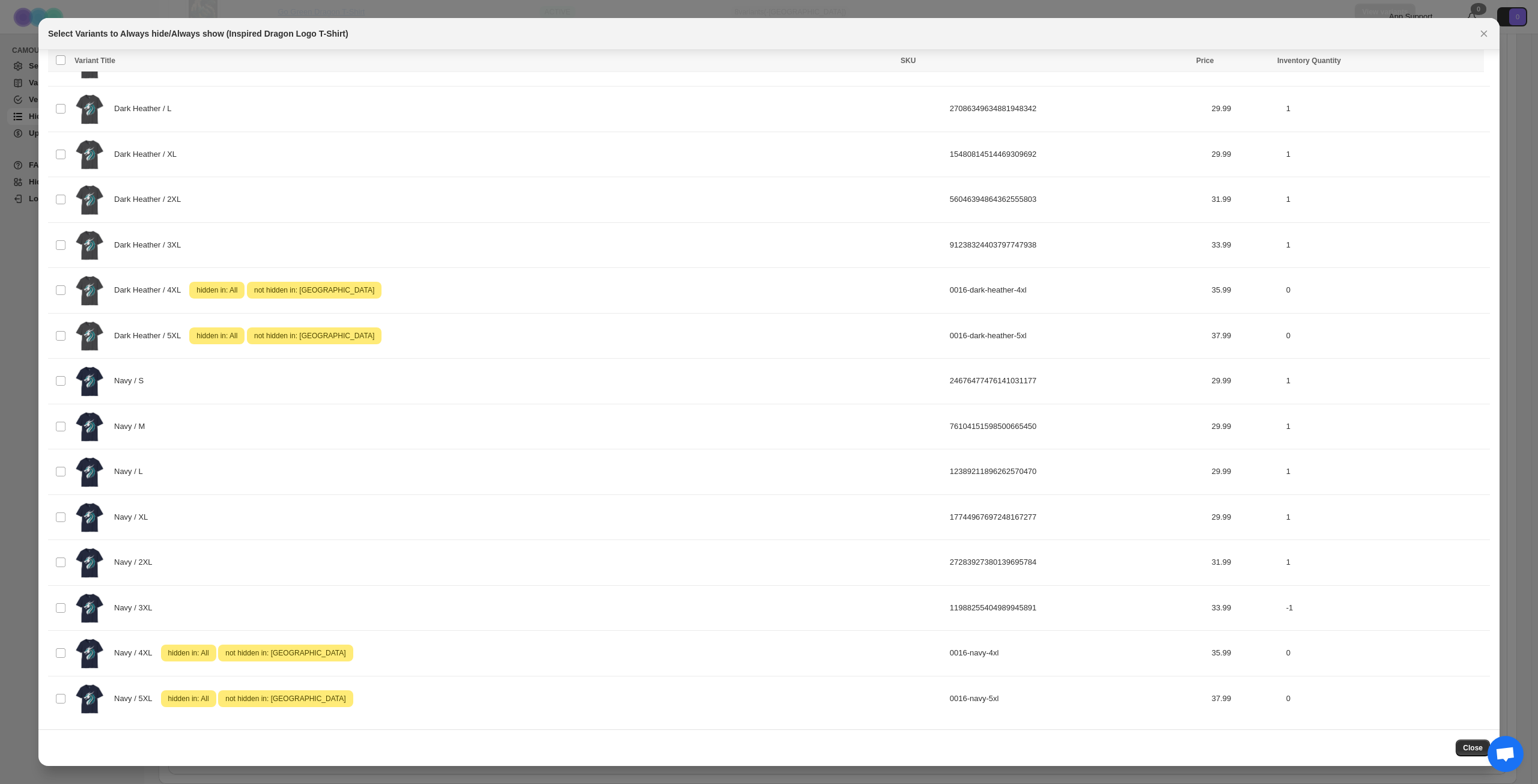
scroll to position [1200, 0]
click at [1471, 744] on span "Close" at bounding box center [1473, 748] width 20 height 10
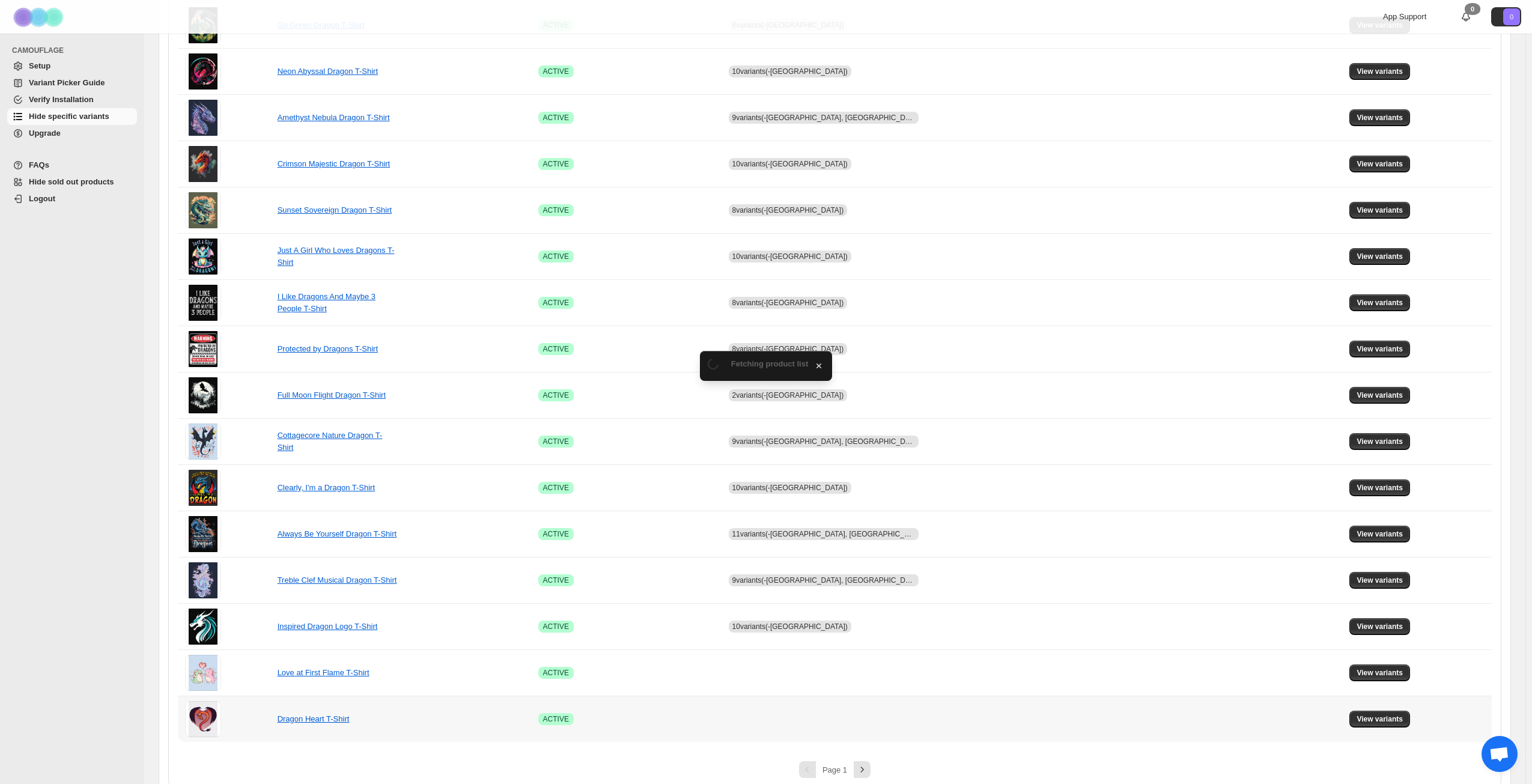
scroll to position [449, 0]
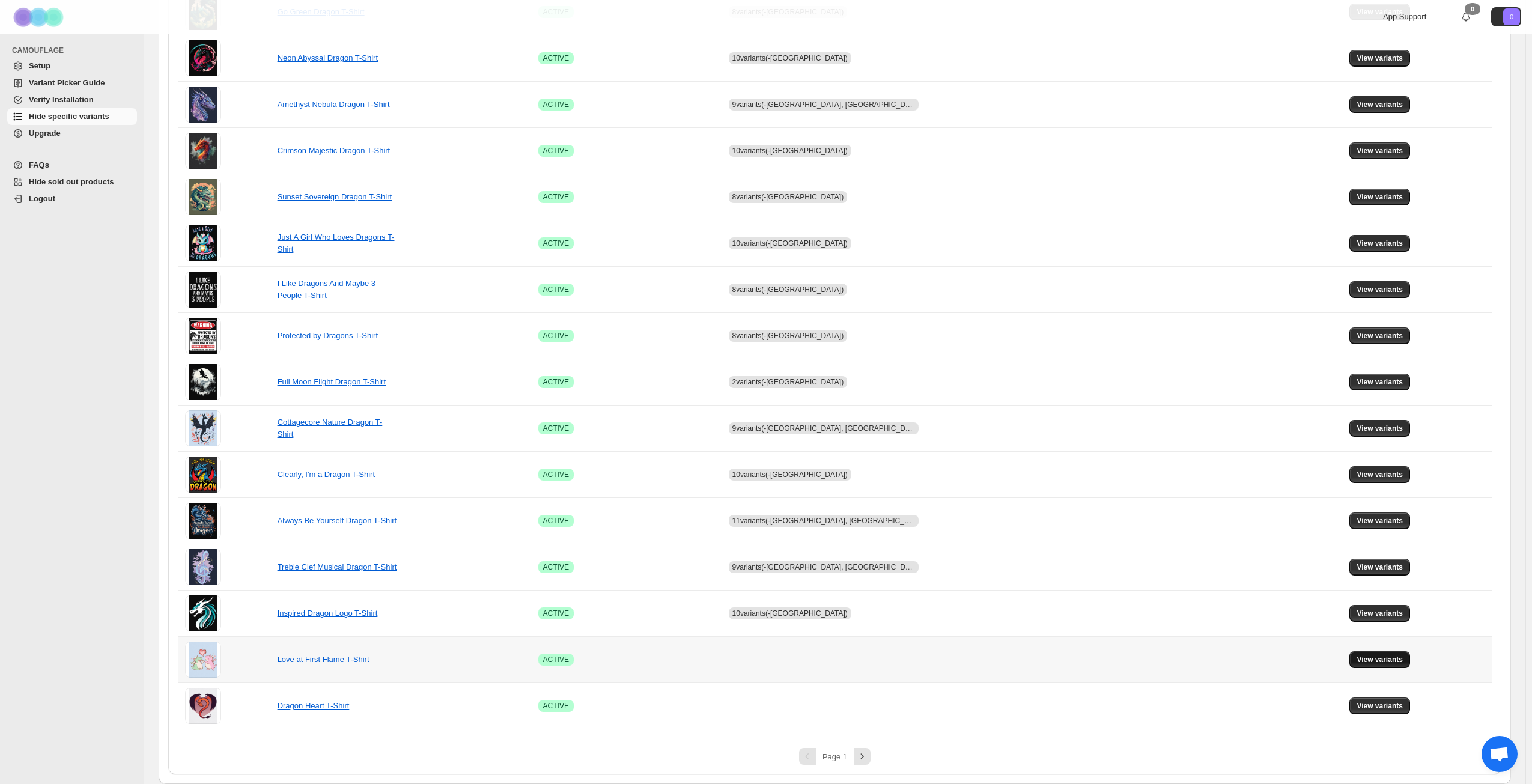
click at [1357, 662] on span "View variants" at bounding box center [1379, 659] width 46 height 10
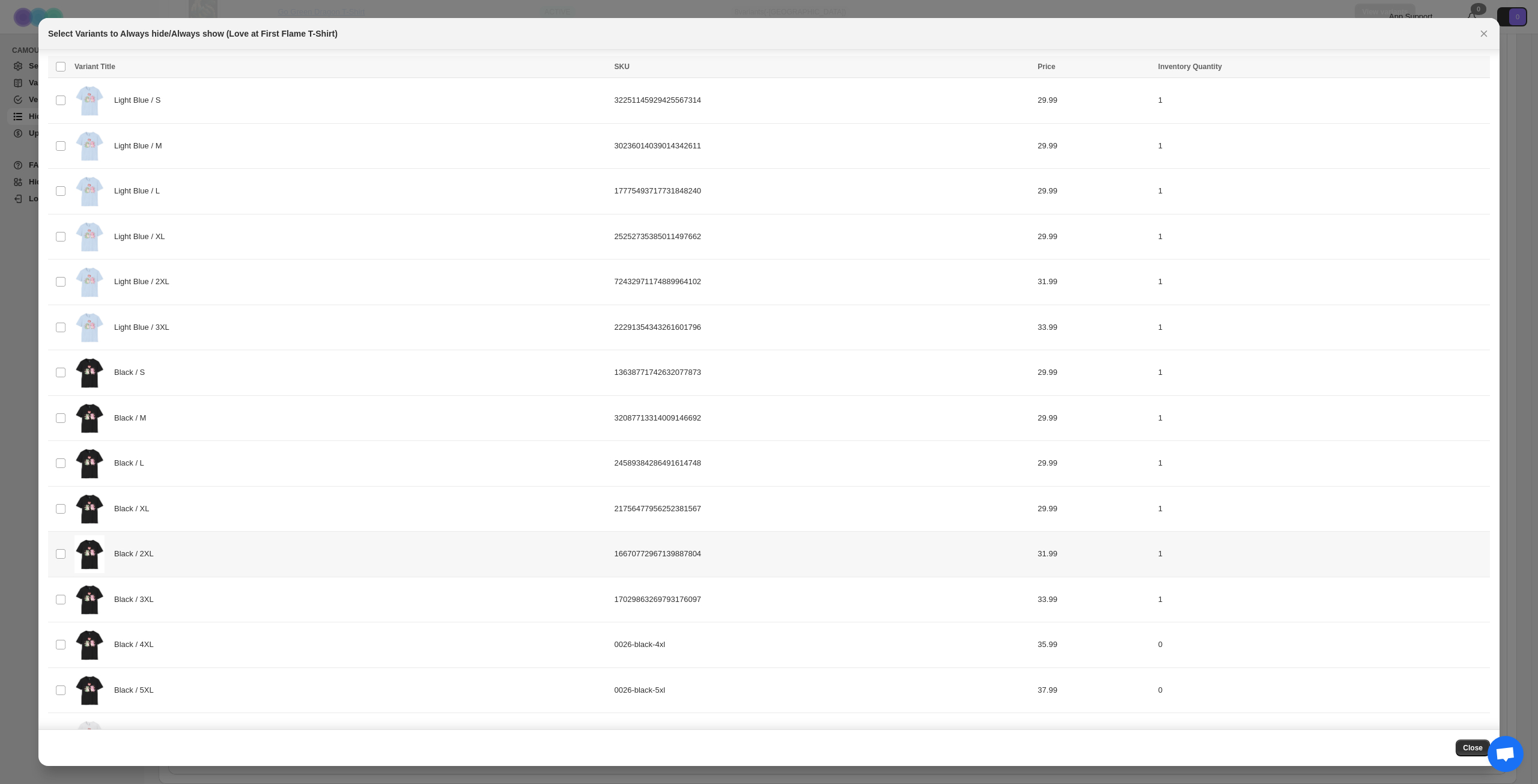
scroll to position [240, 0]
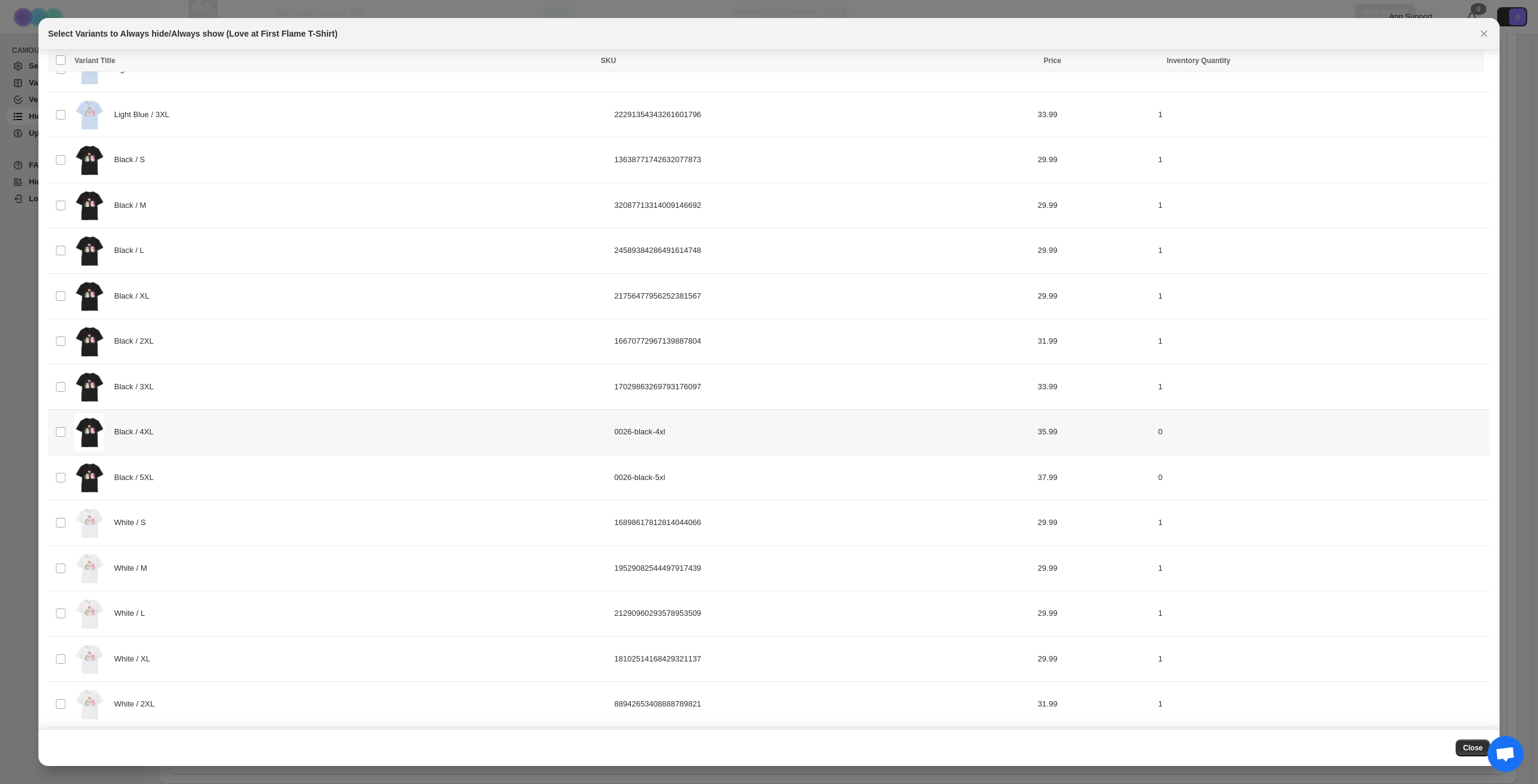
click at [223, 436] on div "Black / 4XL" at bounding box center [341, 432] width 533 height 38
click at [222, 479] on div "Black / 5XL" at bounding box center [341, 478] width 533 height 38
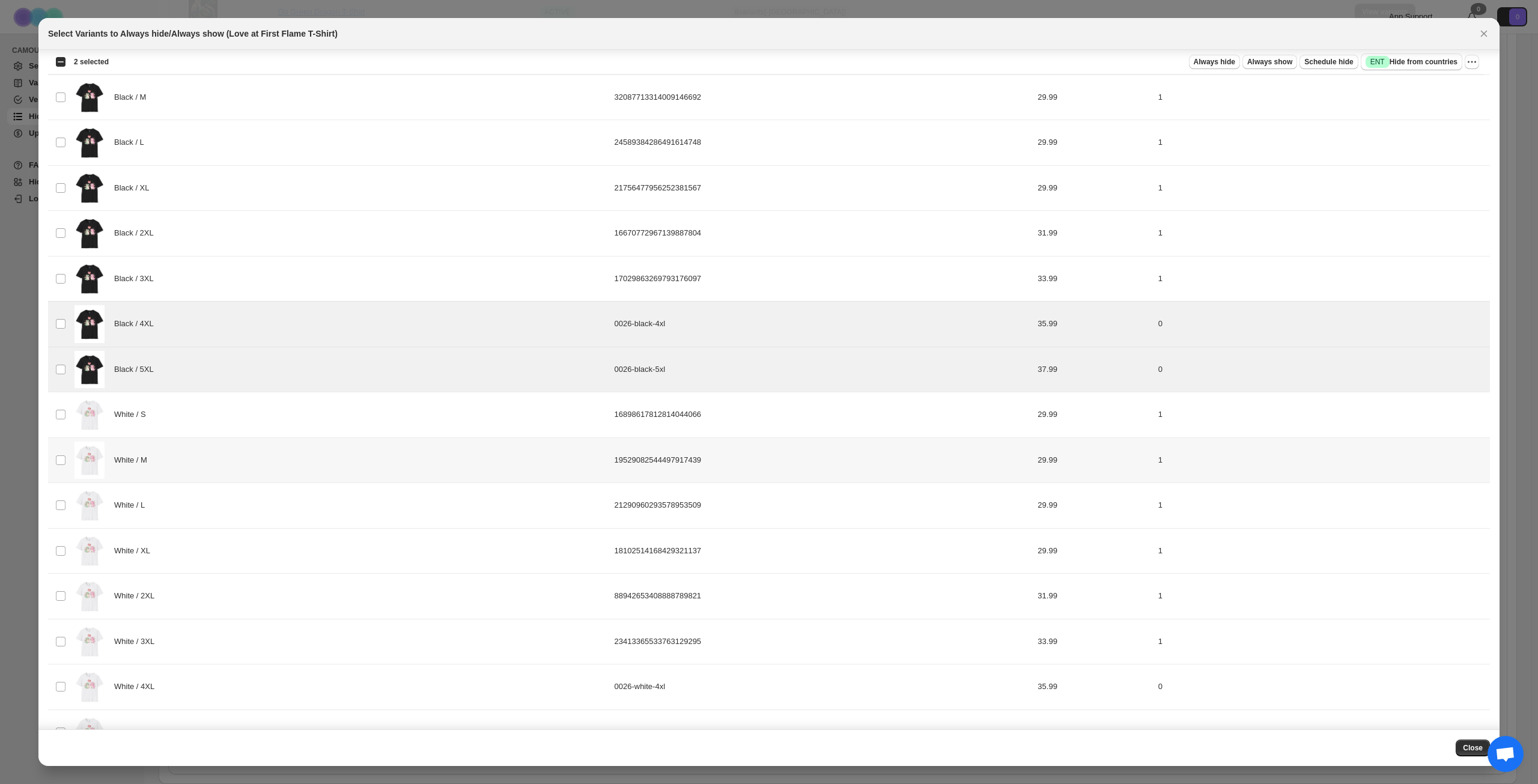
scroll to position [541, 0]
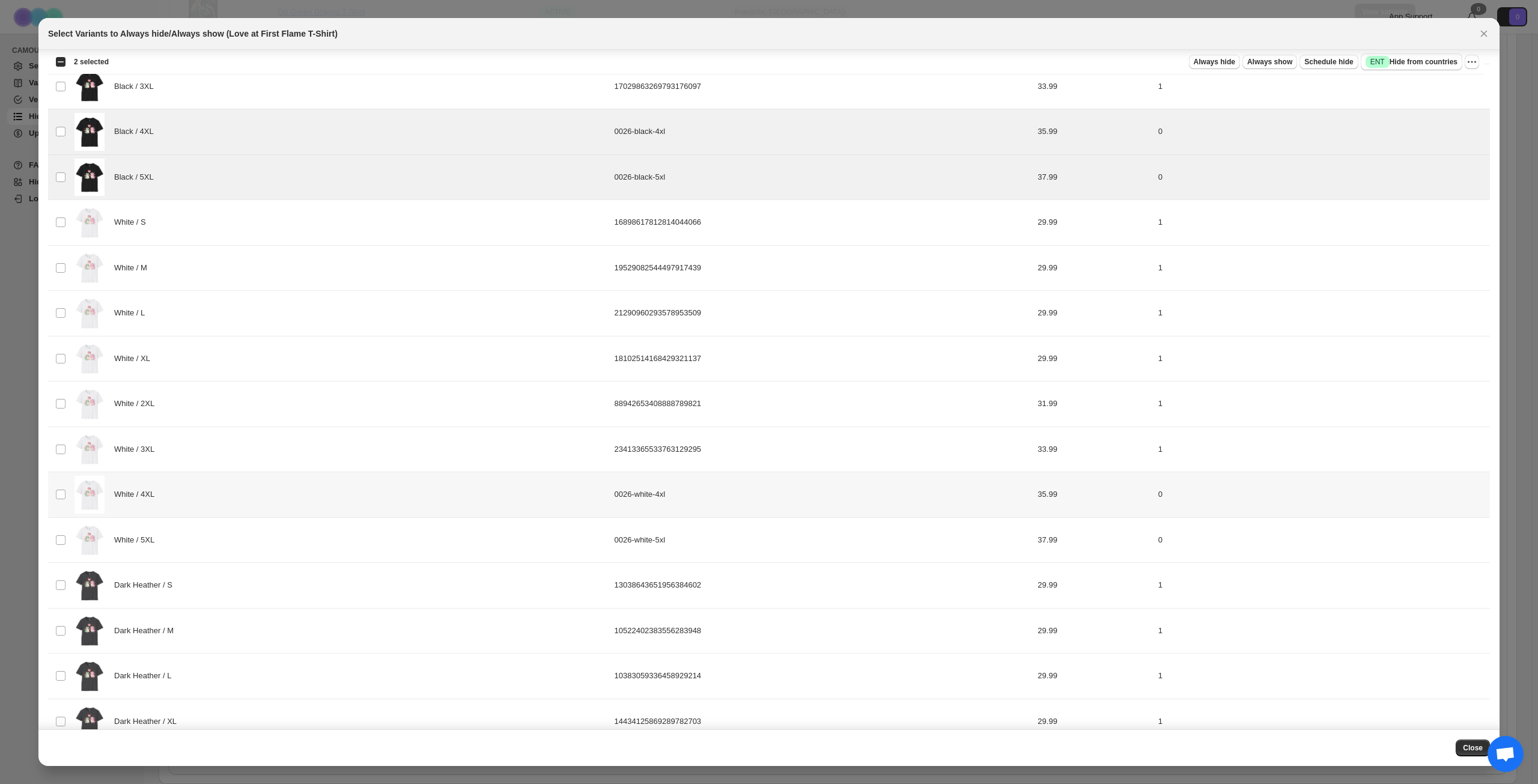
click at [240, 495] on div "White / 4XL" at bounding box center [341, 495] width 533 height 38
click at [252, 537] on div "White / 5XL" at bounding box center [341, 540] width 533 height 38
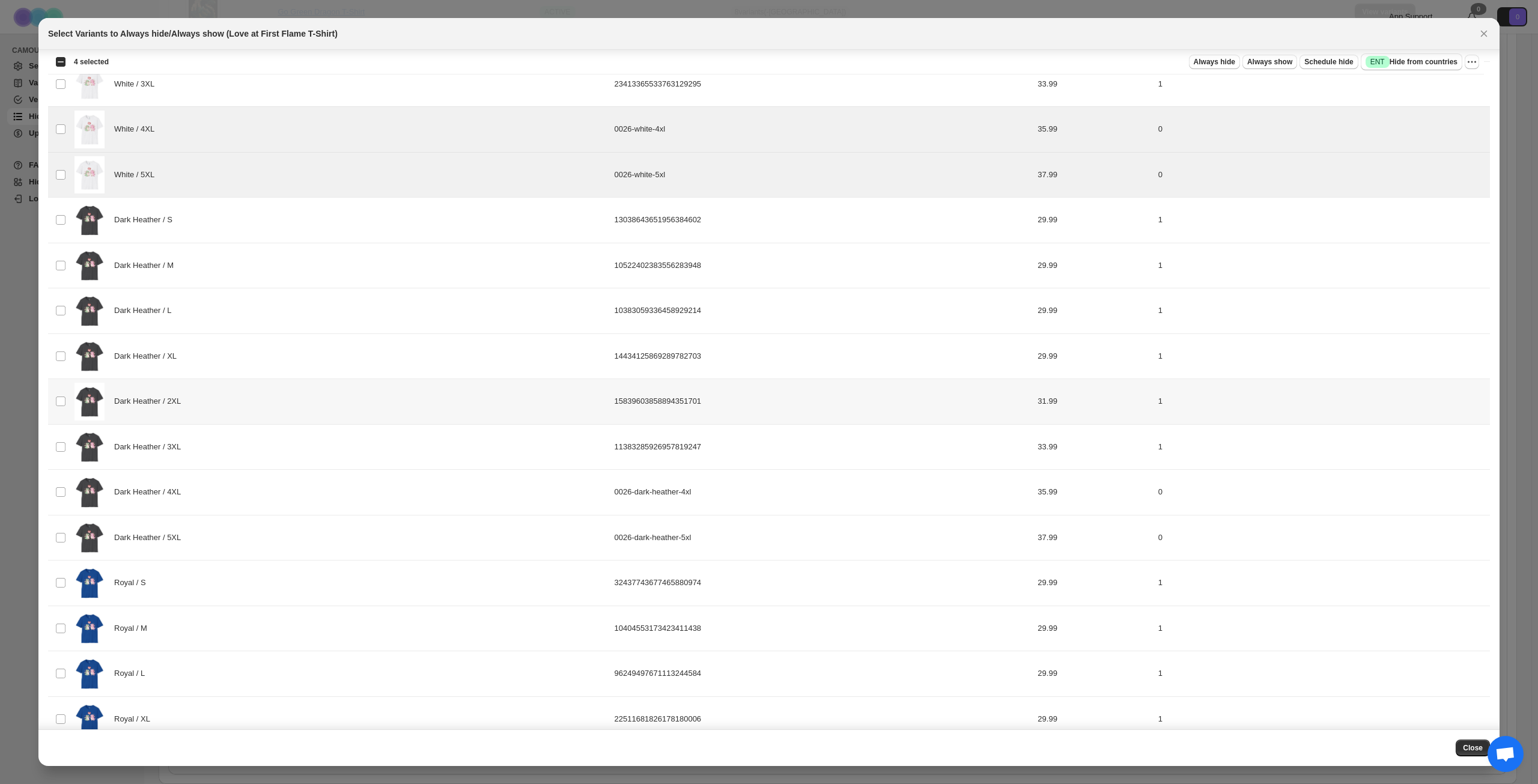
scroll to position [961, 0]
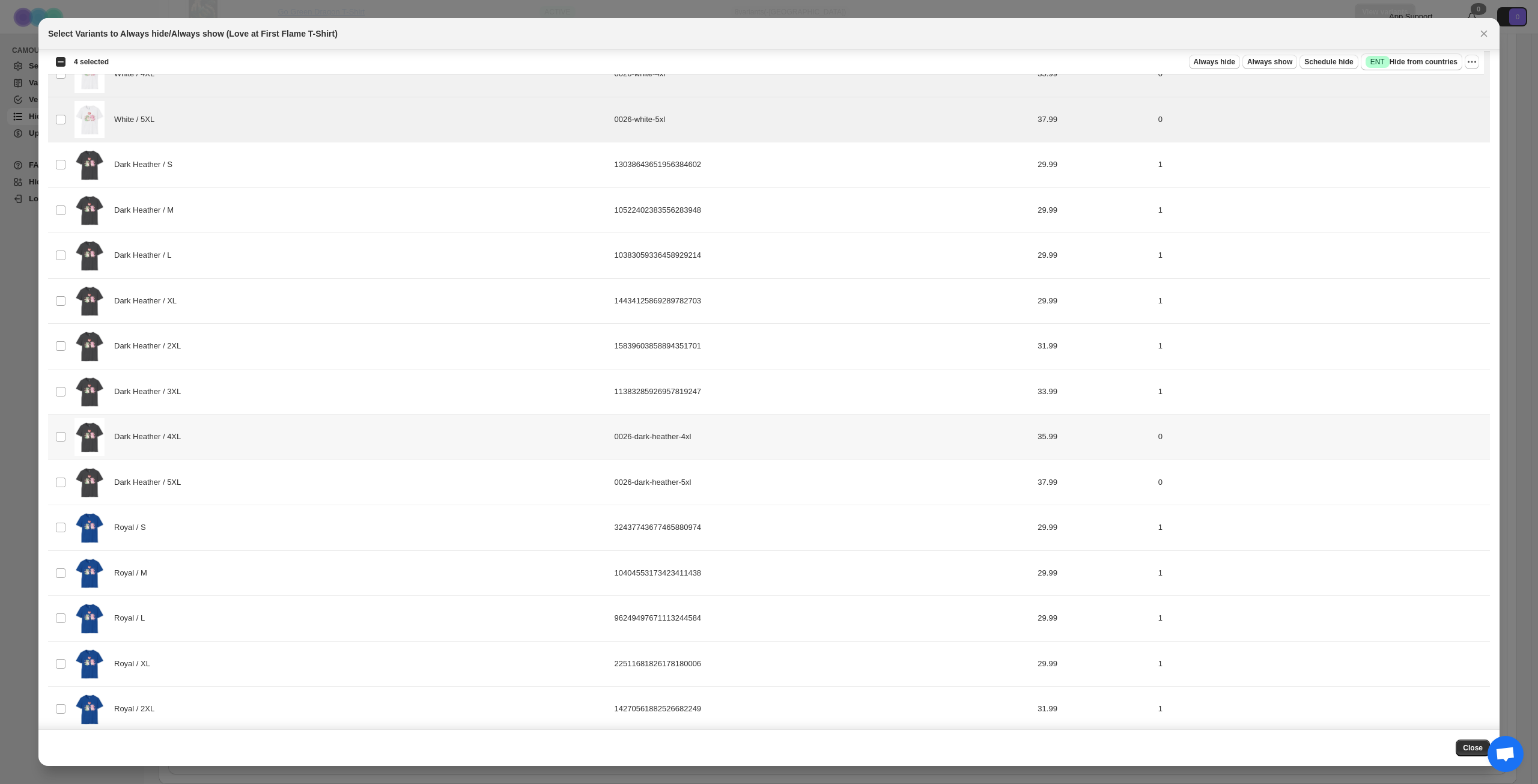
click at [271, 447] on div "Dark Heather / 4XL" at bounding box center [341, 437] width 533 height 38
click at [266, 486] on div "Dark Heather / 5XL" at bounding box center [341, 482] width 533 height 38
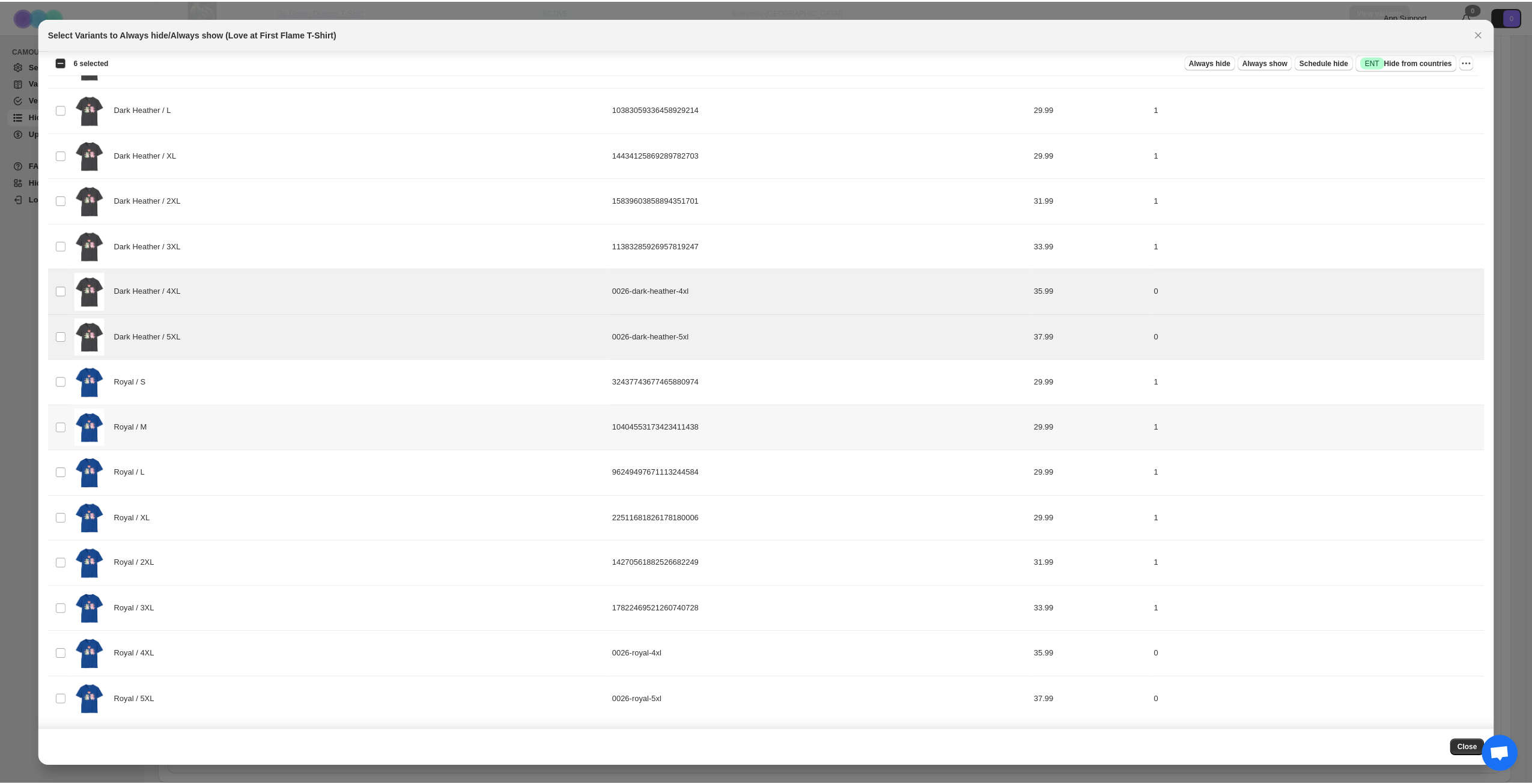
scroll to position [1109, 0]
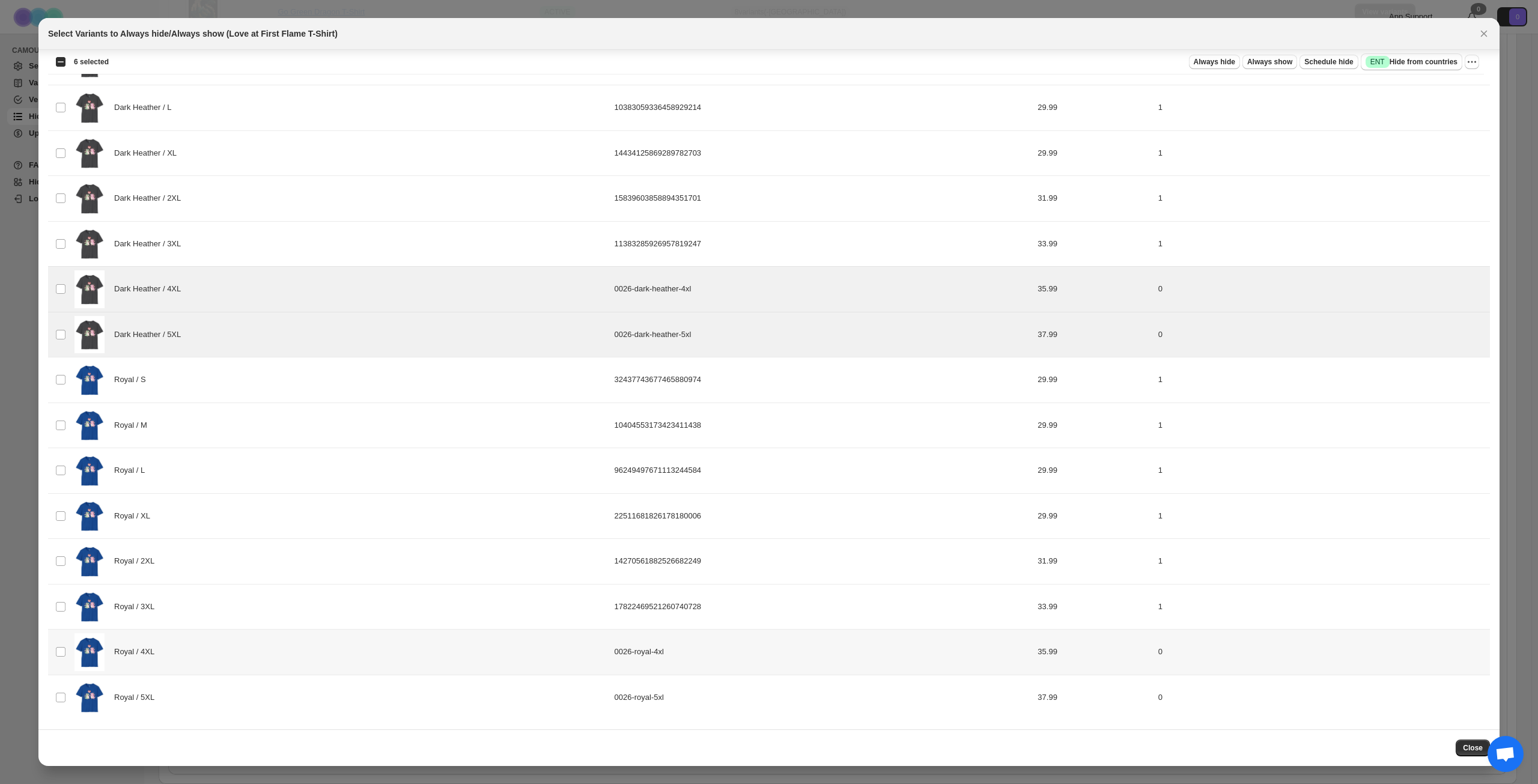
click at [232, 653] on div "Royal / 4XL" at bounding box center [341, 652] width 533 height 38
click at [241, 713] on div "Royal / 5XL" at bounding box center [341, 698] width 533 height 38
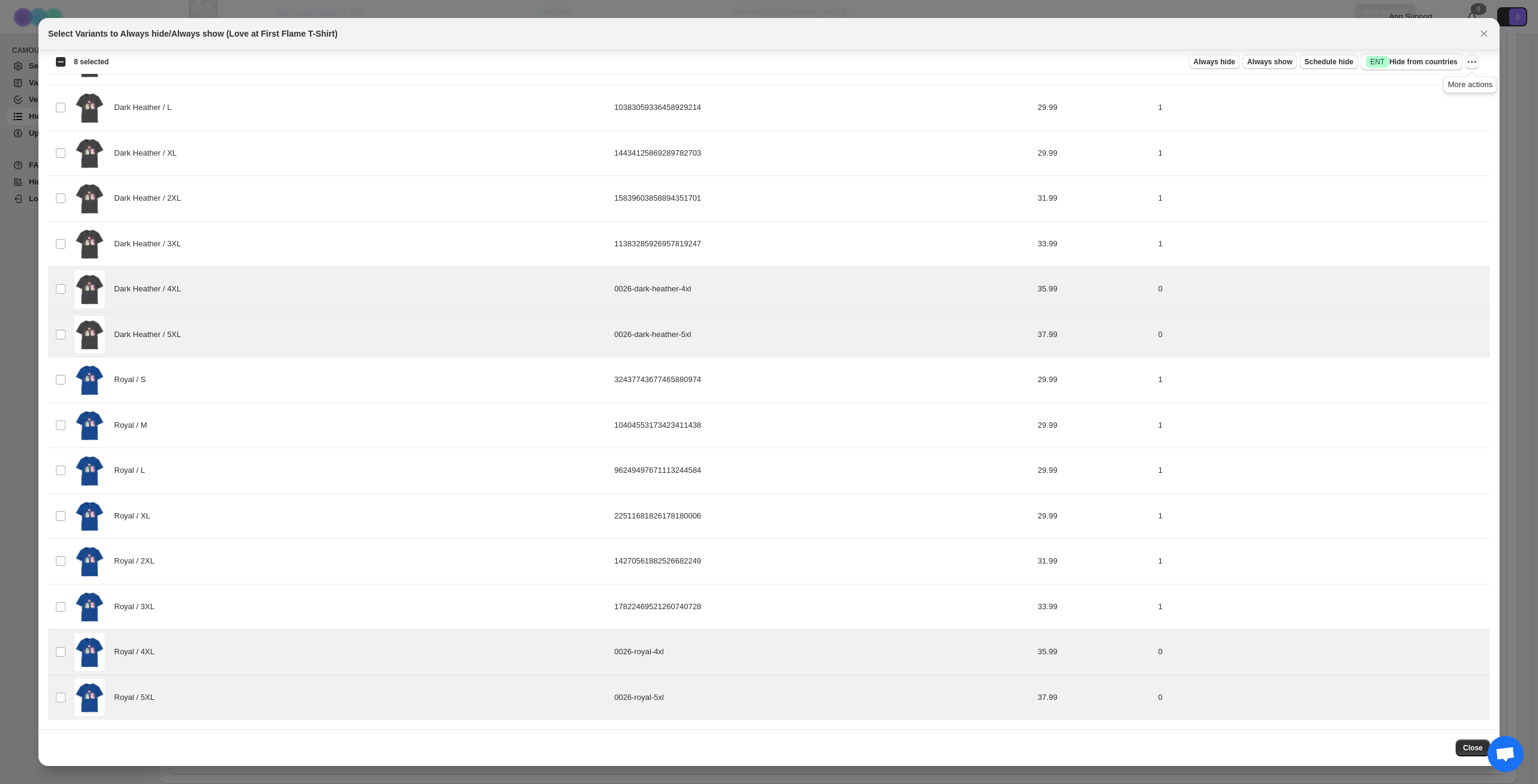
click at [1473, 64] on icon "More actions" at bounding box center [1472, 62] width 12 height 12
click at [1429, 64] on span "Success ENT Hide from countries" at bounding box center [1412, 62] width 92 height 12
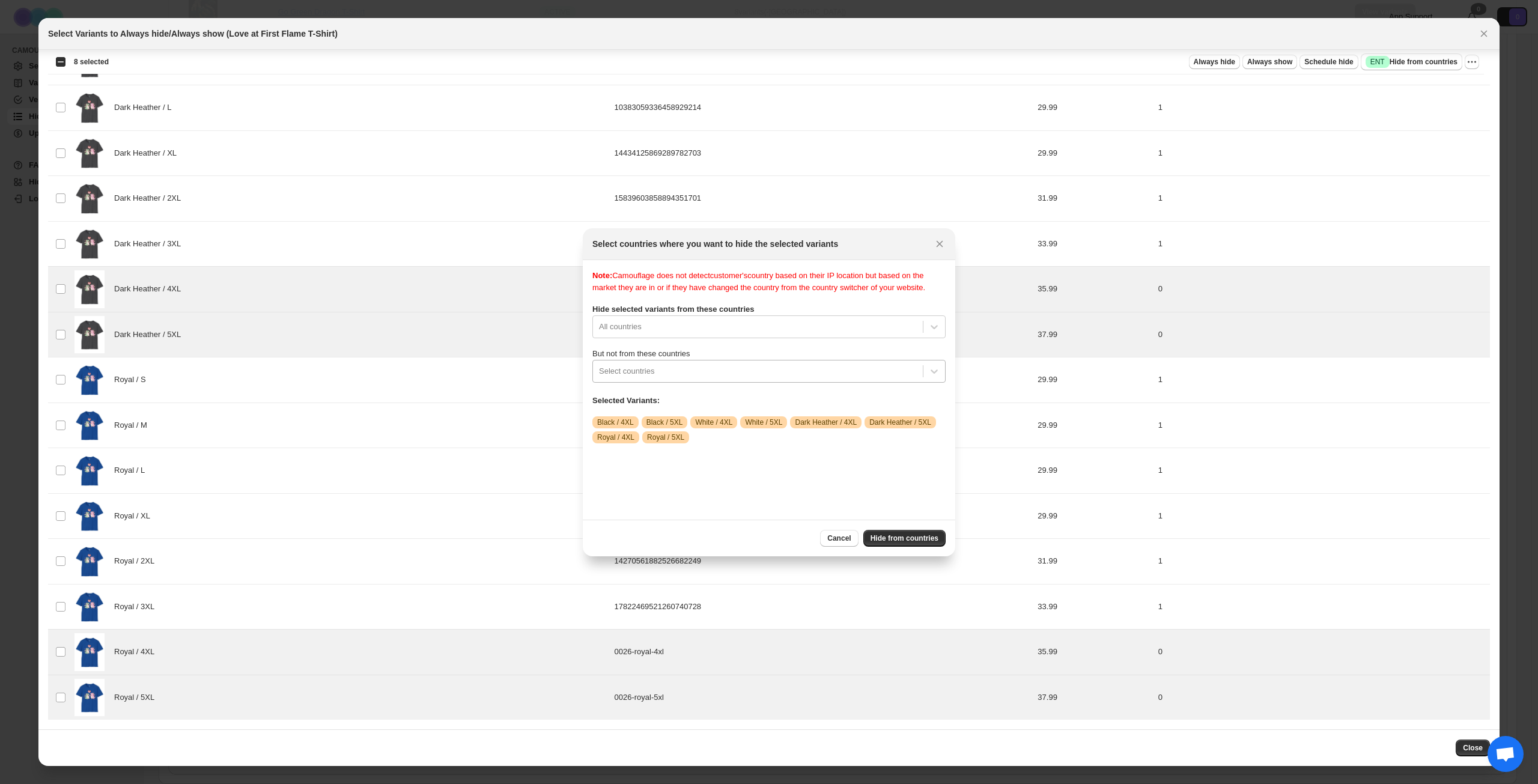
click at [747, 379] on div ":r1fq:" at bounding box center [758, 371] width 318 height 14
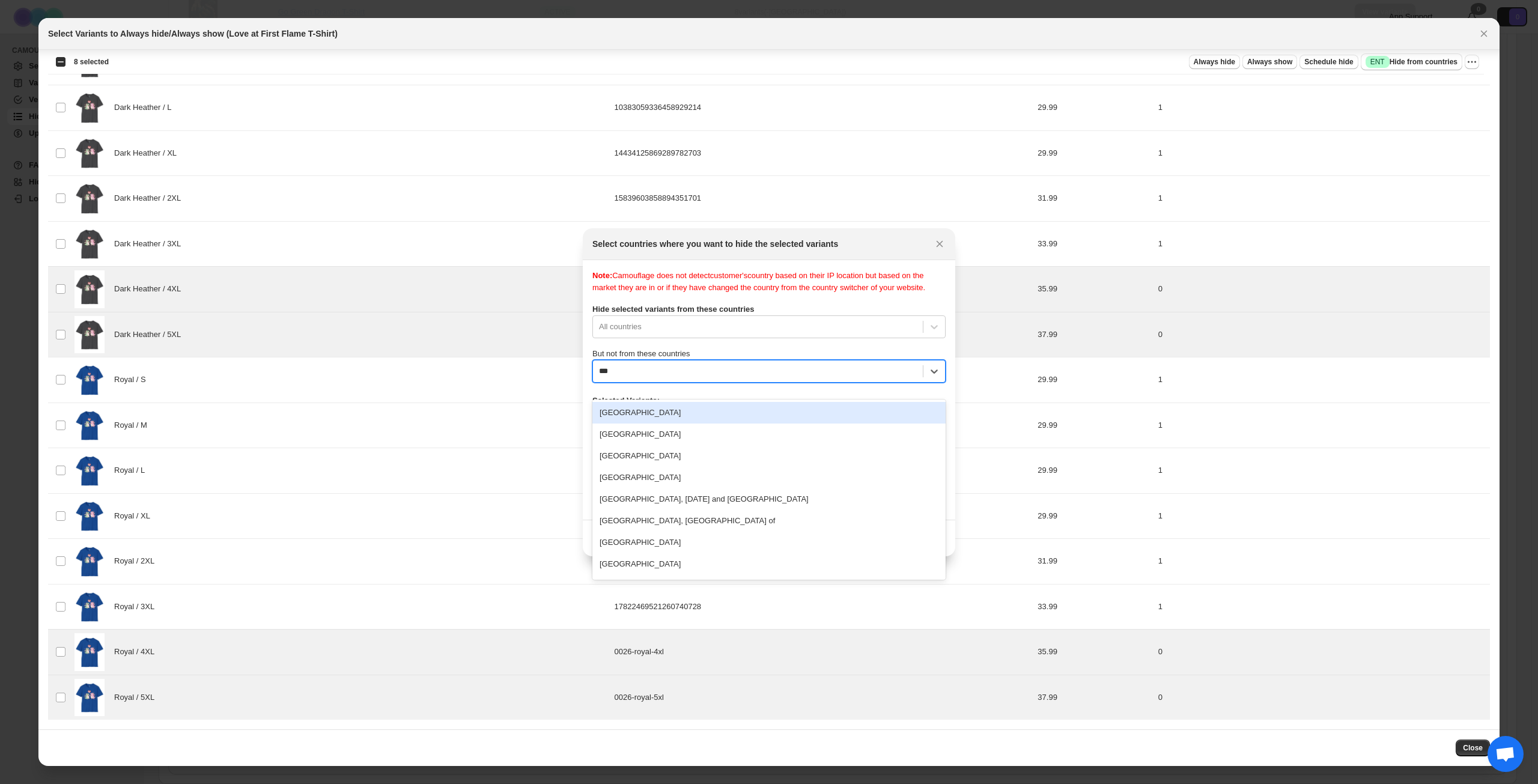
type input "****"
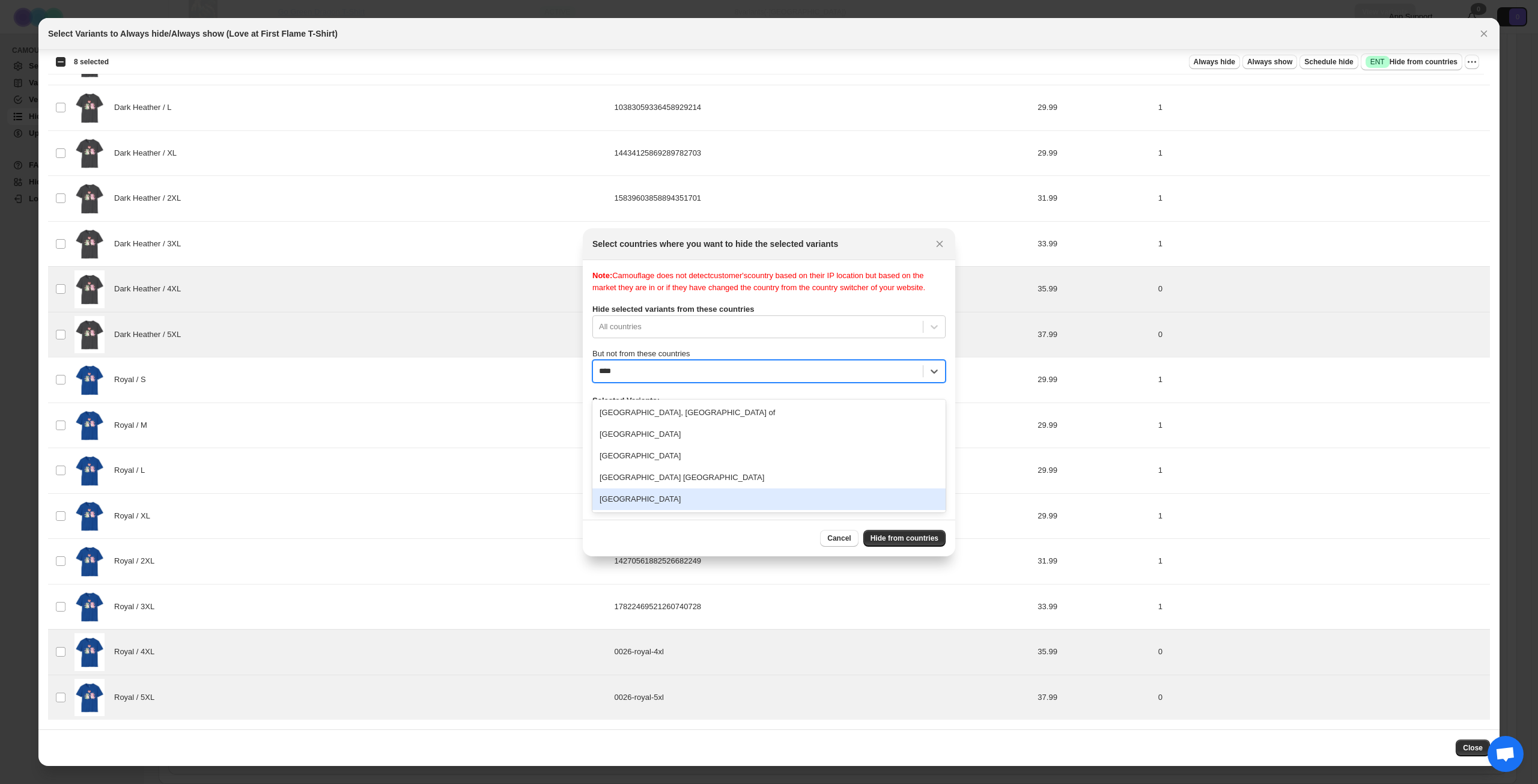
click at [712, 498] on div "[GEOGRAPHIC_DATA]" at bounding box center [769, 498] width 354 height 21
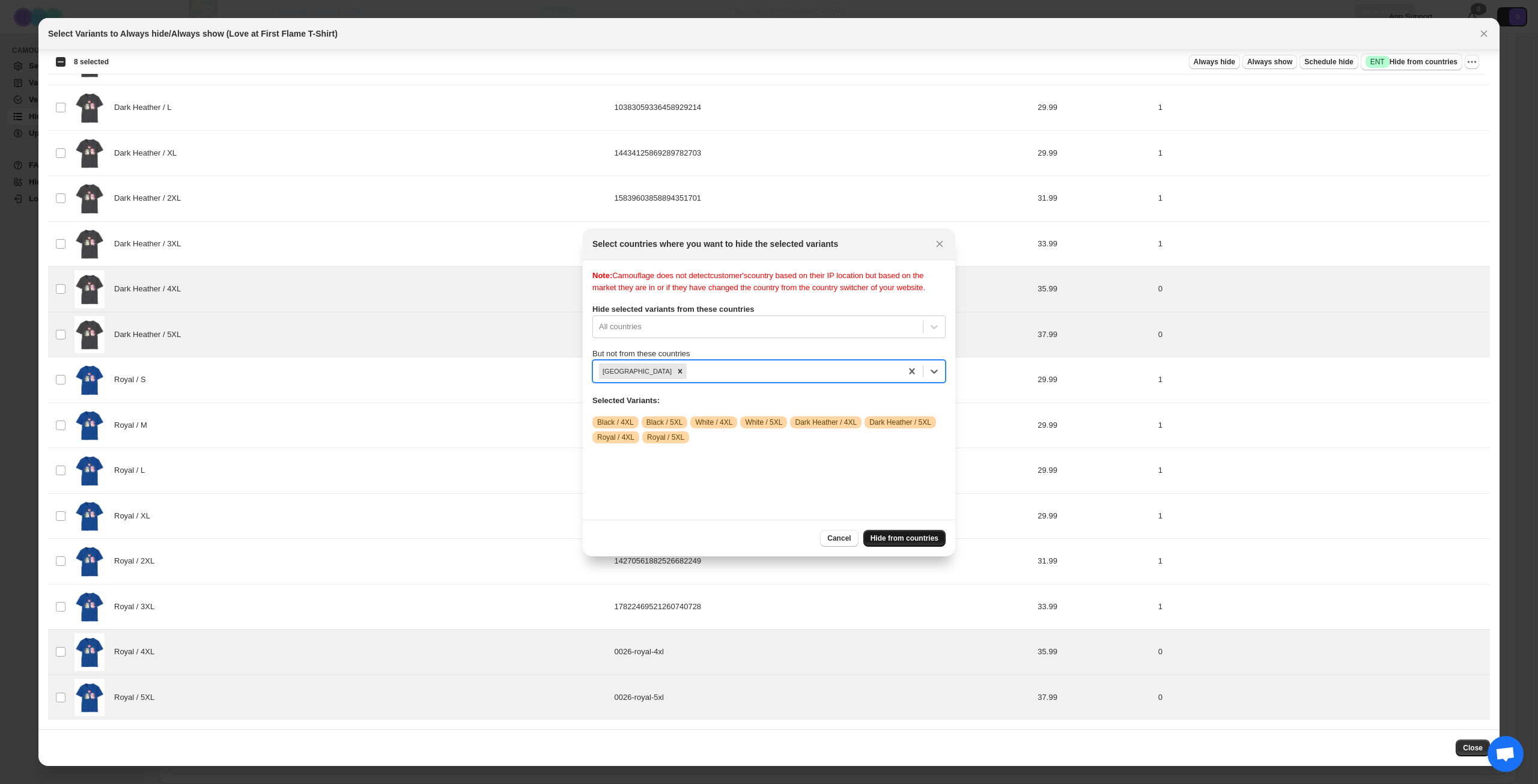
click at [901, 534] on span "Hide from countries" at bounding box center [905, 538] width 68 height 10
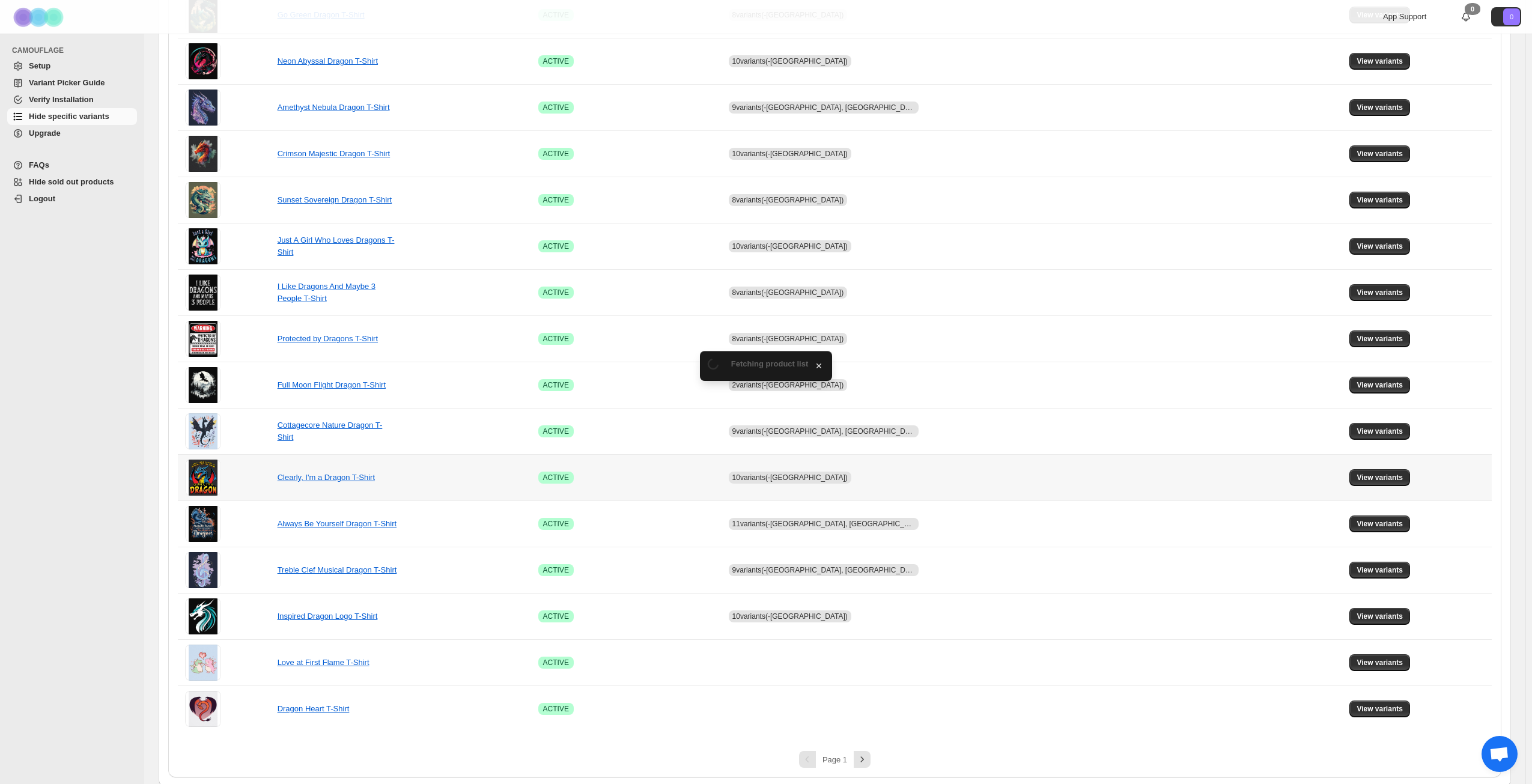
scroll to position [449, 0]
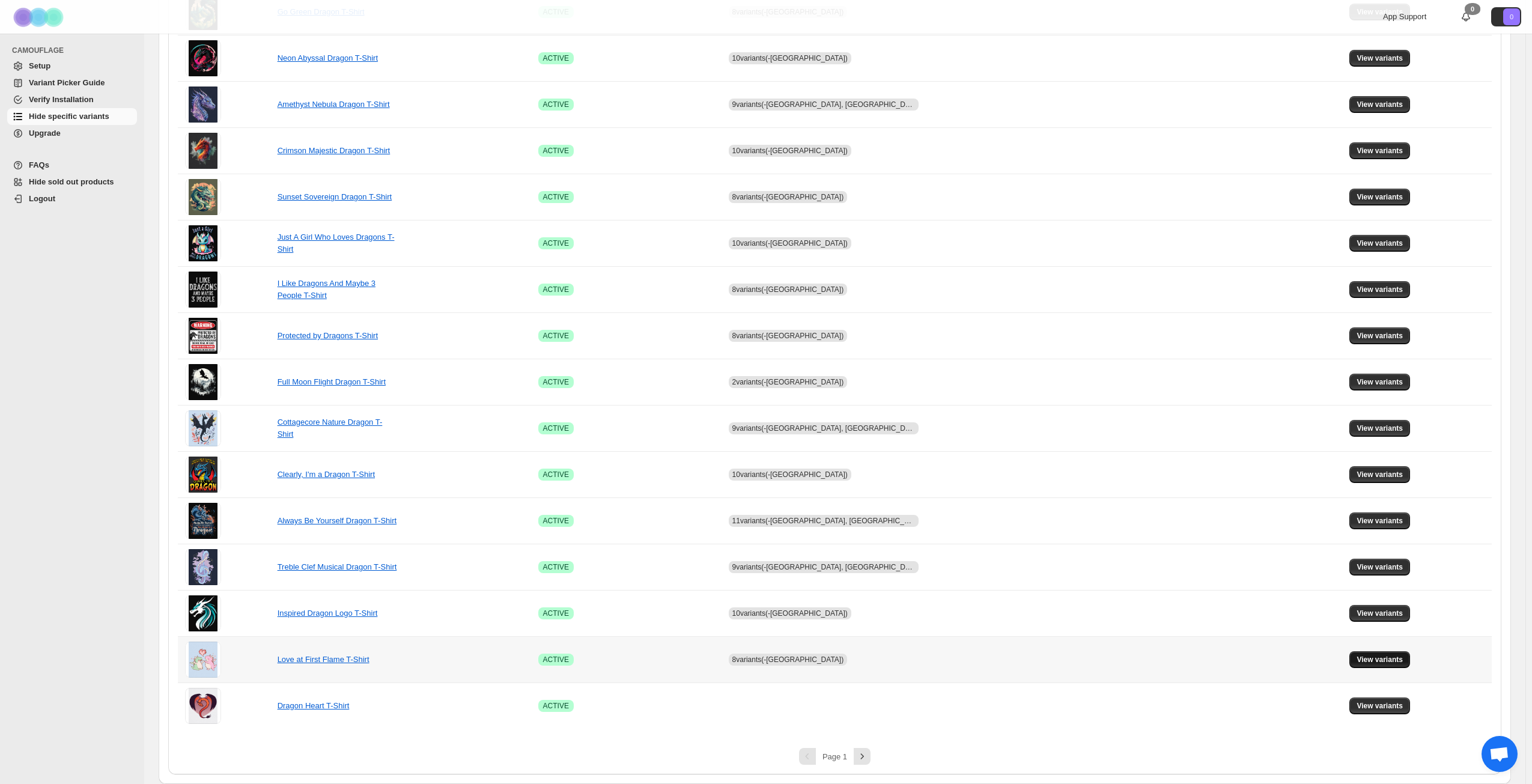
click at [1371, 664] on button "View variants" at bounding box center [1380, 660] width 61 height 17
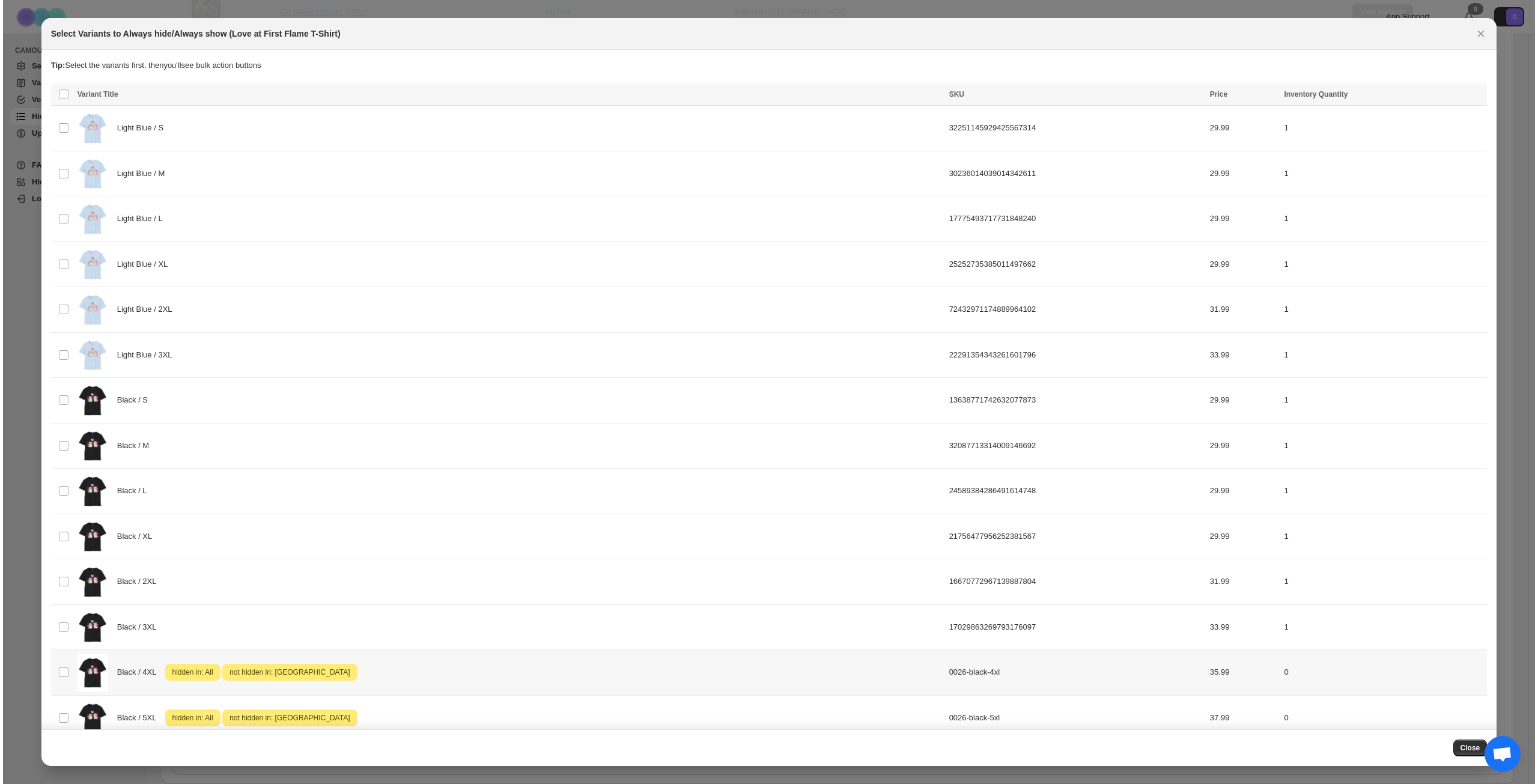
scroll to position [0, 0]
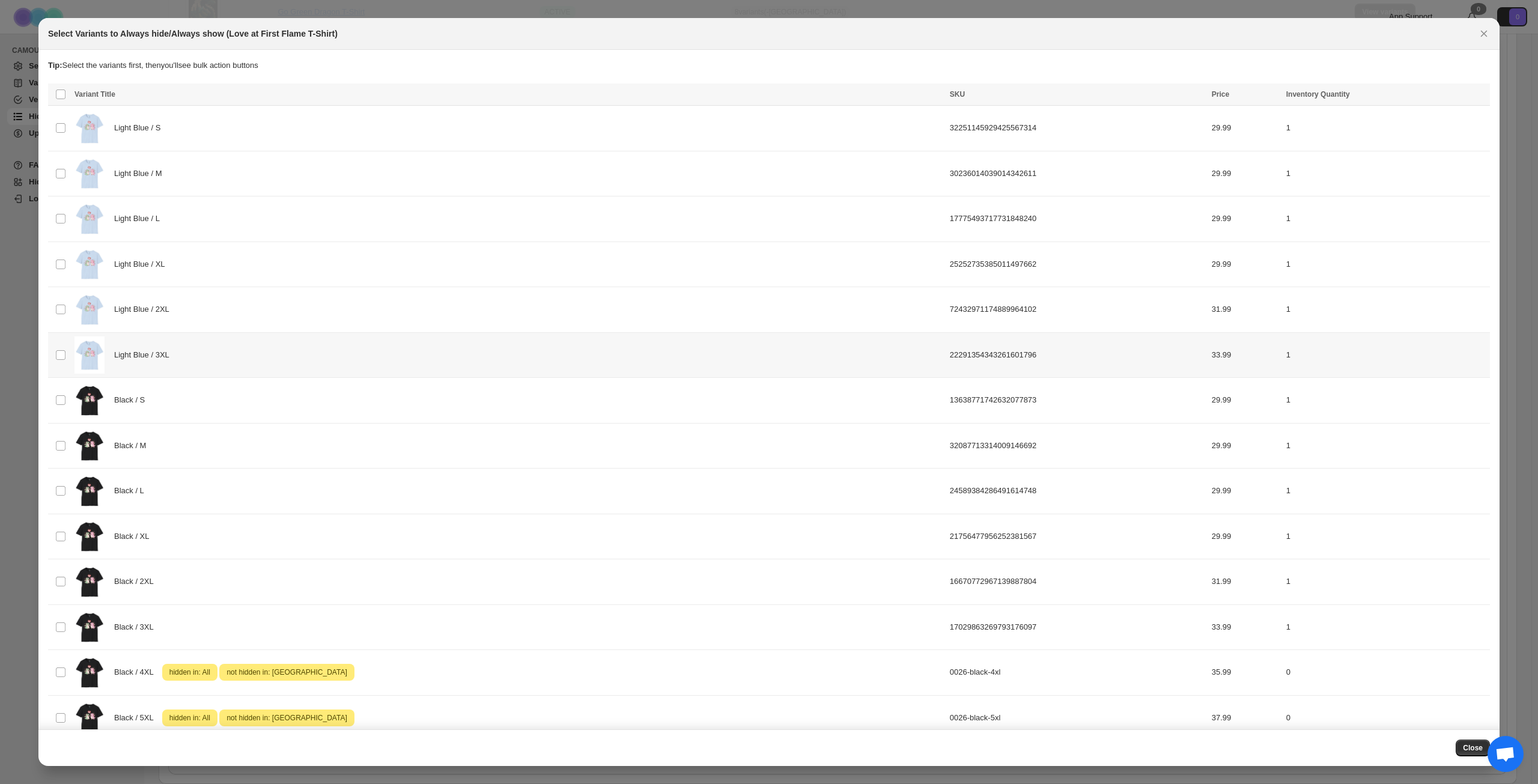
click at [337, 341] on div "Light Blue / 3XL" at bounding box center [508, 355] width 868 height 38
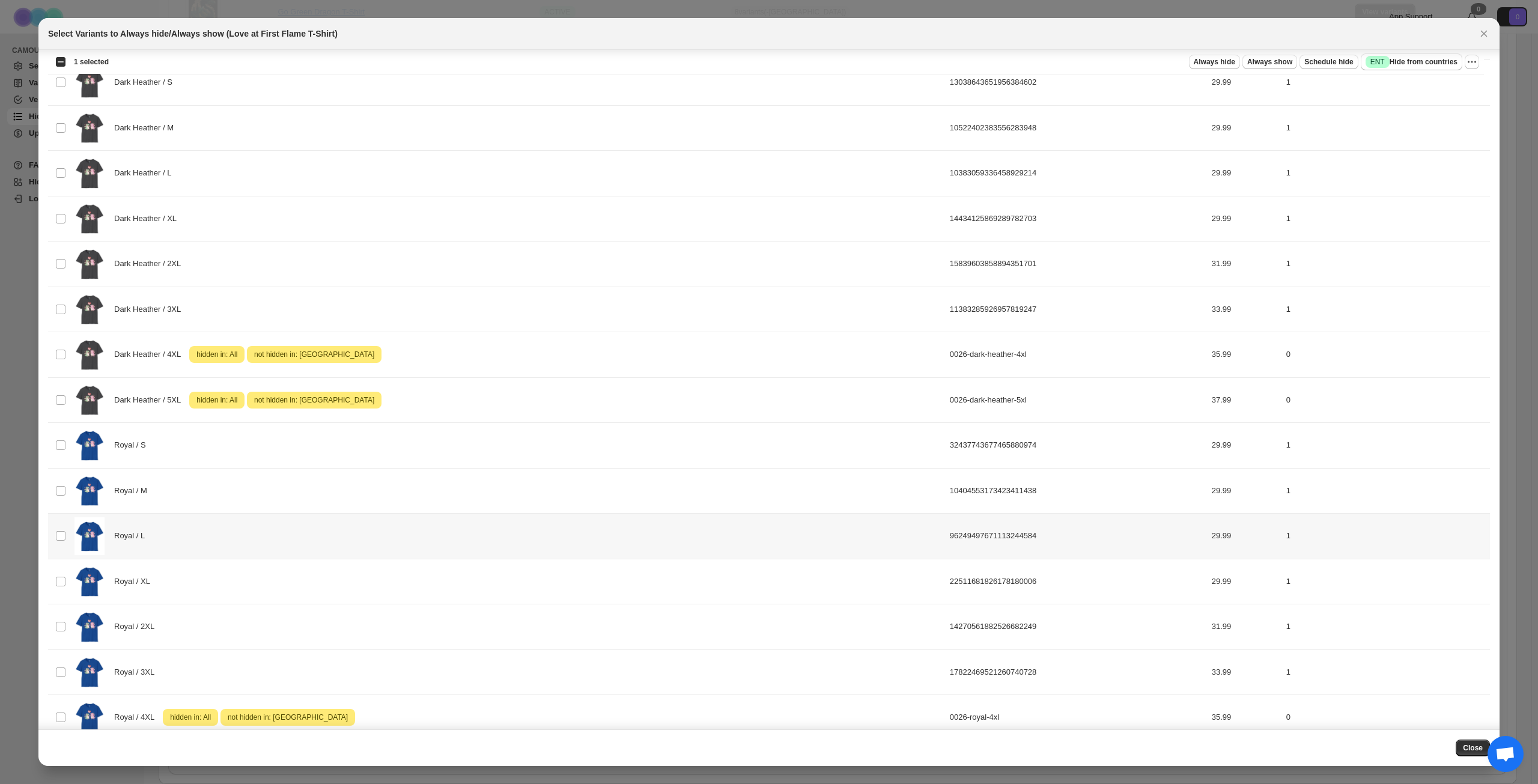
scroll to position [1109, 0]
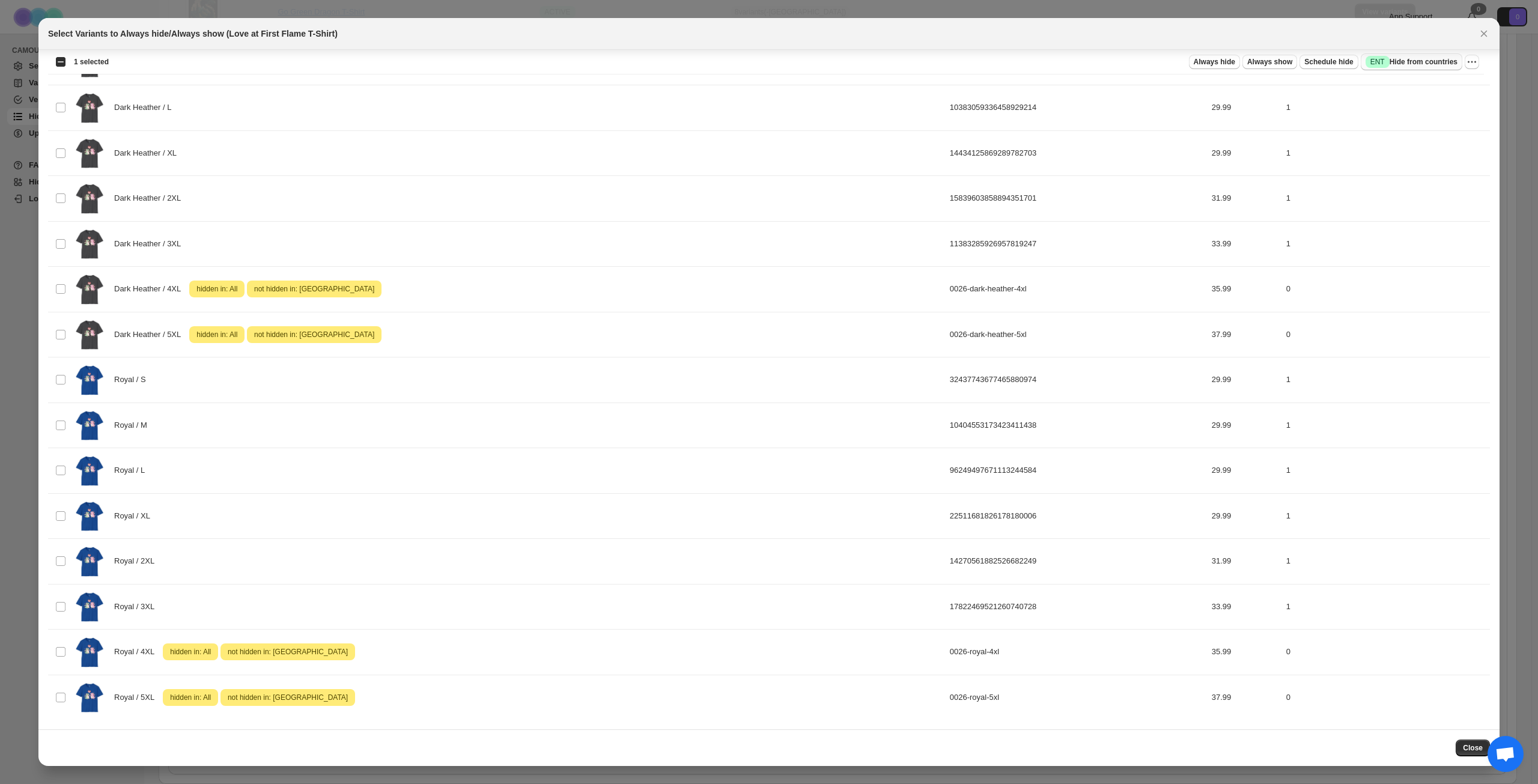
click at [1426, 60] on span "Success ENT Hide from countries" at bounding box center [1412, 62] width 92 height 12
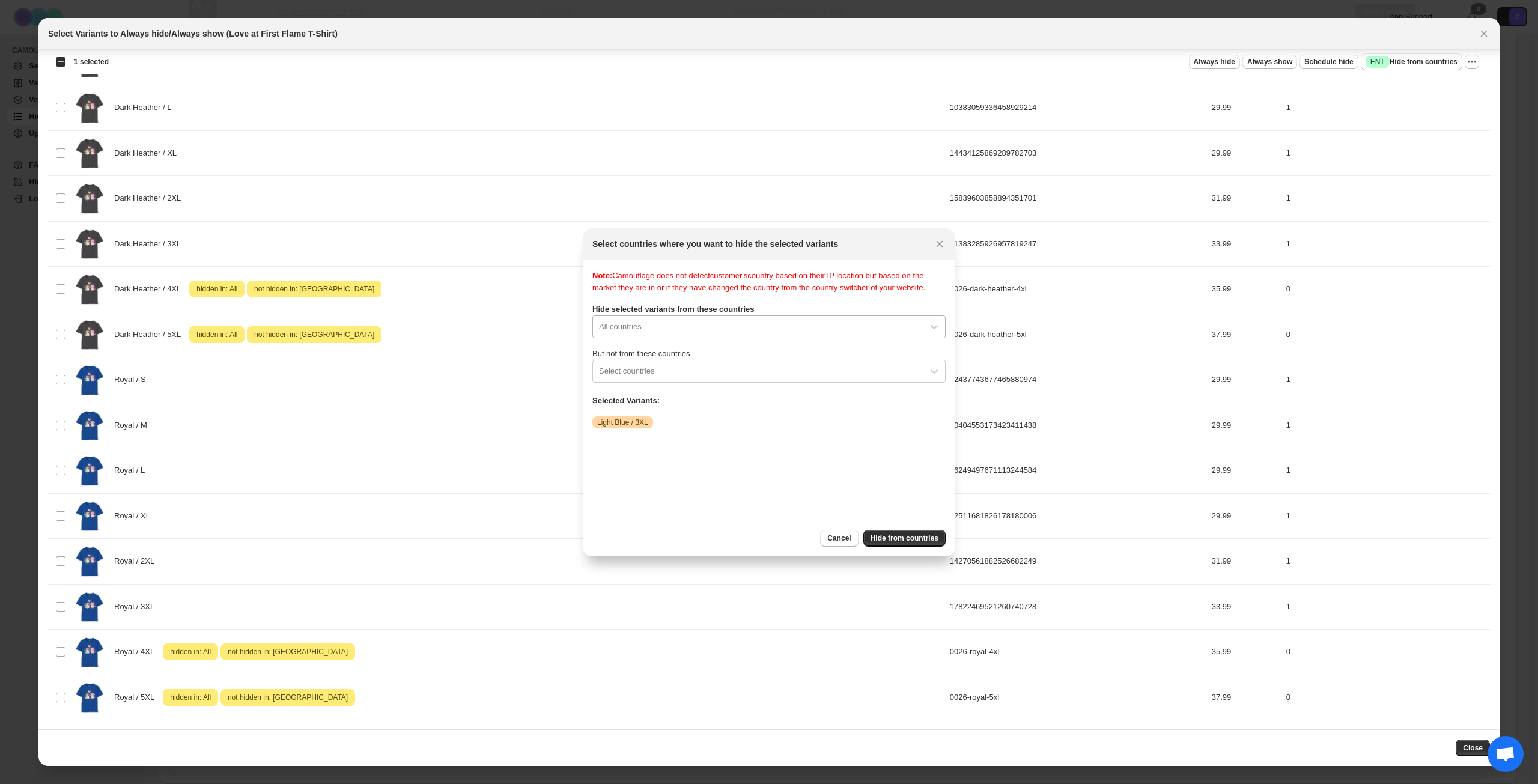
click at [760, 335] on div "Note: Camouflage does not detect customer's country based on their IP location …" at bounding box center [769, 390] width 354 height 240
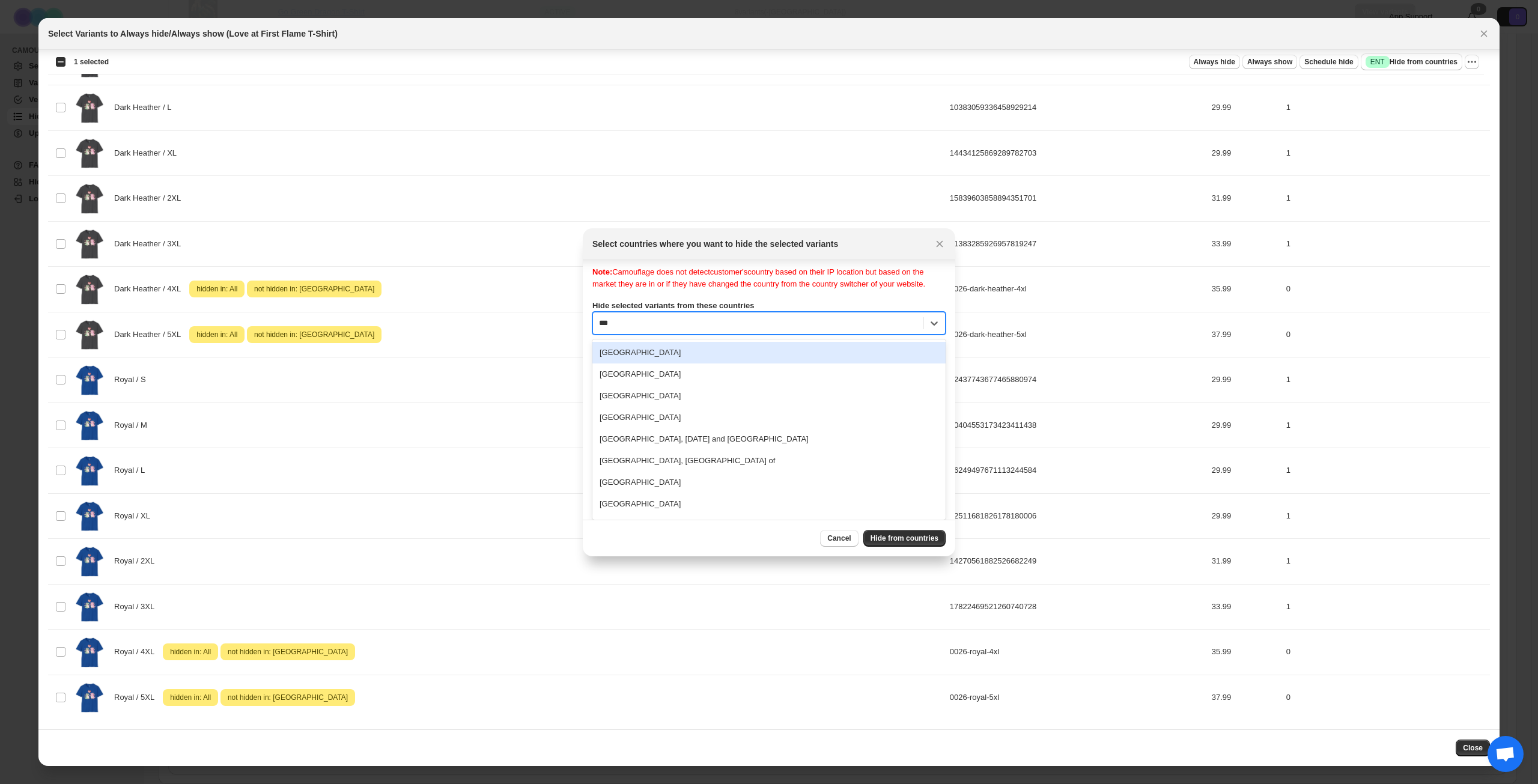
scroll to position [0, 0]
type input "****"
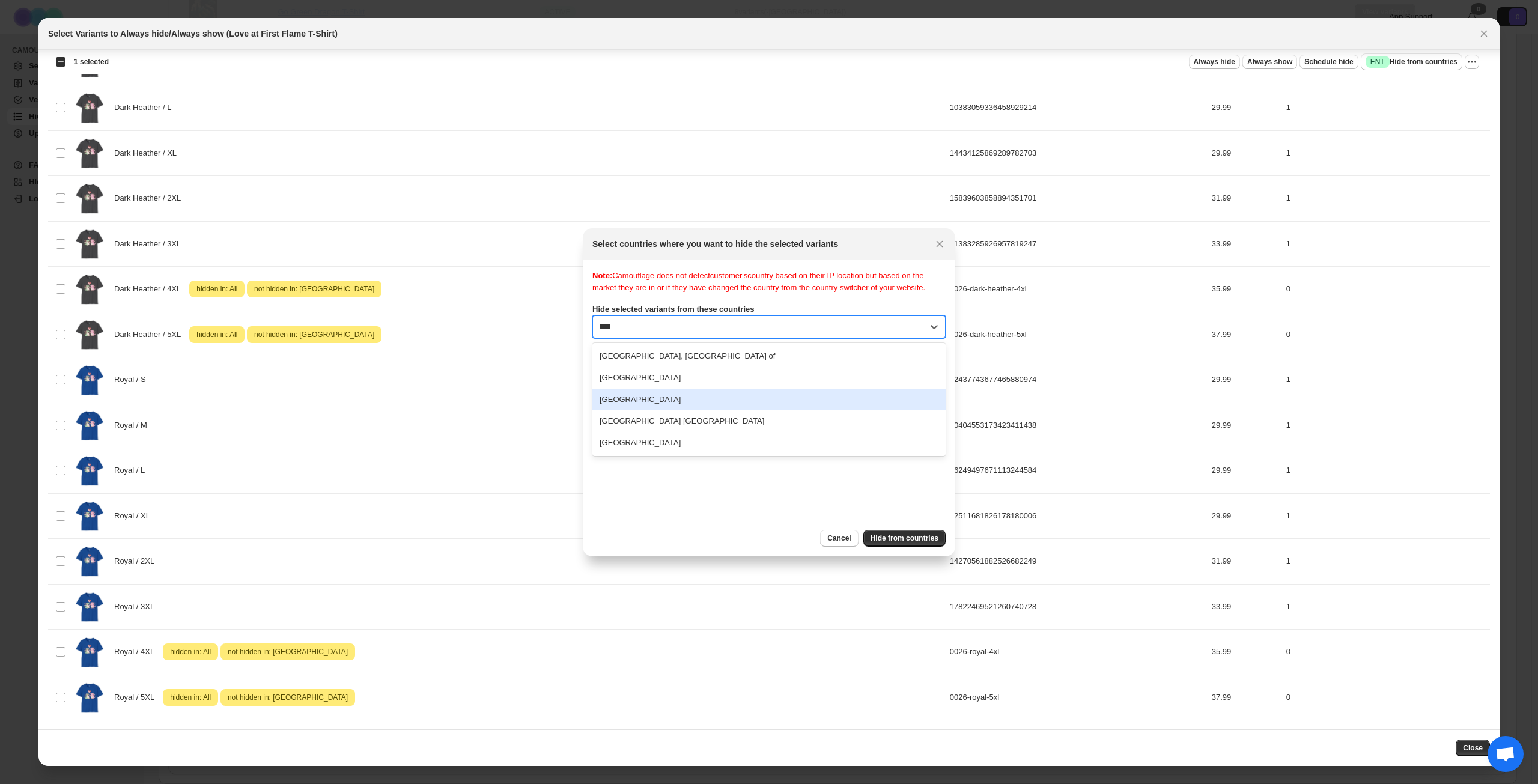
click at [664, 410] on div "[GEOGRAPHIC_DATA]" at bounding box center [769, 399] width 354 height 21
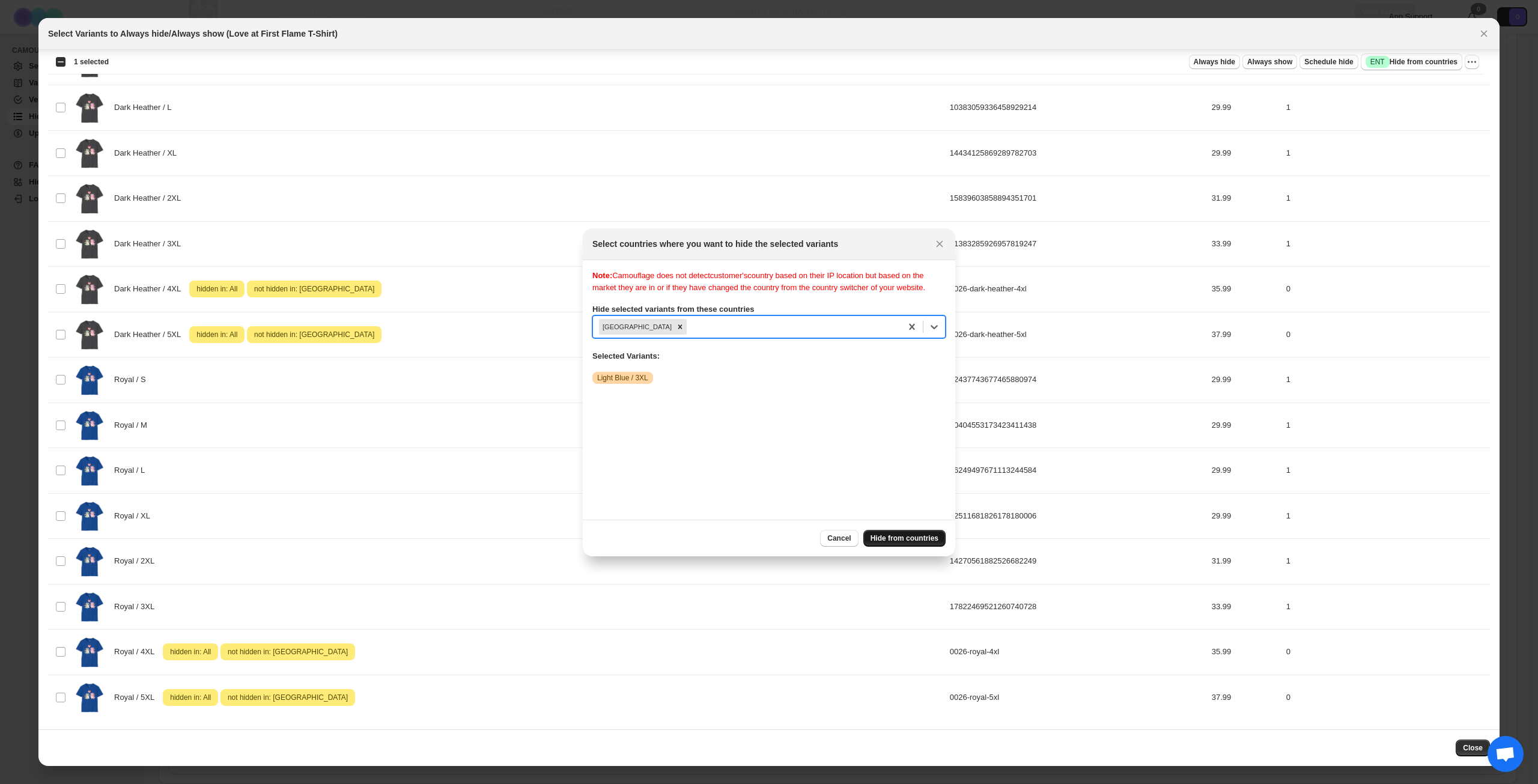
click at [897, 537] on span "Hide from countries" at bounding box center [905, 538] width 68 height 10
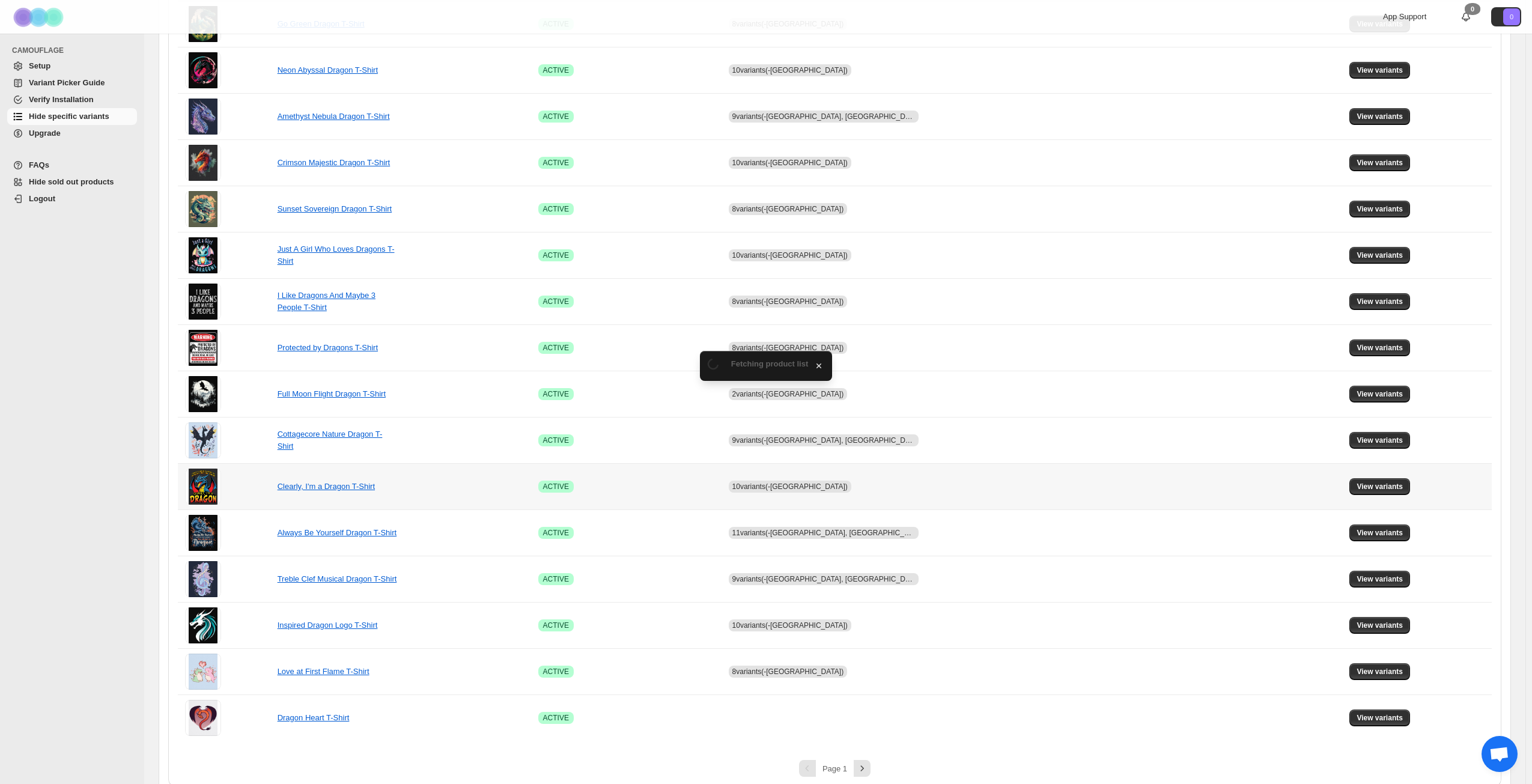
scroll to position [449, 0]
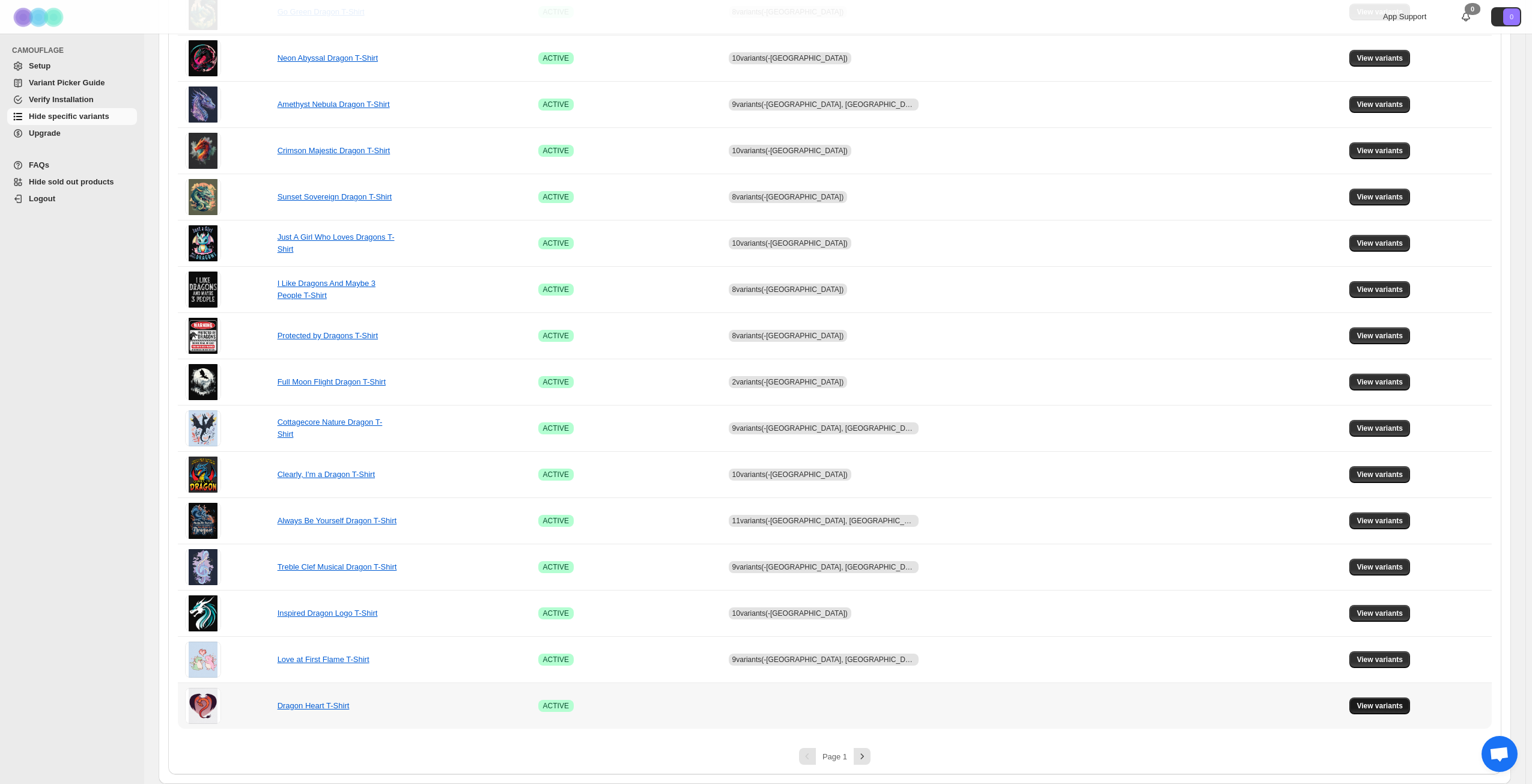
click at [1371, 708] on span "View variants" at bounding box center [1379, 706] width 46 height 10
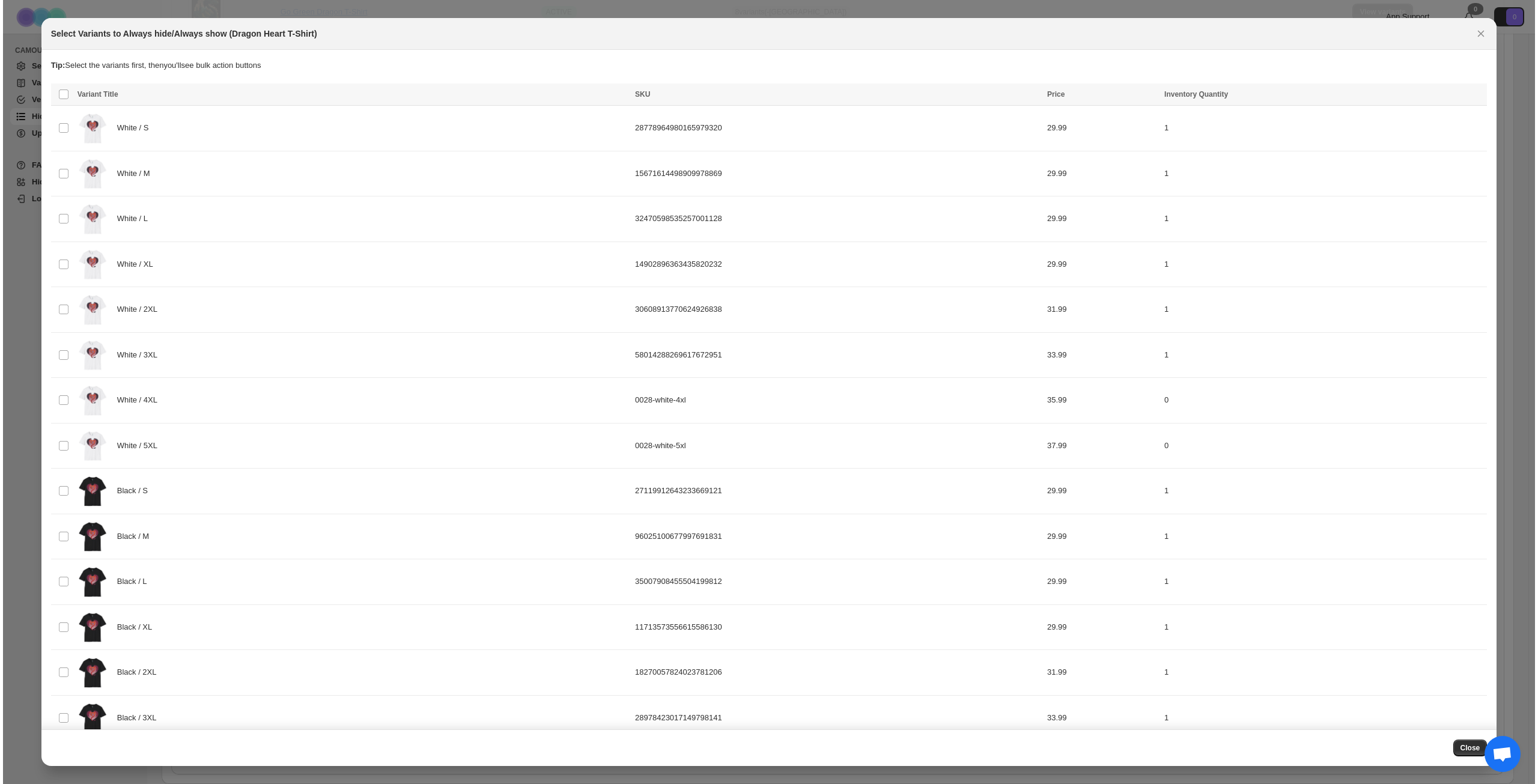
scroll to position [0, 0]
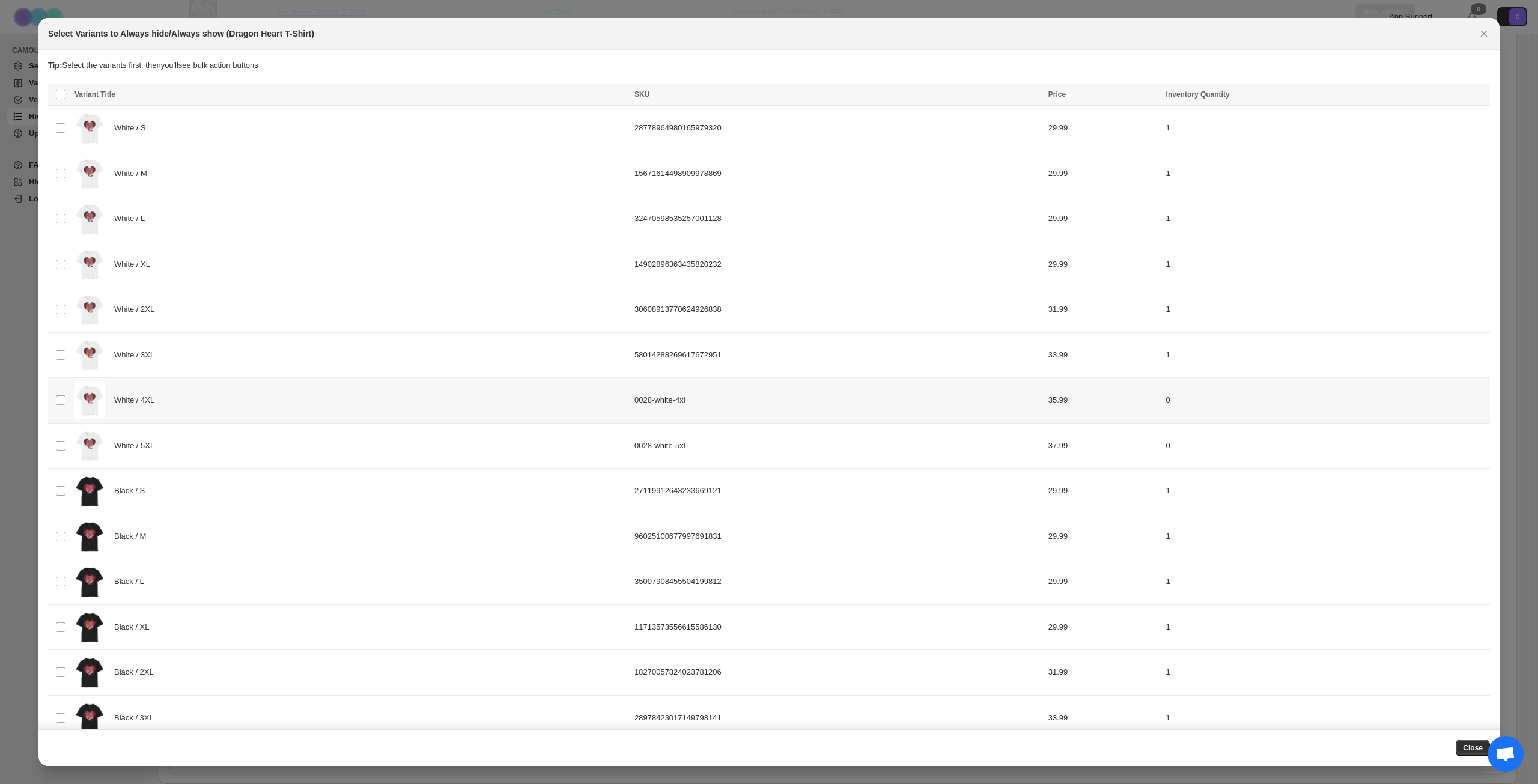
click at [210, 402] on div "White / 4XL" at bounding box center [351, 400] width 553 height 38
click at [254, 453] on div "White / 5XL" at bounding box center [351, 446] width 553 height 38
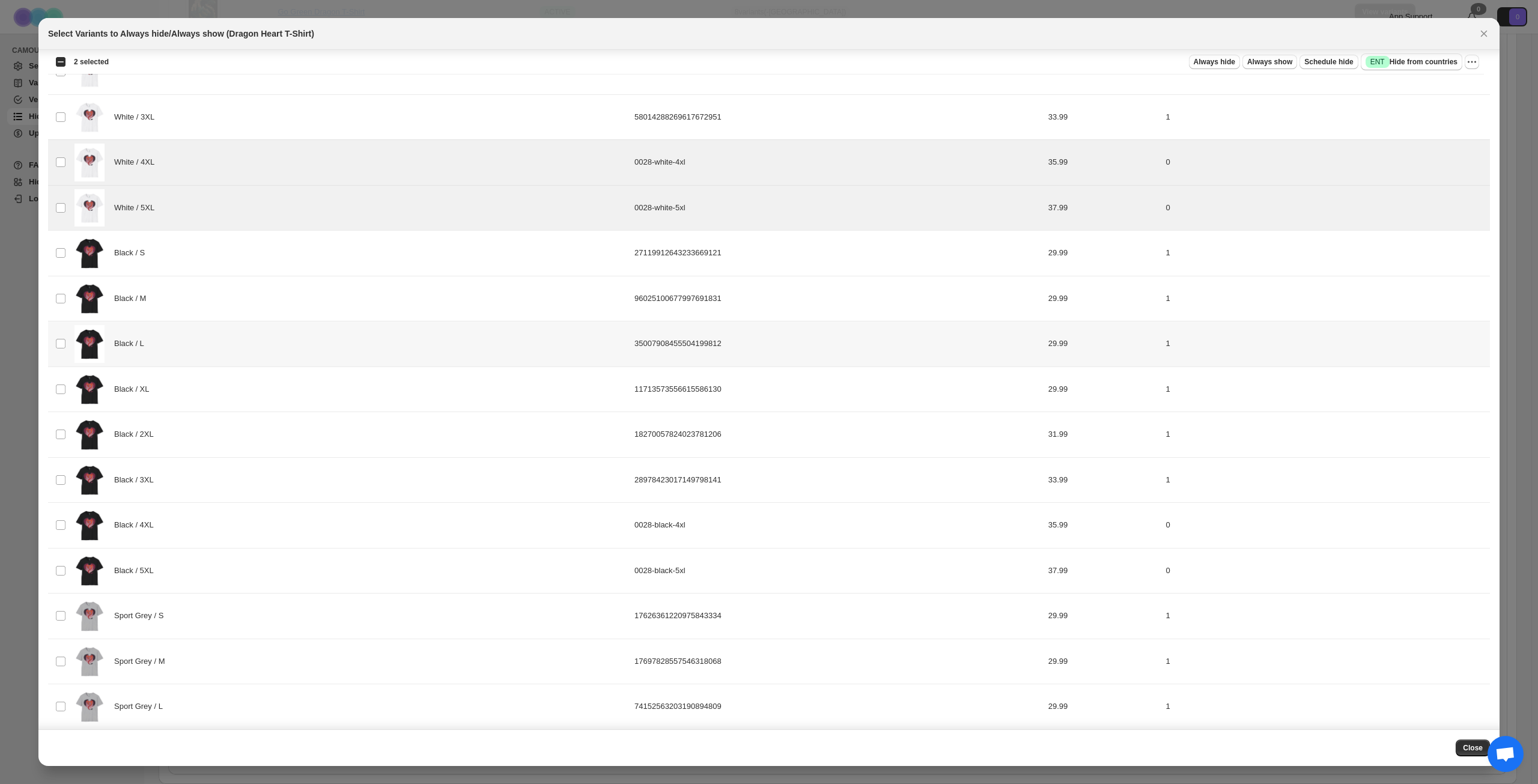
scroll to position [240, 0]
click at [284, 526] on div "Black / 4XL" at bounding box center [351, 523] width 553 height 38
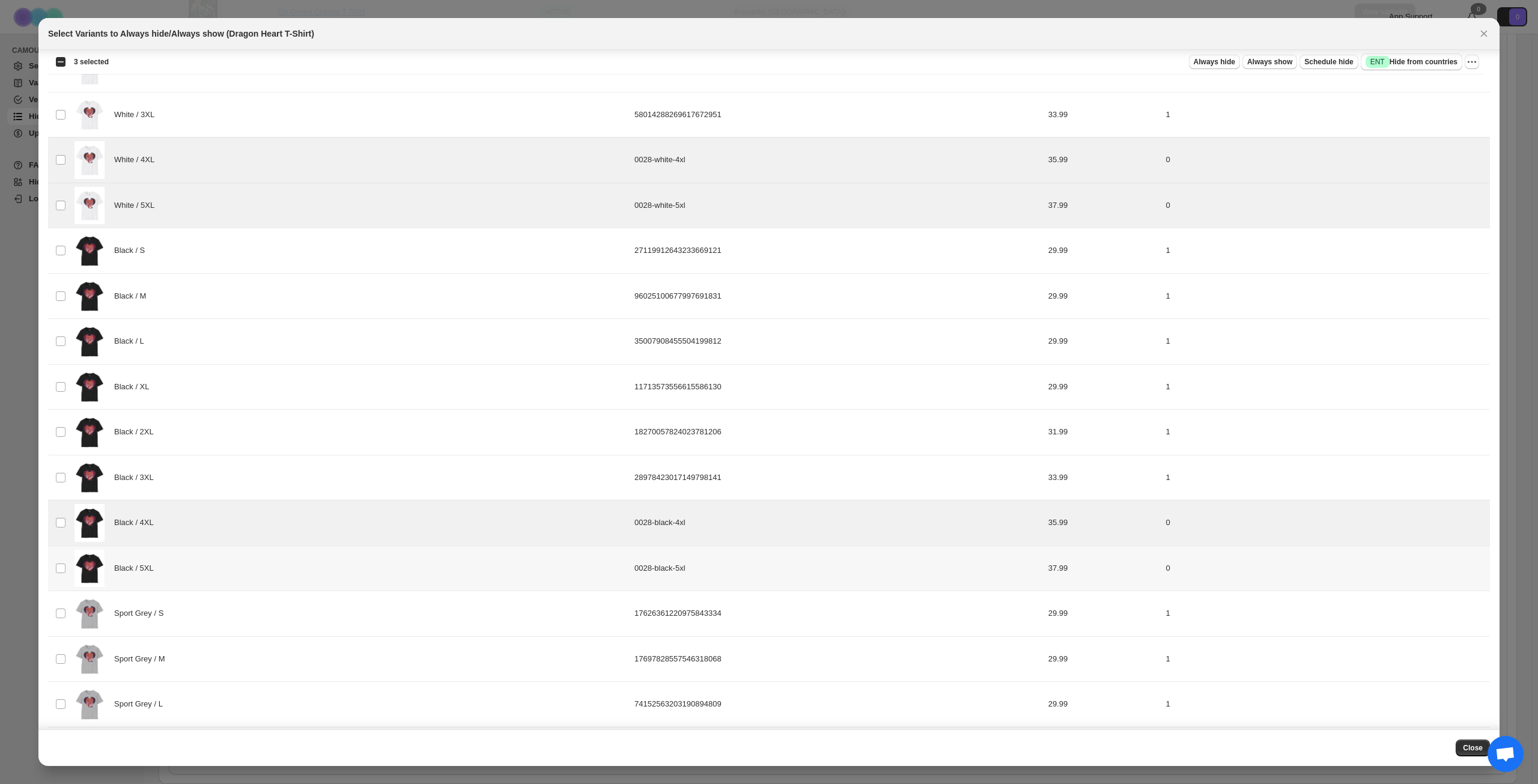
click at [285, 555] on div "Black / 5XL" at bounding box center [351, 568] width 553 height 38
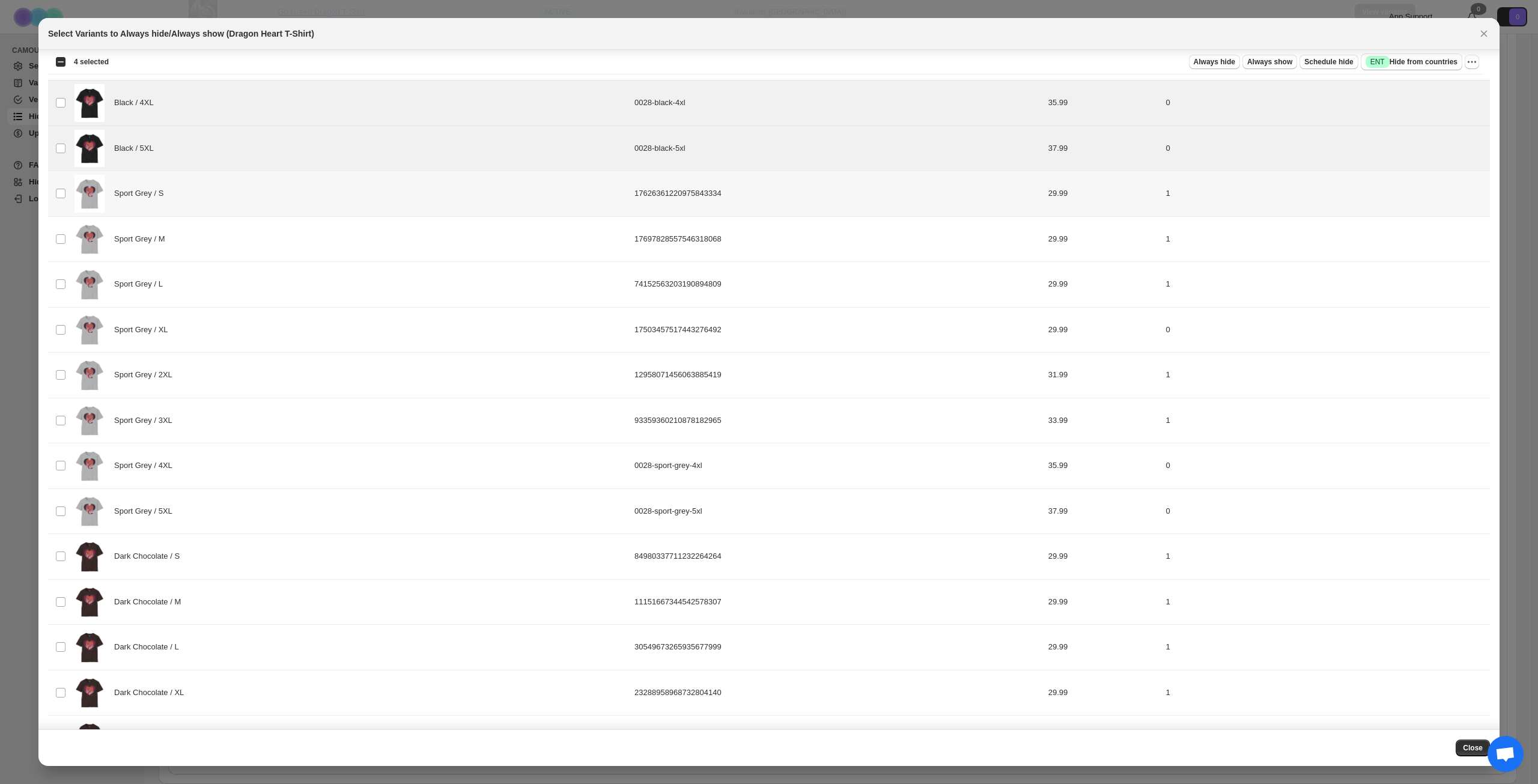
scroll to position [661, 0]
click at [296, 464] on div "Sport Grey / 4XL" at bounding box center [351, 465] width 553 height 38
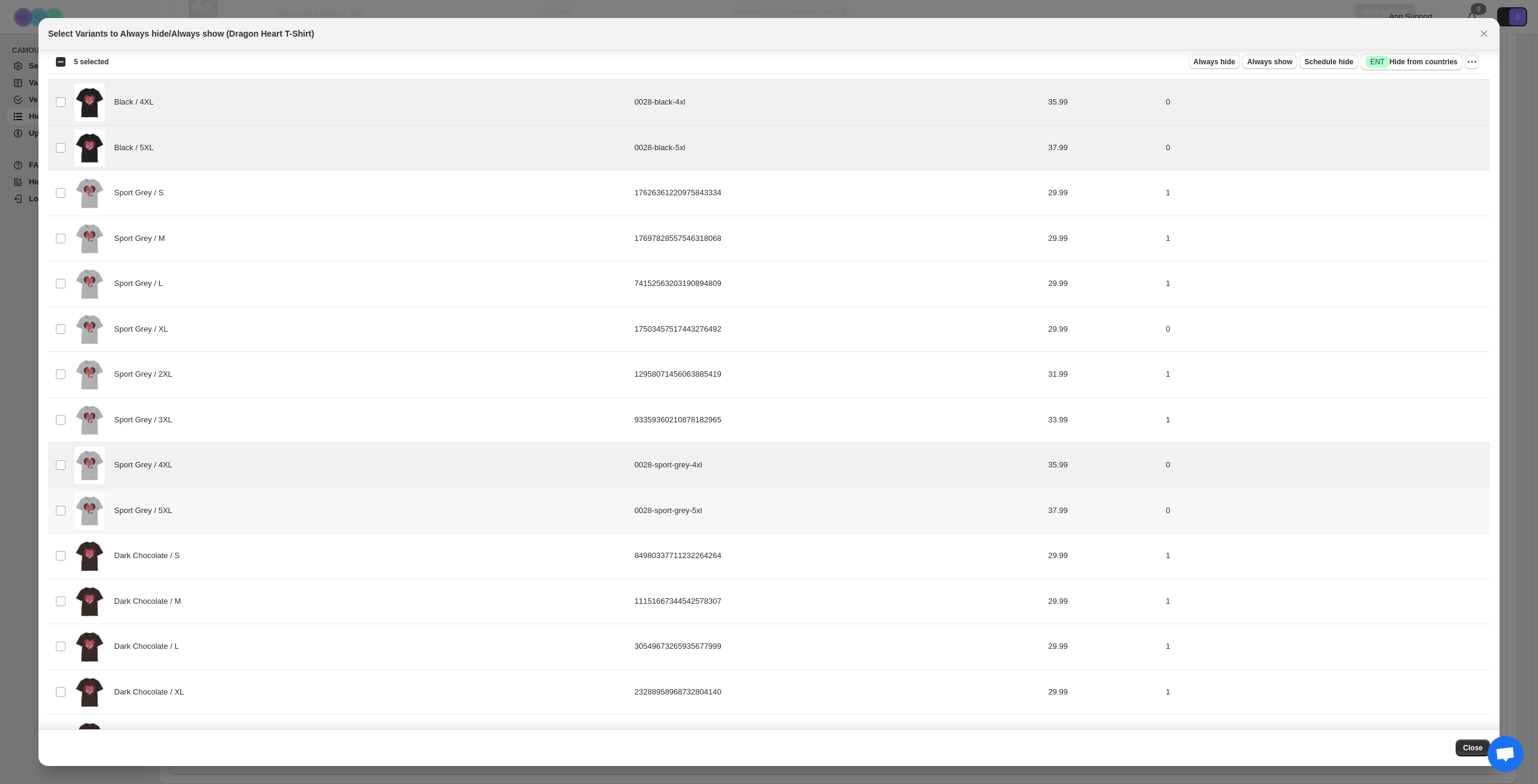
click at [289, 511] on div "Sport Grey / 5XL" at bounding box center [351, 511] width 553 height 38
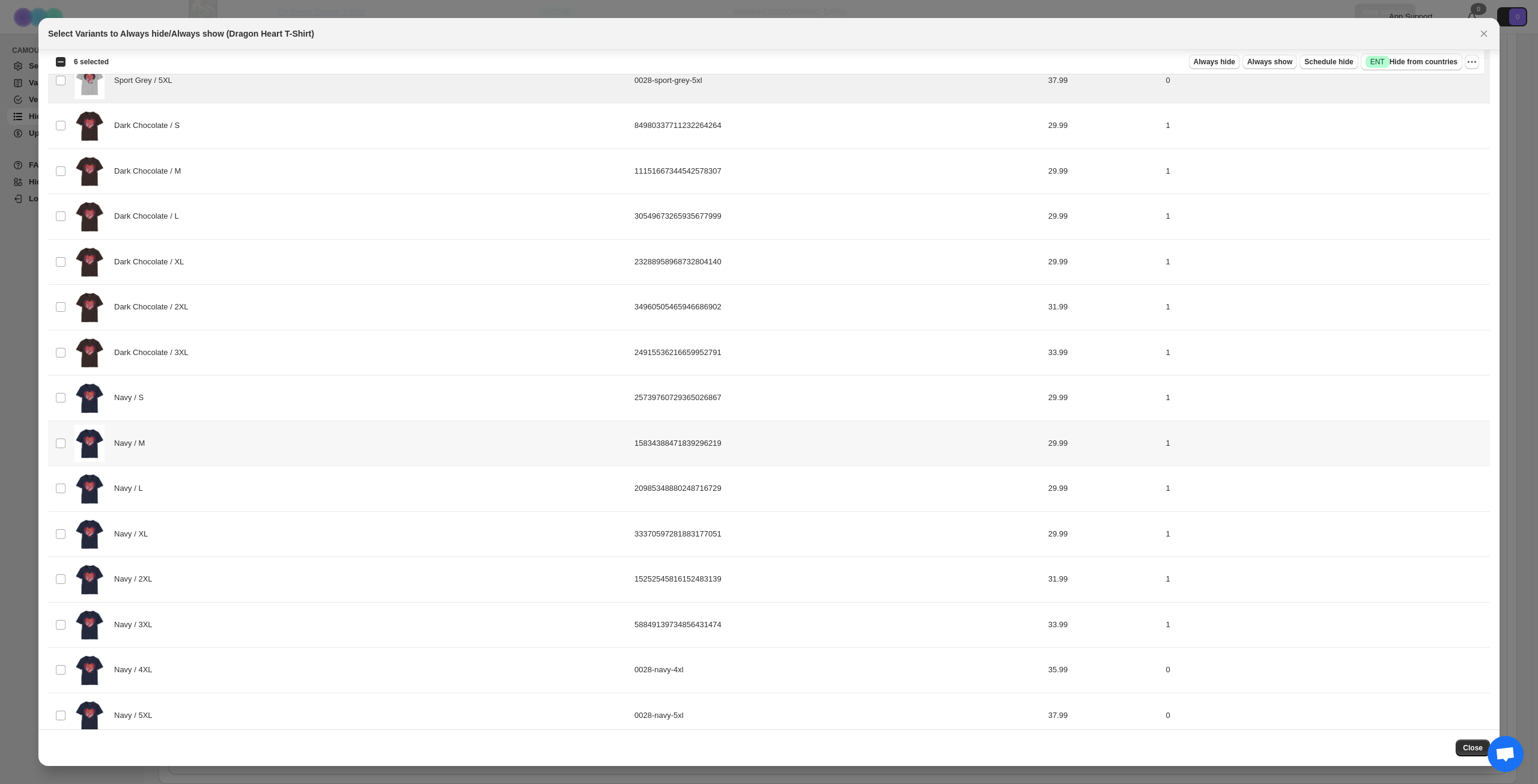
scroll to position [1109, 0]
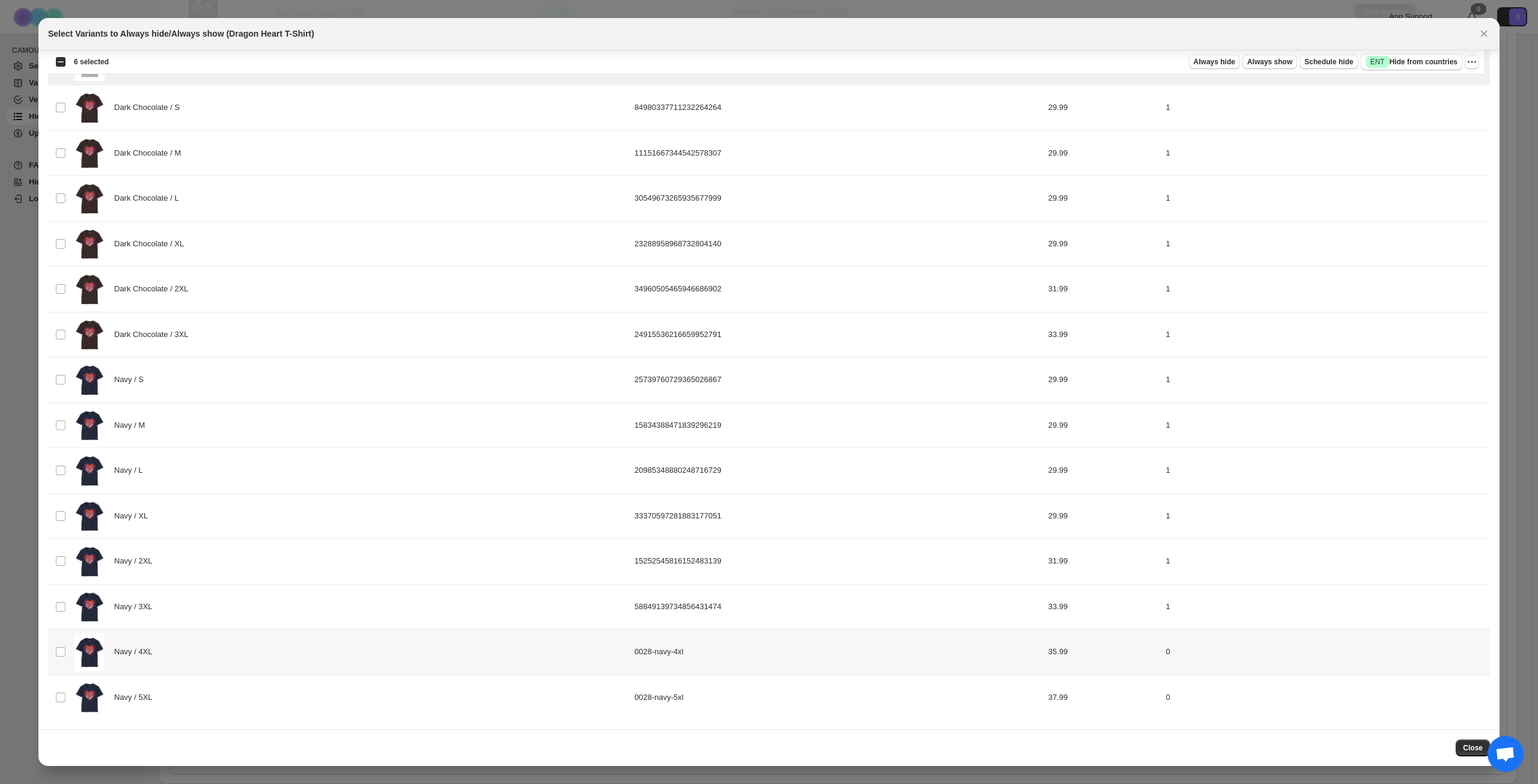
click at [322, 648] on div "Navy / 4XL" at bounding box center [351, 652] width 553 height 38
click at [321, 696] on div "Navy / 5XL" at bounding box center [351, 698] width 553 height 38
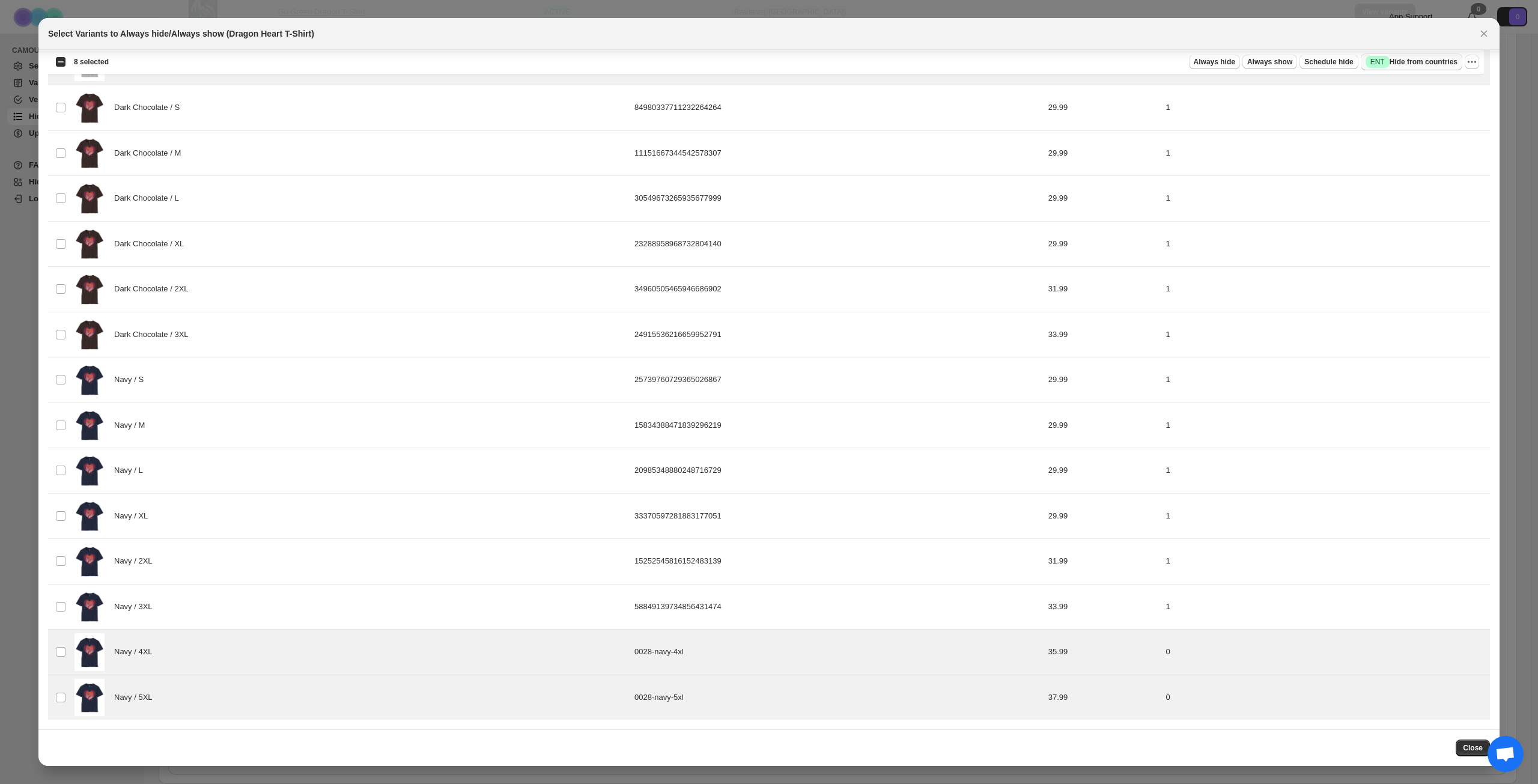
click at [1440, 63] on span "Success ENT Hide from countries" at bounding box center [1412, 62] width 92 height 12
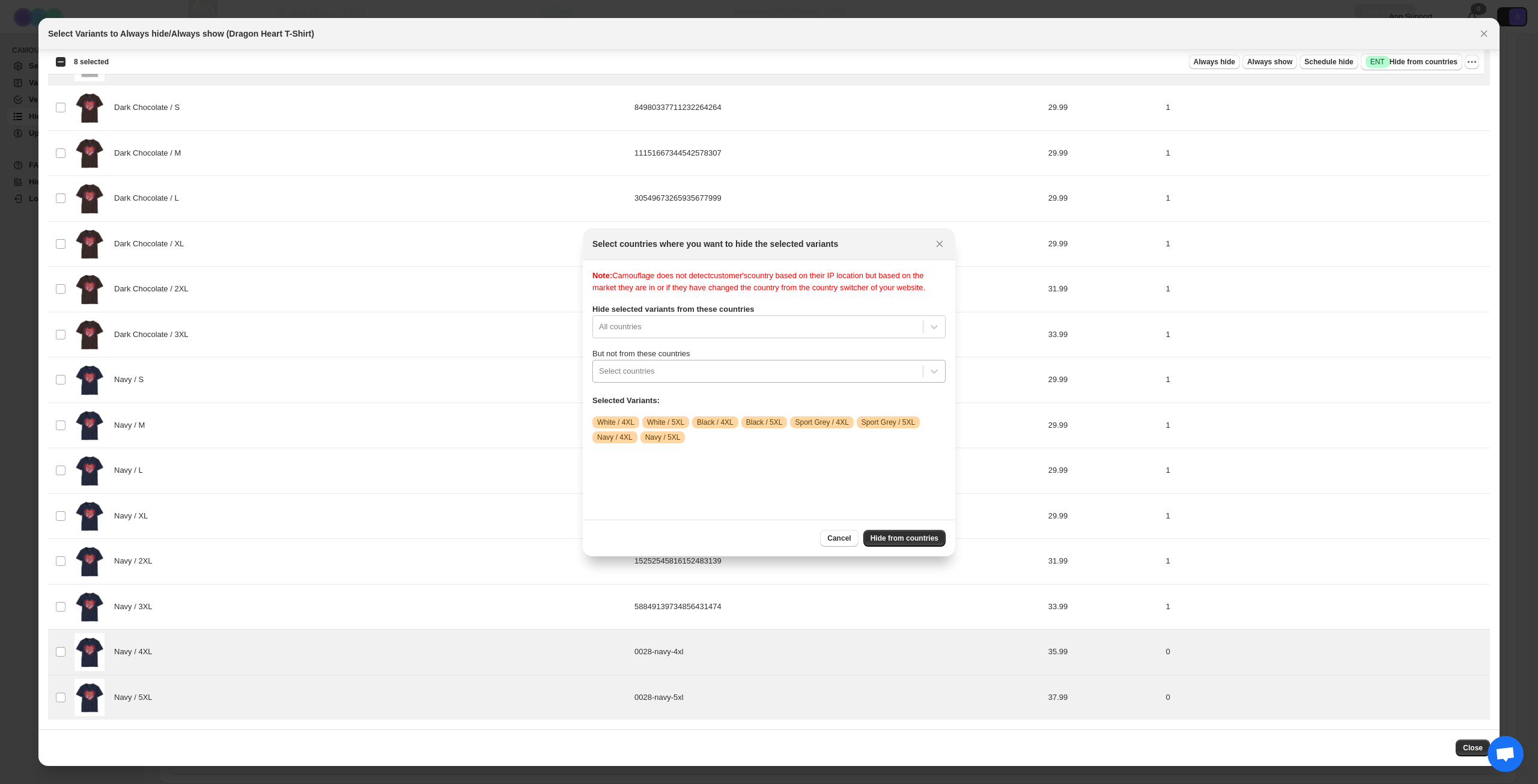
click at [777, 379] on div ":r1je:" at bounding box center [758, 371] width 318 height 14
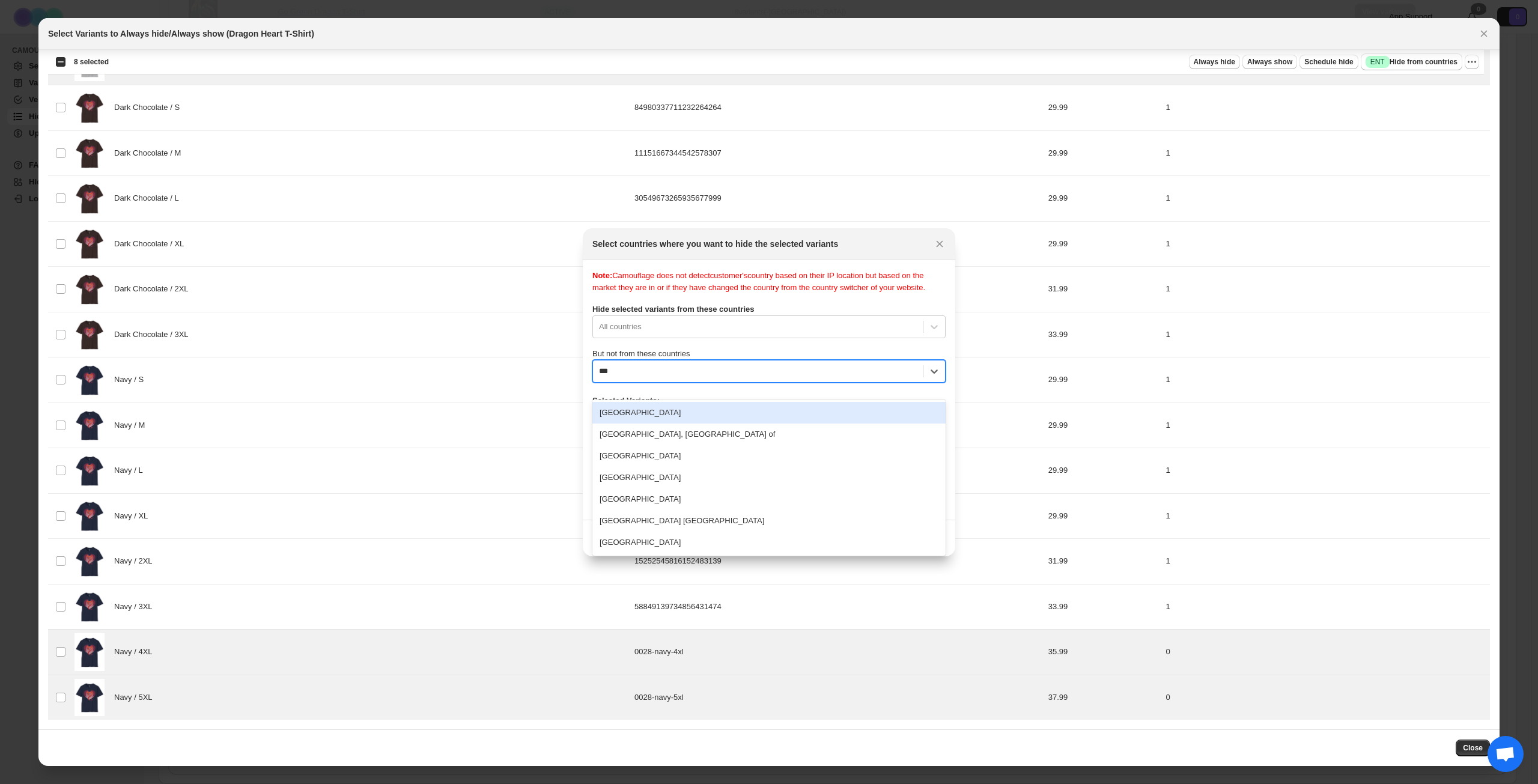
type input "****"
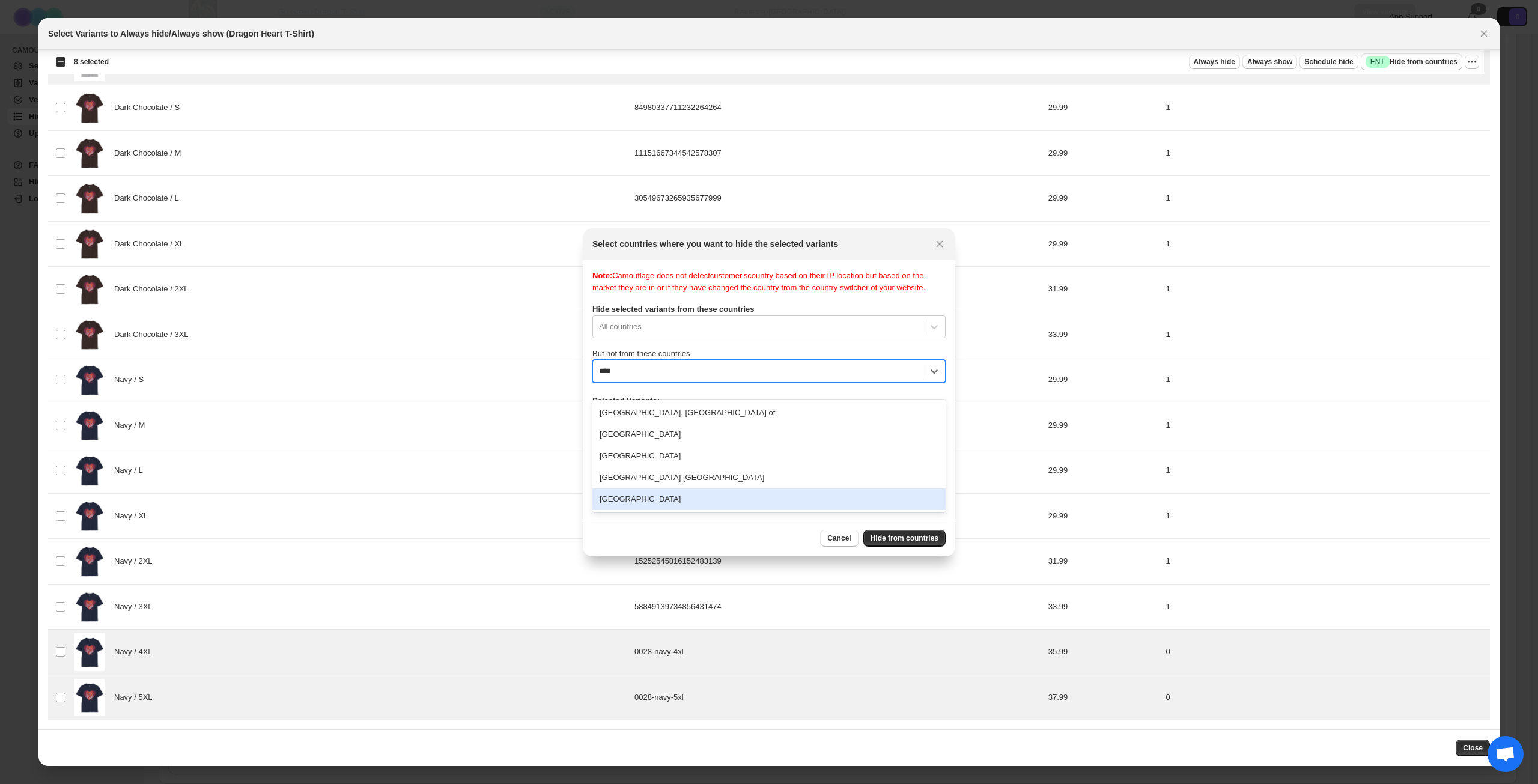
click at [703, 496] on div "[GEOGRAPHIC_DATA]" at bounding box center [769, 498] width 354 height 21
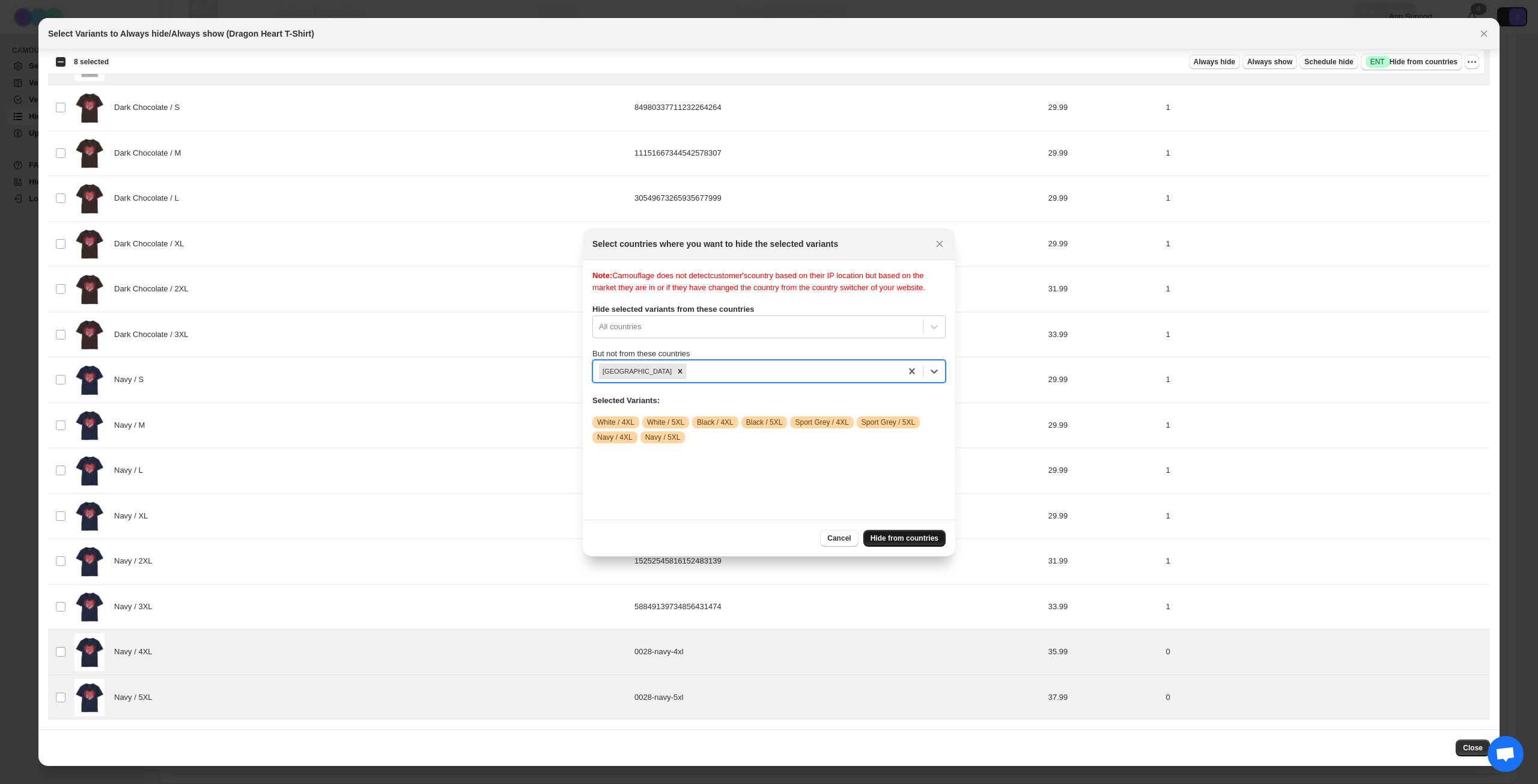
click at [896, 539] on span "Hide from countries" at bounding box center [905, 538] width 68 height 10
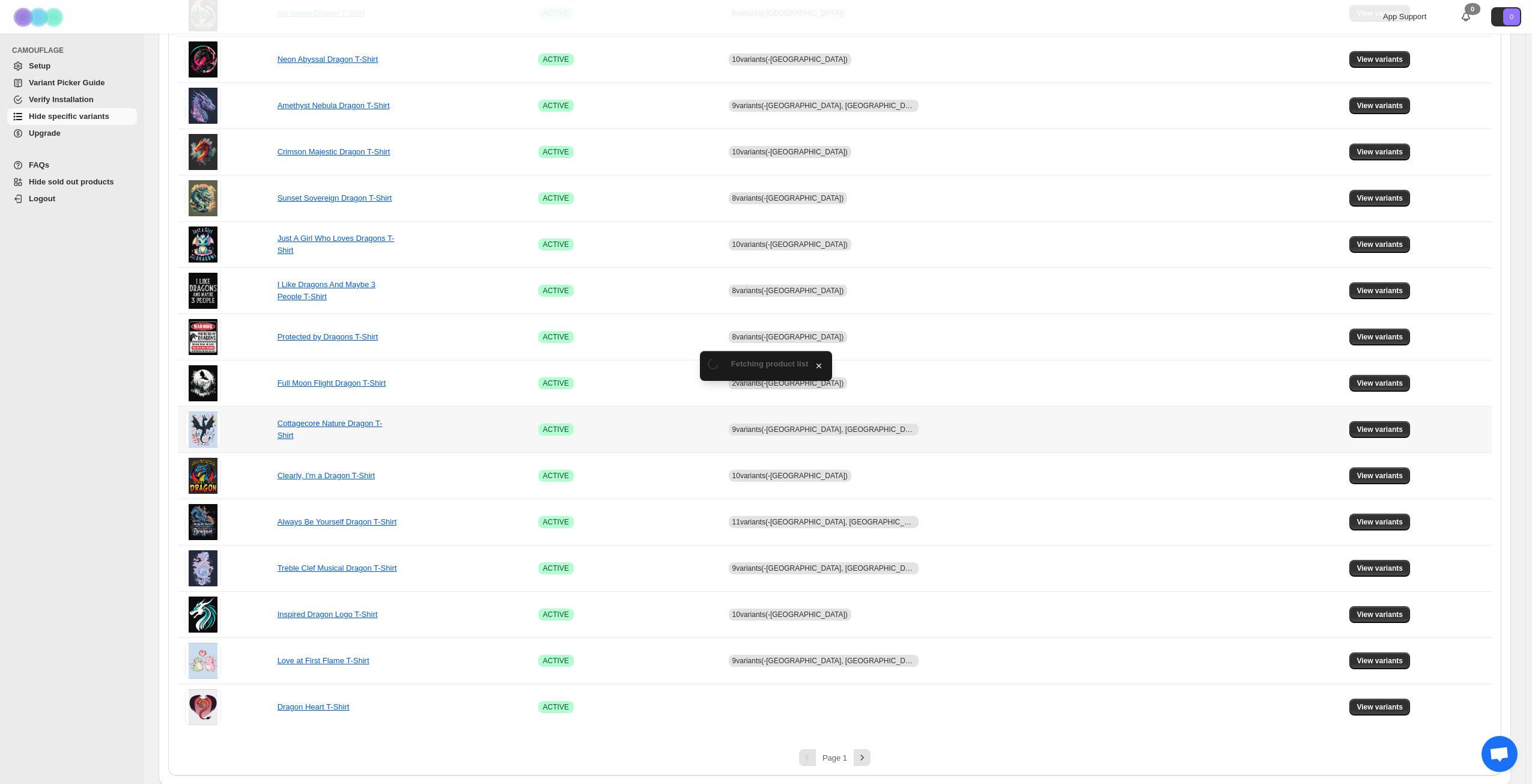
scroll to position [449, 0]
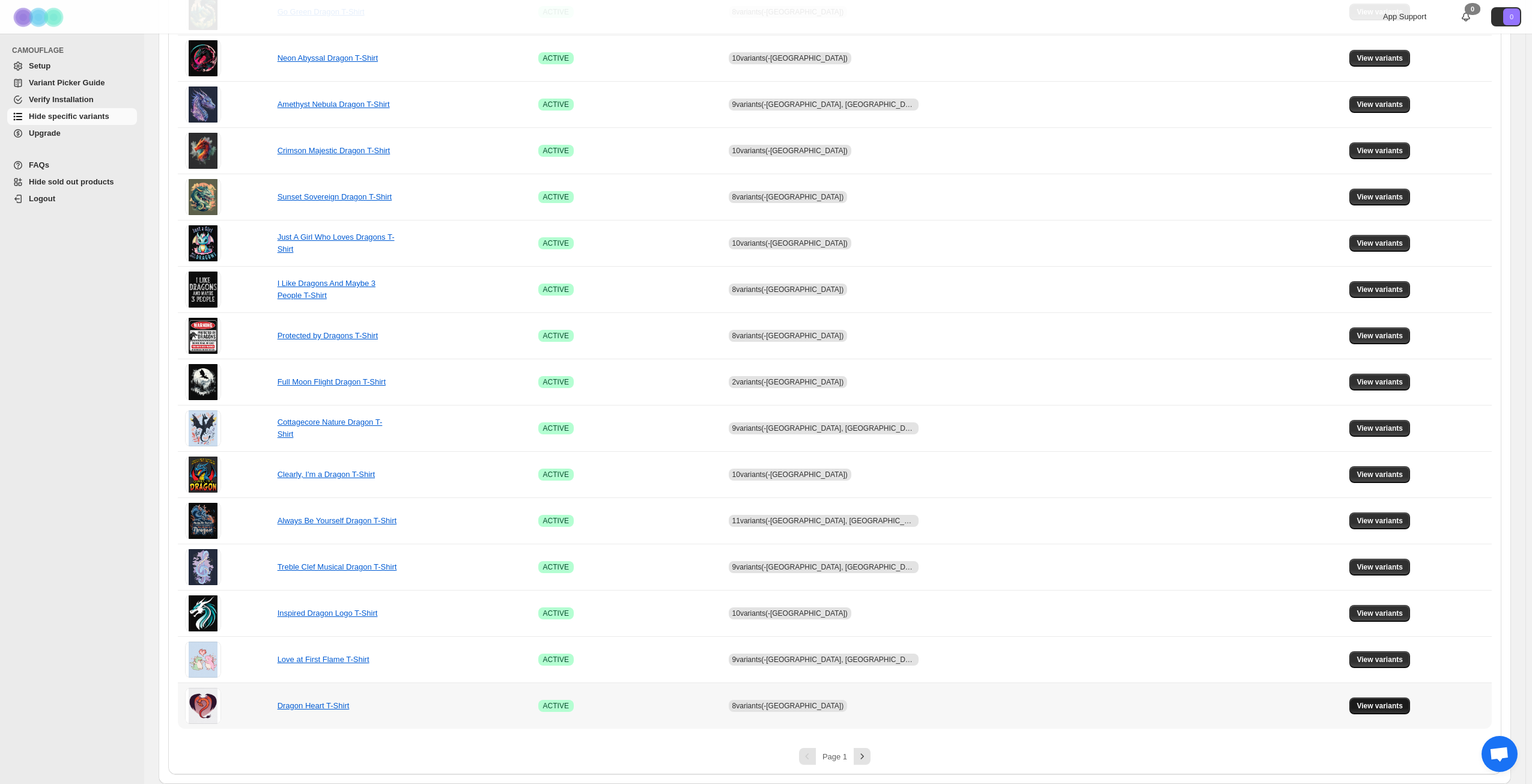
click at [1373, 707] on span "View variants" at bounding box center [1379, 706] width 46 height 10
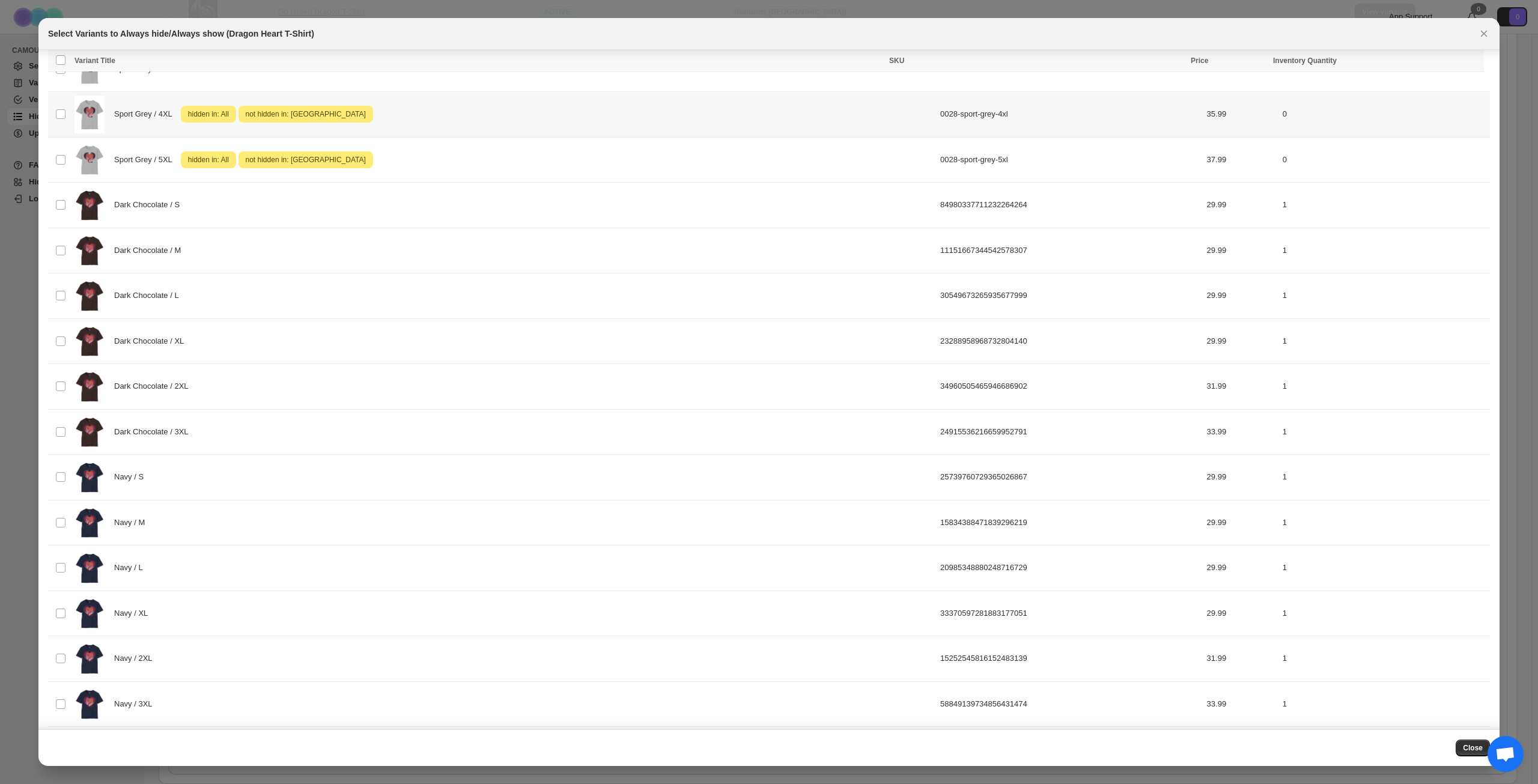
scroll to position [1021, 0]
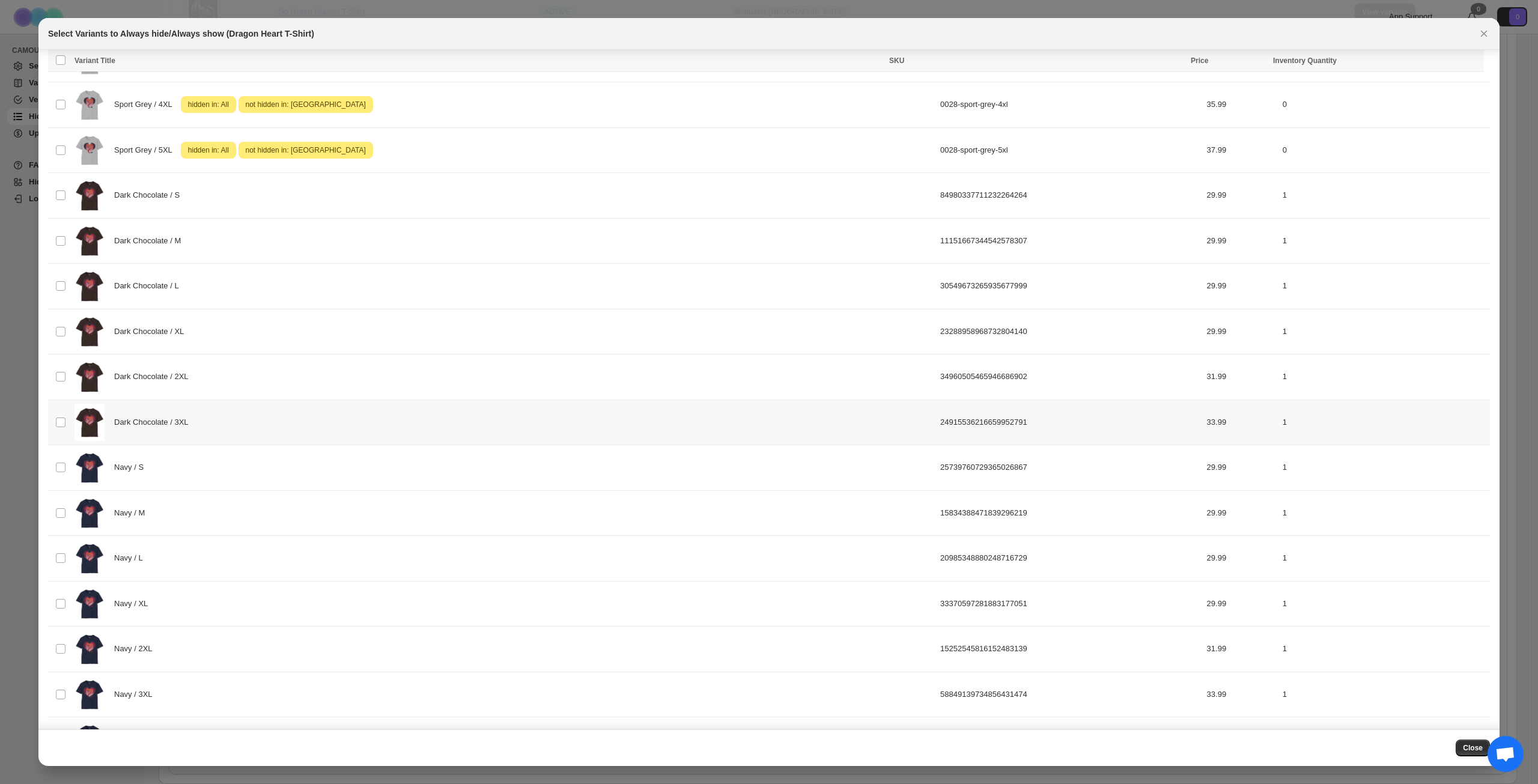
click at [381, 421] on div "Dark Chocolate / 3XL" at bounding box center [504, 423] width 859 height 38
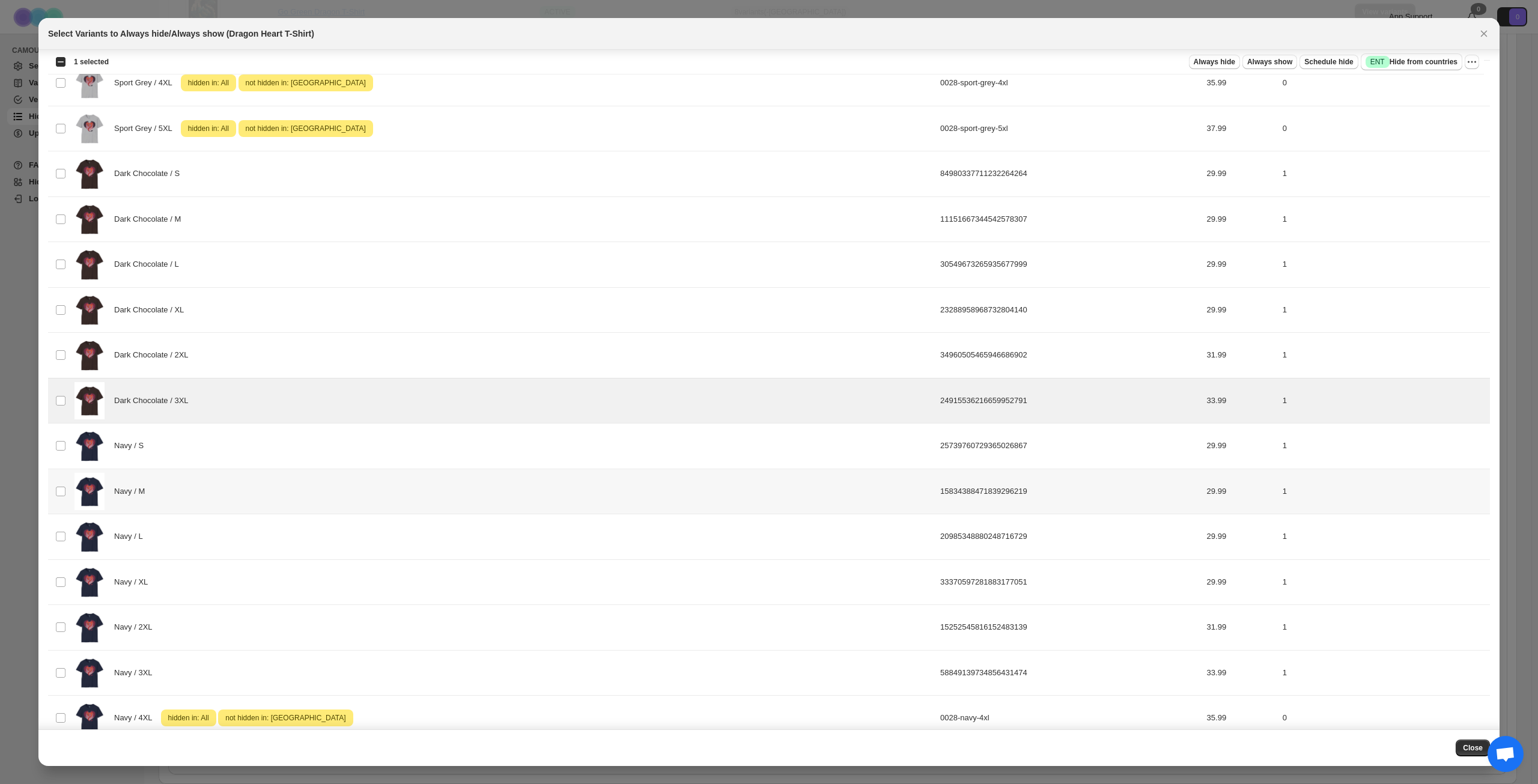
scroll to position [1109, 0]
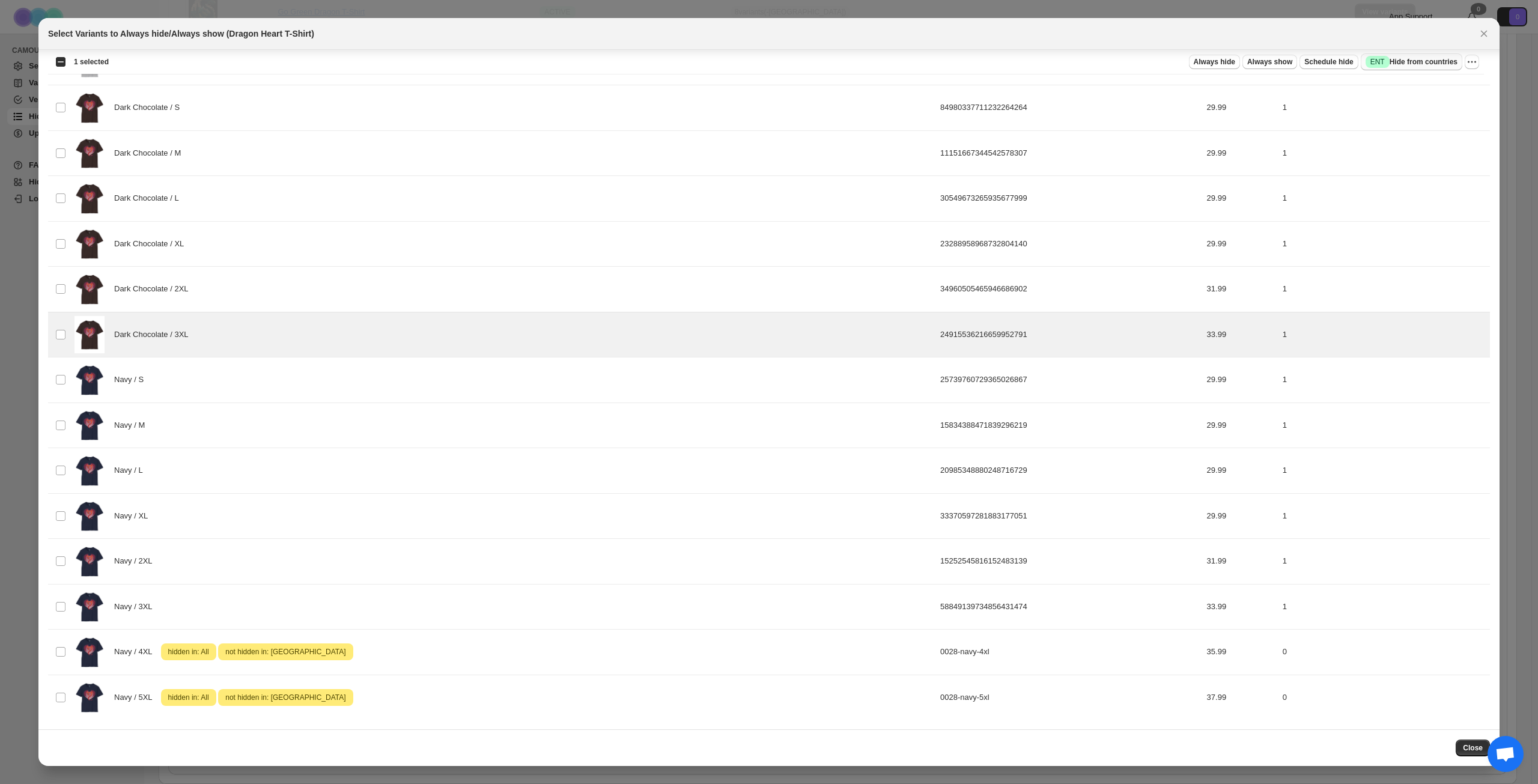
click at [1420, 64] on span "Success ENT Hide from countries" at bounding box center [1412, 62] width 92 height 12
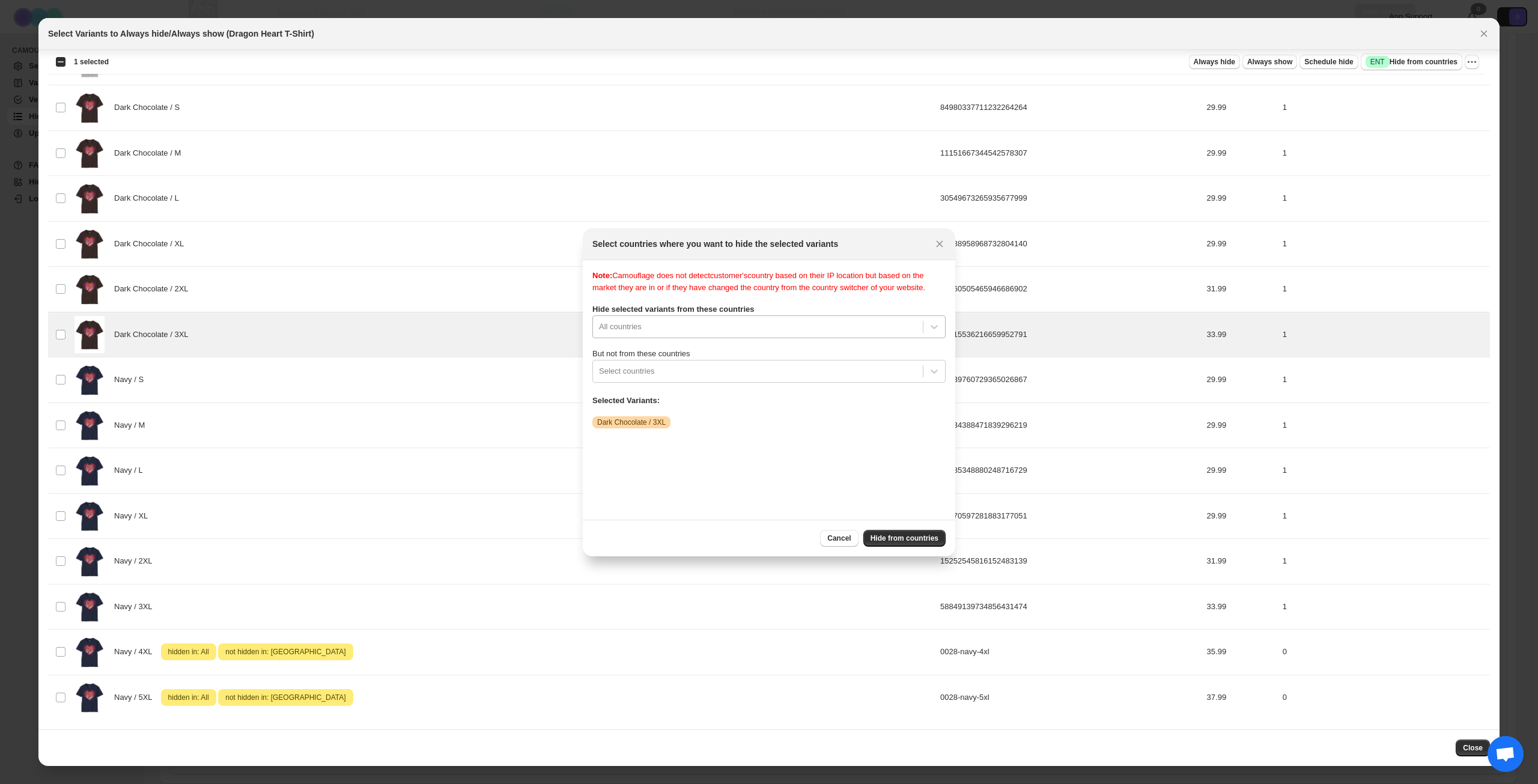
click at [716, 338] on div "All countries" at bounding box center [769, 326] width 354 height 23
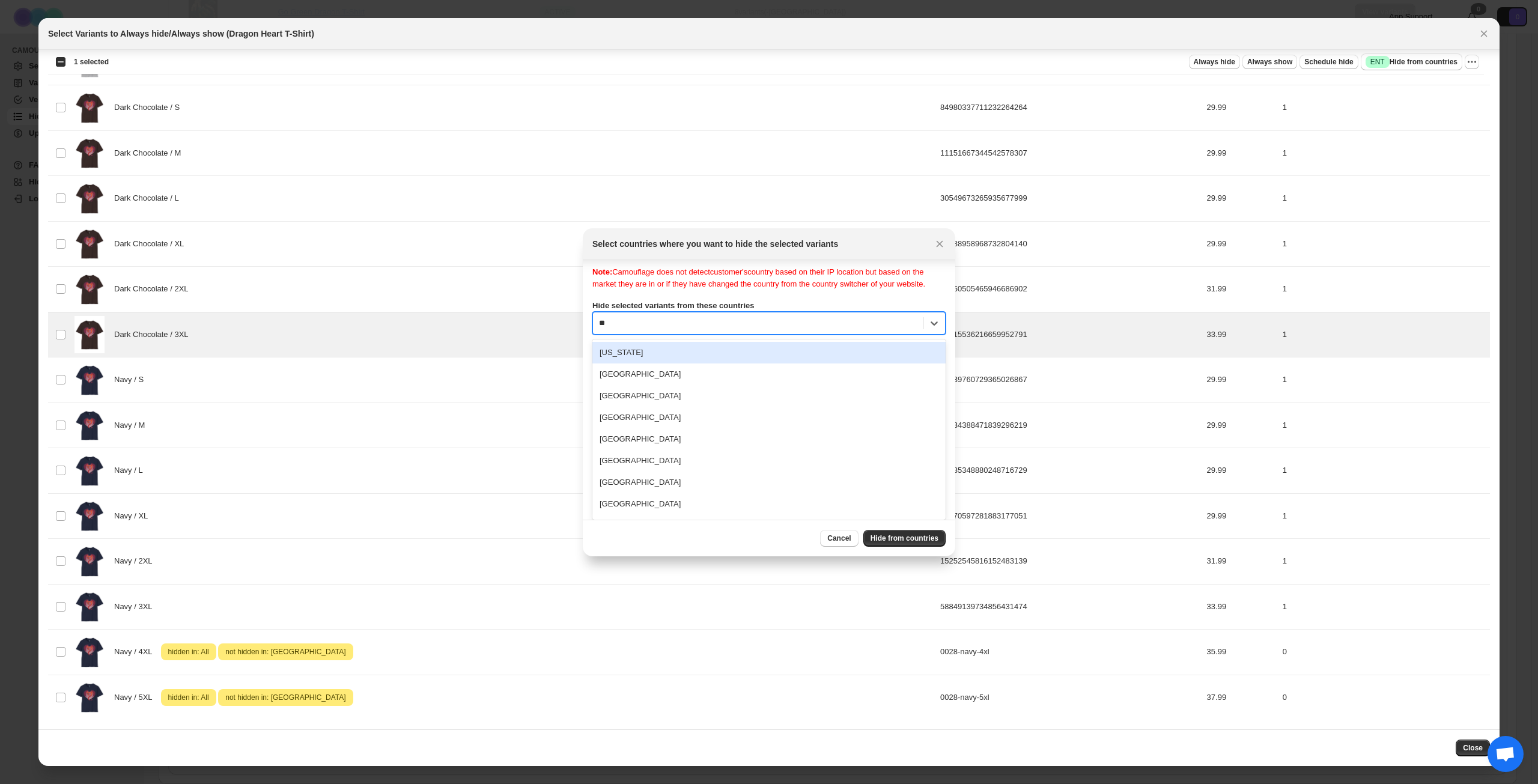
type input "***"
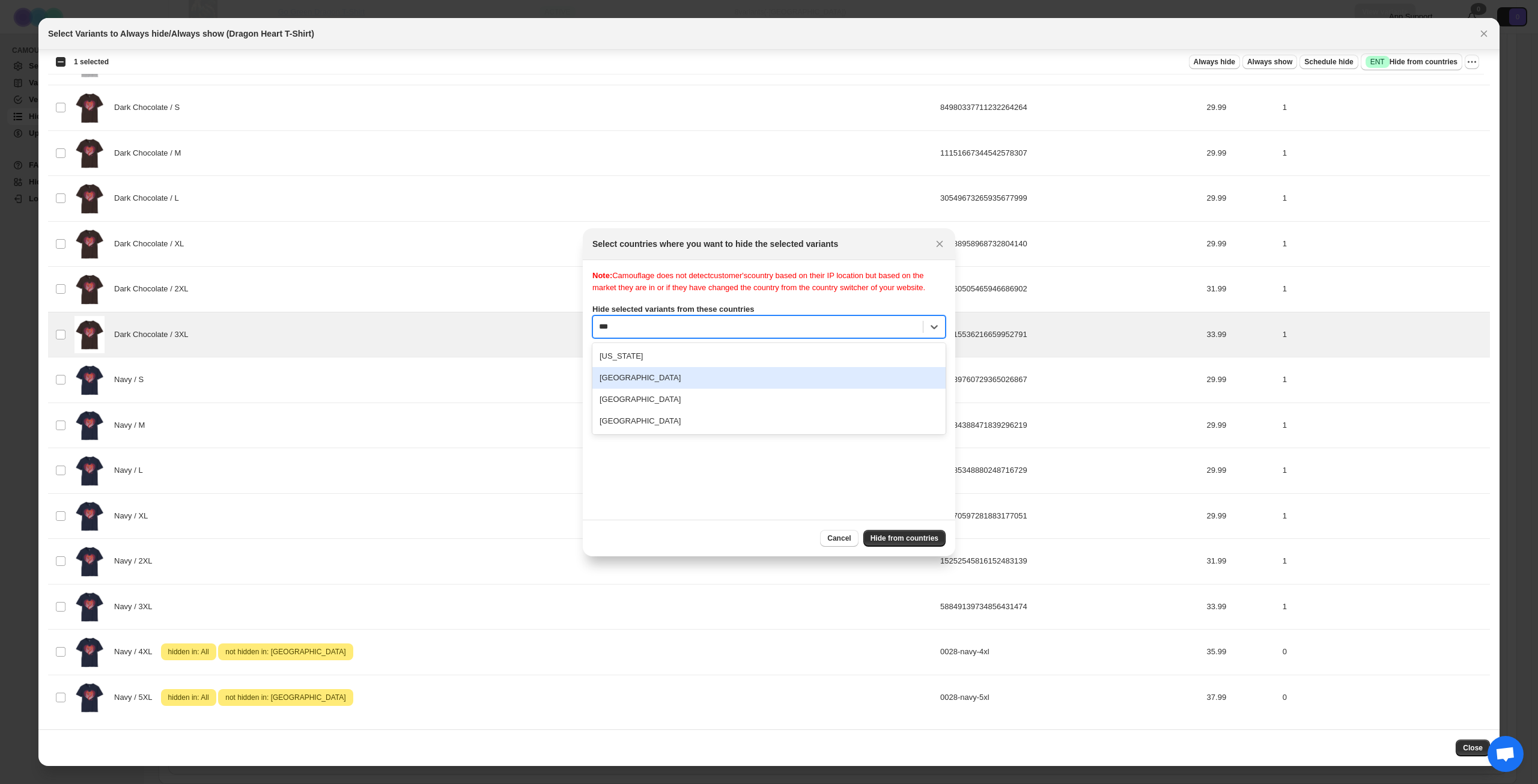
click at [679, 388] on div "[GEOGRAPHIC_DATA]" at bounding box center [769, 377] width 354 height 21
click at [899, 541] on span "Hide from countries" at bounding box center [905, 538] width 68 height 10
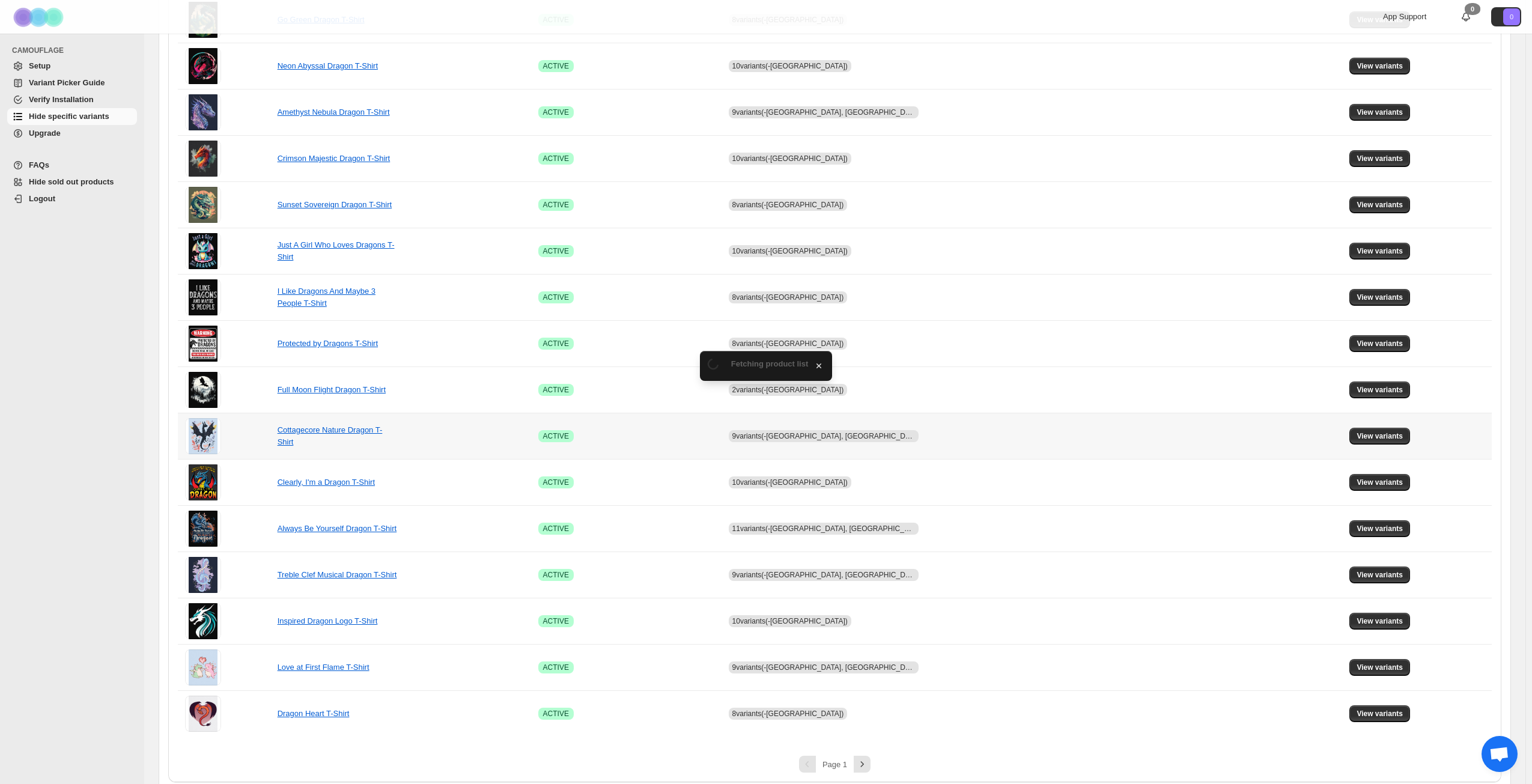
scroll to position [449, 0]
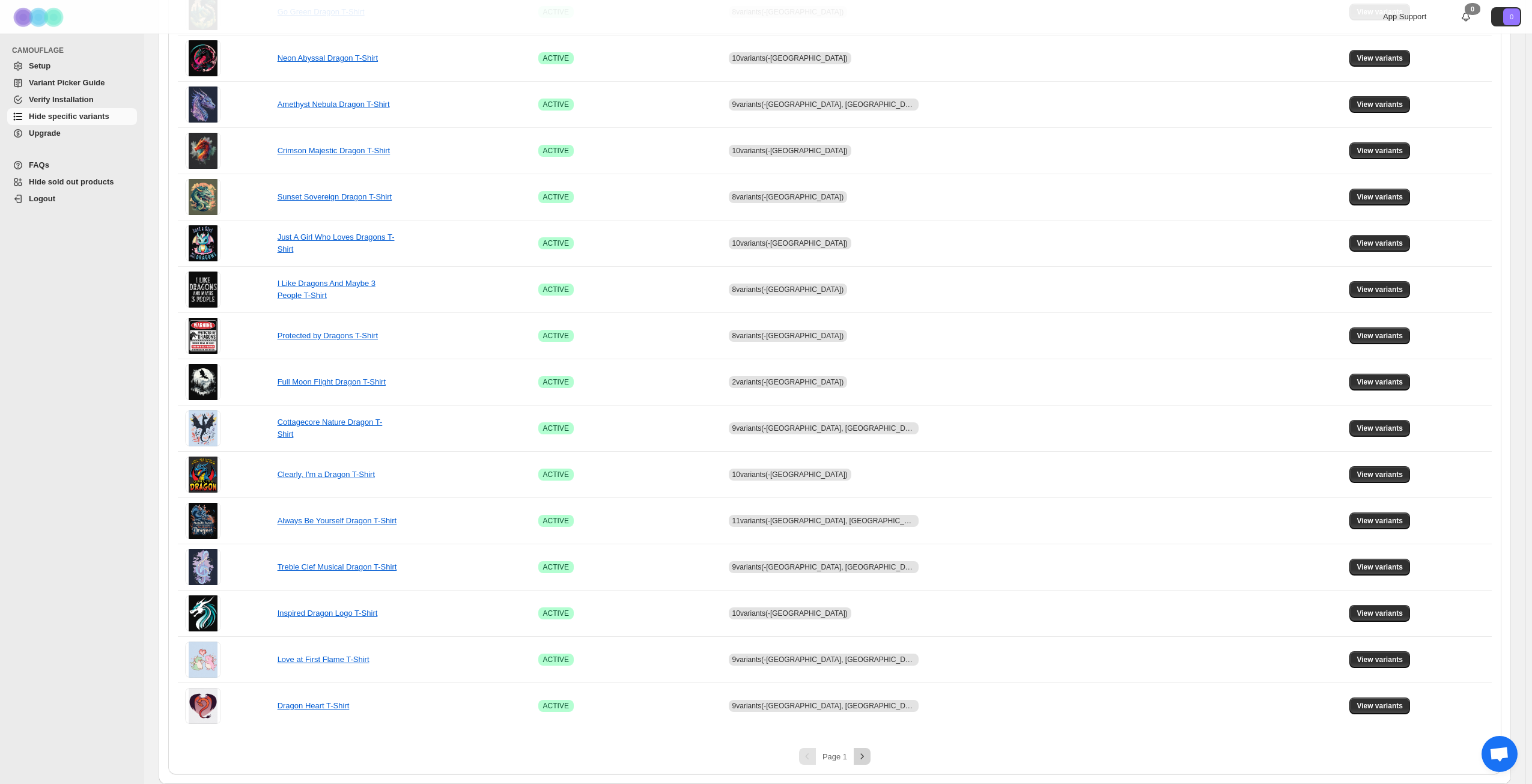
click at [868, 757] on icon "Next" at bounding box center [862, 756] width 12 height 12
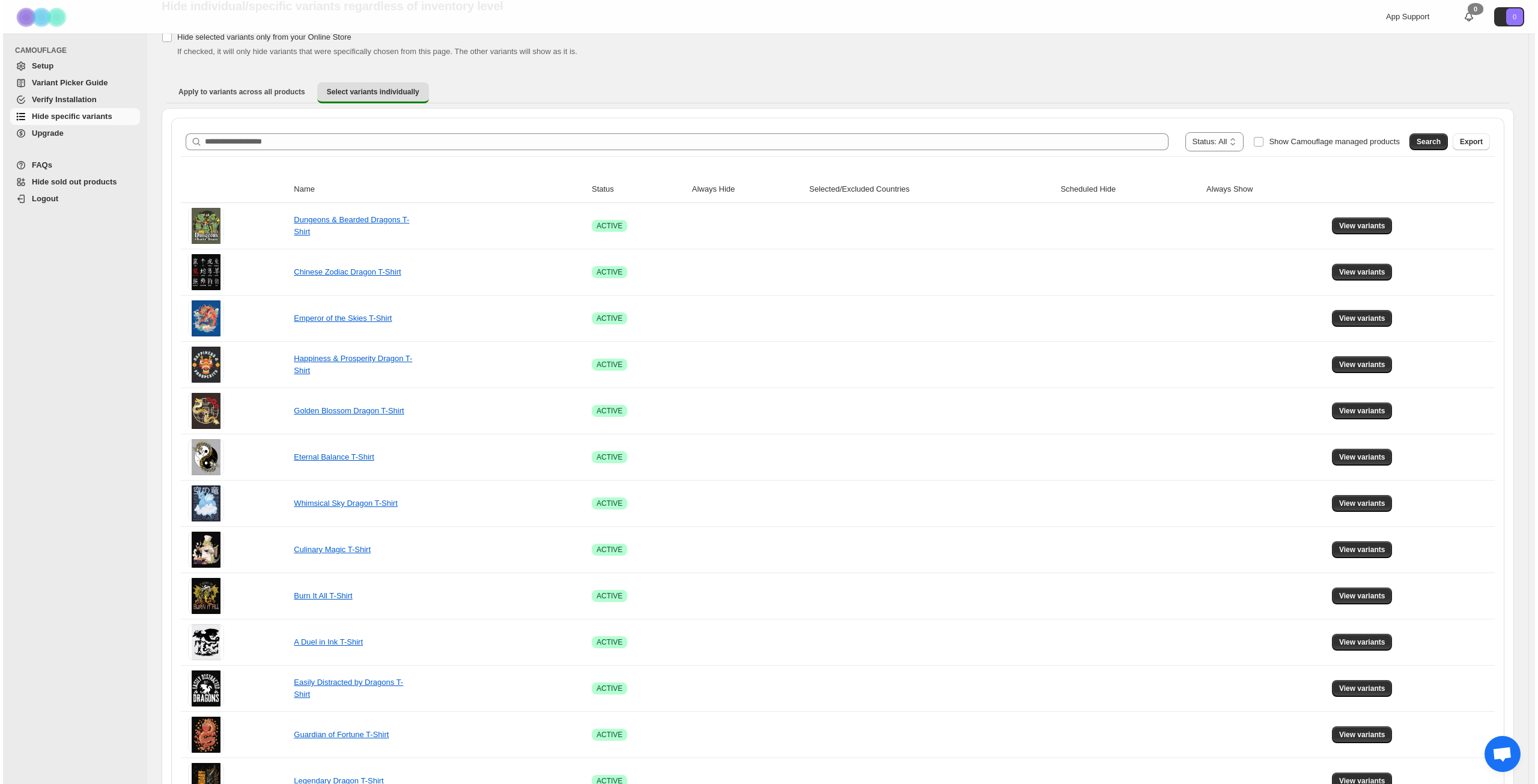
scroll to position [0, 0]
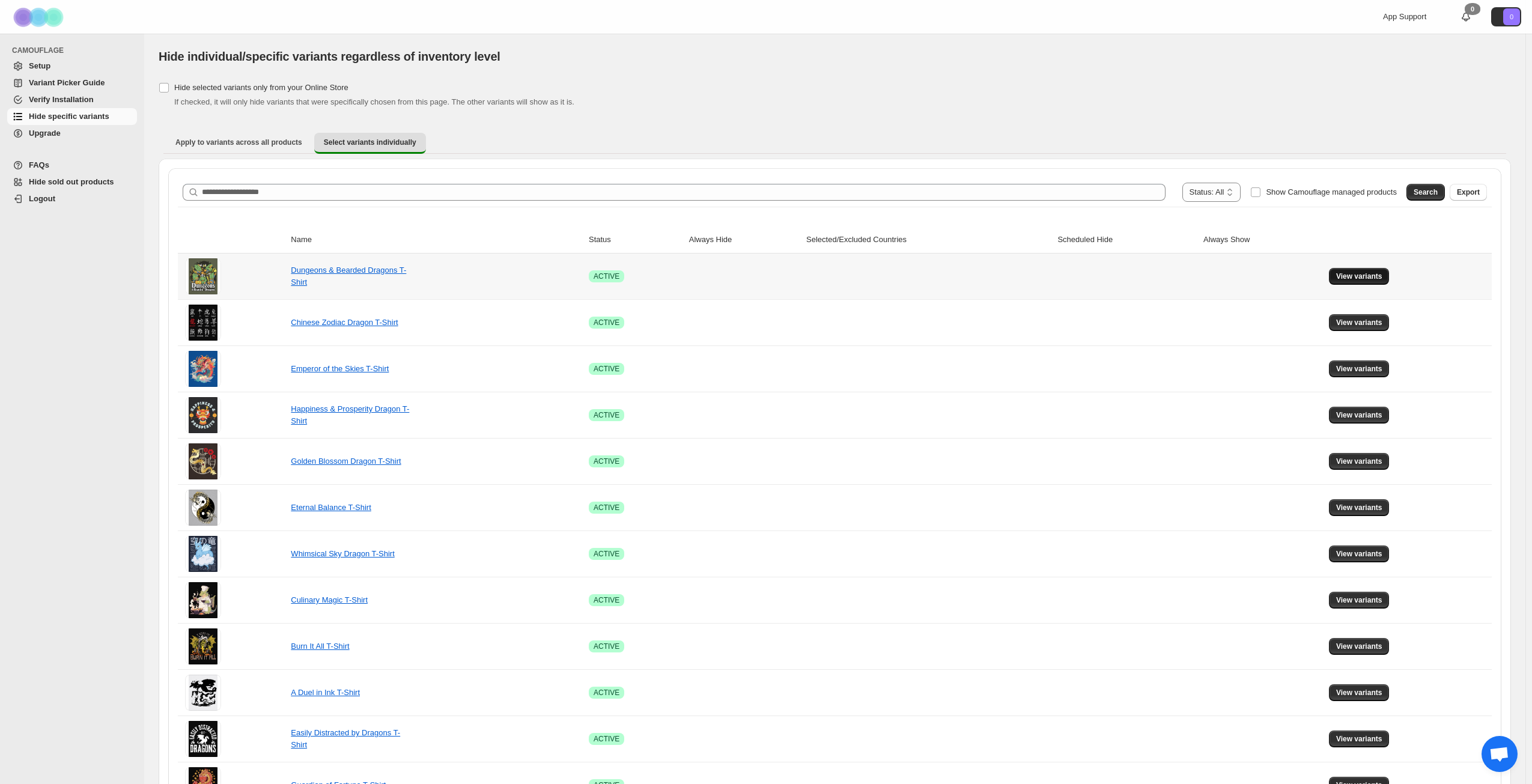
click at [1357, 274] on span "View variants" at bounding box center [1359, 276] width 46 height 10
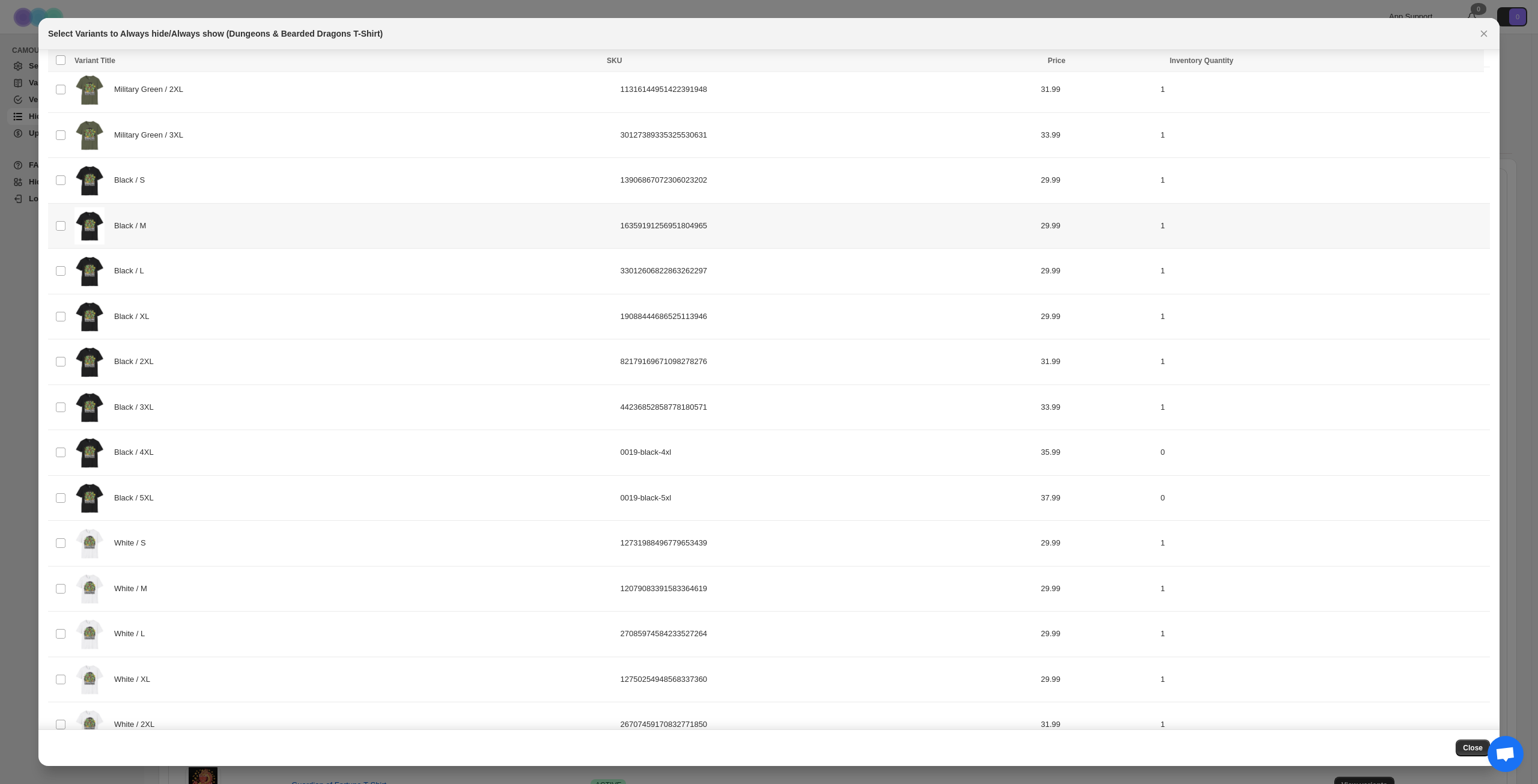
scroll to position [240, 0]
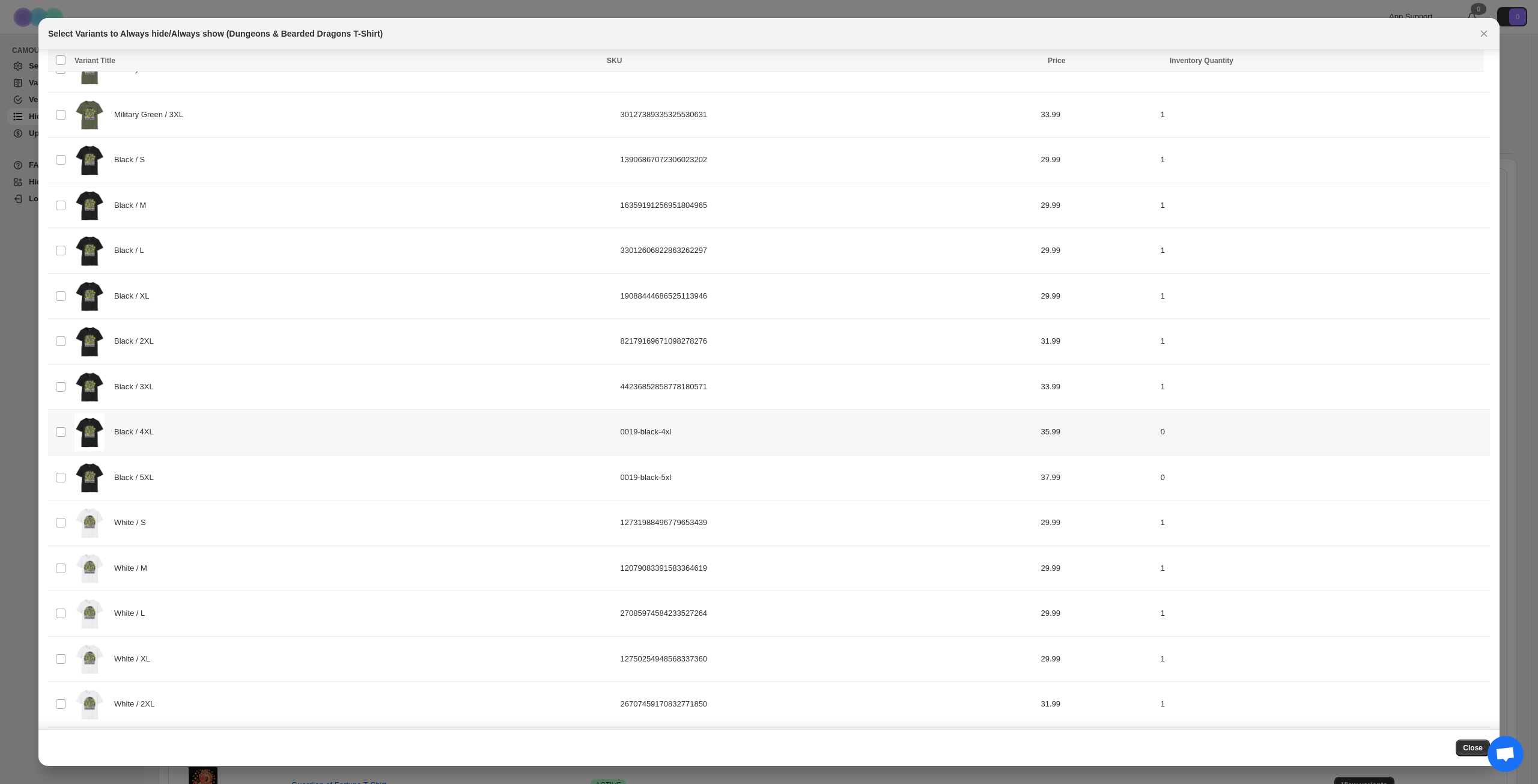
click at [227, 432] on div "Black / 4XL" at bounding box center [344, 432] width 539 height 38
click at [229, 477] on div "Black / 5XL" at bounding box center [344, 478] width 539 height 38
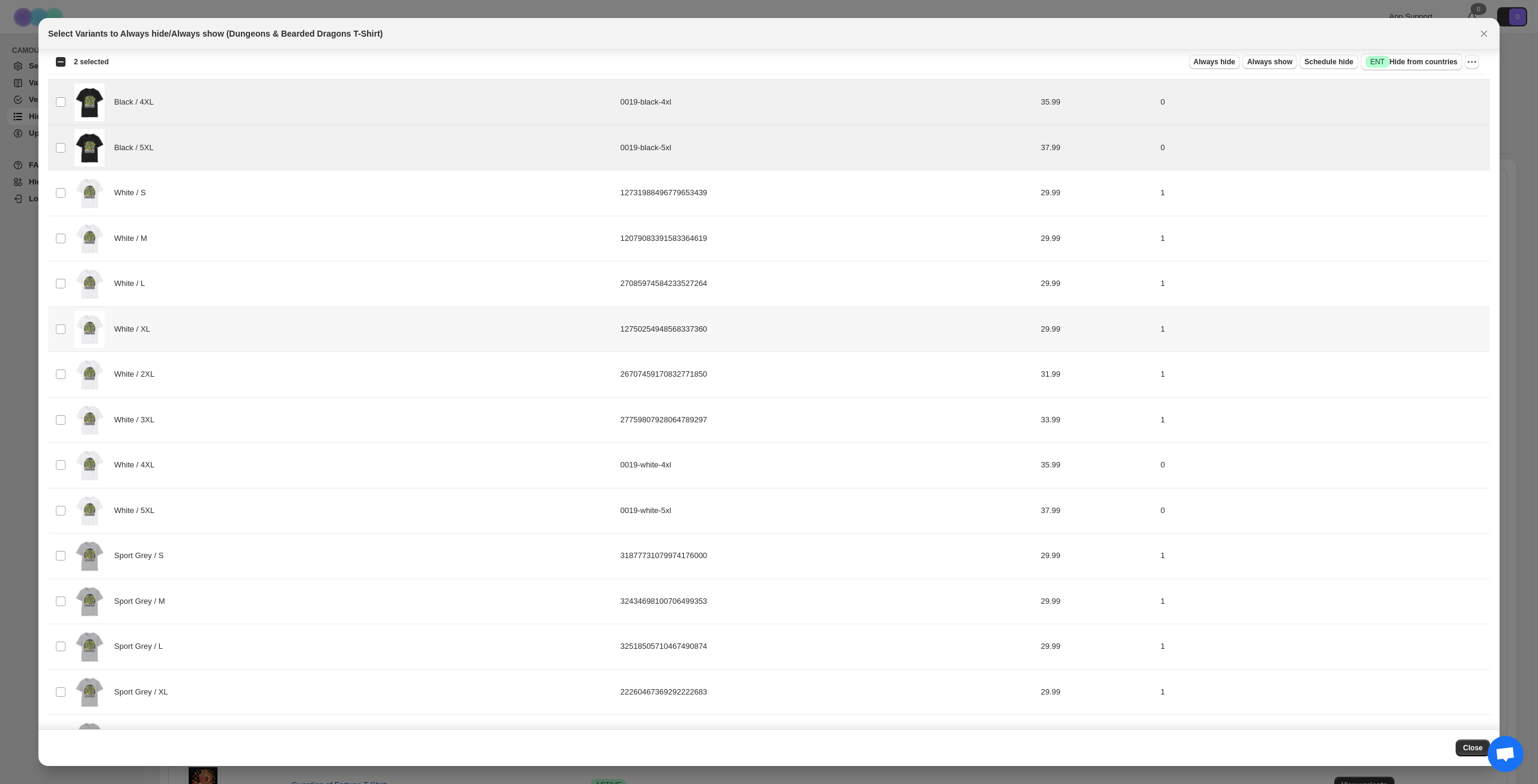
scroll to position [601, 0]
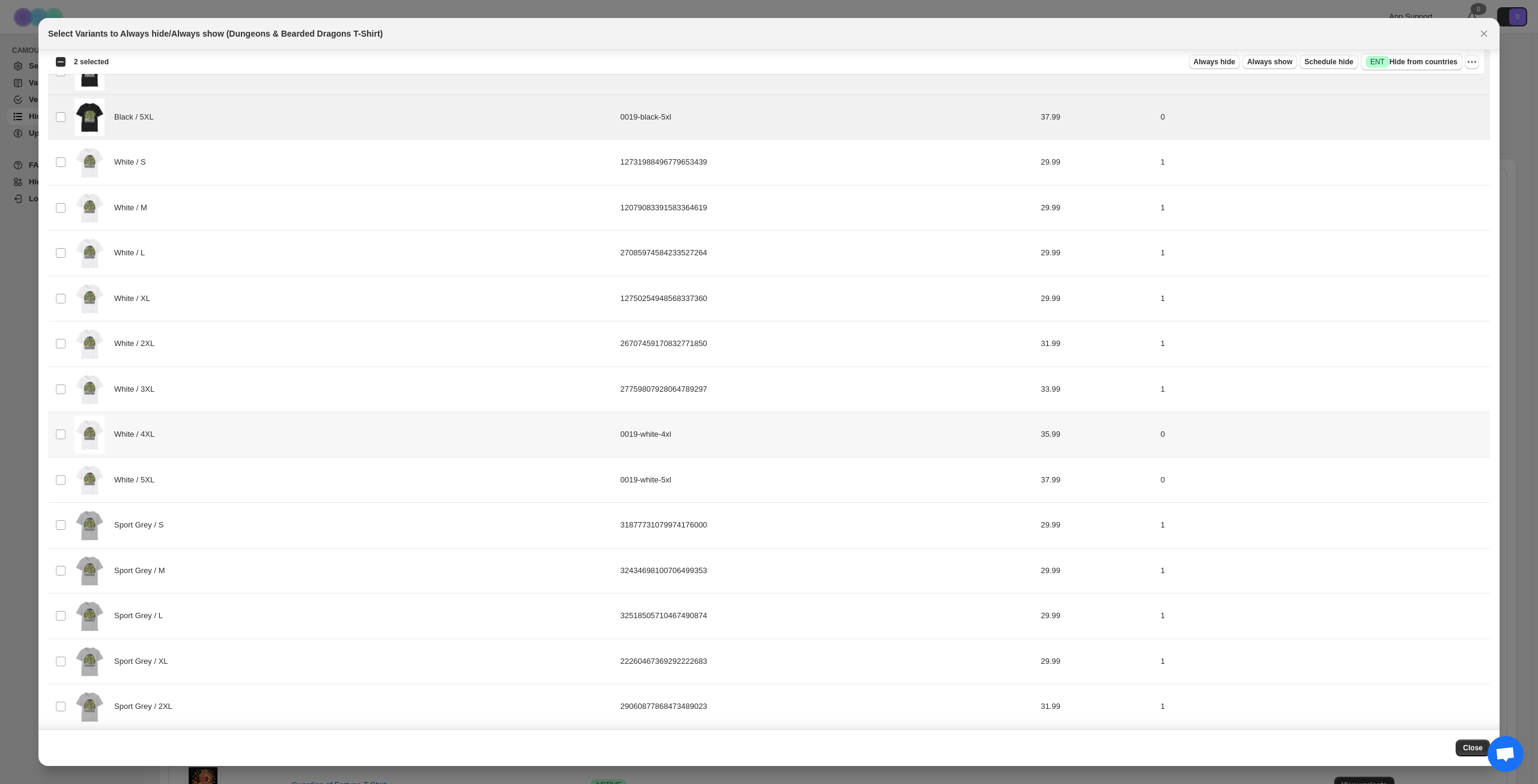
click at [253, 447] on div "White / 4XL" at bounding box center [344, 434] width 539 height 38
click at [246, 483] on div "White / 5XL" at bounding box center [344, 480] width 539 height 38
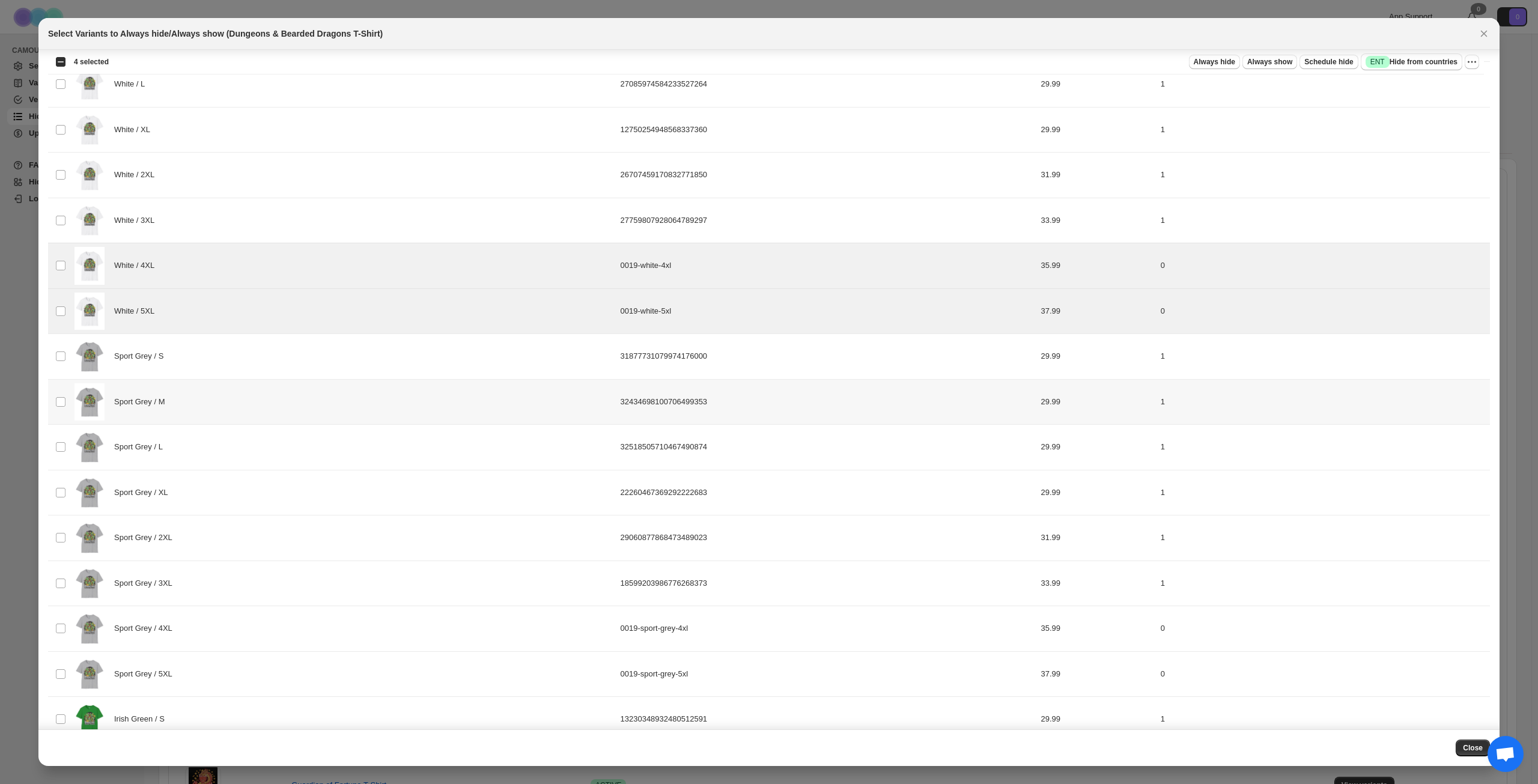
scroll to position [901, 0]
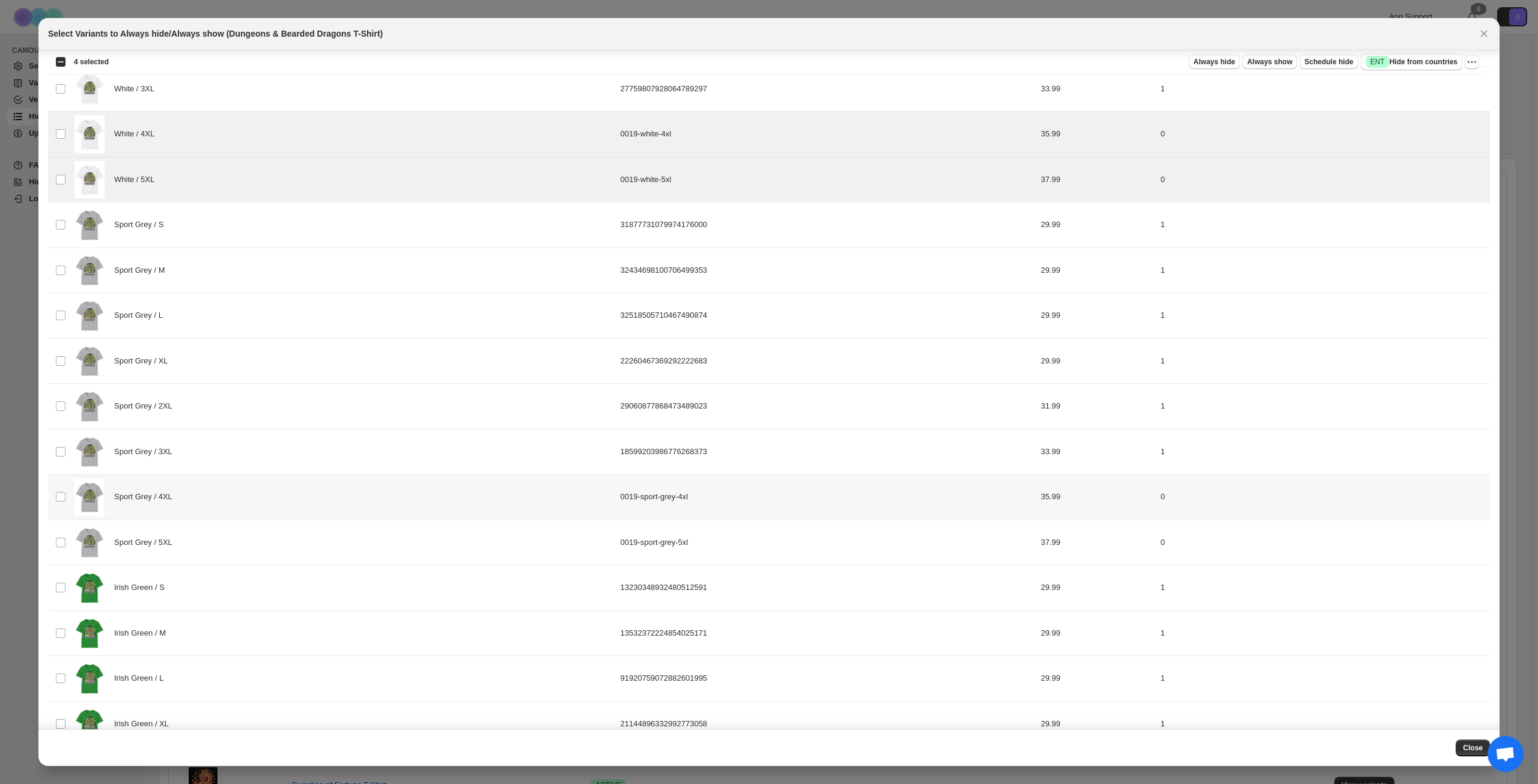
click at [246, 507] on div "Sport Grey / 4XL" at bounding box center [344, 497] width 539 height 38
click at [245, 542] on div "Sport Grey / 5XL" at bounding box center [344, 543] width 539 height 38
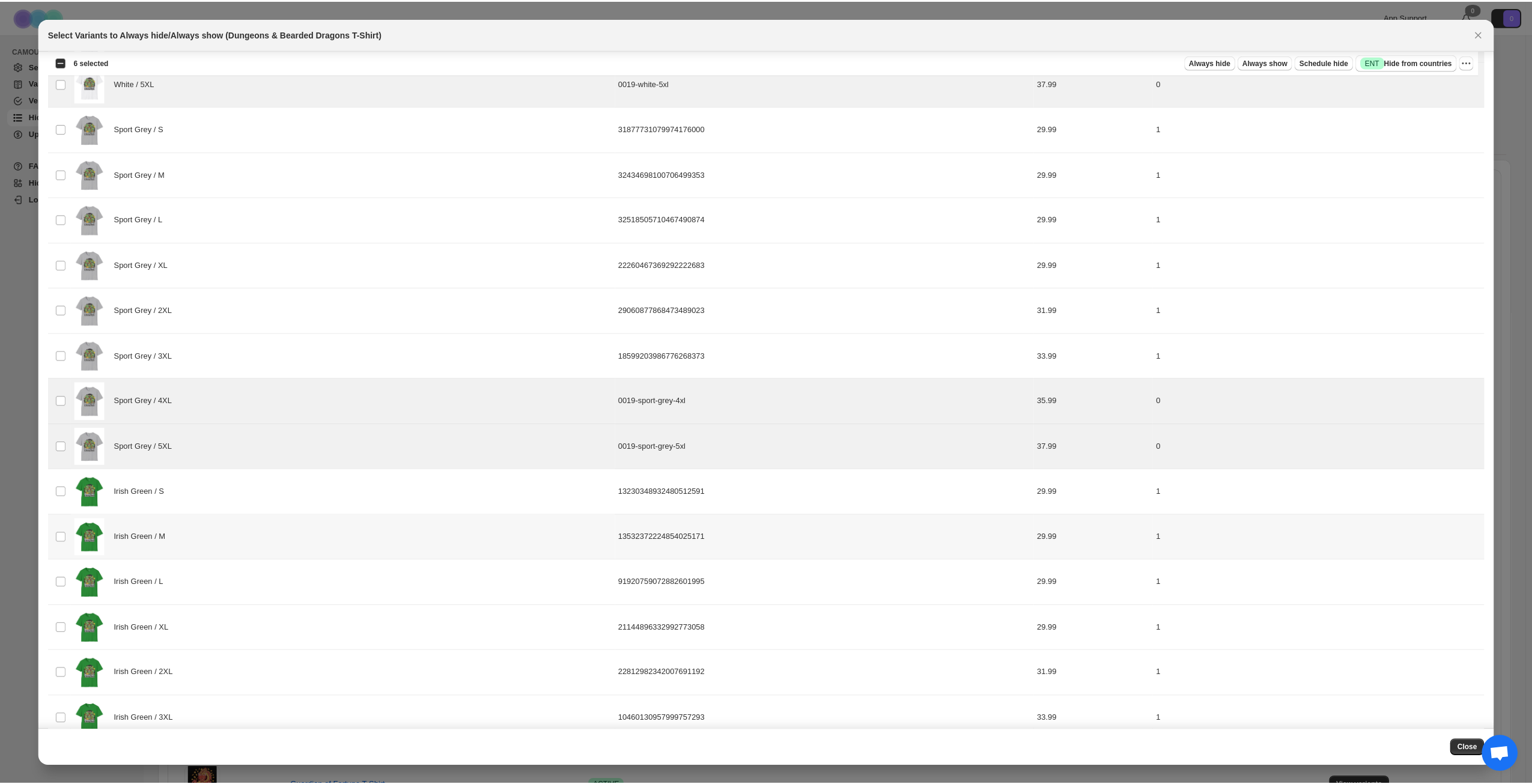
scroll to position [1018, 0]
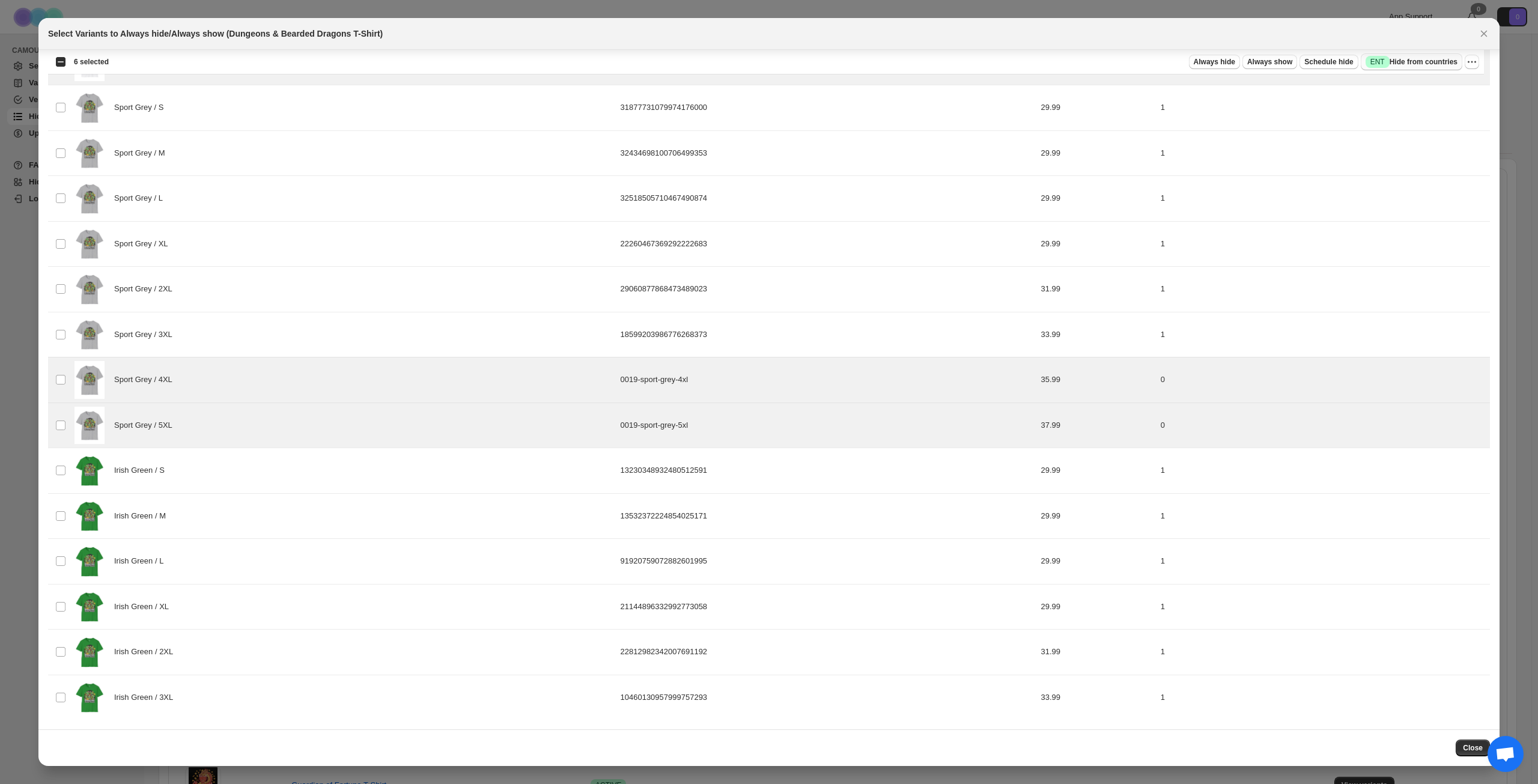
click at [1444, 63] on span "Success ENT Hide from countries" at bounding box center [1412, 62] width 92 height 12
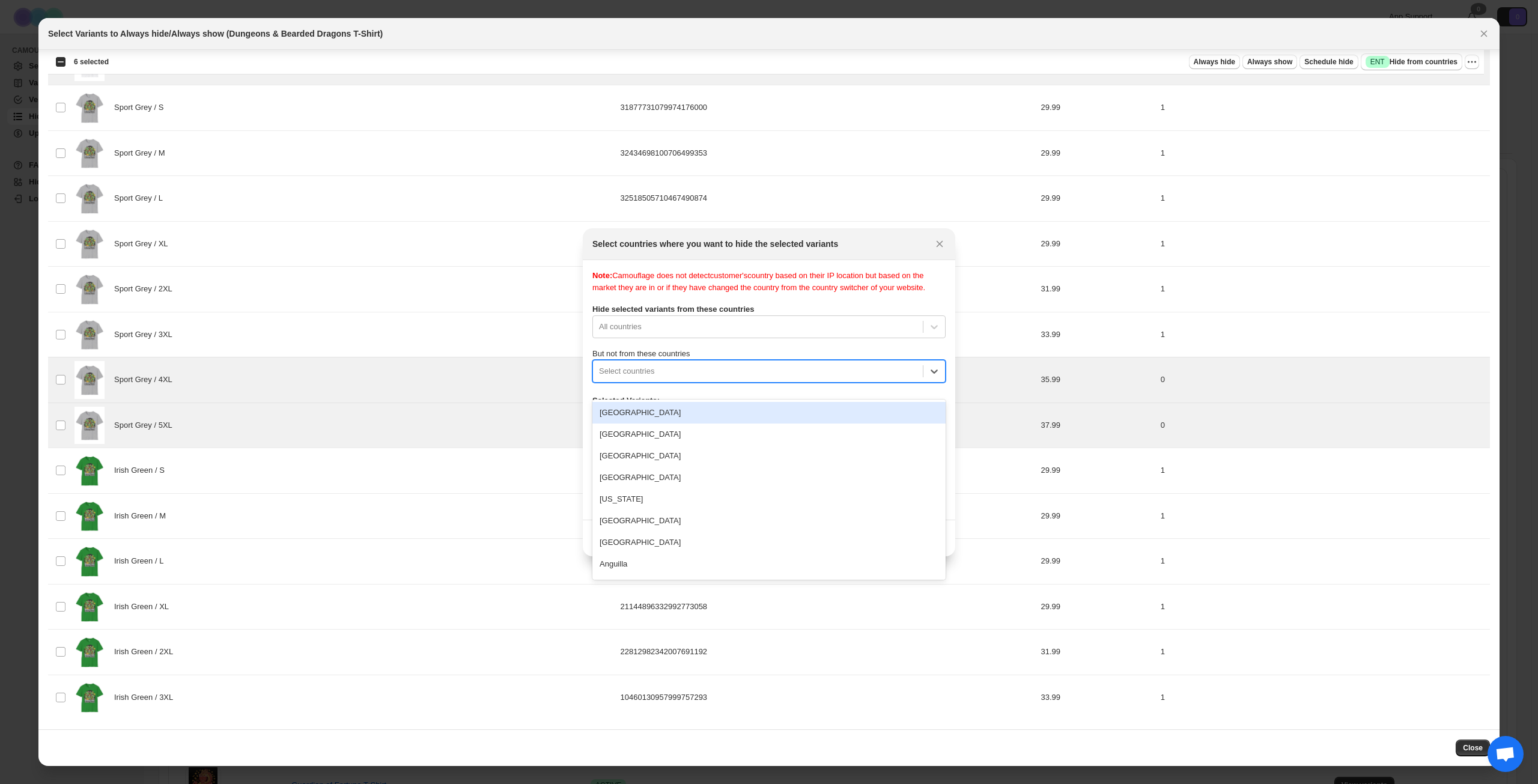
click at [731, 379] on div ":r1n1:" at bounding box center [758, 371] width 318 height 14
type input "****"
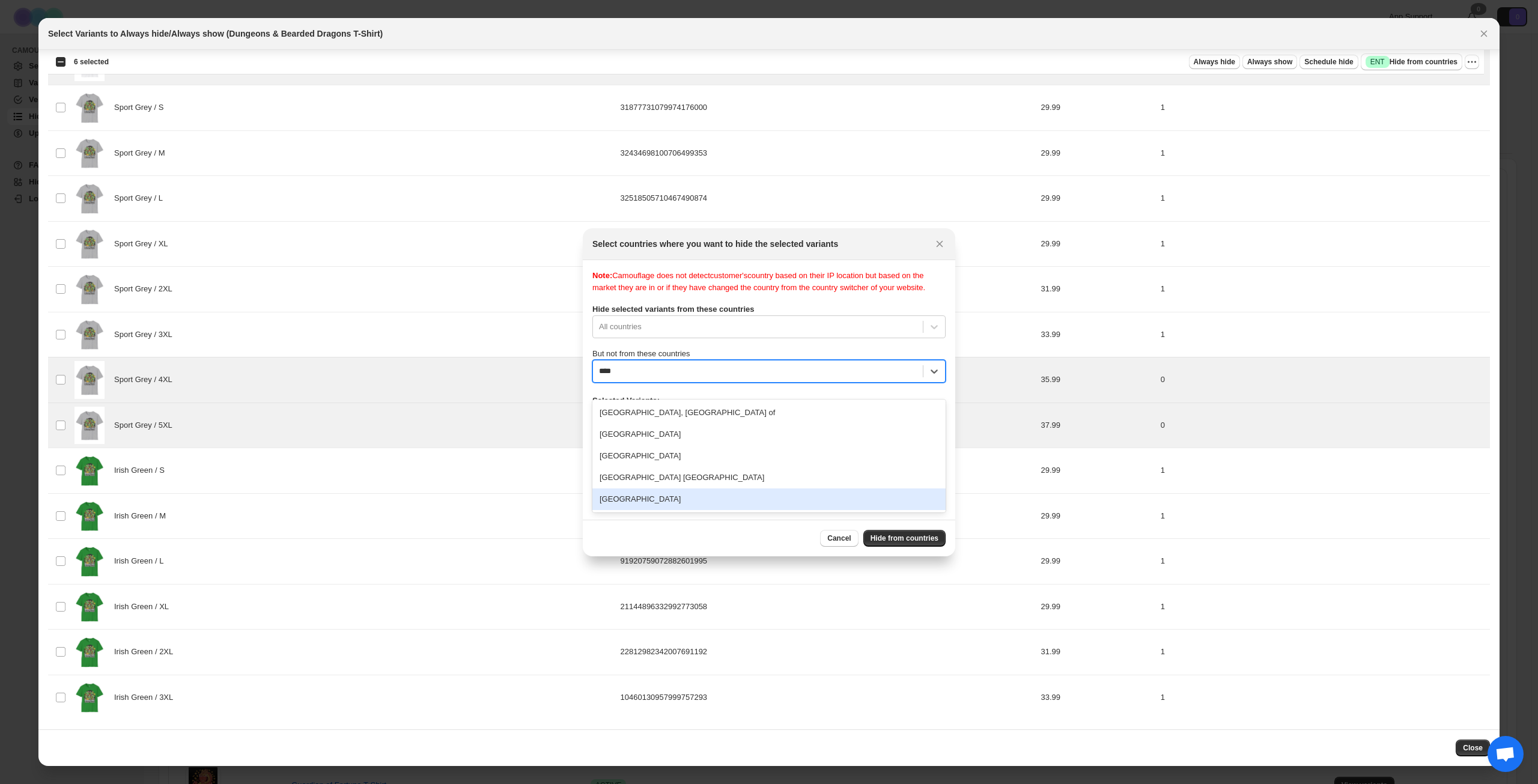
click at [705, 494] on div "[GEOGRAPHIC_DATA]" at bounding box center [769, 498] width 354 height 21
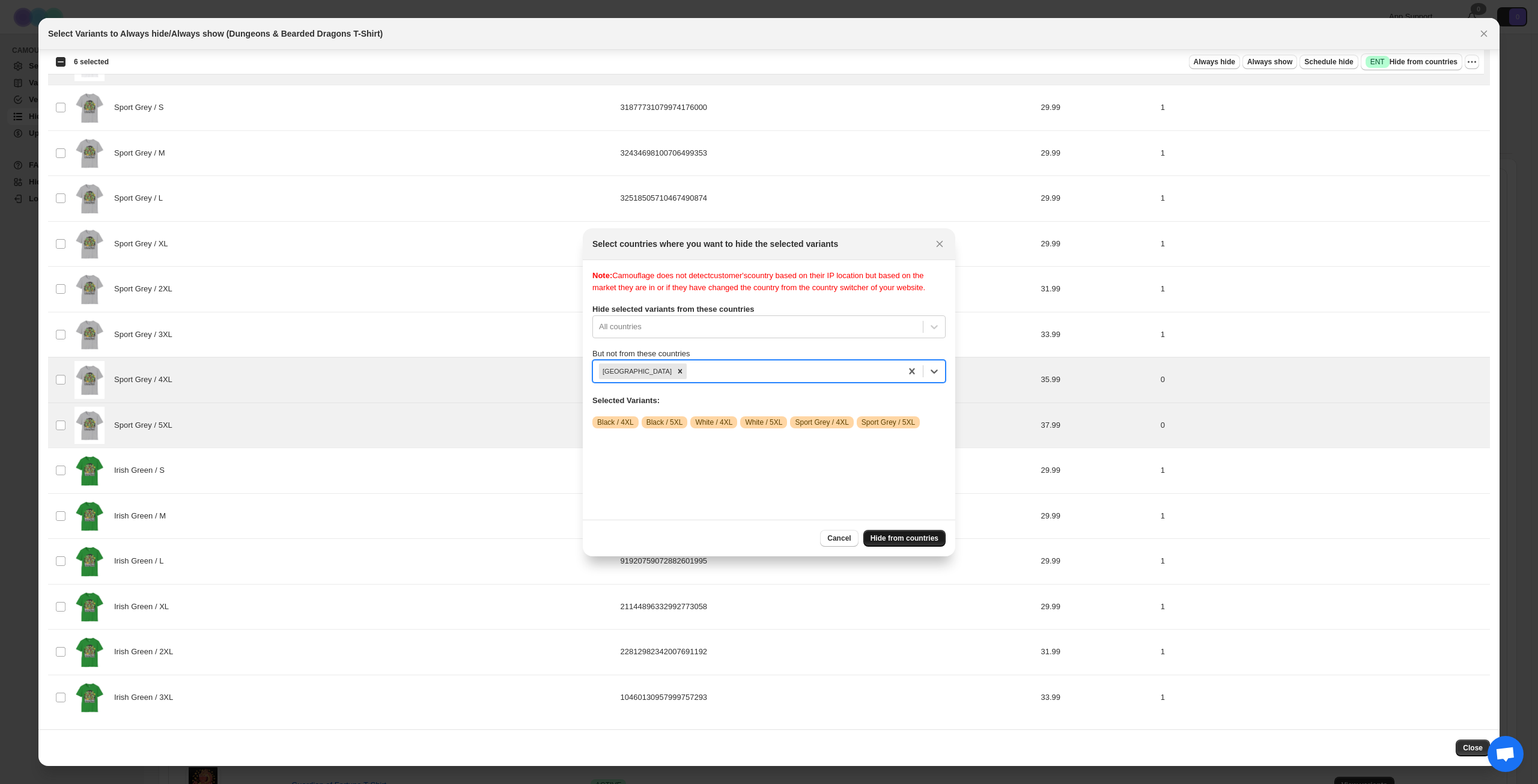
click at [901, 537] on span "Hide from countries" at bounding box center [905, 538] width 68 height 10
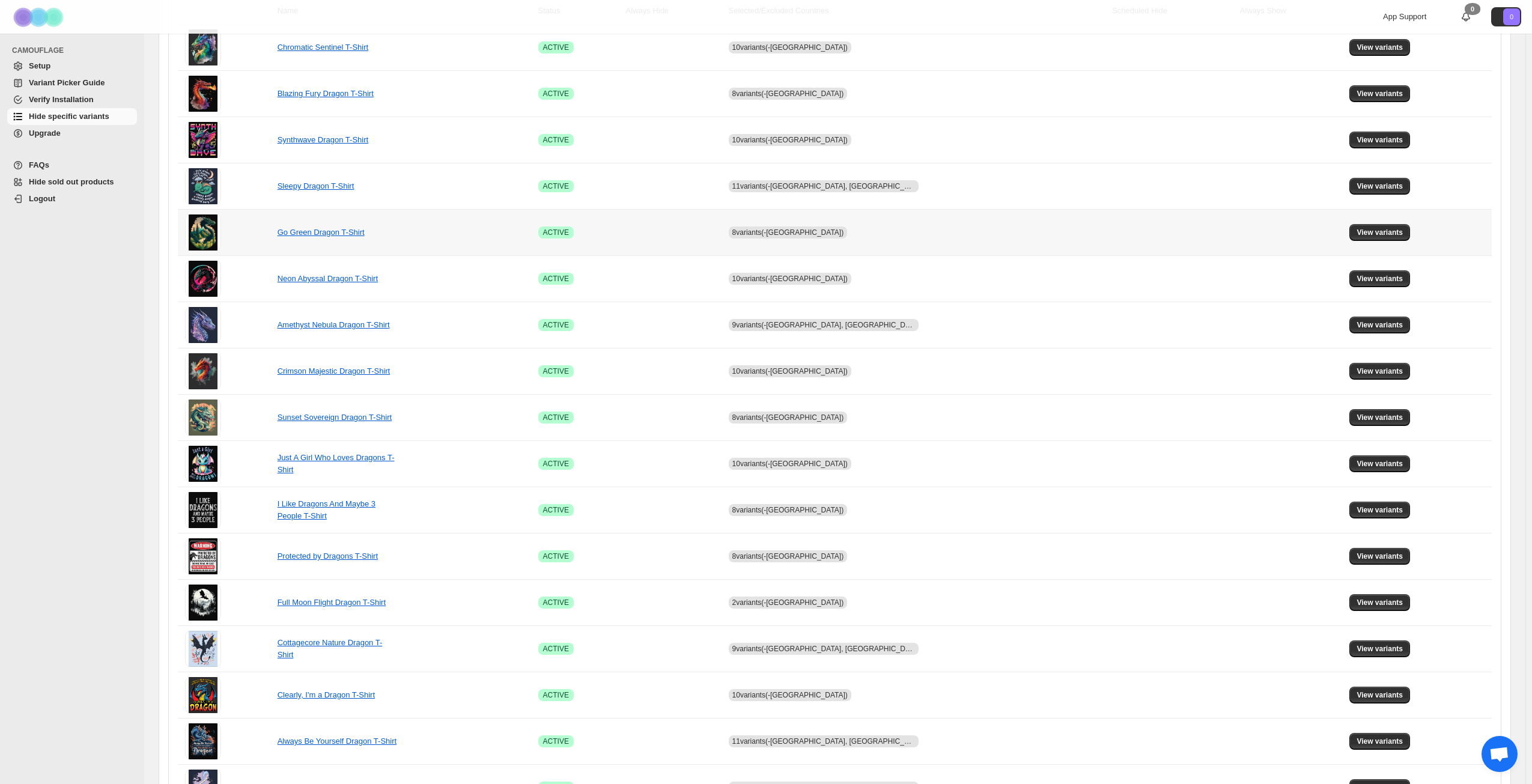
scroll to position [449, 0]
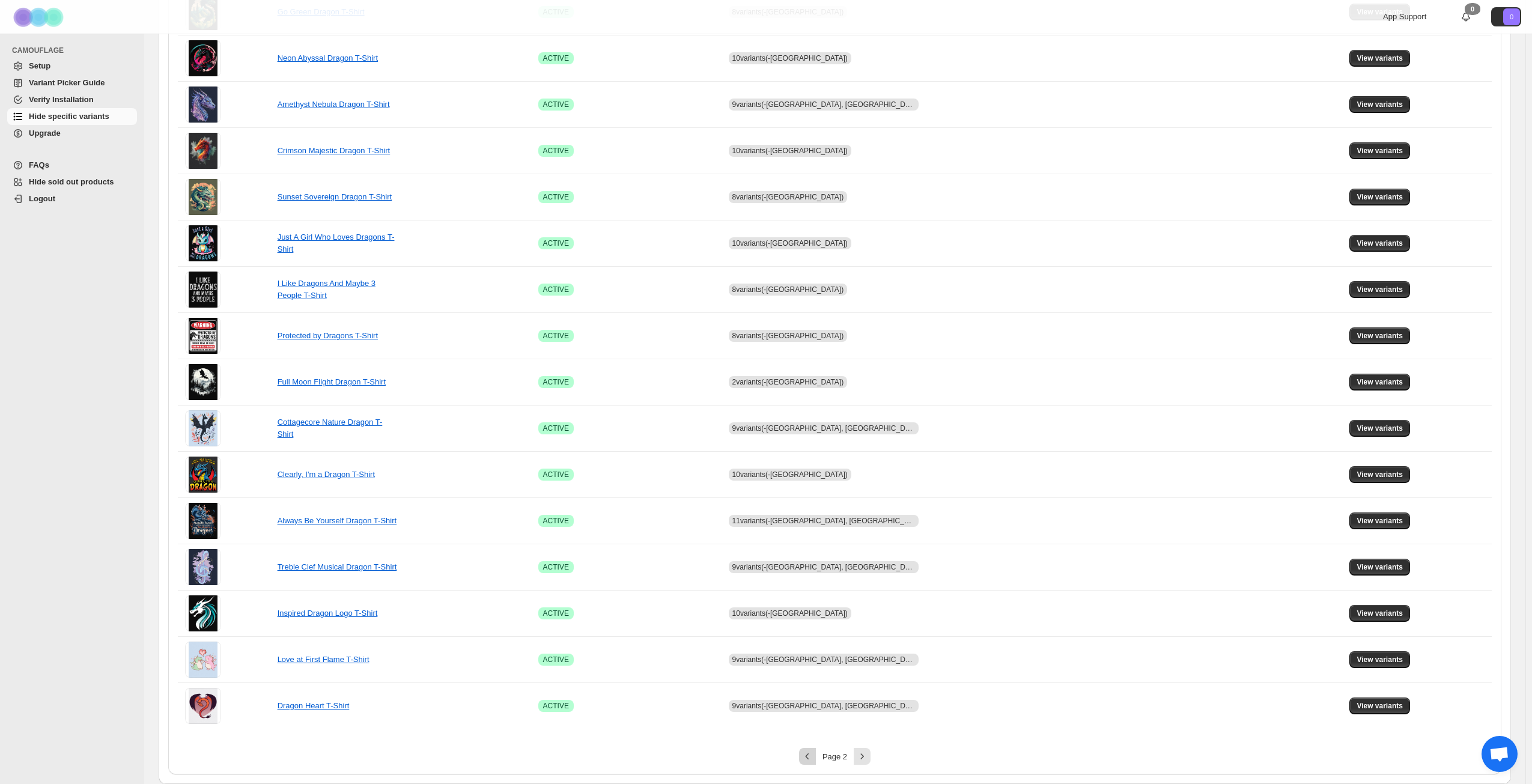
click at [813, 754] on icon "Previous" at bounding box center [807, 756] width 12 height 12
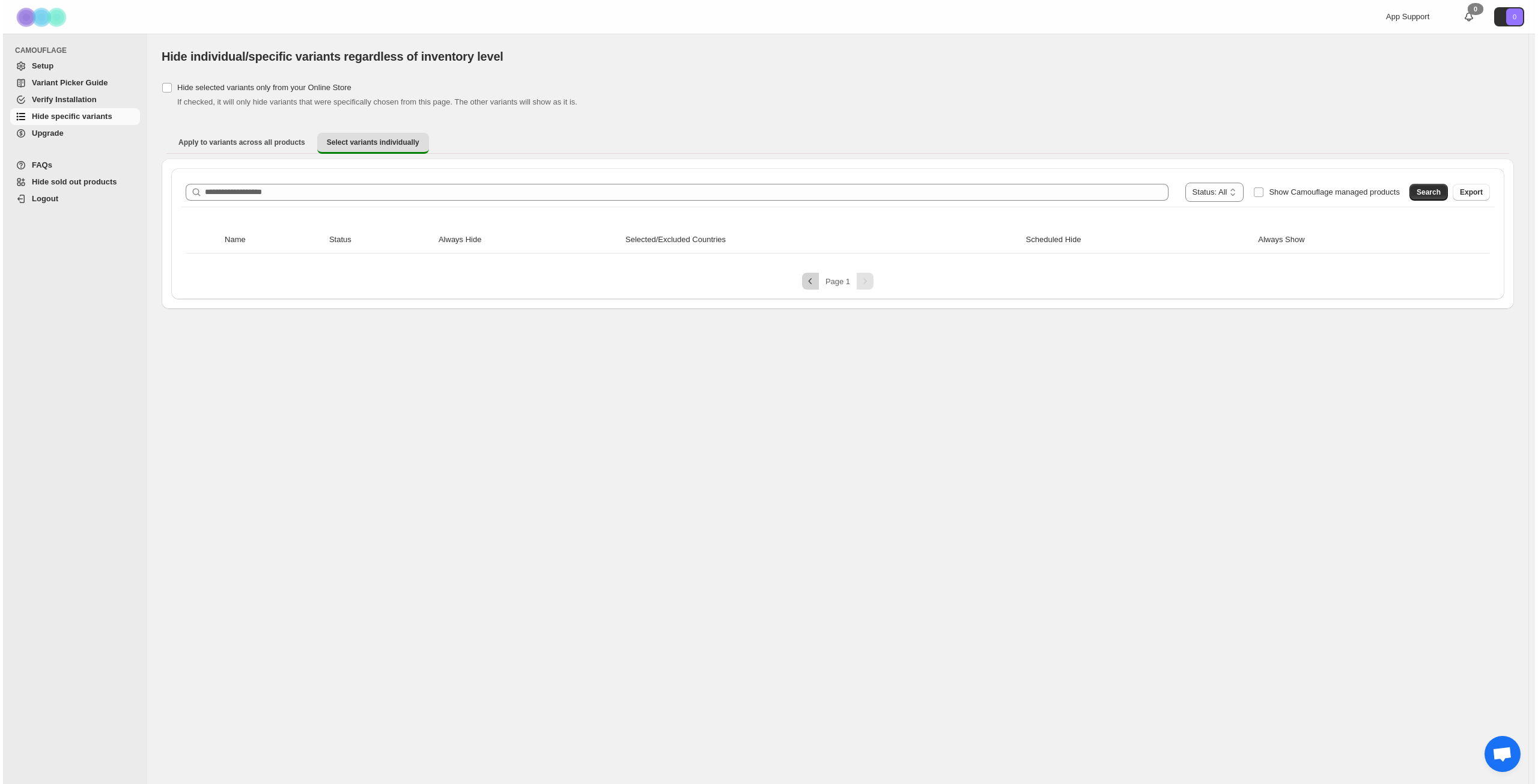
scroll to position [0, 0]
click at [870, 277] on div "Pagination" at bounding box center [865, 281] width 17 height 17
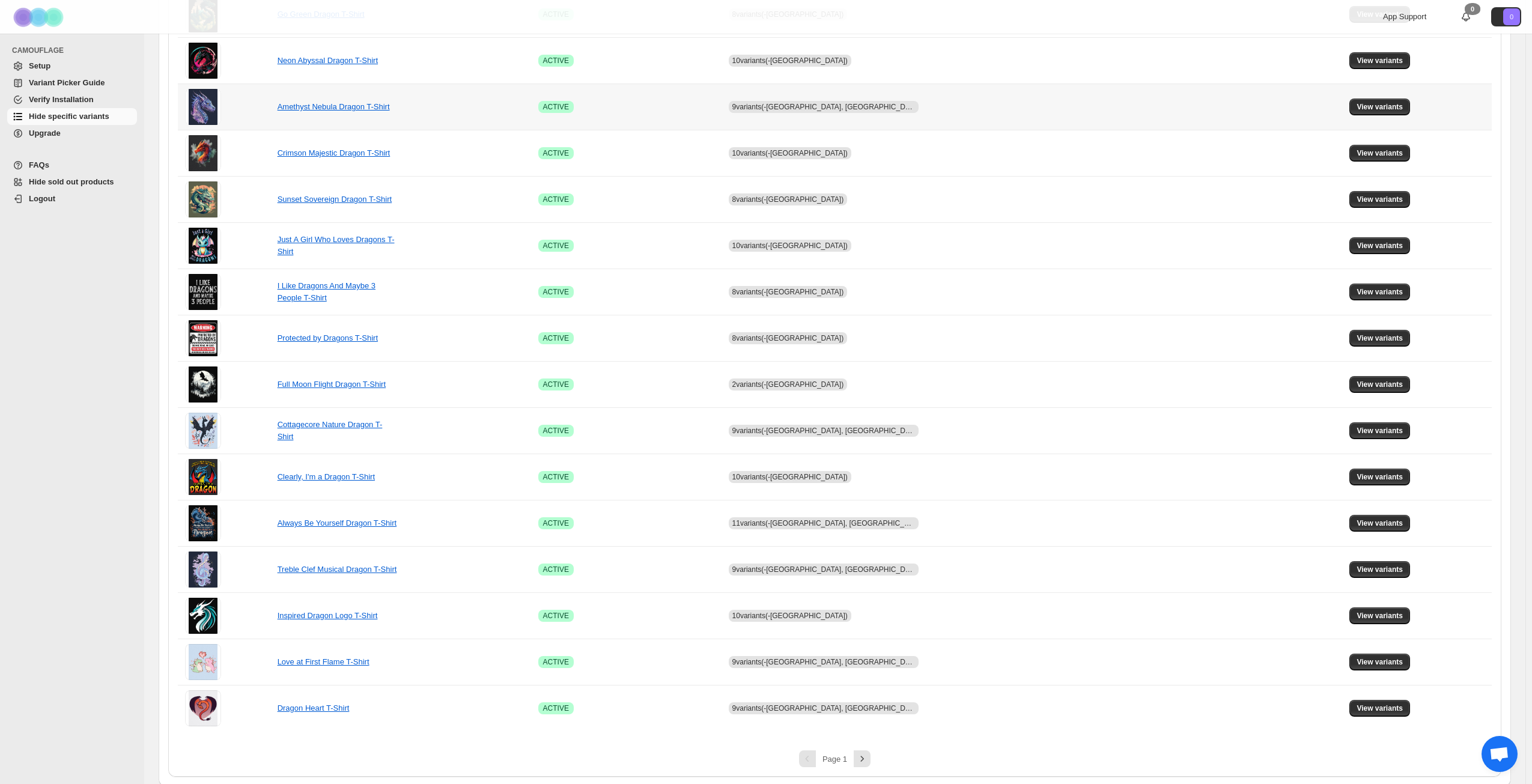
scroll to position [449, 0]
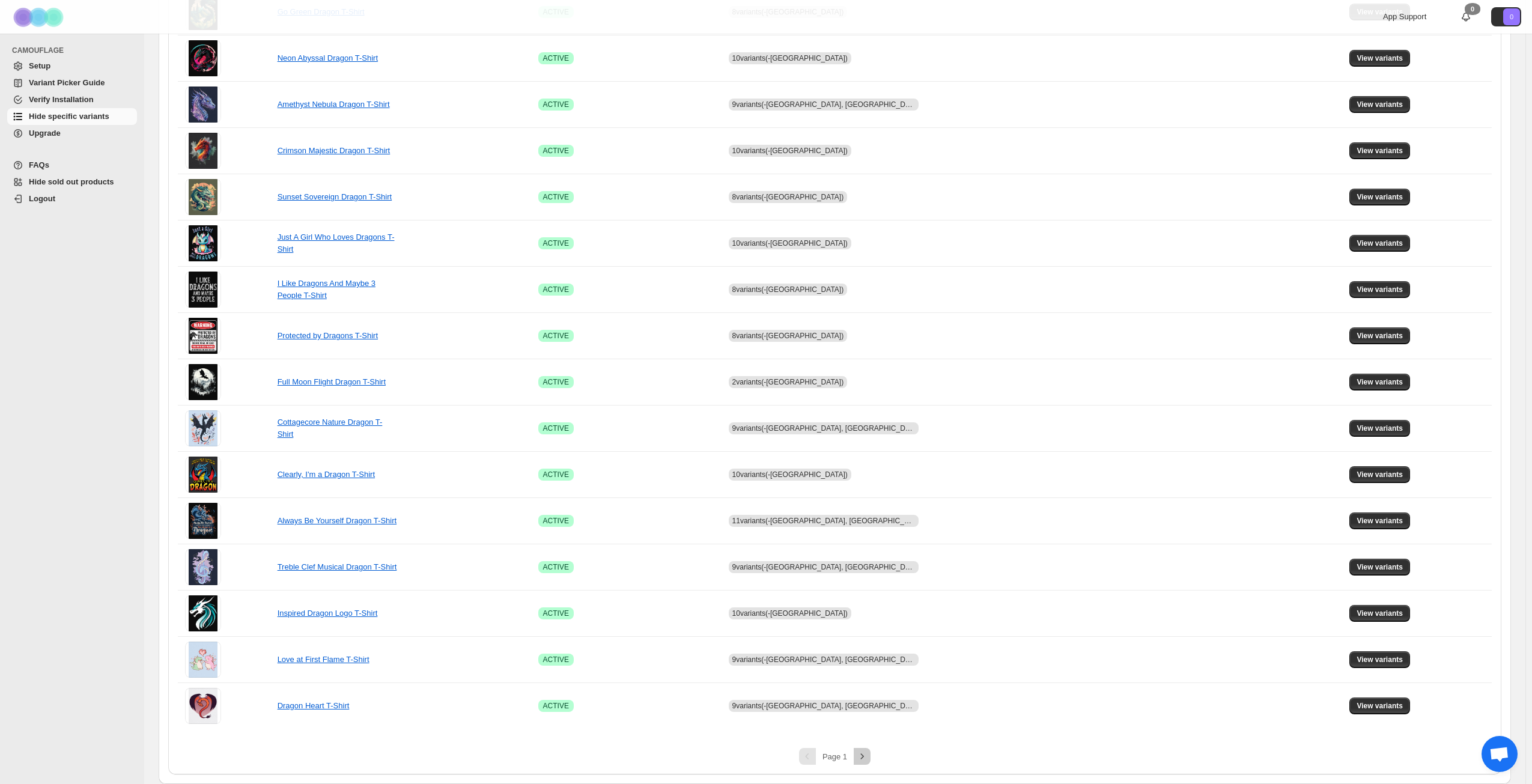
click at [864, 754] on icon "Next" at bounding box center [862, 756] width 12 height 12
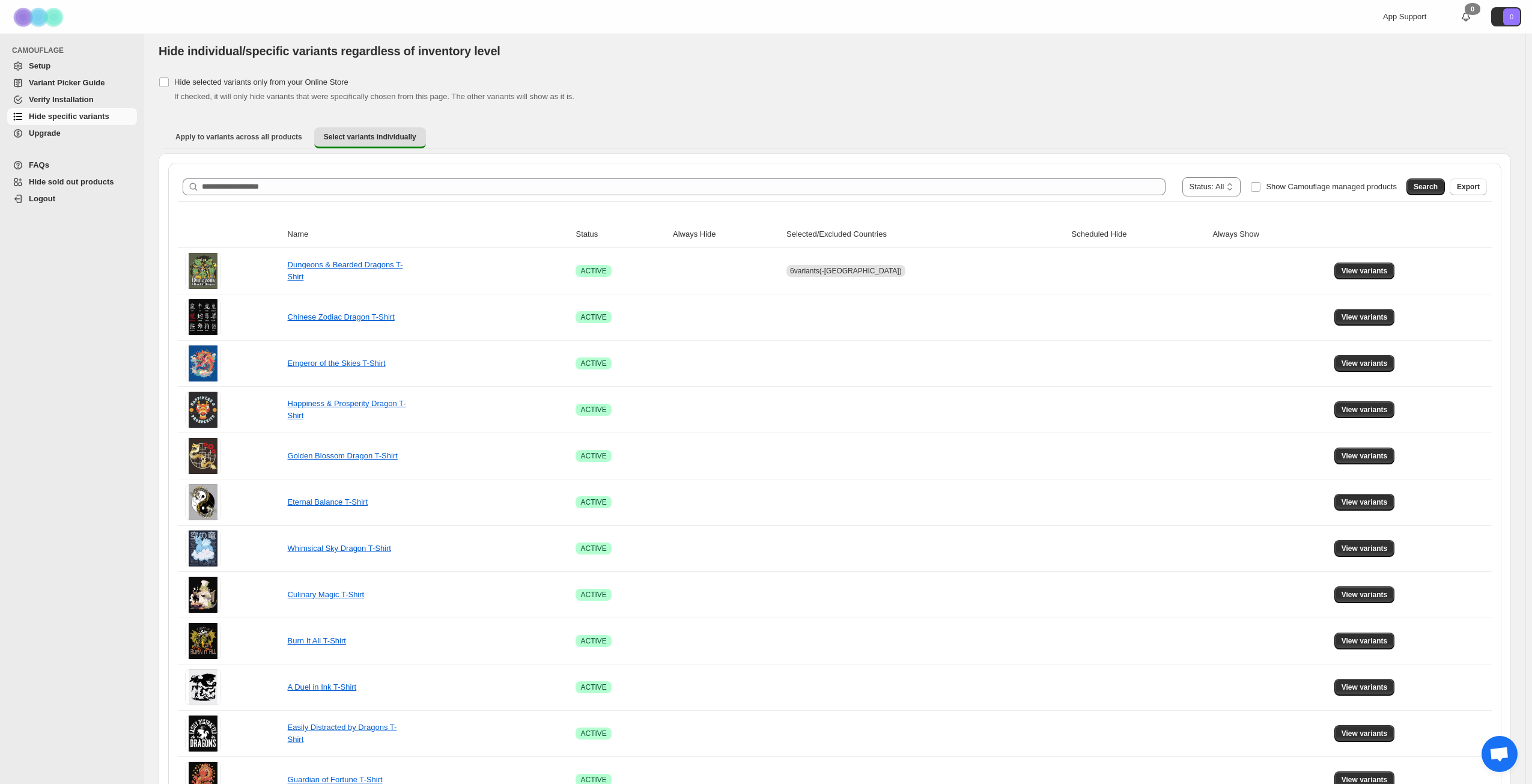
scroll to position [0, 0]
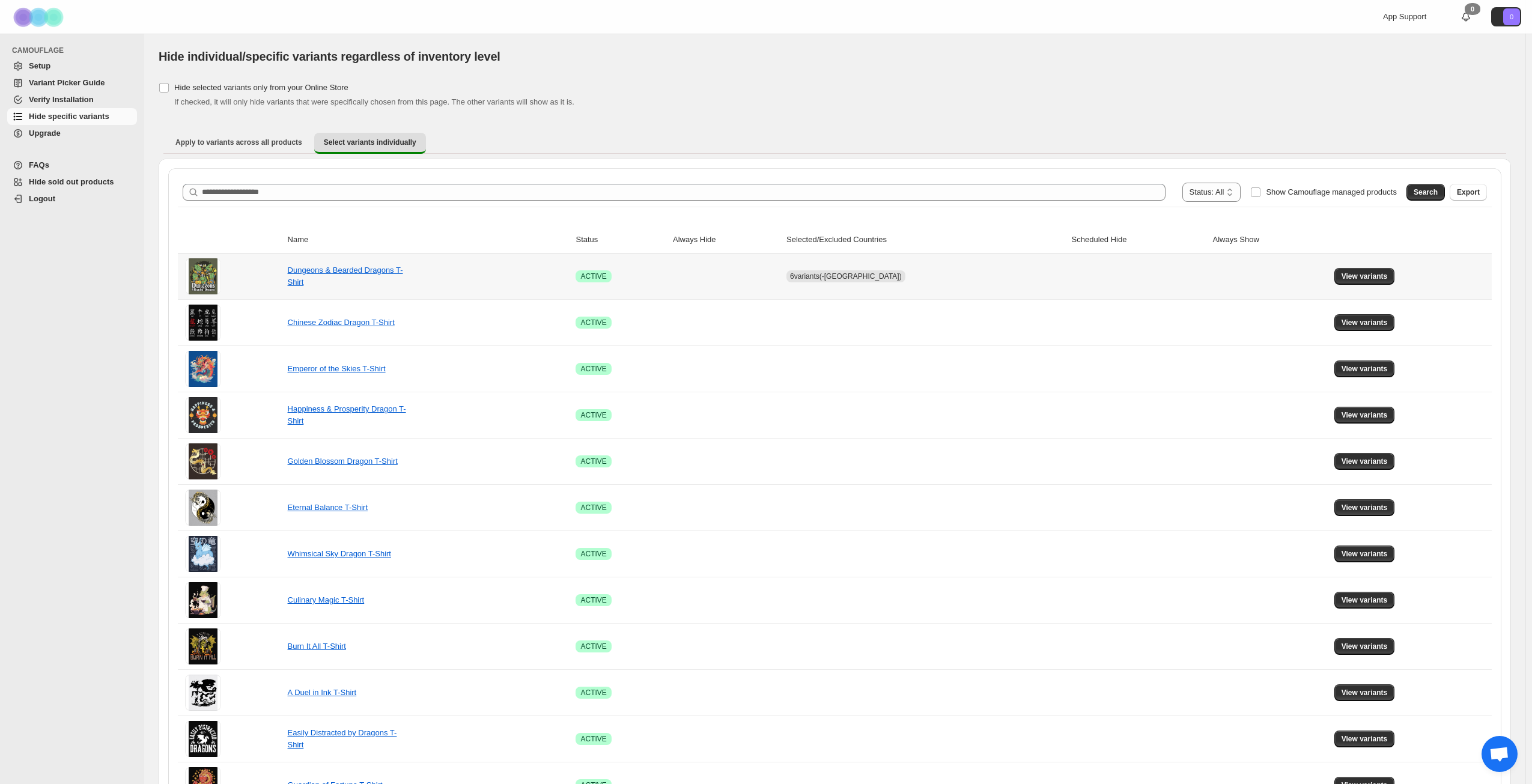
drag, startPoint x: 1370, startPoint y: 276, endPoint x: 1402, endPoint y: 227, distance: 58.5
click at [1402, 227] on th at bounding box center [1411, 240] width 161 height 27
click at [1371, 273] on span "View variants" at bounding box center [1364, 276] width 46 height 10
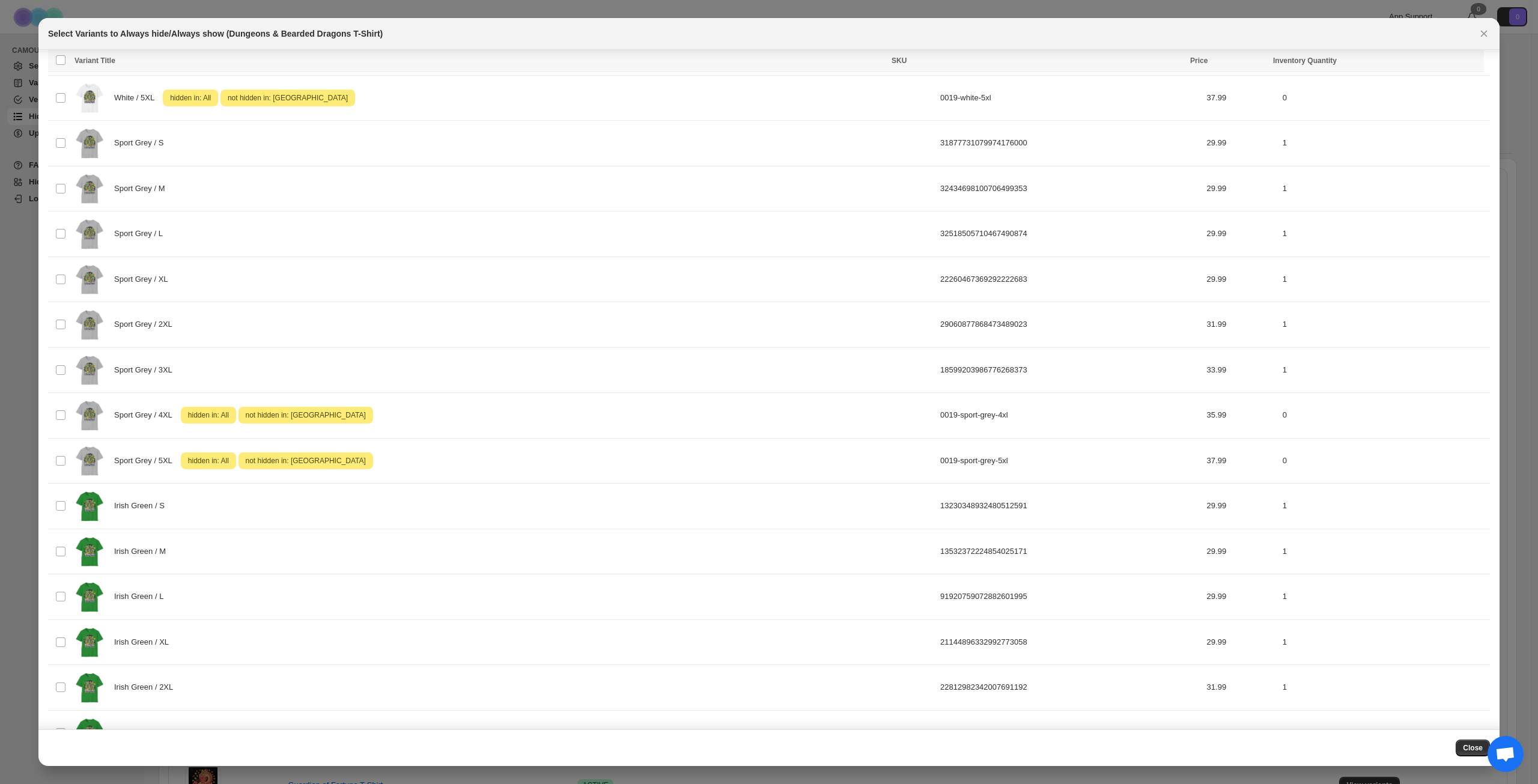
scroll to position [1018, 0]
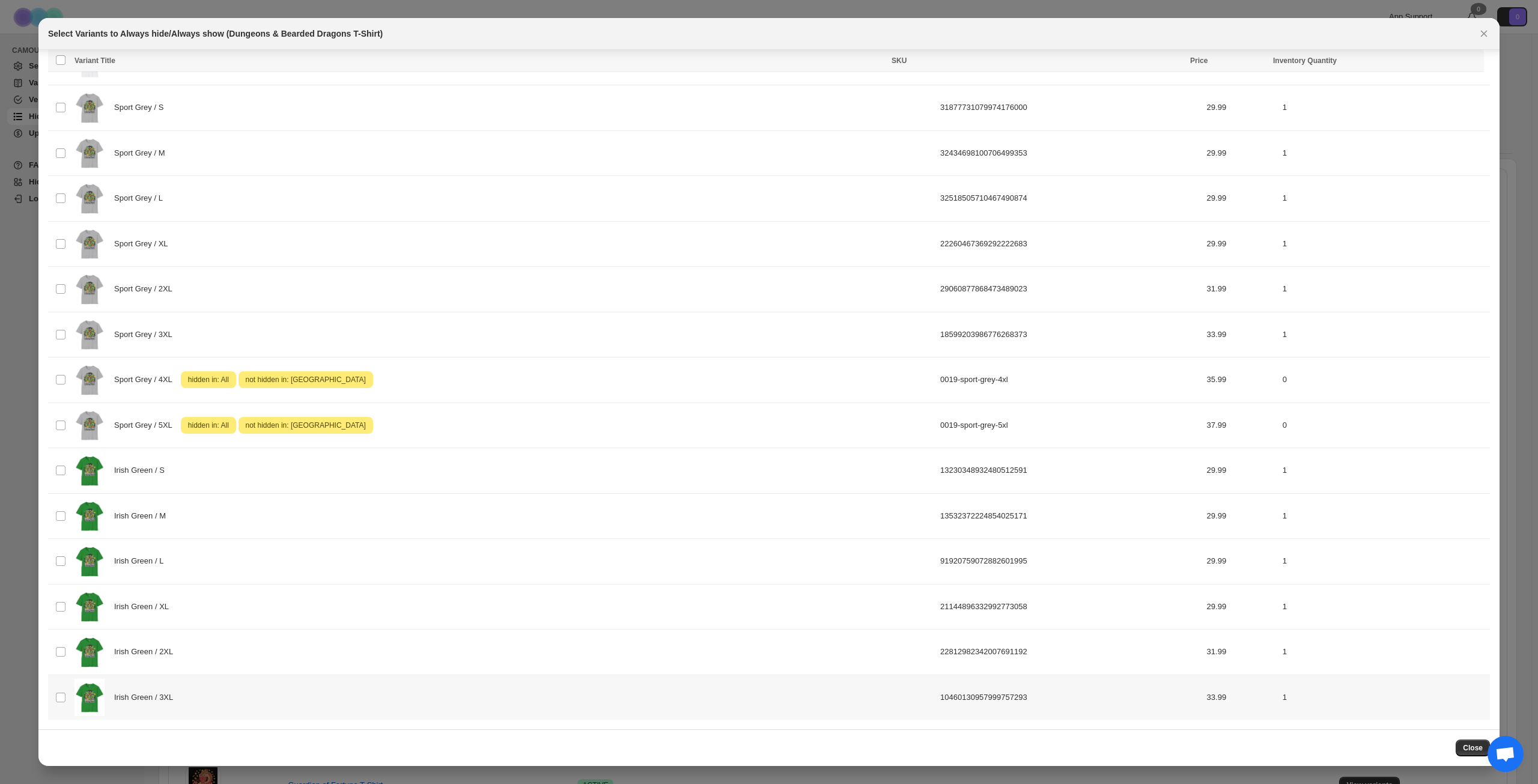
click at [569, 694] on div "Irish Green / 3XL" at bounding box center [504, 698] width 859 height 38
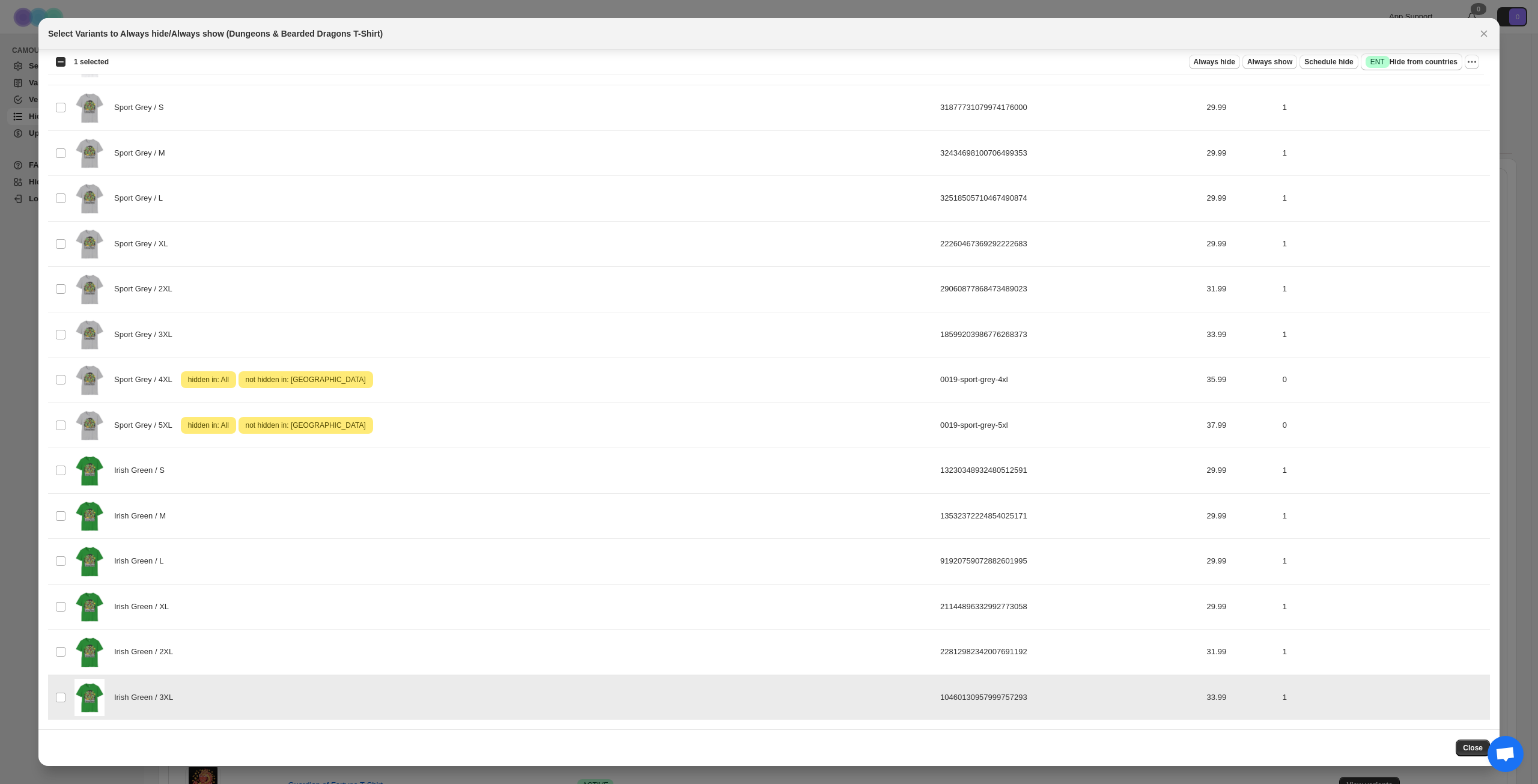
click at [485, 695] on div "Irish Green / 3XL" at bounding box center [504, 698] width 859 height 38
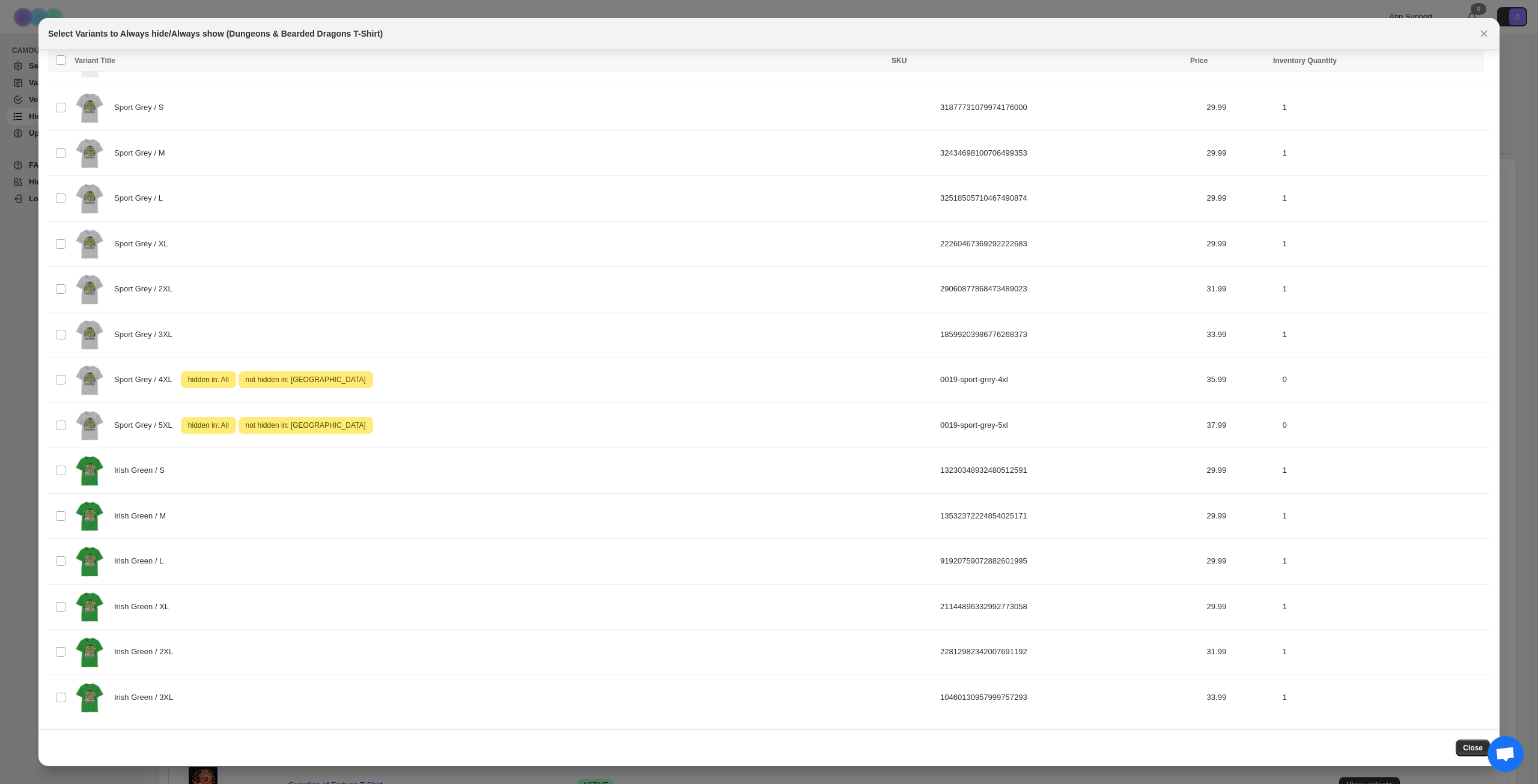
click at [1479, 747] on span "Close" at bounding box center [1473, 748] width 20 height 10
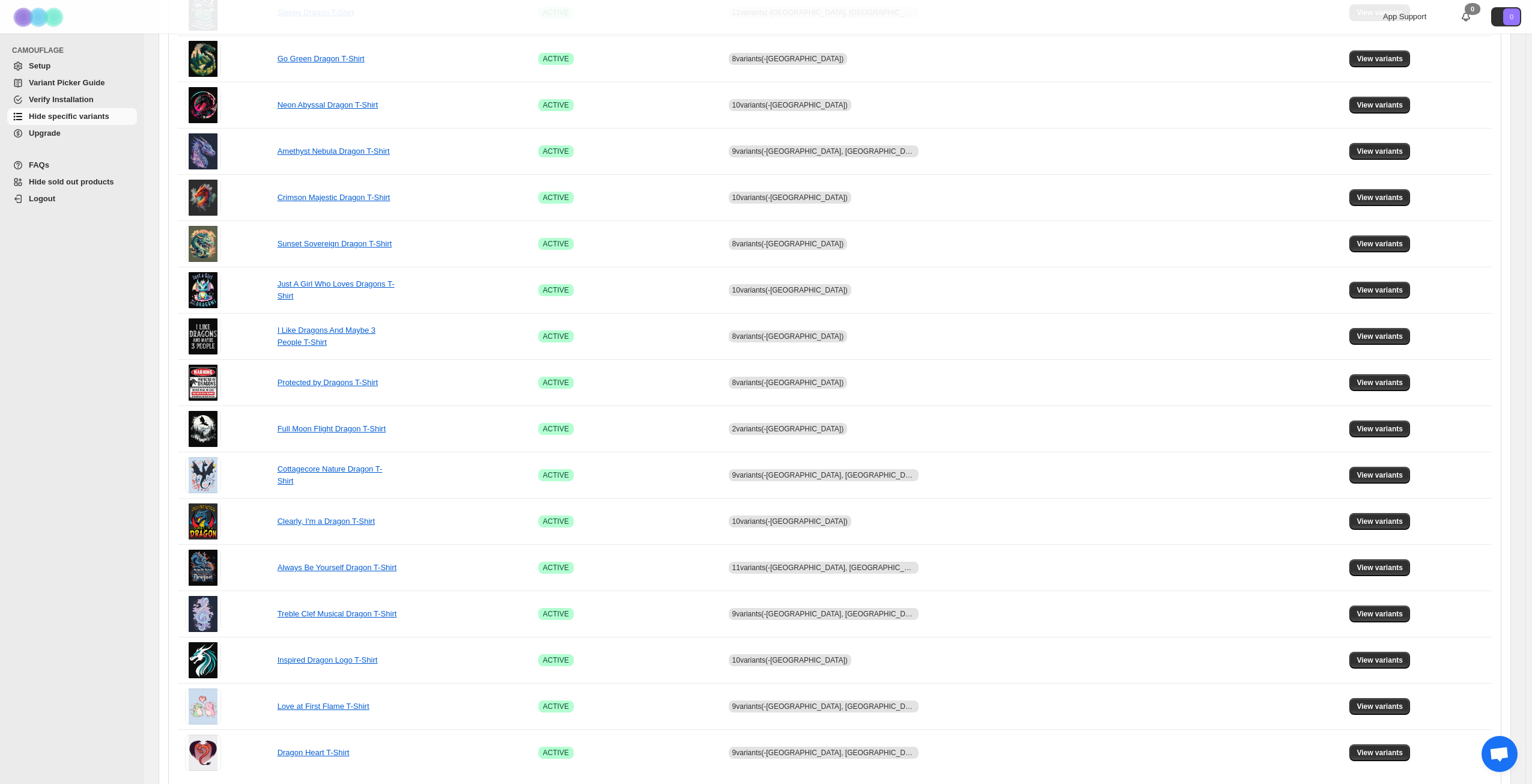
scroll to position [449, 0]
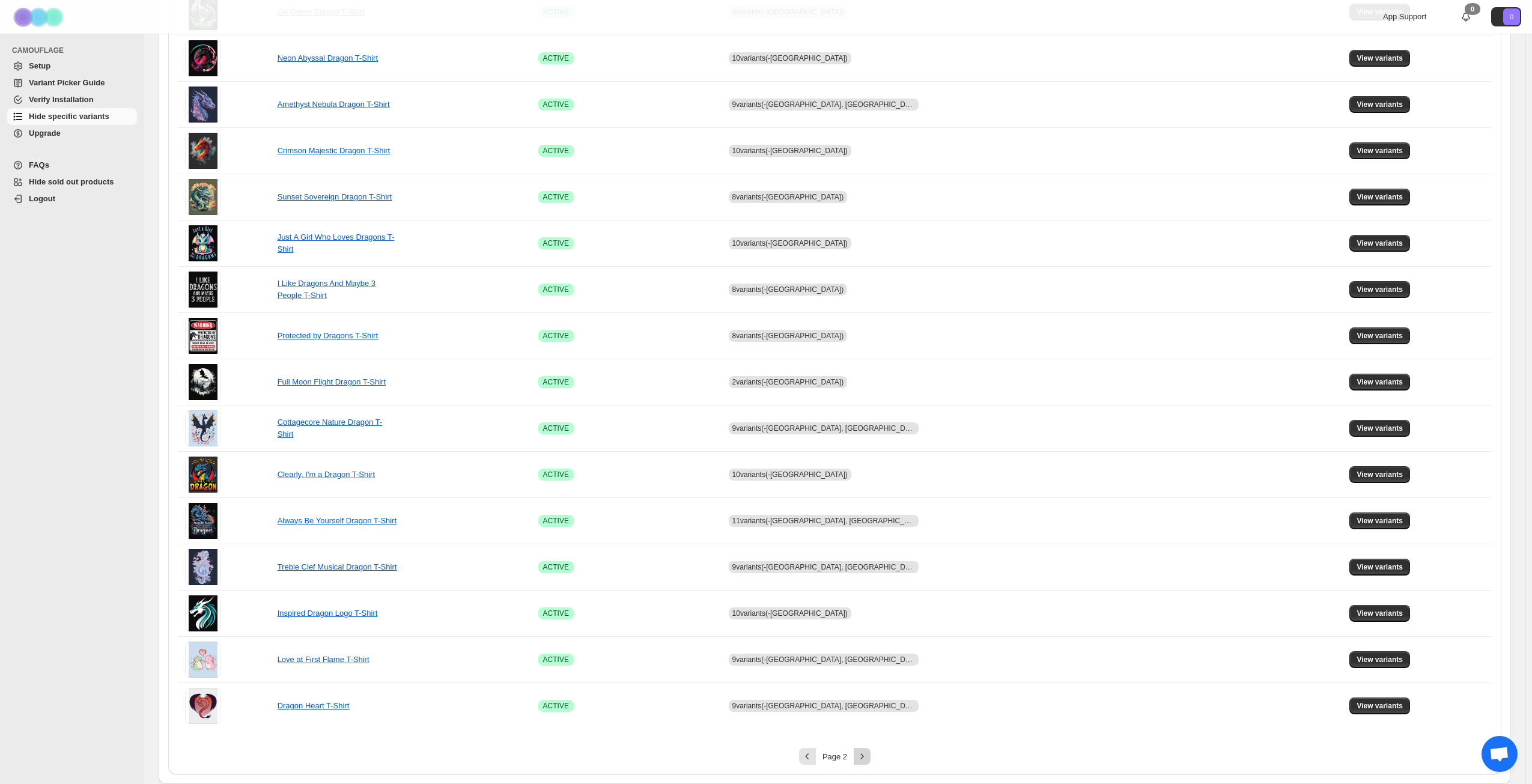
click at [865, 749] on button "Next" at bounding box center [862, 756] width 17 height 17
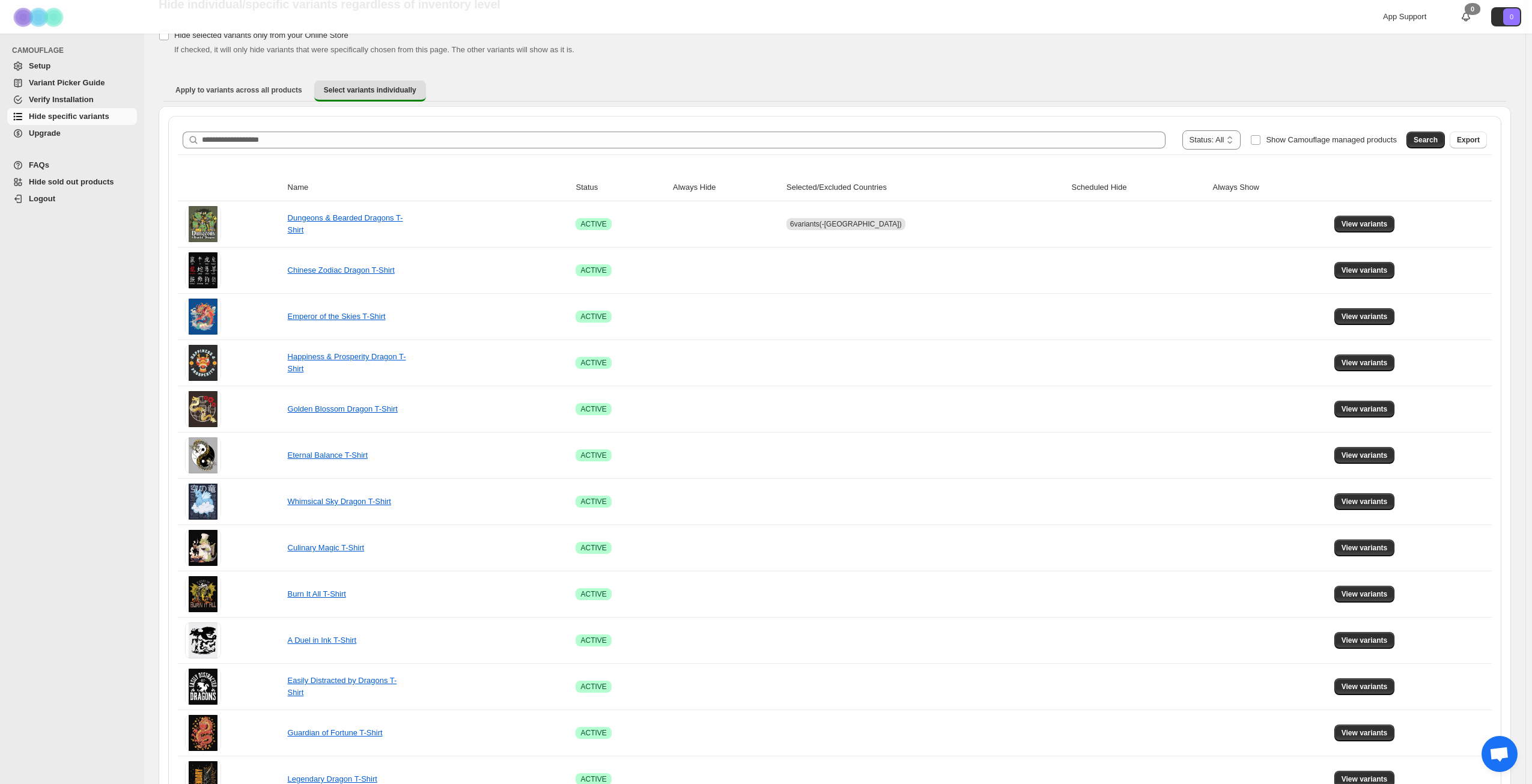
scroll to position [29, 0]
